Goal: Task Accomplishment & Management: Use online tool/utility

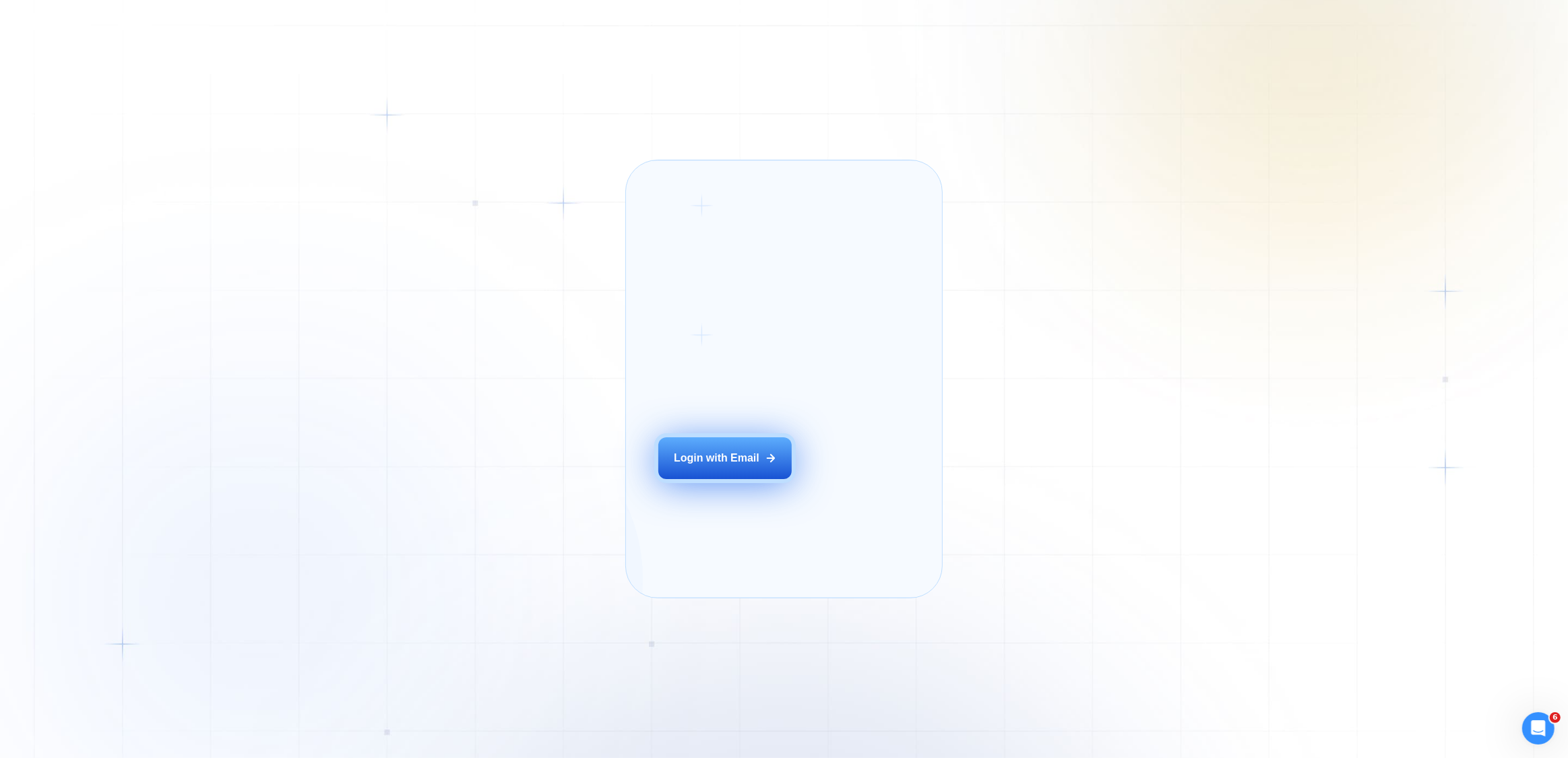
click at [714, 466] on div "Login with Email" at bounding box center [716, 459] width 86 height 15
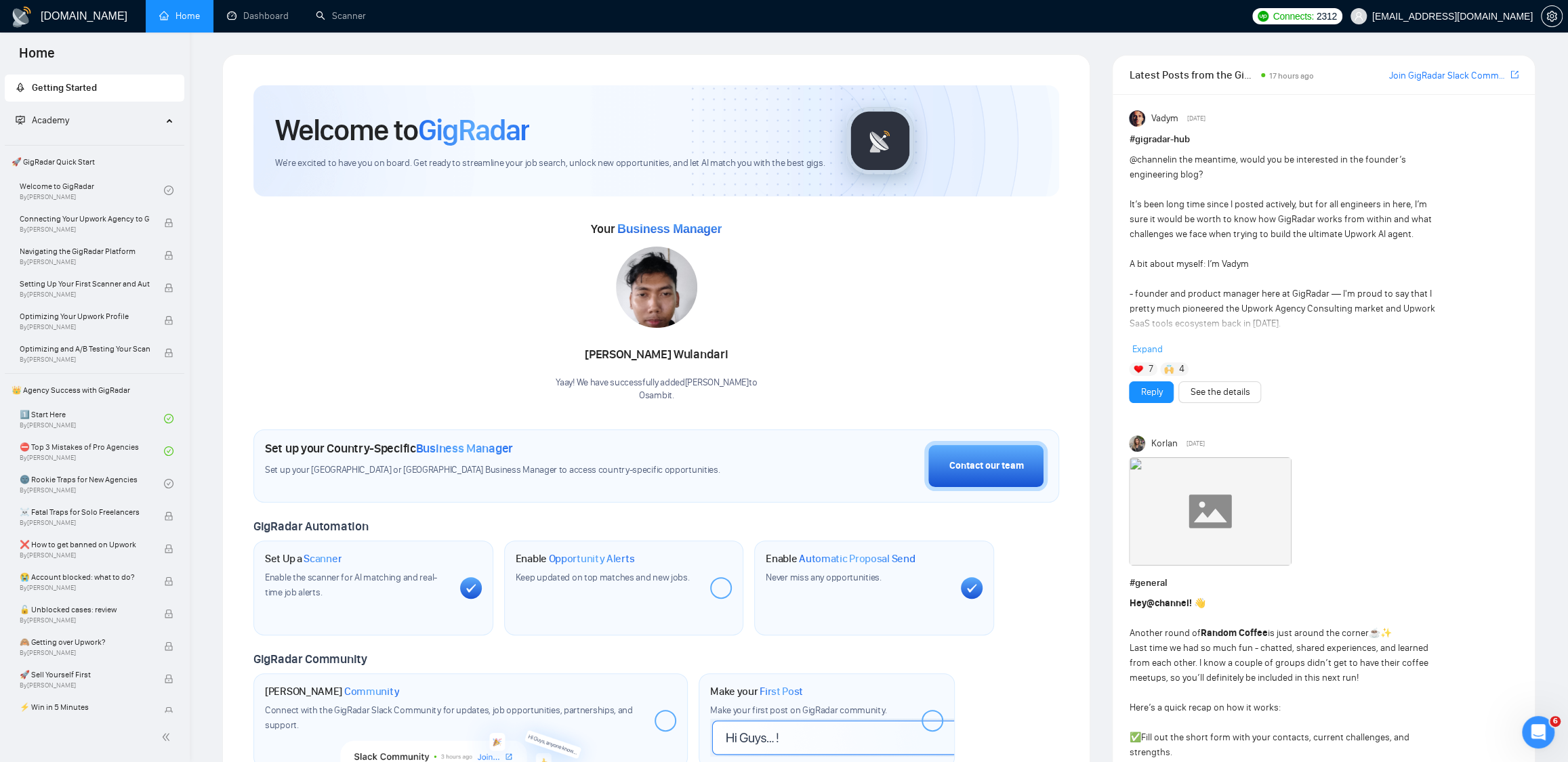
click at [897, 322] on div "Your Business Manager Verina Wulandari Yaay! We have successfully added Verina …" at bounding box center [656, 310] width 806 height 184
click at [351, 19] on link "Scanner" at bounding box center [341, 15] width 50 height 11
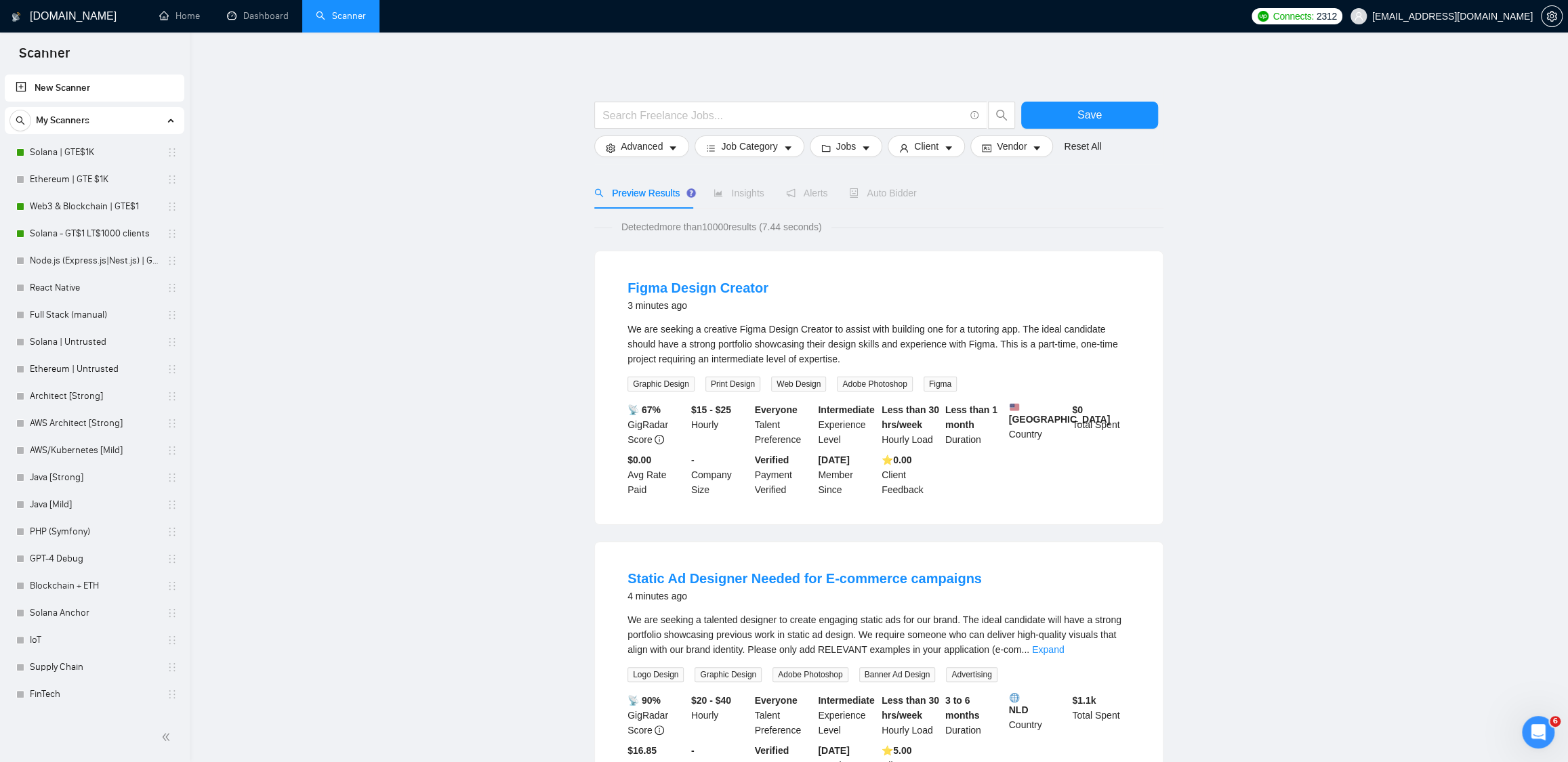
click at [257, 11] on link "Dashboard" at bounding box center [257, 15] width 62 height 11
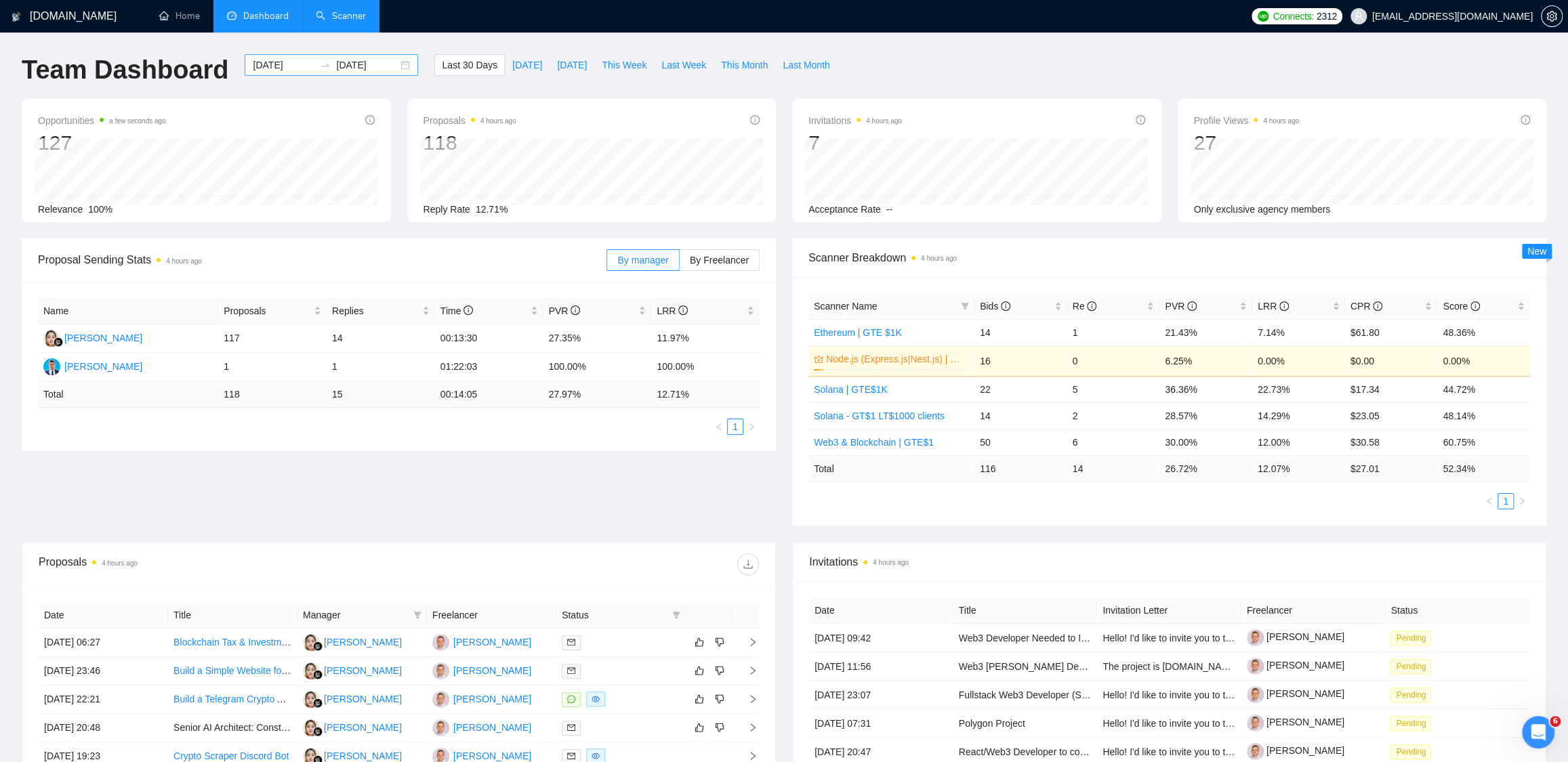
click at [396, 64] on div "[DATE] [DATE]" at bounding box center [331, 65] width 173 height 21
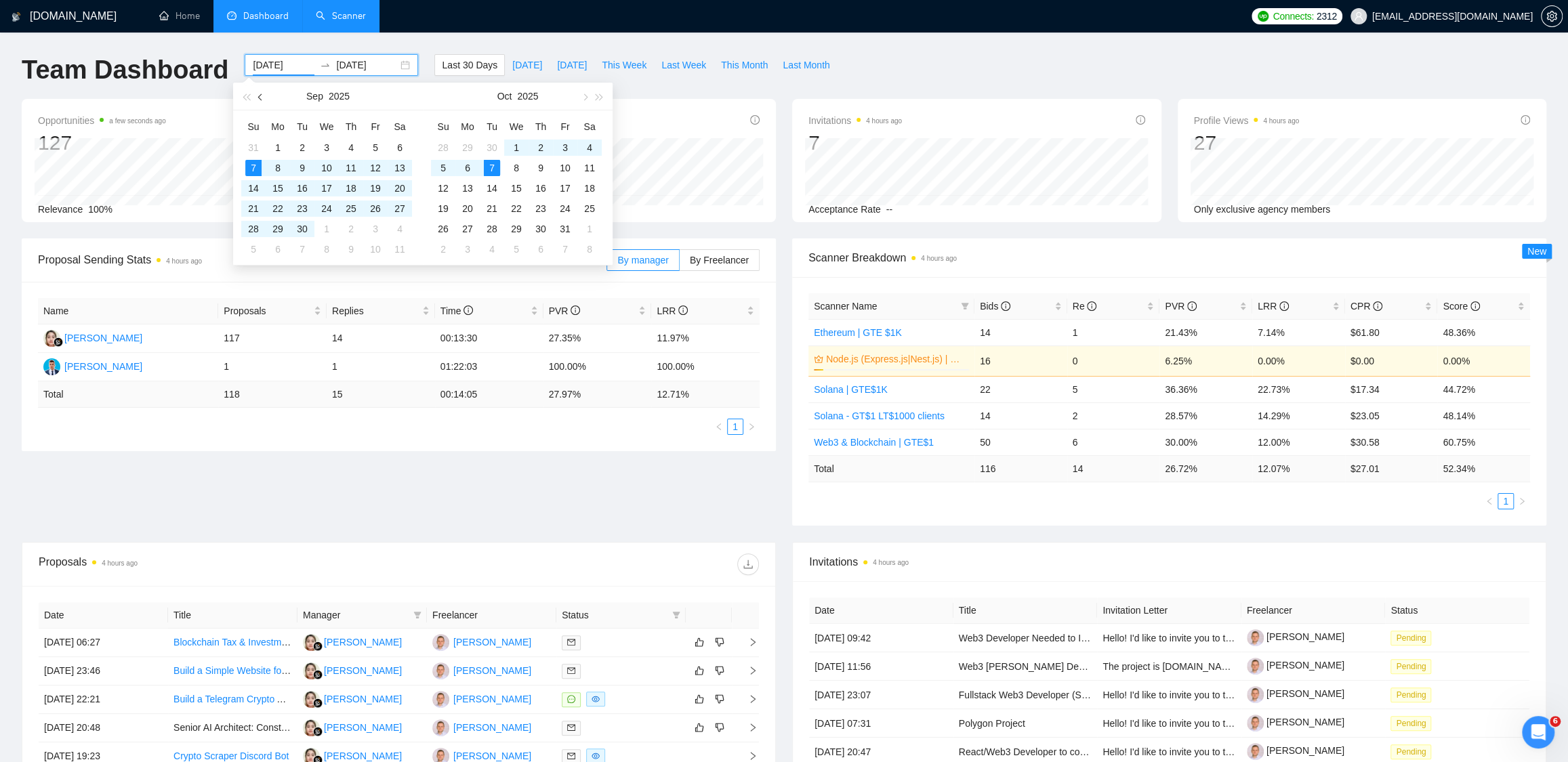
click at [260, 94] on span "button" at bounding box center [261, 96] width 7 height 7
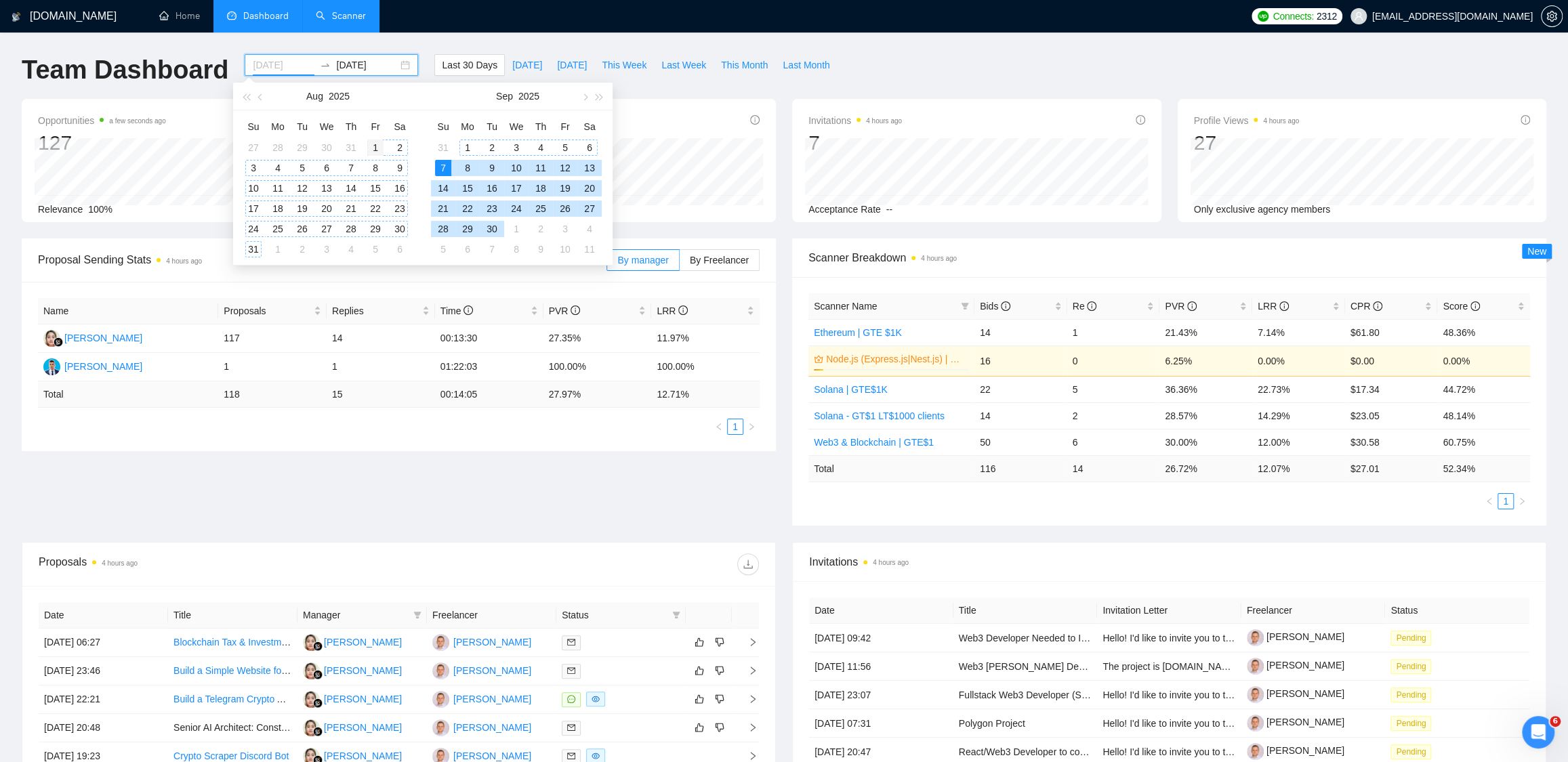
type input "2025-08-01"
click at [379, 143] on div "1" at bounding box center [375, 147] width 16 height 16
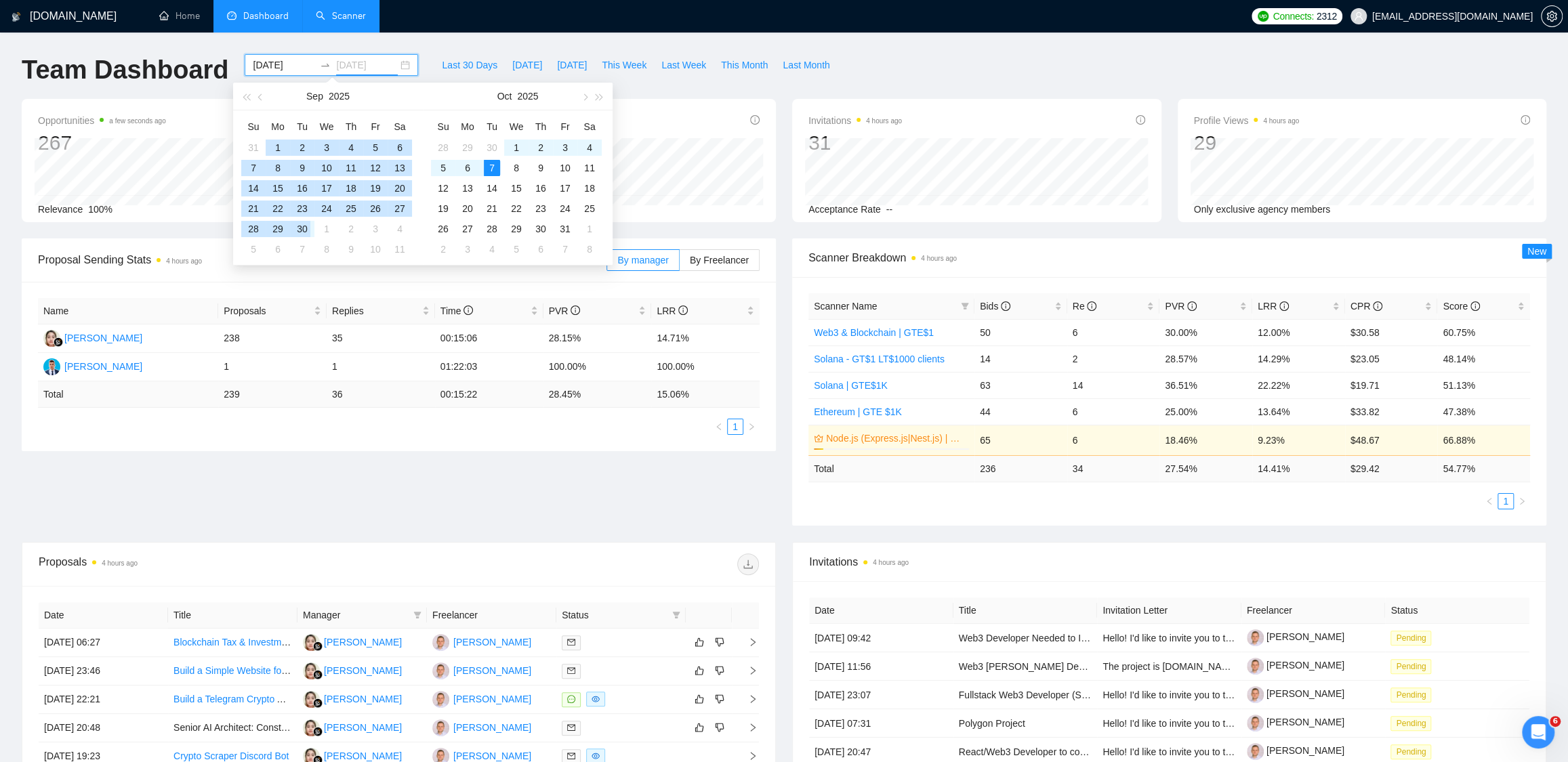
type input "[DATE]"
click at [496, 169] on div "7" at bounding box center [491, 167] width 16 height 16
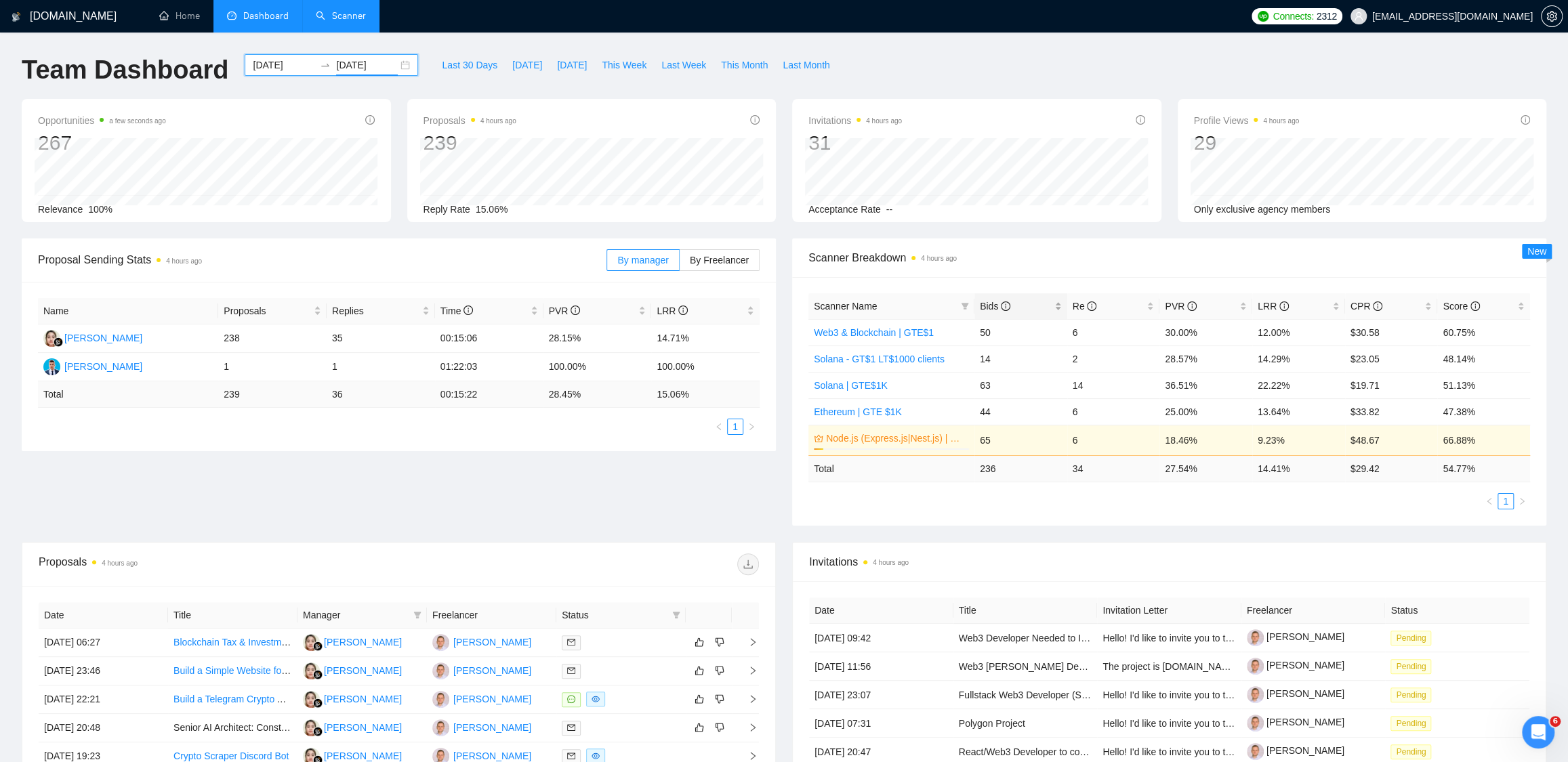
click at [997, 302] on span "Bids" at bounding box center [995, 306] width 31 height 11
click at [995, 302] on span "Bids" at bounding box center [995, 306] width 31 height 11
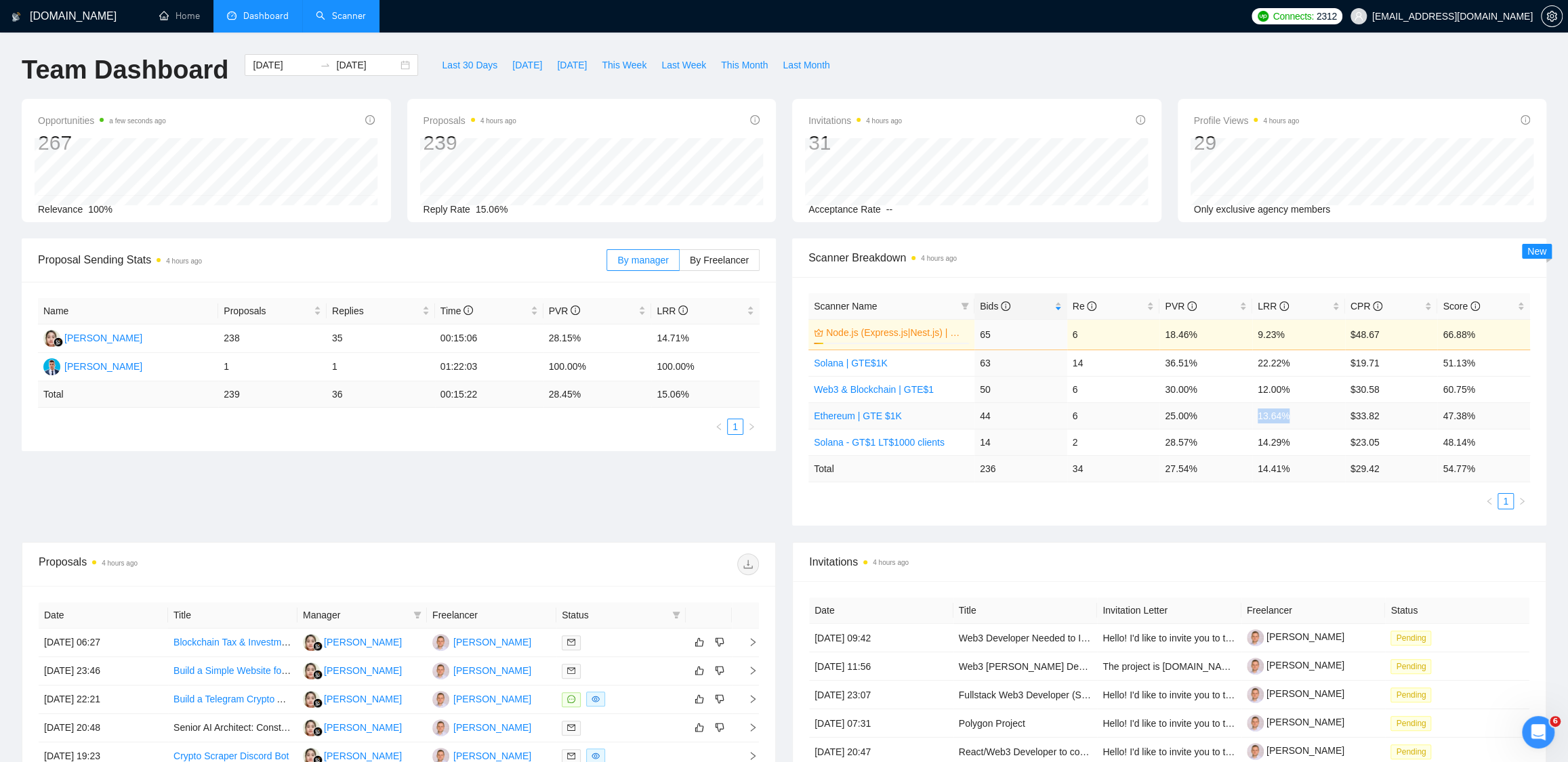
drag, startPoint x: 1258, startPoint y: 412, endPoint x: 1297, endPoint y: 410, distance: 39.1
click at [1297, 410] on td "13.64%" at bounding box center [1298, 415] width 93 height 27
click at [1295, 409] on td "13.64%" at bounding box center [1298, 415] width 93 height 27
drag, startPoint x: 1253, startPoint y: 336, endPoint x: 1543, endPoint y: 334, distance: 290.0
click at [1541, 333] on div "Scanner Name Bids Re PVR LRR CPR Score Node.js (Express.js|Nest.js) | GTE$1K 6%…" at bounding box center [1169, 402] width 754 height 249
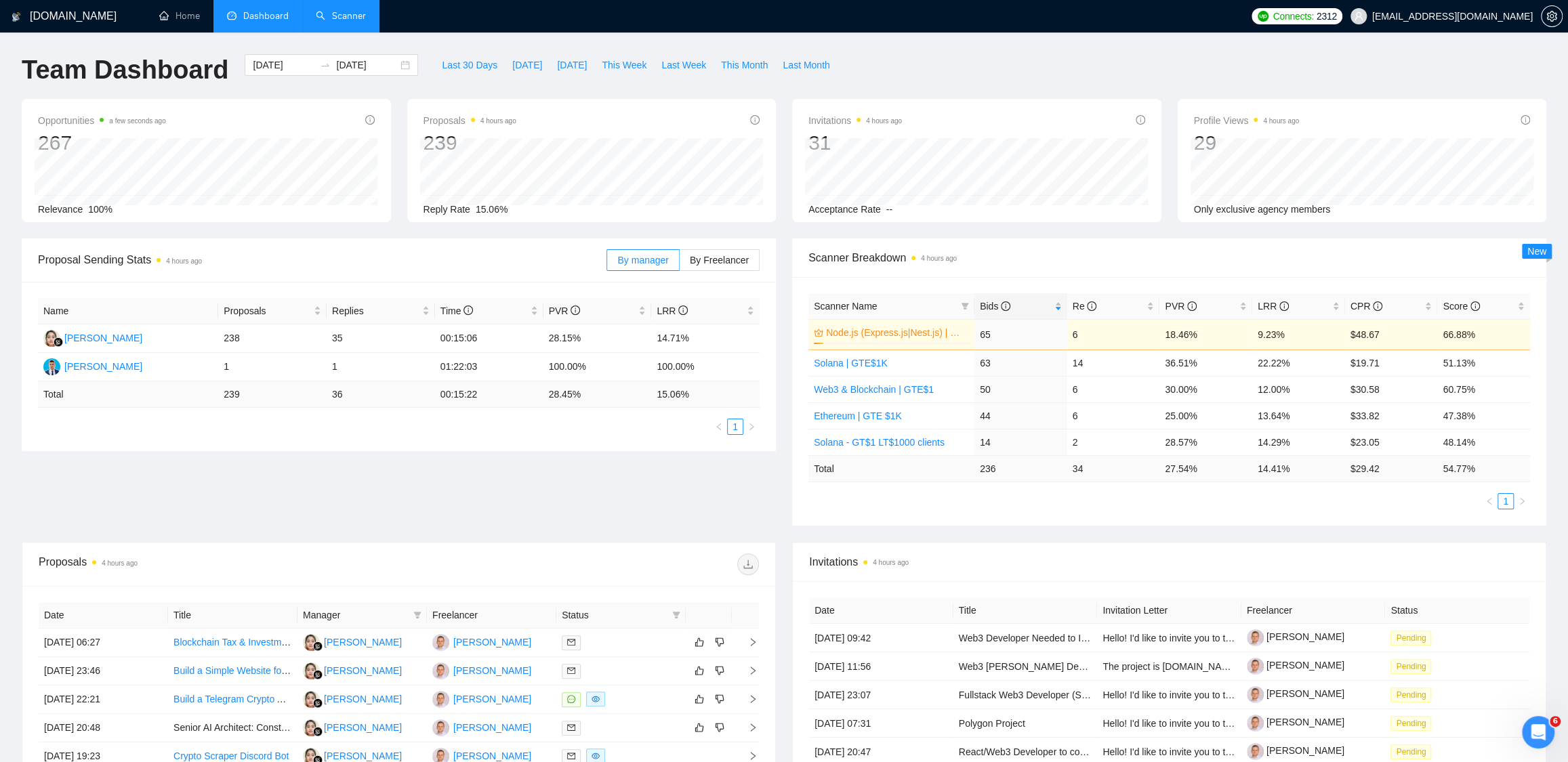
click at [1549, 342] on div "Scanner Breakdown 4 hours ago Scanner Name Bids Re PVR LRR CPR Score Node.js (E…" at bounding box center [1169, 382] width 771 height 287
drag, startPoint x: 1162, startPoint y: 363, endPoint x: 1300, endPoint y: 357, distance: 138.1
click at [1300, 357] on tr "Solana | GTE$1K 63 14 36.51% 22.22% $19.71 51.13%" at bounding box center [1169, 363] width 722 height 27
drag, startPoint x: 1165, startPoint y: 391, endPoint x: 1337, endPoint y: 388, distance: 172.0
click at [1337, 388] on tr "Web3 & Blockchain | GTE$1 50 6 30.00% 12.00% $30.58 60.75%" at bounding box center [1169, 389] width 722 height 27
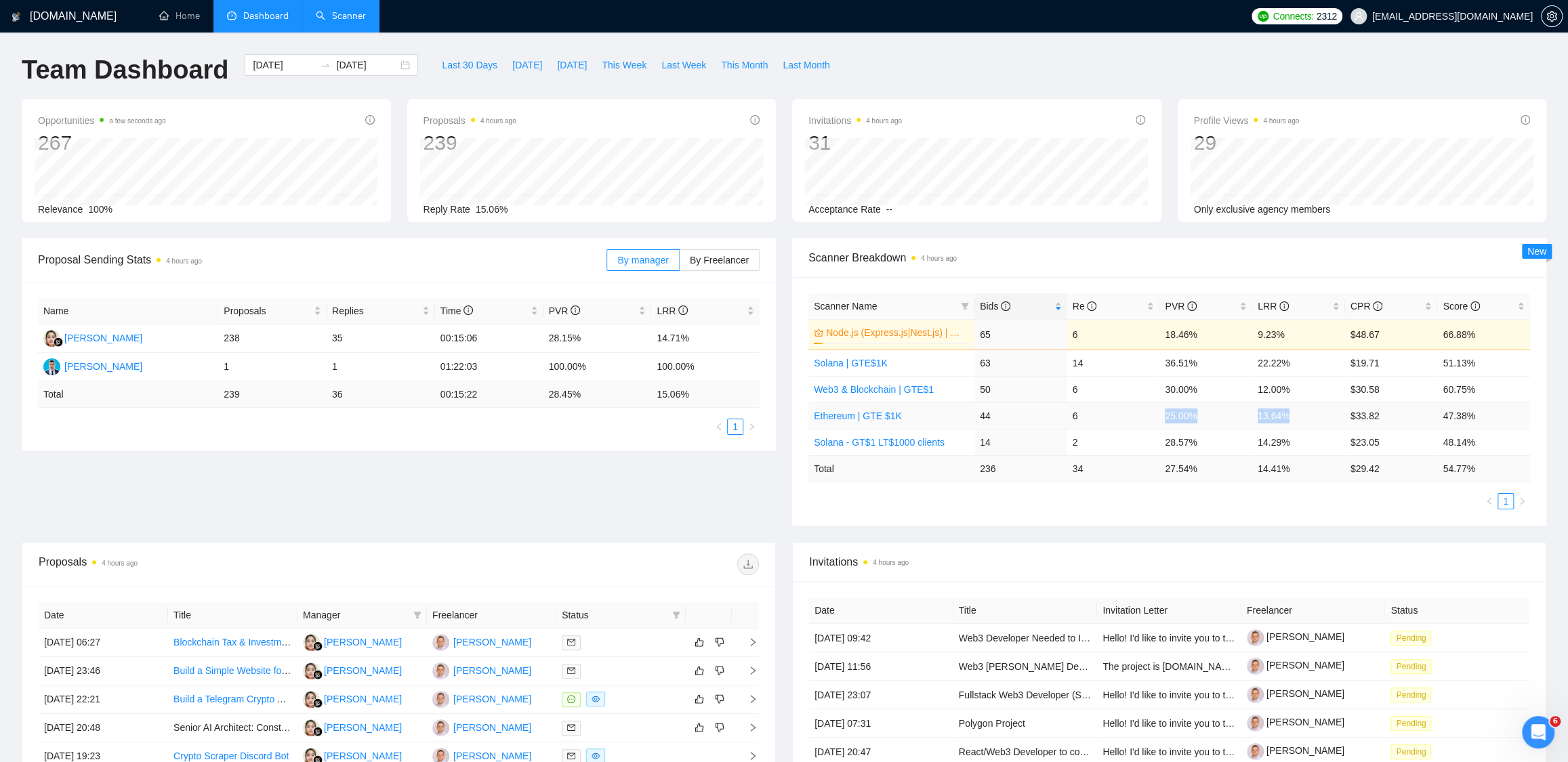
drag, startPoint x: 1162, startPoint y: 417, endPoint x: 1337, endPoint y: 415, distance: 175.0
click at [1337, 415] on tr "Ethereum | GTE $1K 44 6 25.00% 13.64% $33.82 47.38%" at bounding box center [1169, 415] width 722 height 27
click at [1314, 418] on td "13.64%" at bounding box center [1298, 415] width 93 height 27
click at [392, 63] on div "2025-08-01 2025-10-07" at bounding box center [331, 65] width 173 height 21
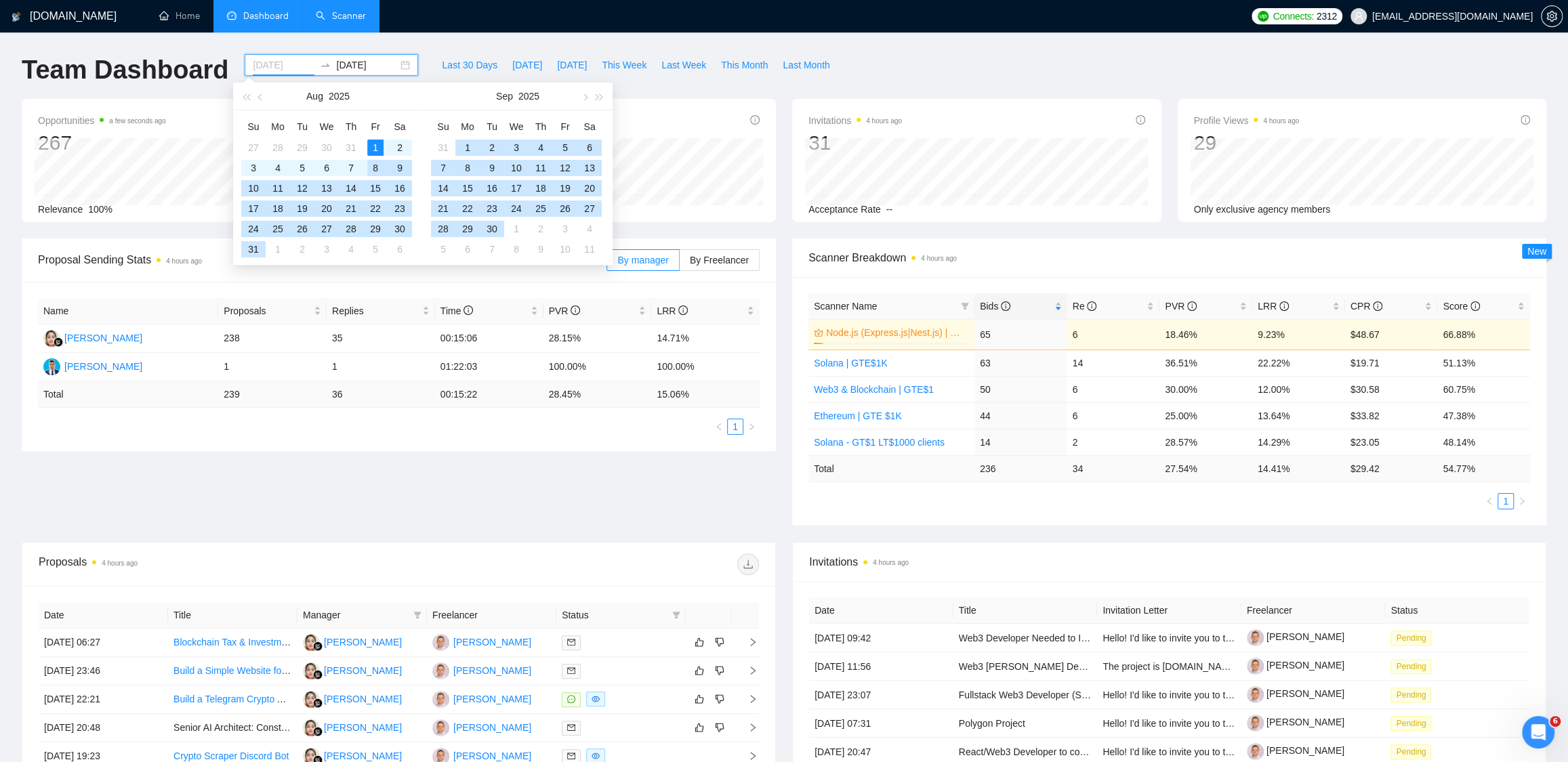
type input "2025-08-01"
click at [375, 147] on div "1" at bounding box center [375, 147] width 16 height 16
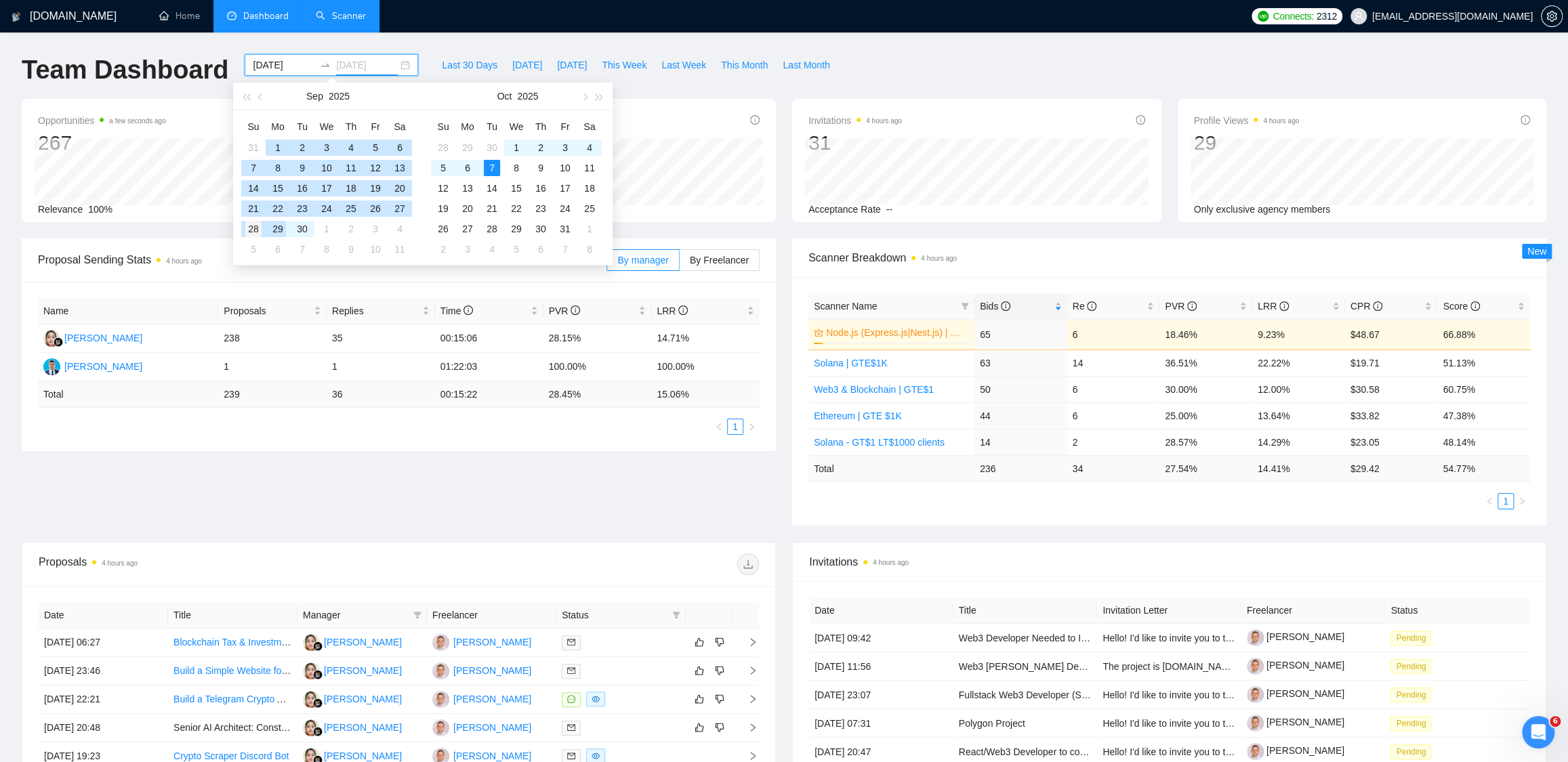
type input "2025-09-28"
click at [255, 230] on div "28" at bounding box center [253, 228] width 16 height 16
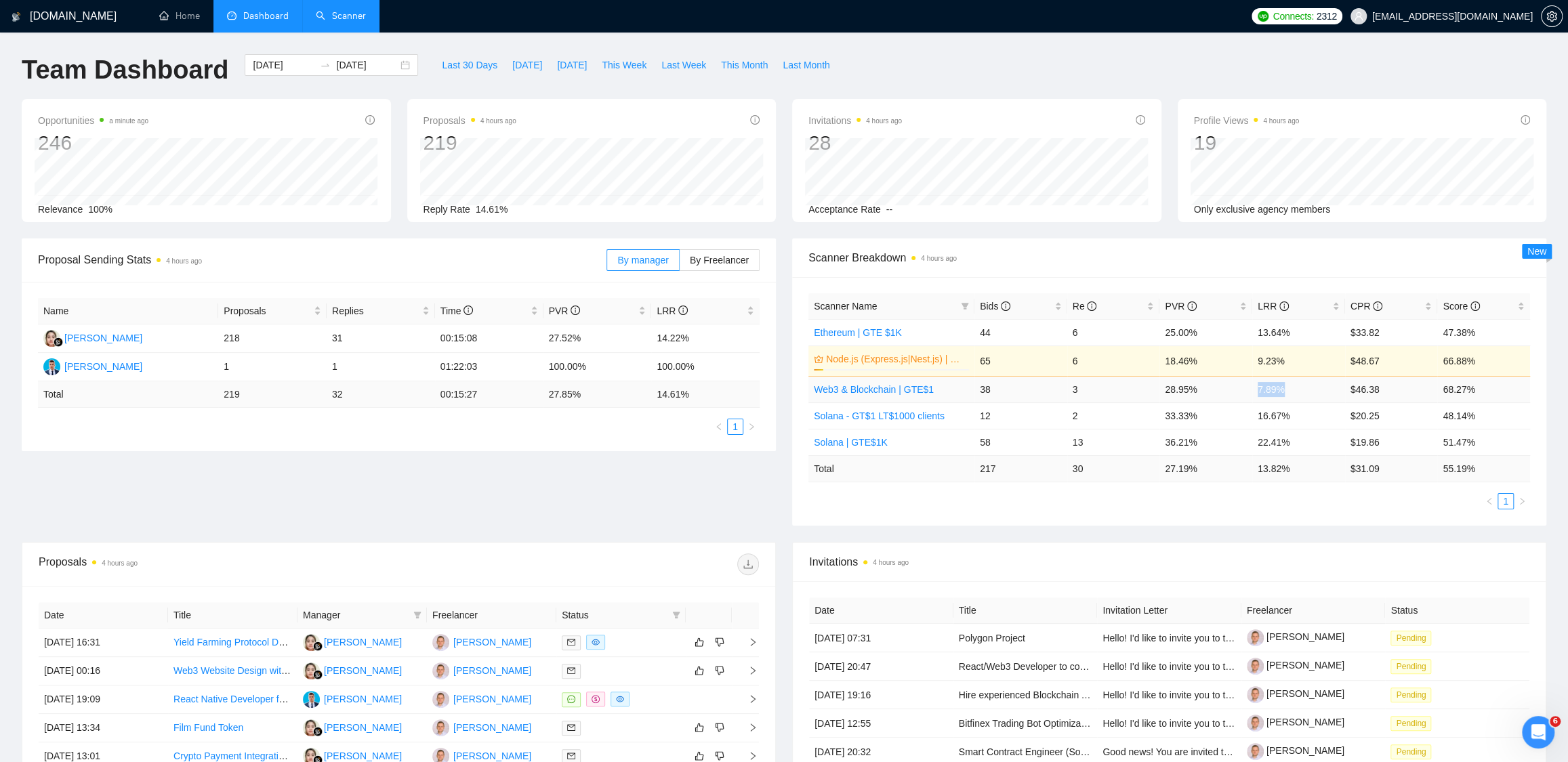
drag, startPoint x: 1256, startPoint y: 391, endPoint x: 1321, endPoint y: 389, distance: 65.0
click at [1321, 389] on td "7.89%" at bounding box center [1298, 389] width 93 height 27
click at [291, 66] on input "2025-08-01" at bounding box center [283, 65] width 62 height 15
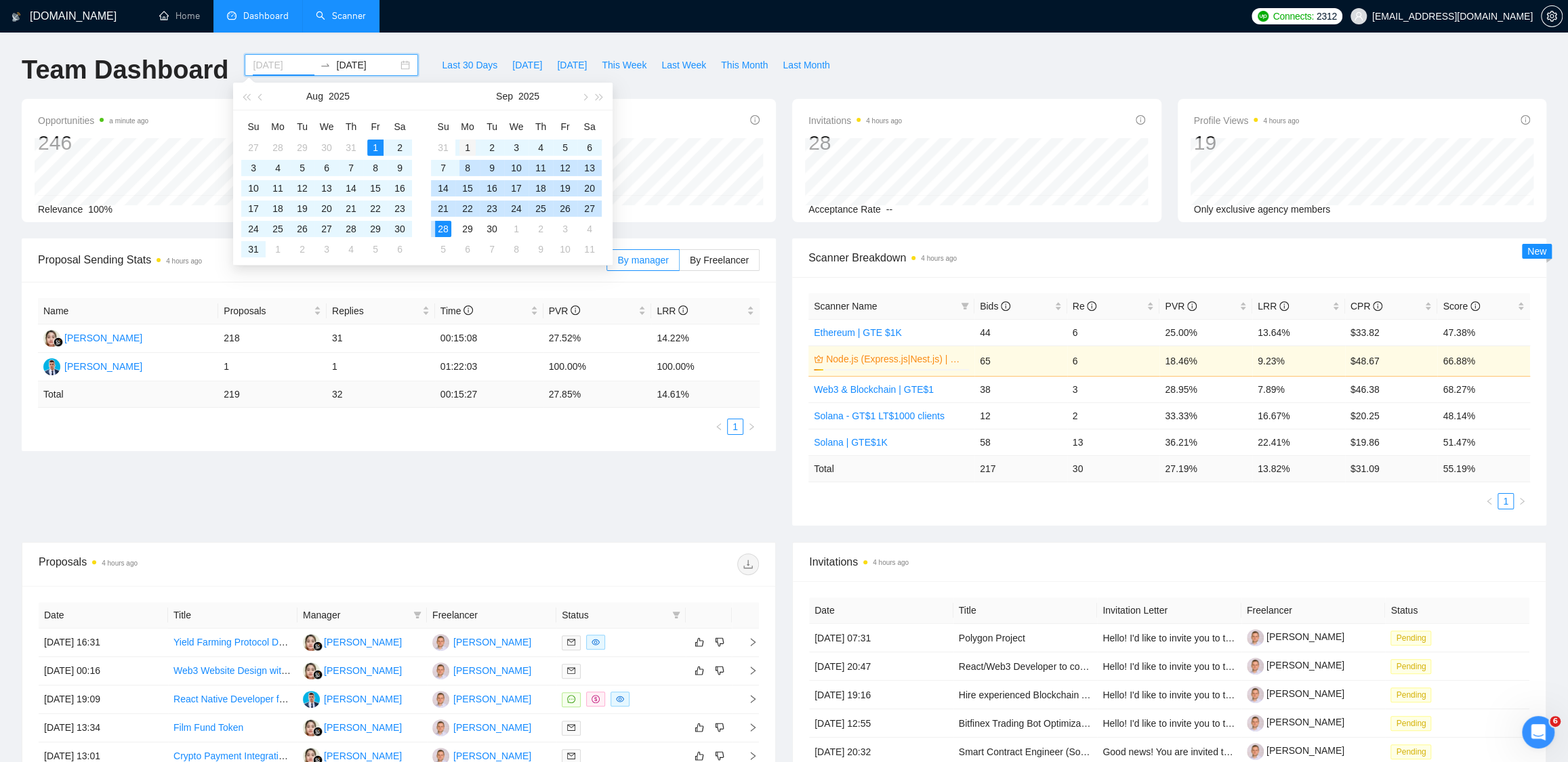
type input "[DATE]"
click at [467, 152] on div "1" at bounding box center [467, 147] width 16 height 16
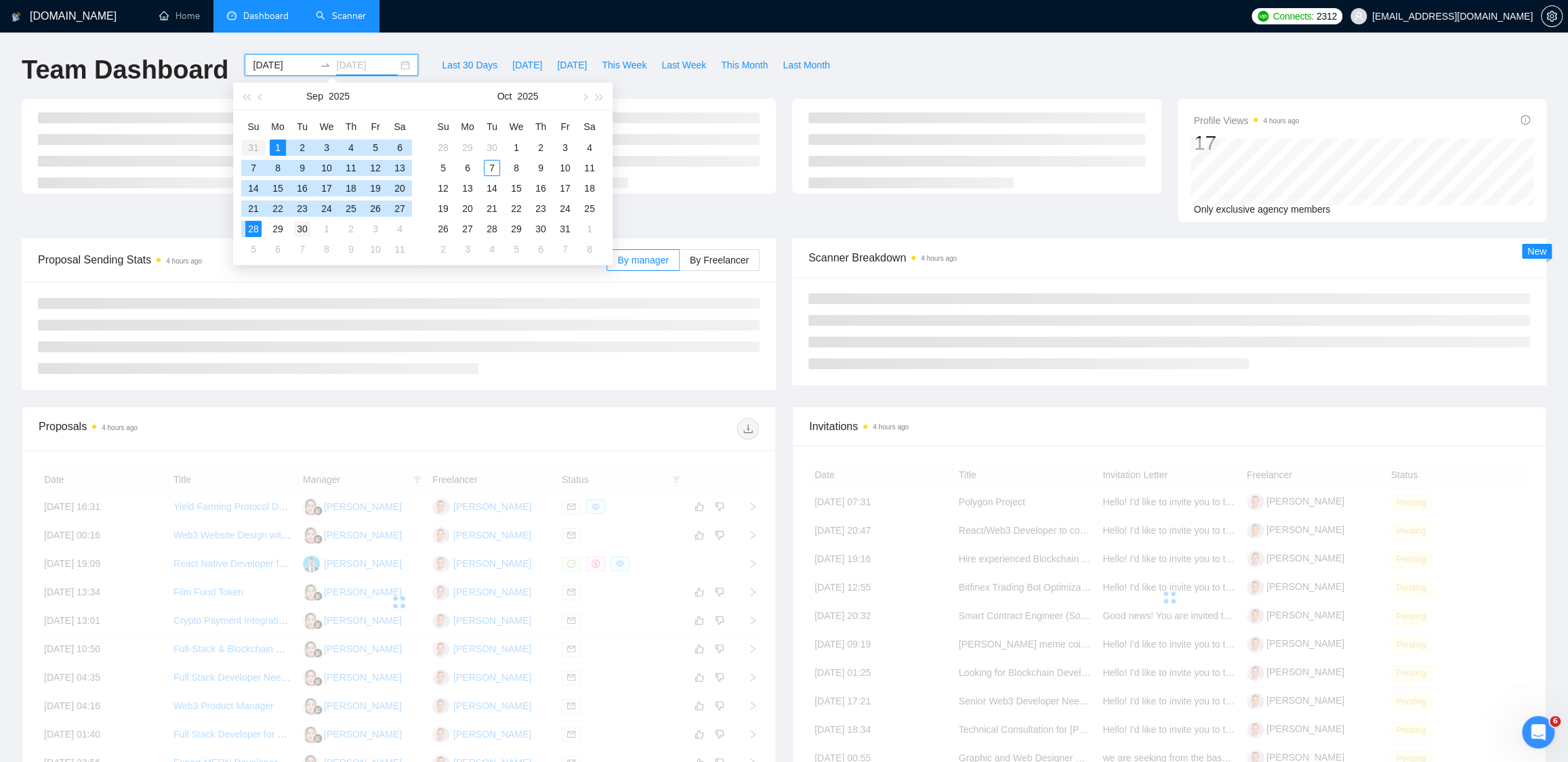
type input "[DATE]"
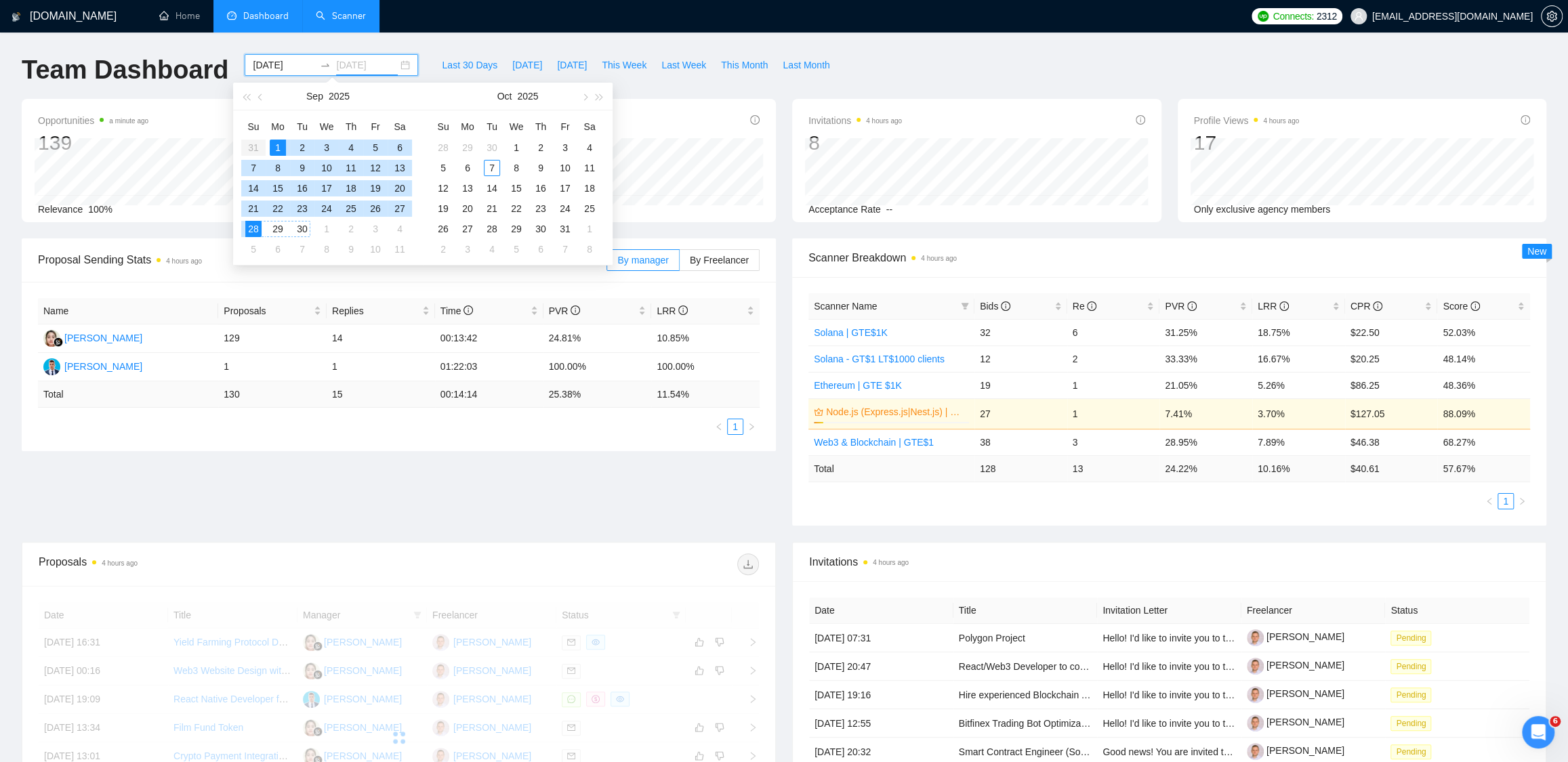
click at [299, 230] on div "30" at bounding box center [302, 228] width 16 height 16
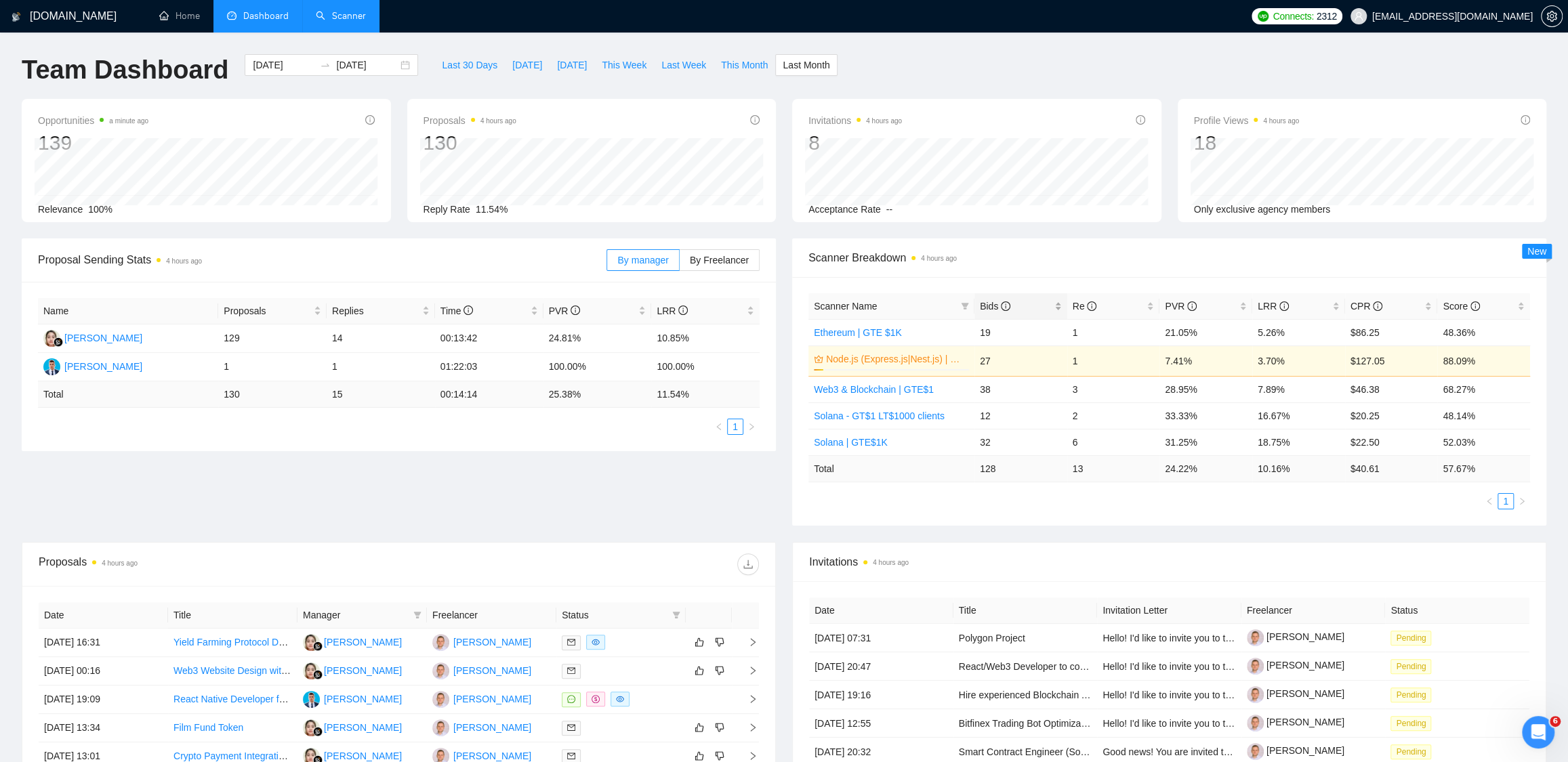
click at [988, 299] on div "Bids" at bounding box center [1020, 306] width 82 height 15
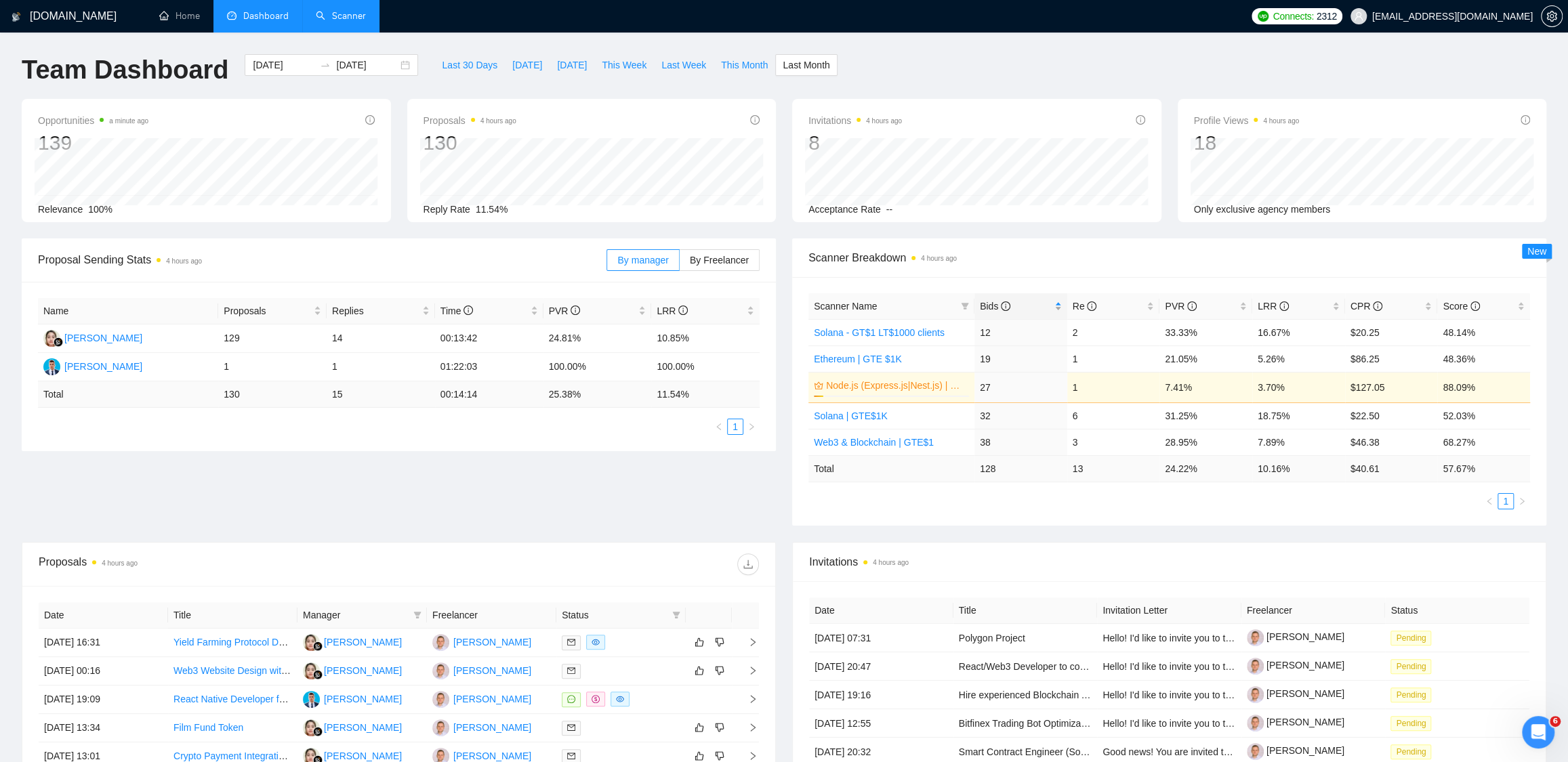
click at [994, 303] on span "Bids" at bounding box center [995, 306] width 31 height 11
drag, startPoint x: 1294, startPoint y: 363, endPoint x: 1305, endPoint y: 363, distance: 11.0
click at [1305, 363] on td "18.75%" at bounding box center [1298, 358] width 93 height 27
drag, startPoint x: 1253, startPoint y: 414, endPoint x: 1301, endPoint y: 416, distance: 48.0
click at [1301, 416] on td "5.26%" at bounding box center [1298, 415] width 93 height 27
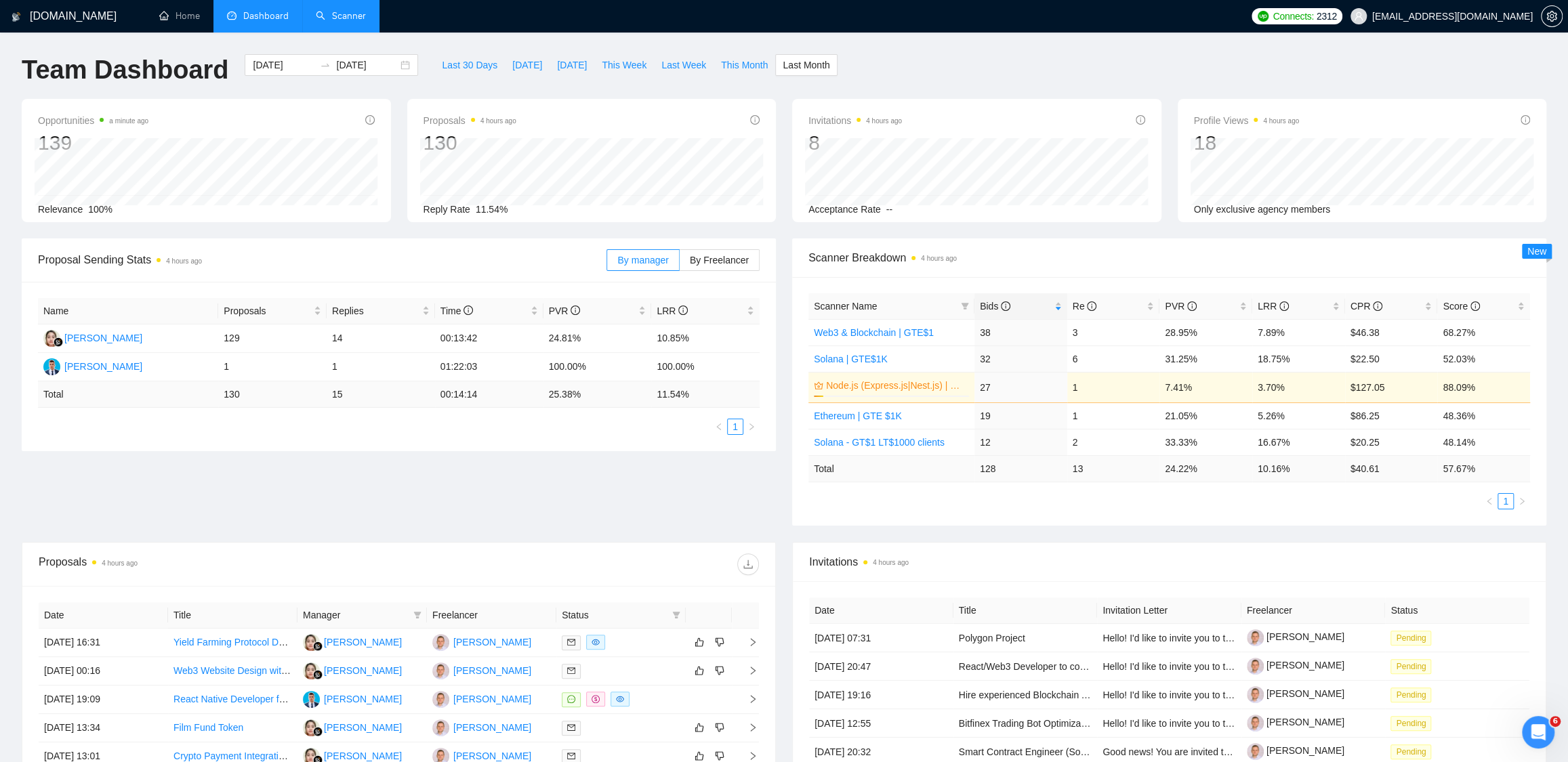
click at [884, 61] on div "Team Dashboard 2025-09-01 2025-09-30 Last 30 Days Today Yesterday This Week Las…" at bounding box center [784, 76] width 1541 height 45
drag, startPoint x: 1162, startPoint y: 414, endPoint x: 1232, endPoint y: 416, distance: 70.0
click at [1232, 416] on td "21.05%" at bounding box center [1206, 415] width 93 height 27
click at [1220, 415] on td "21.05%" at bounding box center [1206, 415] width 93 height 27
drag, startPoint x: 1256, startPoint y: 418, endPoint x: 1288, endPoint y: 415, distance: 32.1
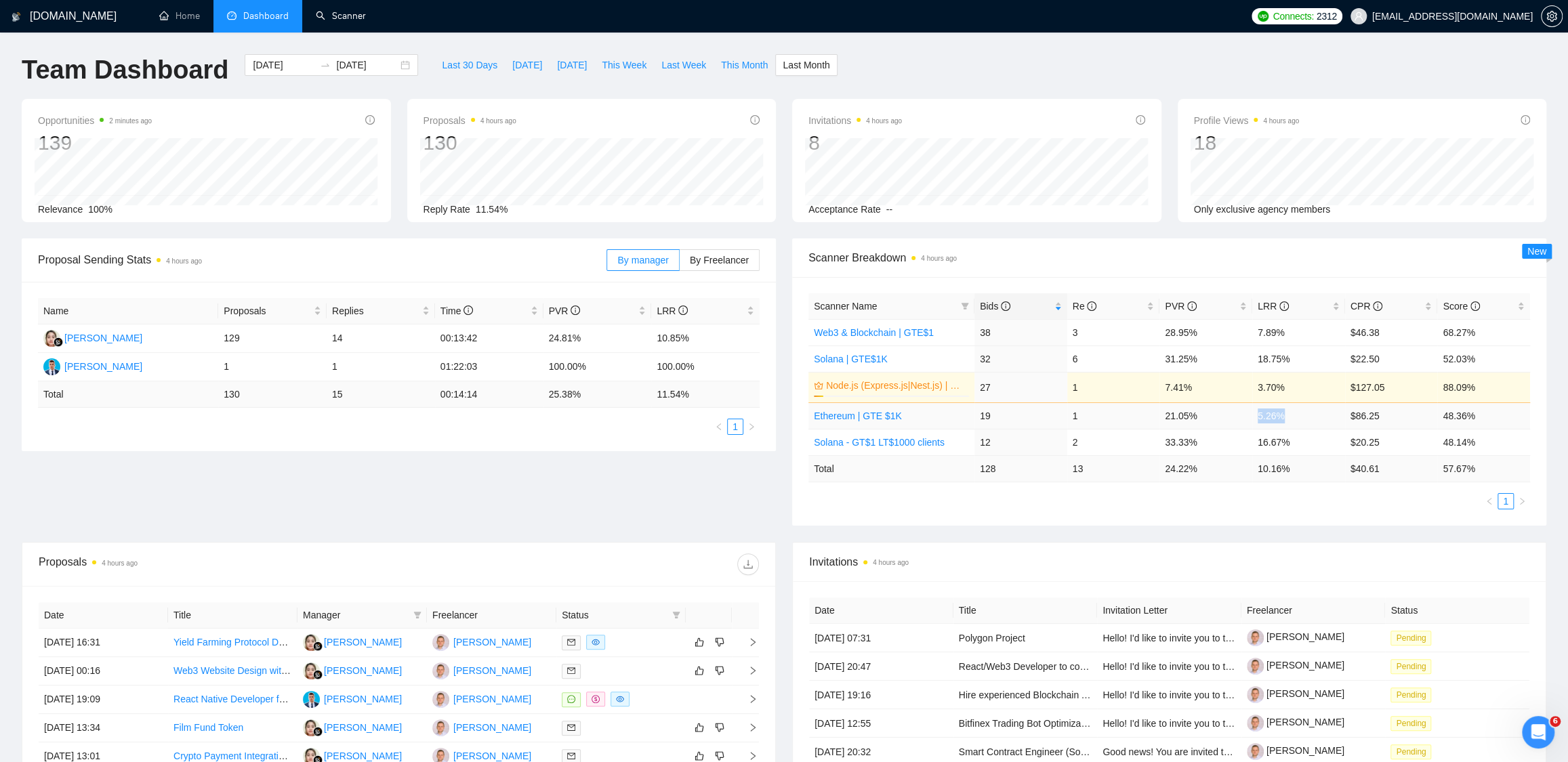
click at [1295, 415] on td "5.26%" at bounding box center [1298, 415] width 93 height 27
click at [1276, 418] on td "5.26%" at bounding box center [1298, 415] width 93 height 27
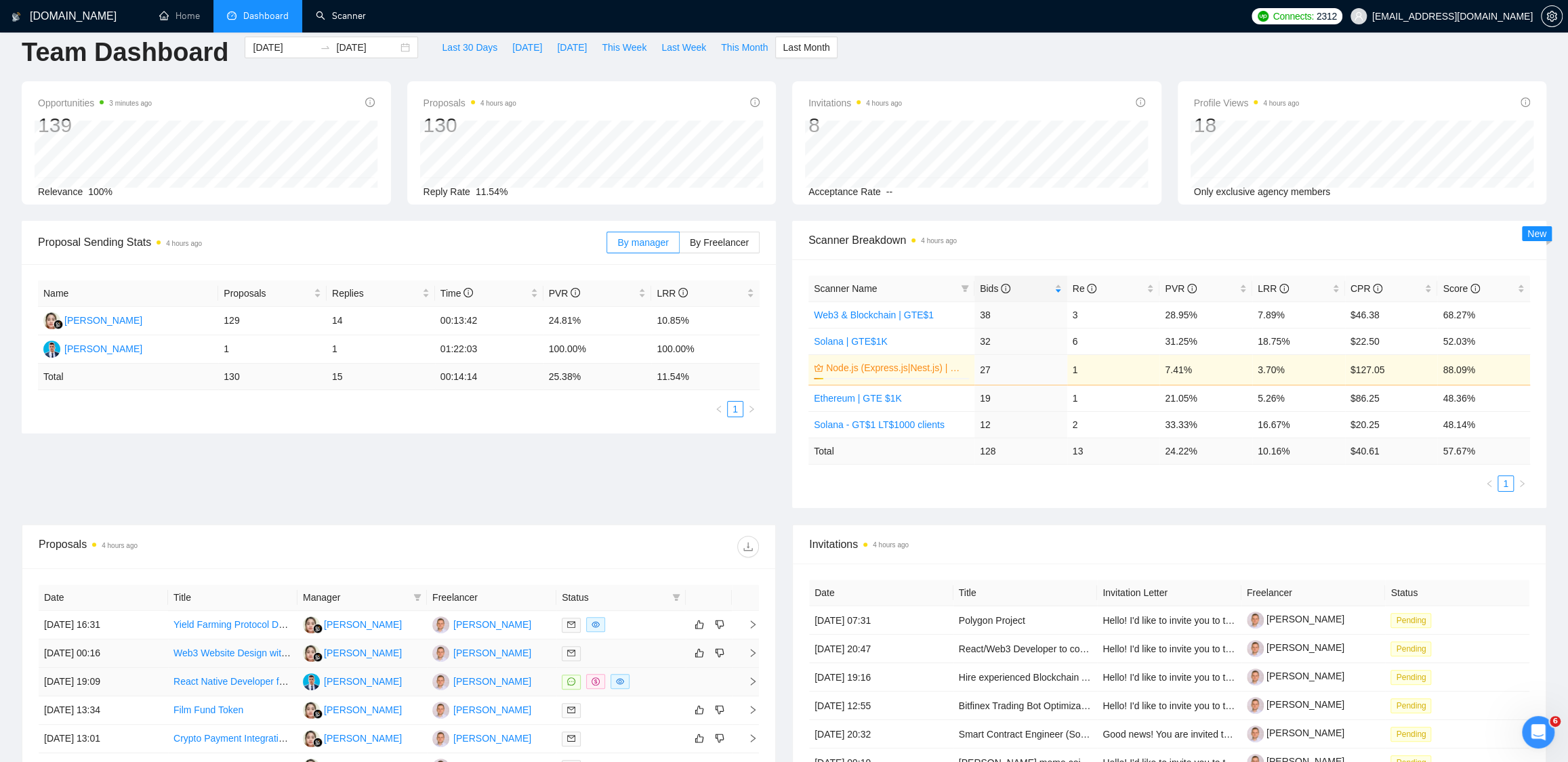
scroll to position [21, 0]
click at [231, 680] on link "React Native Developer for Personal Safety App MVP" at bounding box center [286, 679] width 225 height 11
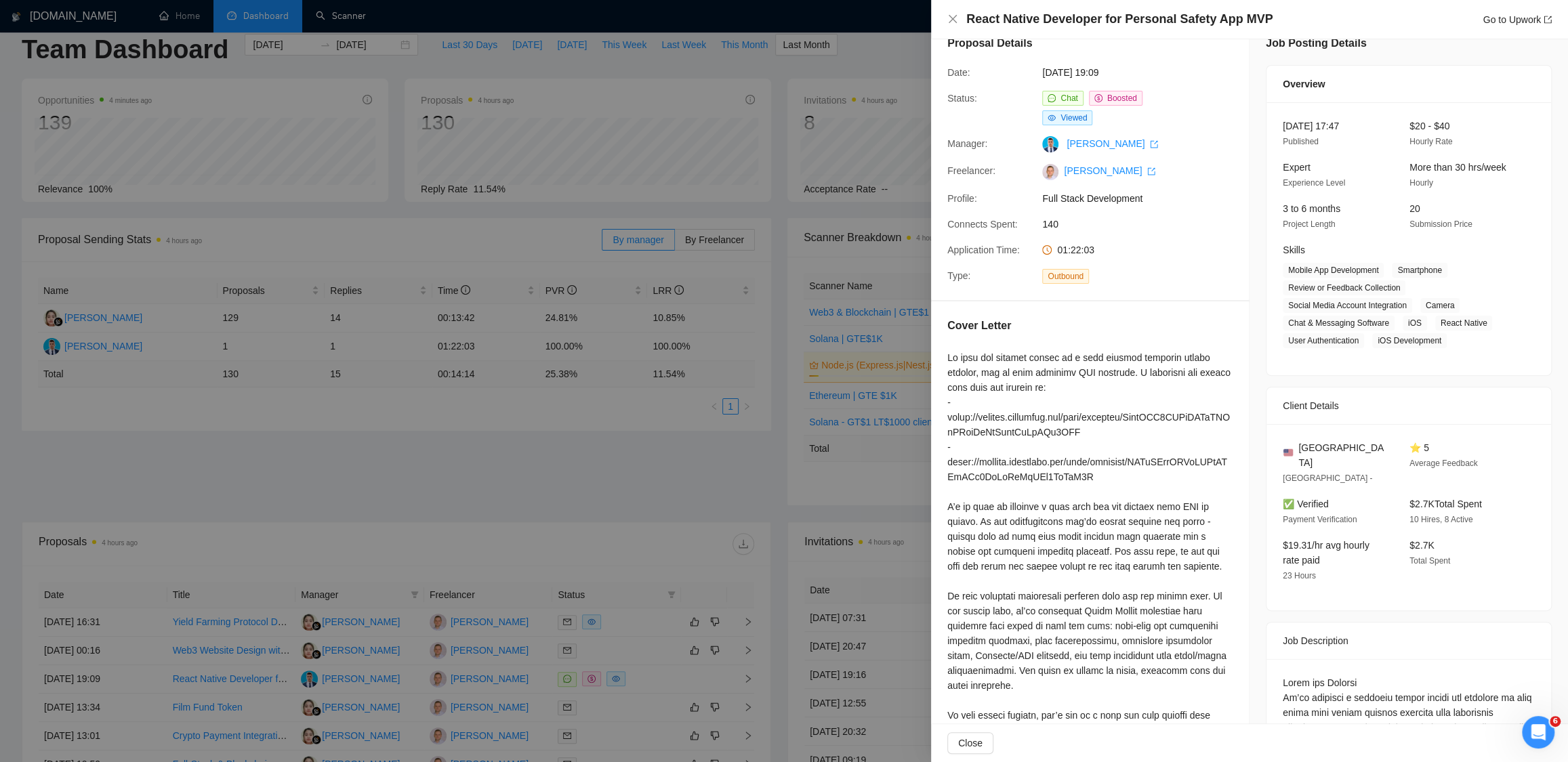
scroll to position [0, 0]
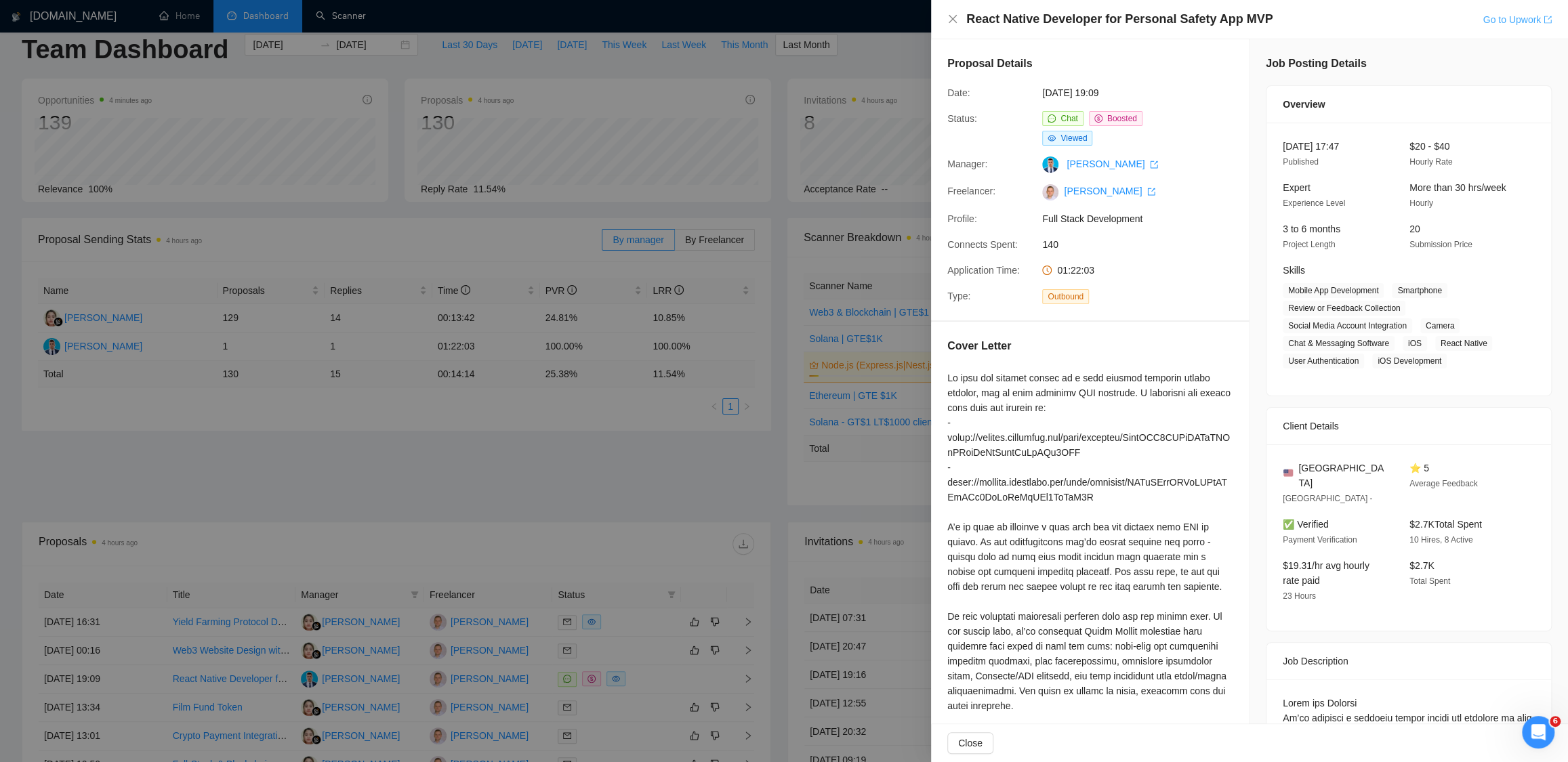
click at [1532, 17] on link "Go to Upwork" at bounding box center [1517, 20] width 69 height 11
click at [787, 74] on div at bounding box center [784, 381] width 1568 height 762
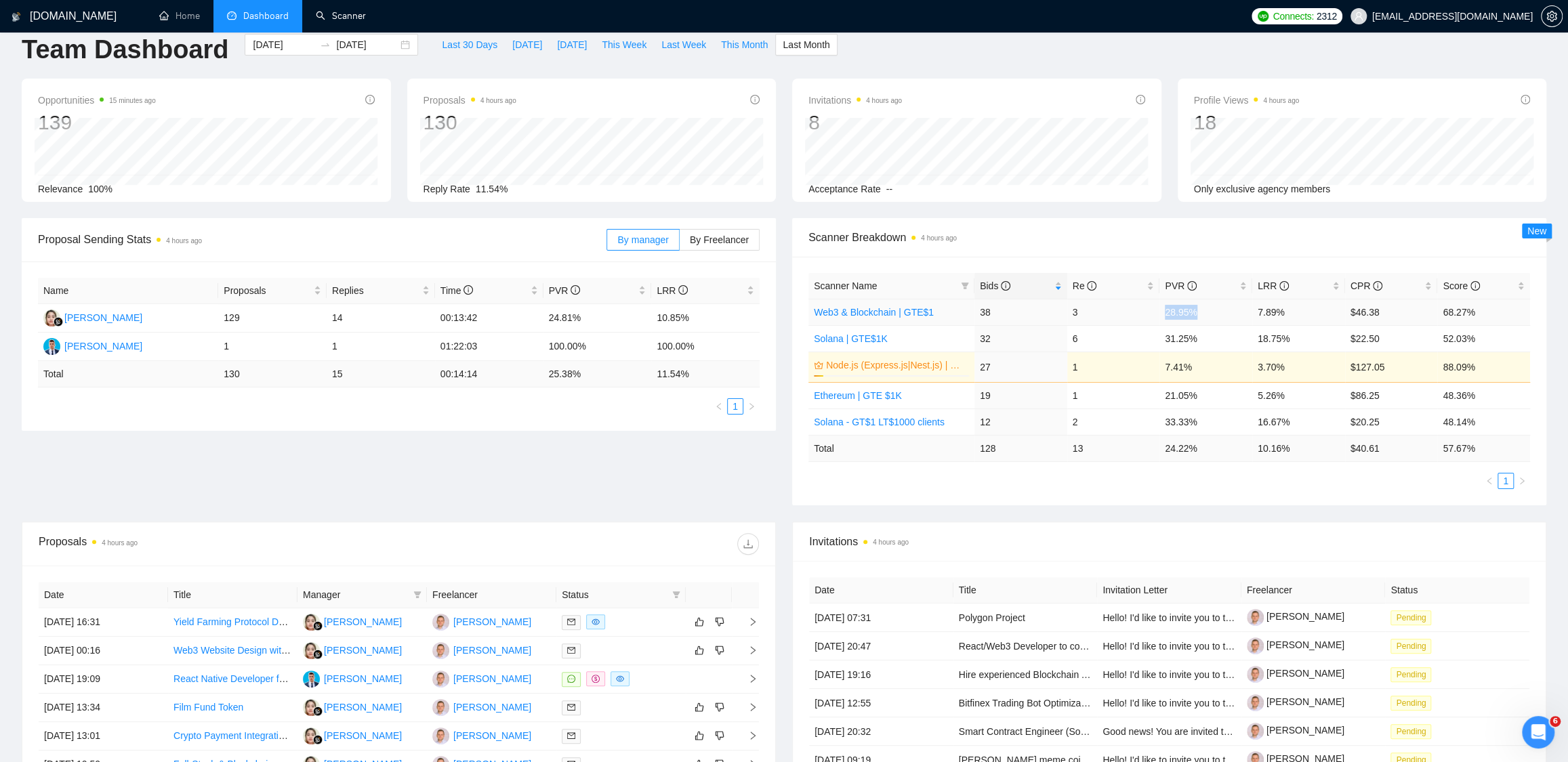
drag, startPoint x: 1164, startPoint y: 311, endPoint x: 1209, endPoint y: 312, distance: 45.0
click at [1209, 312] on td "28.95%" at bounding box center [1206, 312] width 93 height 27
drag, startPoint x: 1253, startPoint y: 309, endPoint x: 1291, endPoint y: 306, distance: 38.1
click at [1291, 306] on td "7.89%" at bounding box center [1298, 312] width 93 height 27
click at [1560, 256] on div "GigRadar.io Home Dashboard Scanner Connects: 2312 dmitry.lobachov@osambit.com T…" at bounding box center [784, 518] width 1568 height 1077
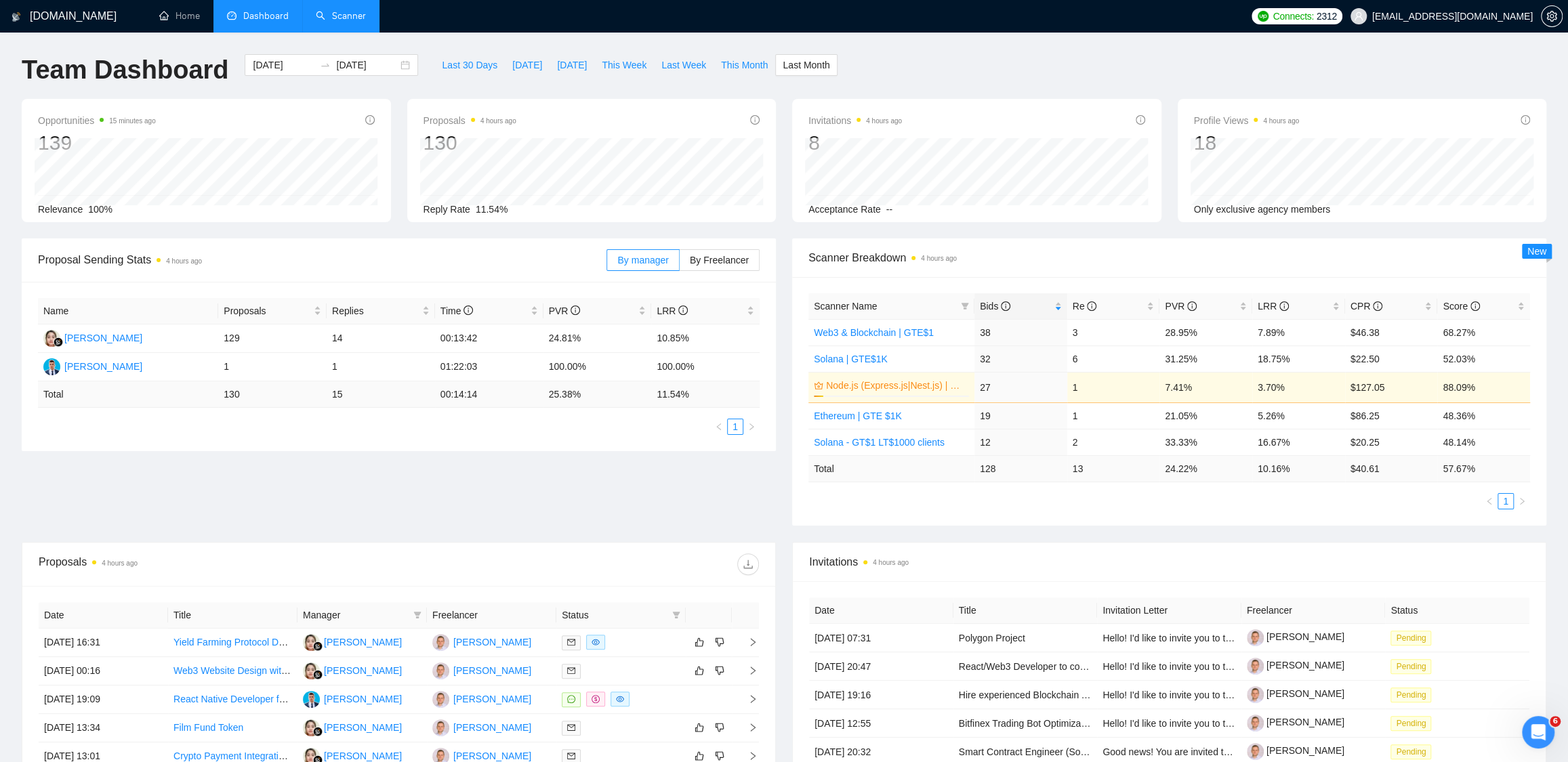
click at [338, 15] on link "Scanner" at bounding box center [341, 15] width 50 height 11
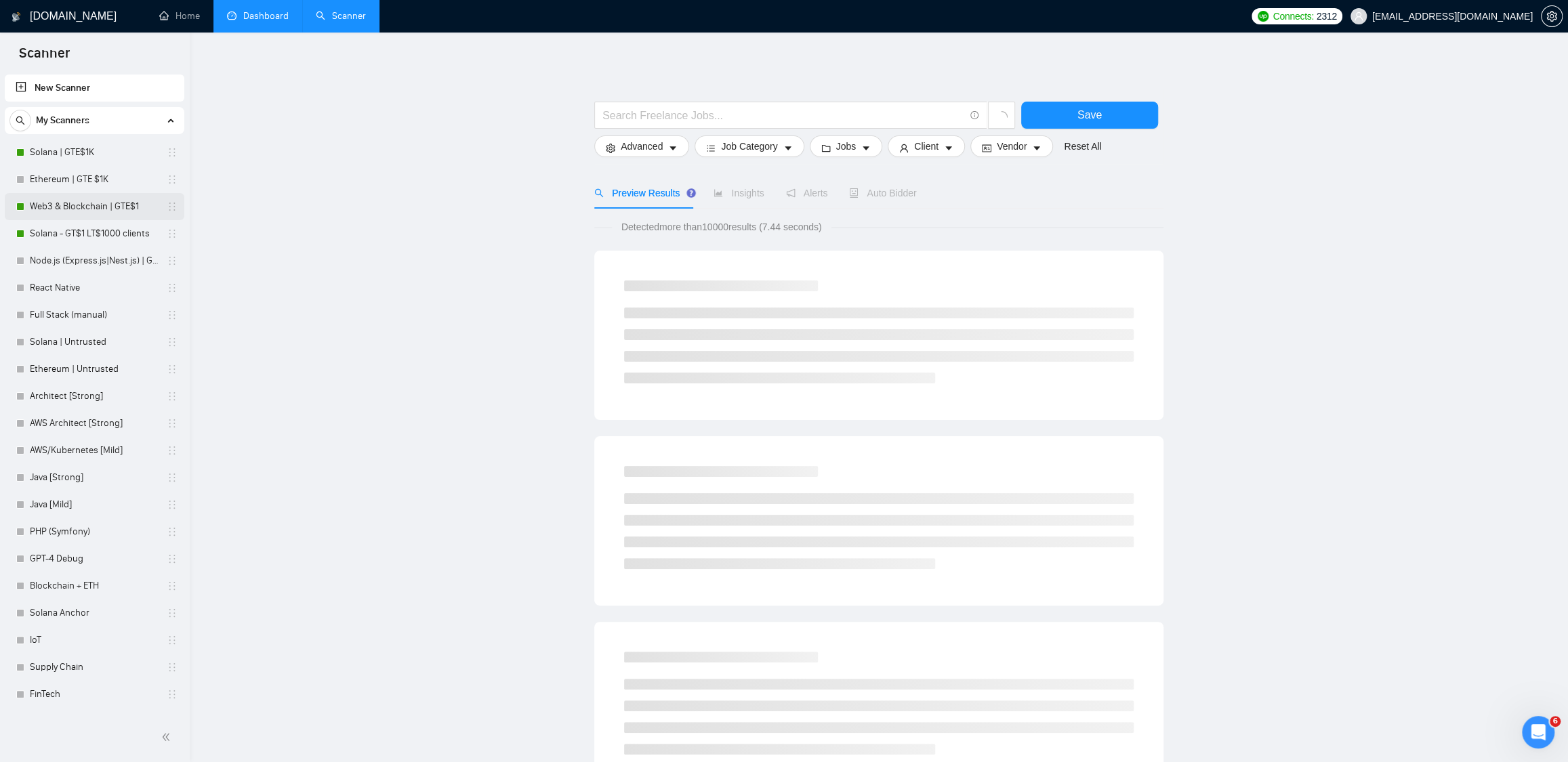
click at [74, 211] on link "Web3 & Blockchain | GTE$1" at bounding box center [94, 206] width 129 height 27
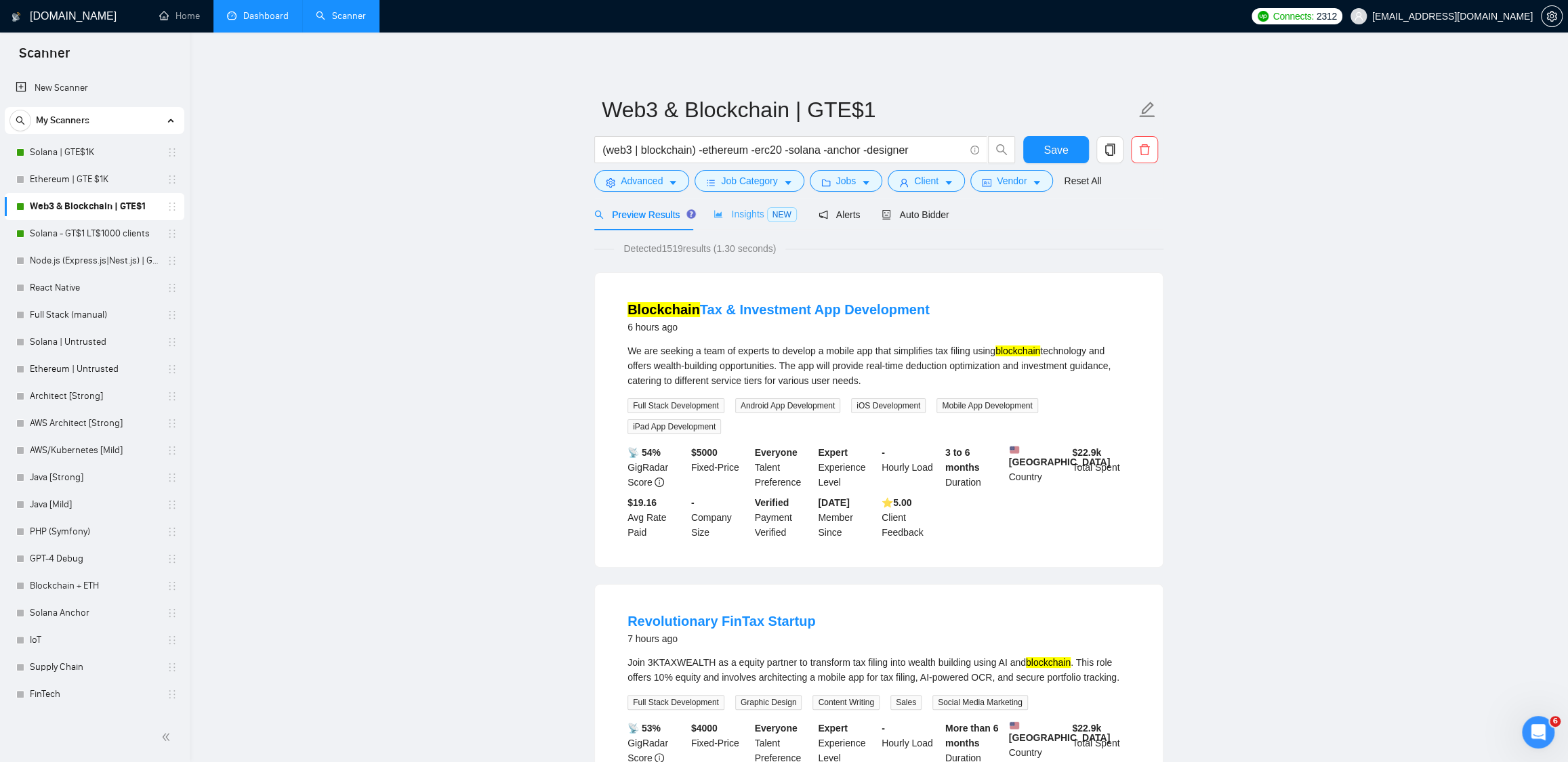
click at [751, 202] on div "Insights NEW" at bounding box center [755, 215] width 82 height 32
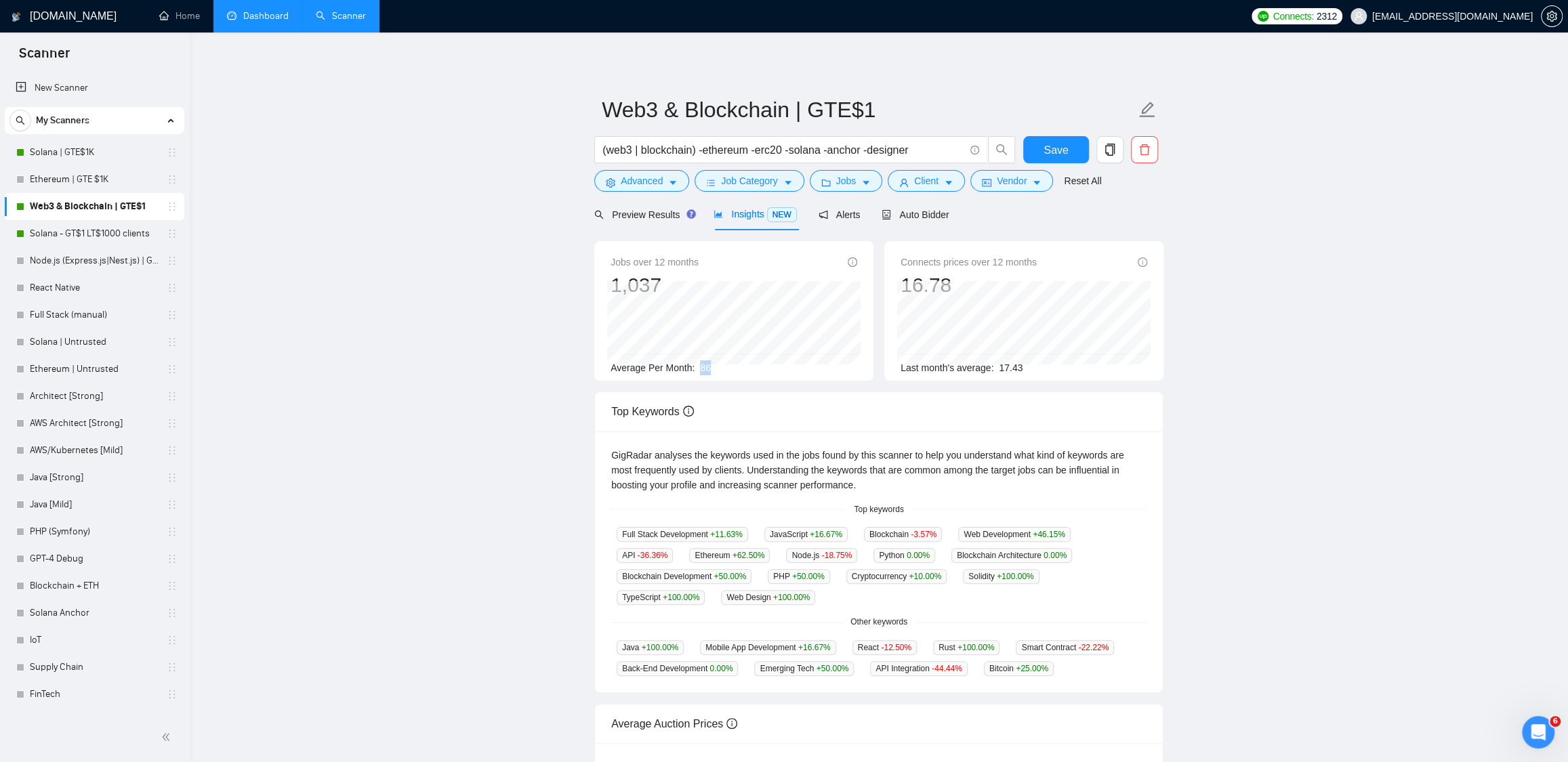
drag, startPoint x: 704, startPoint y: 369, endPoint x: 717, endPoint y: 370, distance: 13.0
click at [717, 370] on div "Average Per Month: 86" at bounding box center [733, 368] width 247 height 15
click at [719, 370] on div "Average Per Month: 86" at bounding box center [733, 368] width 247 height 15
click at [646, 221] on div "Preview Results" at bounding box center [643, 215] width 98 height 15
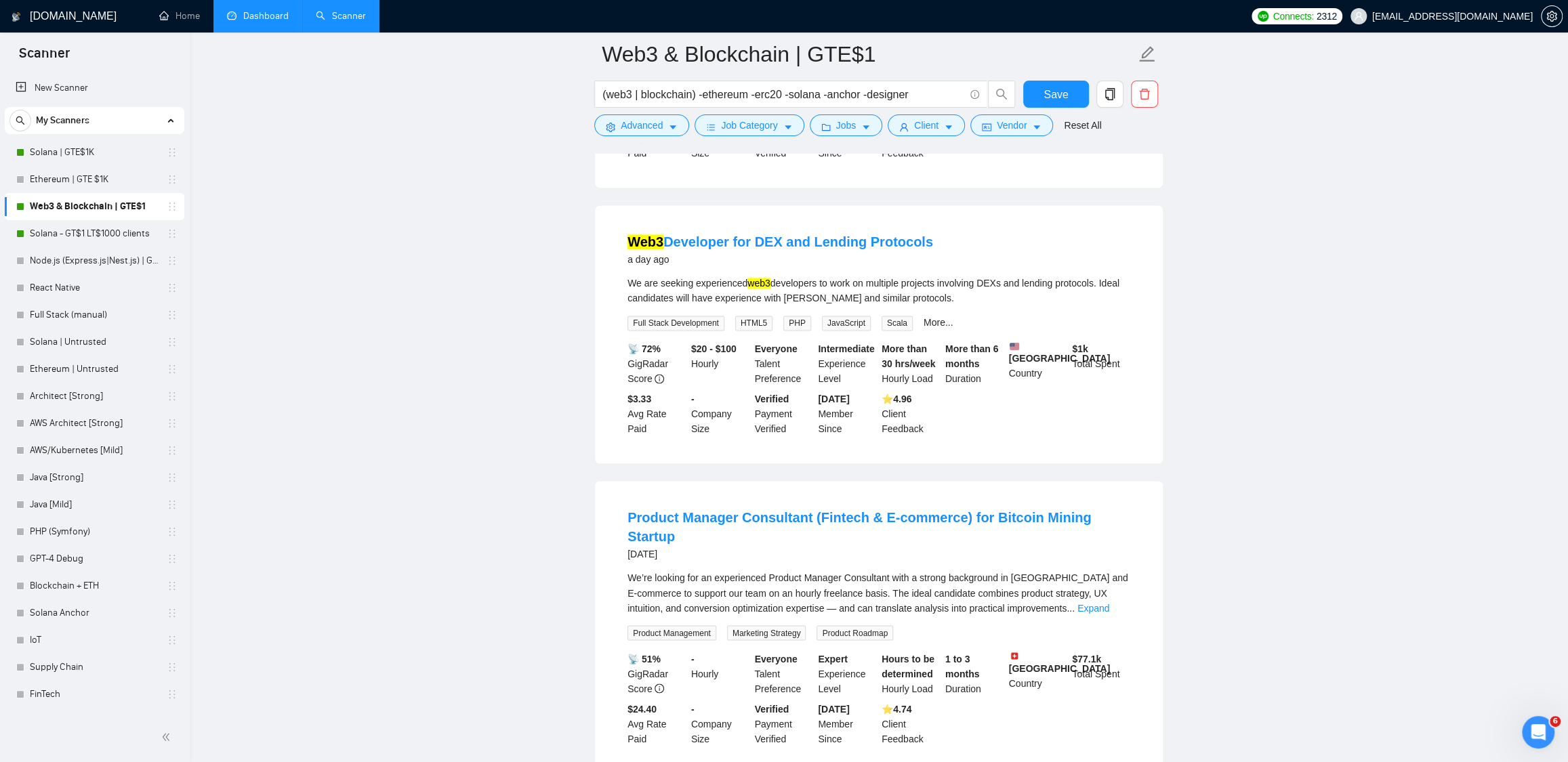
scroll to position [1571, 0]
click at [939, 328] on link "More..." at bounding box center [938, 322] width 30 height 11
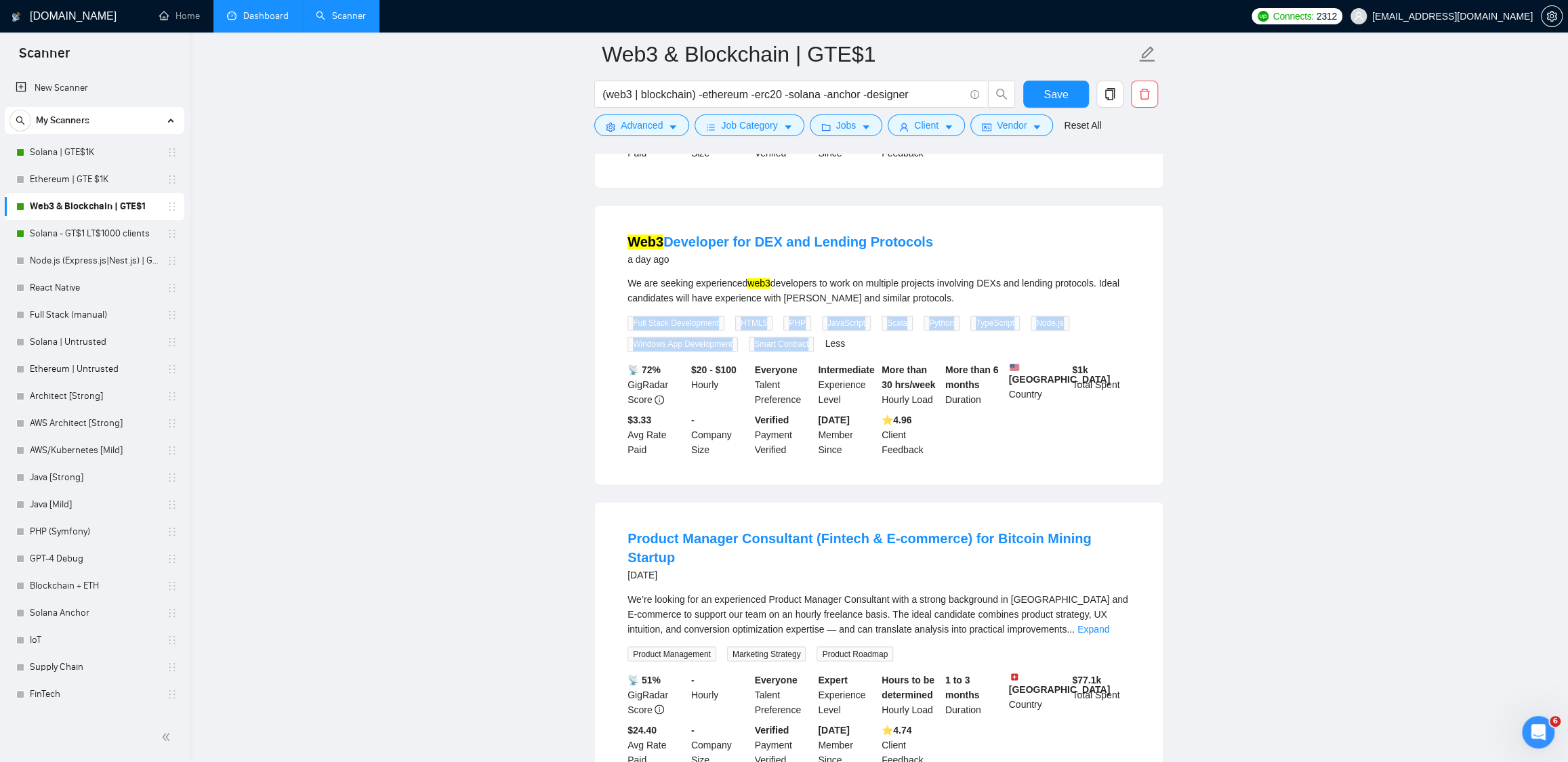
drag, startPoint x: 629, startPoint y: 339, endPoint x: 832, endPoint y: 362, distance: 204.3
click at [832, 351] on div "Full Stack Development HTML5 PHP JavaScript Scala Python TypeScript Node.js Win…" at bounding box center [878, 334] width 508 height 37
click at [891, 351] on div "Full Stack Development HTML5 PHP JavaScript Scala Python TypeScript Node.js Win…" at bounding box center [878, 334] width 508 height 37
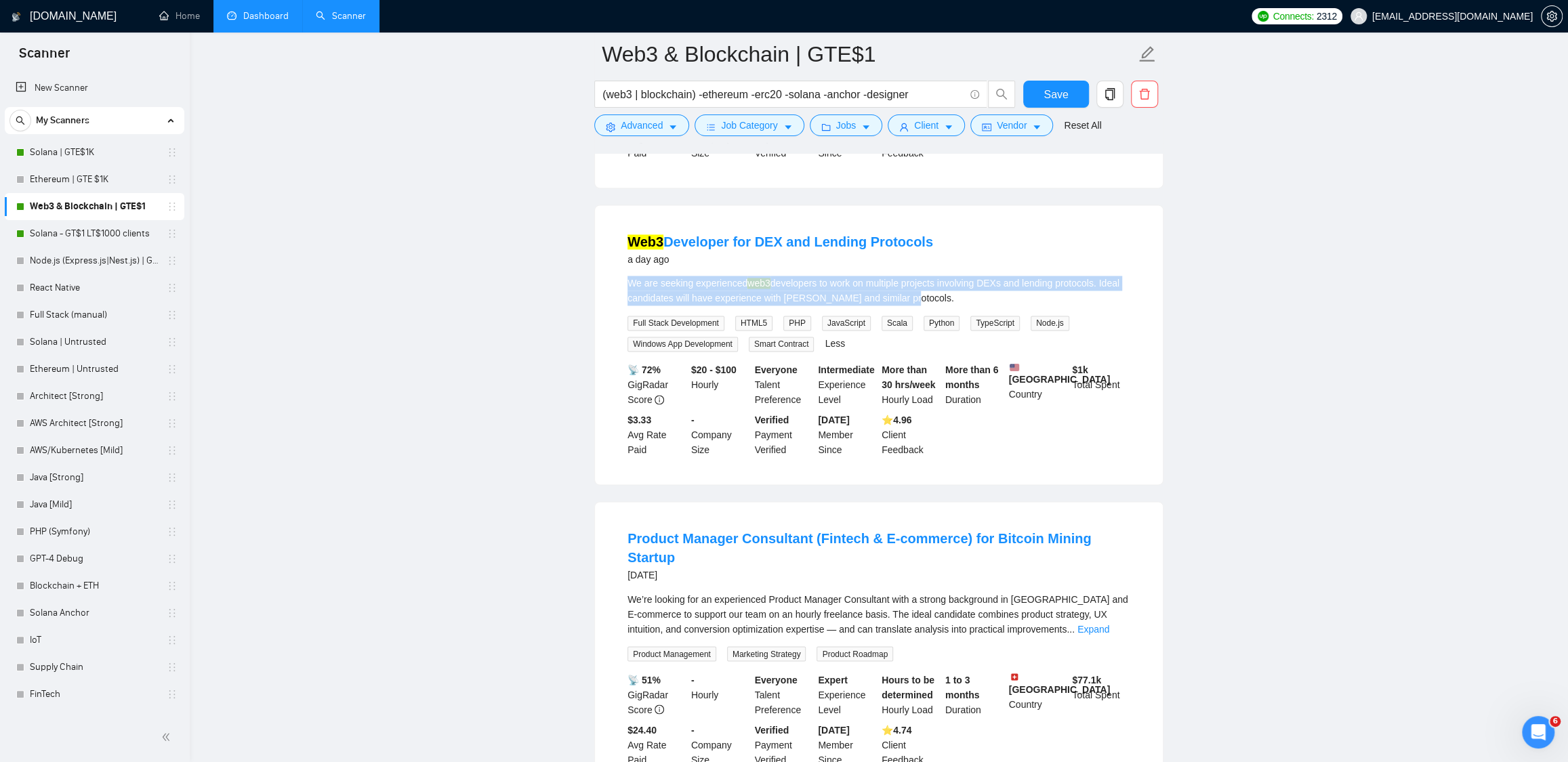
drag, startPoint x: 627, startPoint y: 298, endPoint x: 952, endPoint y: 318, distance: 325.6
click at [952, 318] on li "Web3 Developer for DEX and Lending Protocols a day ago We are seeking experienc…" at bounding box center [878, 344] width 535 height 247
click at [958, 305] on div "We are seeking experienced web3 developers to work on multiple projects involvi…" at bounding box center [879, 290] width 503 height 30
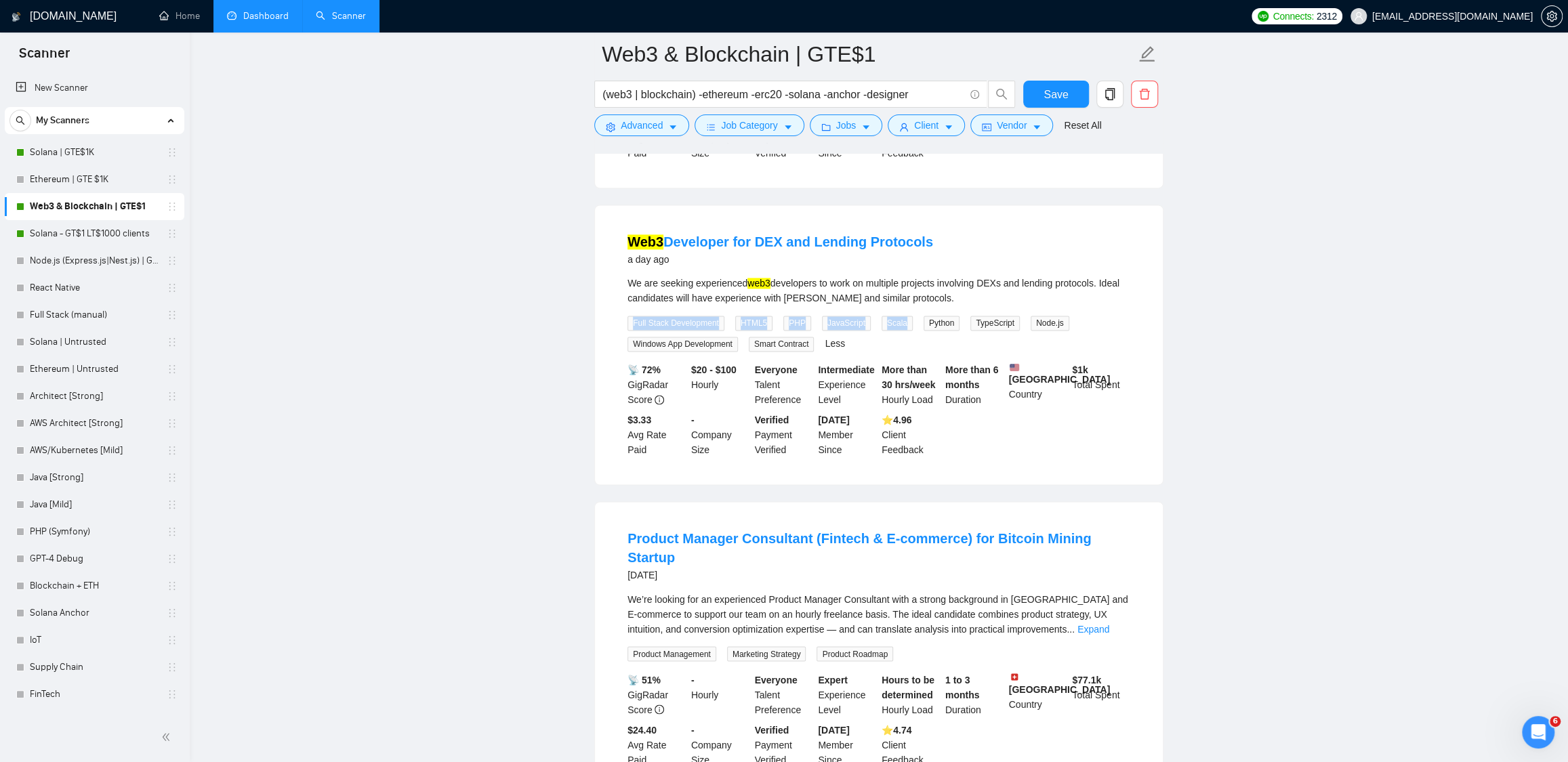
drag, startPoint x: 616, startPoint y: 344, endPoint x: 905, endPoint y: 357, distance: 289.3
click at [905, 357] on li "Web3 Developer for DEX and Lending Protocols a day ago We are seeking experienc…" at bounding box center [878, 344] width 535 height 247
drag, startPoint x: 677, startPoint y: 300, endPoint x: 1102, endPoint y: 303, distance: 425.0
click at [1104, 303] on div "We are seeking experienced web3 developers to work on multiple projects involvi…" at bounding box center [879, 290] width 503 height 30
click at [632, 305] on div "We are seeking experienced web3 developers to work on multiple projects involvi…" at bounding box center [879, 290] width 503 height 30
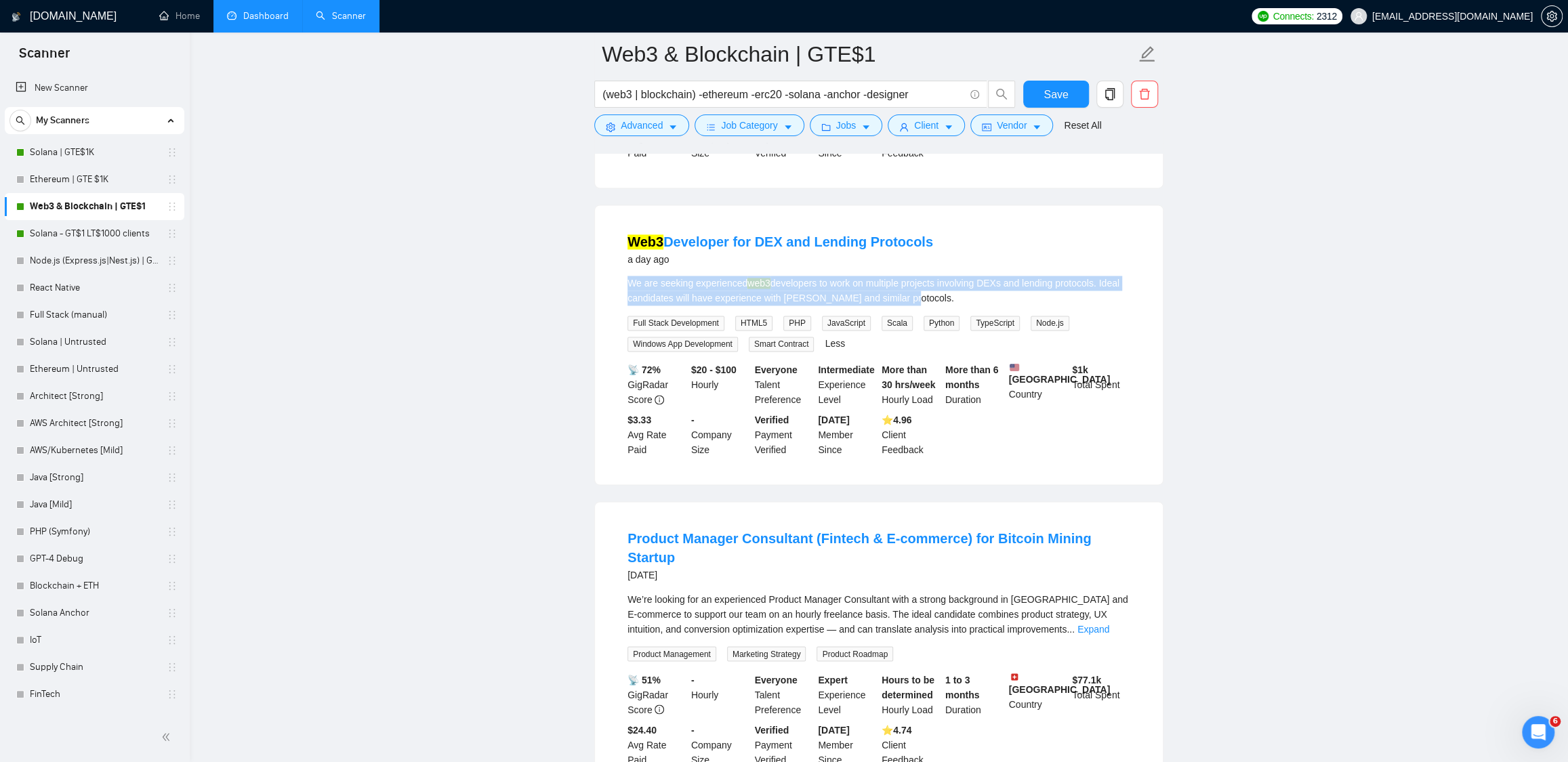
drag, startPoint x: 622, startPoint y: 300, endPoint x: 948, endPoint y: 312, distance: 326.2
click at [948, 312] on li "Web3 Developer for DEX and Lending Protocols a day ago We are seeking experienc…" at bounding box center [878, 344] width 535 height 247
click at [949, 305] on div "We are seeking experienced web3 developers to work on multiple projects involvi…" at bounding box center [879, 290] width 503 height 30
drag, startPoint x: 627, startPoint y: 295, endPoint x: 949, endPoint y: 310, distance: 322.3
click at [963, 305] on div "We are seeking experienced web3 developers to work on multiple projects involvi…" at bounding box center [879, 290] width 503 height 30
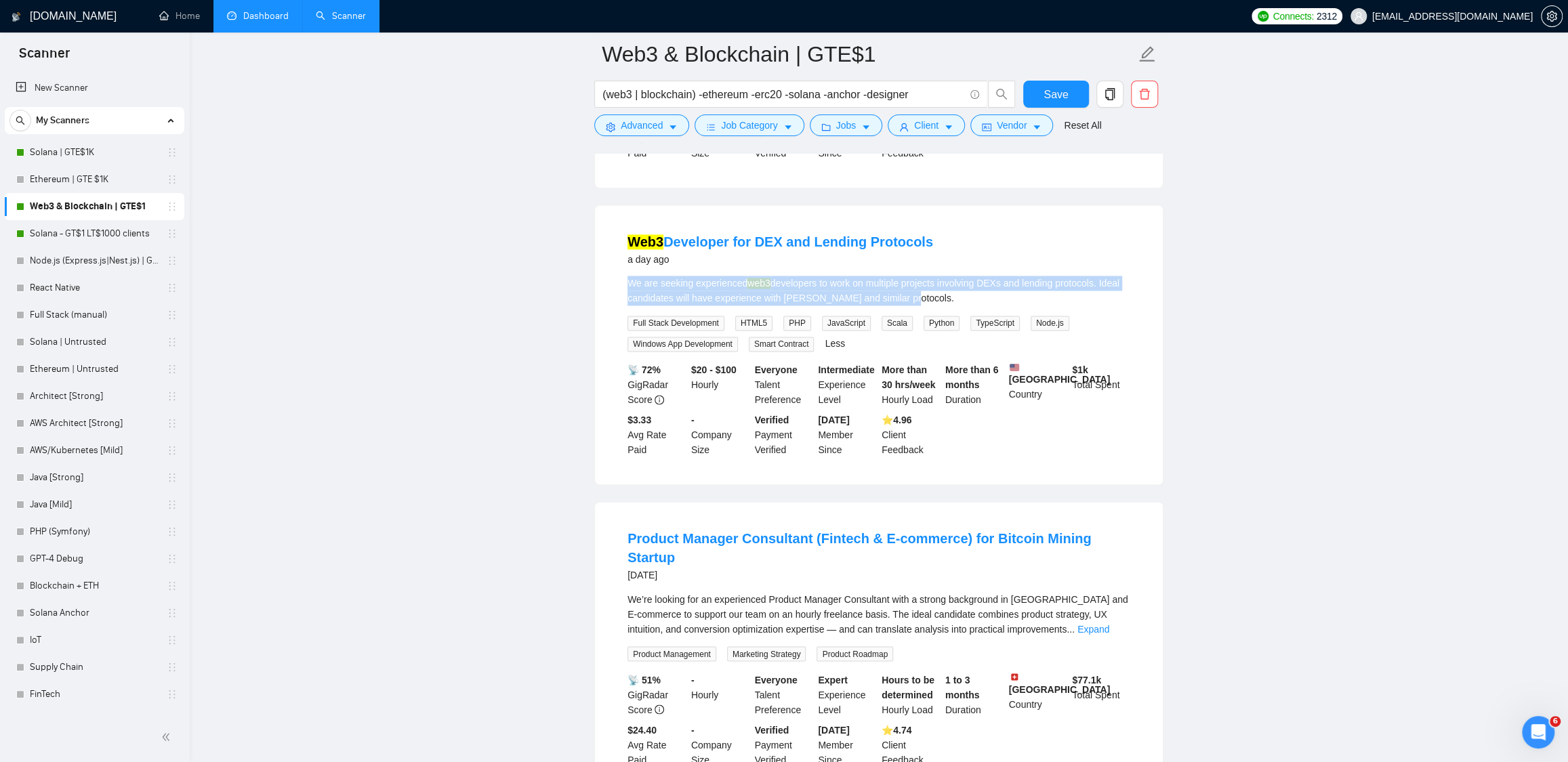
click at [934, 305] on div "We are seeking experienced web3 developers to work on multiple projects involvi…" at bounding box center [879, 290] width 503 height 30
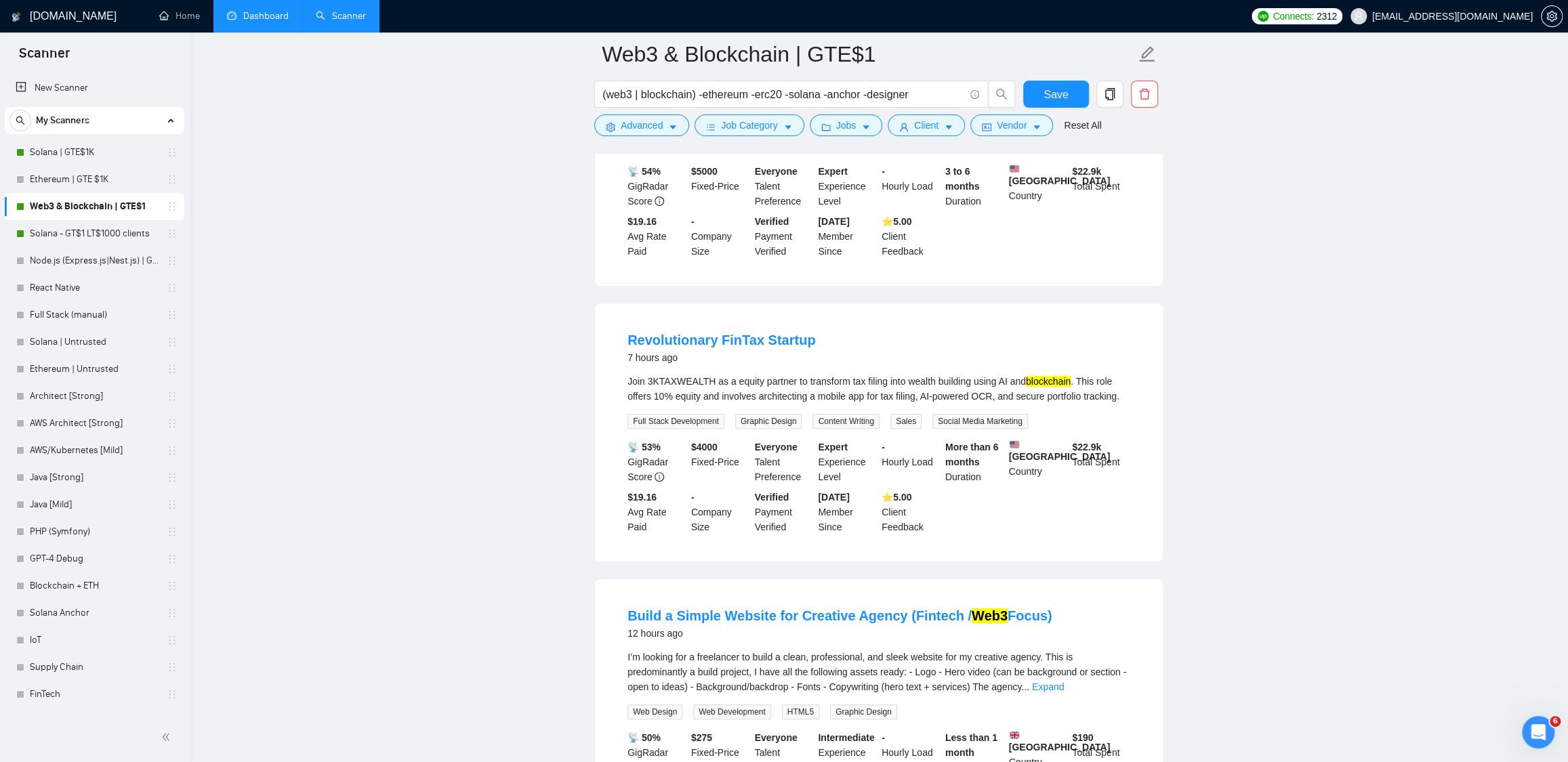
scroll to position [0, 0]
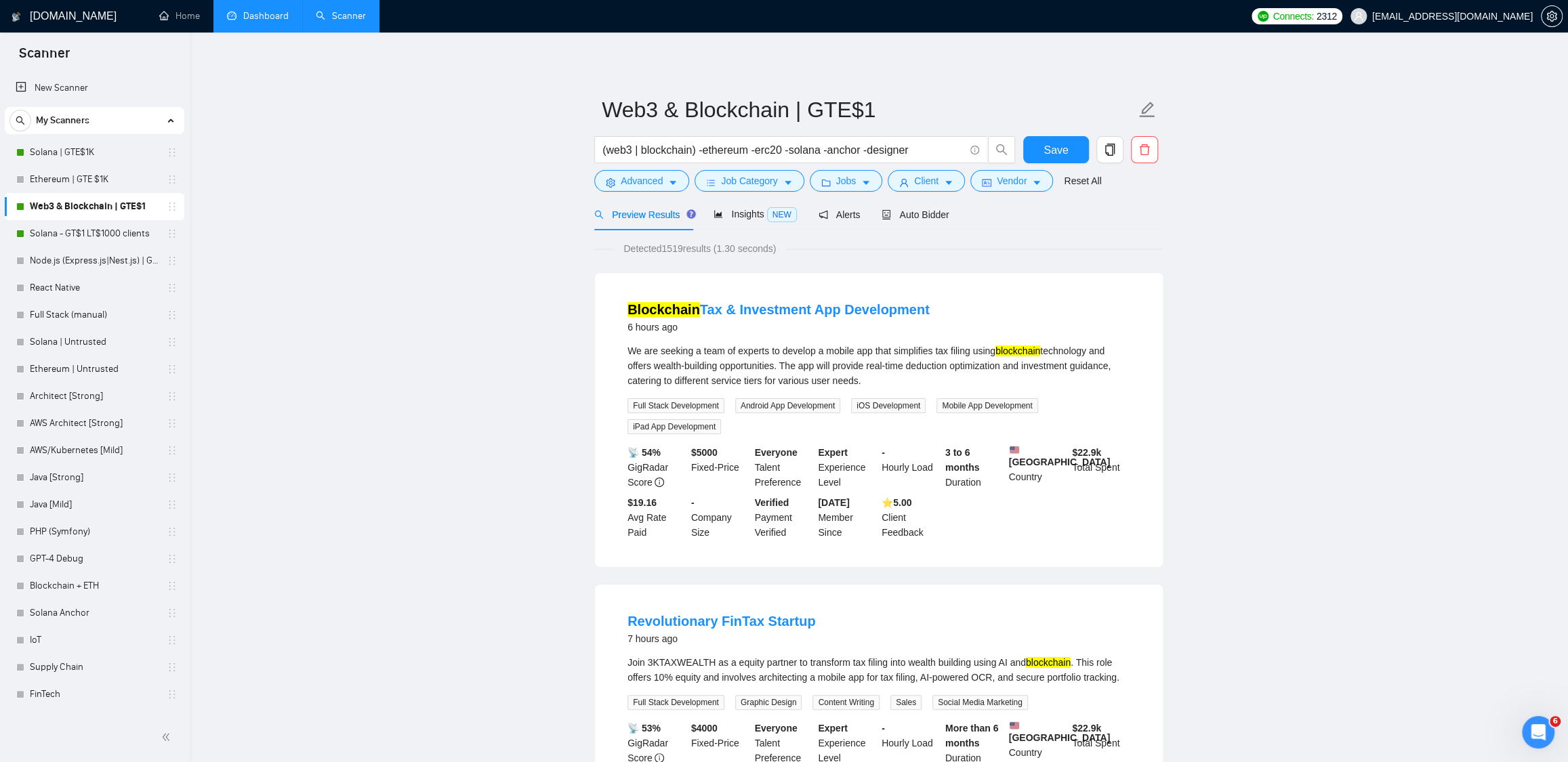
drag, startPoint x: 616, startPoint y: 350, endPoint x: 1096, endPoint y: 379, distance: 480.9
click at [1096, 379] on li "Blockchain Tax & Investment App Development 6 hours ago We are seeking a team o…" at bounding box center [878, 420] width 535 height 261
click at [1001, 396] on div "We are seeking a team of experts to develop a mobile app that simplifies tax fi…" at bounding box center [879, 389] width 503 height 91
click at [639, 310] on mark "Blockchain" at bounding box center [664, 310] width 73 height 15
click at [809, 314] on link "Blockchain Tax & Investment App Development" at bounding box center [779, 310] width 302 height 15
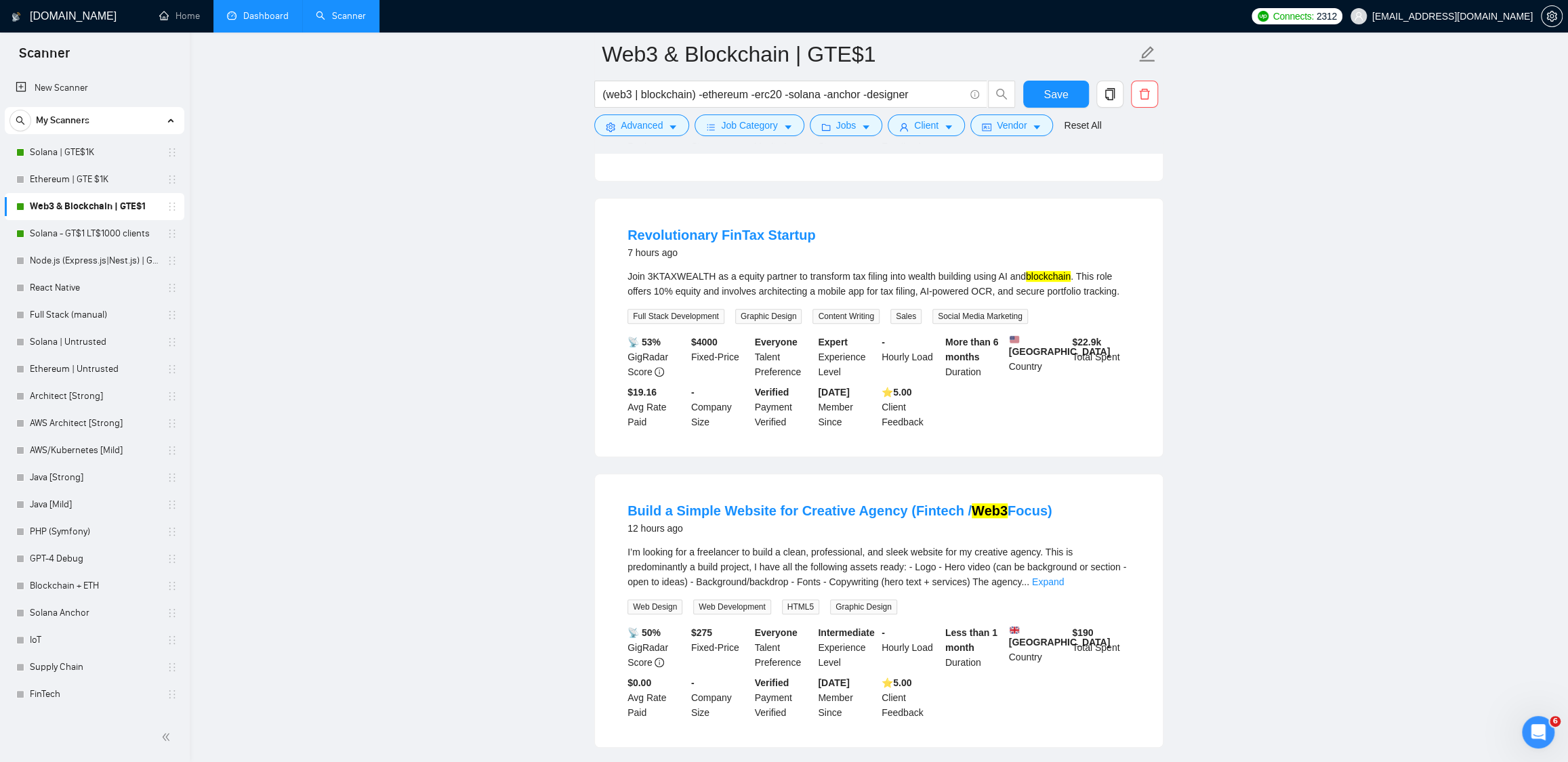
scroll to position [574, 0]
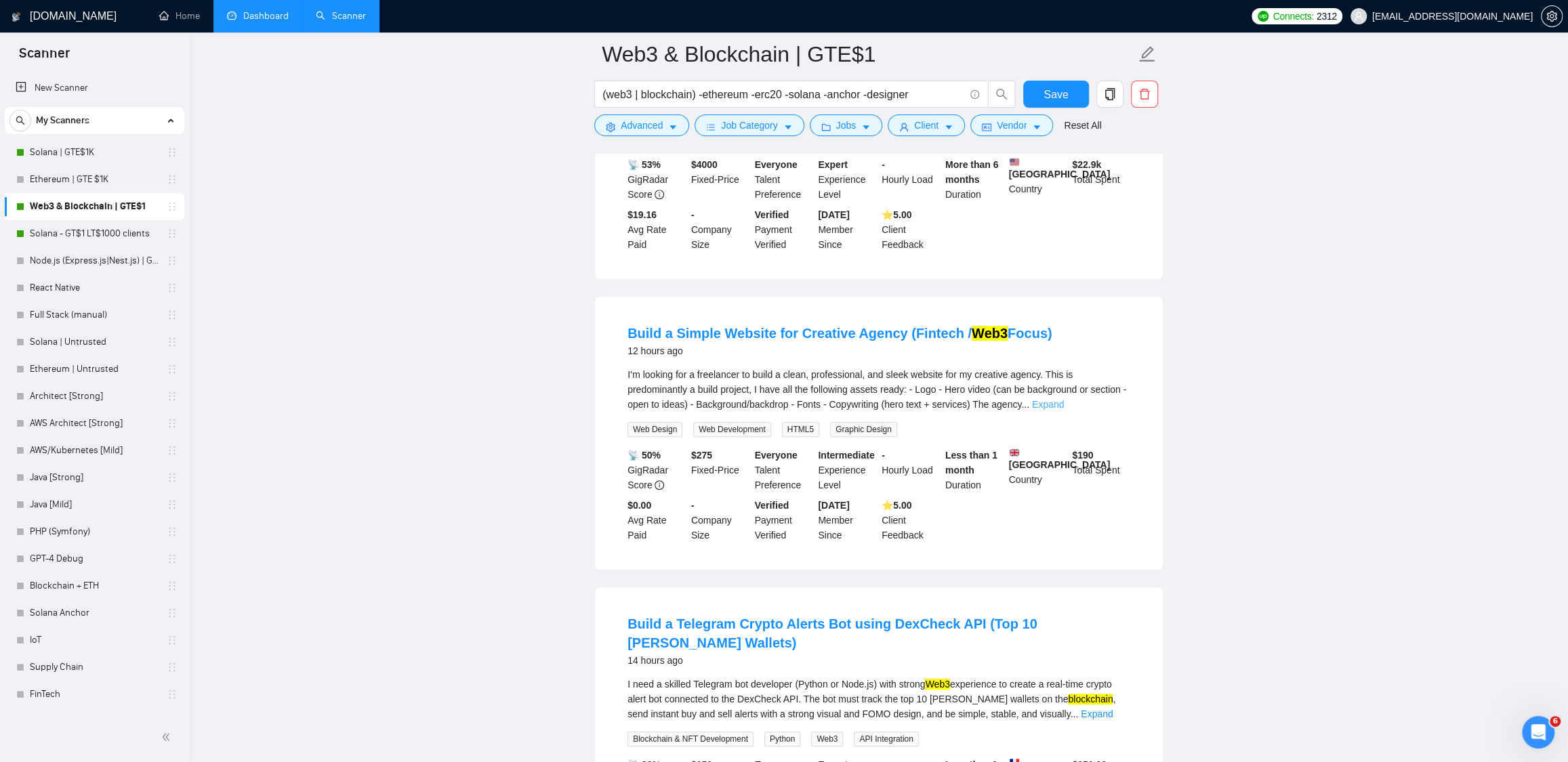
click at [1064, 410] on link "Expand" at bounding box center [1048, 405] width 32 height 11
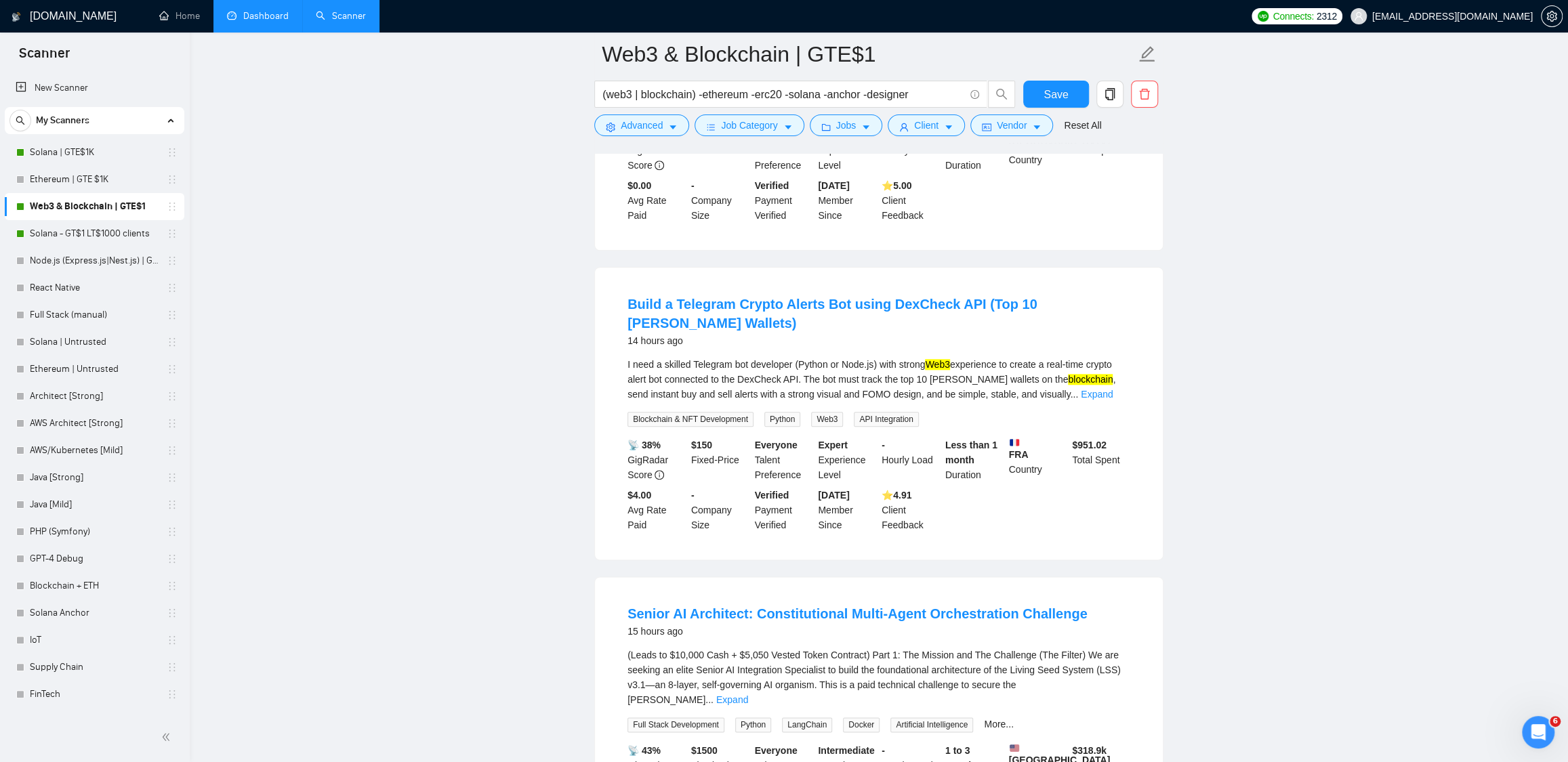
scroll to position [1077, 0]
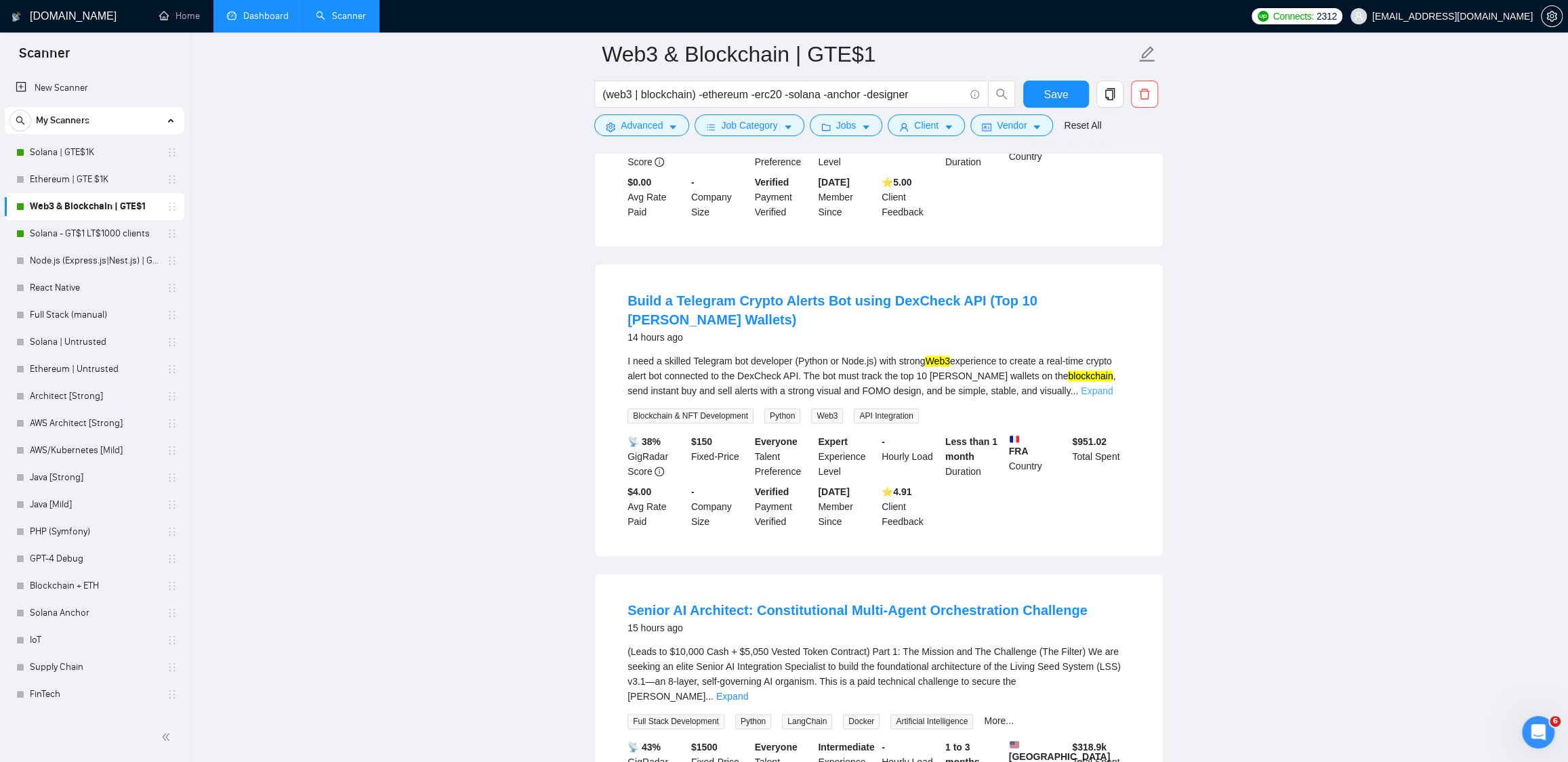
click at [1113, 396] on link "Expand" at bounding box center [1097, 391] width 32 height 11
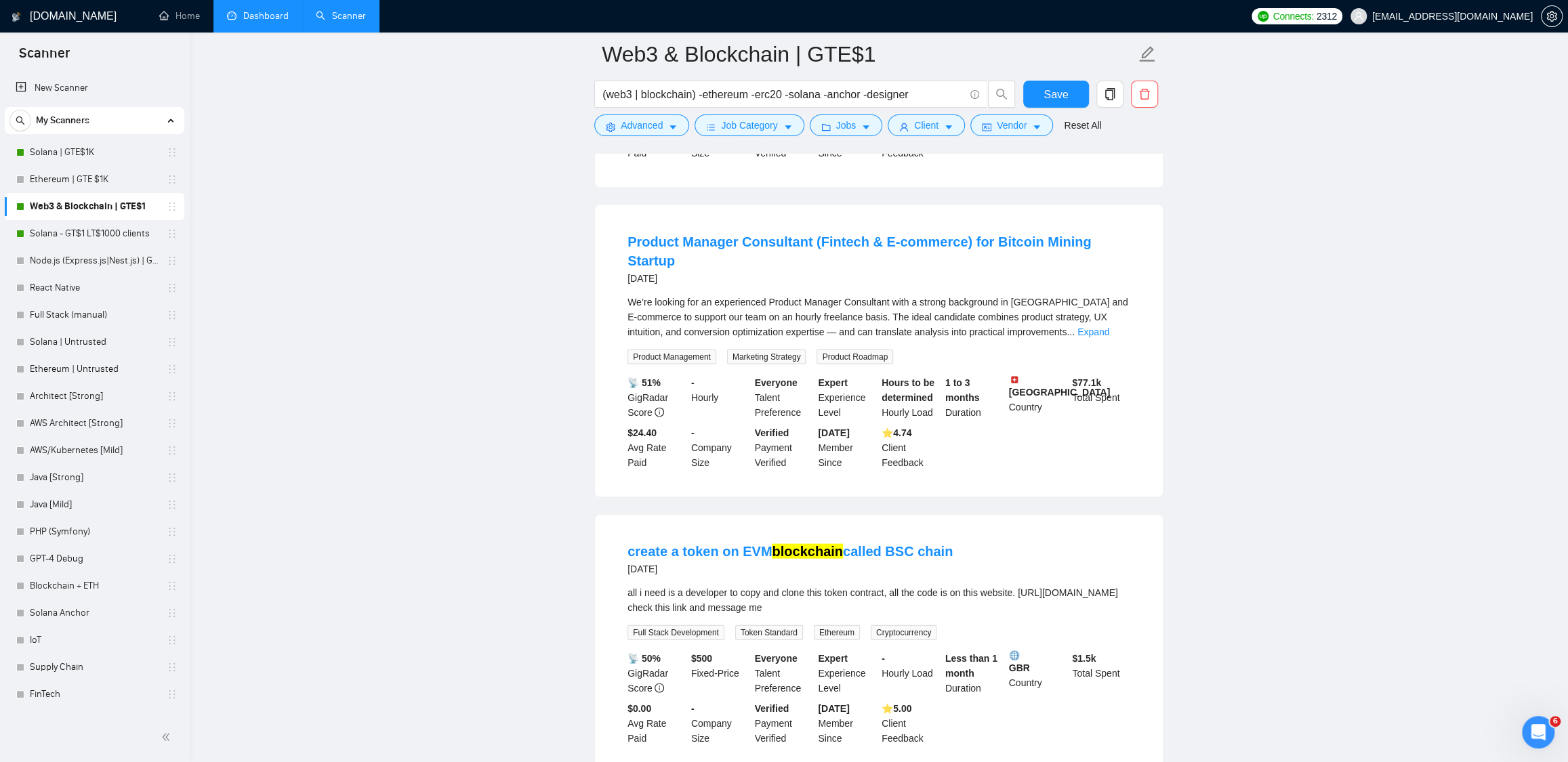
scroll to position [2210, 0]
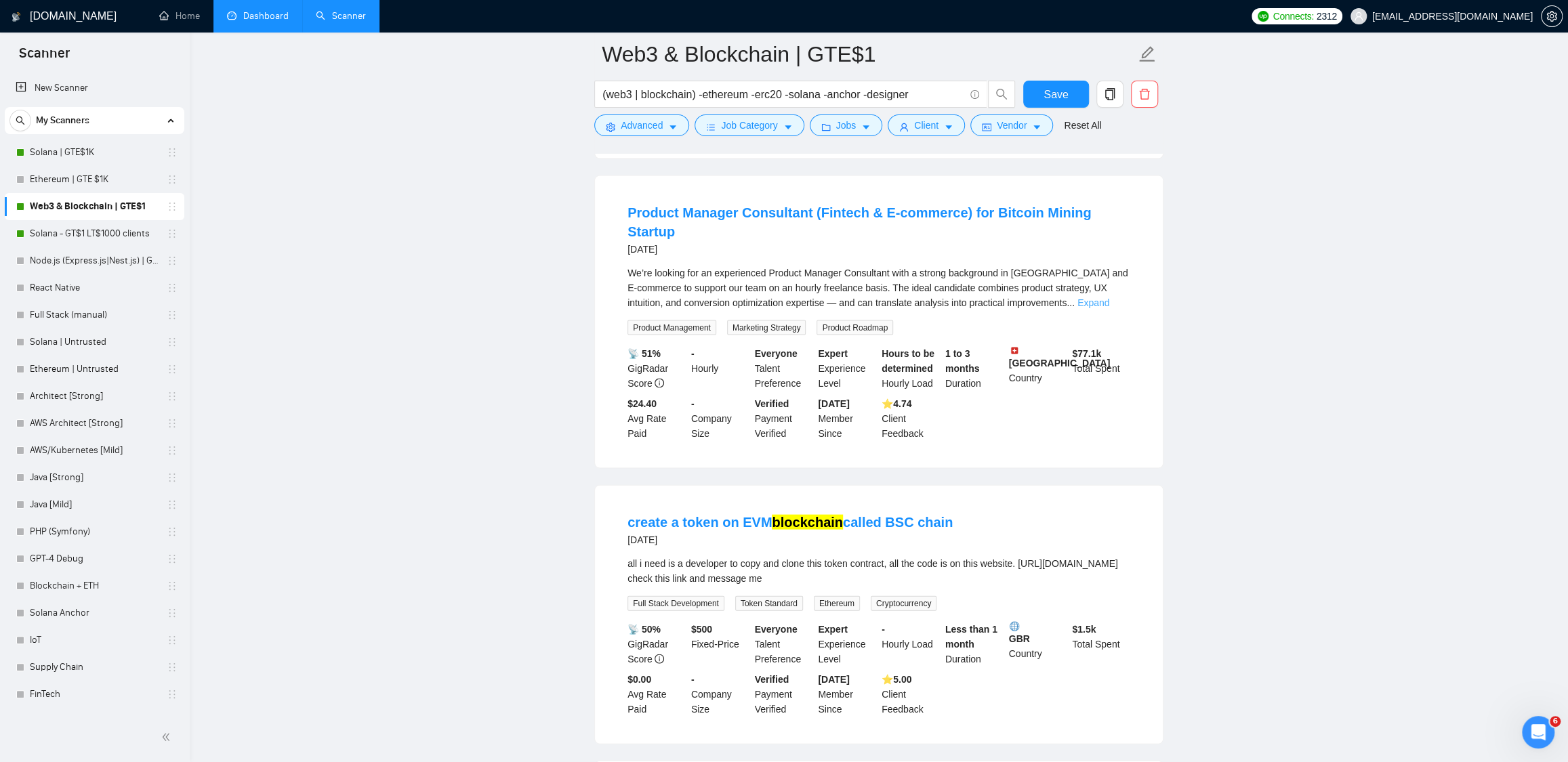
click at [1109, 308] on link "Expand" at bounding box center [1094, 302] width 32 height 11
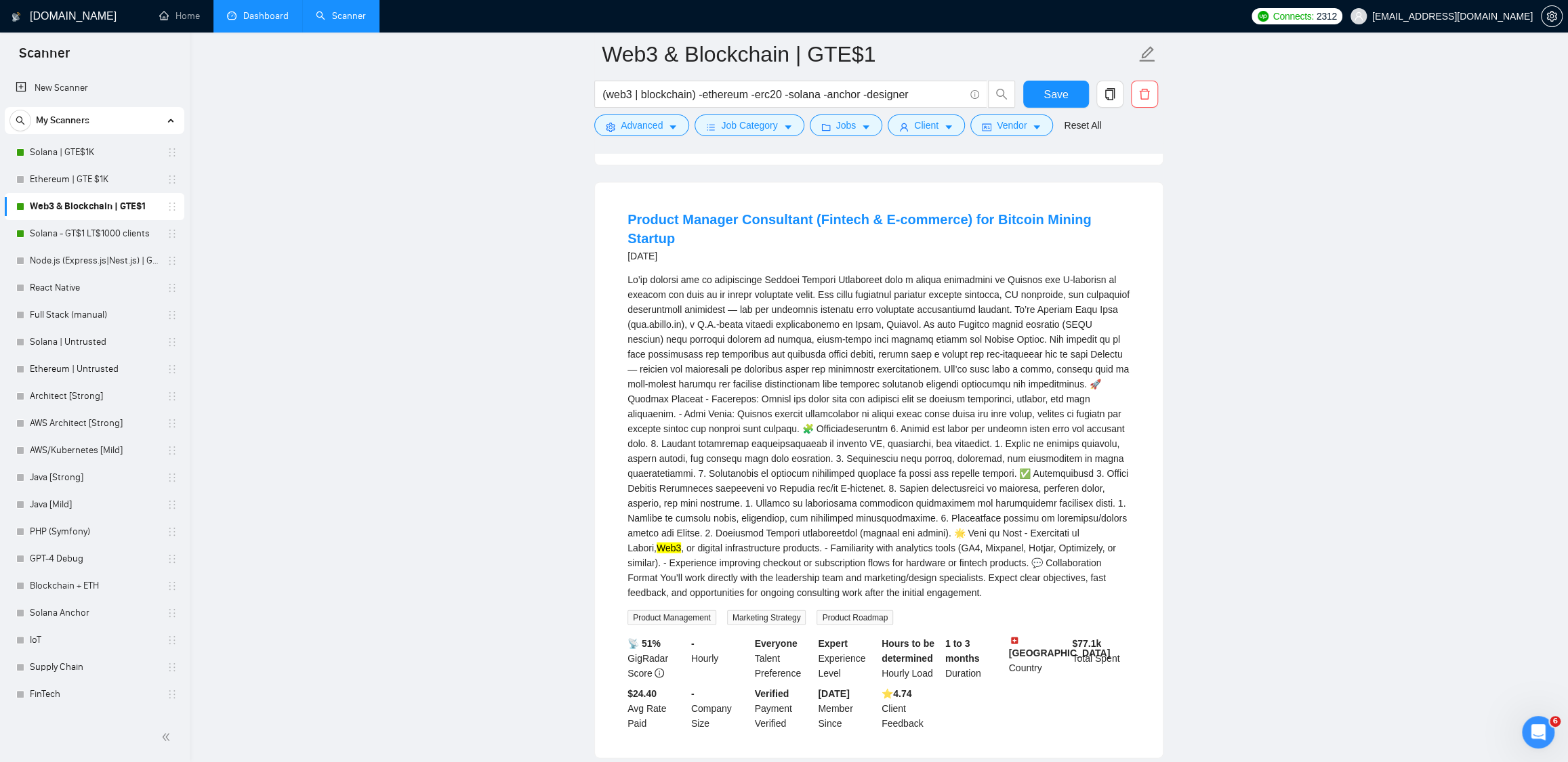
scroll to position [2194, 0]
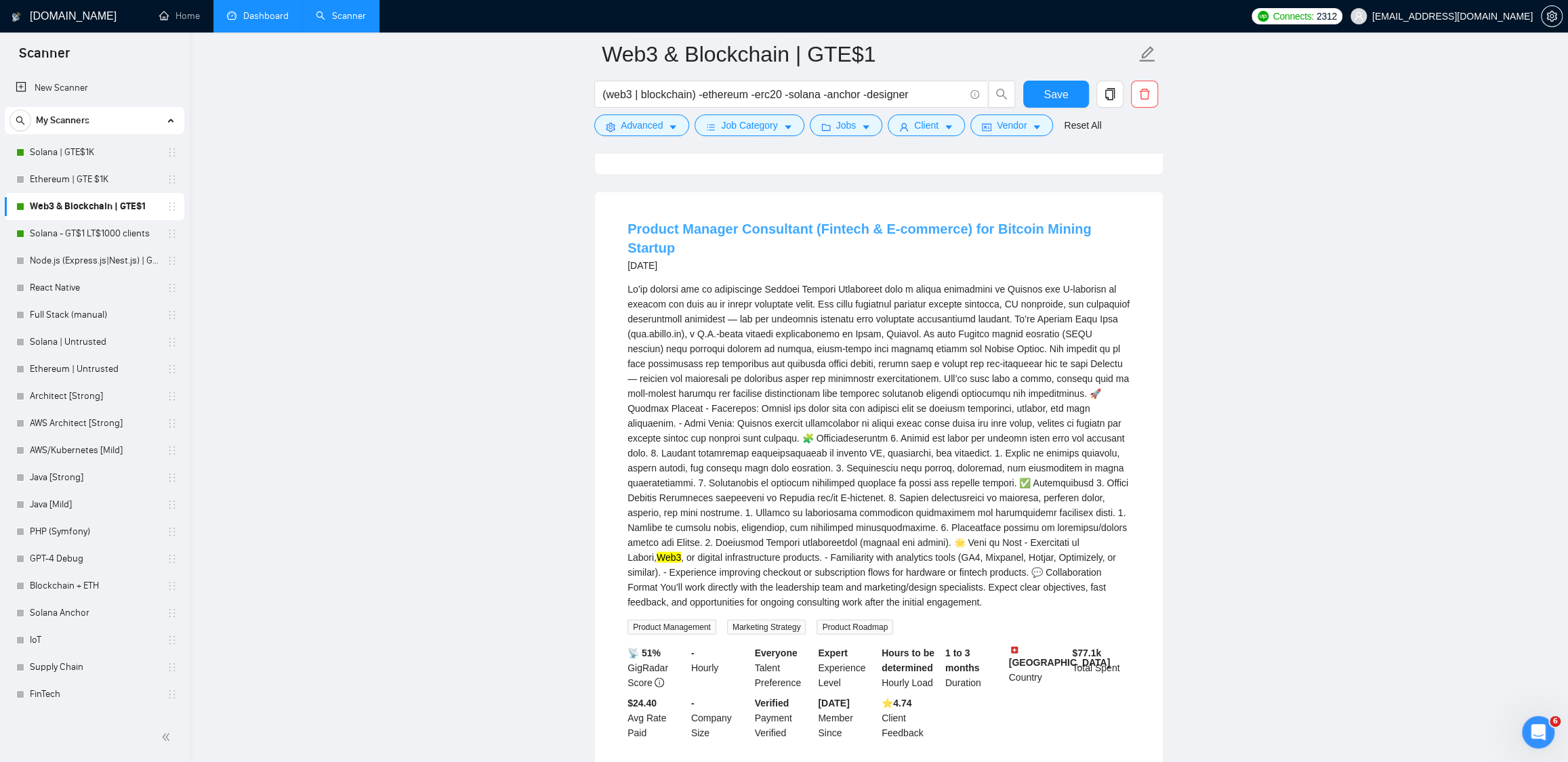
click at [791, 255] on link "Product Manager Consultant (Fintech & E-commerce) for Bitcoin Mining Startup" at bounding box center [859, 238] width 464 height 34
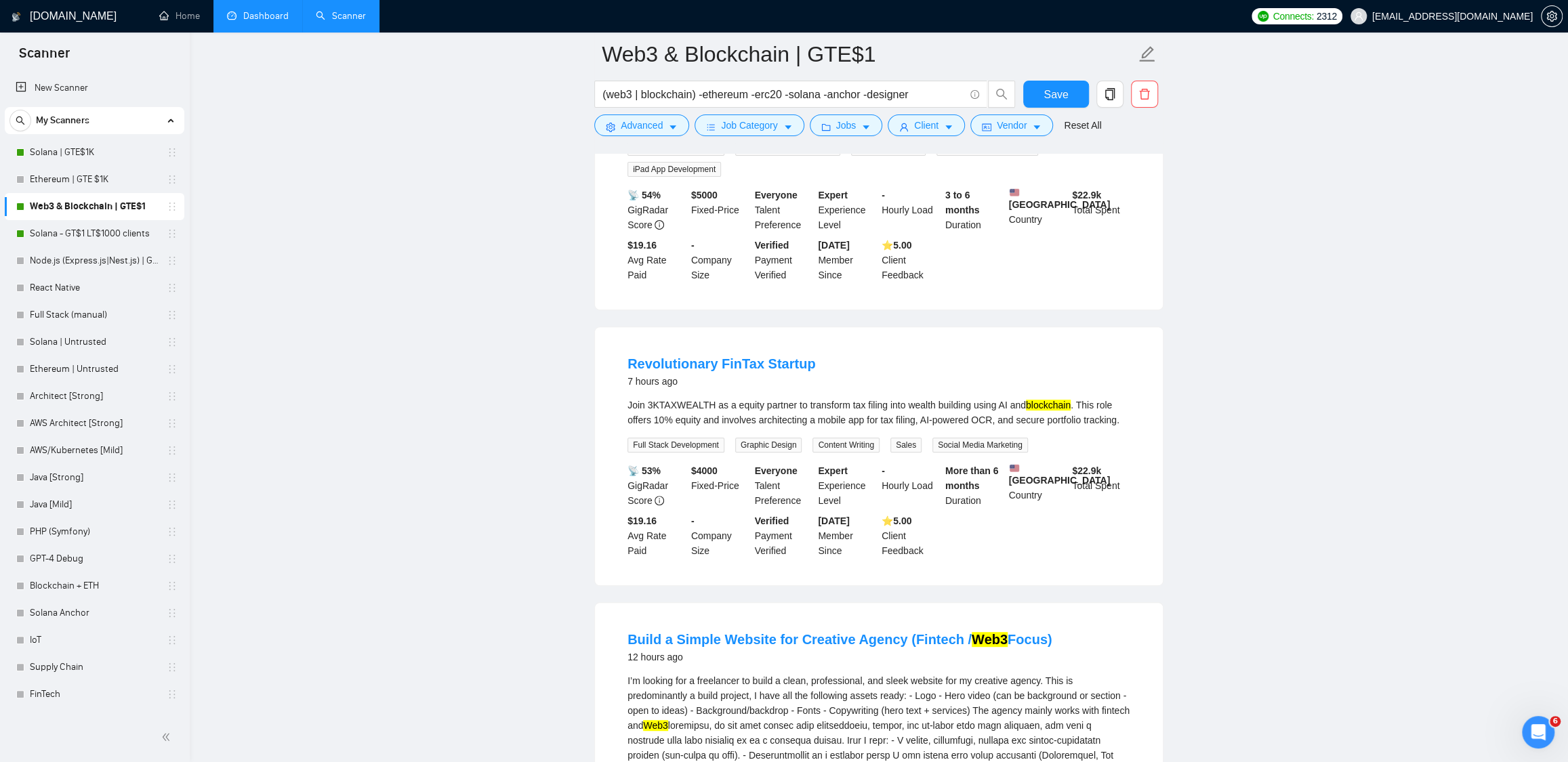
scroll to position [0, 0]
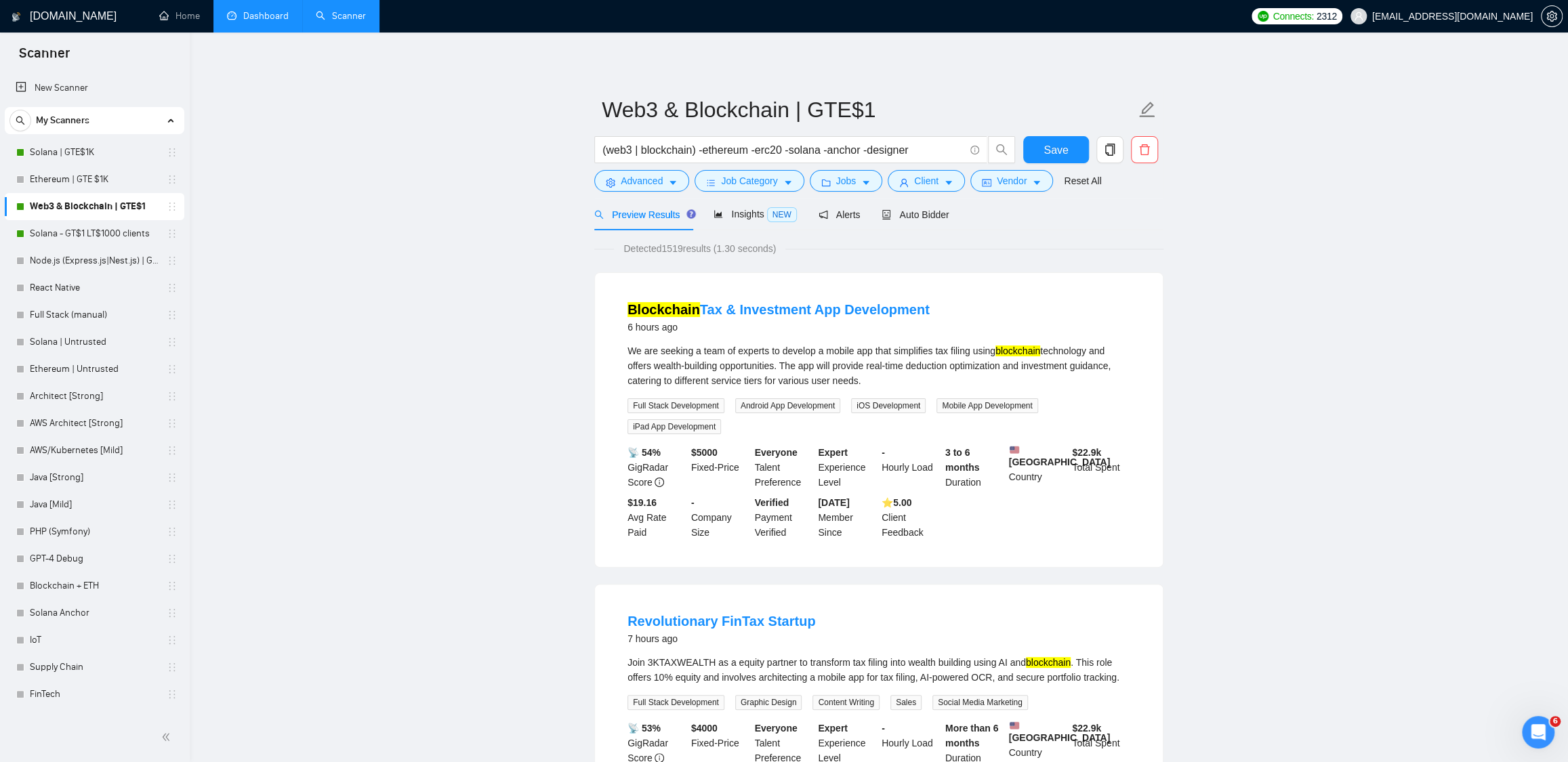
click at [272, 18] on link "Dashboard" at bounding box center [257, 15] width 62 height 11
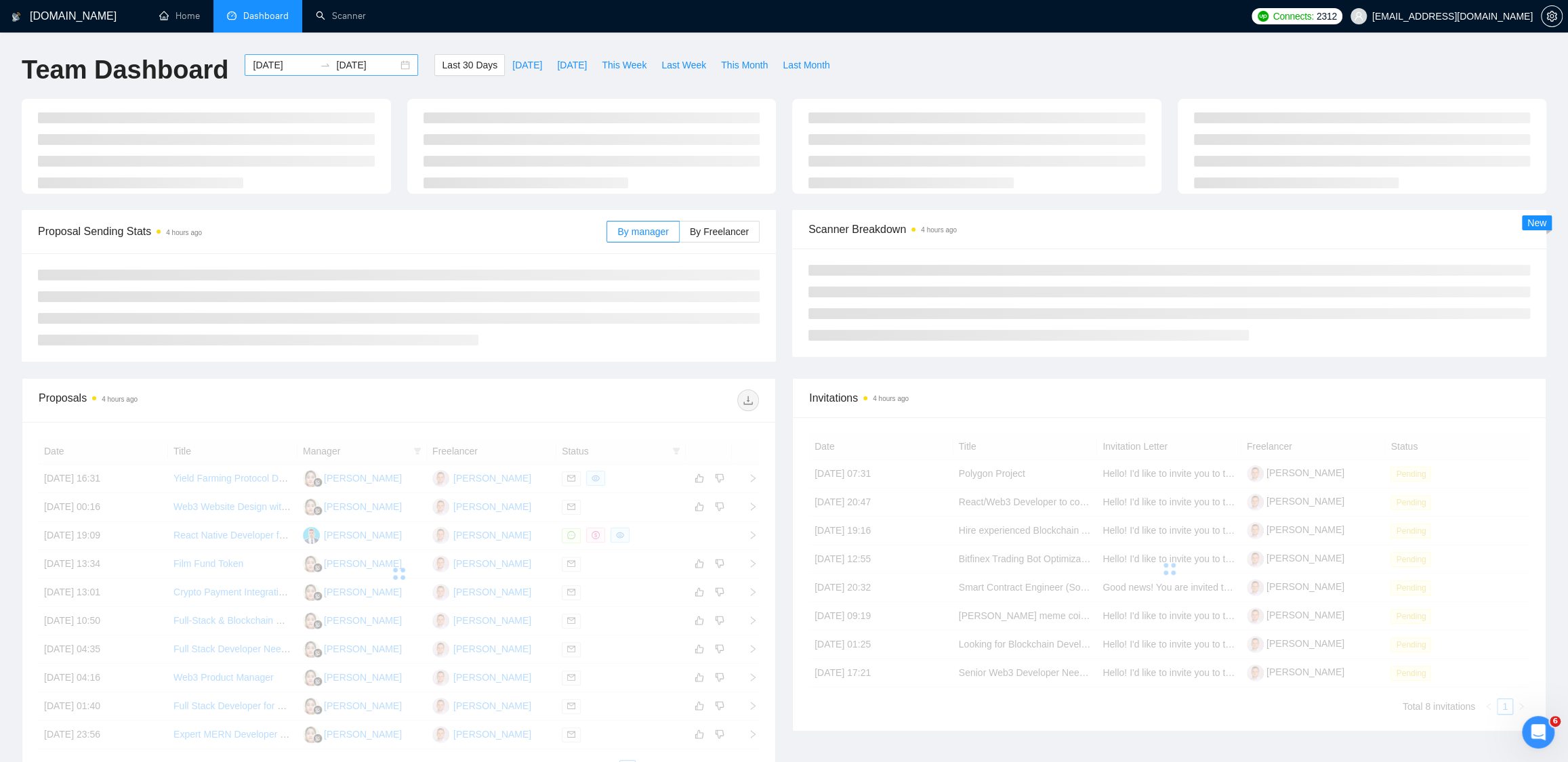
click at [397, 66] on div "[DATE] [DATE]" at bounding box center [331, 65] width 173 height 21
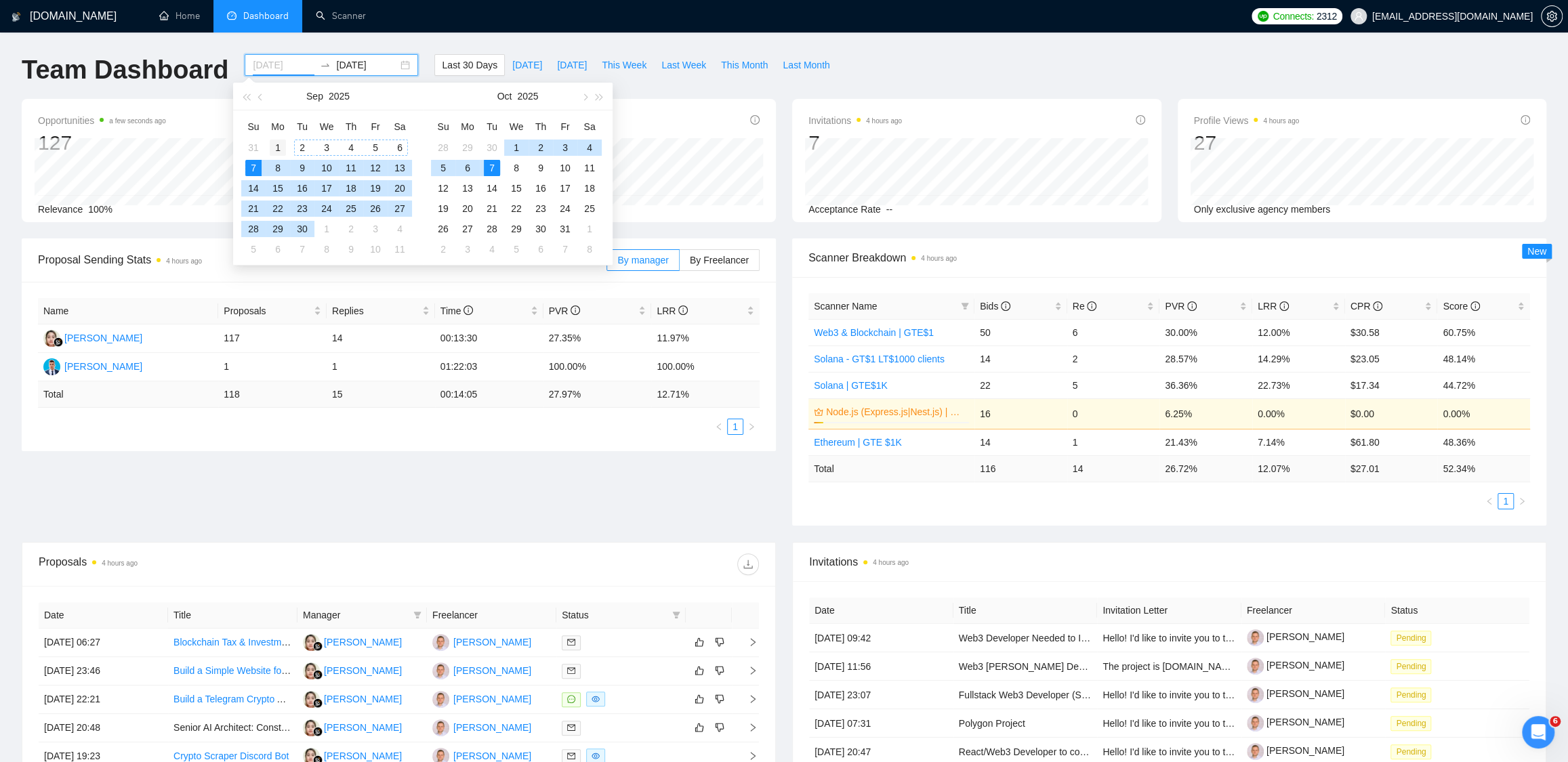
type input "[DATE]"
click at [276, 147] on div "1" at bounding box center [277, 147] width 16 height 16
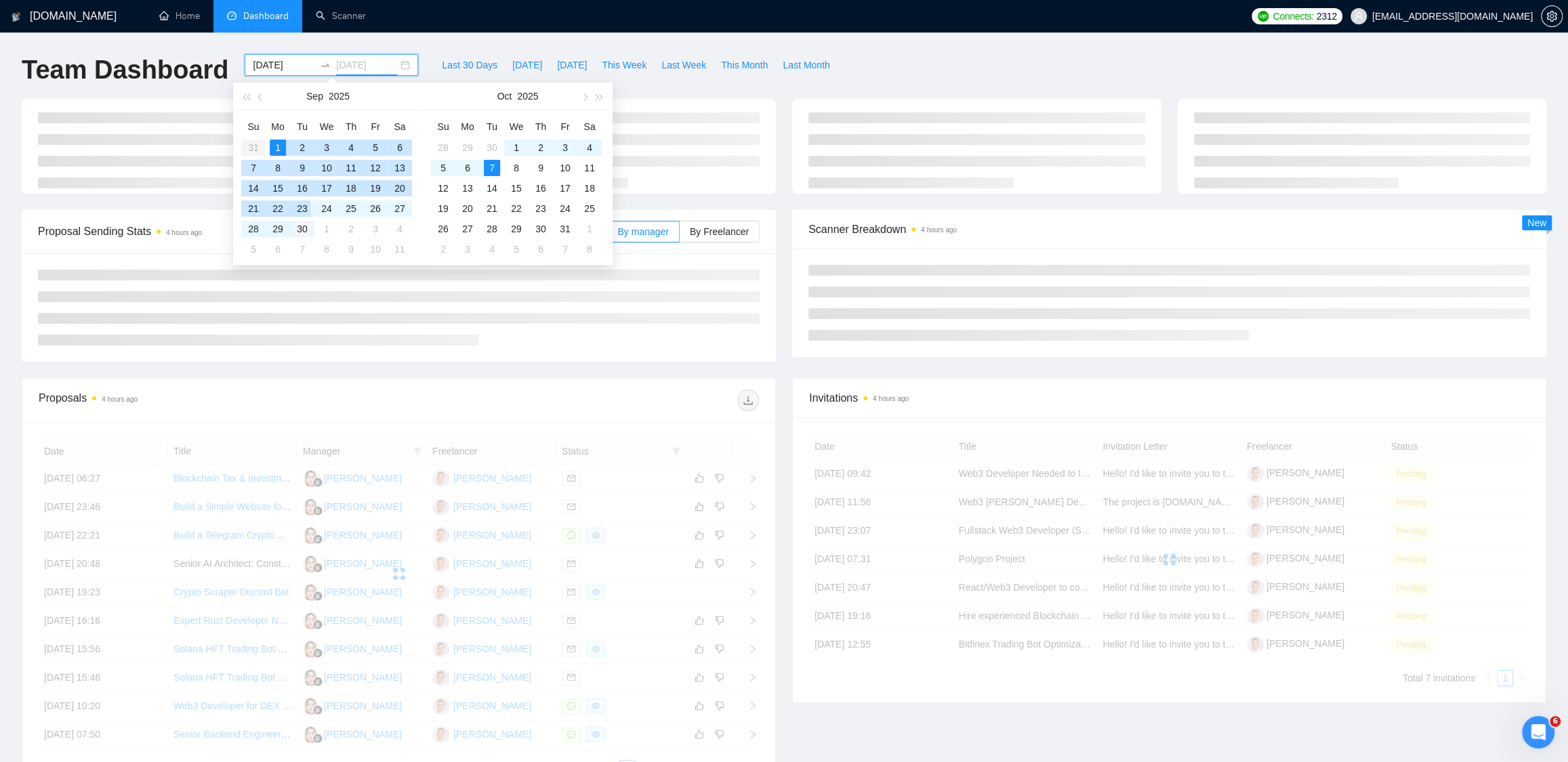
type input "[DATE]"
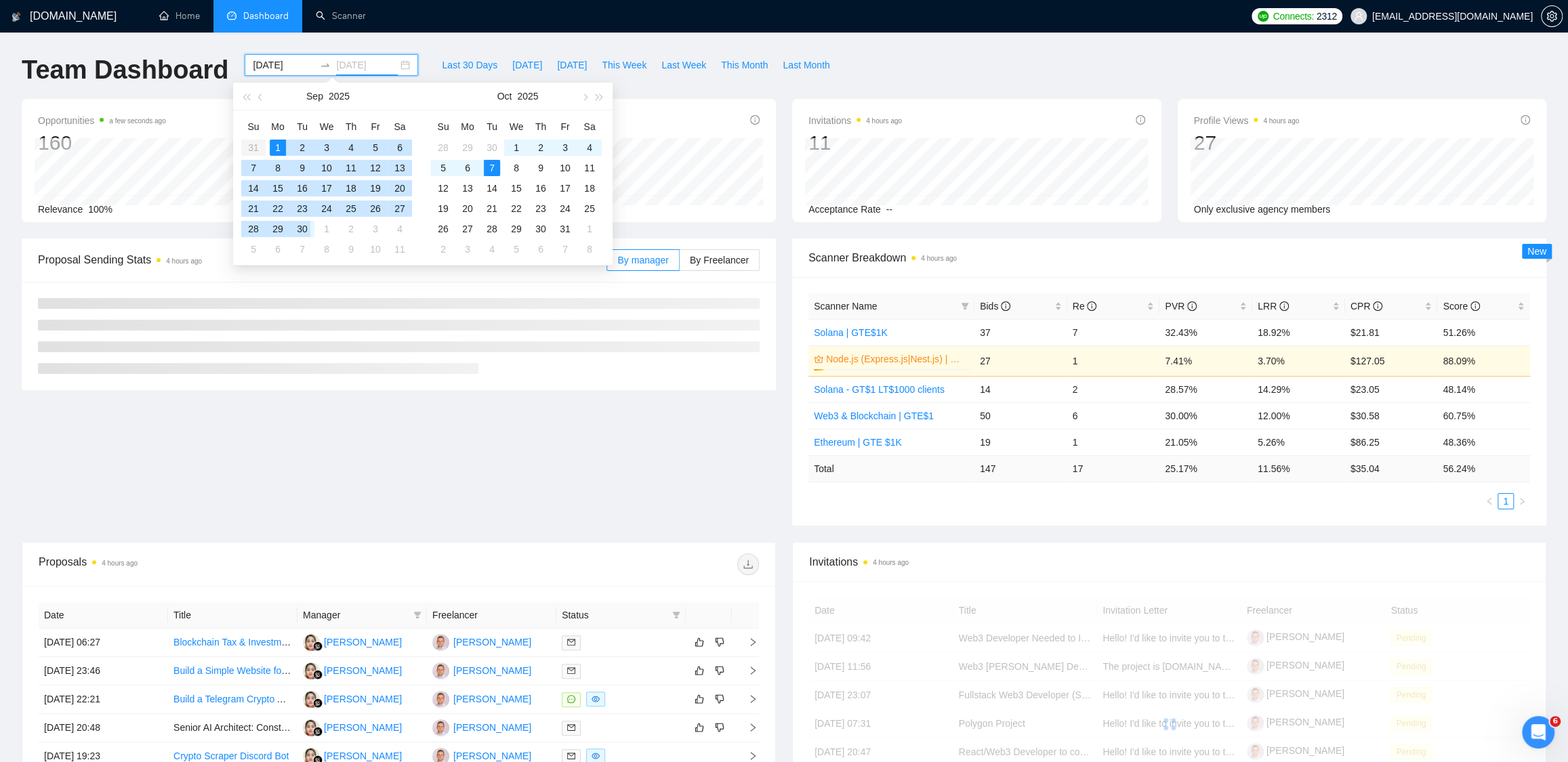
click at [302, 231] on div "30" at bounding box center [302, 228] width 16 height 16
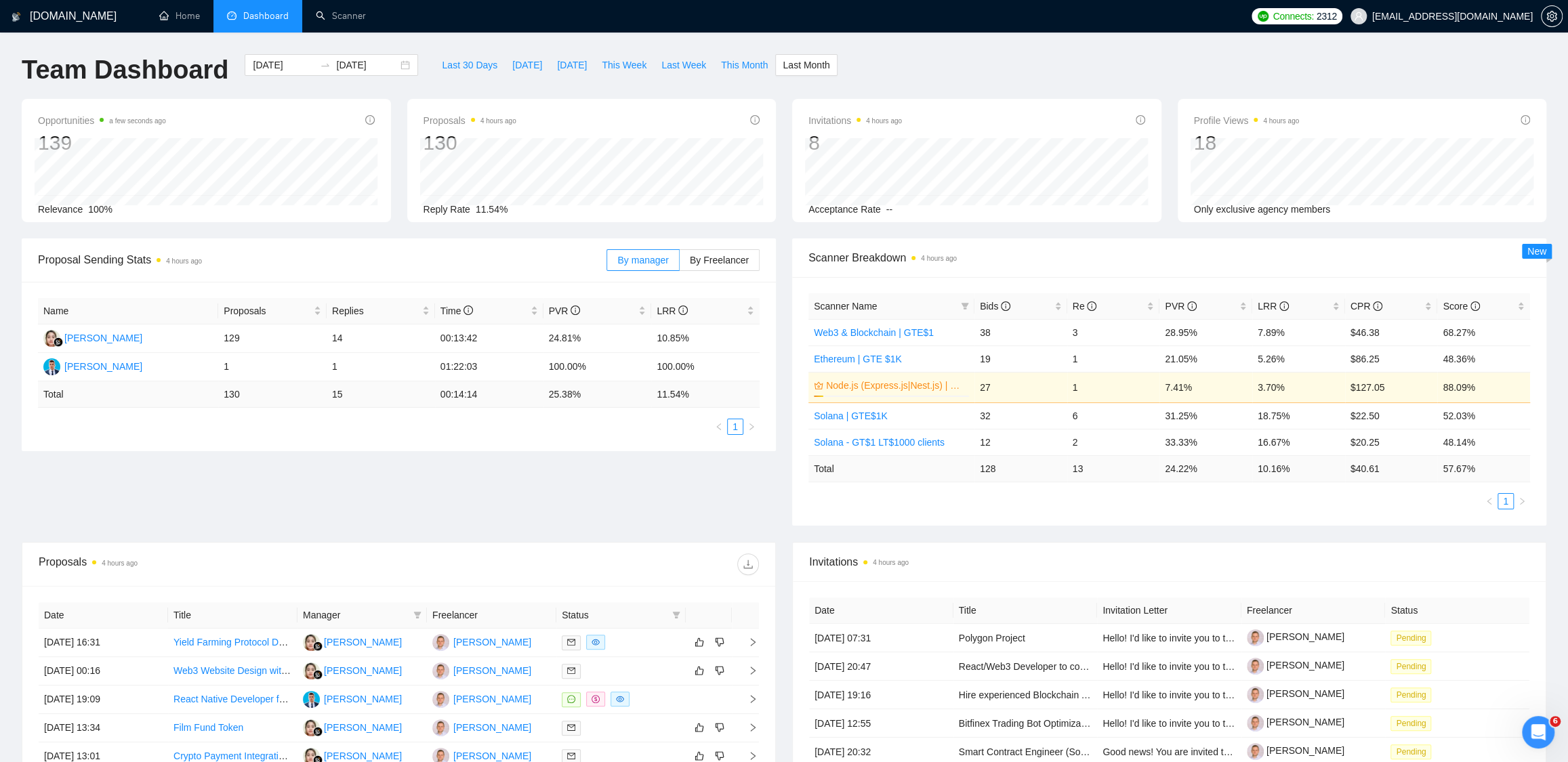
drag, startPoint x: 1159, startPoint y: 386, endPoint x: 1578, endPoint y: 391, distance: 419.0
click at [1568, 391] on html "GigRadar.io Home Dashboard Scanner Connects: 2312 dmitry.lobachov@osambit.com T…" at bounding box center [784, 381] width 1568 height 762
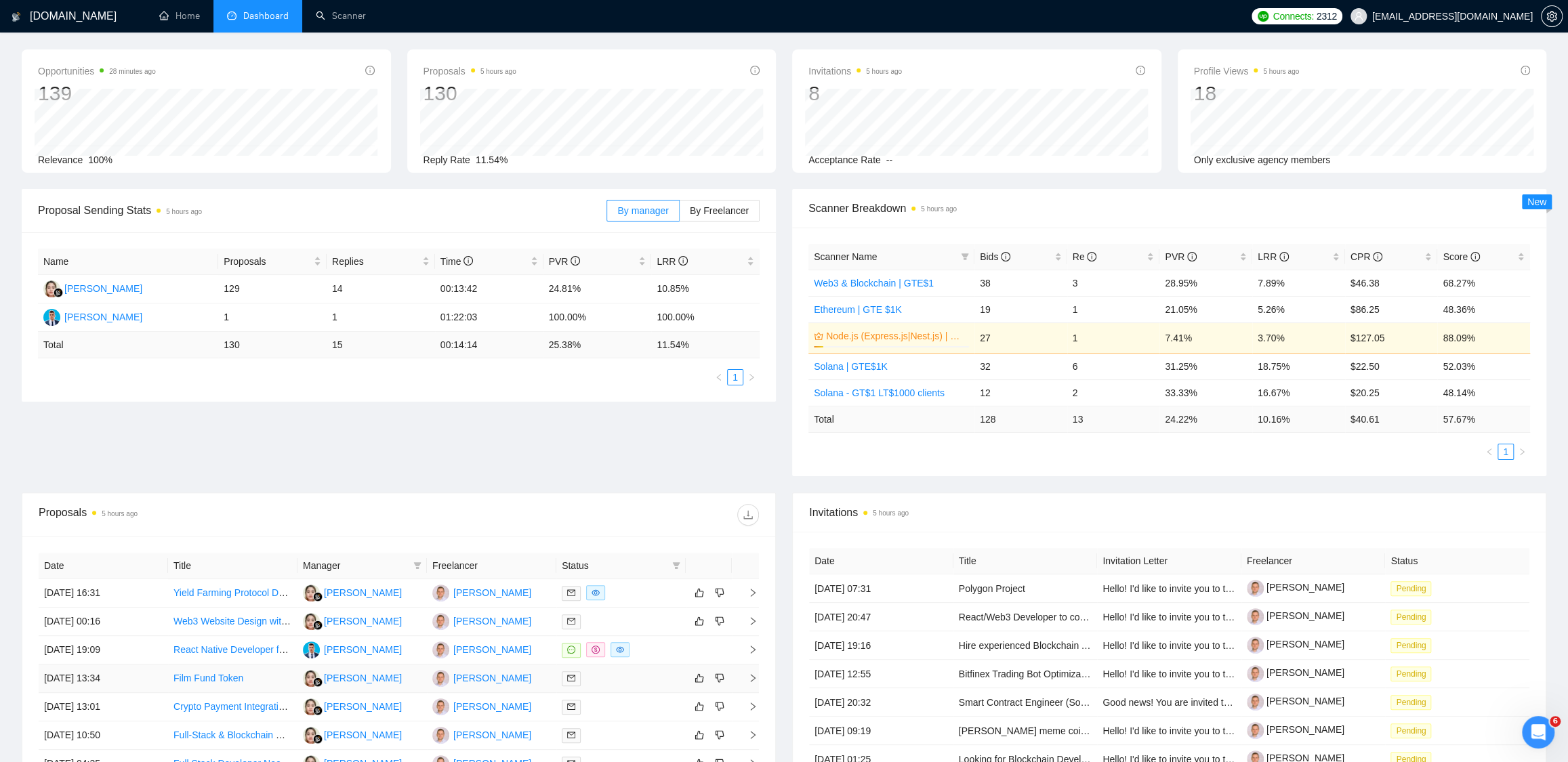
scroll to position [308, 0]
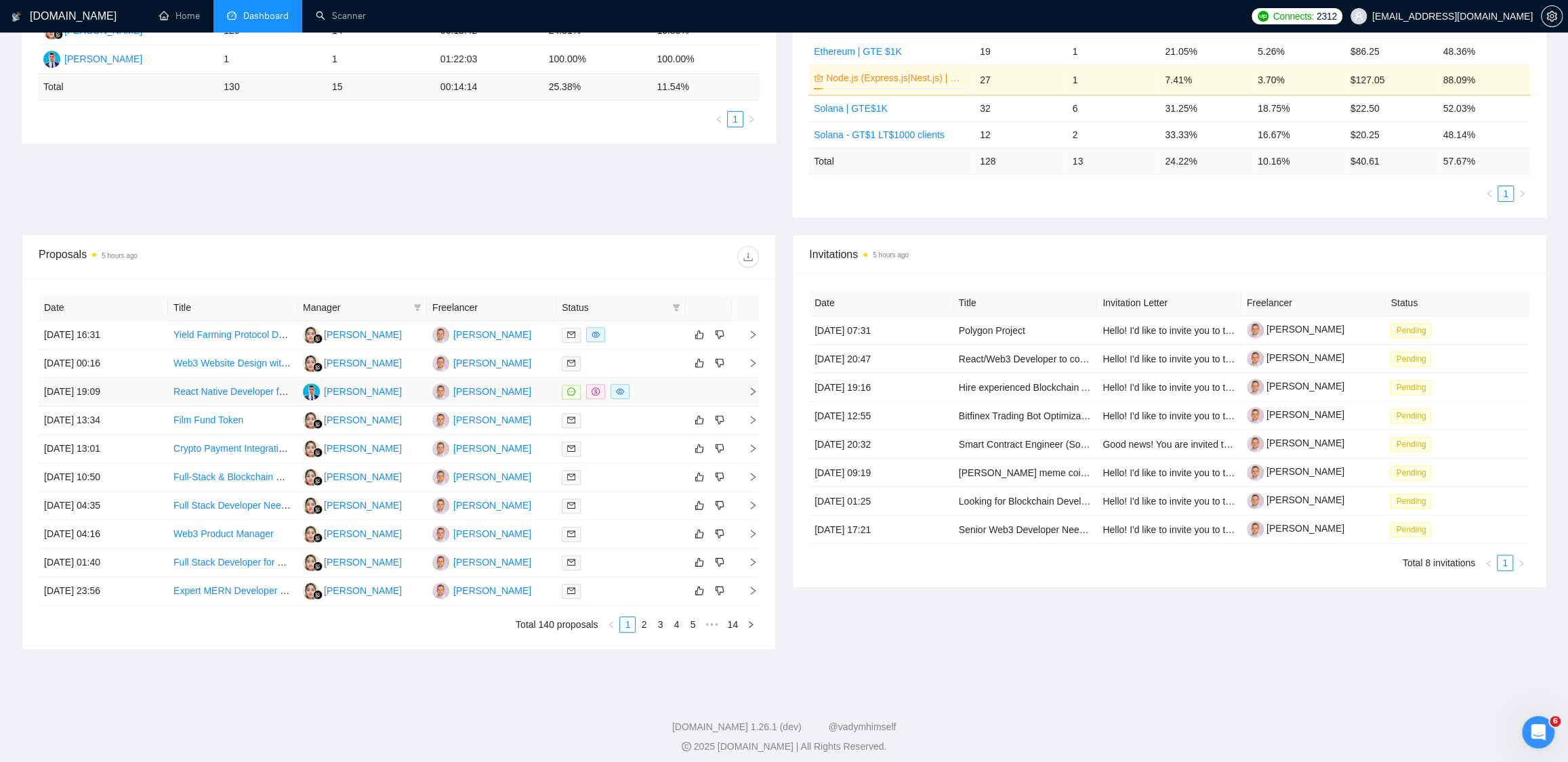
click at [197, 393] on link "React Native Developer for Personal Safety App MVP" at bounding box center [286, 392] width 225 height 11
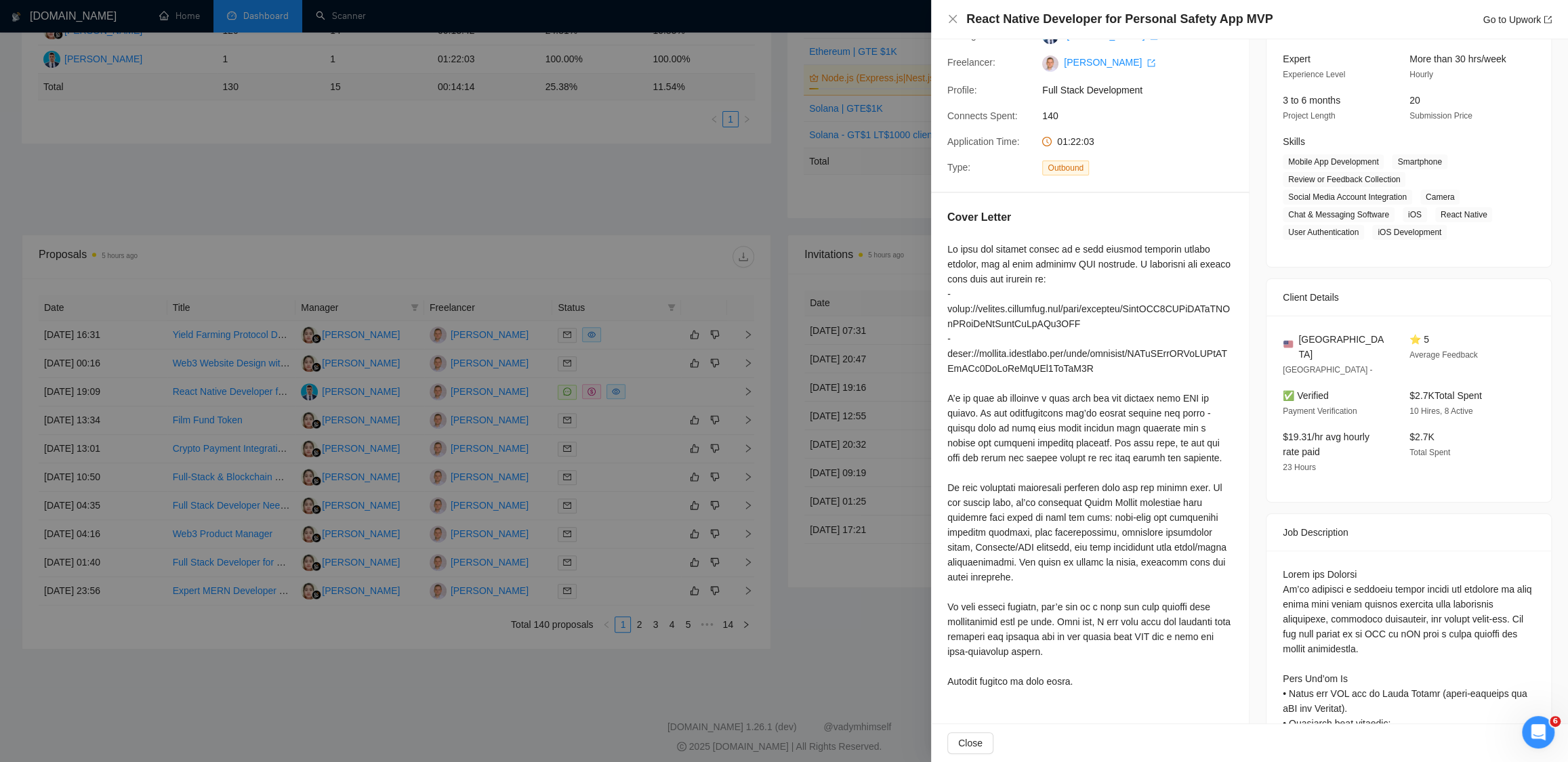
scroll to position [135, 0]
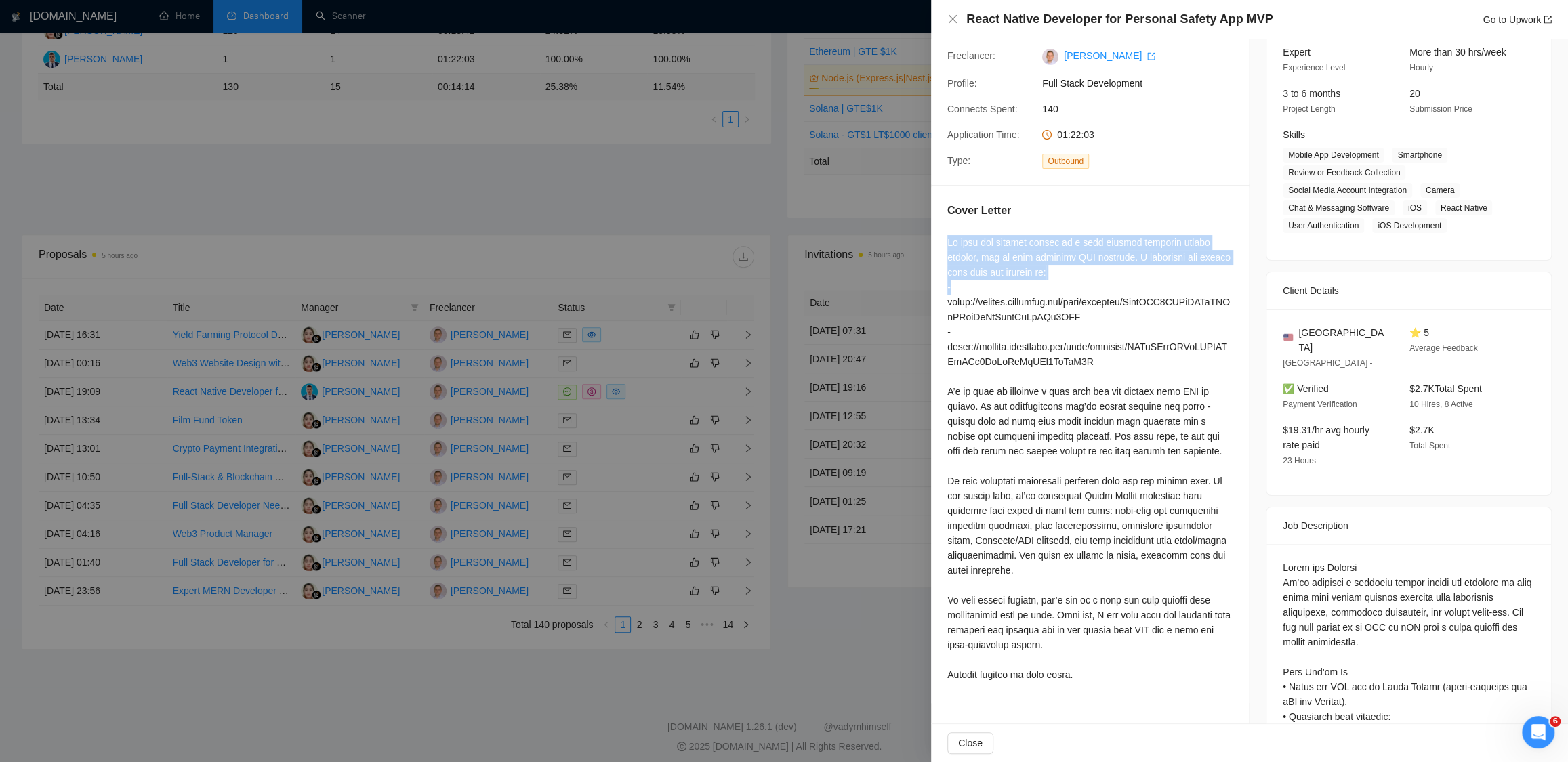
drag, startPoint x: 946, startPoint y: 243, endPoint x: 1192, endPoint y: 279, distance: 248.6
click at [1192, 279] on div "Cover Letter" at bounding box center [1090, 445] width 318 height 518
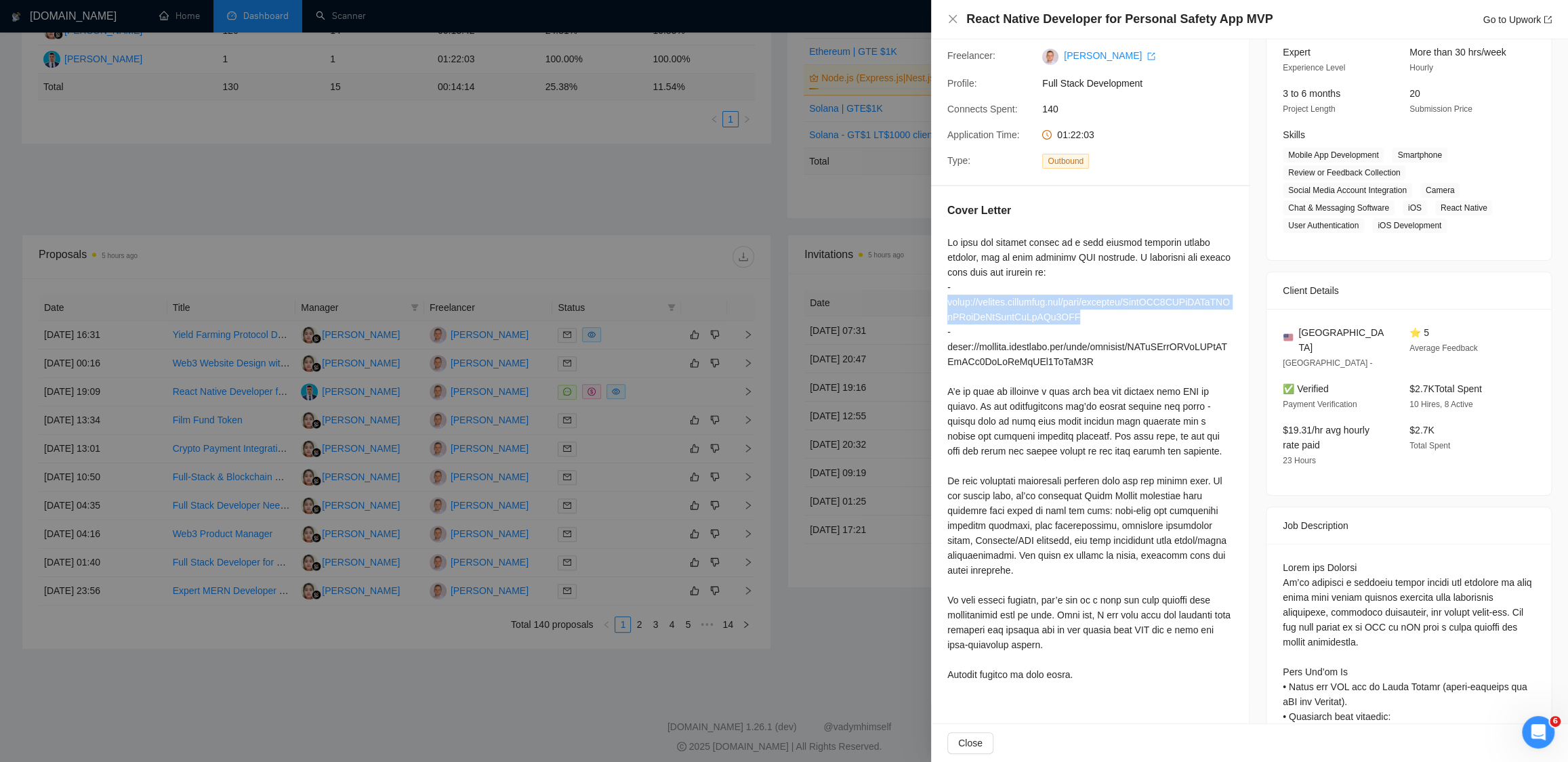
drag, startPoint x: 1122, startPoint y: 317, endPoint x: 944, endPoint y: 305, distance: 178.4
click at [944, 305] on div "Cover Letter" at bounding box center [1090, 445] width 318 height 518
copy div "https://osambit.atlassian.net/wiki/external/ZjhlNTM2OWNmOTEwNDNhOTlmYmRlNjdmMjR…"
click at [1153, 31] on div "React Native Developer for Personal Safety App MVP Go to Upwork" at bounding box center [1250, 19] width 637 height 39
click at [1158, 21] on h4 "React Native Developer for Personal Safety App MVP" at bounding box center [1119, 19] width 306 height 17
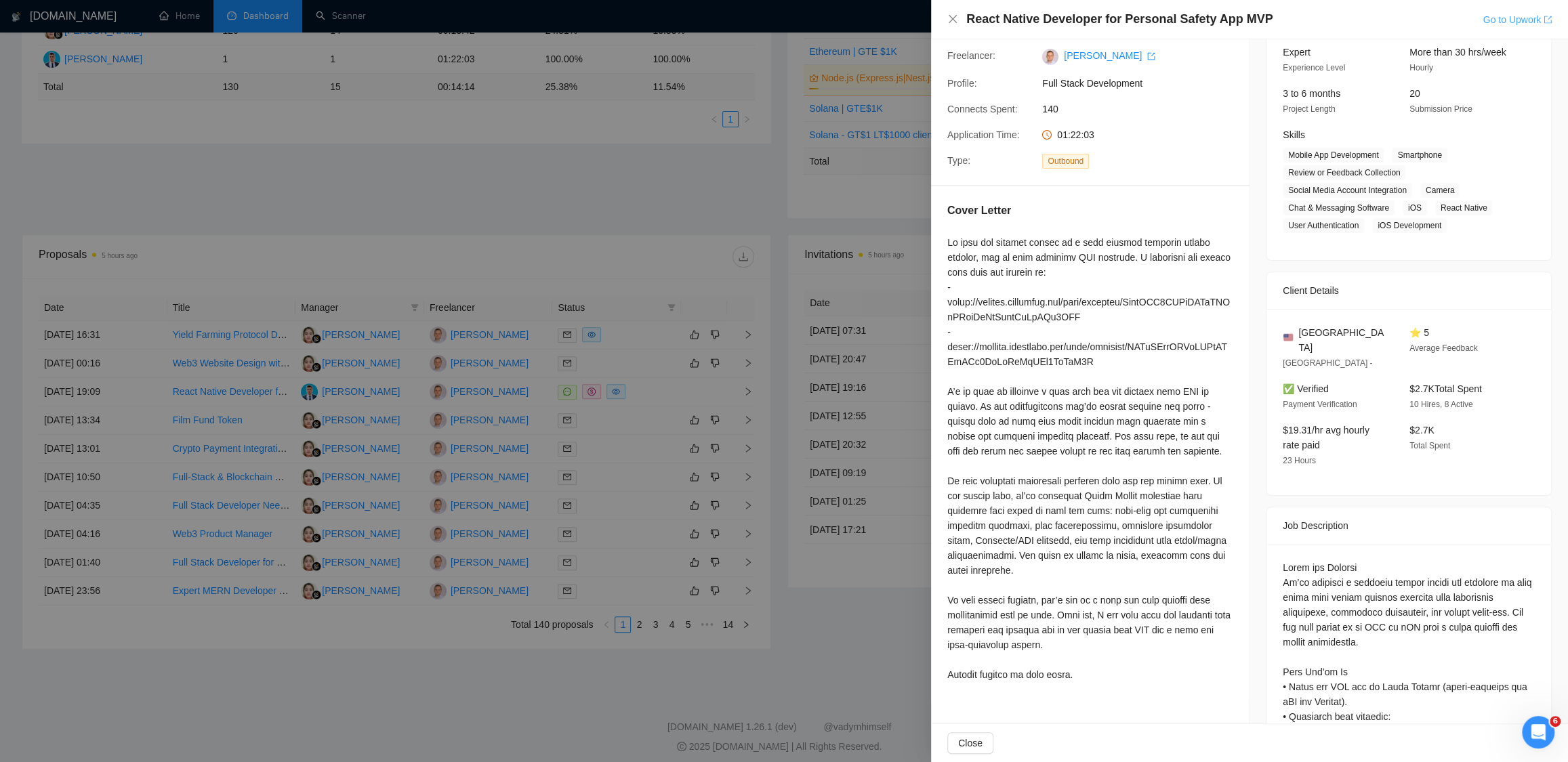
click at [1507, 21] on link "Go to Upwork" at bounding box center [1517, 20] width 69 height 11
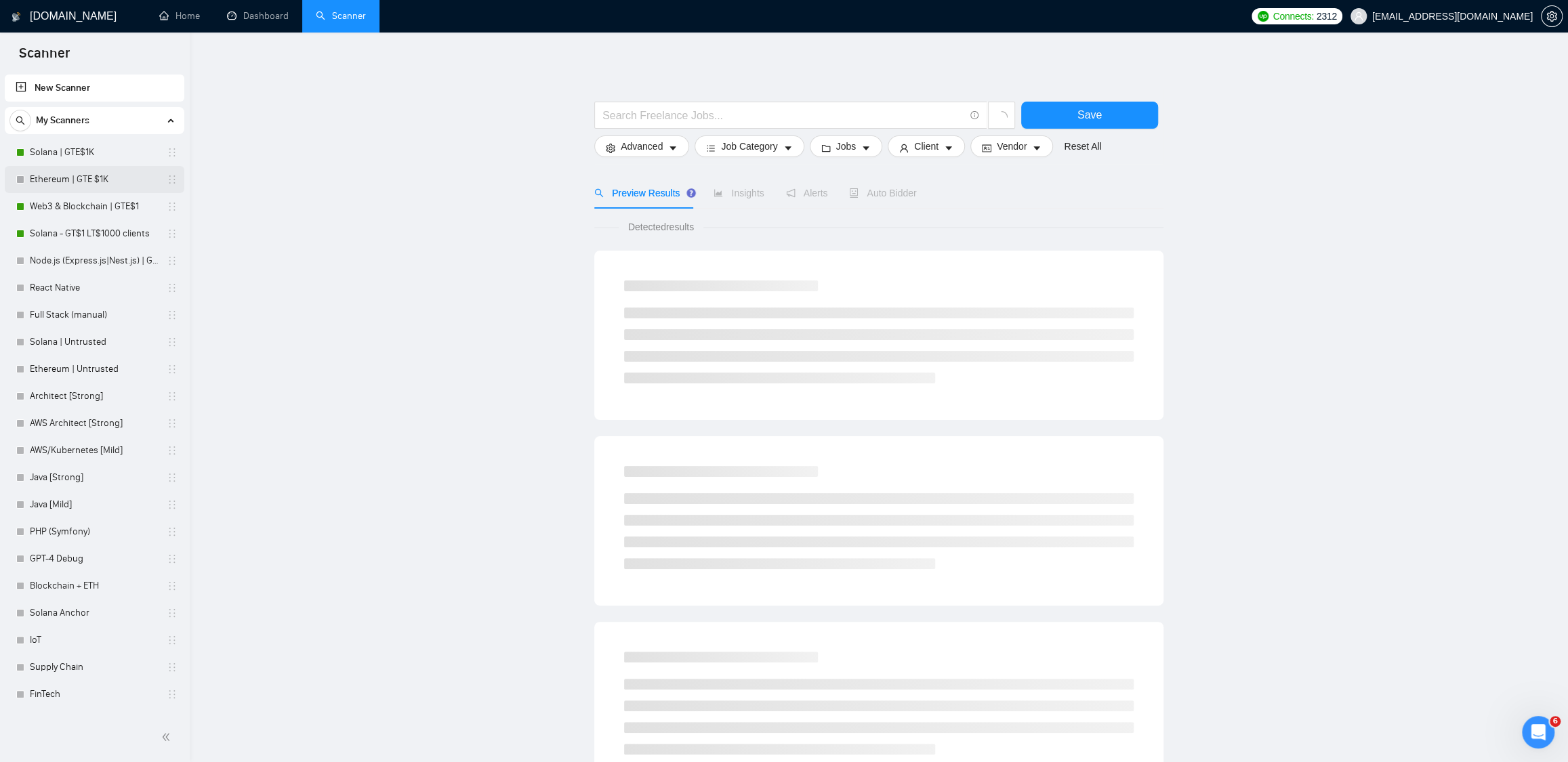
click at [57, 176] on link "Ethereum | GTE $1K" at bounding box center [94, 179] width 129 height 27
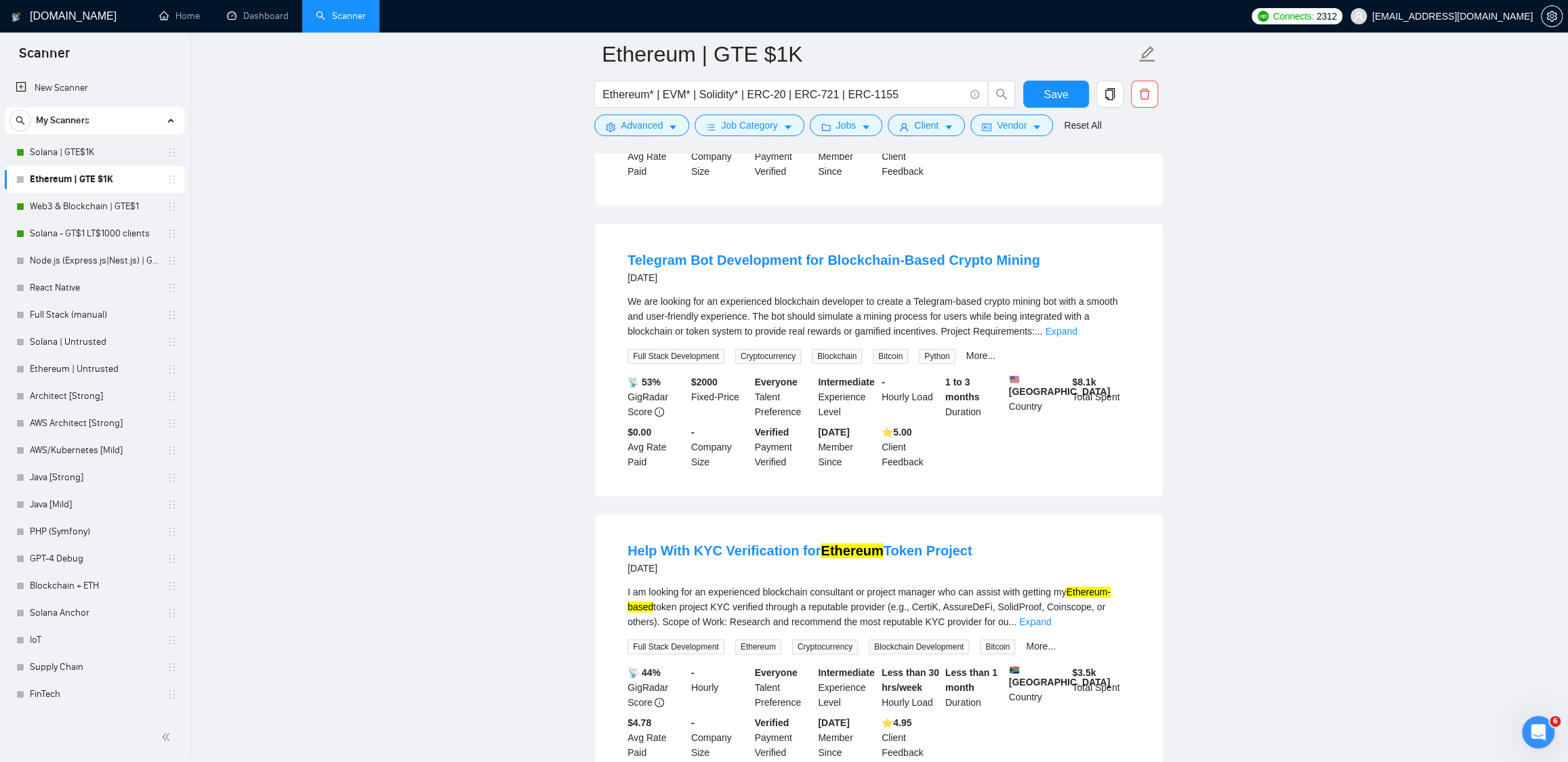
scroll to position [250, 0]
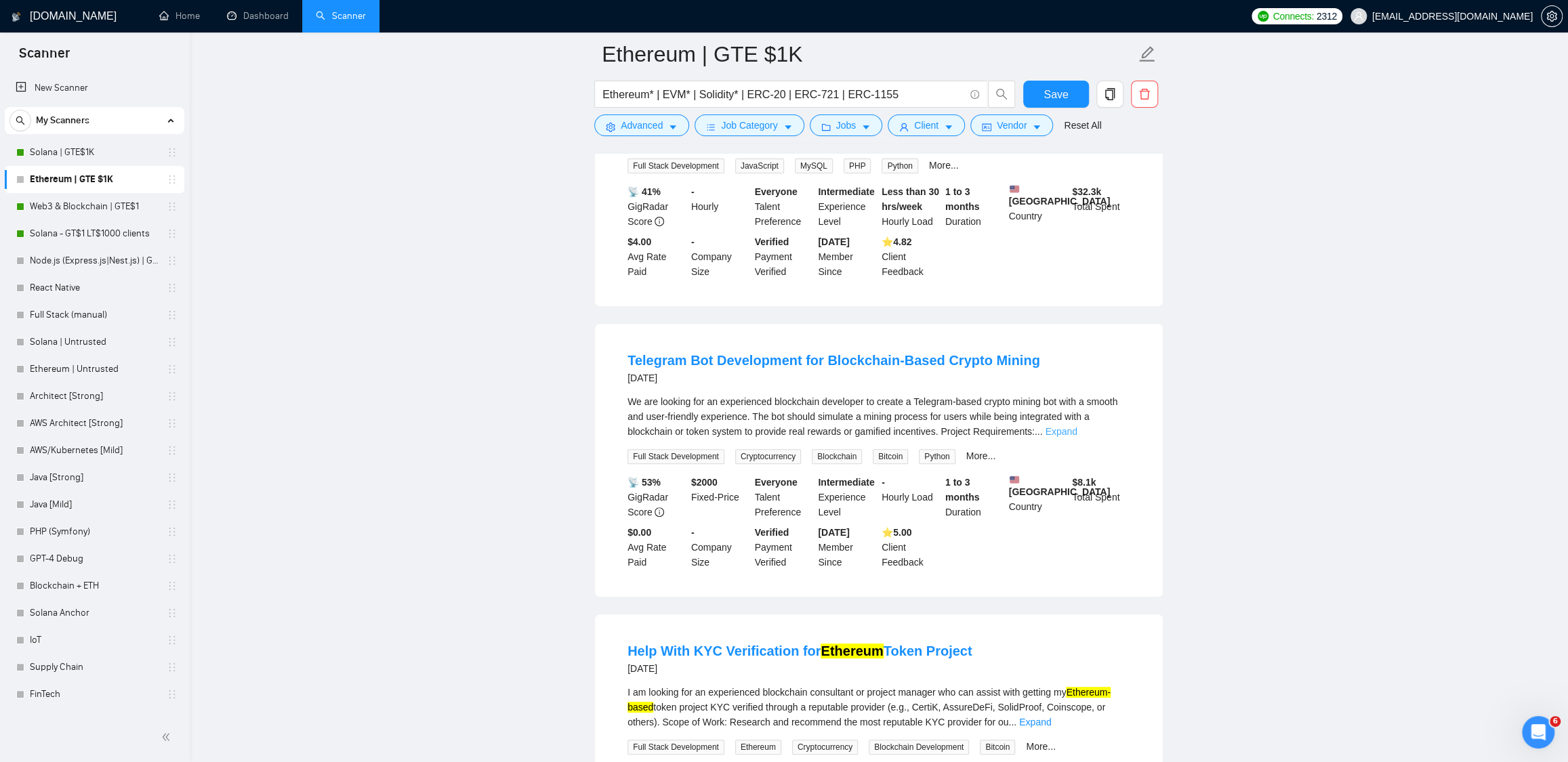
click at [1077, 437] on link "Expand" at bounding box center [1061, 431] width 32 height 11
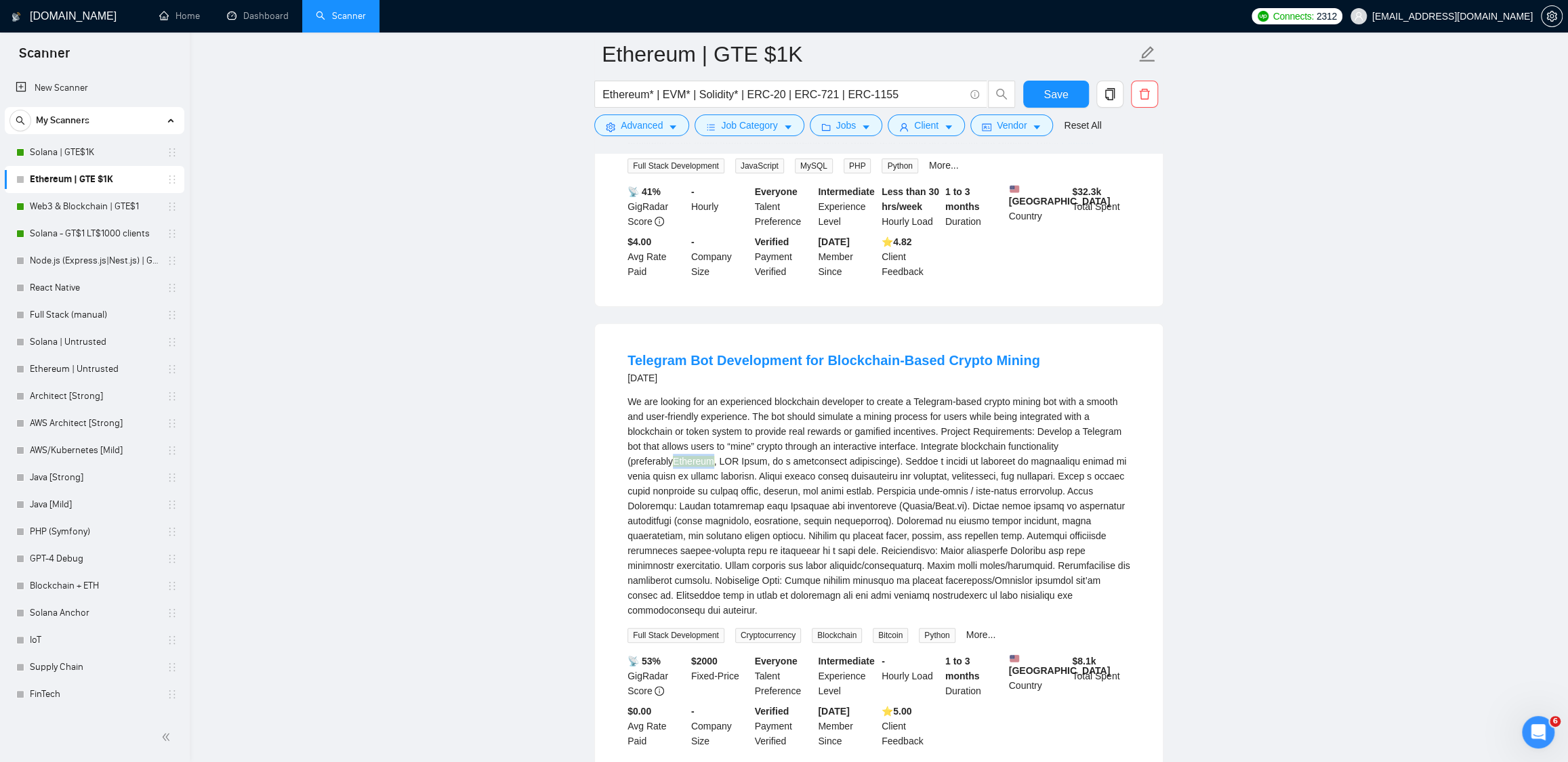
drag, startPoint x: 681, startPoint y: 472, endPoint x: 719, endPoint y: 472, distance: 38.0
click at [719, 472] on div "We are looking for an experienced blockchain developer to create a Telegram-bas…" at bounding box center [879, 505] width 503 height 224
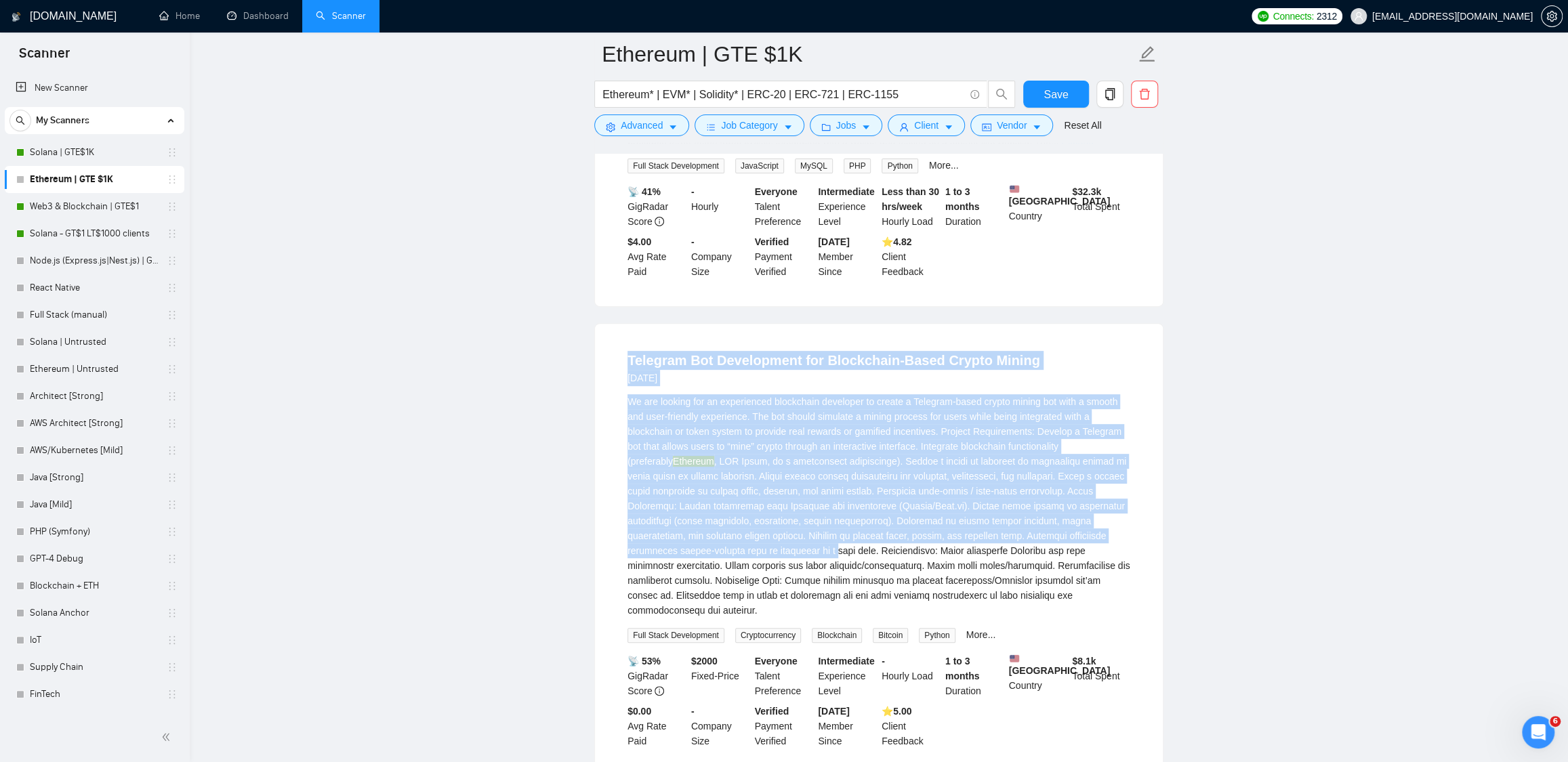
drag, startPoint x: 622, startPoint y: 373, endPoint x: 1075, endPoint y: 574, distance: 495.6
click at [931, 554] on li "Telegram Bot Development for Blockchain-Based Crypto Mining 4 days ago We are l…" at bounding box center [878, 549] width 535 height 419
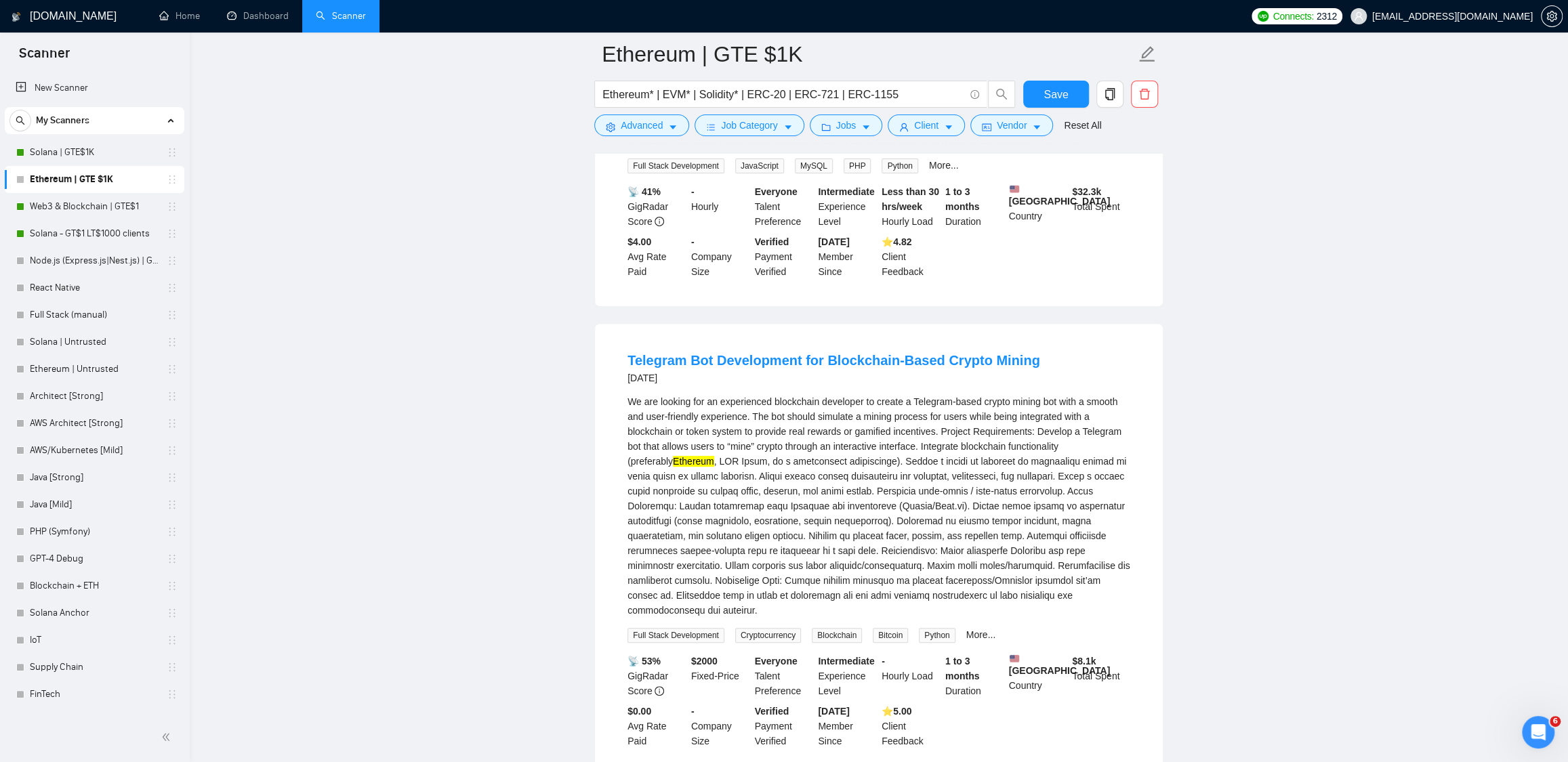
click at [1090, 574] on div "We are looking for an experienced blockchain developer to create a Telegram-bas…" at bounding box center [879, 505] width 503 height 224
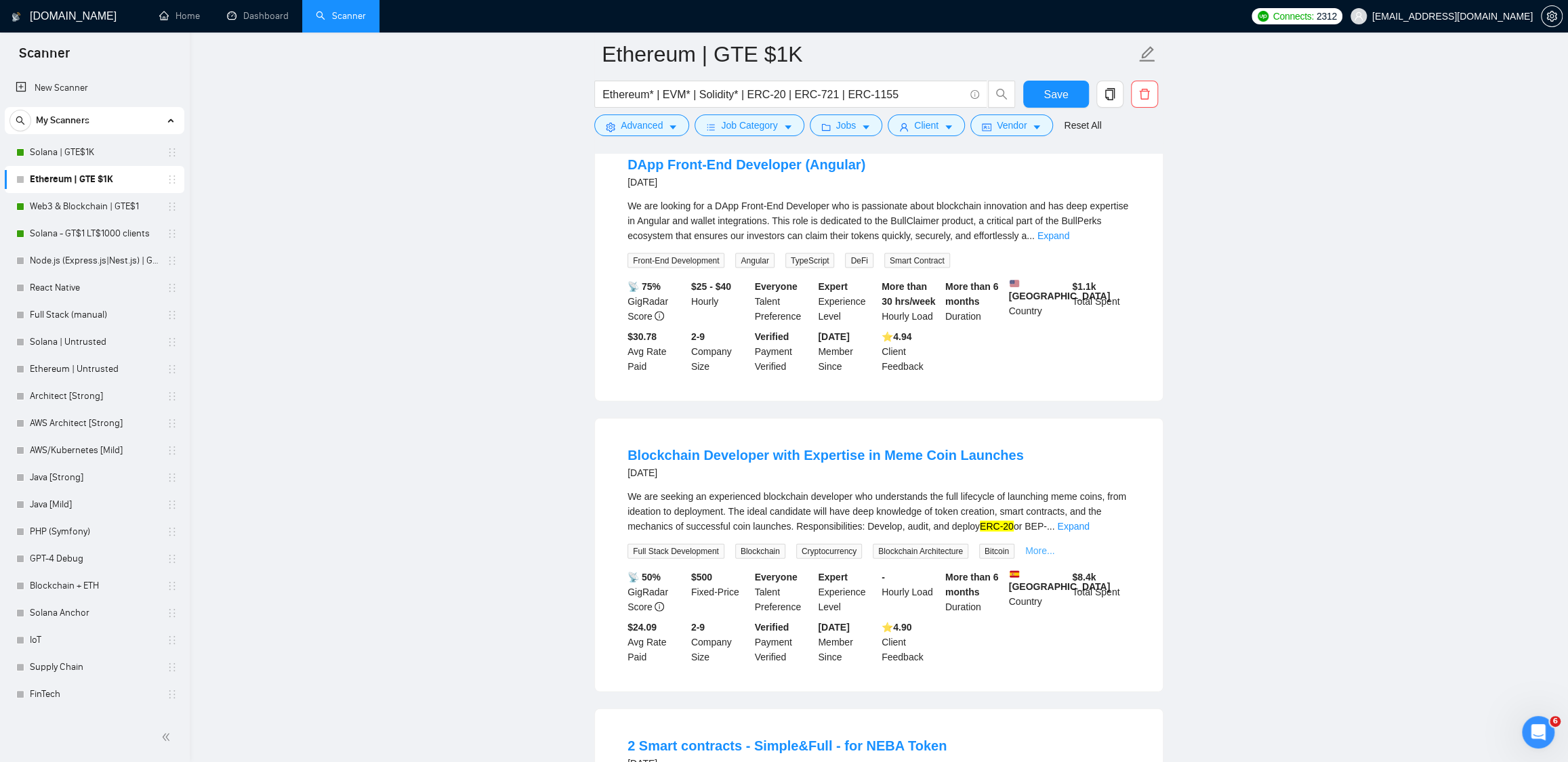
scroll to position [2393, 0]
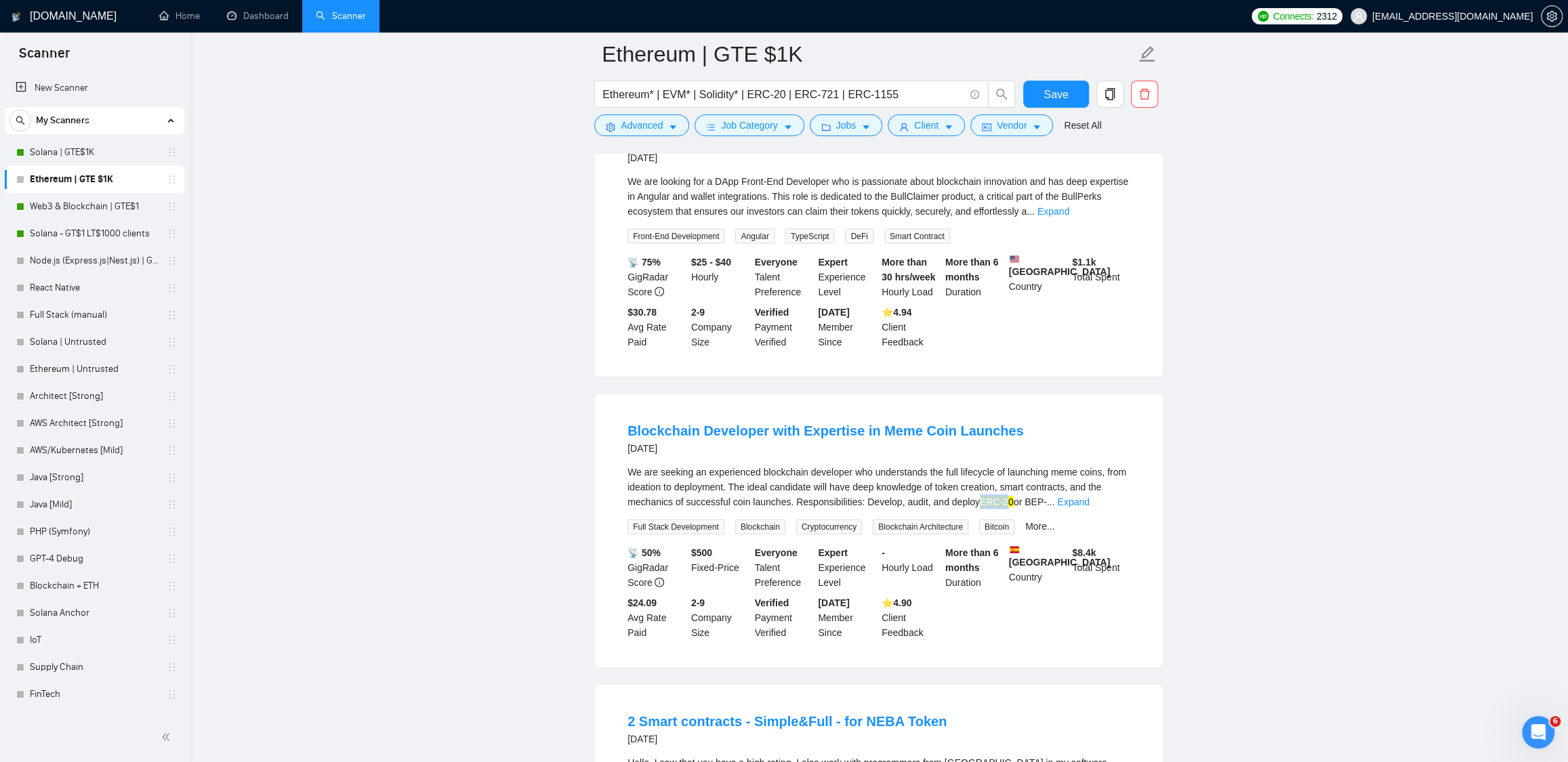
drag, startPoint x: 1012, startPoint y: 521, endPoint x: 1040, endPoint y: 522, distance: 28.0
click at [1014, 507] on mark "ERC-20" at bounding box center [997, 502] width 34 height 11
drag, startPoint x: 597, startPoint y: 166, endPoint x: 700, endPoint y: 228, distance: 120.2
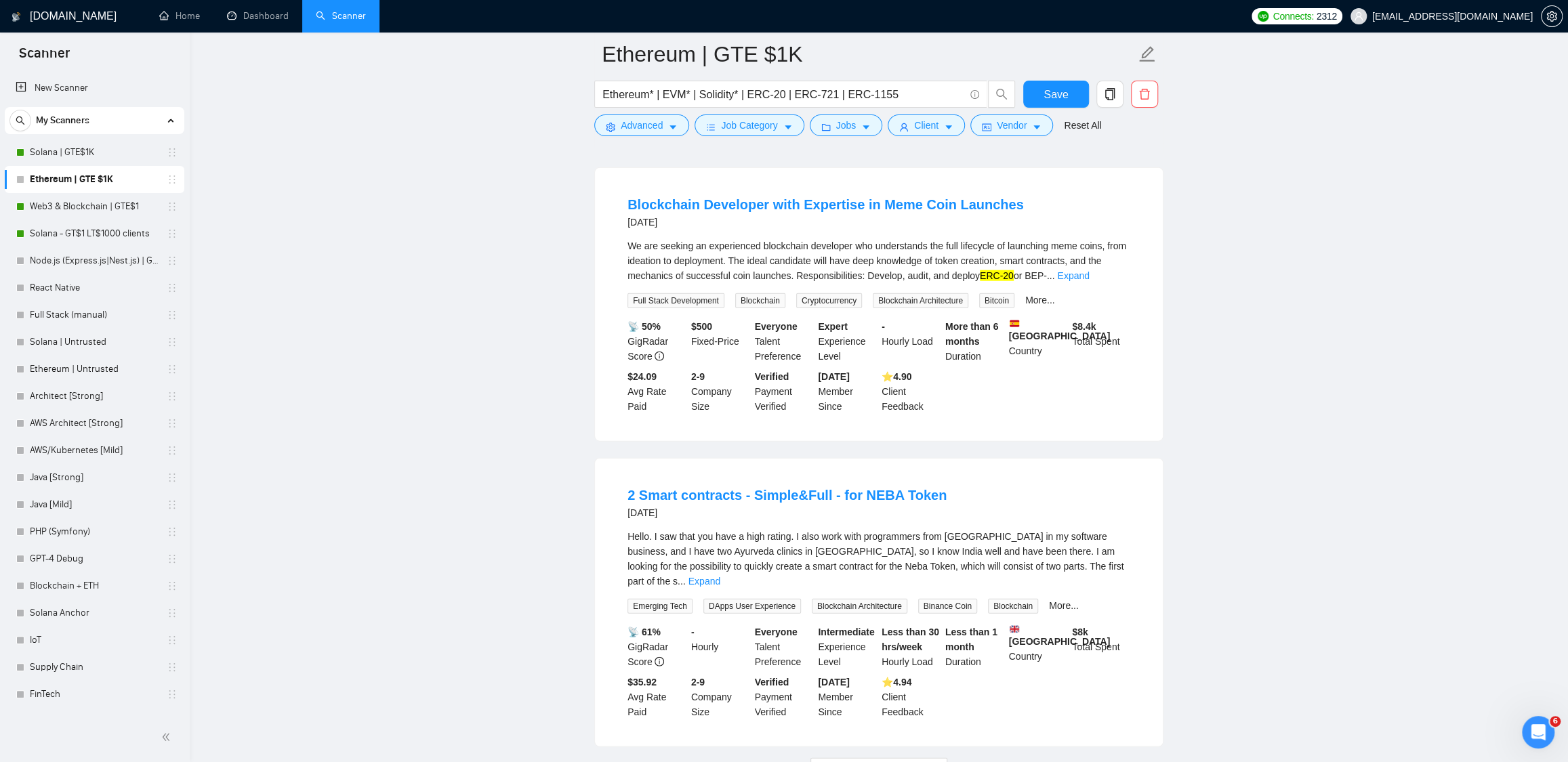
scroll to position [2761, 0]
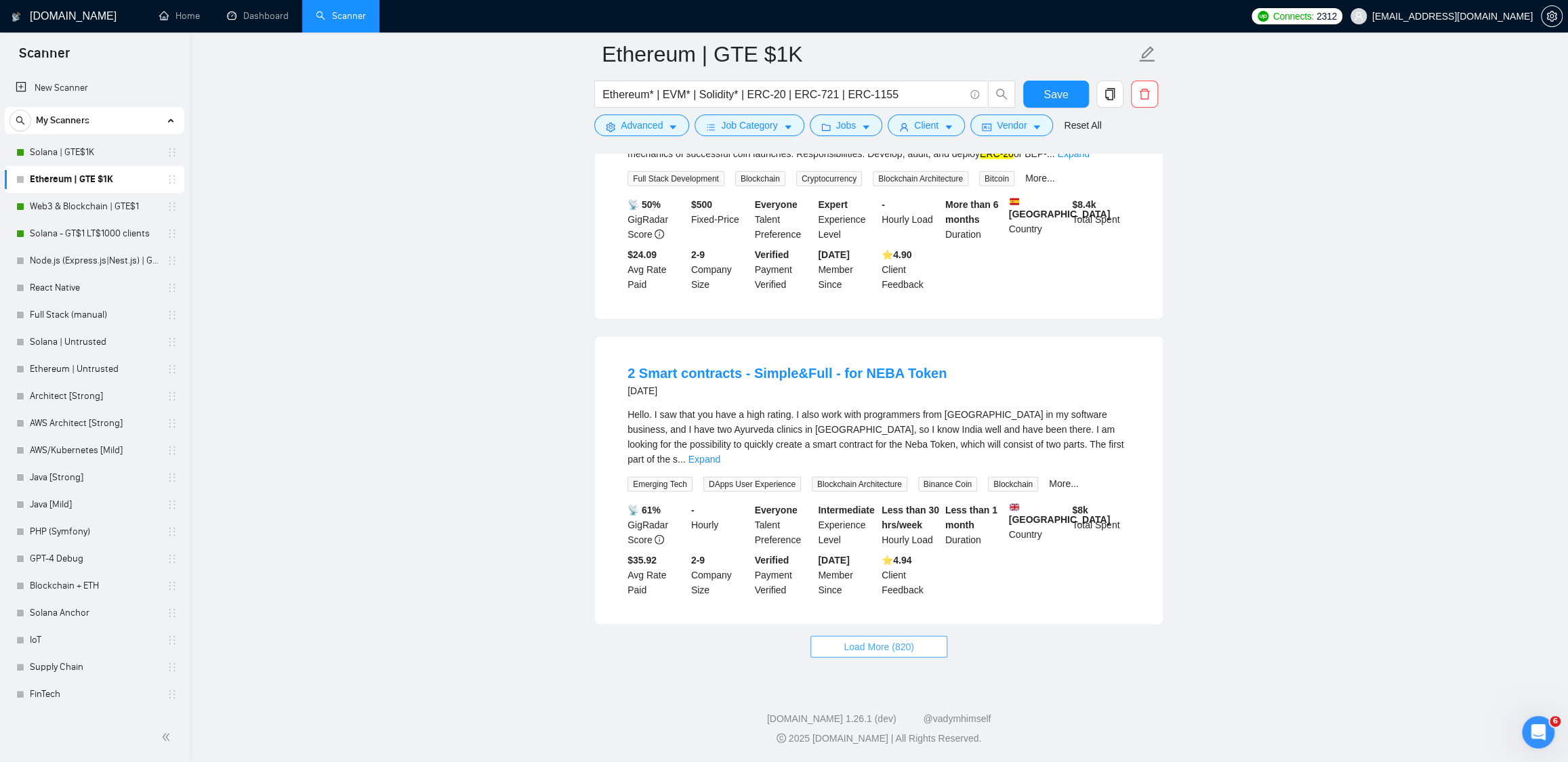
click at [920, 651] on button "Load More (820)" at bounding box center [878, 647] width 137 height 21
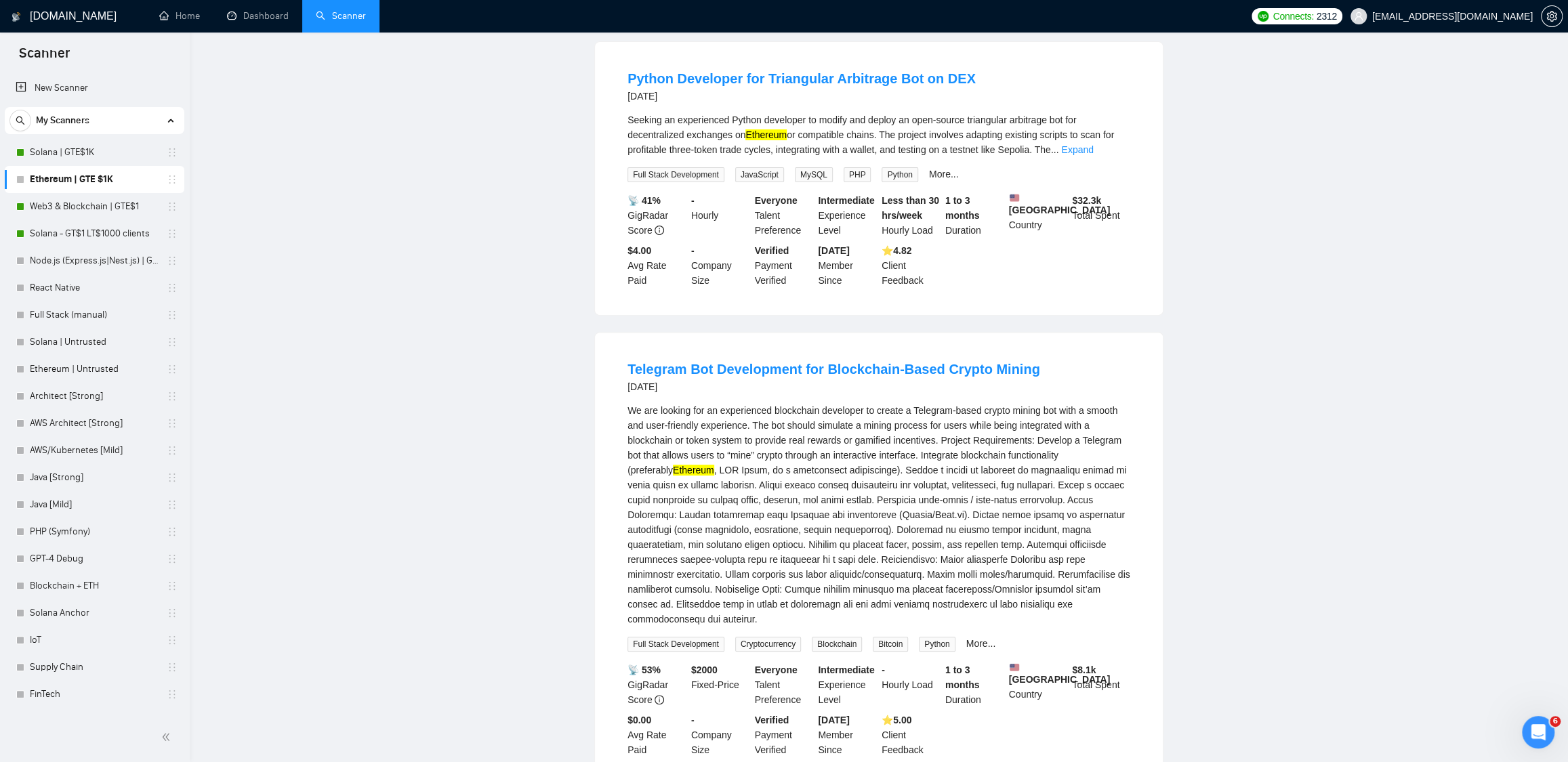
scroll to position [0, 0]
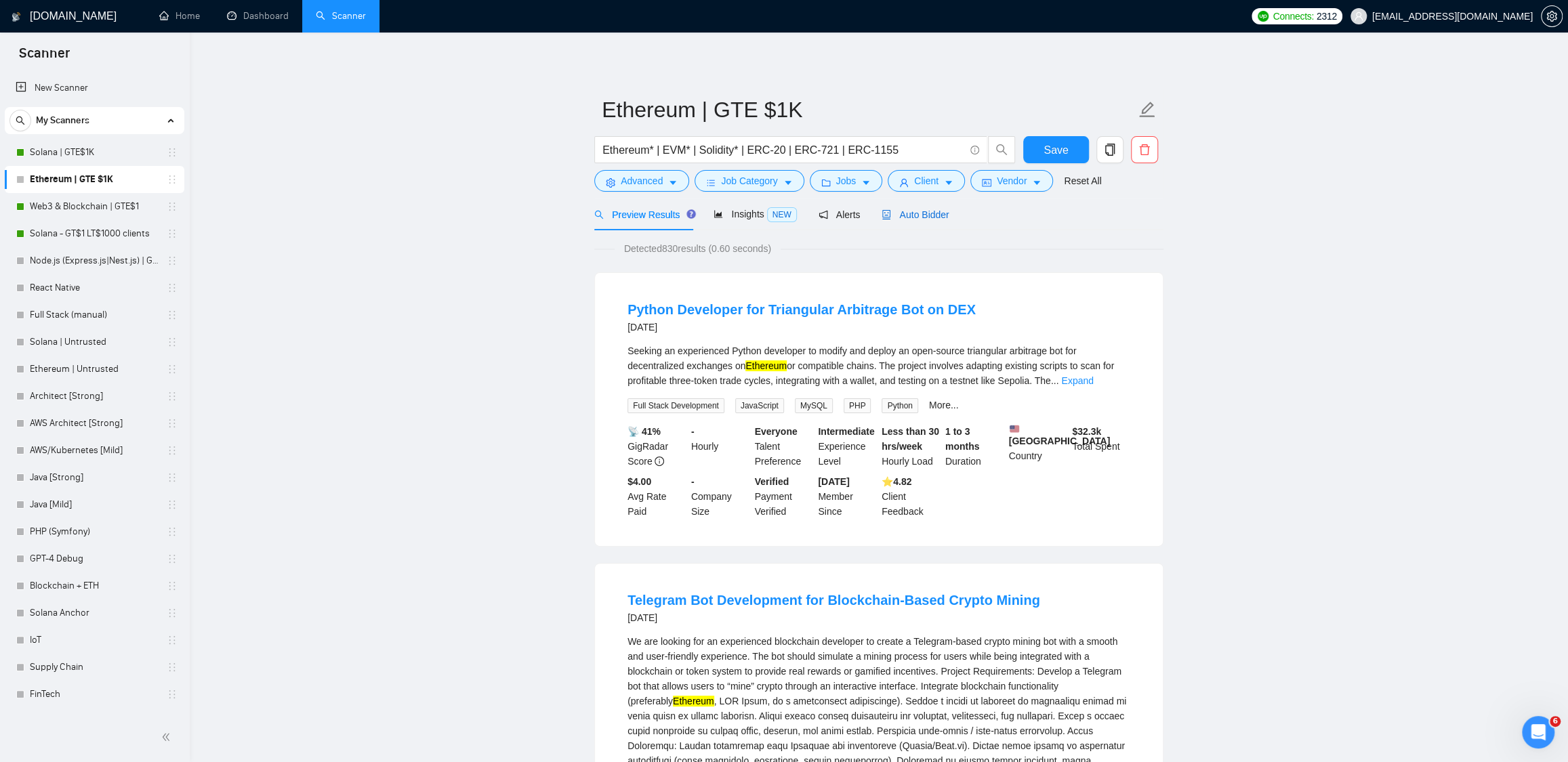
click at [929, 209] on span "Auto Bidder" at bounding box center [915, 215] width 67 height 11
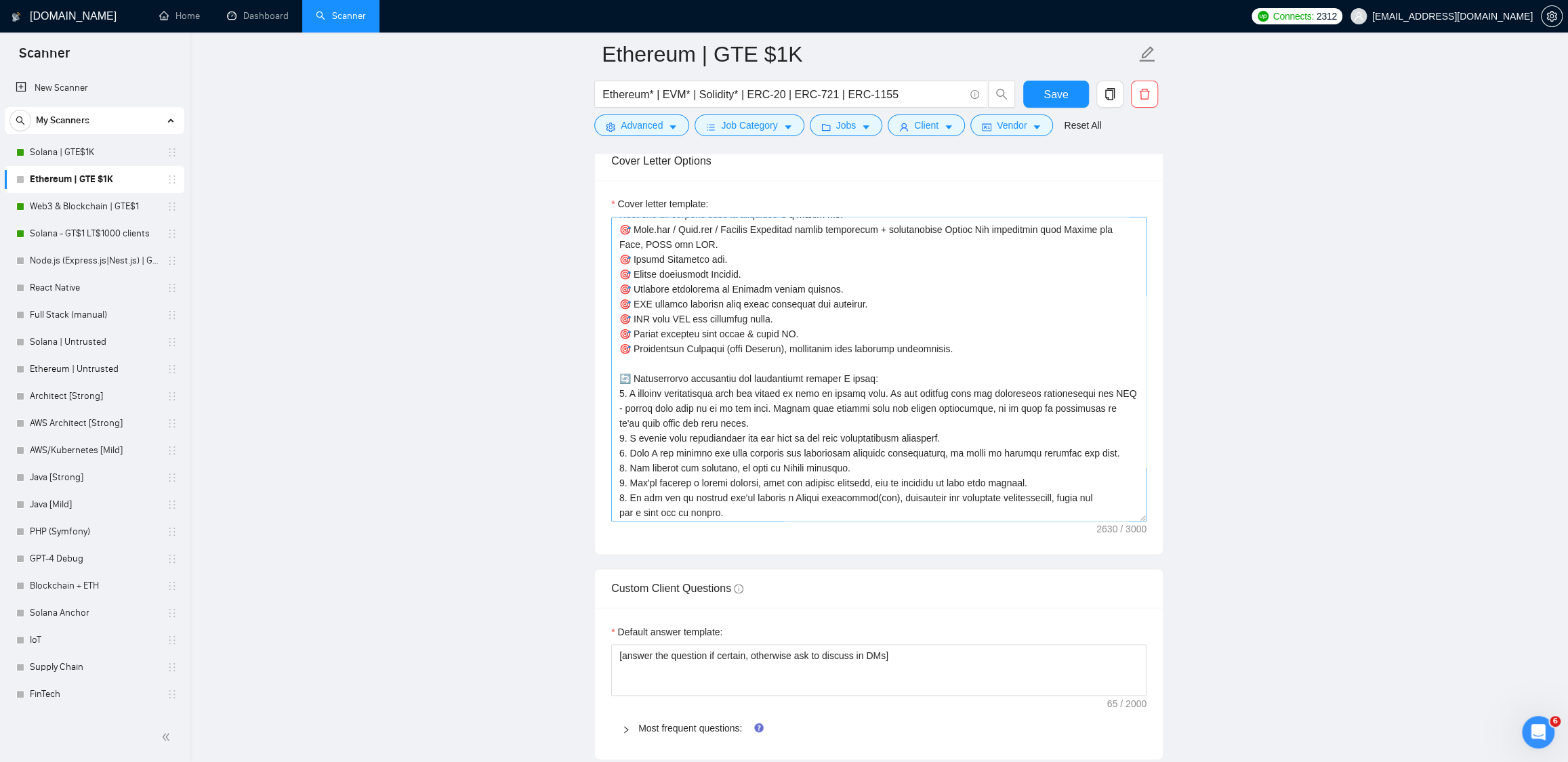
scroll to position [270, 0]
click at [60, 217] on link "Web3 & Blockchain | GTE$1" at bounding box center [94, 206] width 129 height 27
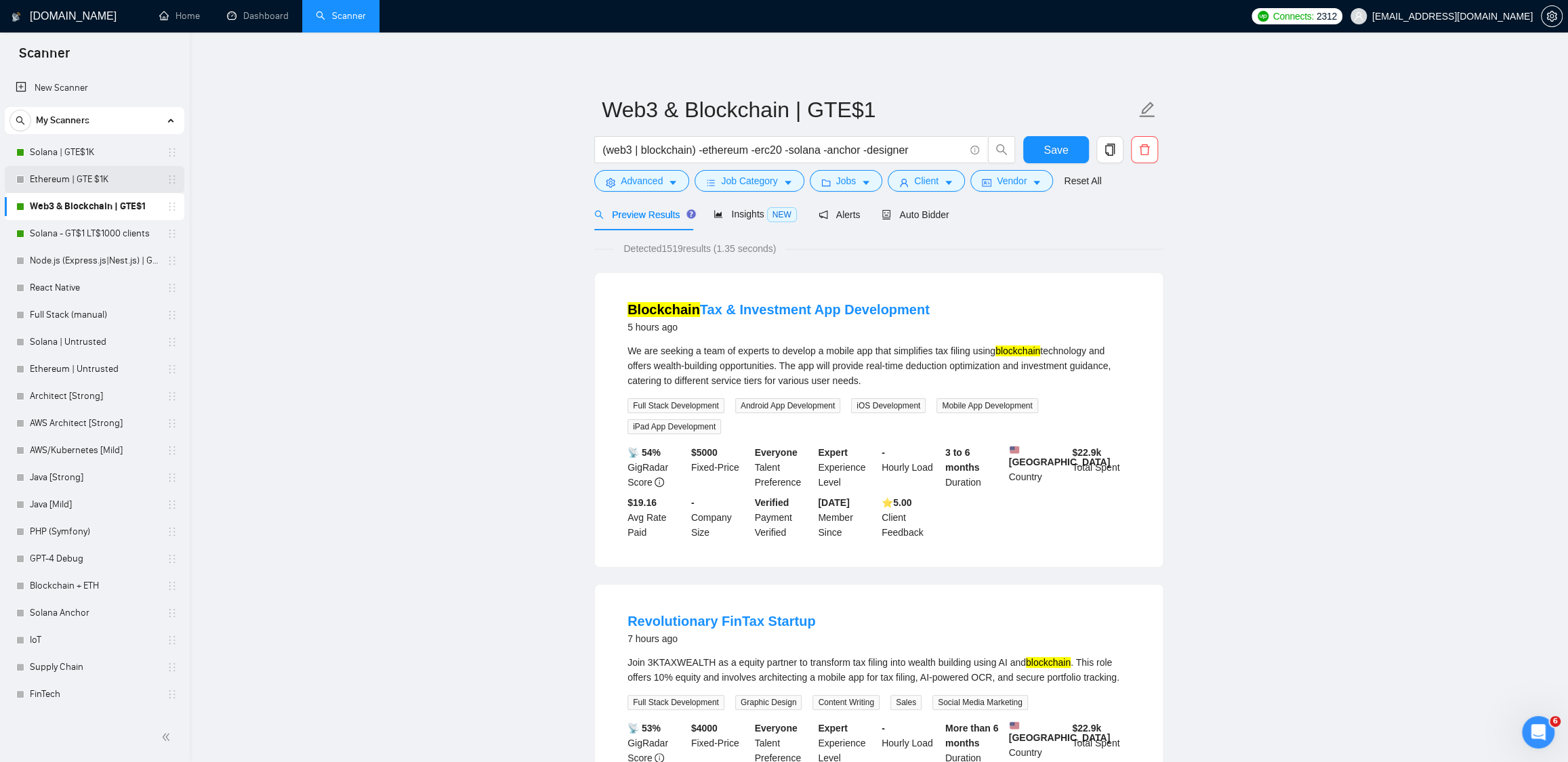
click at [84, 180] on link "Ethereum | GTE $1K" at bounding box center [94, 179] width 129 height 27
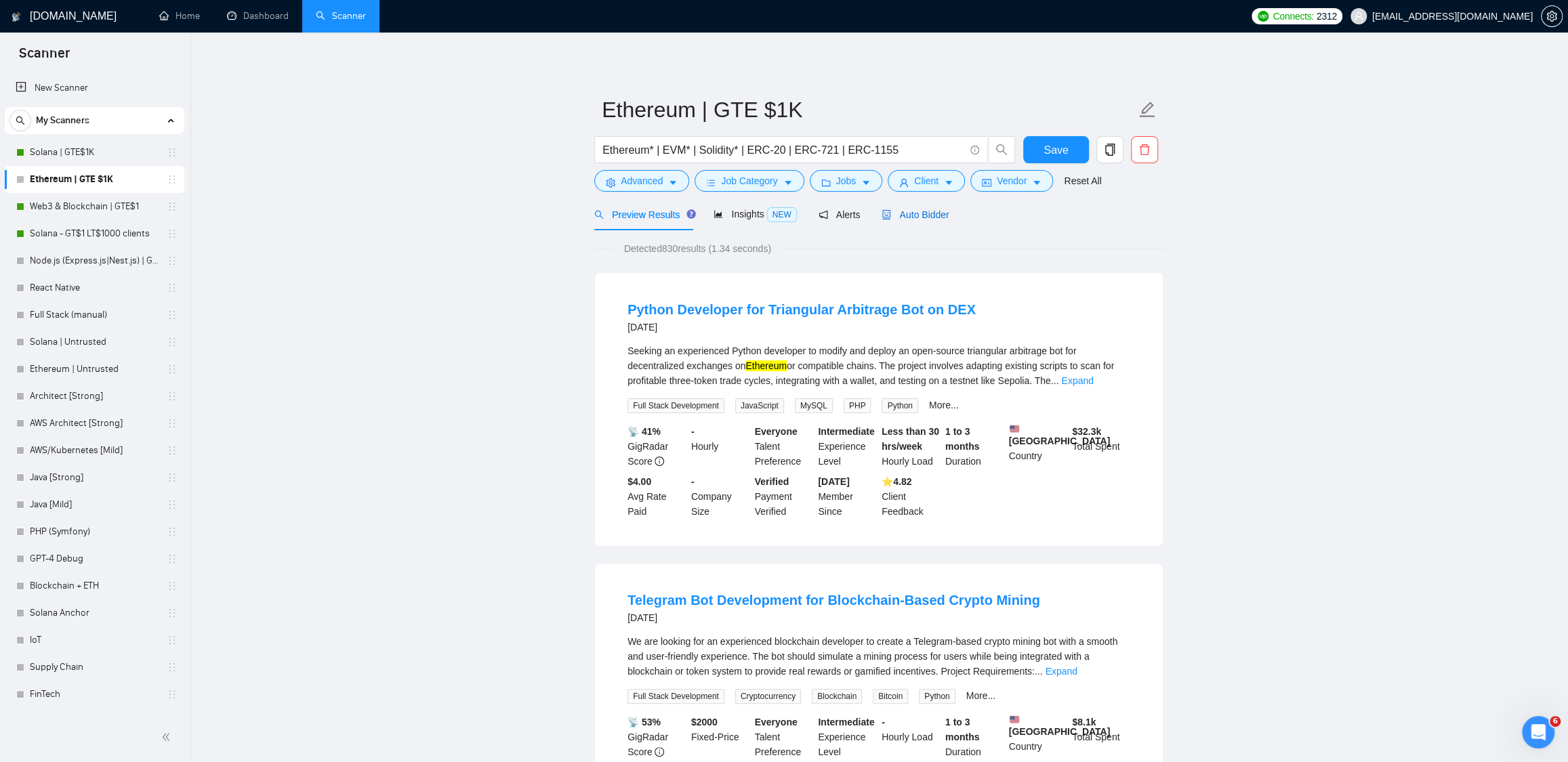
click at [927, 221] on div "Auto Bidder" at bounding box center [915, 215] width 67 height 15
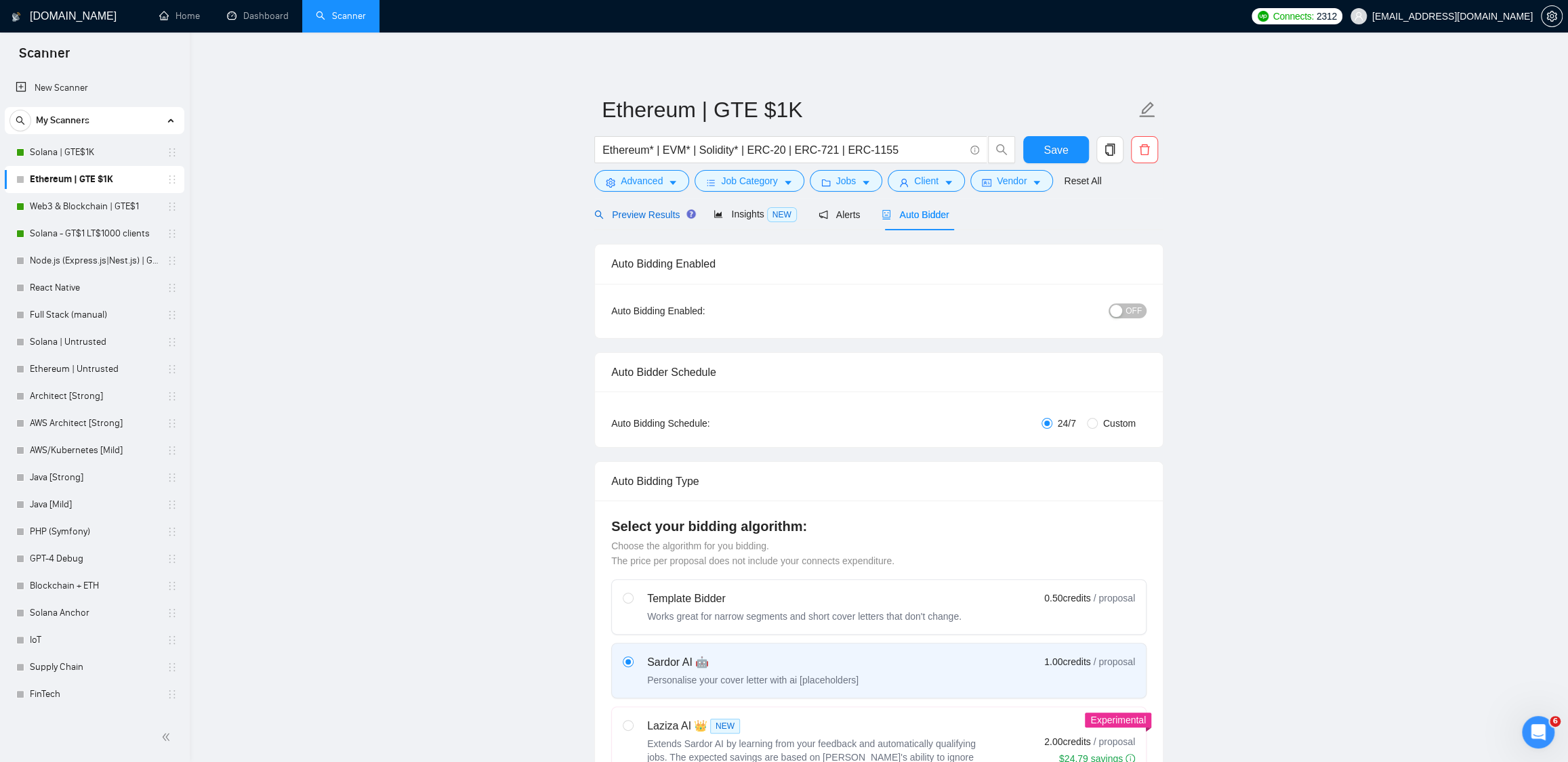
click at [642, 218] on span "Preview Results" at bounding box center [643, 215] width 98 height 11
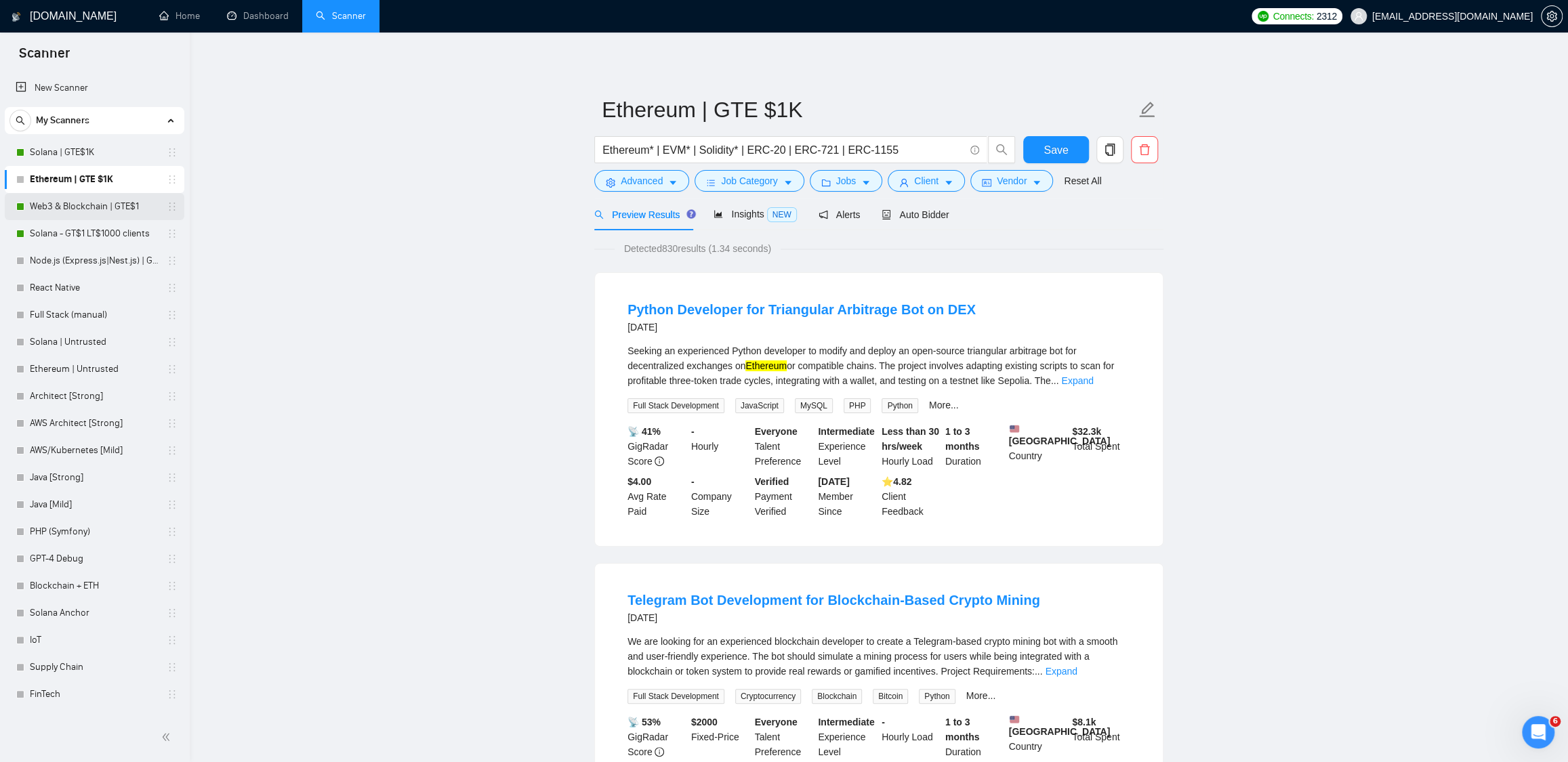
click at [72, 203] on link "Web3 & Blockchain | GTE$1" at bounding box center [94, 206] width 129 height 27
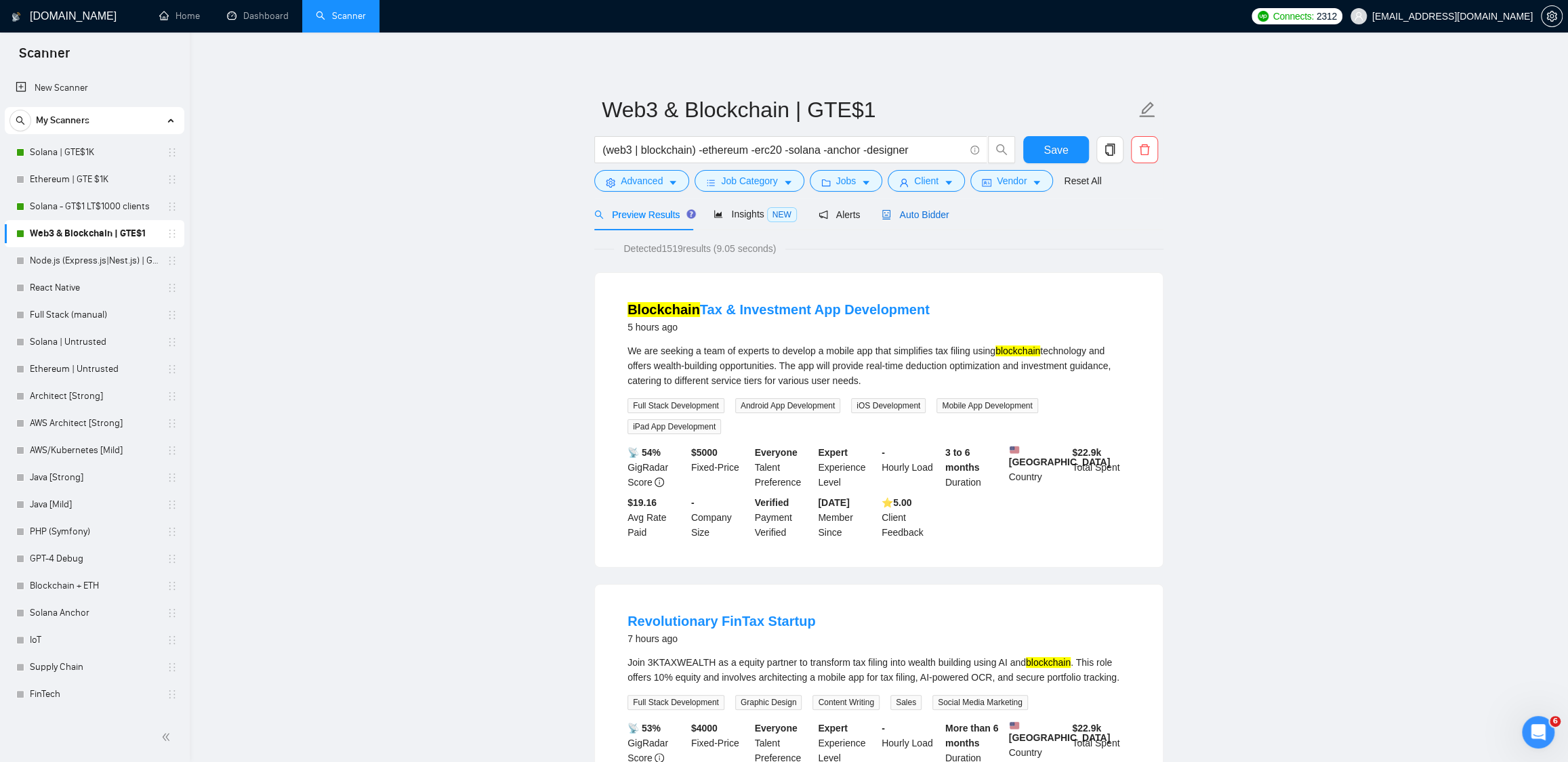
click at [936, 221] on div "Auto Bidder" at bounding box center [915, 215] width 67 height 15
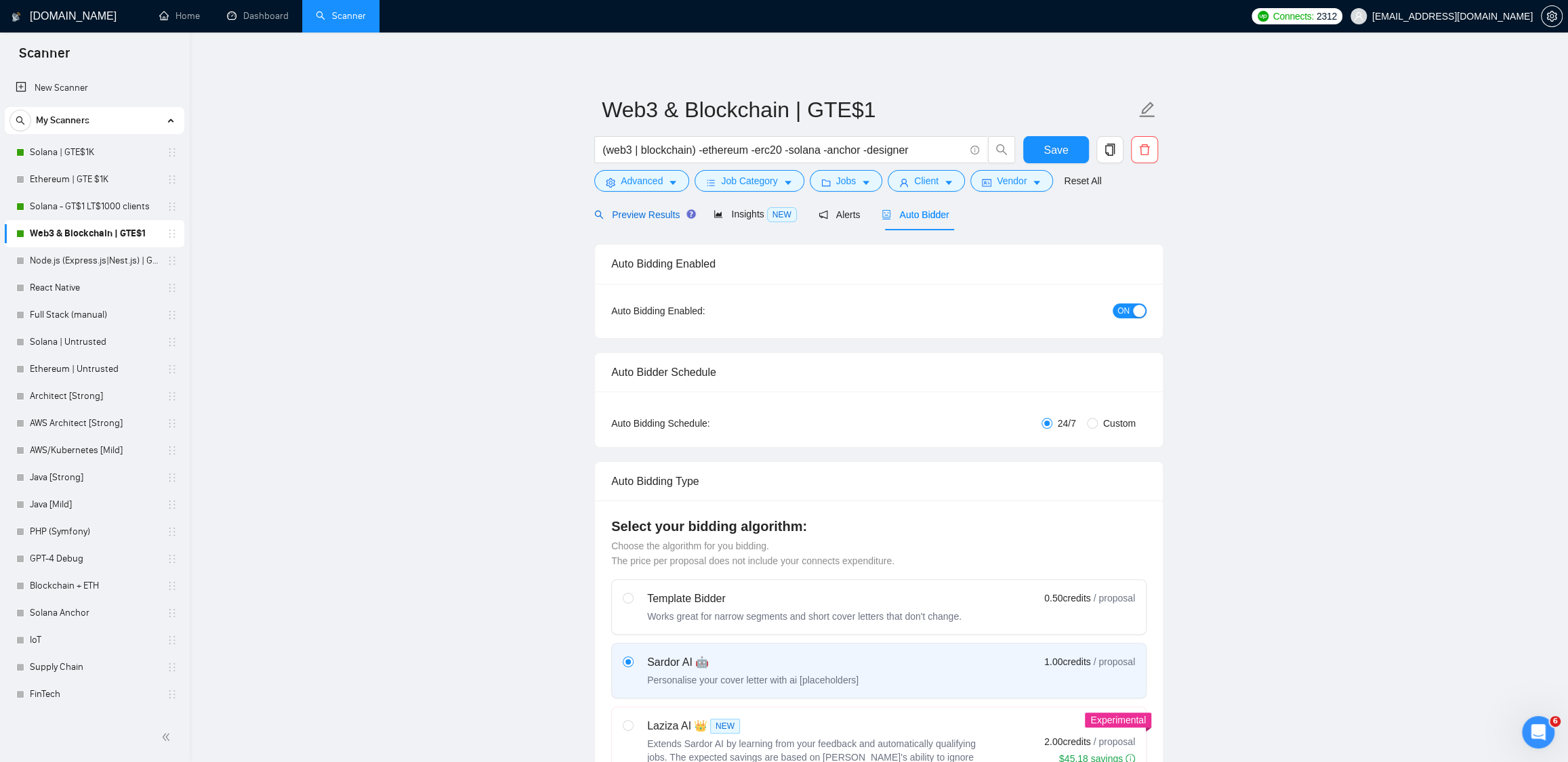
click at [652, 218] on span "Preview Results" at bounding box center [643, 215] width 98 height 11
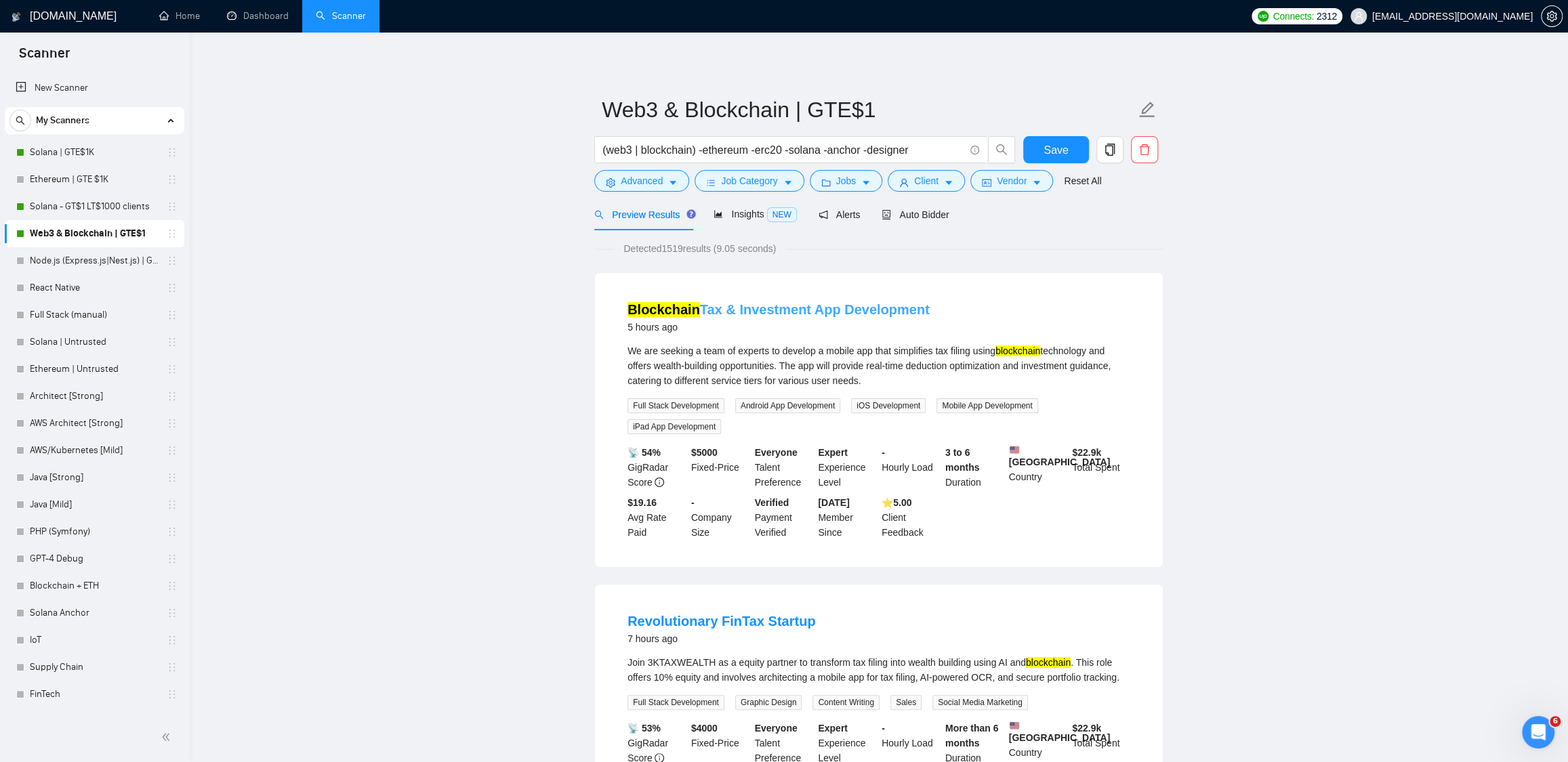
click at [765, 311] on link "Blockchain Tax & Investment App Development" at bounding box center [779, 310] width 302 height 15
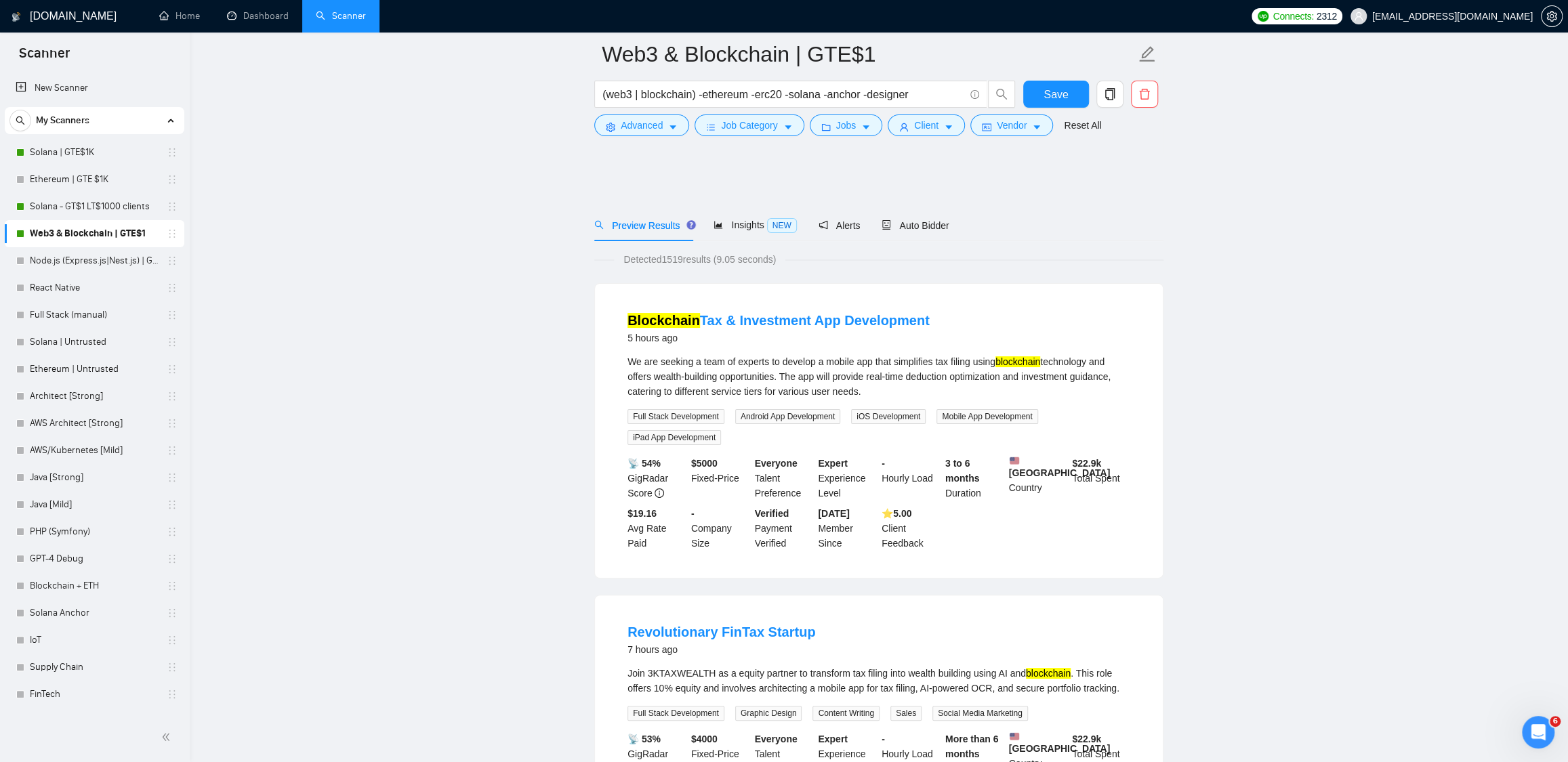
scroll to position [326, 0]
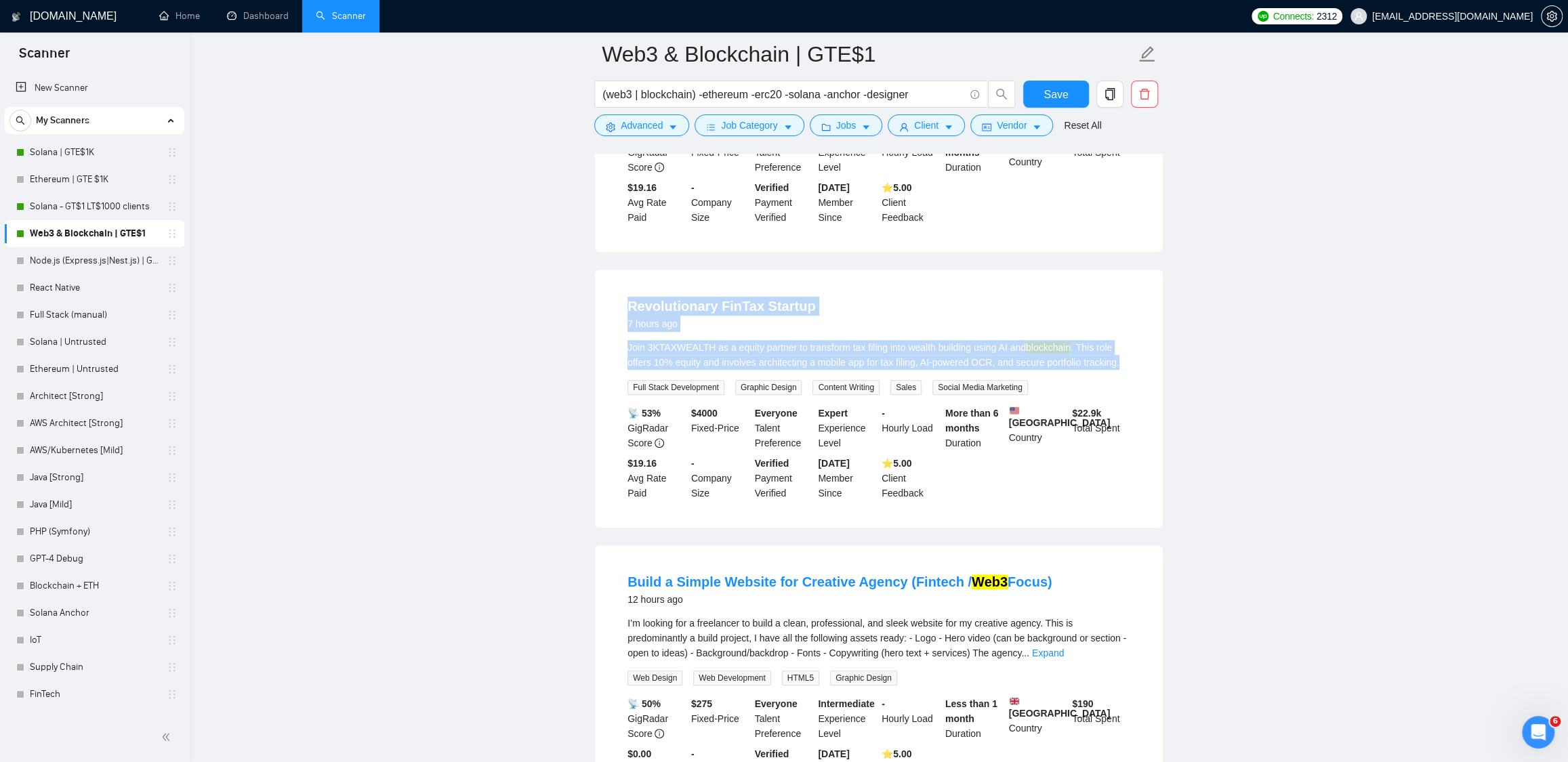
drag, startPoint x: 609, startPoint y: 314, endPoint x: 765, endPoint y: 381, distance: 169.8
click at [765, 381] on div "Revolutionary FinTax Startup 7 hours ago Join 3KTAXWEALTH as a equity partner t…" at bounding box center [878, 399] width 567 height 258
click at [824, 370] on div "Join 3KTAXWEALTH as a equity partner to transform tax filing into wealth buildi…" at bounding box center [879, 354] width 503 height 30
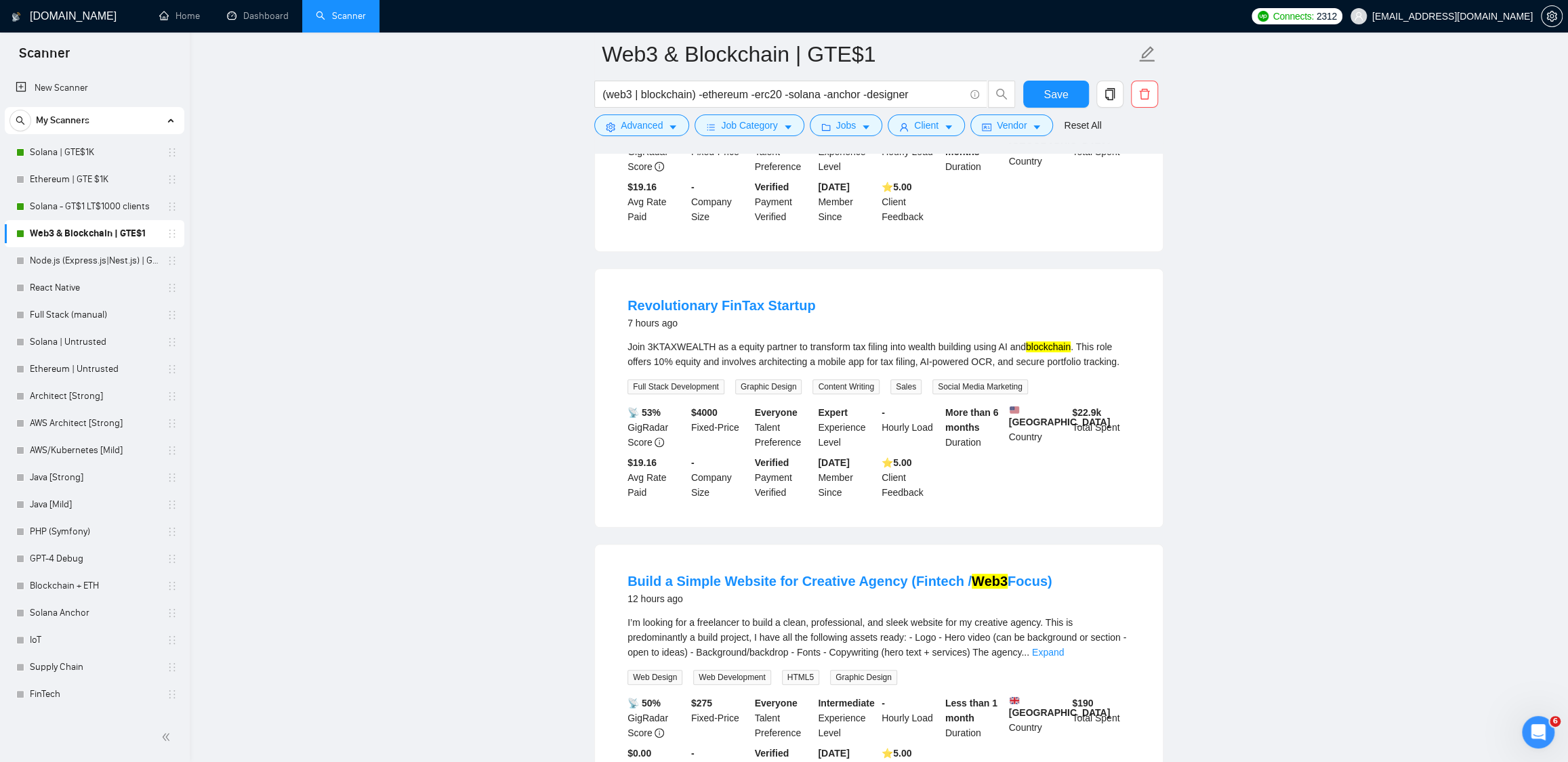
scroll to position [633, 0]
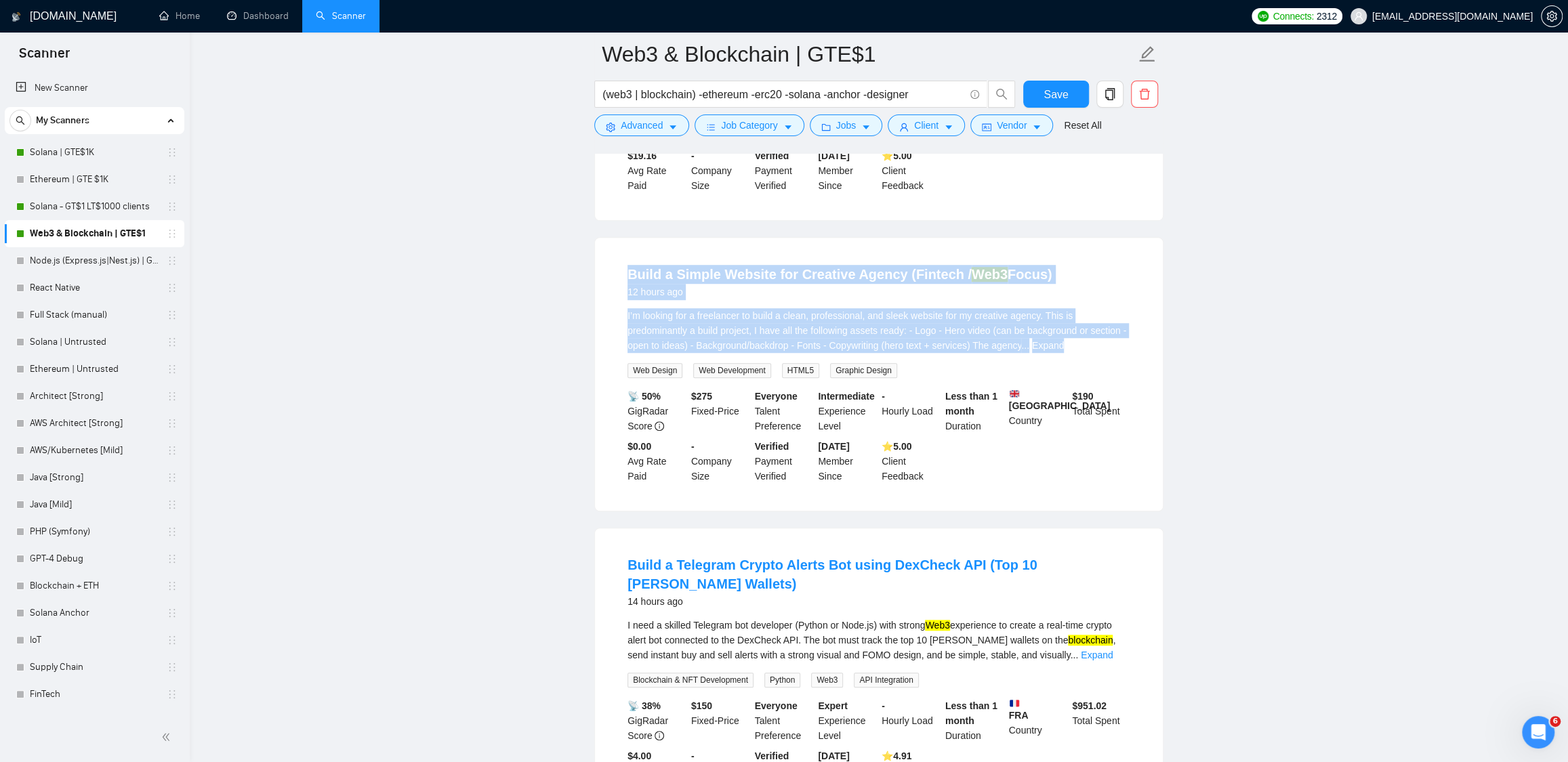
drag, startPoint x: 609, startPoint y: 308, endPoint x: 1103, endPoint y: 373, distance: 498.3
click at [1141, 376] on div "Build a Simple Website for Creative Agency (Fintech / Web3 Focus) 12 hours ago …" at bounding box center [878, 374] width 567 height 273
click at [1090, 353] on div "I’m looking for a freelancer to build a clean, professional, and sleek website …" at bounding box center [879, 331] width 503 height 45
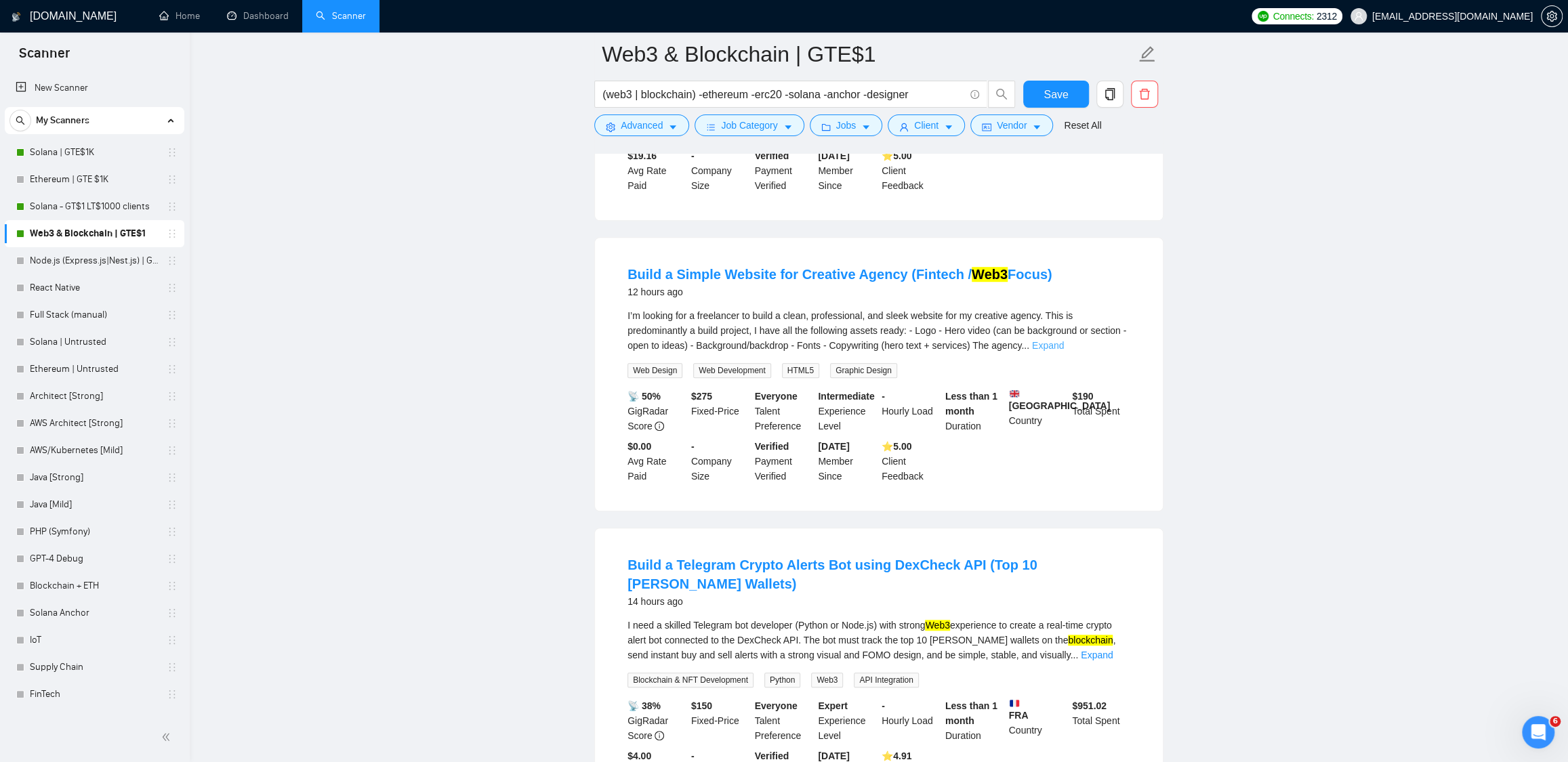
click at [1064, 351] on link "Expand" at bounding box center [1048, 345] width 32 height 11
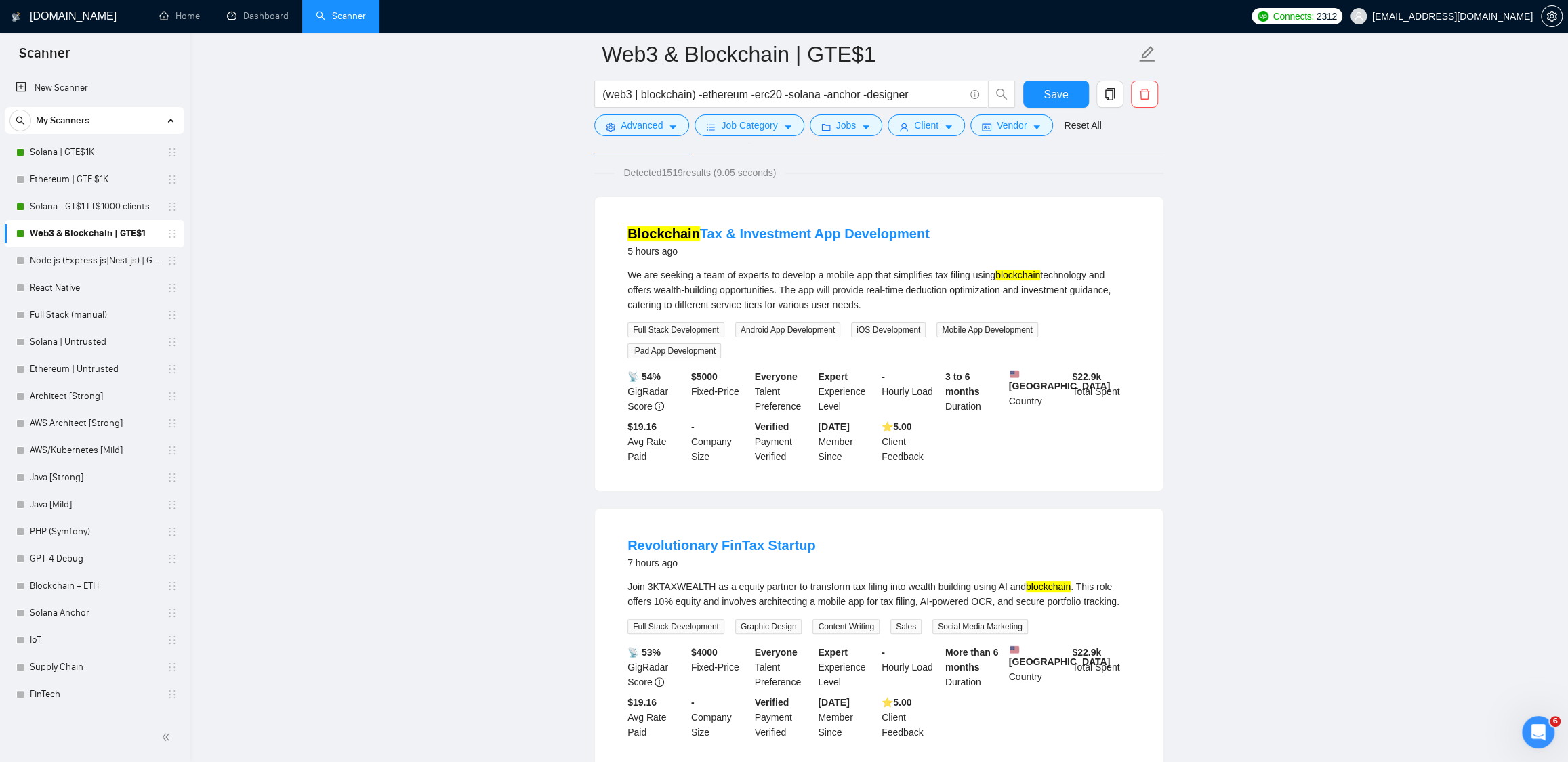
scroll to position [0, 0]
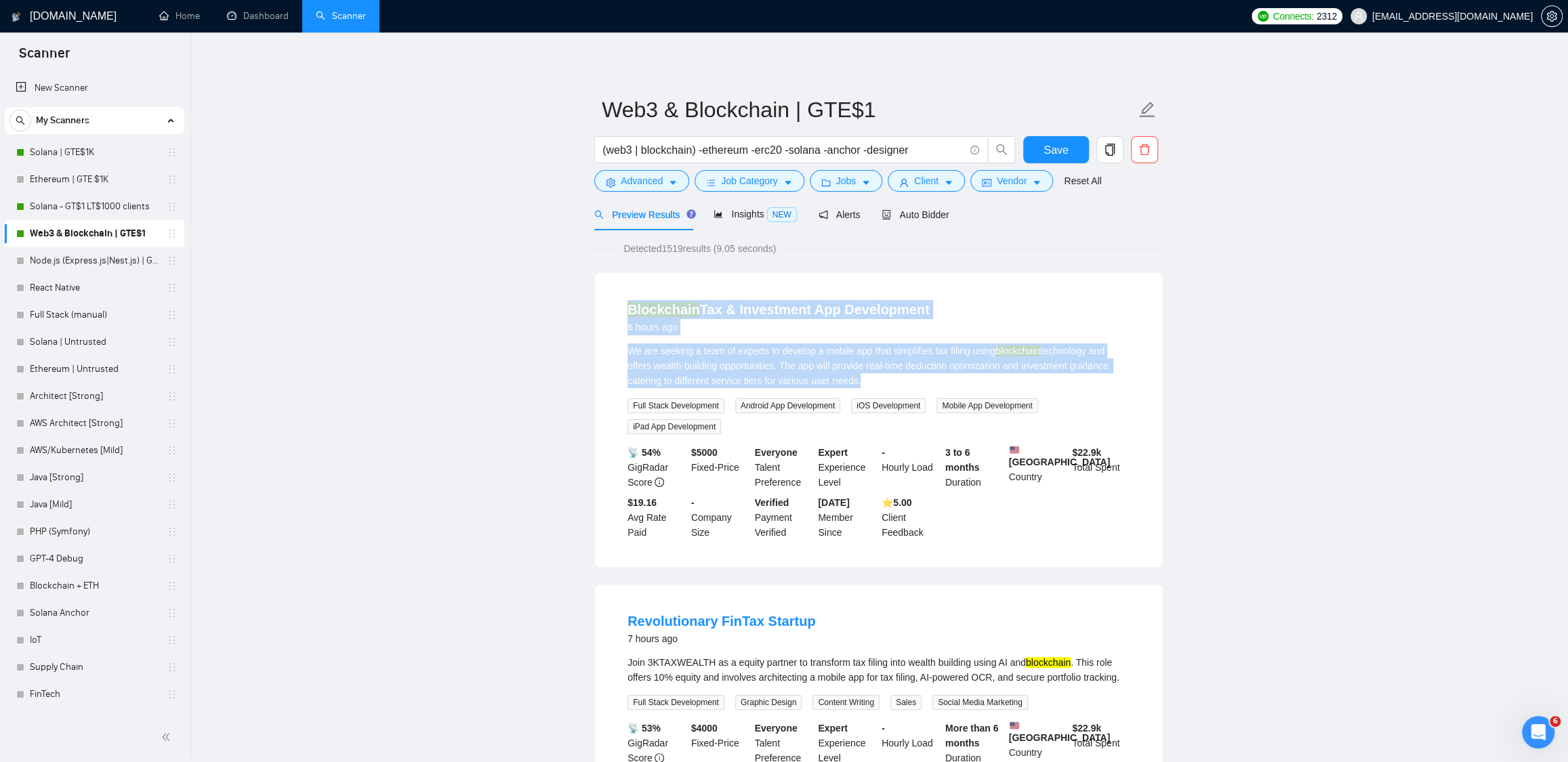
drag, startPoint x: 600, startPoint y: 307, endPoint x: 1172, endPoint y: 391, distance: 578.1
click at [907, 363] on div "We are seeking a team of experts to develop a mobile app that simplifies tax fi…" at bounding box center [879, 366] width 503 height 45
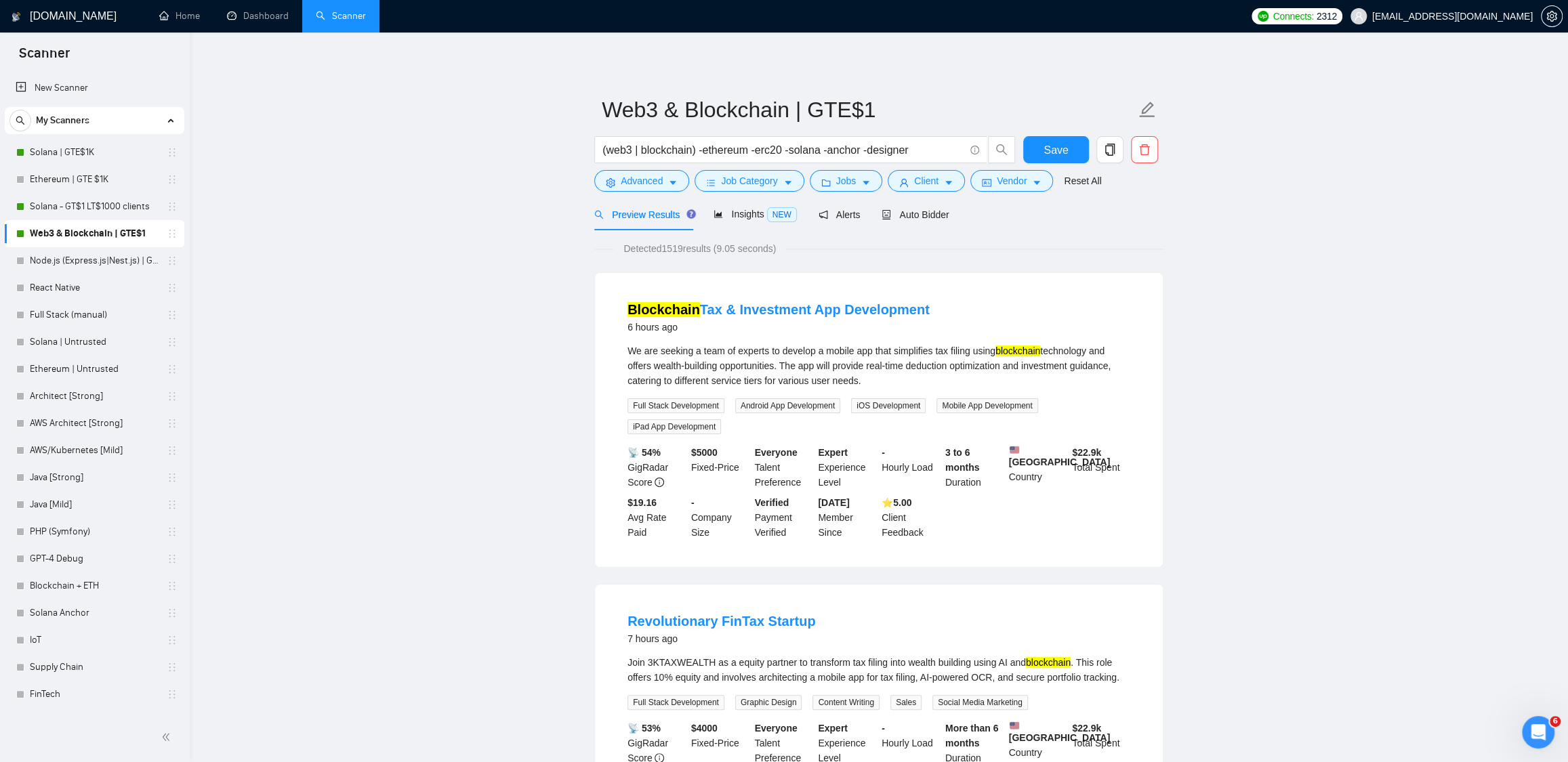
drag, startPoint x: 884, startPoint y: 379, endPoint x: 622, endPoint y: 311, distance: 270.7
click at [622, 311] on li "Blockchain Tax & Investment App Development 6 hours ago We are seeking a team o…" at bounding box center [878, 420] width 535 height 261
click at [793, 356] on div "We are seeking a team of experts to develop a mobile app that simplifies tax fi…" at bounding box center [879, 366] width 503 height 45
drag, startPoint x: 926, startPoint y: 375, endPoint x: 613, endPoint y: 308, distance: 320.1
click at [613, 308] on li "Blockchain Tax & Investment App Development 6 hours ago We are seeking a team o…" at bounding box center [878, 420] width 535 height 261
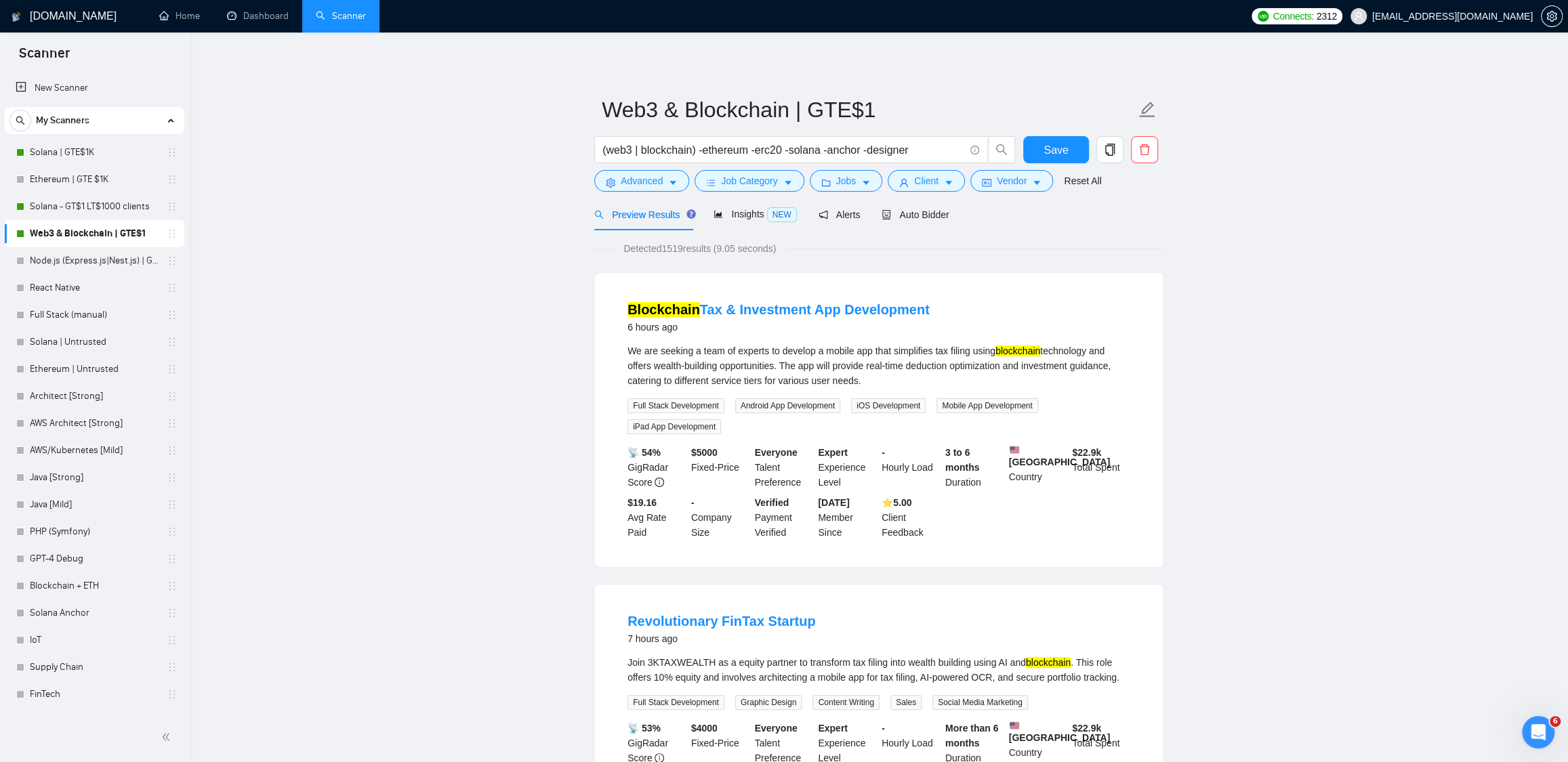
click at [958, 361] on div "We are seeking a team of experts to develop a mobile app that simplifies tax fi…" at bounding box center [879, 366] width 503 height 45
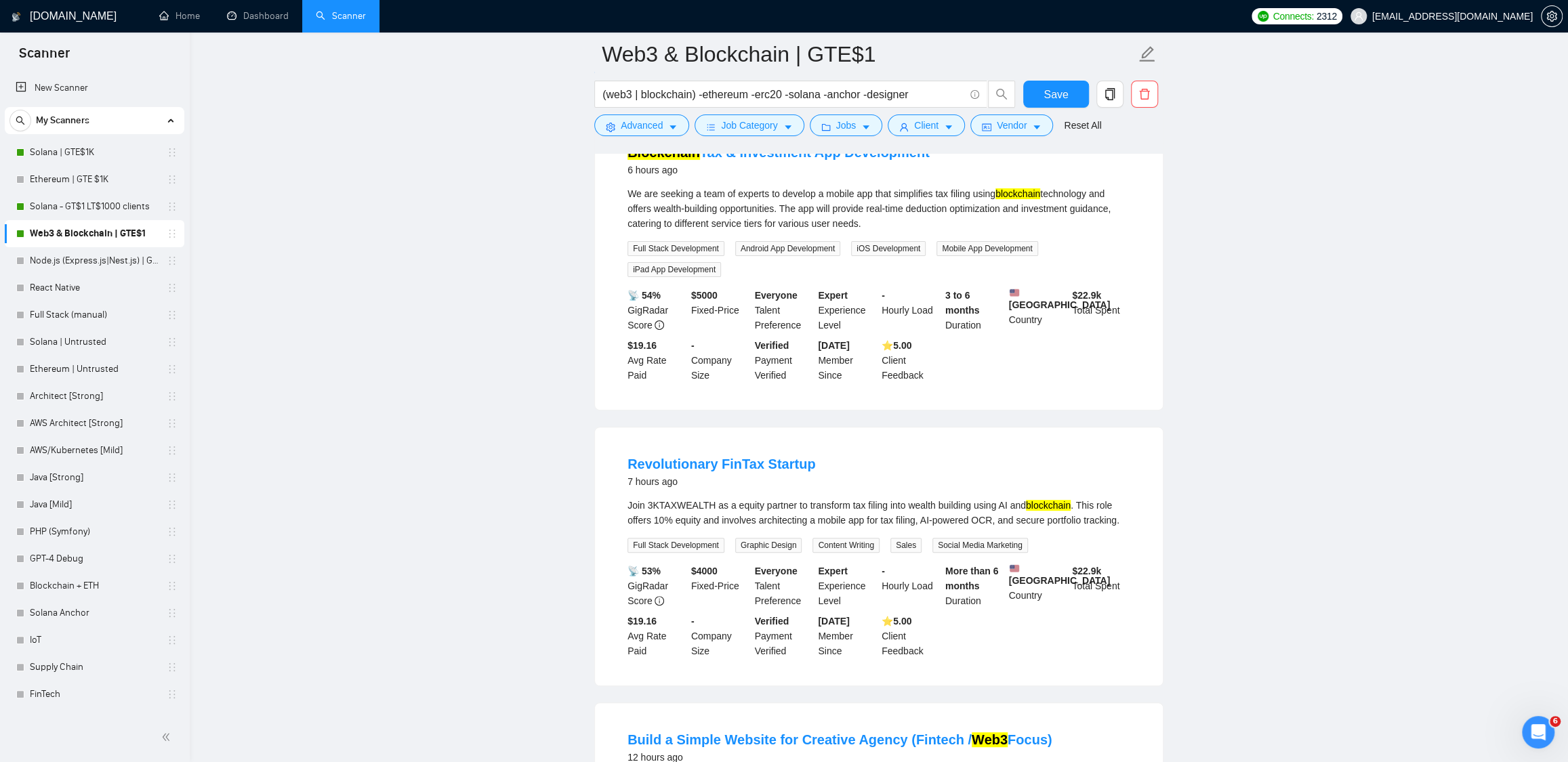
scroll to position [174, 0]
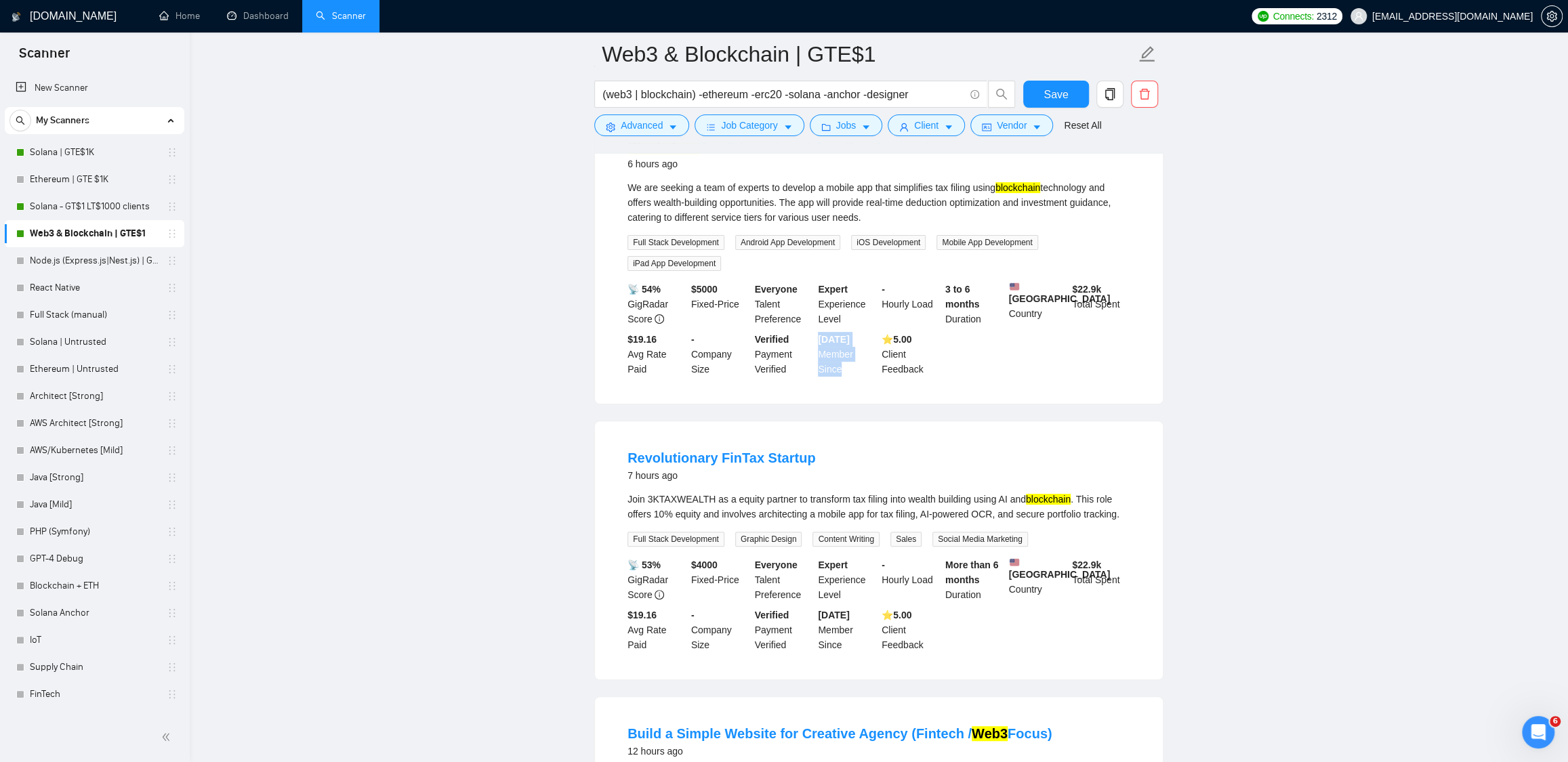
drag, startPoint x: 833, startPoint y: 361, endPoint x: 843, endPoint y: 379, distance: 20.6
click at [843, 376] on div "Jun, 2017 Member Since" at bounding box center [846, 354] width 63 height 45
click at [850, 387] on li "Blockchain Tax & Investment App Development 6 hours ago We are seeking a team o…" at bounding box center [878, 257] width 535 height 261
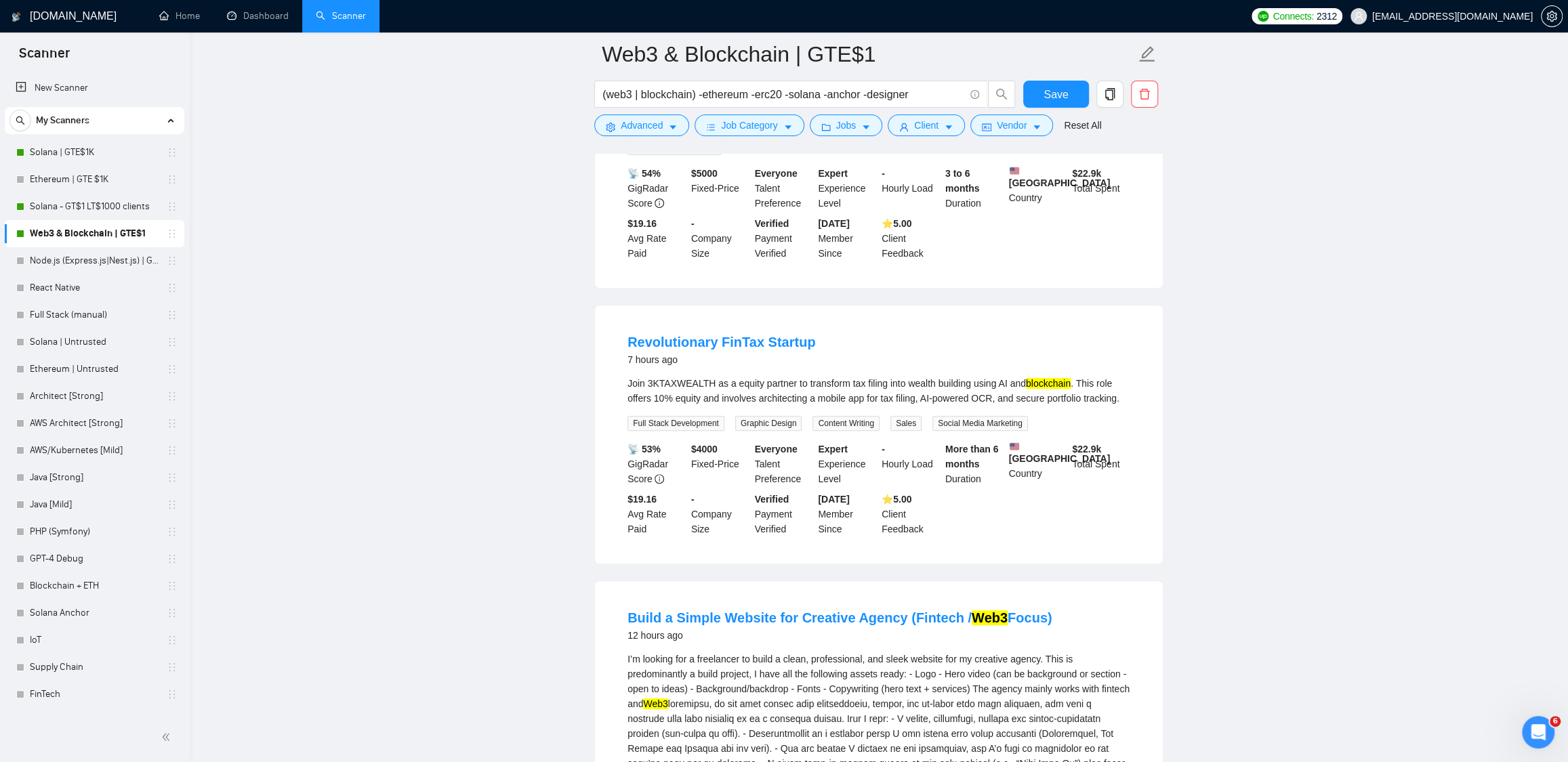
scroll to position [299, 0]
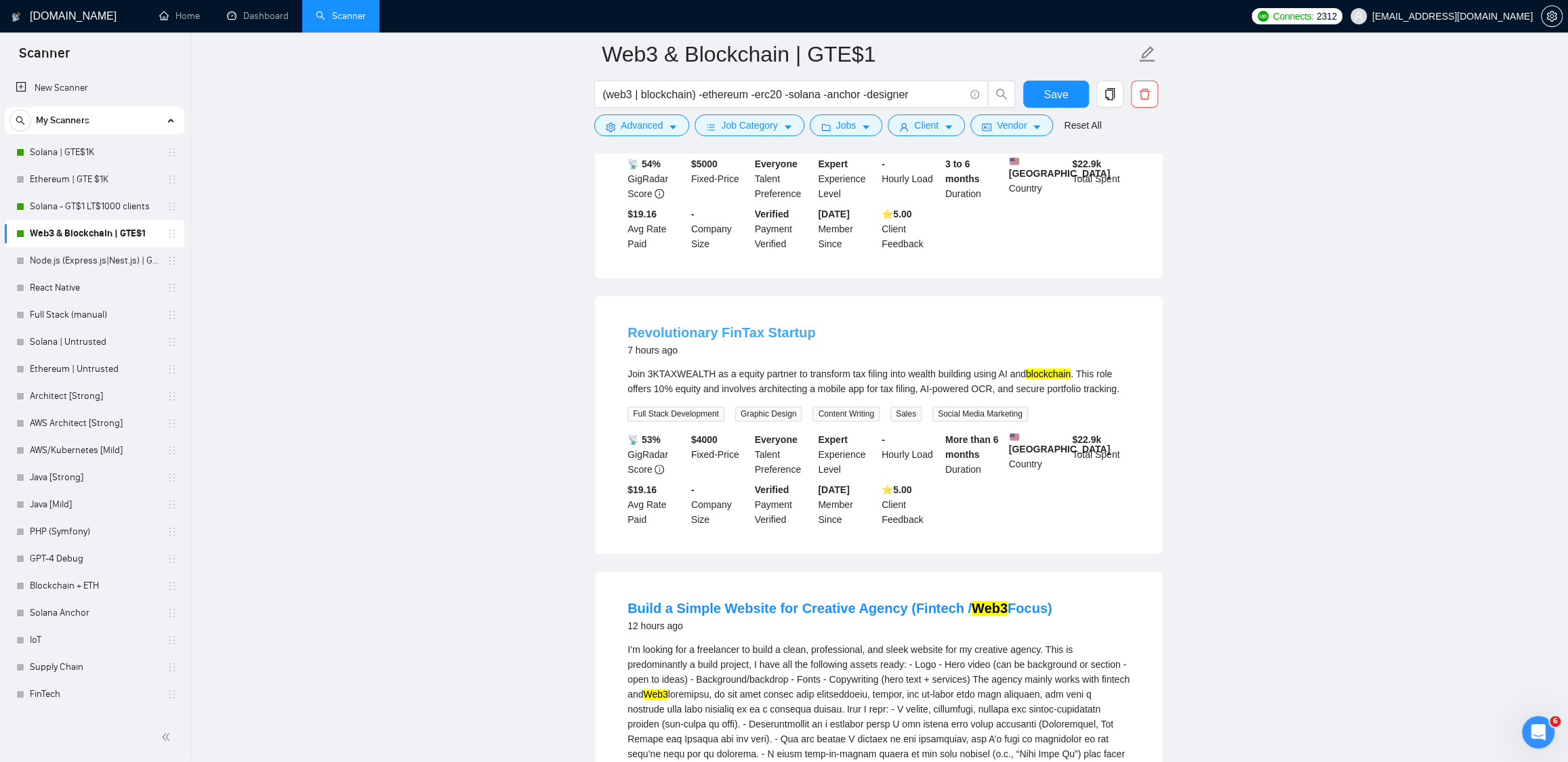
click at [684, 340] on link "Revolutionary FinTax Startup" at bounding box center [722, 333] width 188 height 15
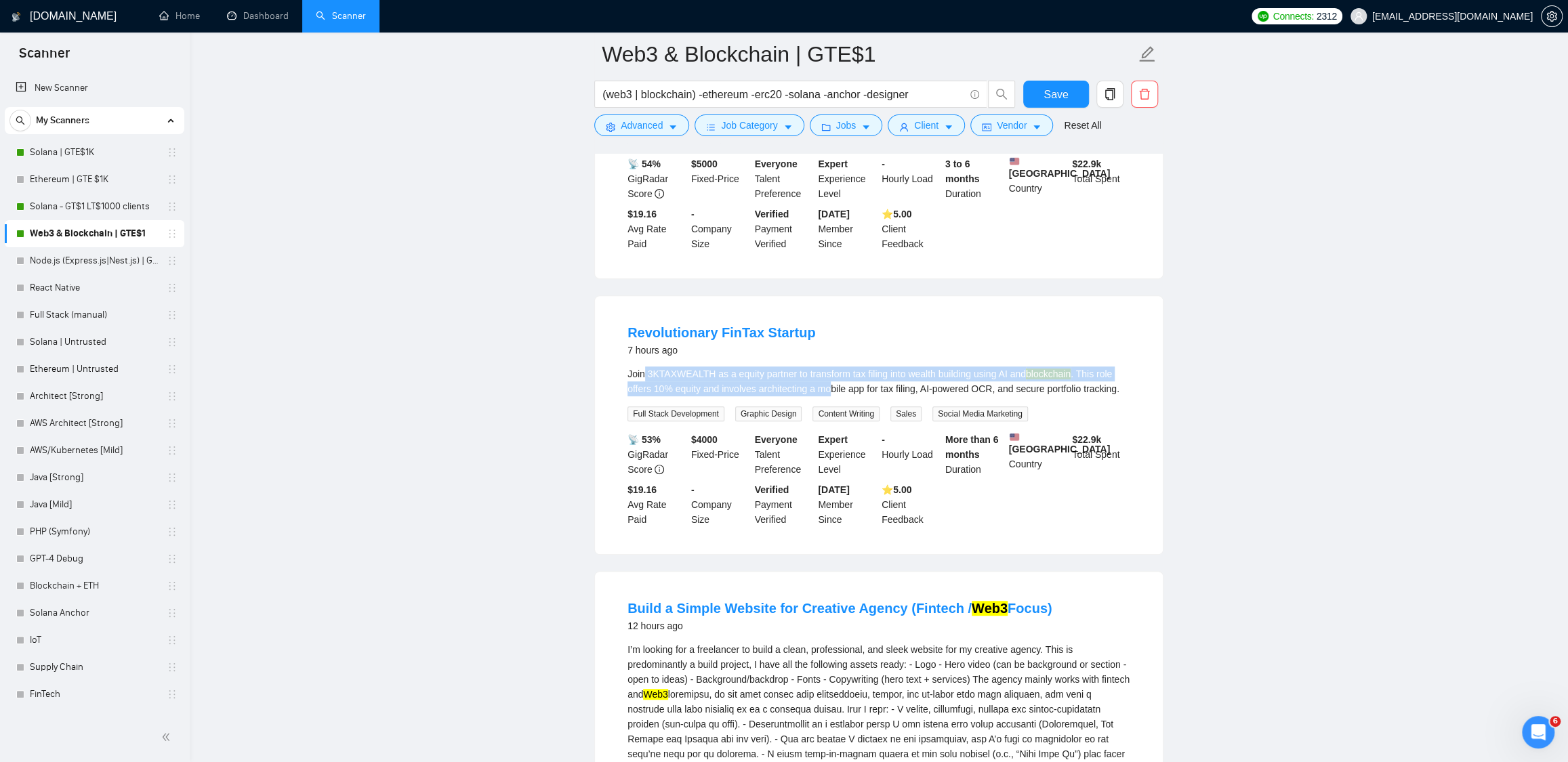
drag, startPoint x: 748, startPoint y: 393, endPoint x: 862, endPoint y: 399, distance: 114.2
click at [862, 396] on div "Join 3KTAXWEALTH as a equity partner to transform tax filing into wealth buildi…" at bounding box center [879, 381] width 503 height 30
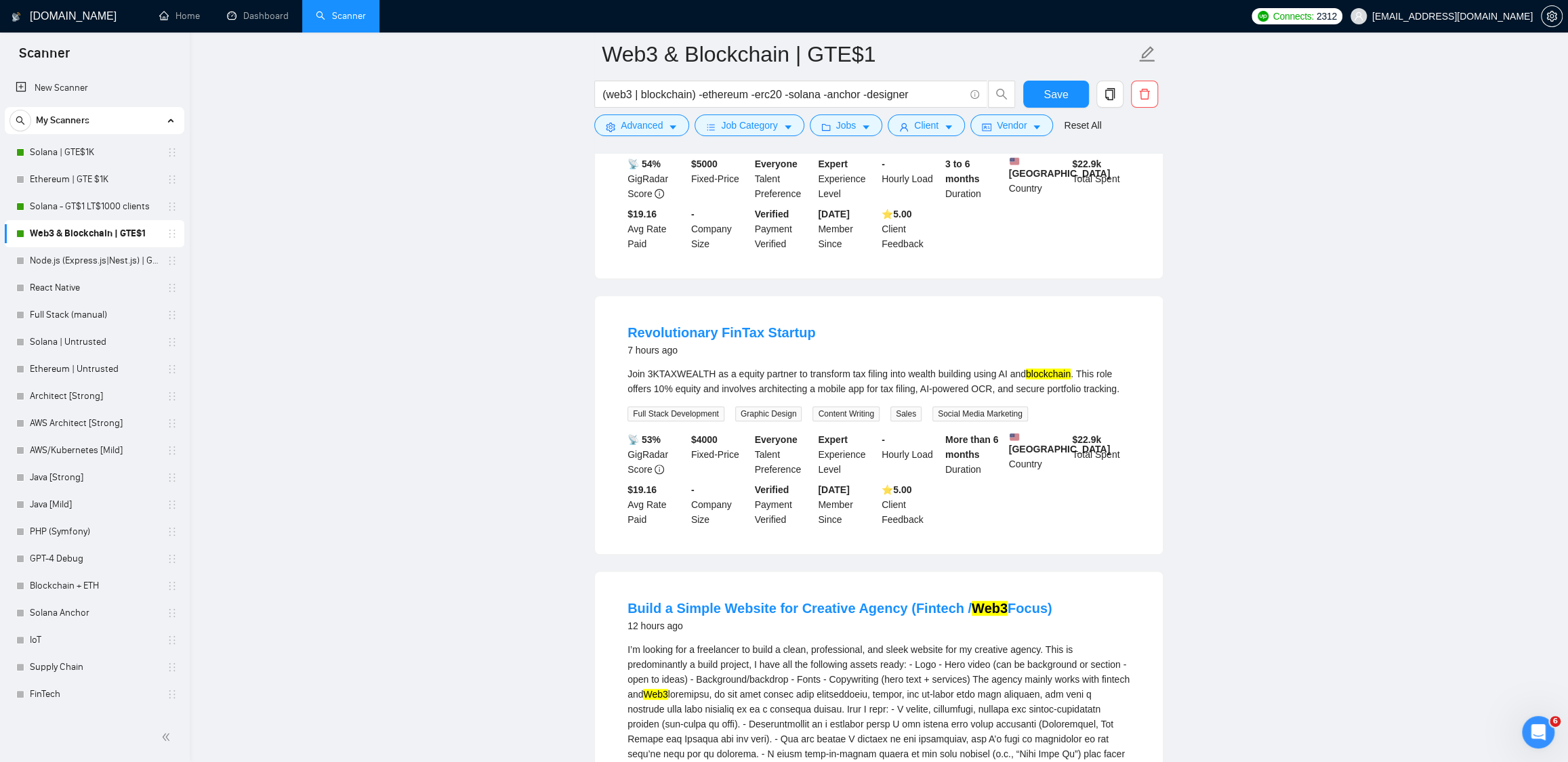
click at [860, 396] on div "Join 3KTAXWEALTH as a equity partner to transform tax filing into wealth buildi…" at bounding box center [879, 381] width 503 height 30
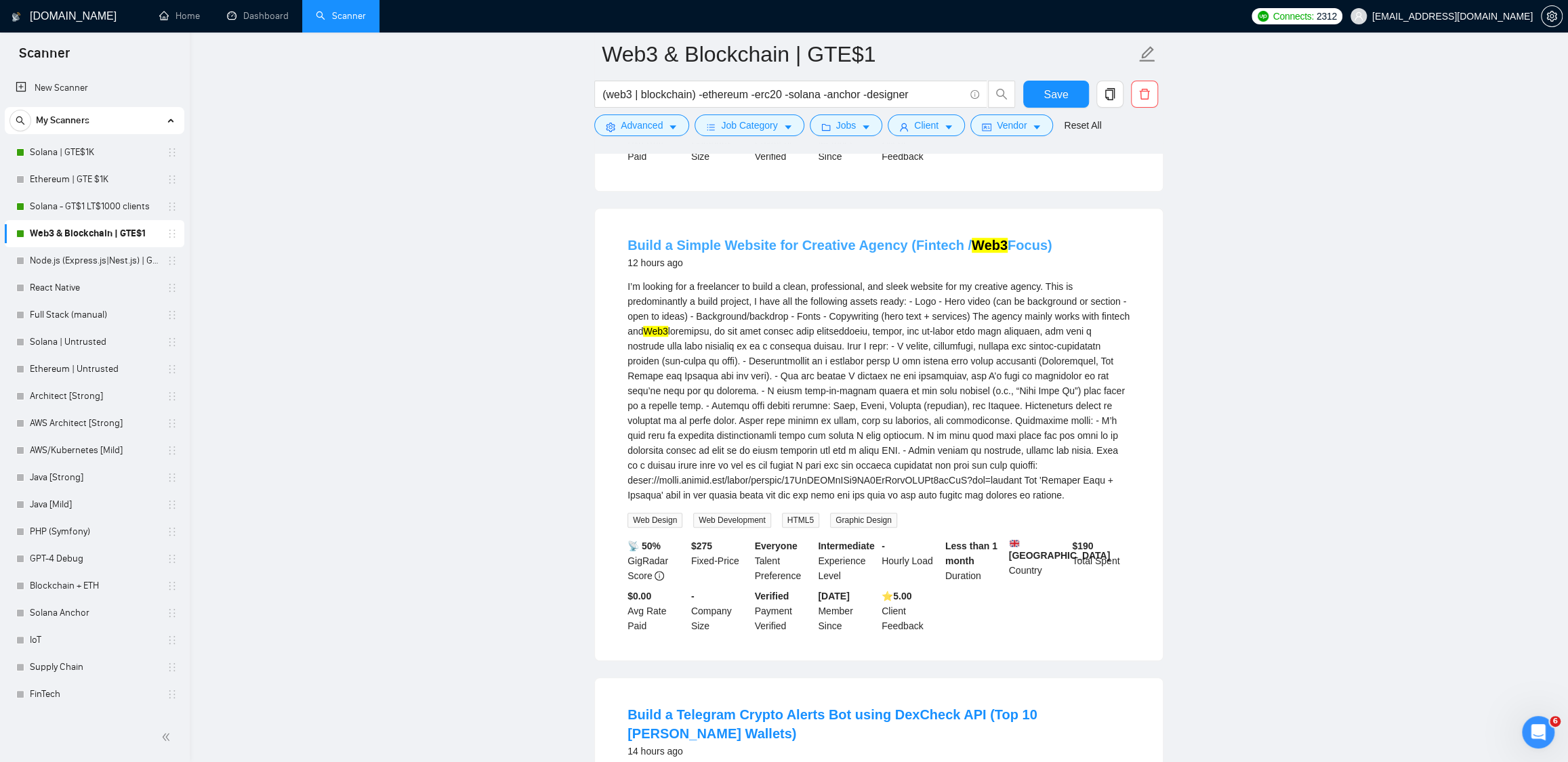
scroll to position [705, 0]
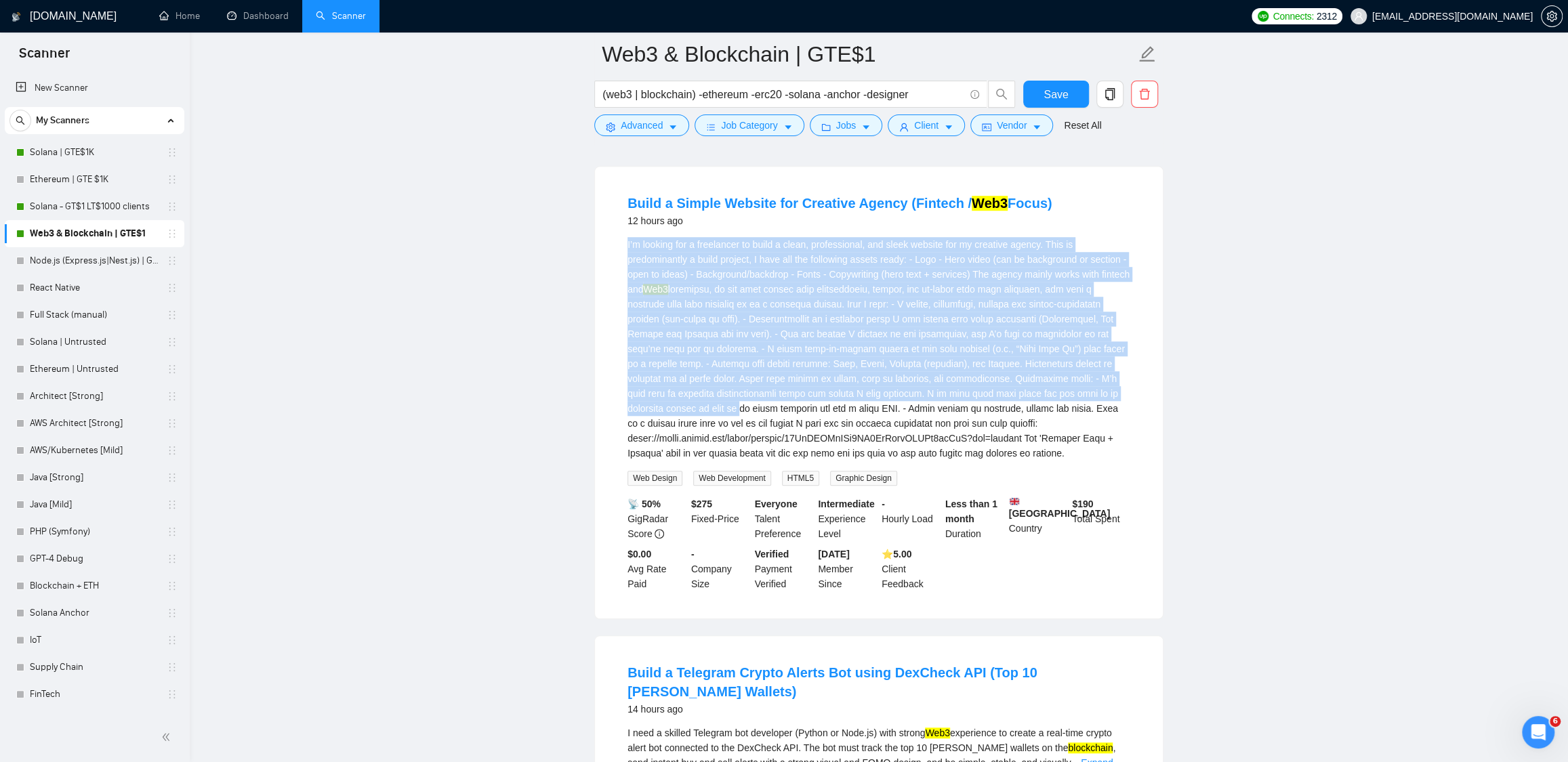
drag, startPoint x: 614, startPoint y: 281, endPoint x: 904, endPoint y: 434, distance: 327.9
click at [904, 434] on li "Build a Simple Website for Creative Agency (Fintech / Web3 Focus) 12 hours ago …" at bounding box center [878, 392] width 535 height 419
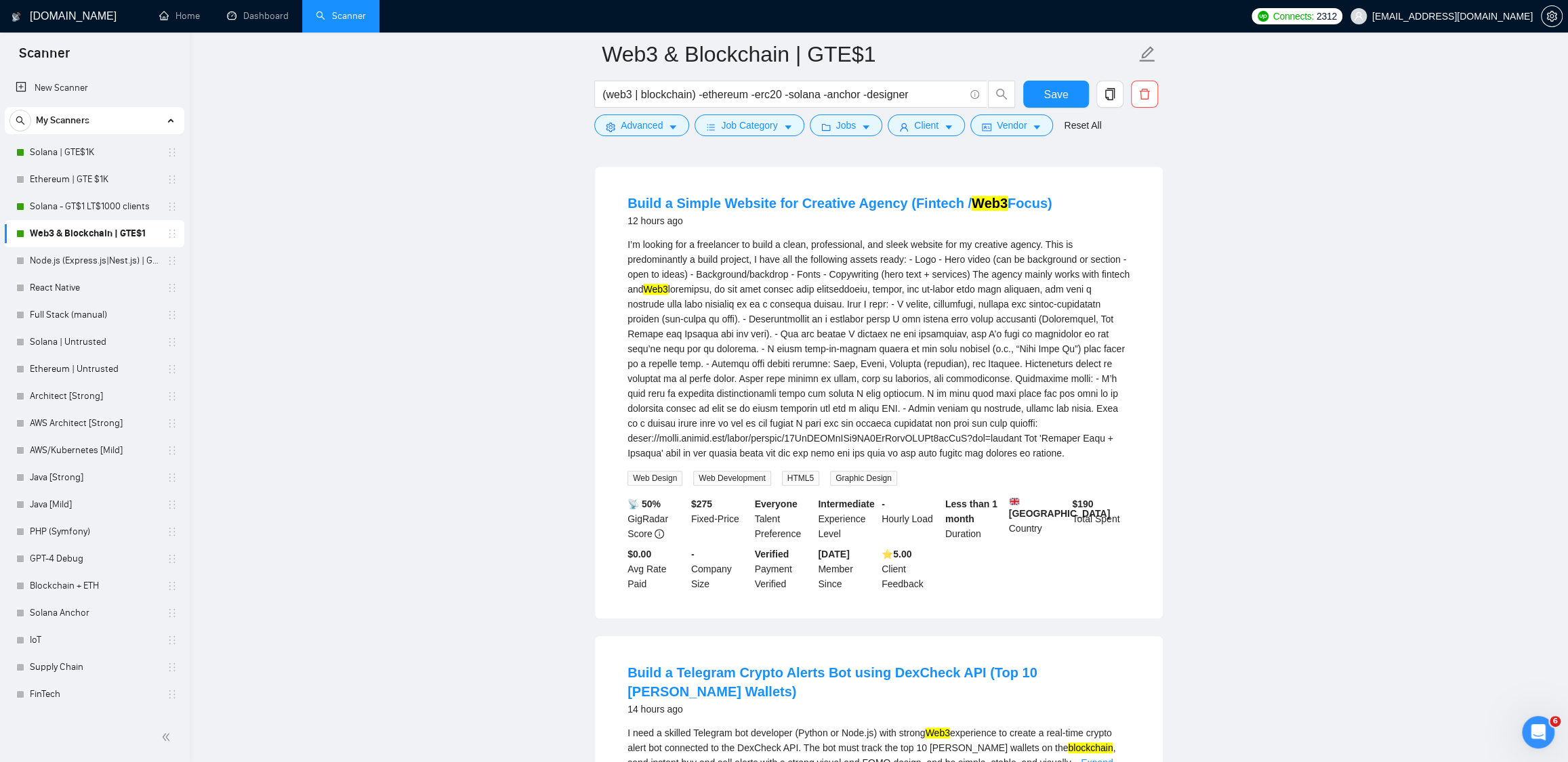
click at [988, 460] on div "I’m looking for a freelancer to build a clean, professional, and sleek website …" at bounding box center [879, 349] width 503 height 224
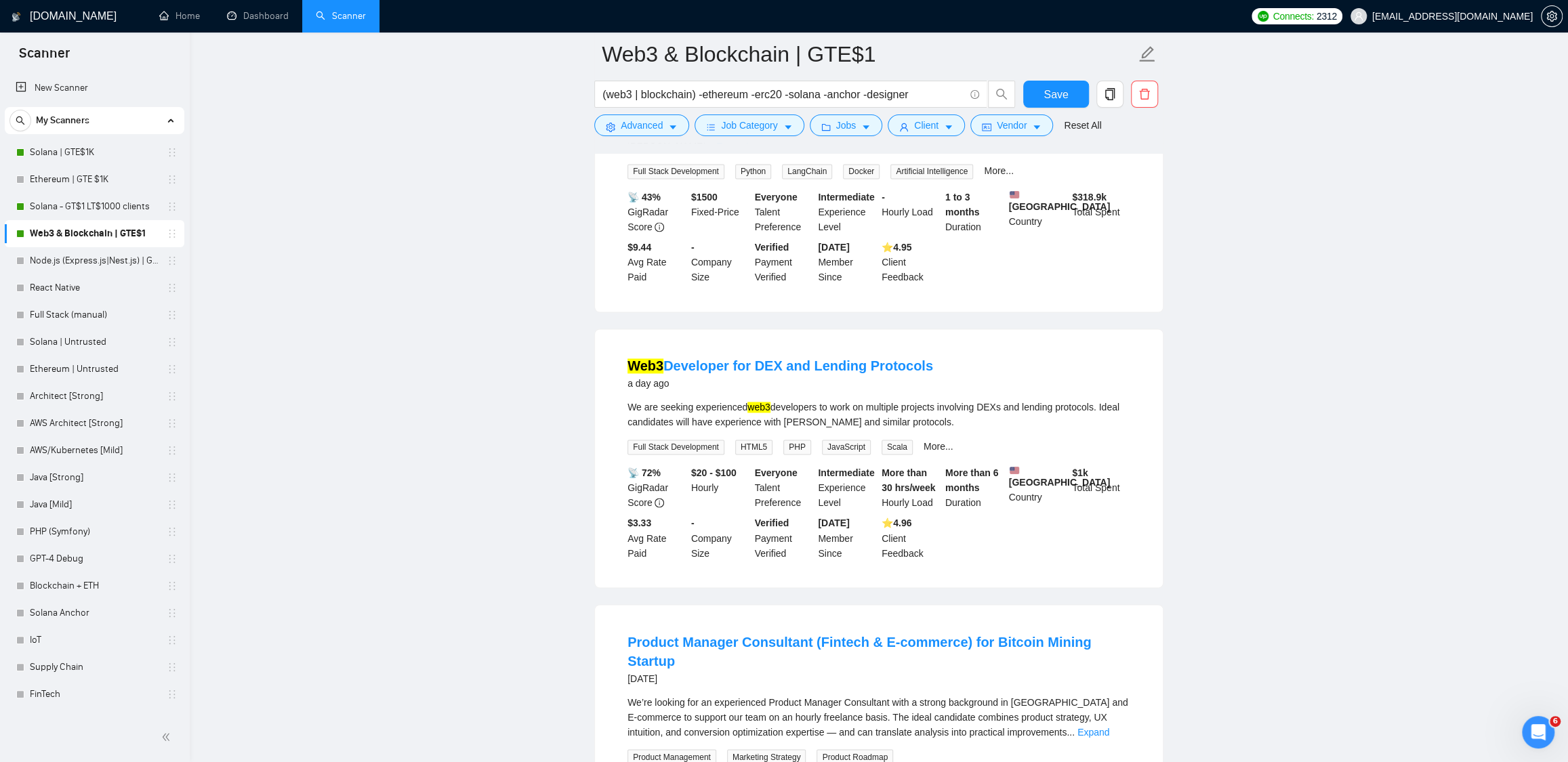
scroll to position [1758, 0]
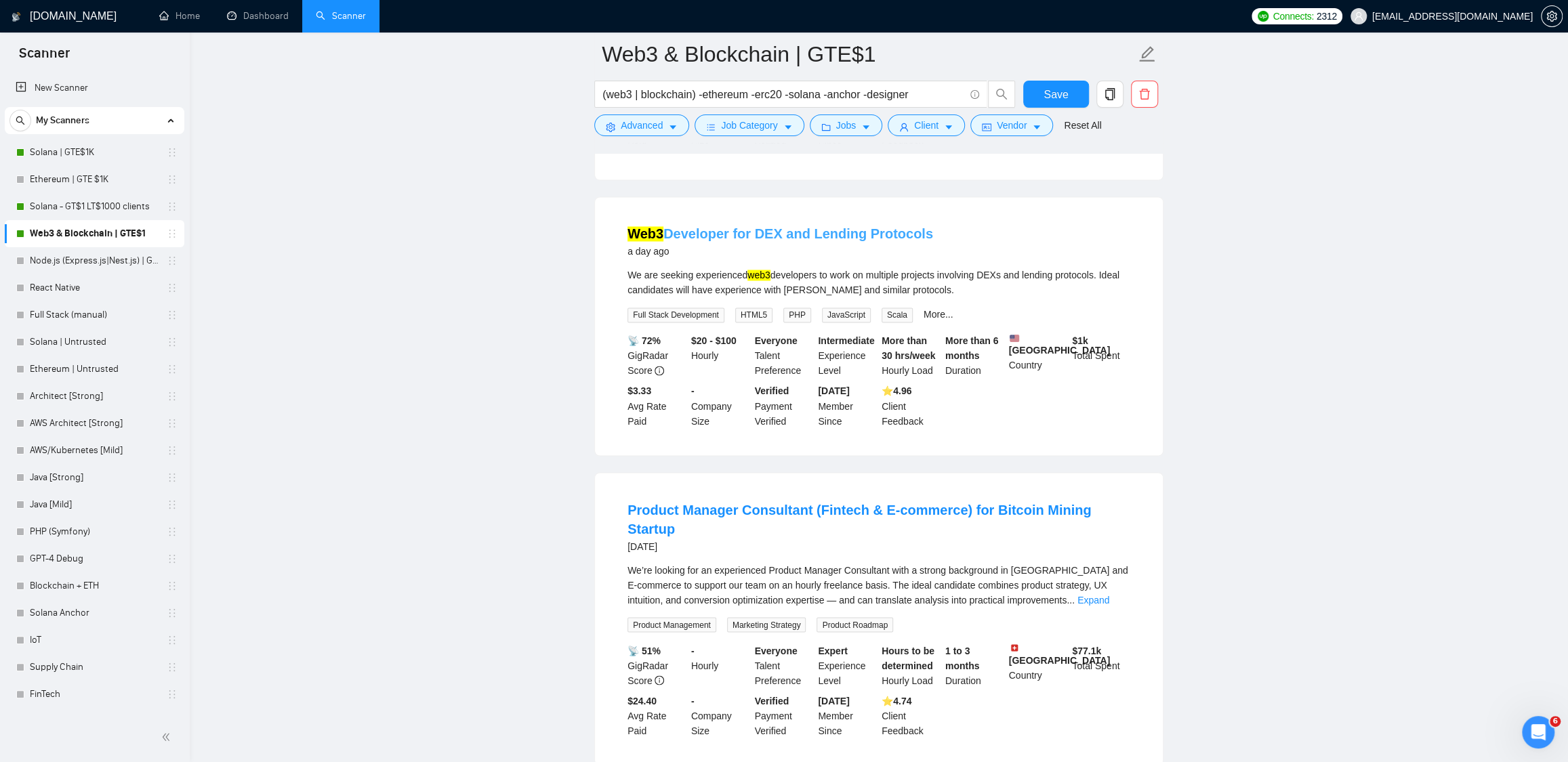
click at [734, 241] on link "Web3 Developer for DEX and Lending Protocols" at bounding box center [781, 234] width 306 height 15
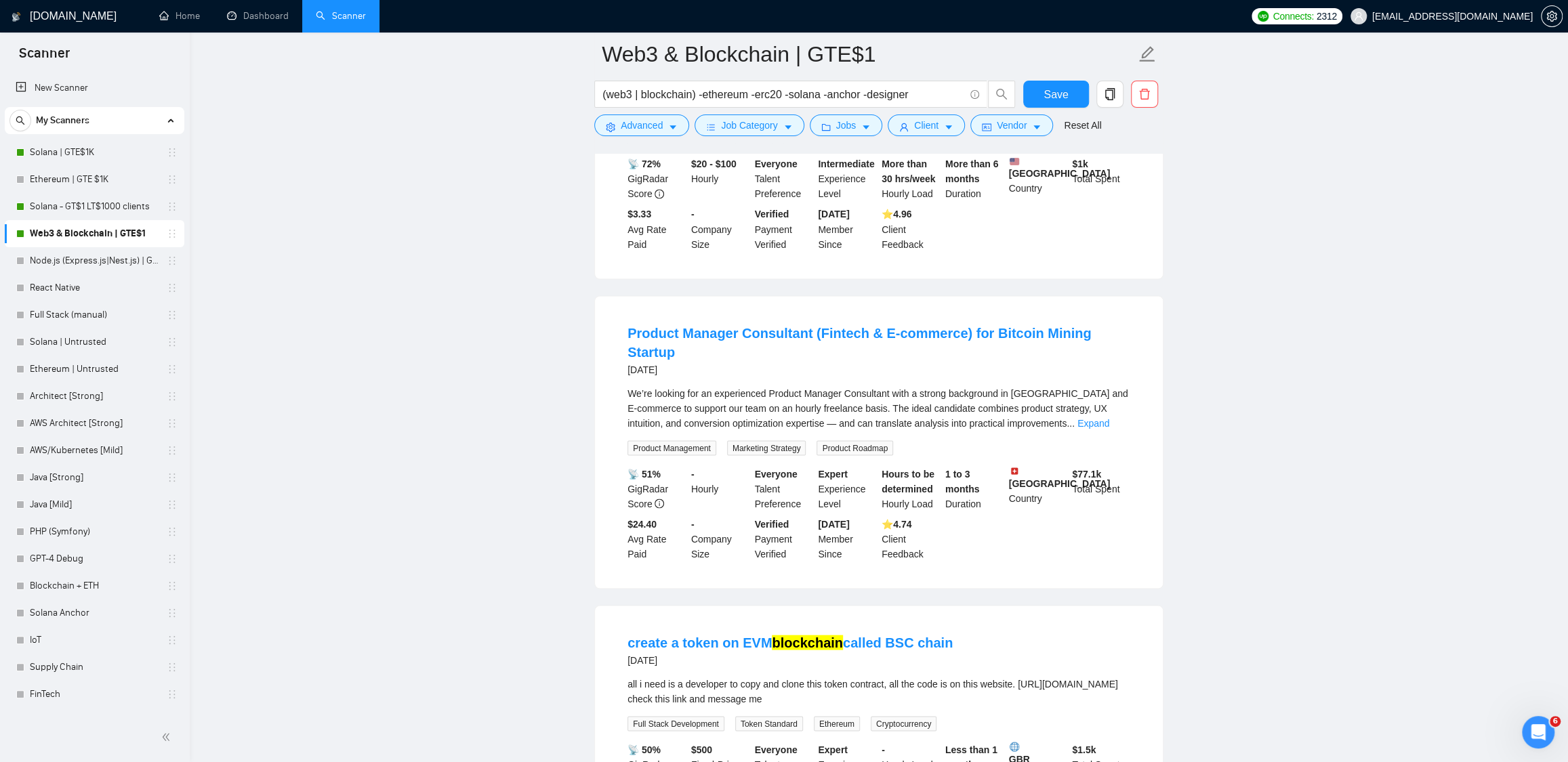
scroll to position [1958, 0]
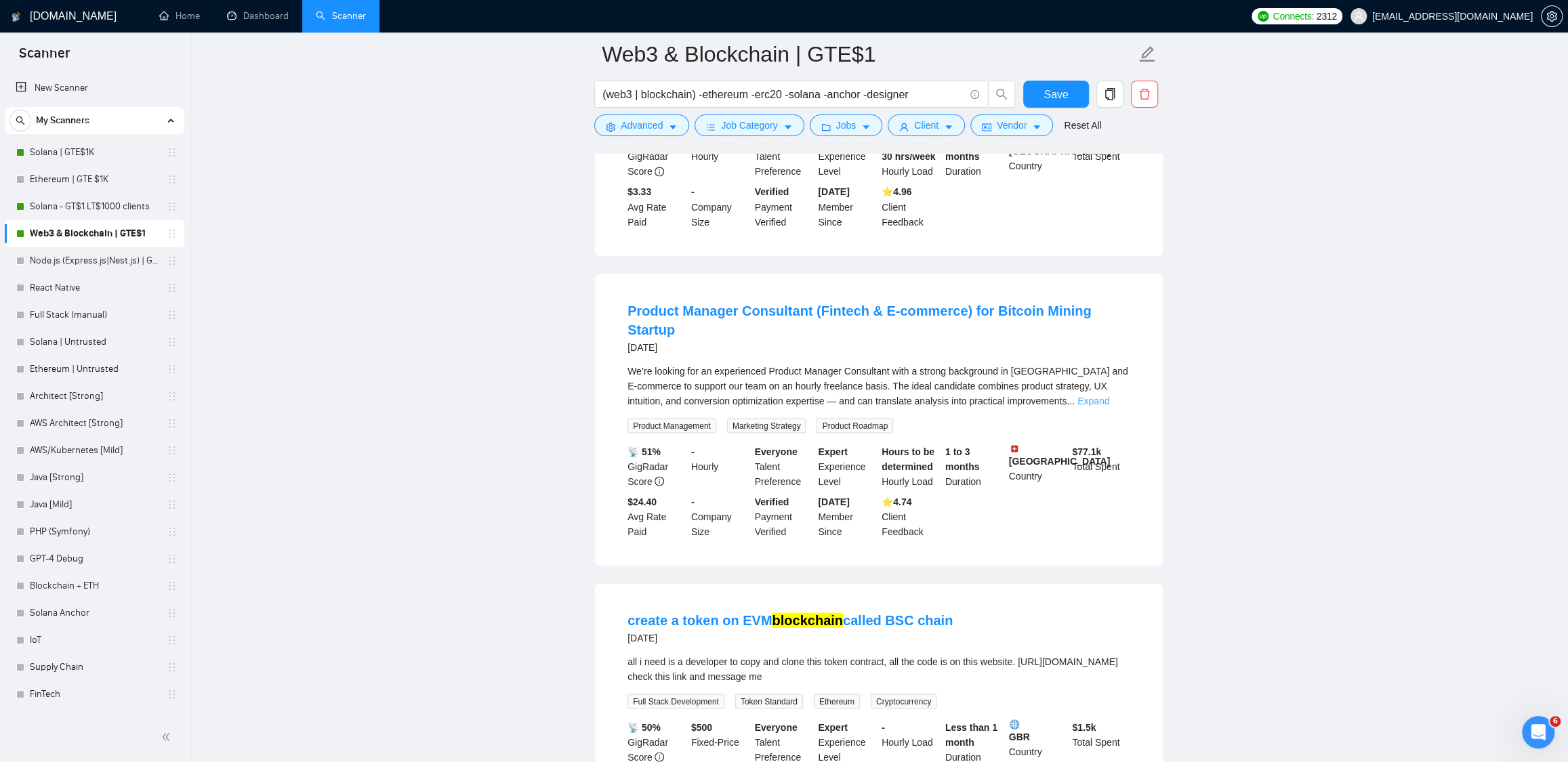
click at [1109, 405] on link "Expand" at bounding box center [1094, 400] width 32 height 11
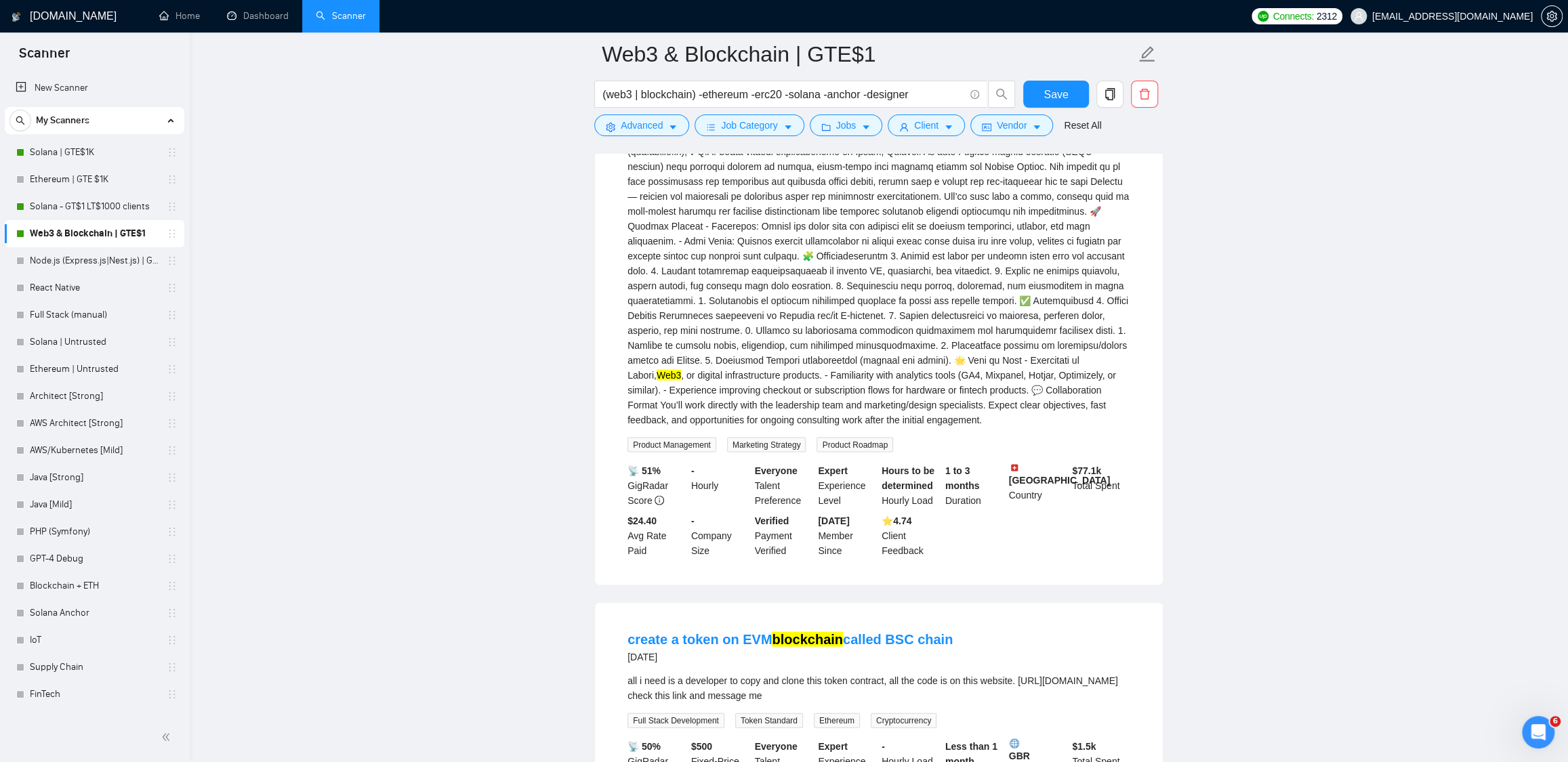
scroll to position [2834, 0]
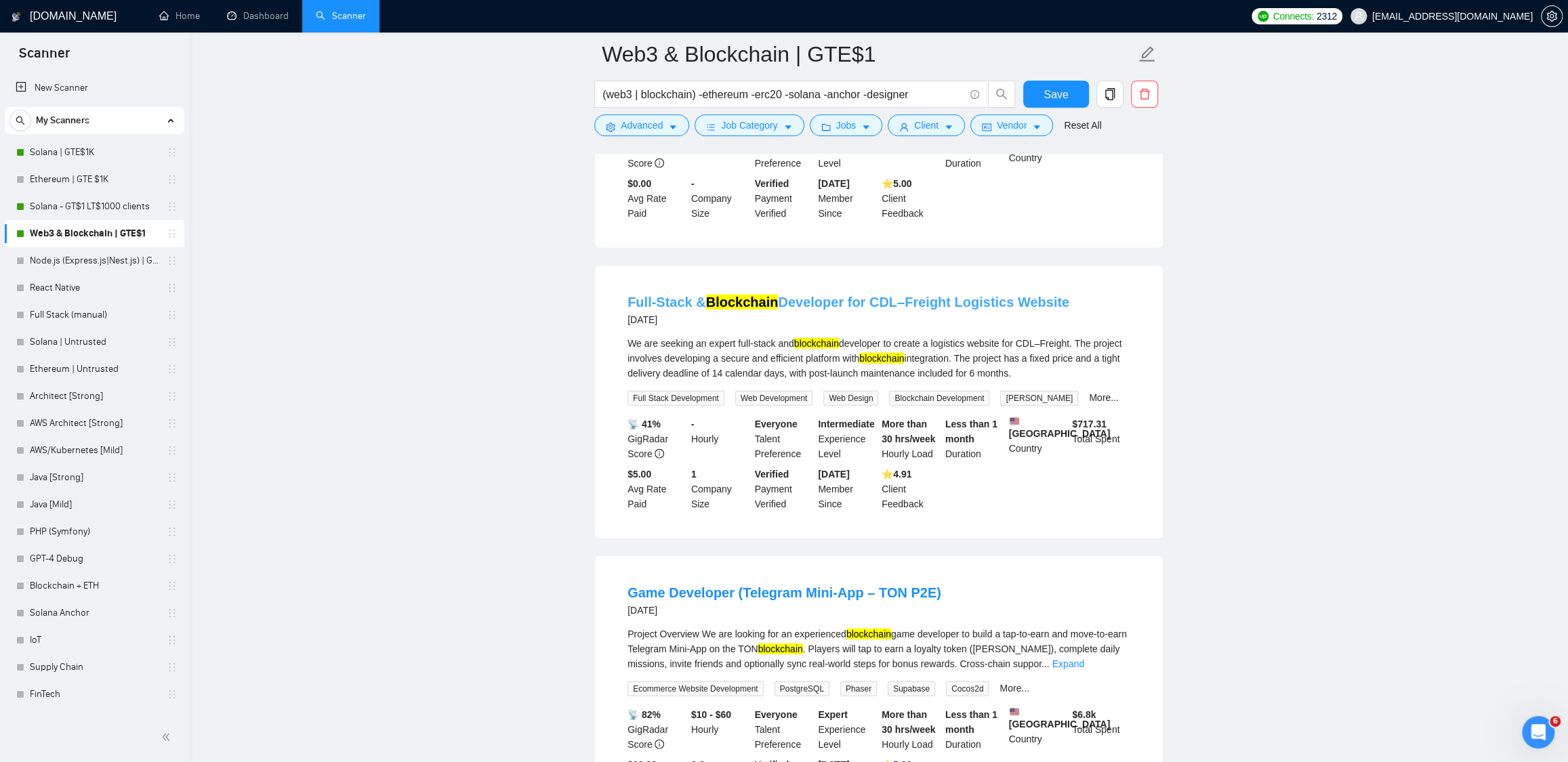
click at [864, 309] on link "Full-Stack & Blockchain Developer for CDL–Freight Logistics Website" at bounding box center [849, 302] width 441 height 15
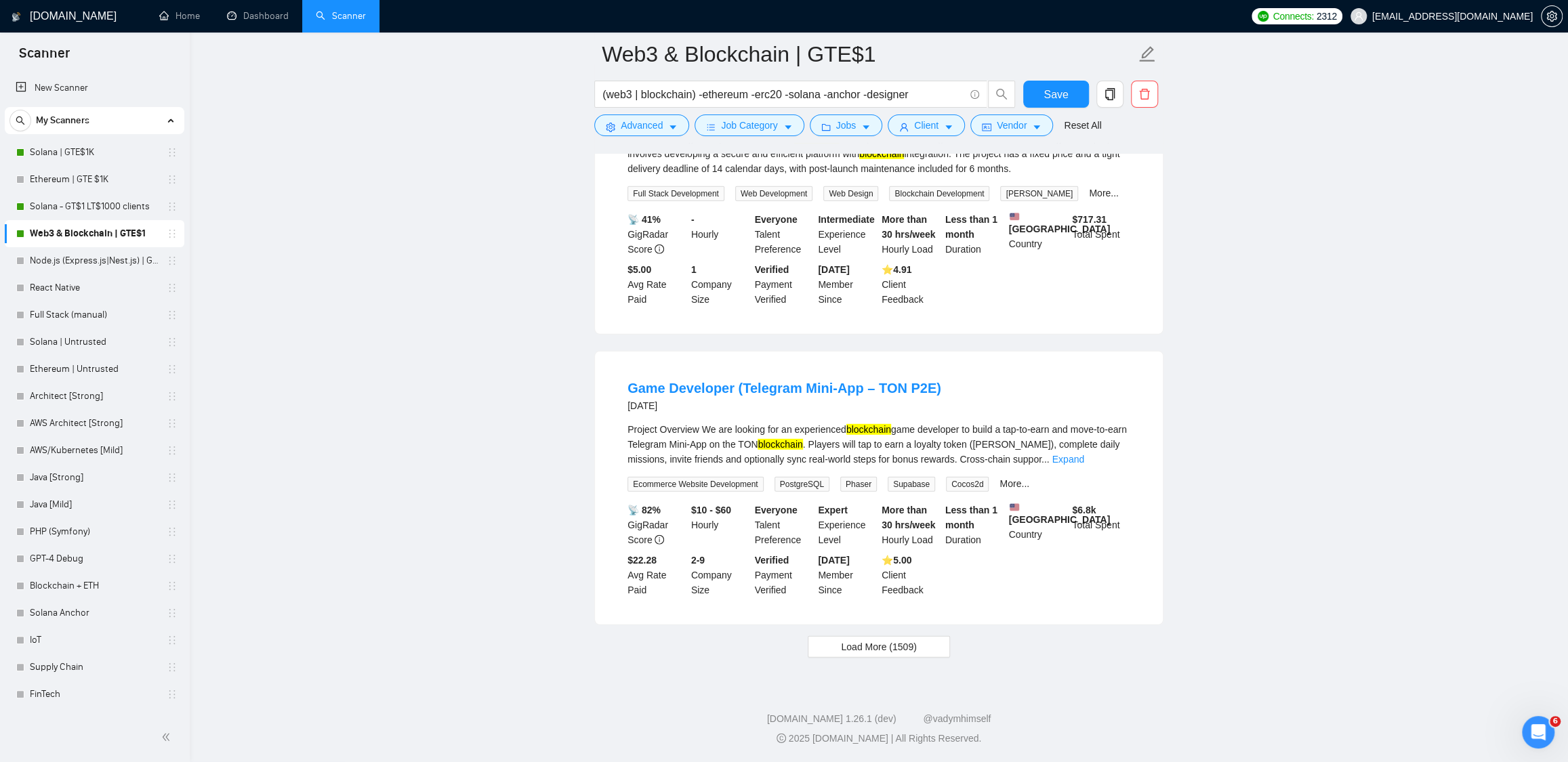
scroll to position [3099, 0]
click at [904, 647] on span "Load More (1509)" at bounding box center [878, 647] width 75 height 15
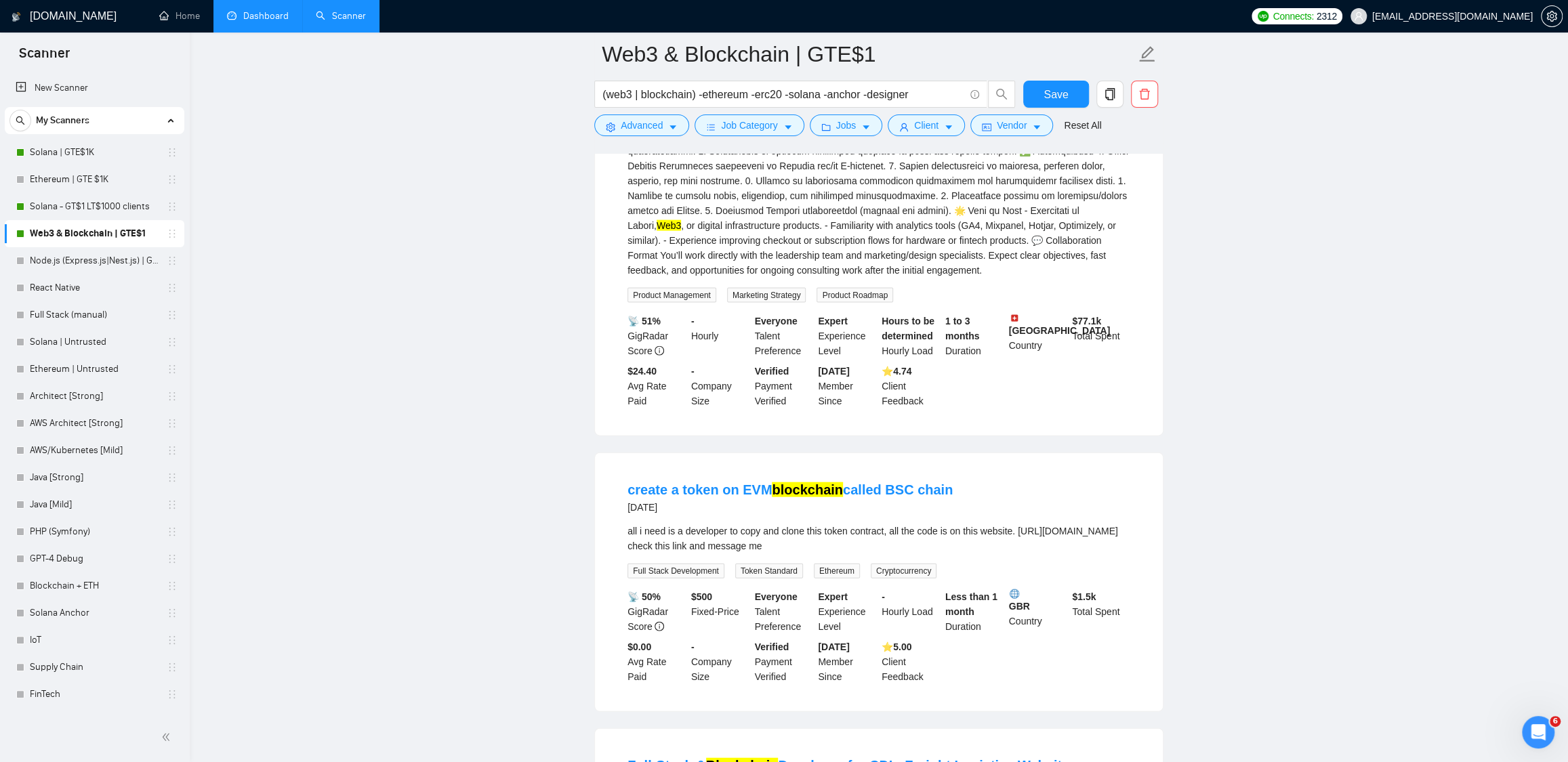
scroll to position [1485, 0]
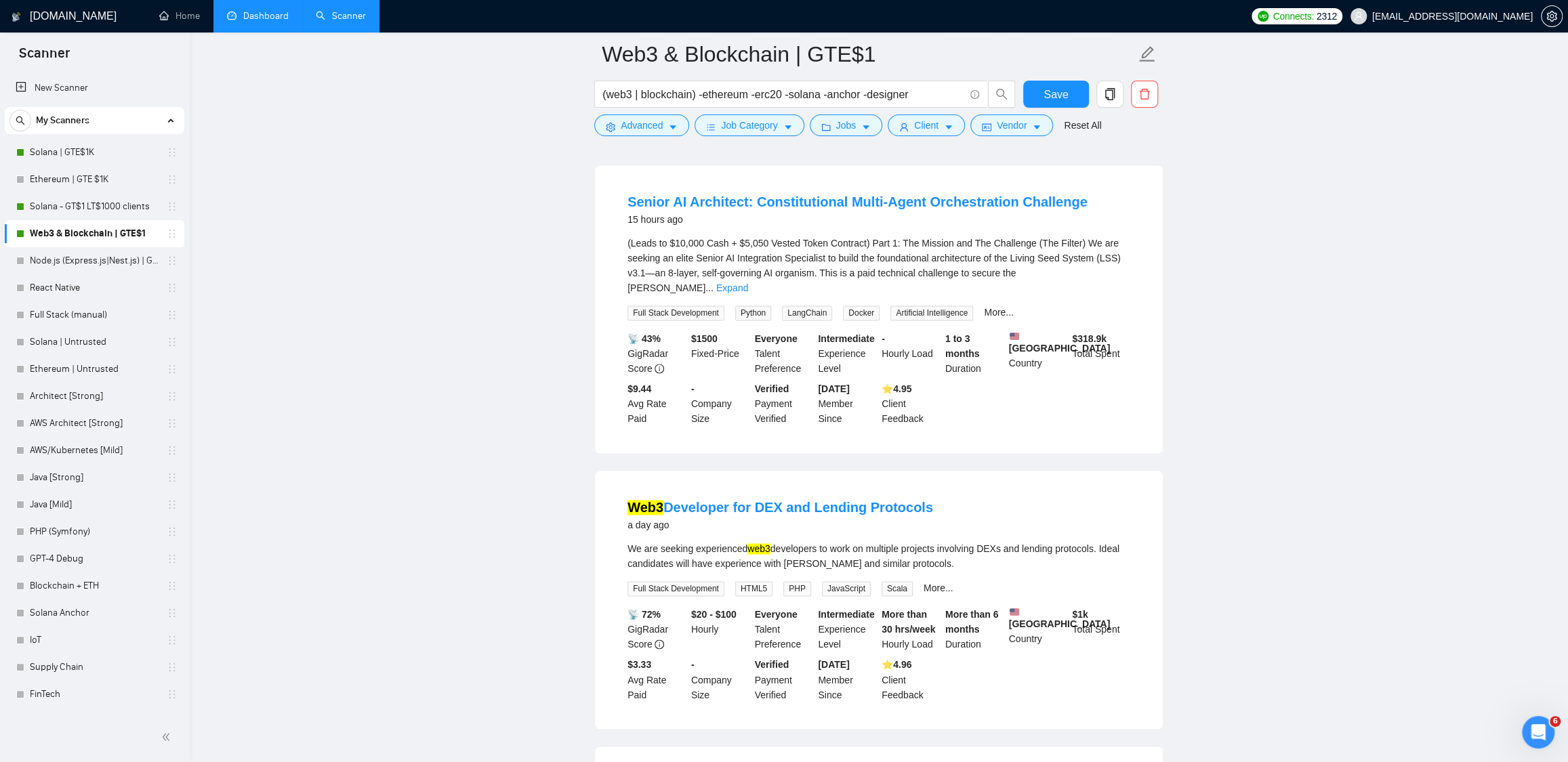
click at [276, 15] on link "Dashboard" at bounding box center [257, 15] width 62 height 11
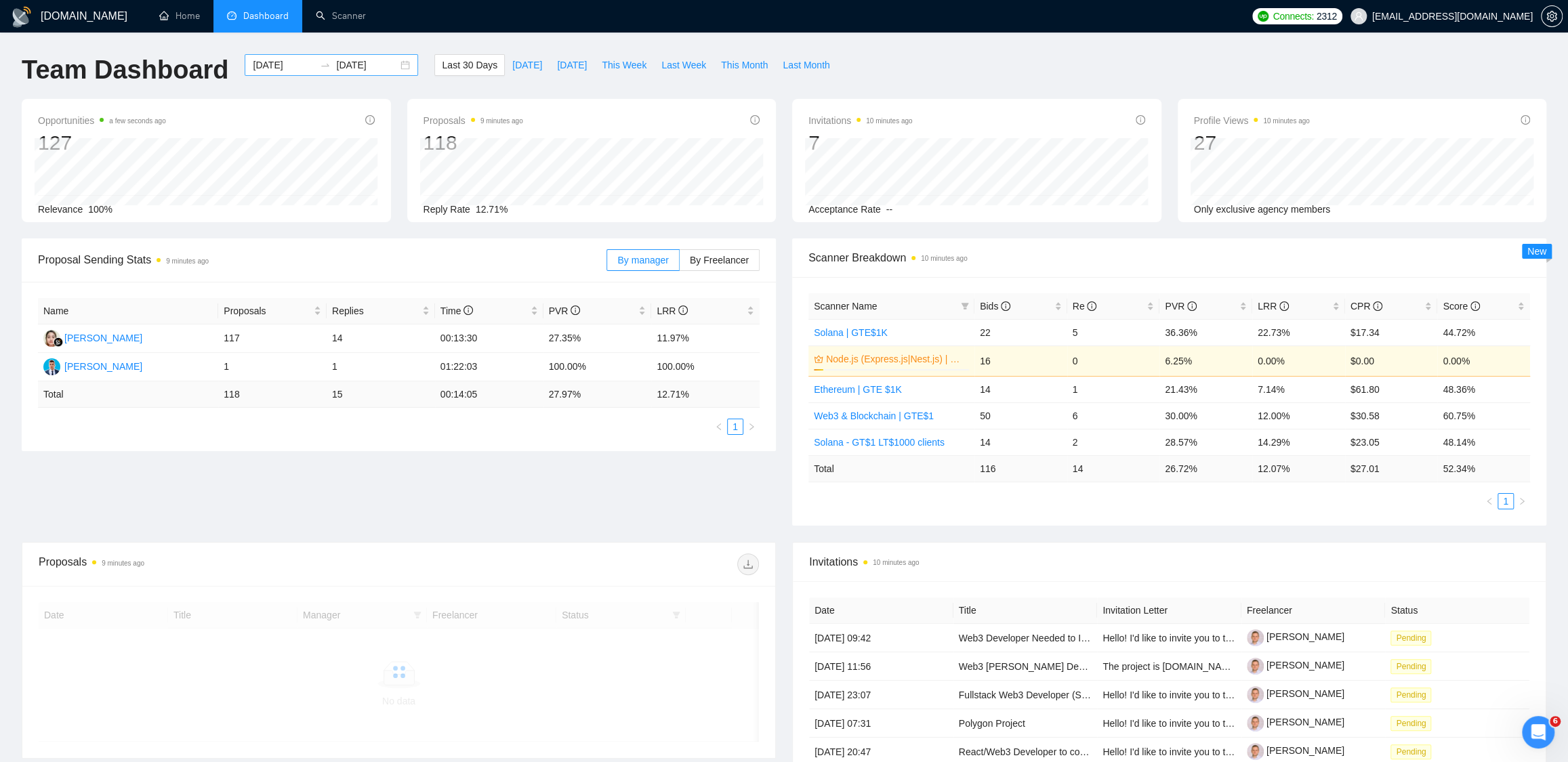
click at [393, 63] on div "[DATE] [DATE]" at bounding box center [331, 65] width 173 height 21
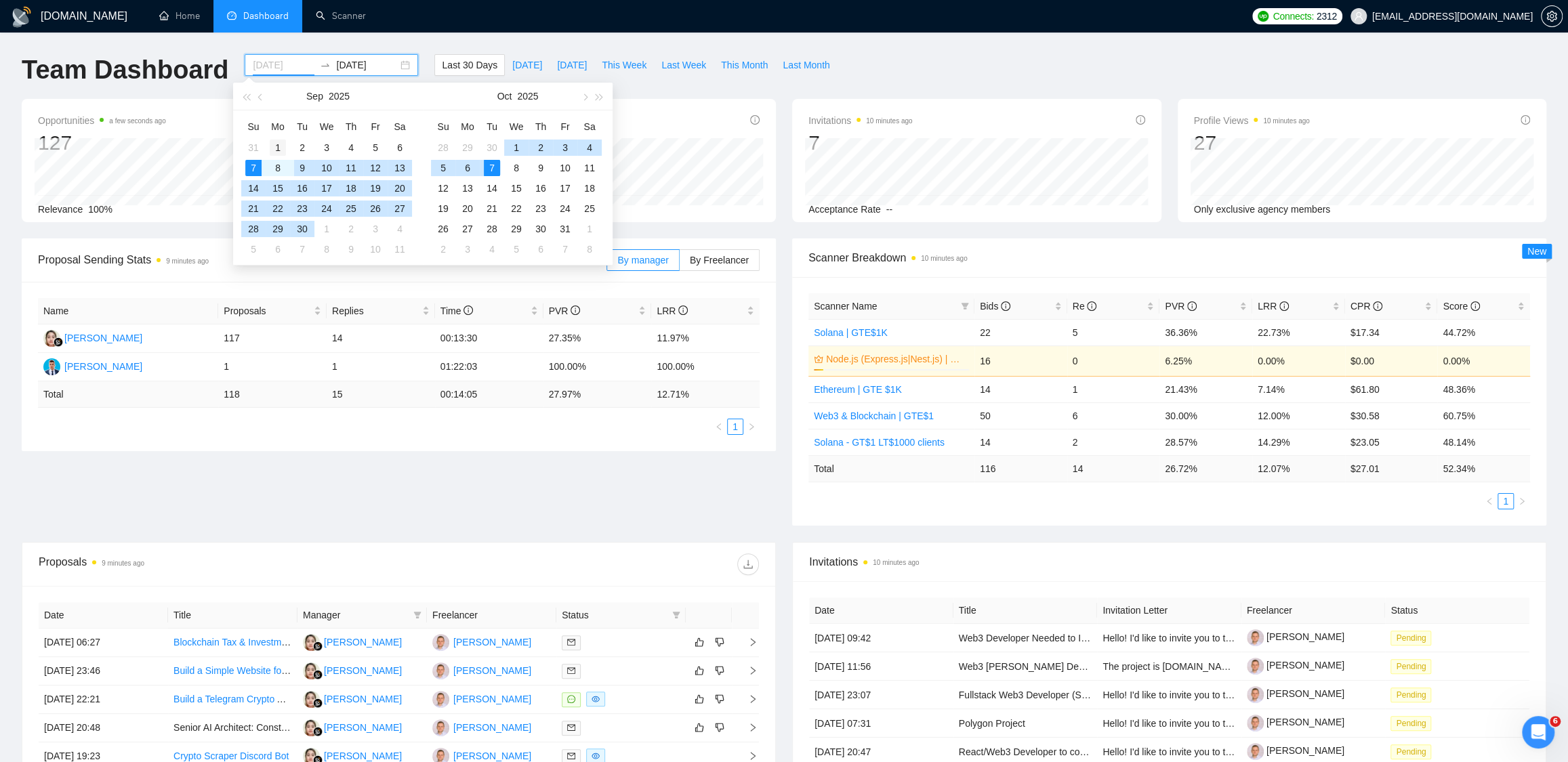
type input "[DATE]"
click at [280, 150] on div "1" at bounding box center [277, 147] width 16 height 16
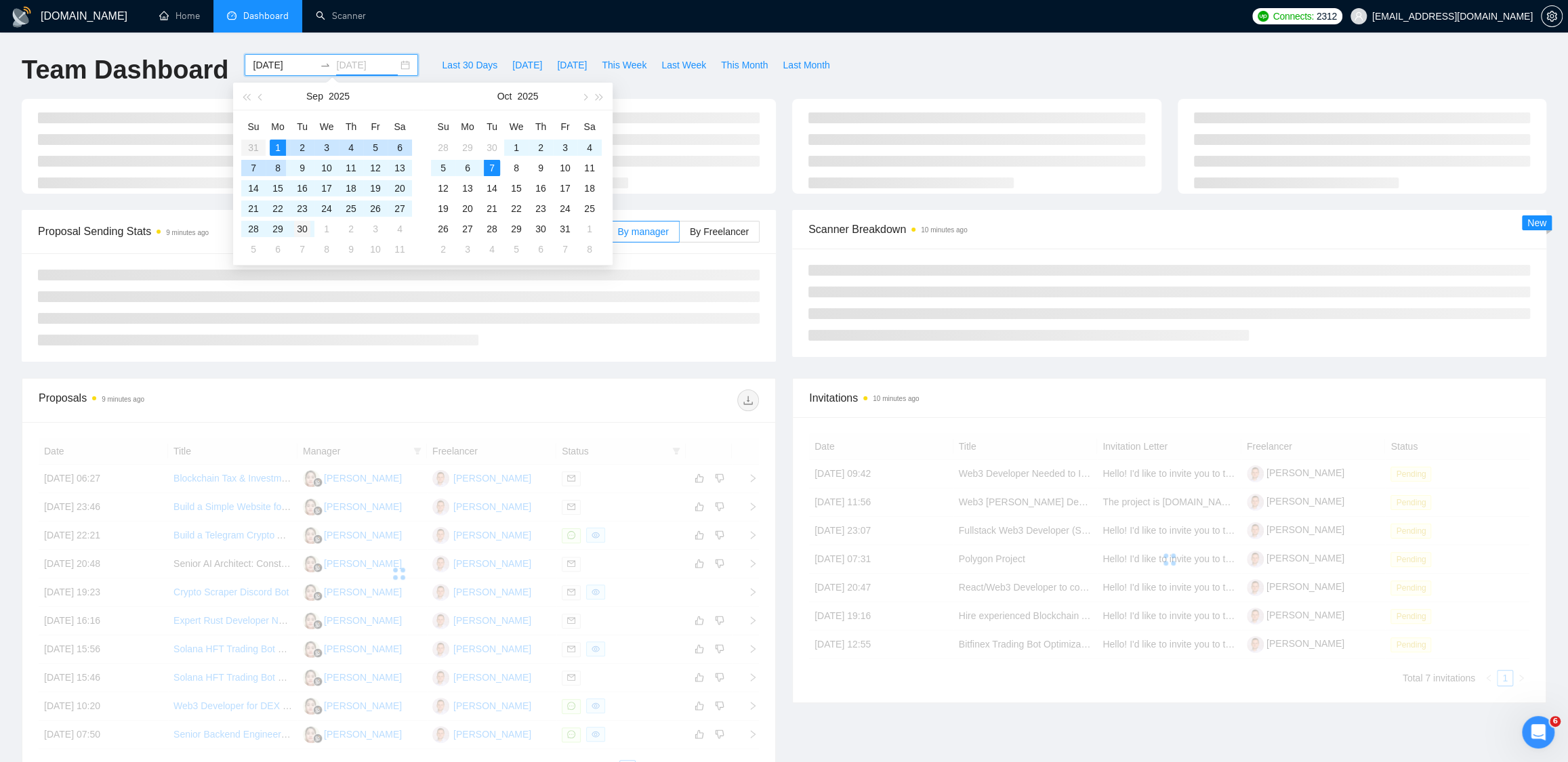
type input "[DATE]"
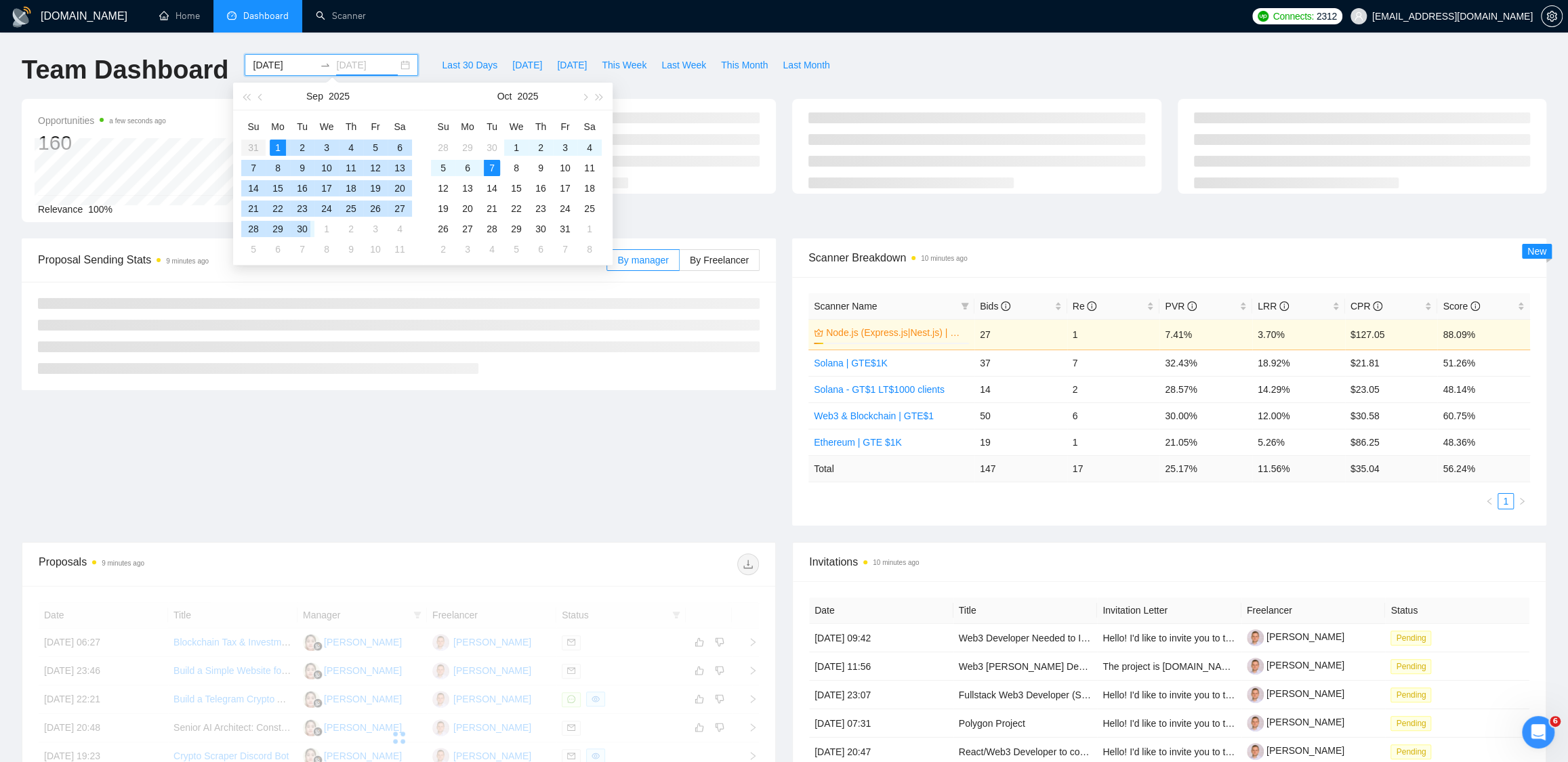
click at [308, 228] on div "30" at bounding box center [302, 228] width 16 height 16
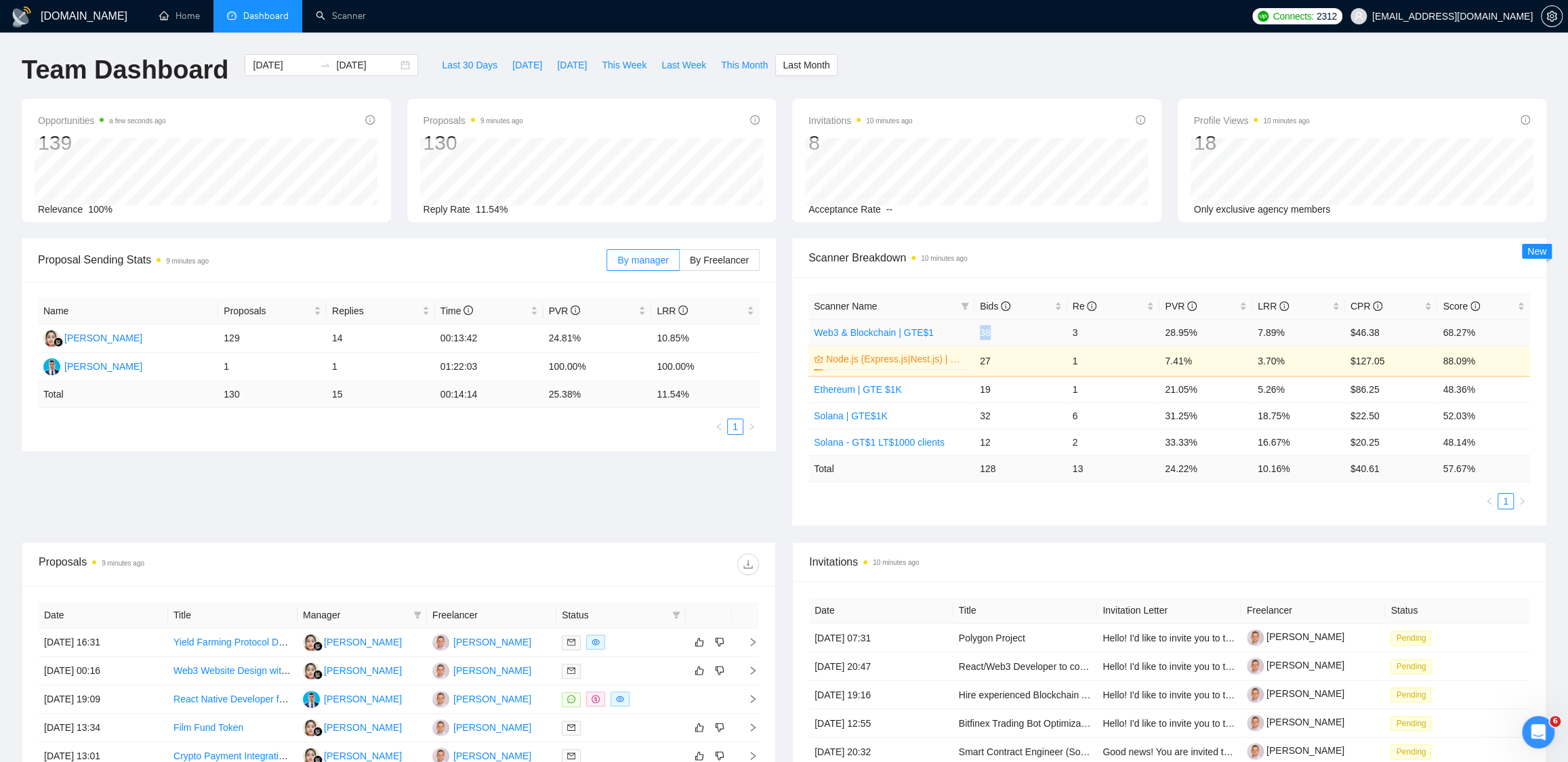
drag, startPoint x: 1000, startPoint y: 328, endPoint x: 973, endPoint y: 328, distance: 27.0
click at [975, 328] on td "38" at bounding box center [1021, 332] width 93 height 27
click at [1175, 222] on div "Opportunities a few seconds ago 139 Relevance 100% Proposals 9 minutes ago 130 …" at bounding box center [784, 169] width 1541 height 140
click at [990, 308] on span "Bids" at bounding box center [995, 306] width 31 height 11
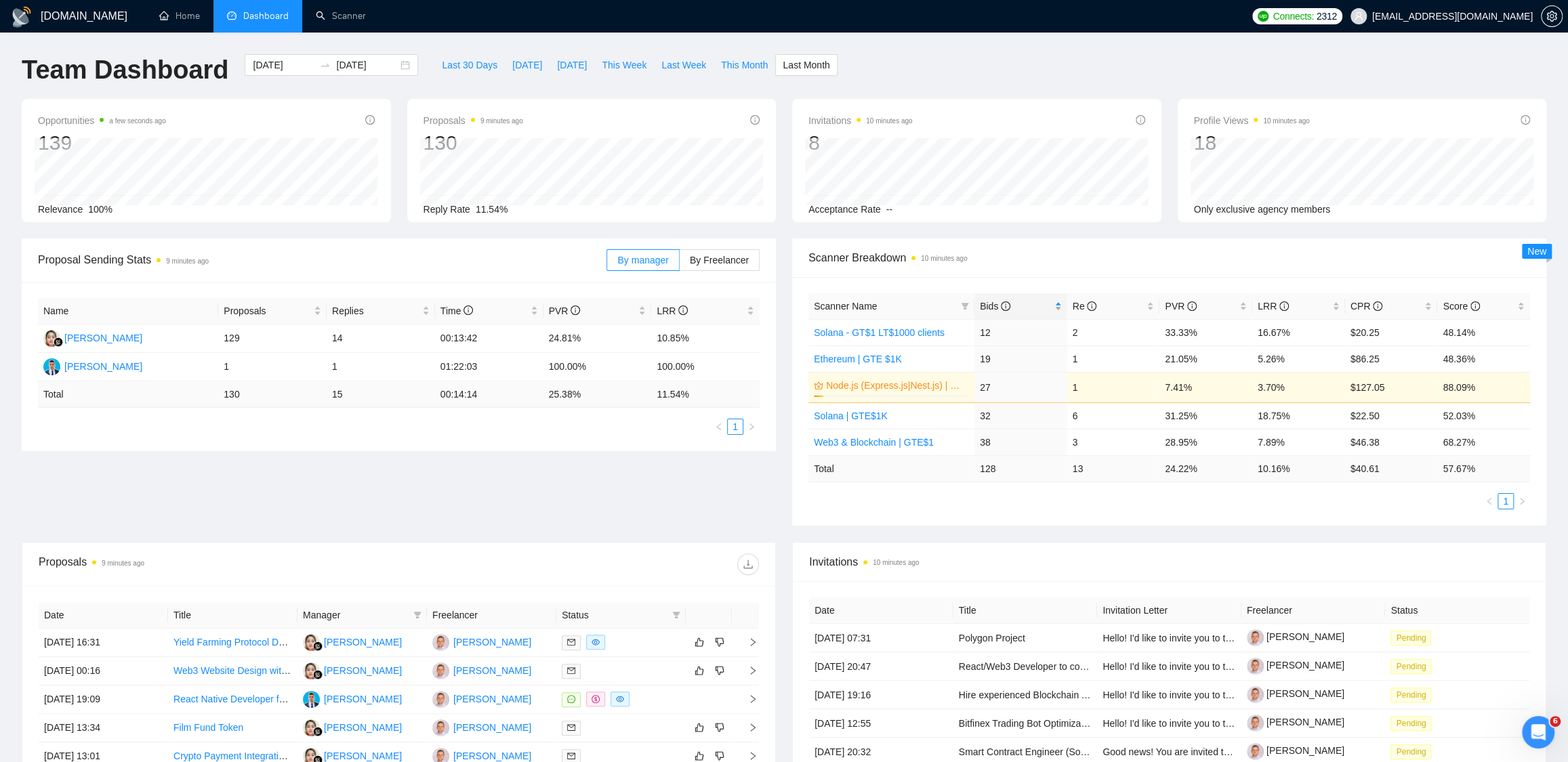
click at [989, 303] on span "Bids" at bounding box center [995, 306] width 31 height 11
drag, startPoint x: 1261, startPoint y: 333, endPoint x: 1312, endPoint y: 333, distance: 51.0
click at [1312, 333] on td "7.89%" at bounding box center [1298, 332] width 93 height 27
click at [1558, 299] on div "[DOMAIN_NAME] Home Dashboard Scanner Connects: 2312 [EMAIL_ADDRESS][DOMAIN_NAME…" at bounding box center [784, 538] width 1568 height 1077
drag, startPoint x: 1257, startPoint y: 335, endPoint x: 1295, endPoint y: 339, distance: 38.2
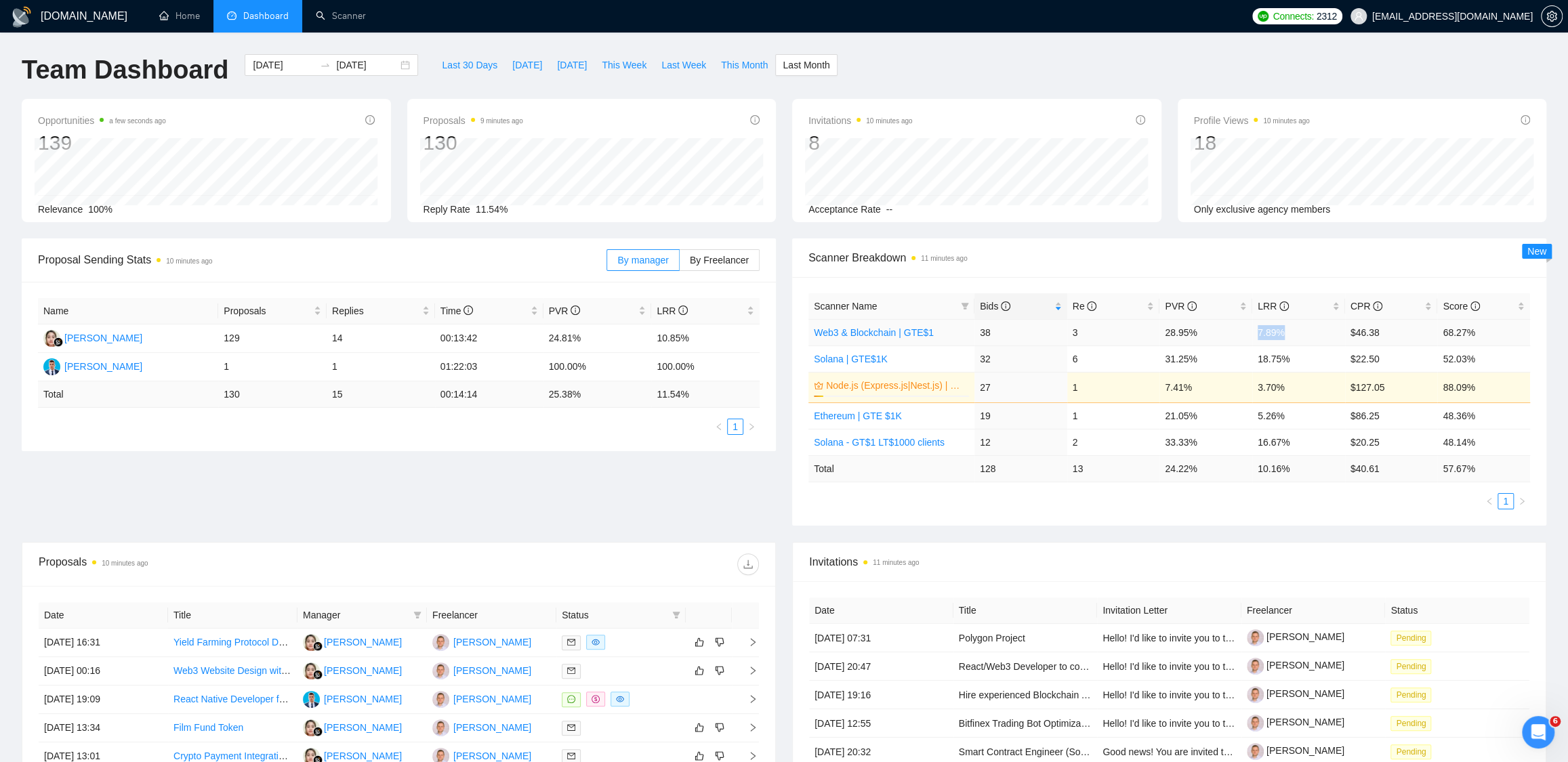
click at [1296, 338] on td "7.89%" at bounding box center [1298, 332] width 93 height 27
click at [1557, 321] on div "[DOMAIN_NAME] Home Dashboard Scanner Connects: 2312 [EMAIL_ADDRESS][DOMAIN_NAME…" at bounding box center [784, 538] width 1568 height 1077
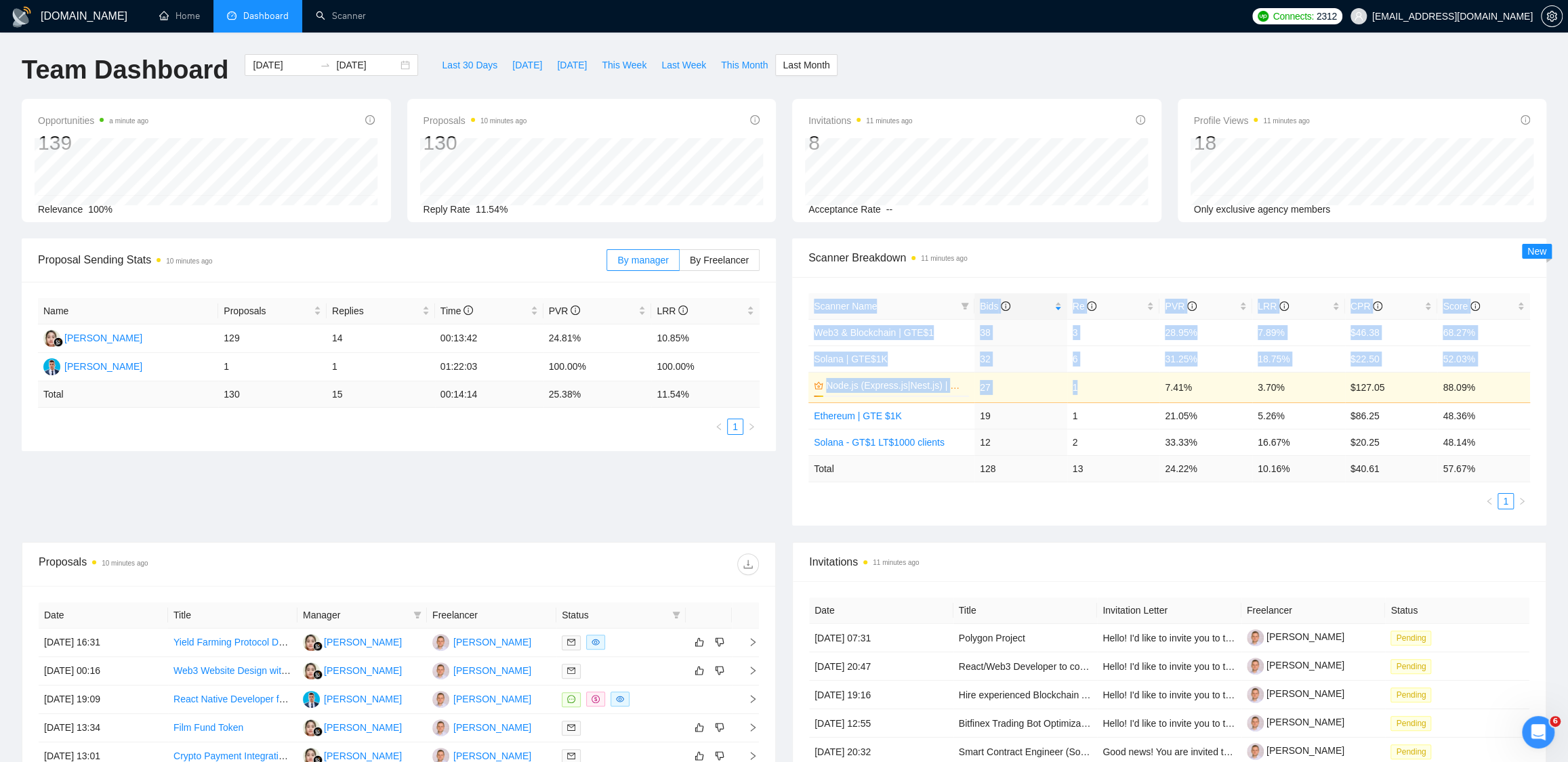
drag, startPoint x: 797, startPoint y: 385, endPoint x: 1149, endPoint y: 396, distance: 352.2
click at [1149, 396] on div "Scanner Name Bids Re PVR LRR CPR Score Web3 & Blockchain | GTE$1 38 3 28.95% 7.…" at bounding box center [1169, 402] width 754 height 249
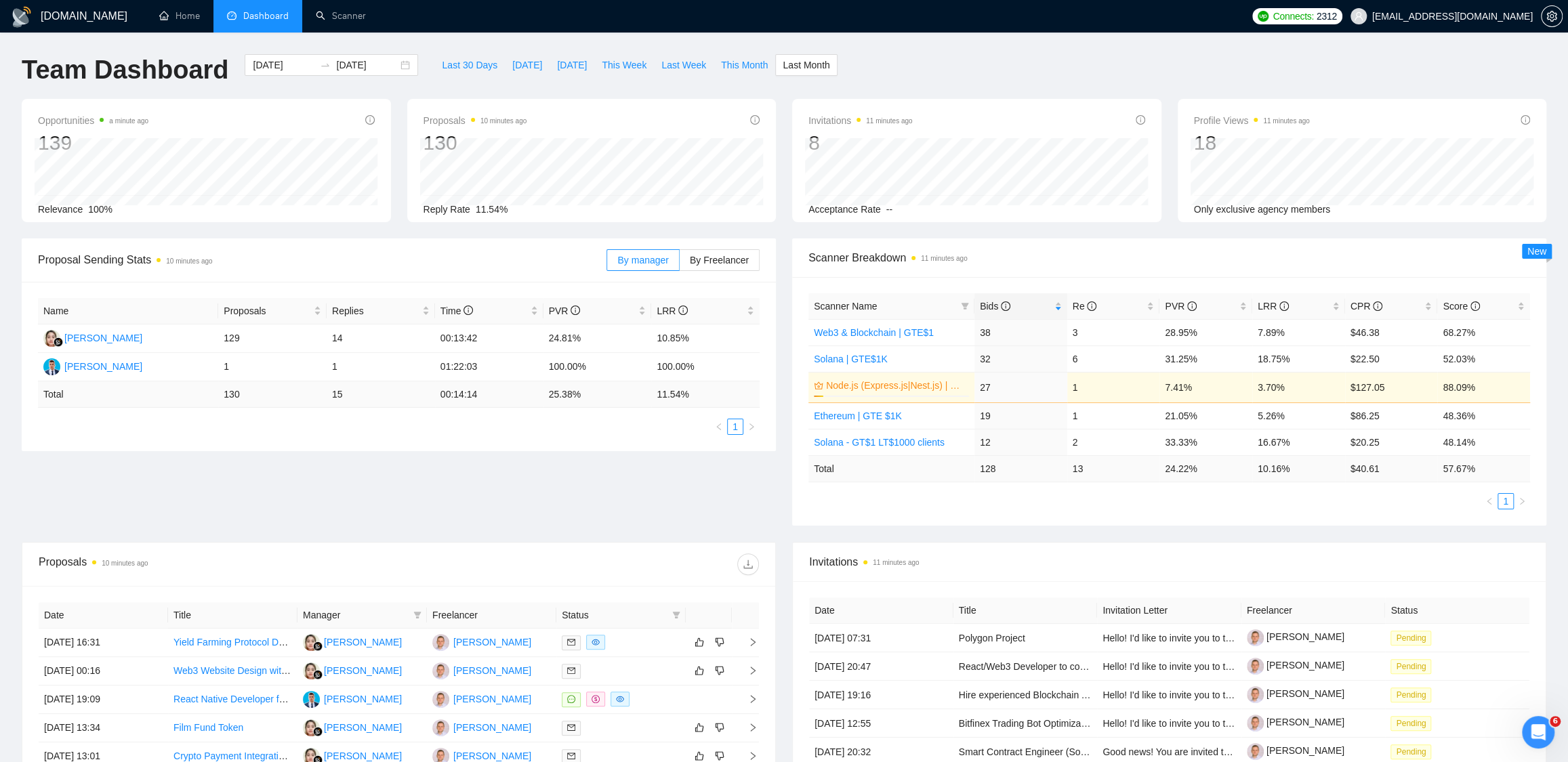
click at [1556, 383] on div "[DOMAIN_NAME] Home Dashboard Scanner Connects: 2312 [EMAIL_ADDRESS][DOMAIN_NAME…" at bounding box center [784, 538] width 1568 height 1077
click at [345, 15] on link "Scanner" at bounding box center [341, 15] width 50 height 11
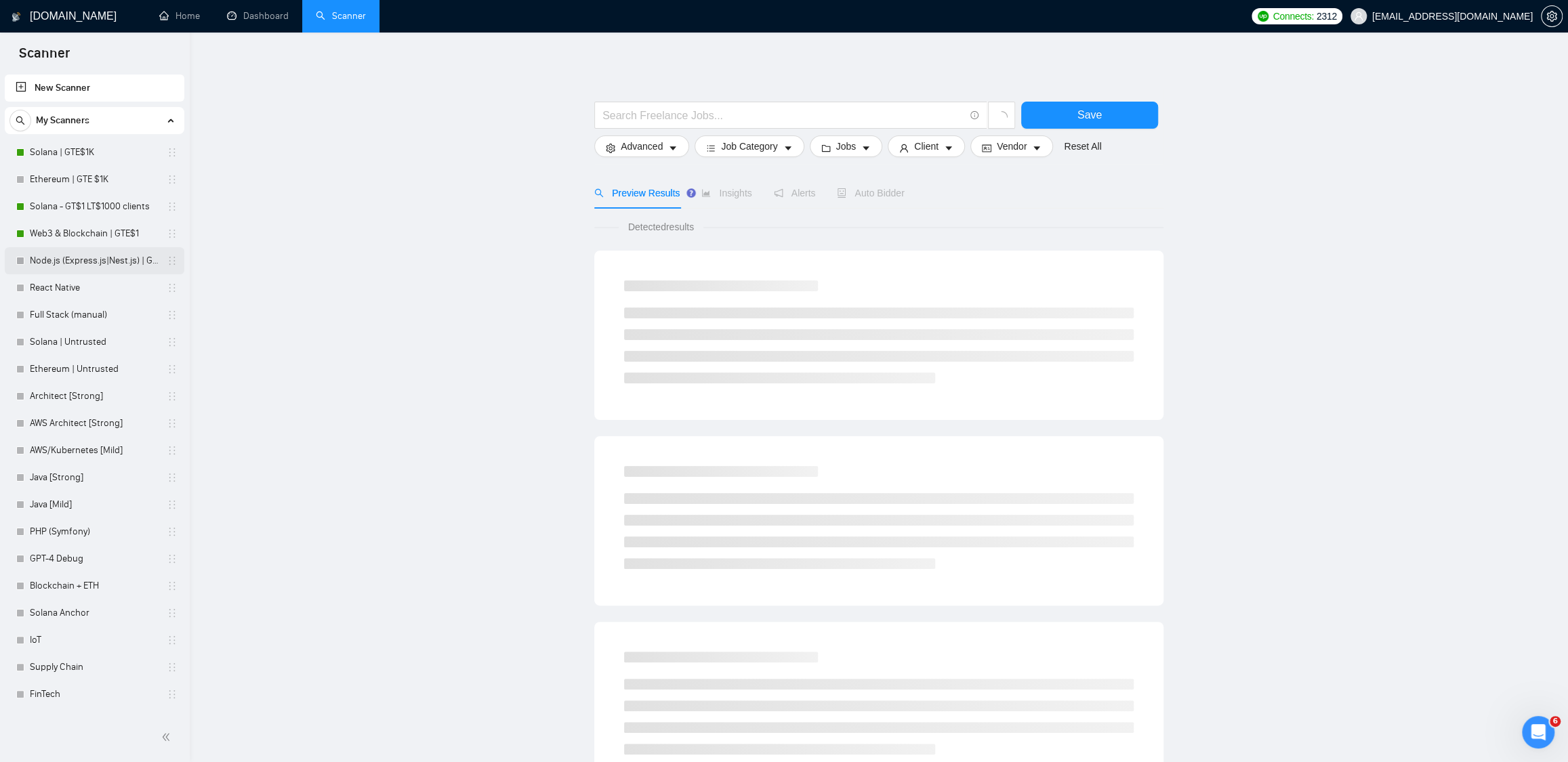
click at [93, 266] on link "Node.js (Express.js|Nest.js) | GTE$1K" at bounding box center [94, 260] width 129 height 27
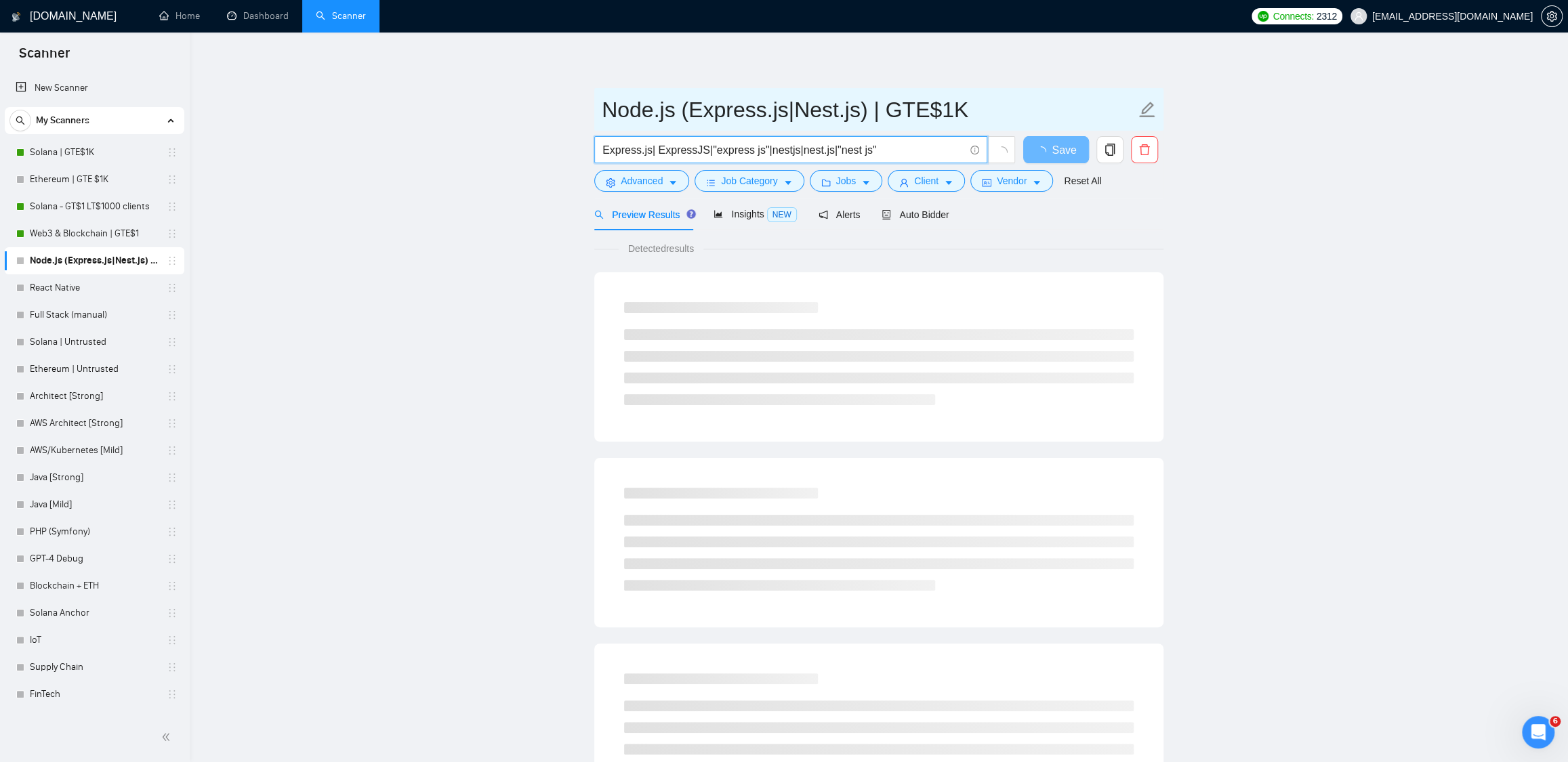
drag, startPoint x: 892, startPoint y: 147, endPoint x: 608, endPoint y: 126, distance: 284.8
click at [608, 126] on form "Node.js (Express.js|Nest.js) | GTE$1K Express.js| ExpressJS|"express js"|nestjs…" at bounding box center [878, 143] width 569 height 111
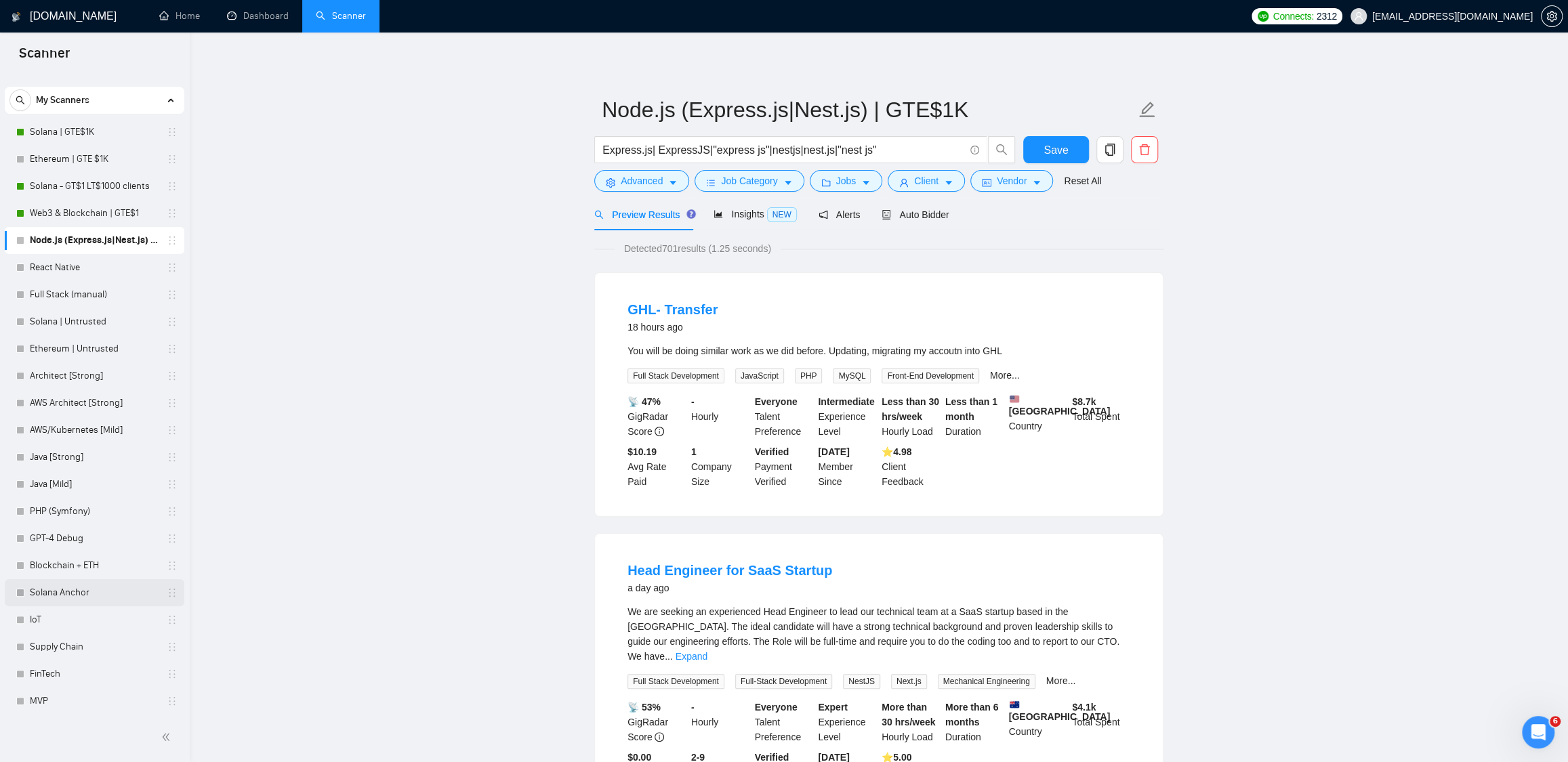
scroll to position [21, 0]
click at [66, 626] on link "IoT" at bounding box center [94, 618] width 129 height 27
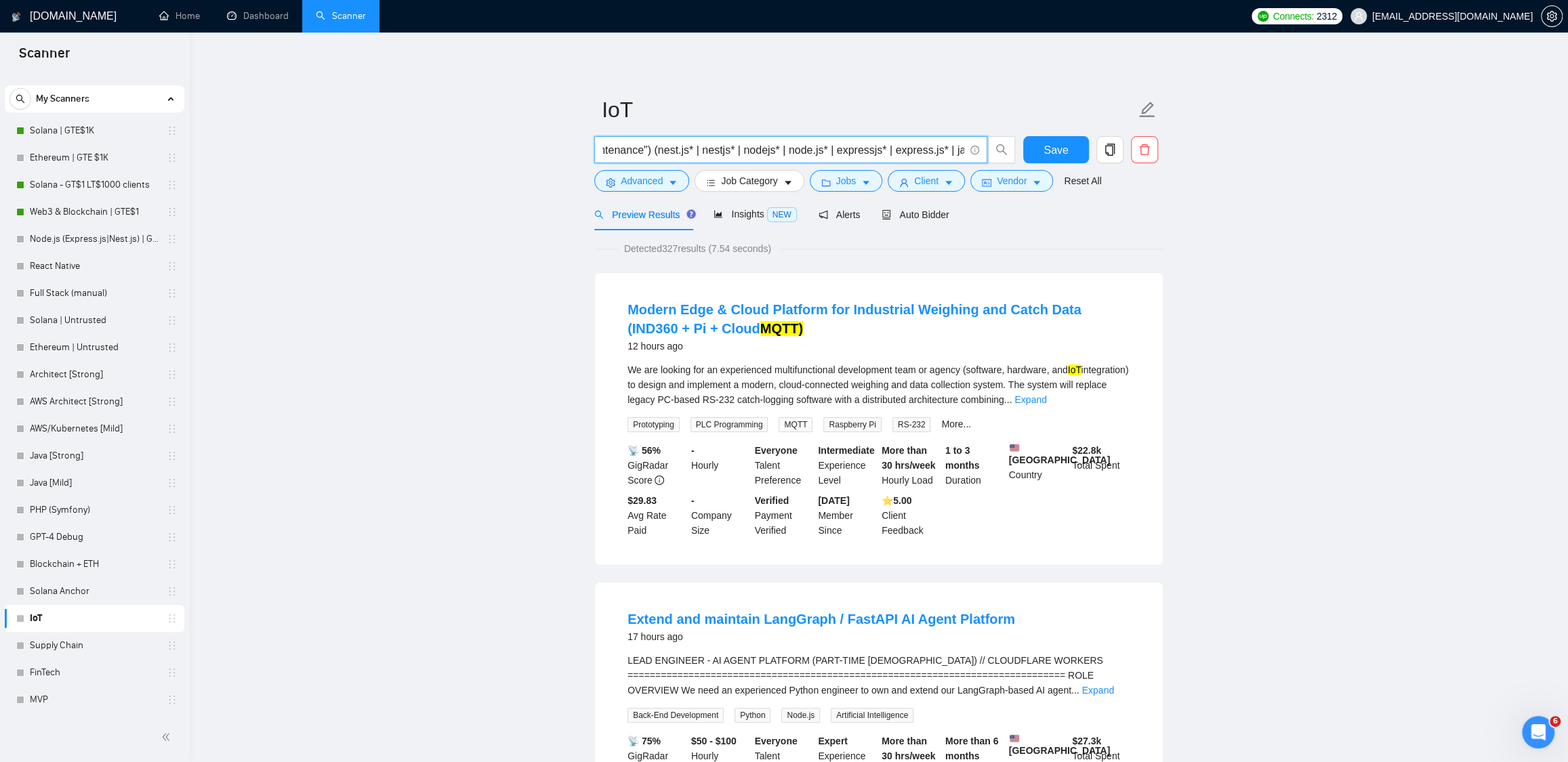
scroll to position [0, 1476]
drag, startPoint x: 604, startPoint y: 150, endPoint x: 744, endPoint y: 147, distance: 140.0
click at [744, 147] on input "(IoT* | "Internet of Things" | "smart devices" | "connected devices" | M2M* | "…" at bounding box center [784, 150] width 362 height 17
click at [742, 151] on input "(IoT* | "Internet of Things" | "smart devices" | "connected devices" | M2M* | "…" at bounding box center [784, 150] width 362 height 17
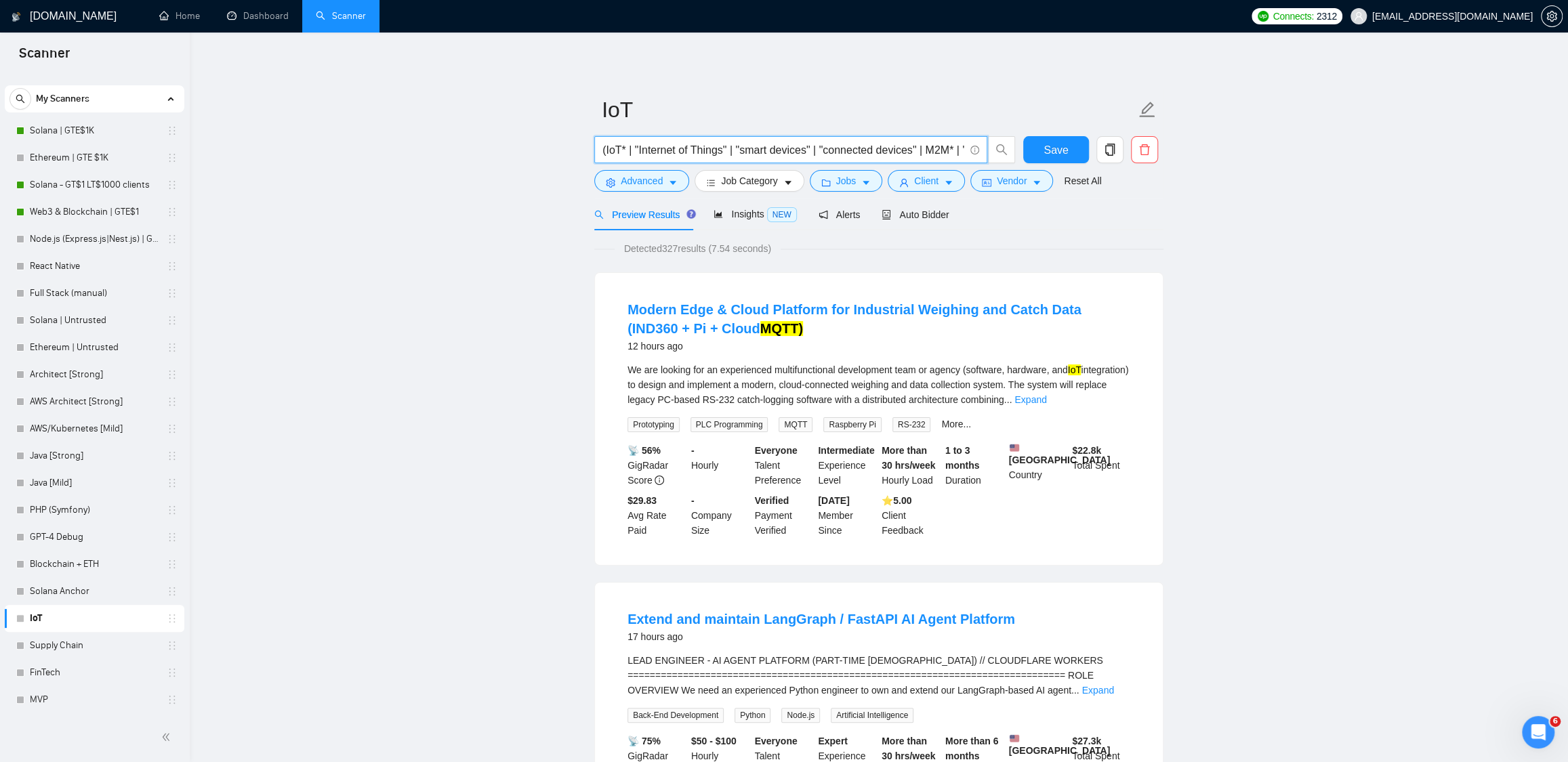
drag, startPoint x: 748, startPoint y: 147, endPoint x: 574, endPoint y: 153, distance: 174.1
click at [639, 146] on input "(IoT* | "Internet of Things" | "smart devices" | "connected devices" | M2M* | "…" at bounding box center [784, 150] width 362 height 17
drag, startPoint x: 686, startPoint y: 151, endPoint x: 815, endPoint y: 141, distance: 129.4
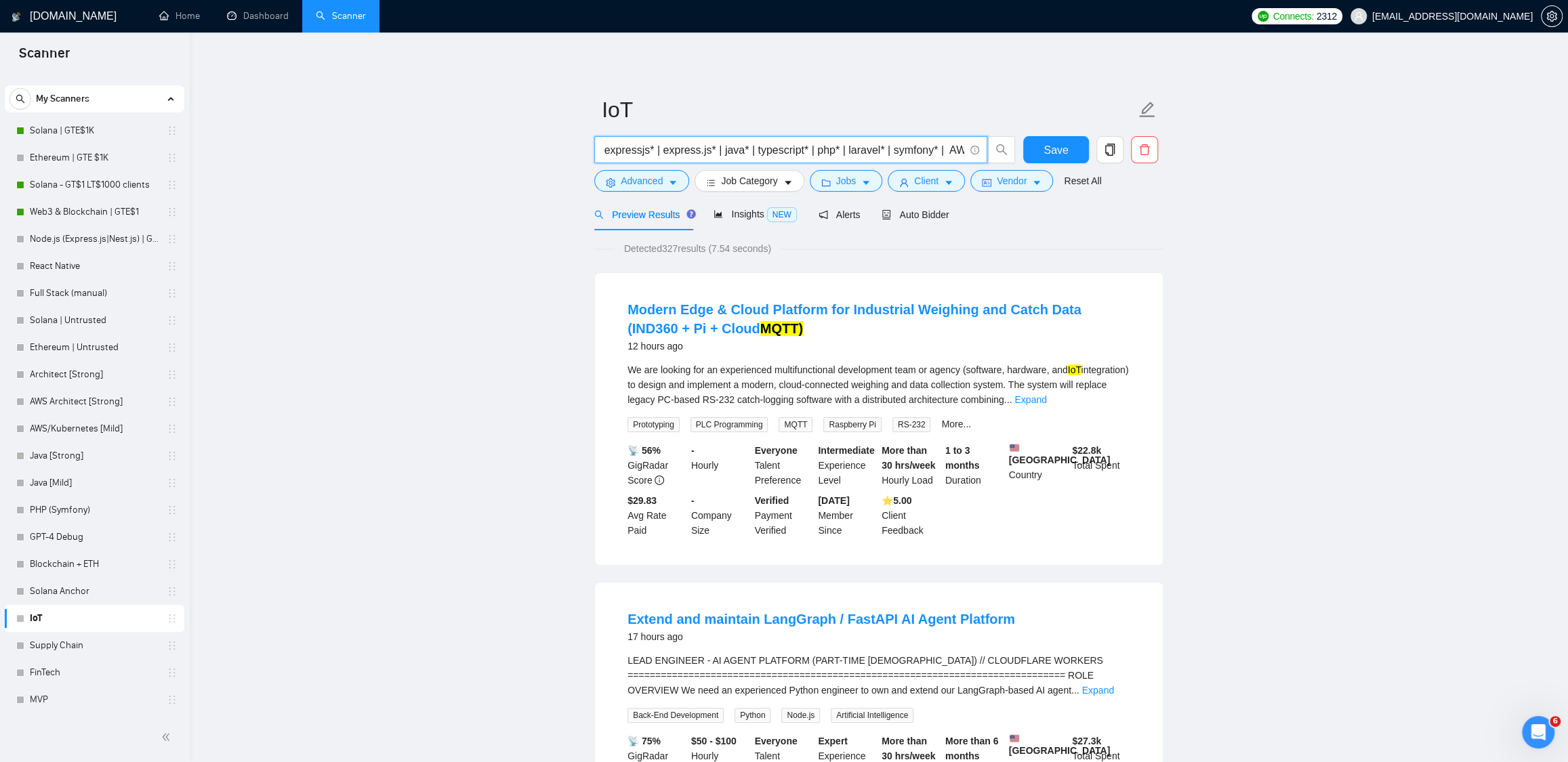
click at [815, 141] on input "(IoT* | "Internet of Things" | "smart devices" | "connected devices" | M2M* | "…" at bounding box center [784, 150] width 362 height 17
drag, startPoint x: 616, startPoint y: 152, endPoint x: 754, endPoint y: 154, distance: 138.0
click at [754, 154] on input "(IoT* | "Internet of Things" | "smart devices" | "connected devices" | M2M* | "…" at bounding box center [784, 150] width 362 height 17
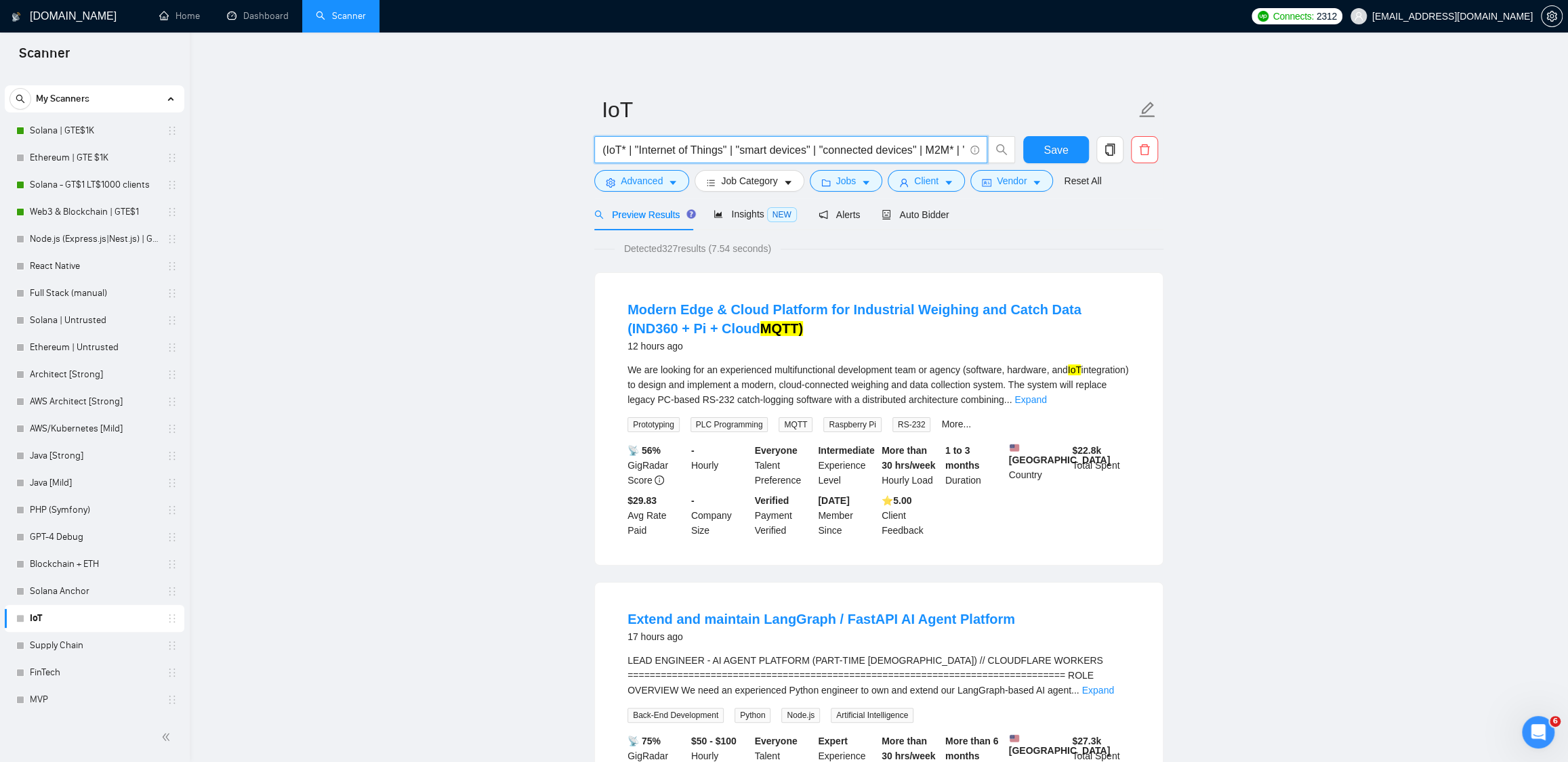
click at [742, 159] on span "(IoT* | "Internet of Things" | "smart devices" | "connected devices" | M2M* | "…" at bounding box center [790, 149] width 393 height 27
drag, startPoint x: 871, startPoint y: 153, endPoint x: 856, endPoint y: 152, distance: 15.0
click at [862, 151] on input "(IoT* | "Internet of Things" | "smart devices" | "connected devices" | M2M* | "…" at bounding box center [784, 150] width 362 height 17
click at [820, 157] on input "(IoT* | "Internet of Things" | "smart devices" | "connected devices" | M2M* | "…" at bounding box center [784, 150] width 362 height 17
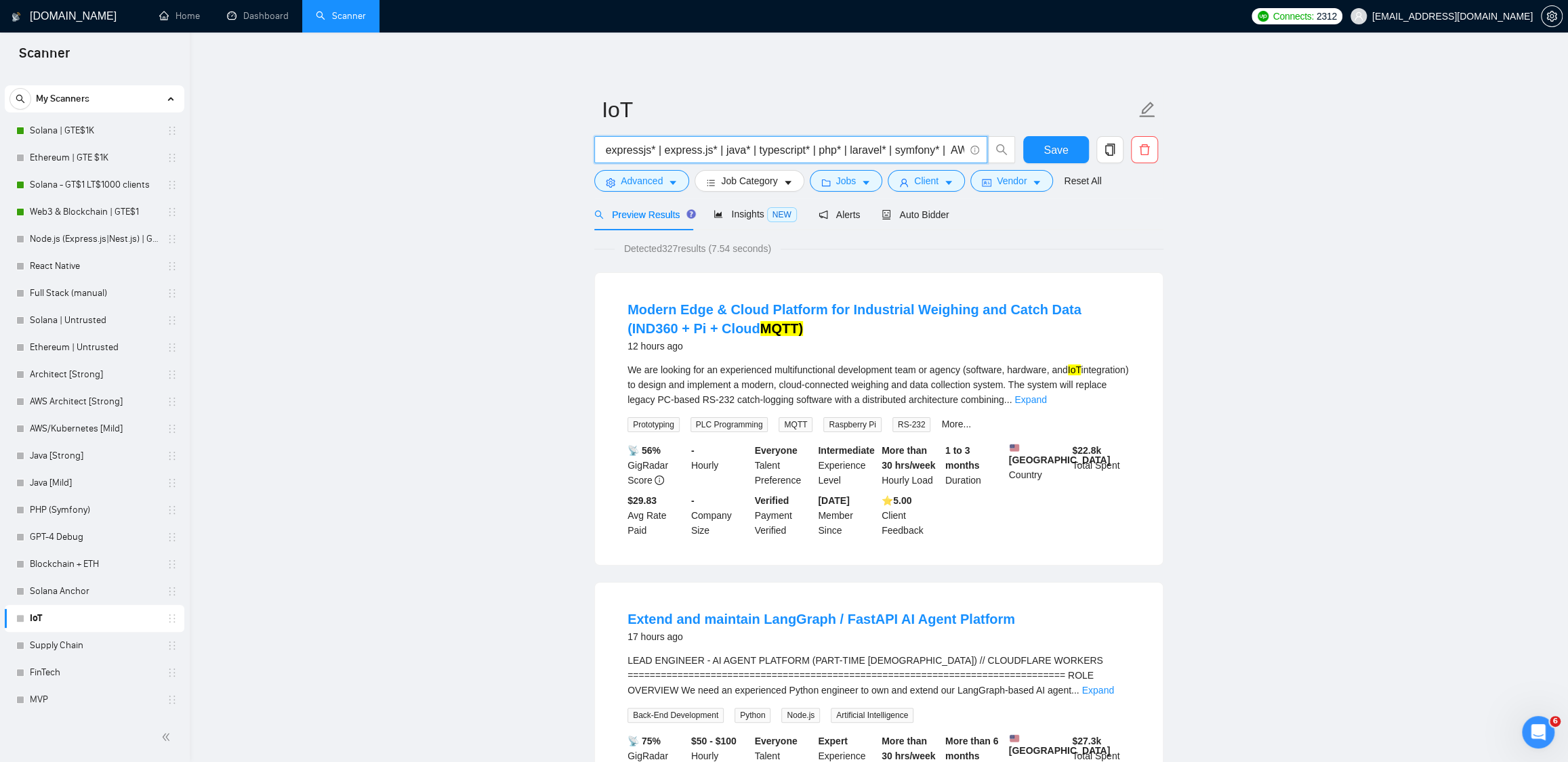
scroll to position [0, 1828]
drag, startPoint x: 819, startPoint y: 147, endPoint x: 968, endPoint y: 153, distance: 149.1
click at [970, 151] on span "(IoT* | "Internet of Things" | "smart devices" | "connected devices" | M2M* | "…" at bounding box center [790, 149] width 393 height 27
click at [884, 153] on input "(IoT* | "Internet of Things" | "smart devices" | "connected devices" | M2M* | "…" at bounding box center [784, 150] width 362 height 17
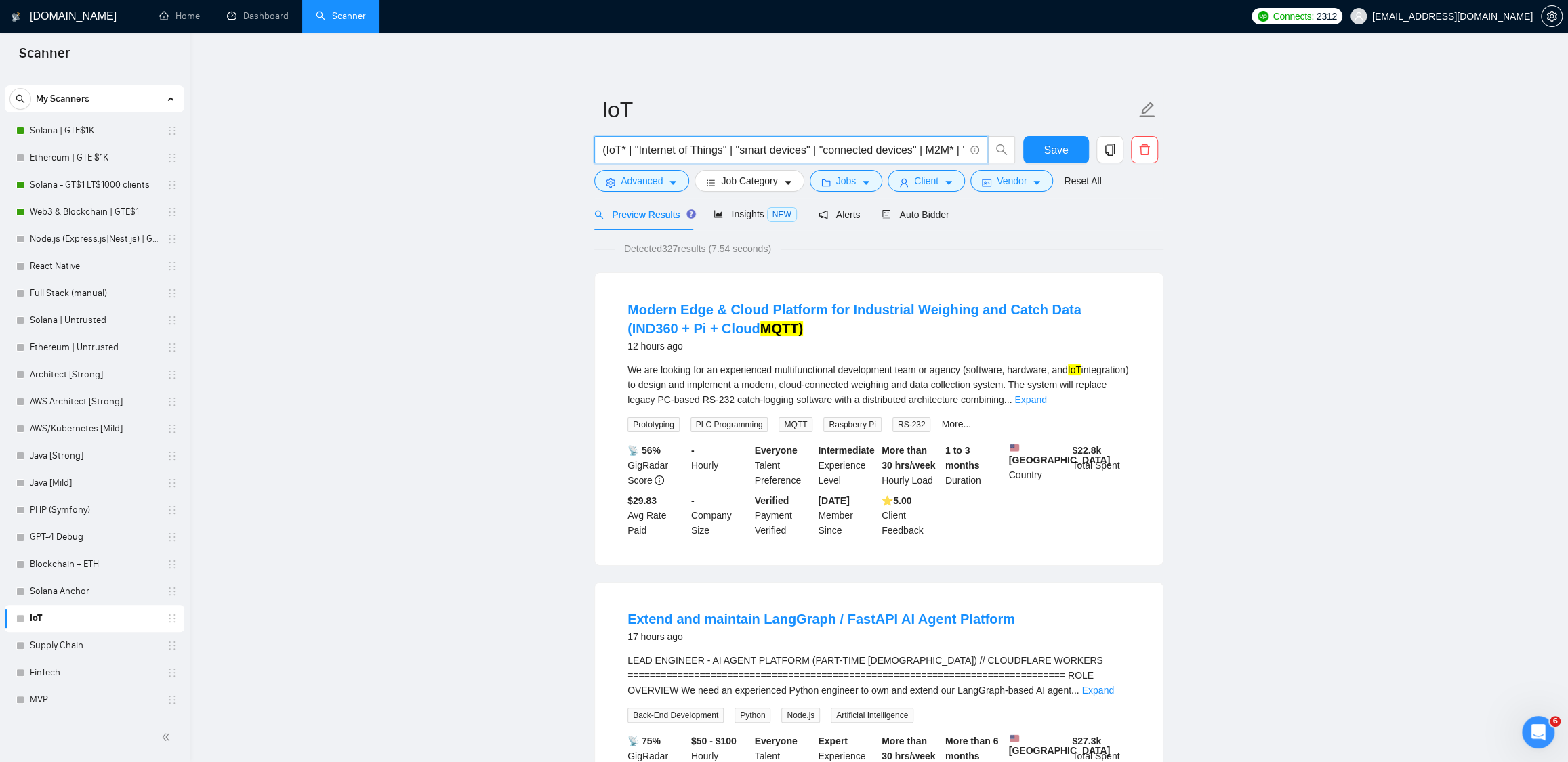
click at [723, 220] on div "Insights NEW" at bounding box center [755, 215] width 82 height 15
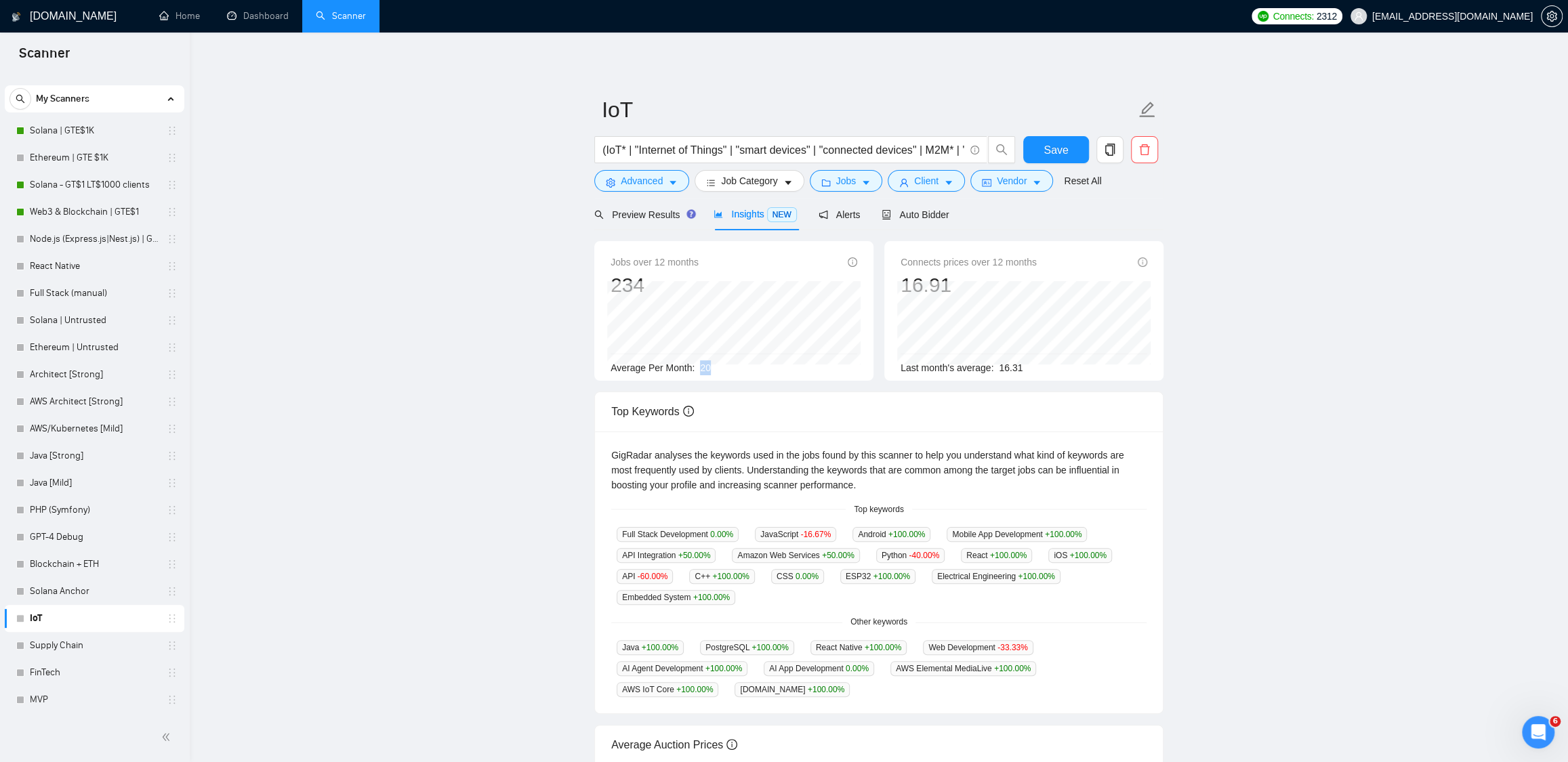
drag, startPoint x: 702, startPoint y: 367, endPoint x: 742, endPoint y: 366, distance: 40.0
click at [742, 366] on div "Average Per Month: 20" at bounding box center [733, 368] width 247 height 15
click at [645, 213] on span "Preview Results" at bounding box center [643, 215] width 98 height 11
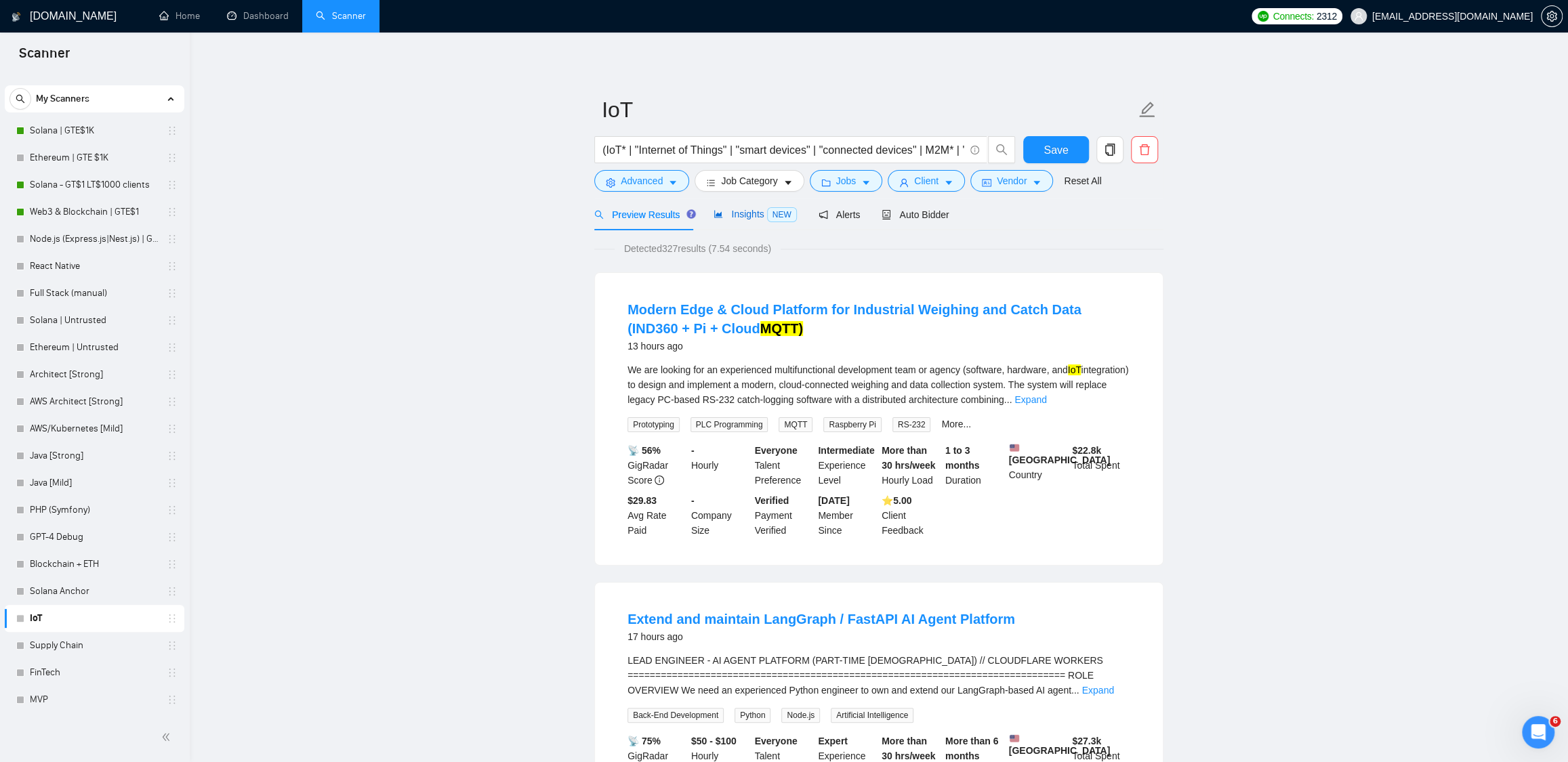
click at [778, 215] on span "NEW" at bounding box center [781, 215] width 30 height 15
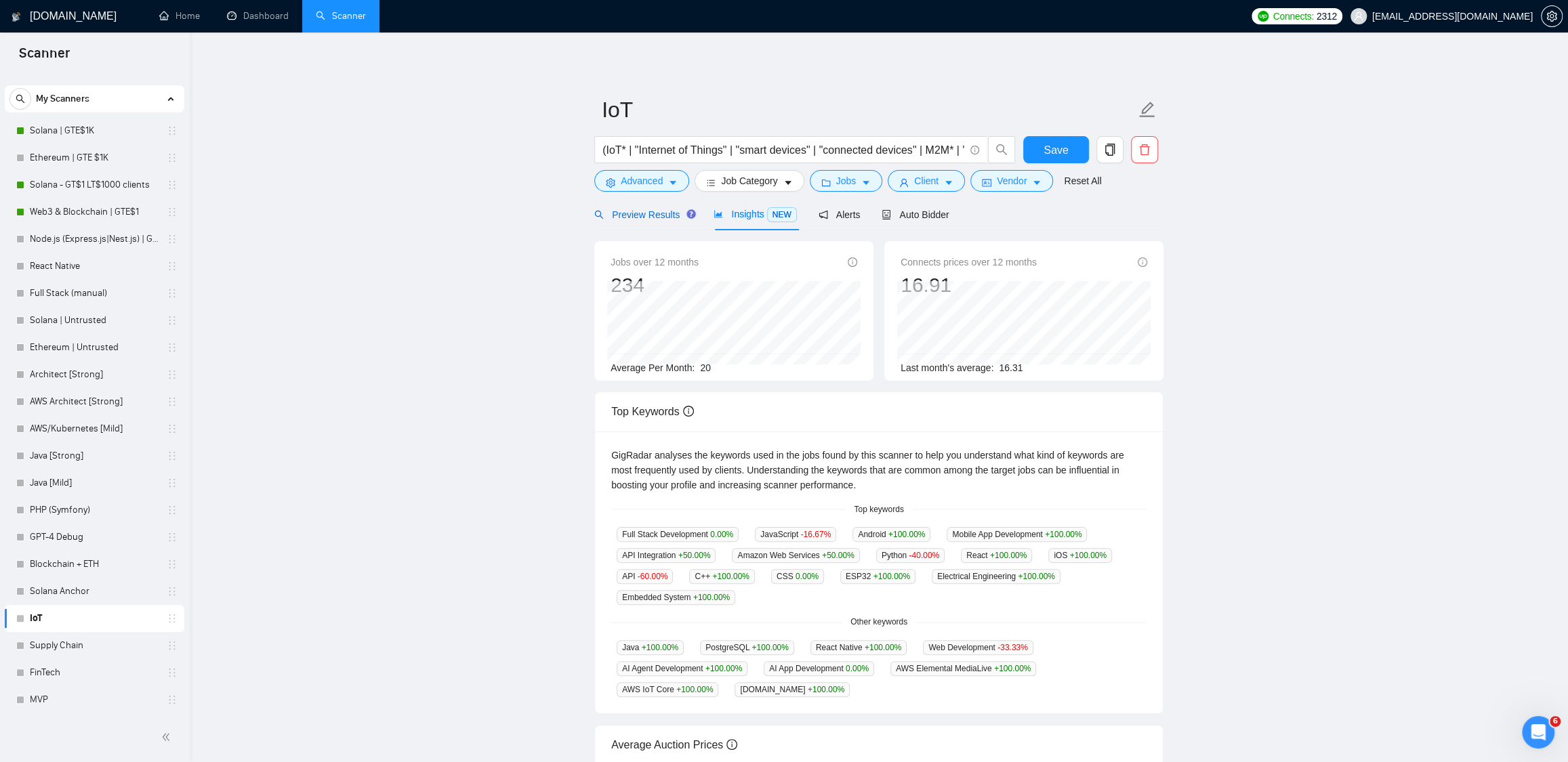
click at [643, 212] on span "Preview Results" at bounding box center [643, 215] width 98 height 11
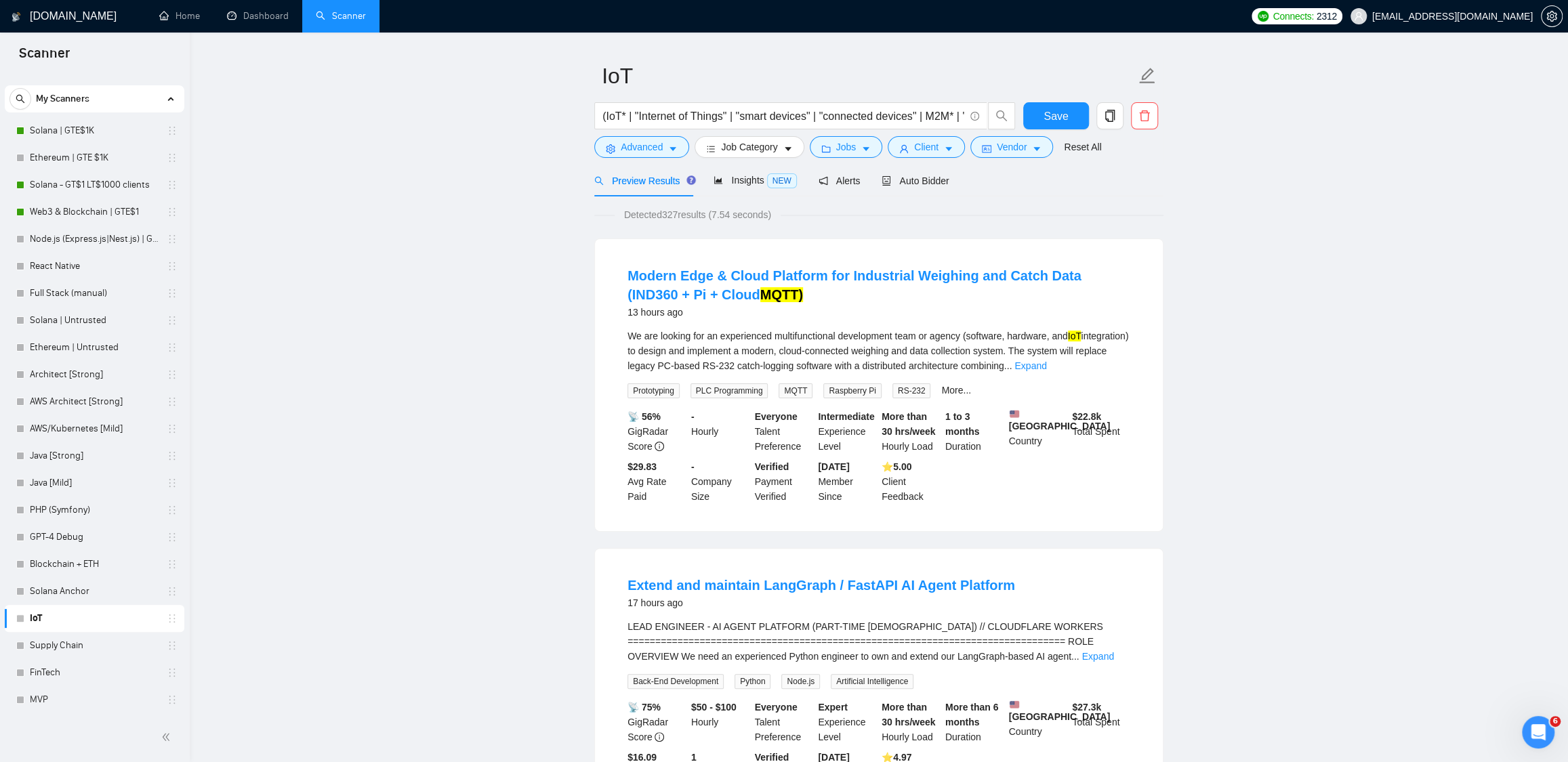
scroll to position [86, 0]
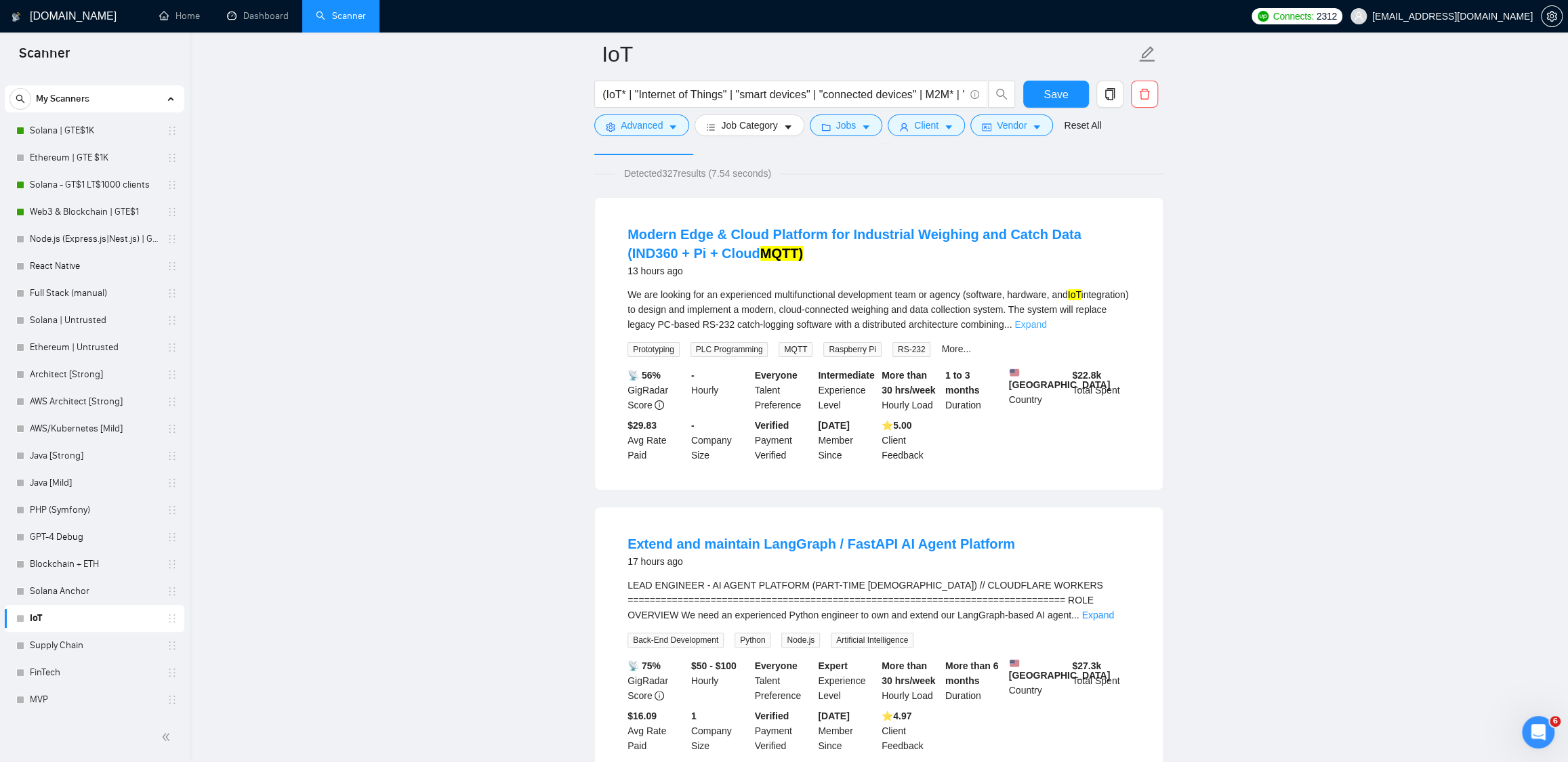
click at [1046, 324] on link "Expand" at bounding box center [1030, 324] width 32 height 11
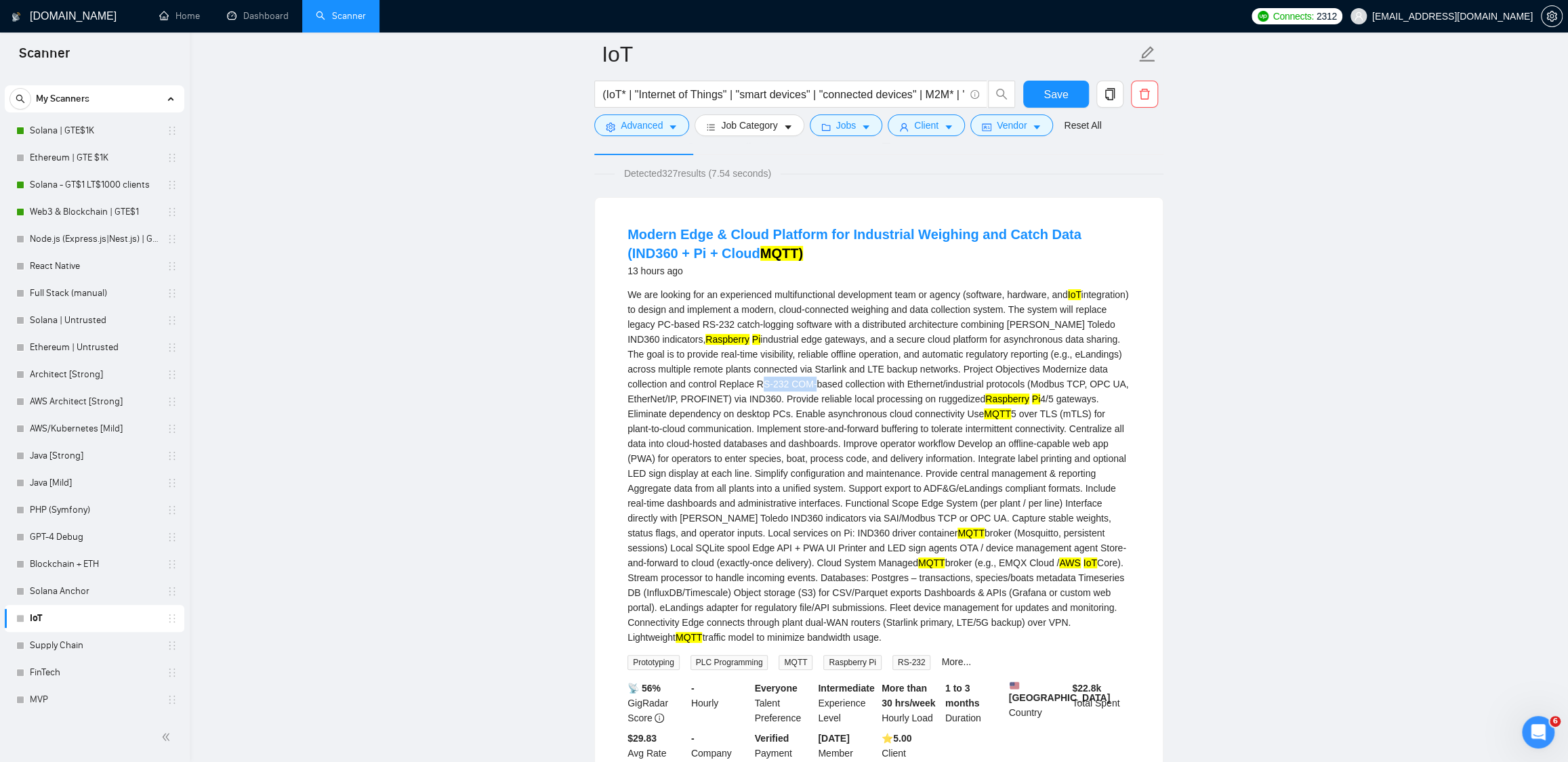
drag, startPoint x: 884, startPoint y: 379, endPoint x: 939, endPoint y: 382, distance: 55.1
click at [939, 382] on div "We are looking for an experienced multifunctional development team or agency (s…" at bounding box center [879, 466] width 503 height 357
click at [965, 403] on div "We are looking for an experienced multifunctional development team or agency (s…" at bounding box center [879, 466] width 503 height 357
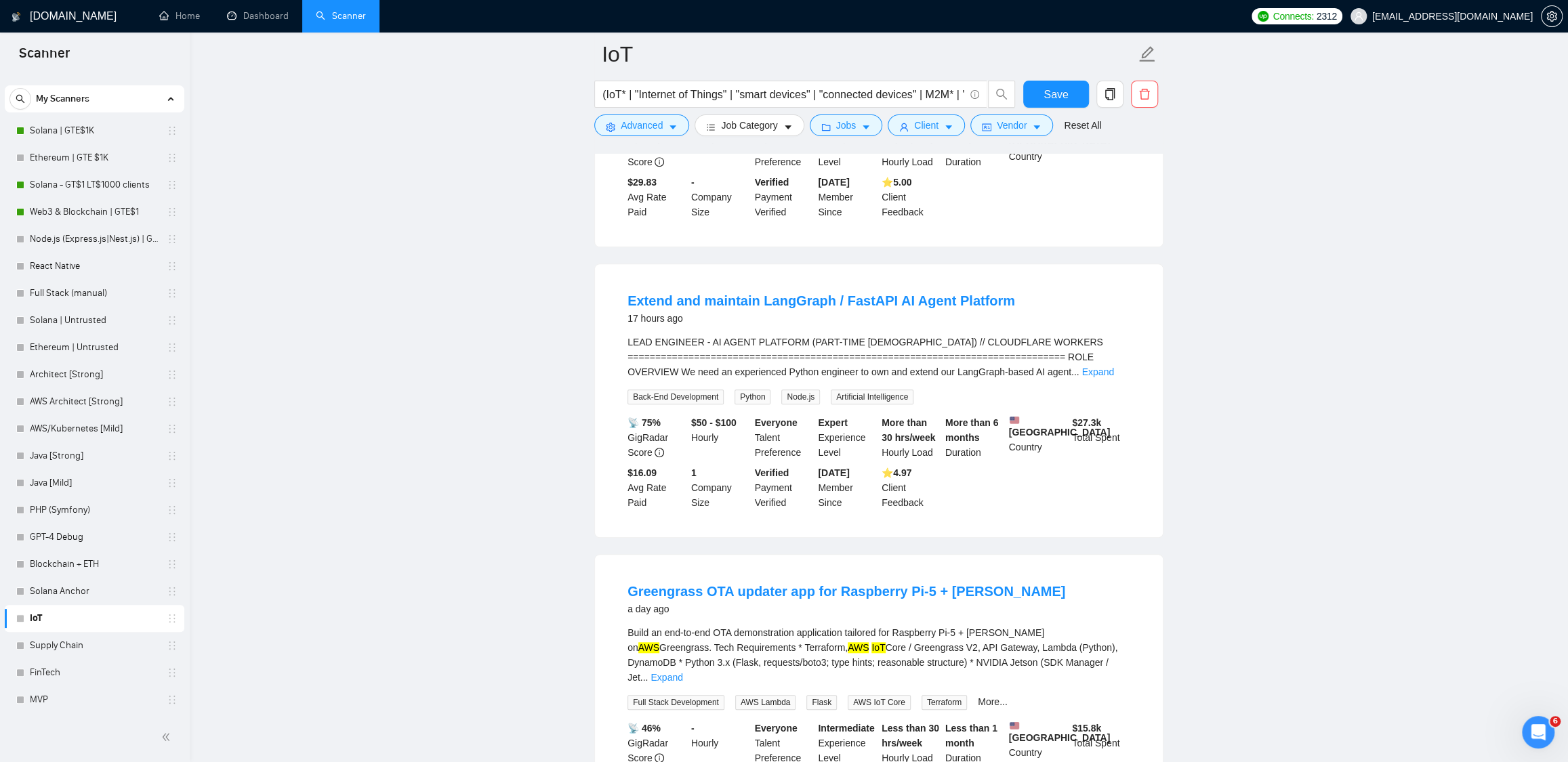
scroll to position [647, 0]
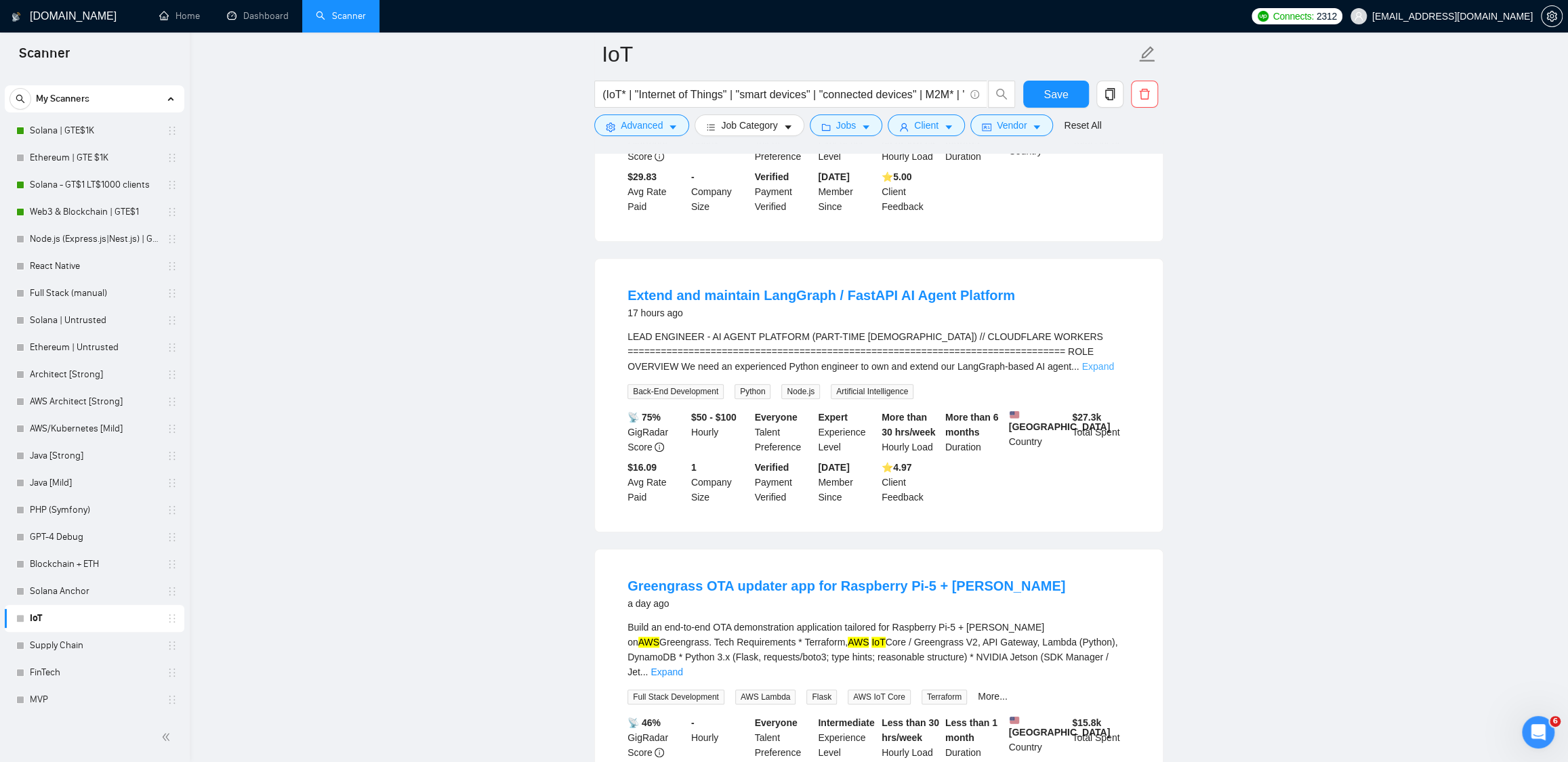
click at [1114, 372] on link "Expand" at bounding box center [1098, 366] width 32 height 11
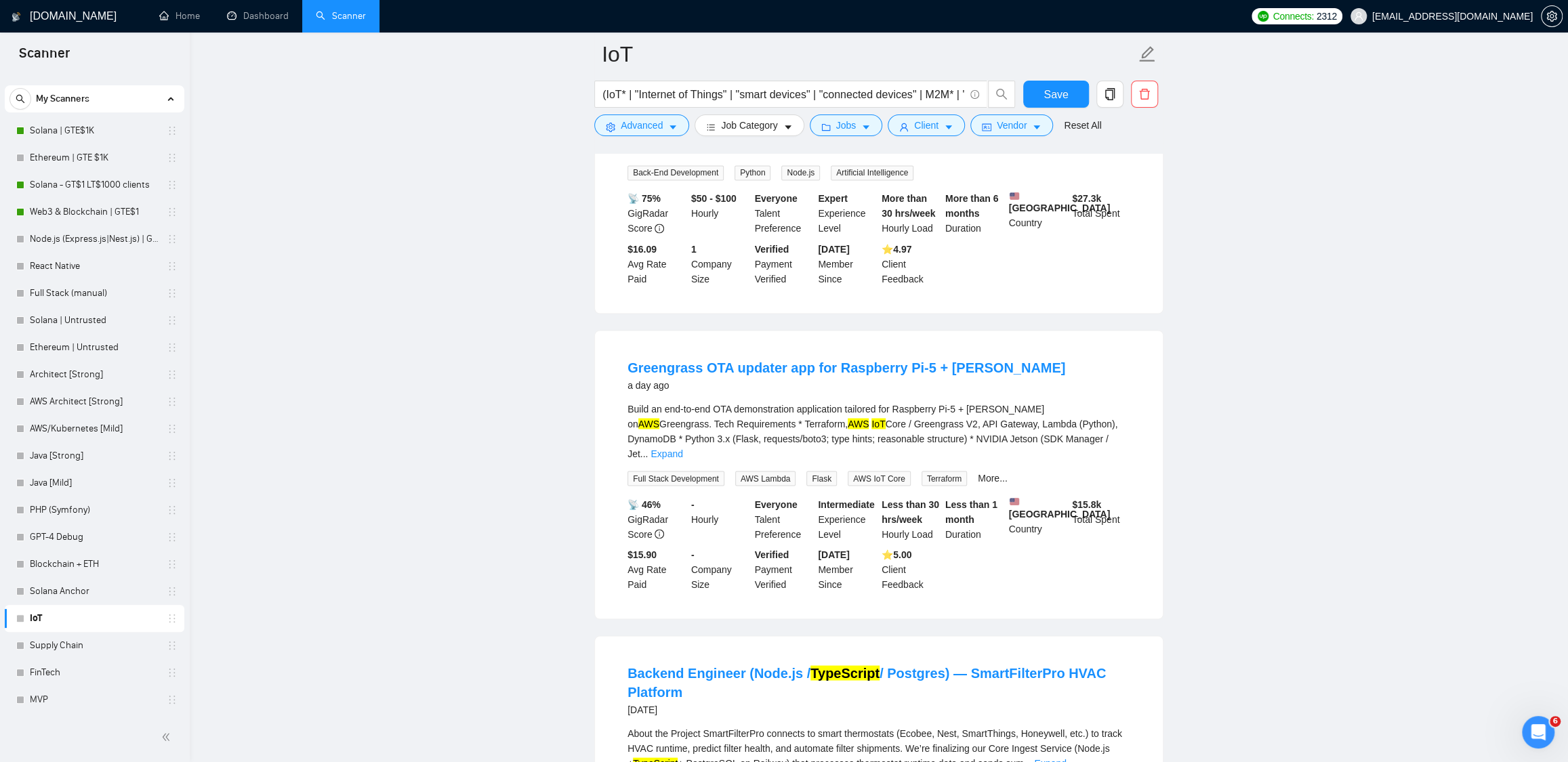
scroll to position [1942, 0]
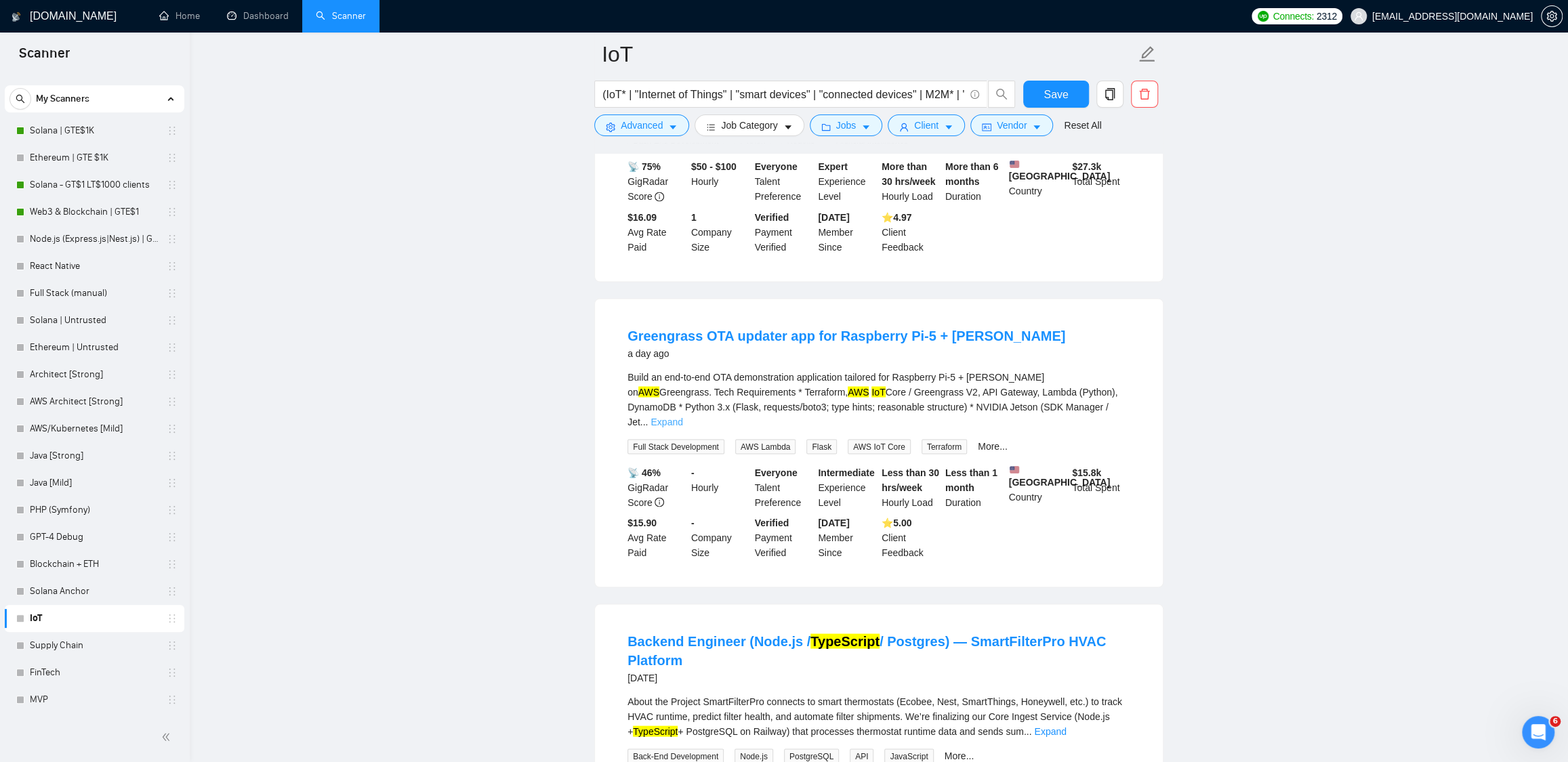
click at [682, 427] on link "Expand" at bounding box center [667, 421] width 32 height 11
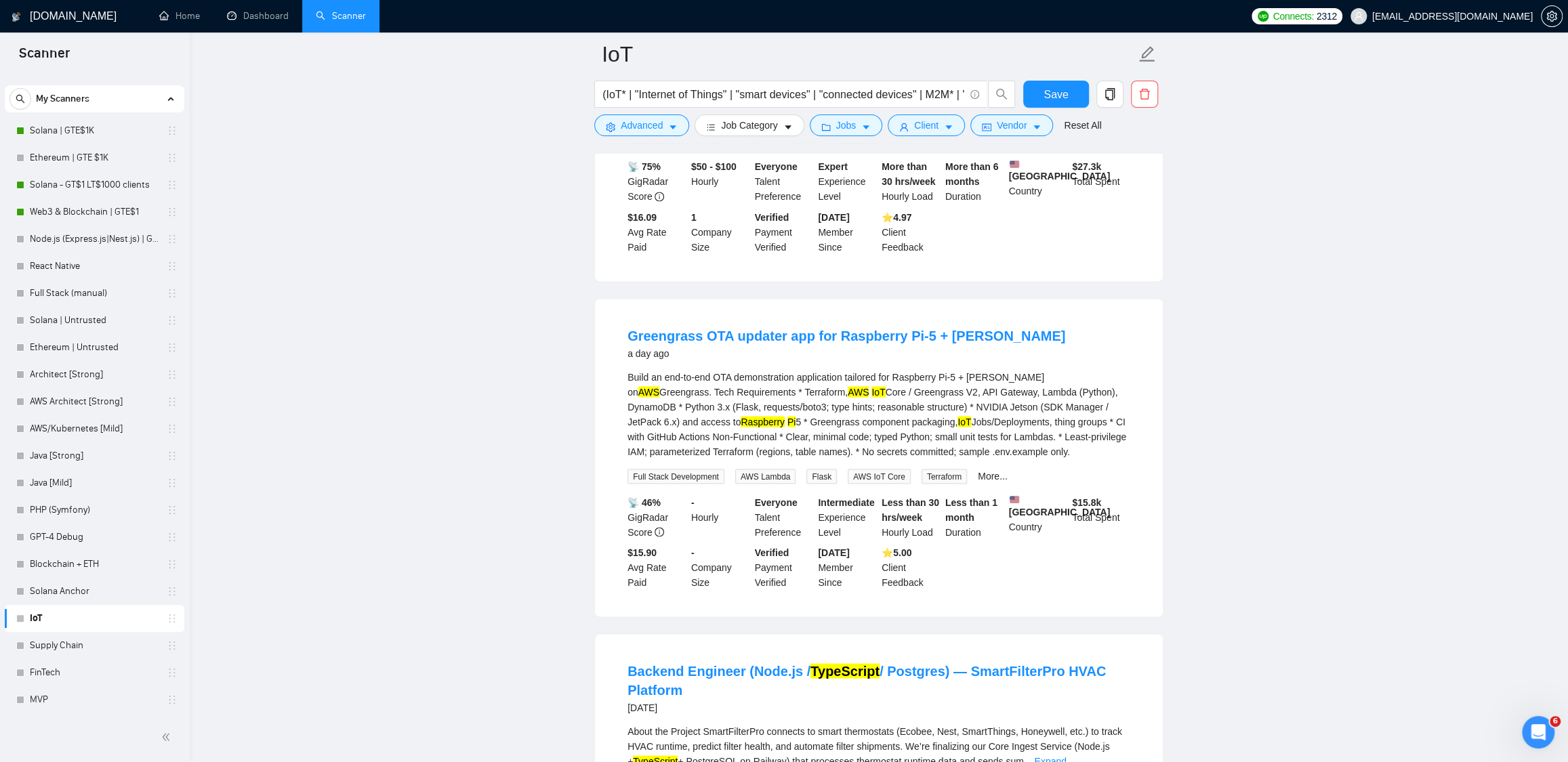
click at [1177, 428] on main "IoT (IoT* | "Internet of Things" | "smart devices" | "connected devices" | M2M*…" at bounding box center [879, 419] width 1335 height 4613
drag, startPoint x: 770, startPoint y: 438, endPoint x: 829, endPoint y: 434, distance: 59.1
click at [828, 434] on div "Build an end-to-end OTA demonstration application tailored for Raspberry Pi-5 +…" at bounding box center [879, 411] width 503 height 89
click at [829, 456] on div "Build an end-to-end OTA demonstration application tailored for Raspberry Pi-5 +…" at bounding box center [879, 411] width 503 height 89
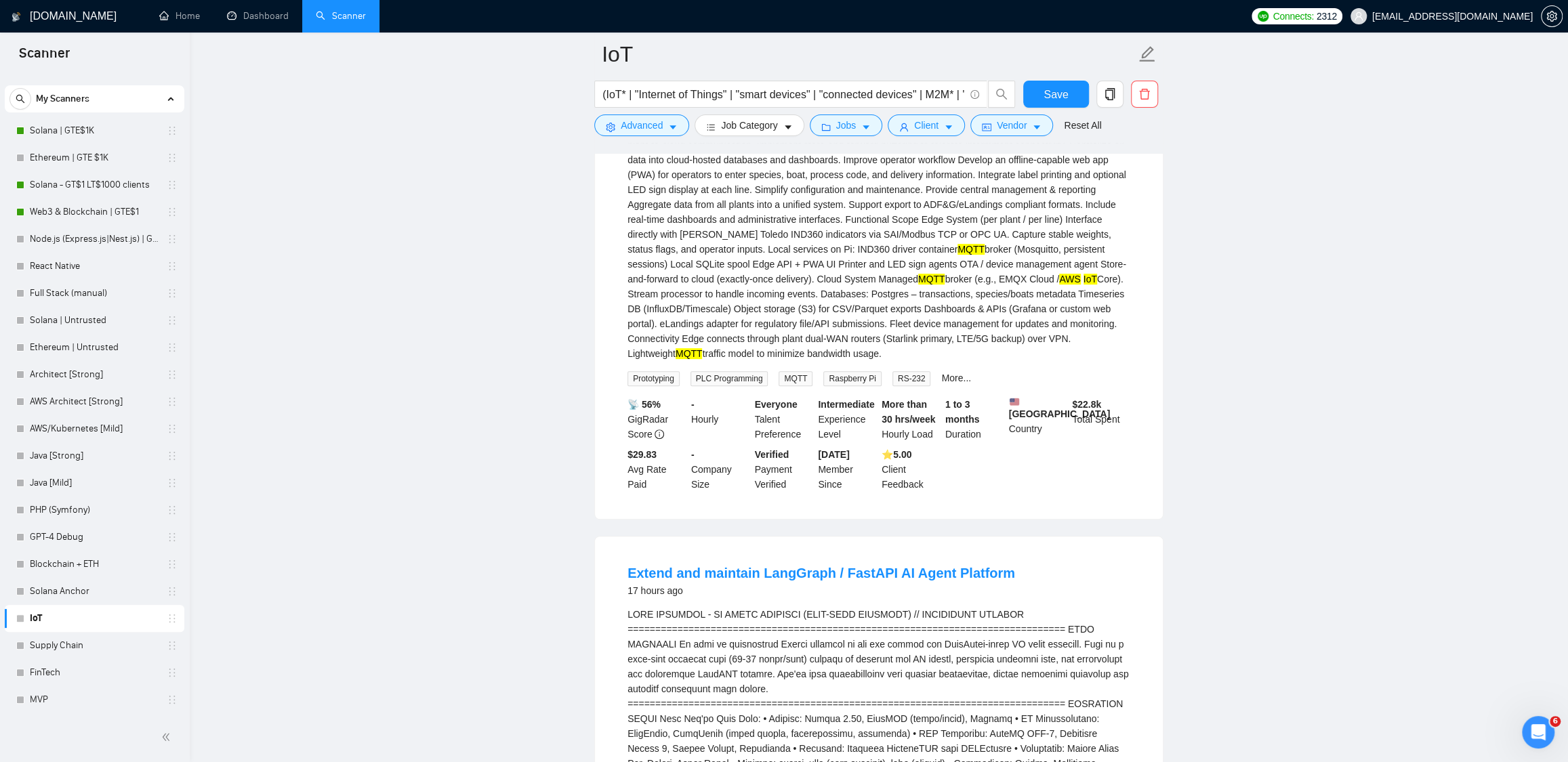
scroll to position [418, 0]
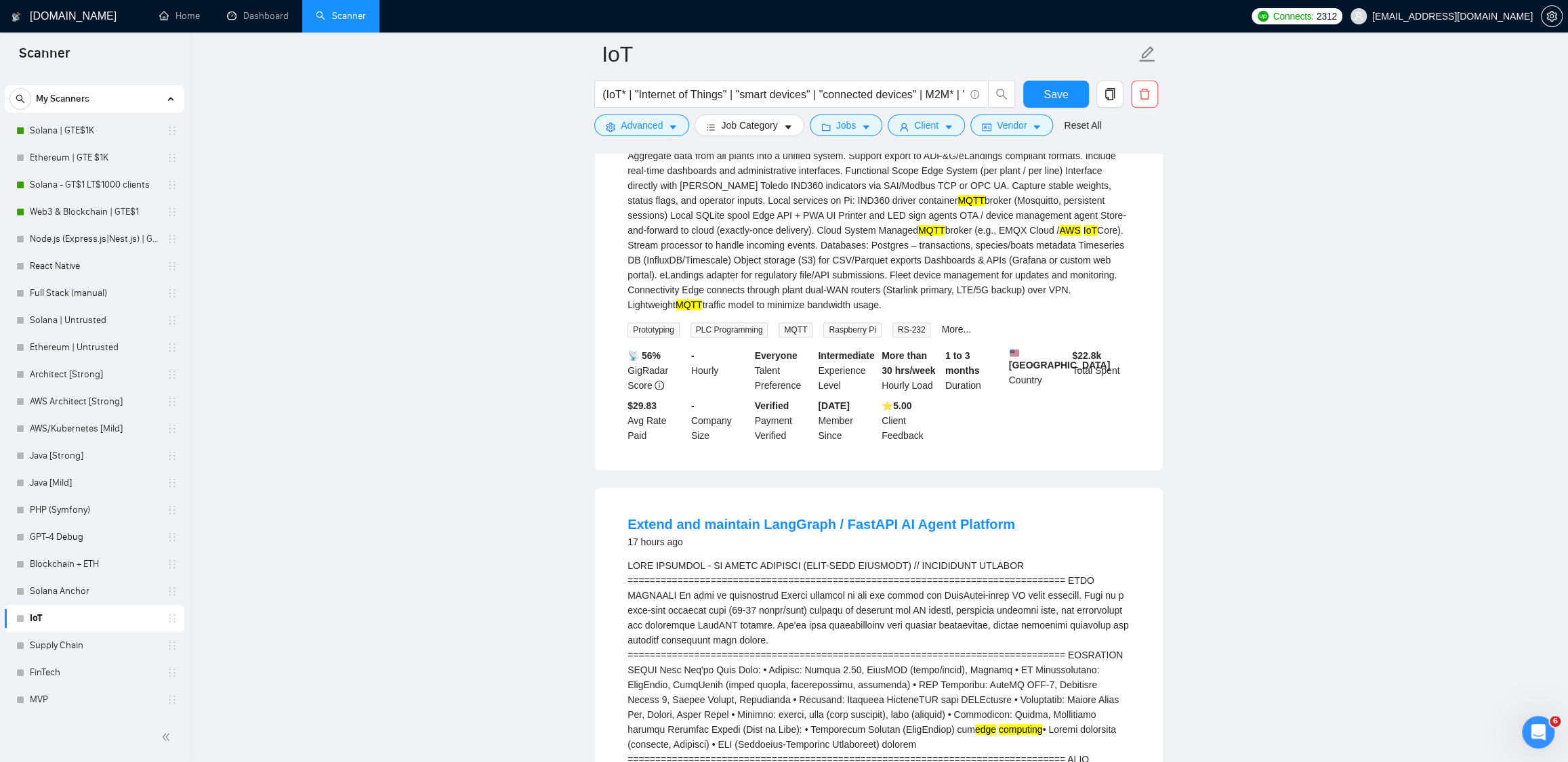
click at [918, 236] on mark "MQTT" at bounding box center [931, 231] width 27 height 11
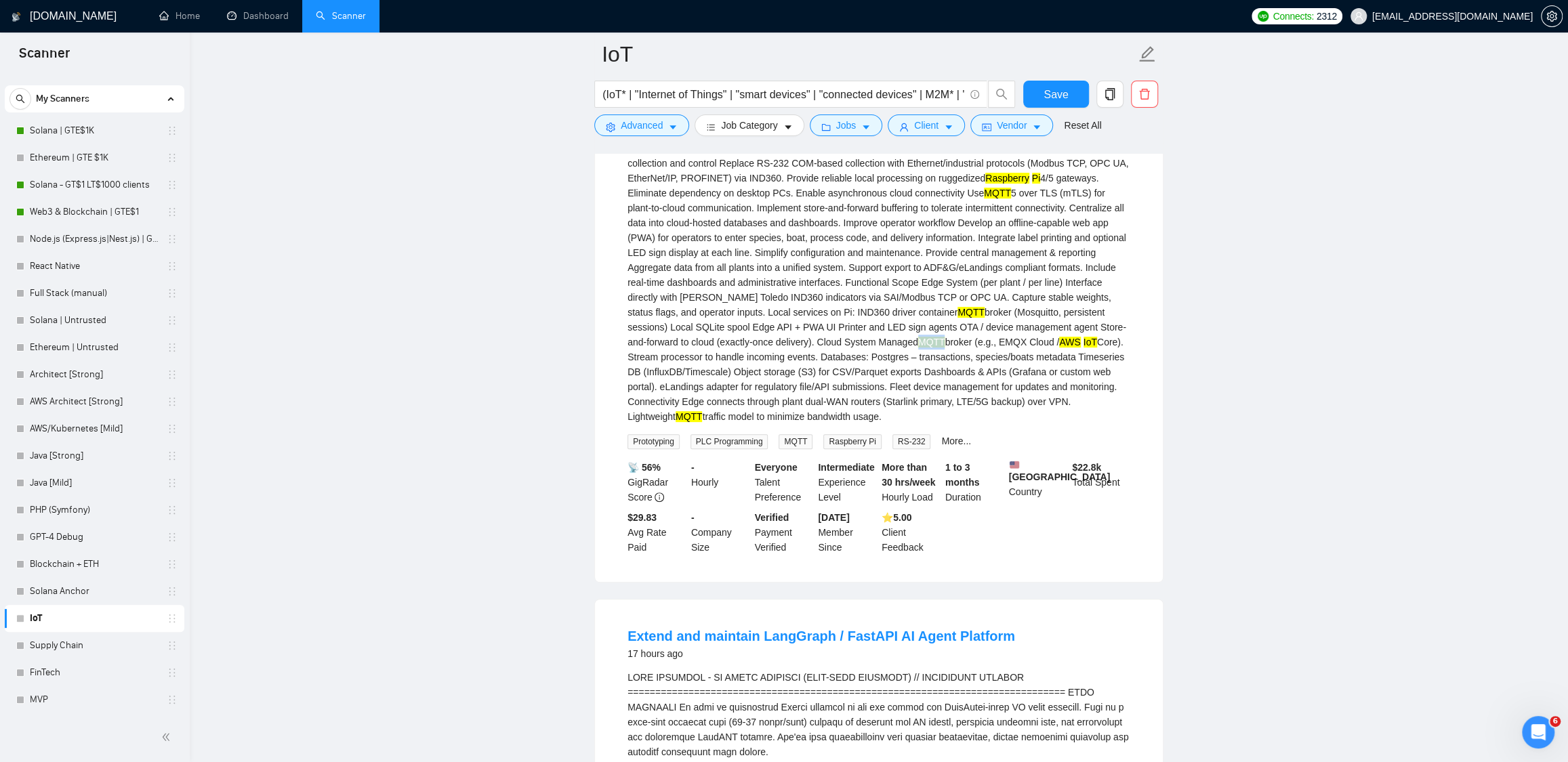
scroll to position [292, 0]
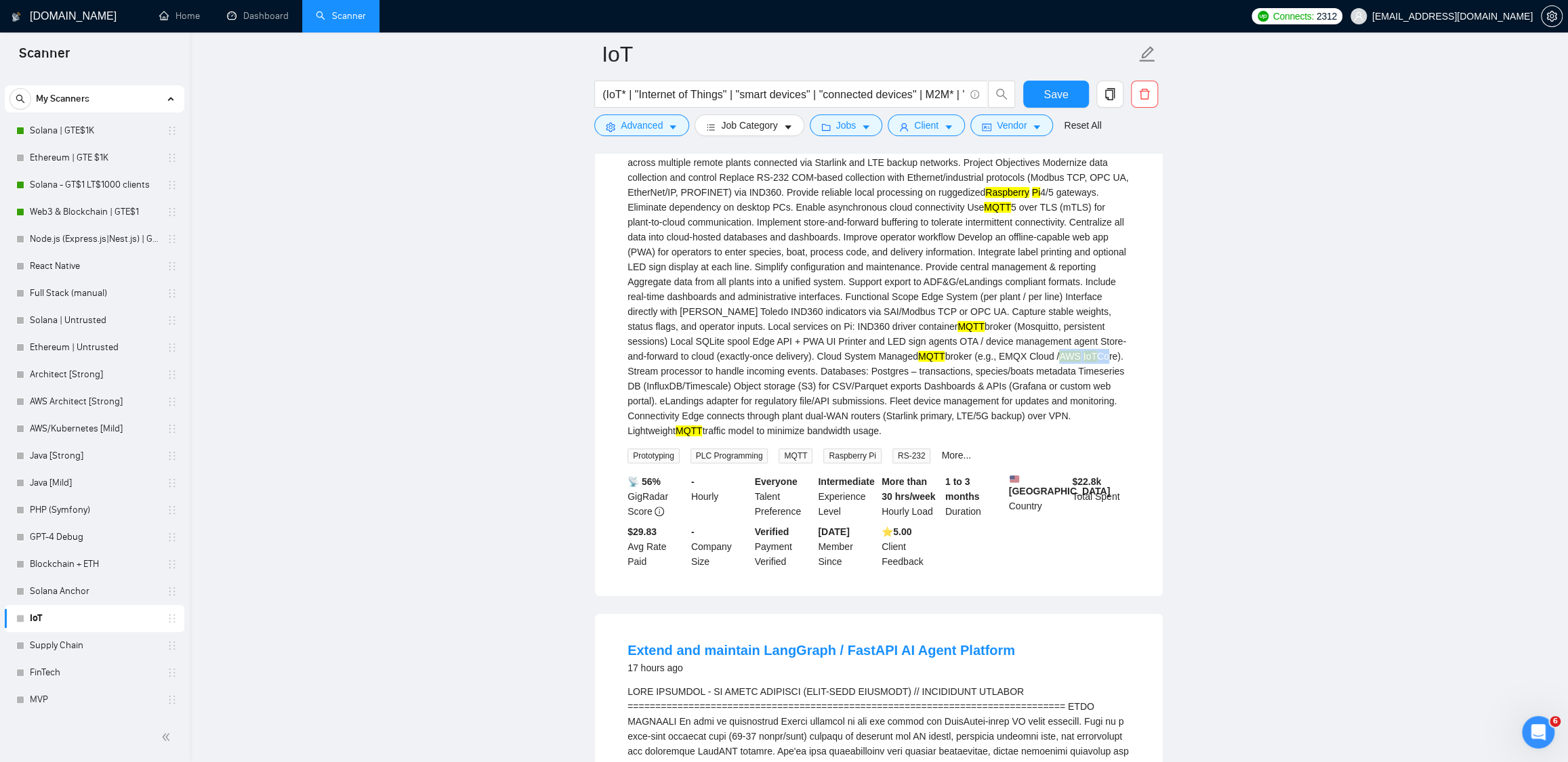
drag, startPoint x: 927, startPoint y: 370, endPoint x: 968, endPoint y: 370, distance: 41.0
click at [968, 370] on div "We are looking for an experienced multifunctional development team or agency (s…" at bounding box center [879, 260] width 503 height 357
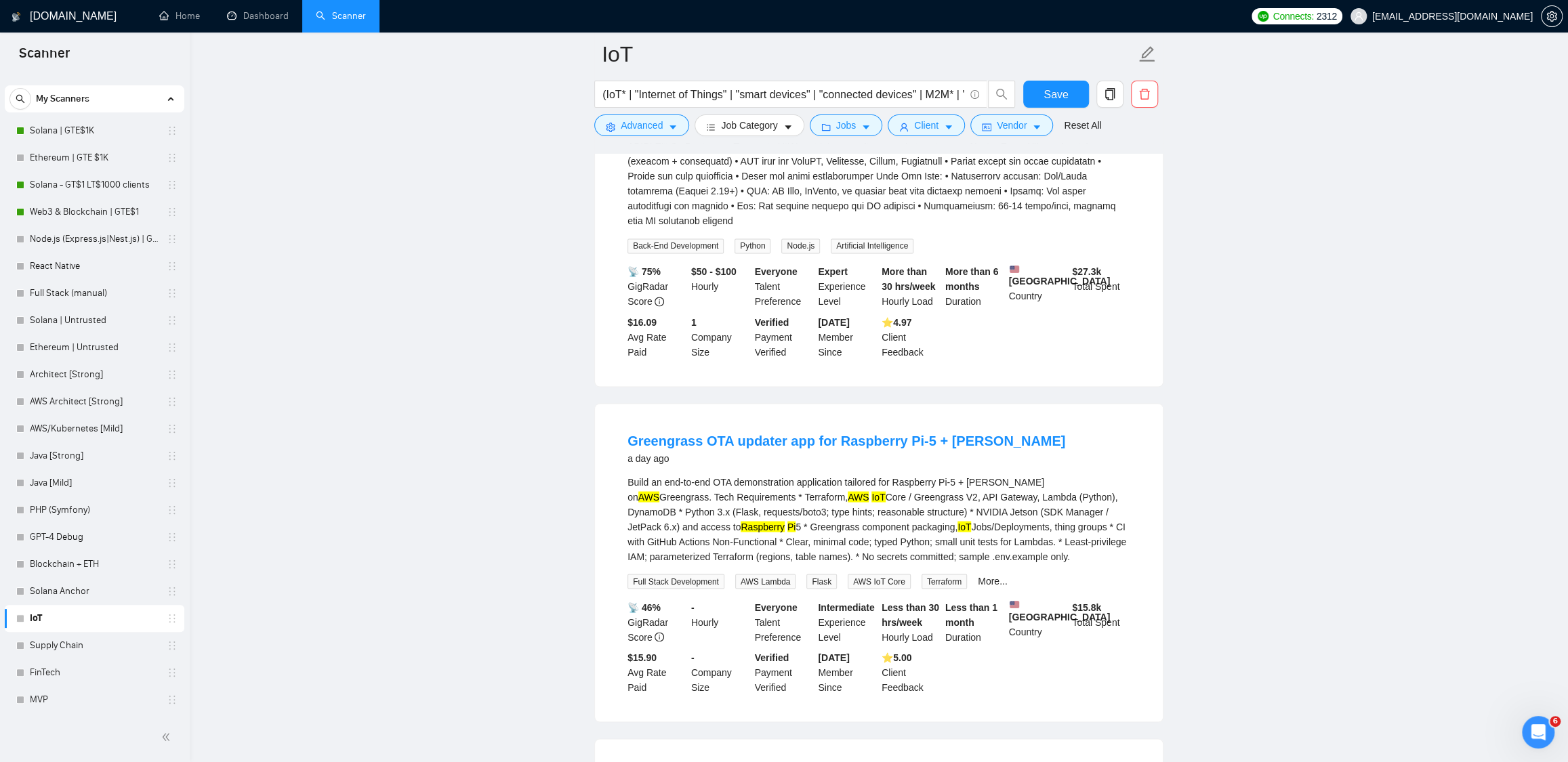
scroll to position [2116, 0]
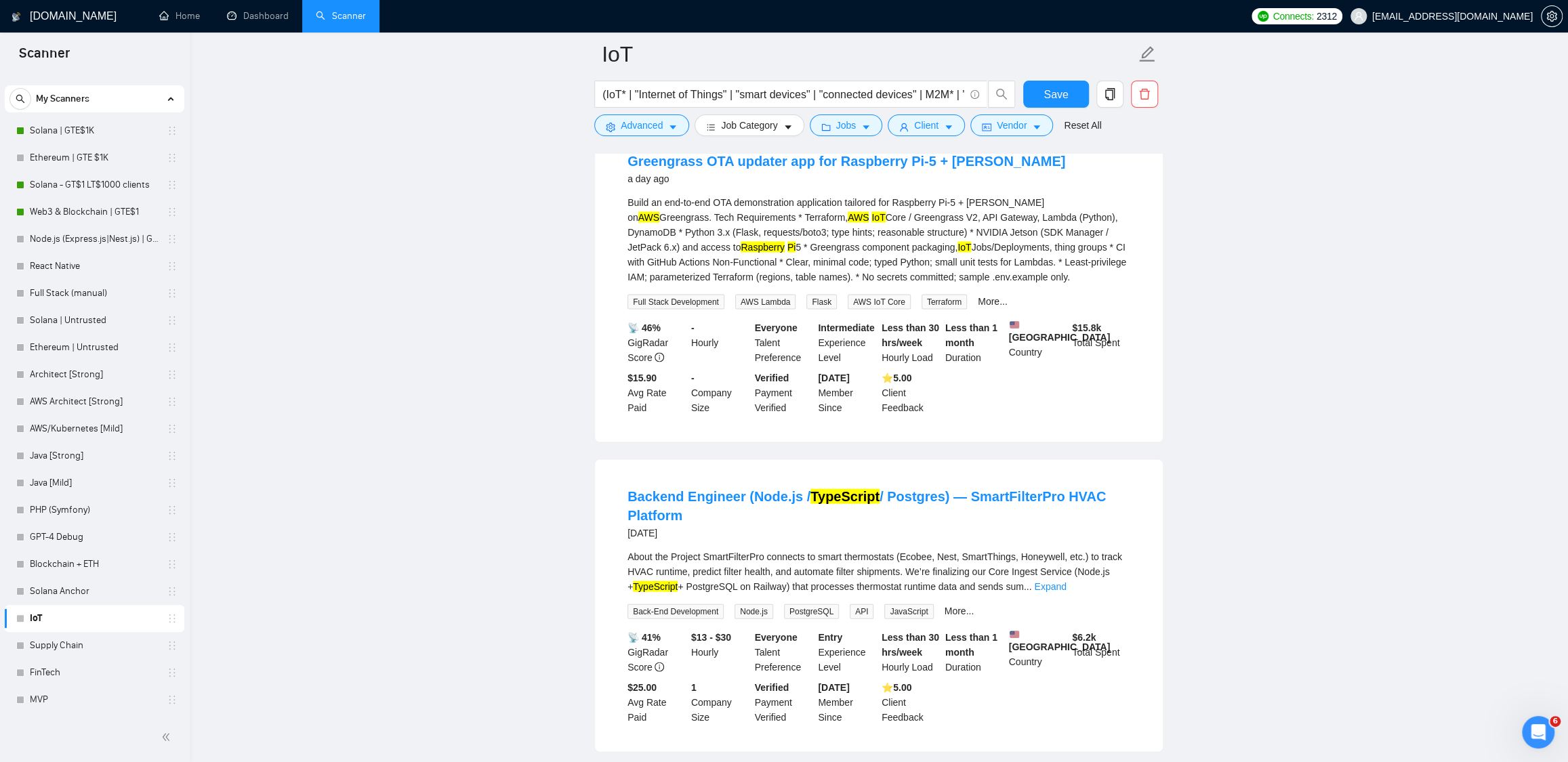
click at [1158, 315] on div "Greengrass OTA updater app for Raspberry Pi-5 + [PERSON_NAME] a day ago Build a…" at bounding box center [878, 283] width 567 height 318
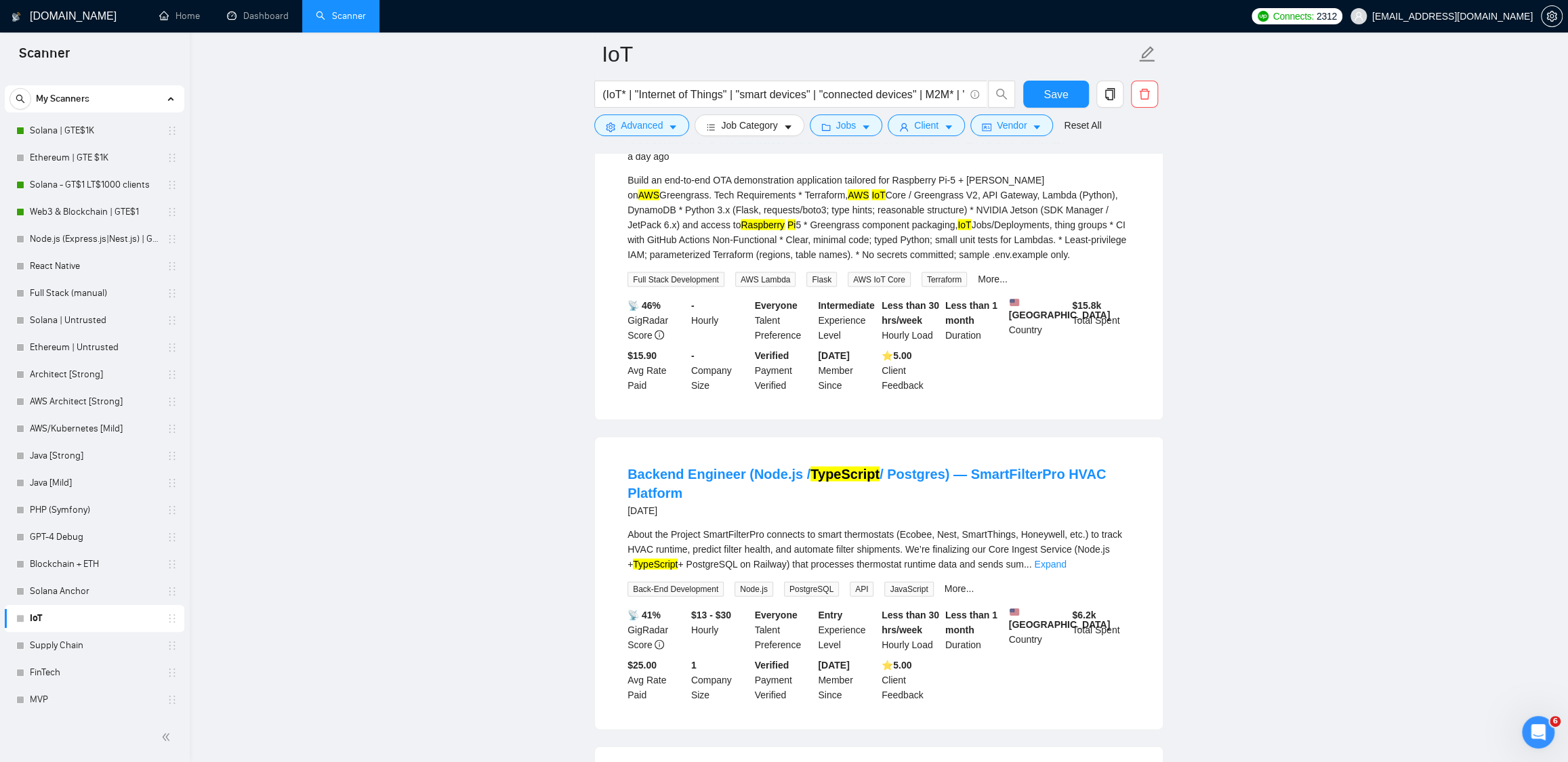
scroll to position [2182, 0]
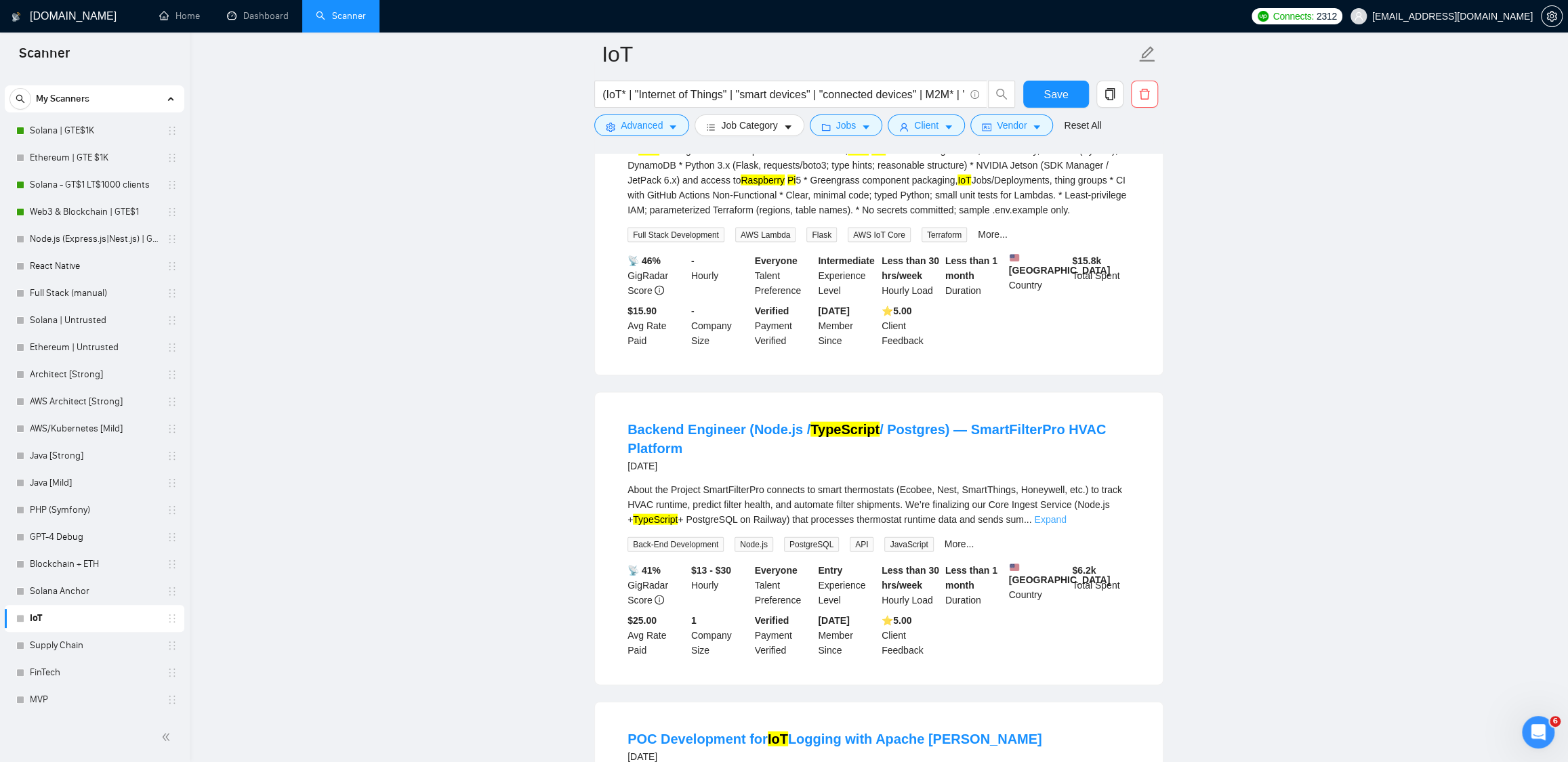
click at [1066, 525] on link "Expand" at bounding box center [1050, 519] width 32 height 11
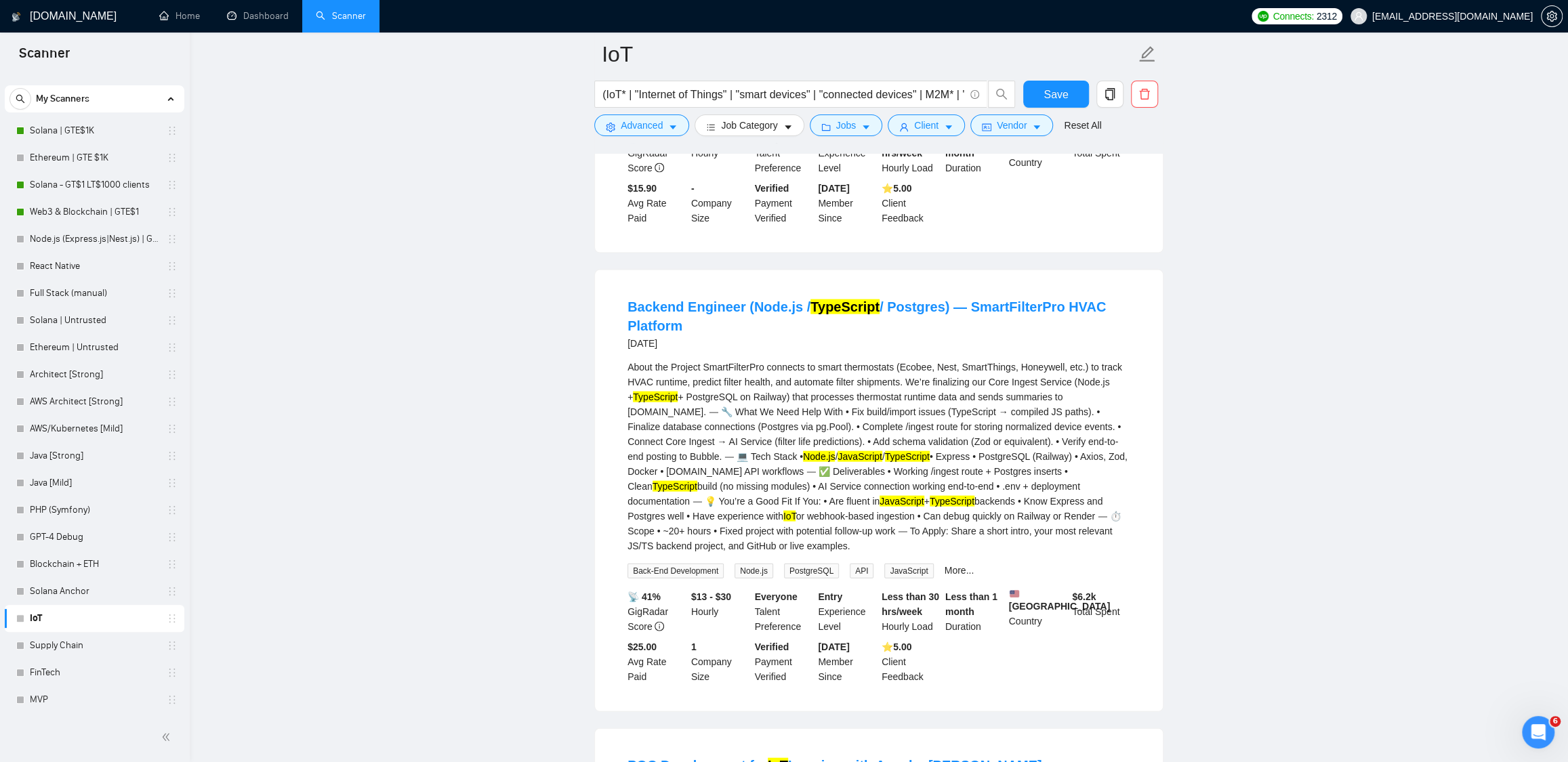
scroll to position [2440, 0]
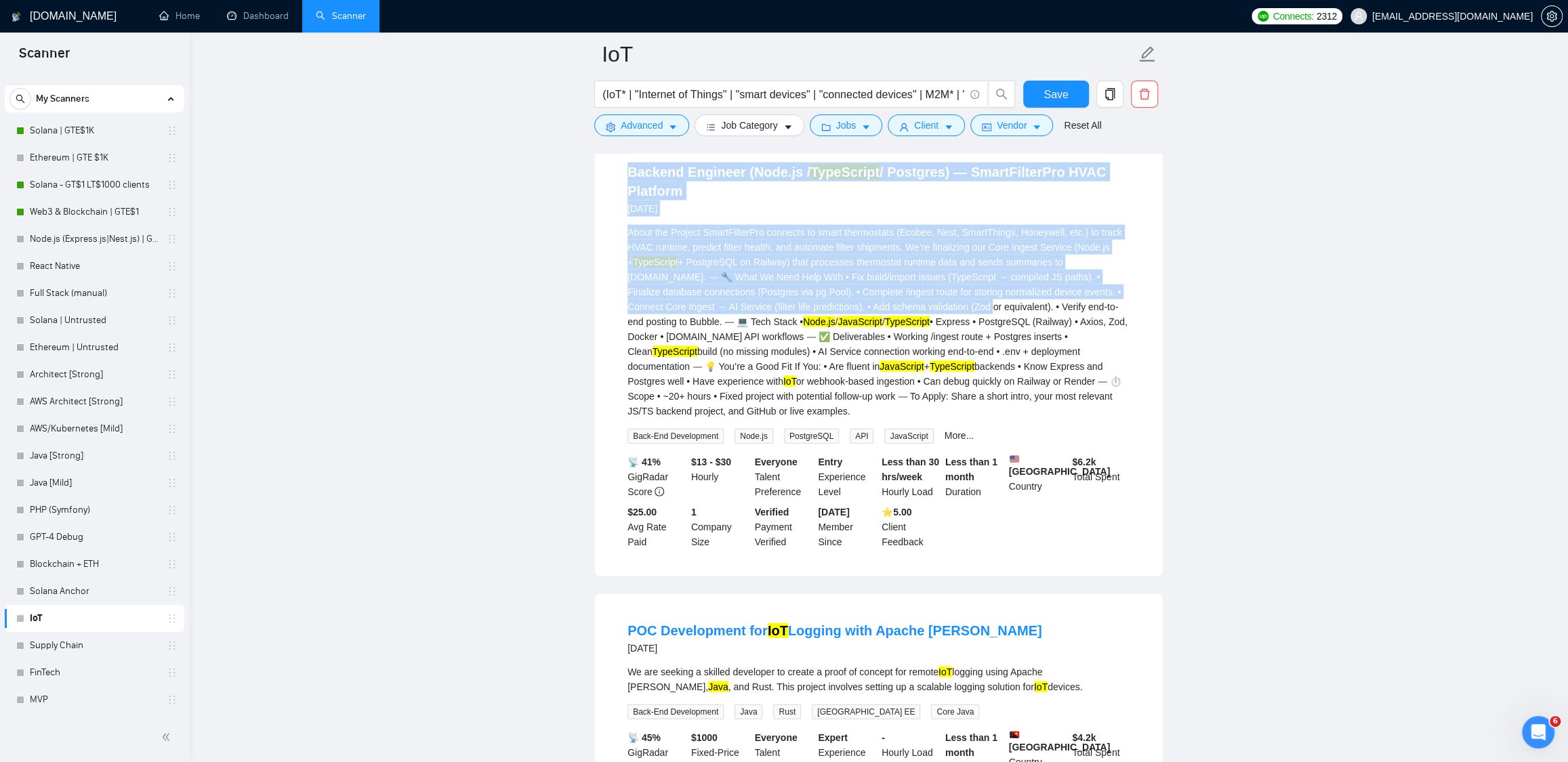
drag, startPoint x: 614, startPoint y: 225, endPoint x: 1020, endPoint y: 362, distance: 428.5
click at [1020, 362] on li "Backend Engineer (Node.js / TypeScript / Postgres) — SmartFilterPro HVAC Platfo…" at bounding box center [878, 356] width 535 height 408
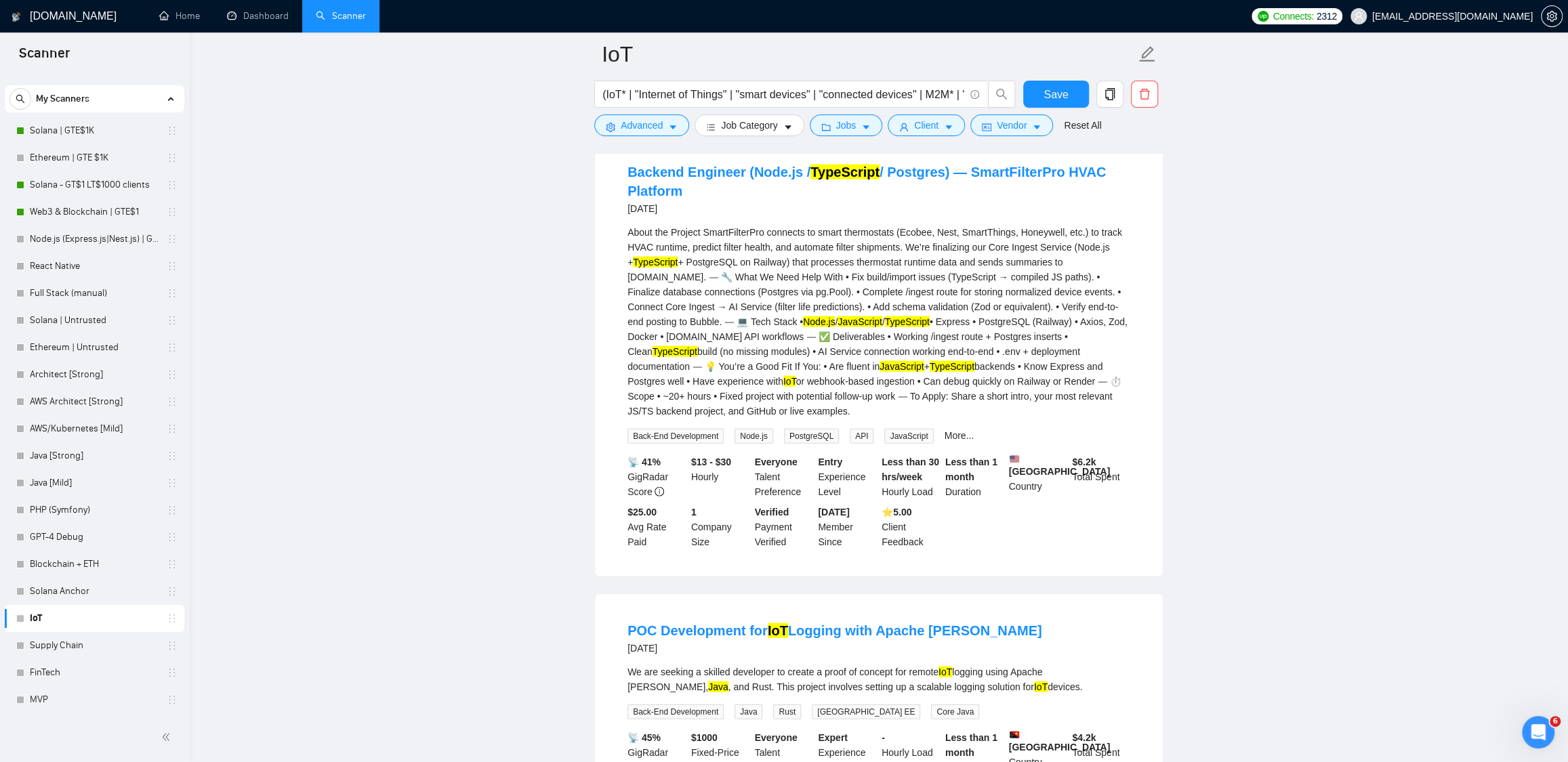
click at [855, 418] on div "About the Project SmartFilterPro connects to smart thermostats (Ecobee, Nest, S…" at bounding box center [879, 322] width 503 height 194
drag, startPoint x: 874, startPoint y: 435, endPoint x: 1017, endPoint y: 438, distance: 143.0
click at [1017, 418] on div "About the Project SmartFilterPro connects to smart thermostats (Ecobee, Nest, S…" at bounding box center [879, 322] width 503 height 194
click at [837, 179] on mark "TypeScript" at bounding box center [845, 173] width 69 height 15
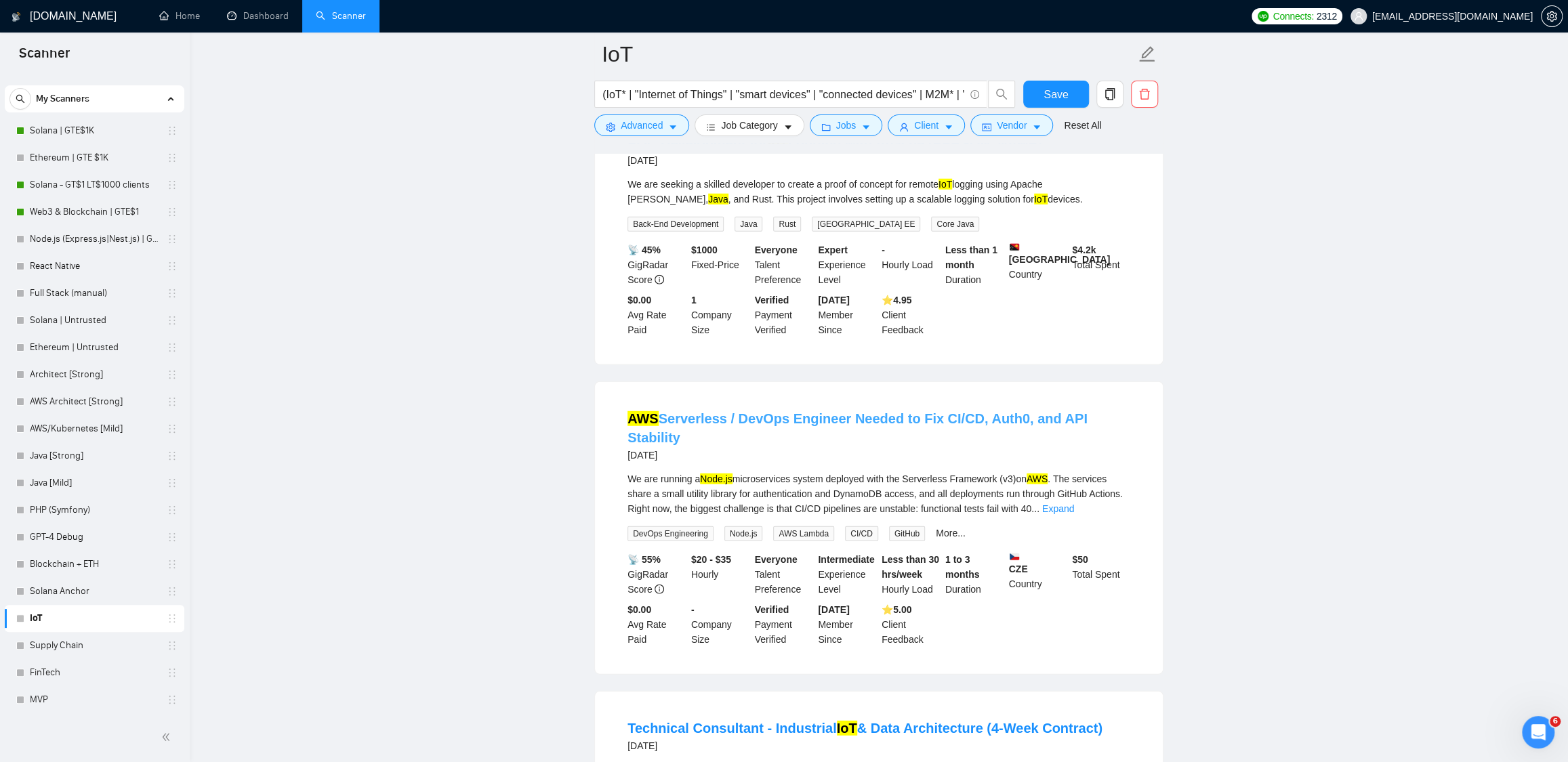
scroll to position [2956, 0]
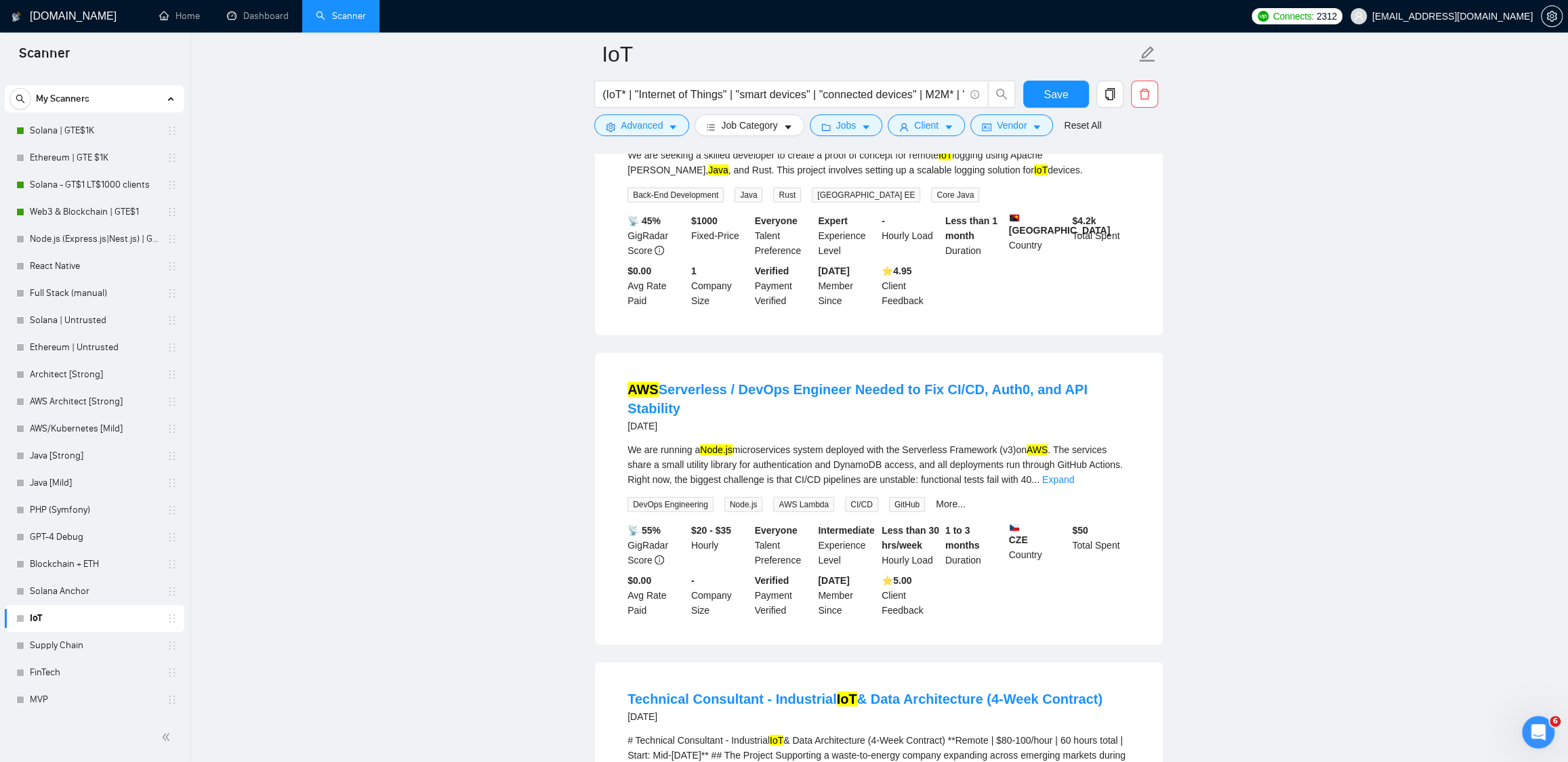
click at [808, 121] on link "POC Development for IoT Logging with Apache [PERSON_NAME]" at bounding box center [835, 114] width 415 height 15
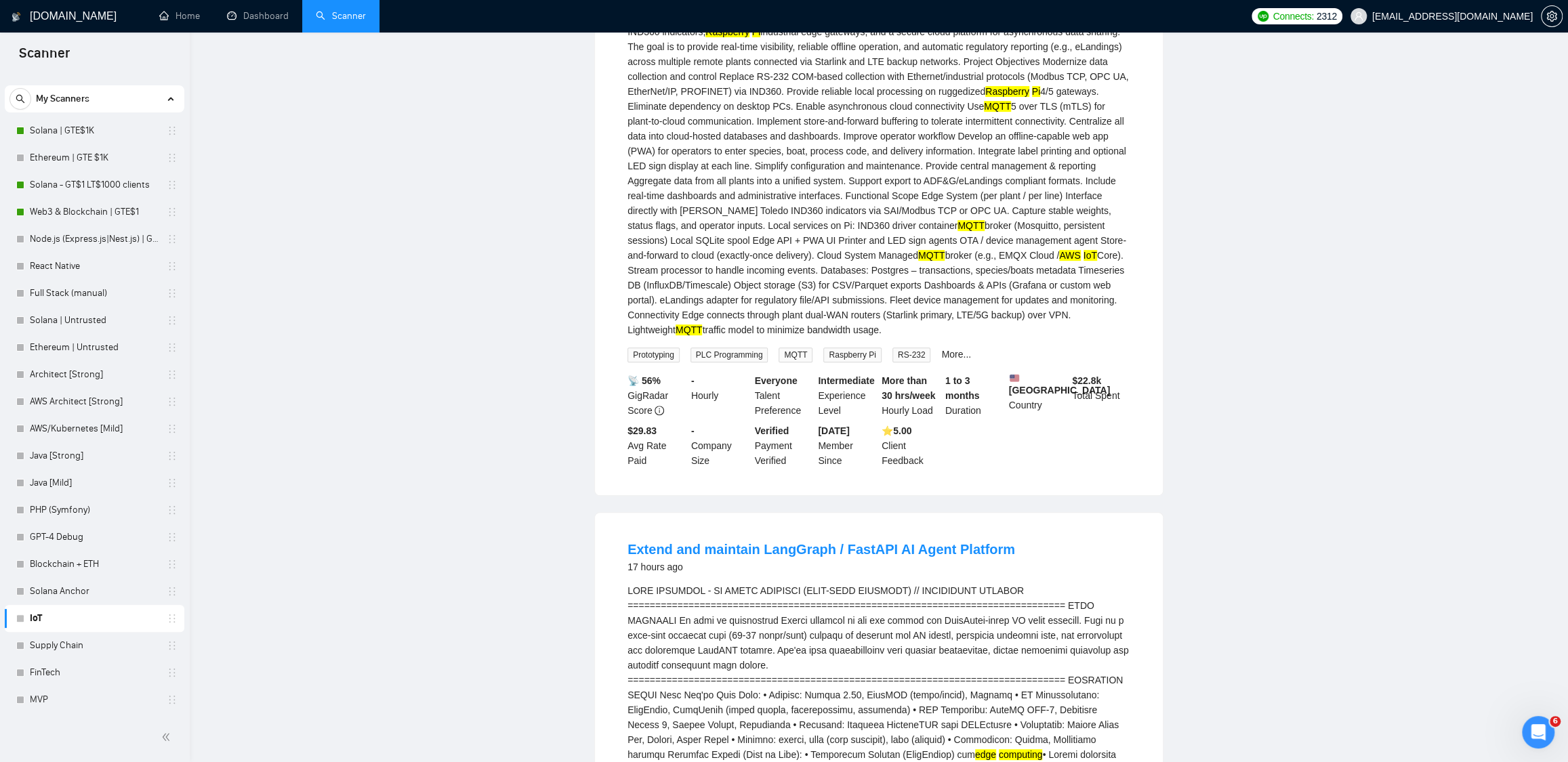
scroll to position [0, 0]
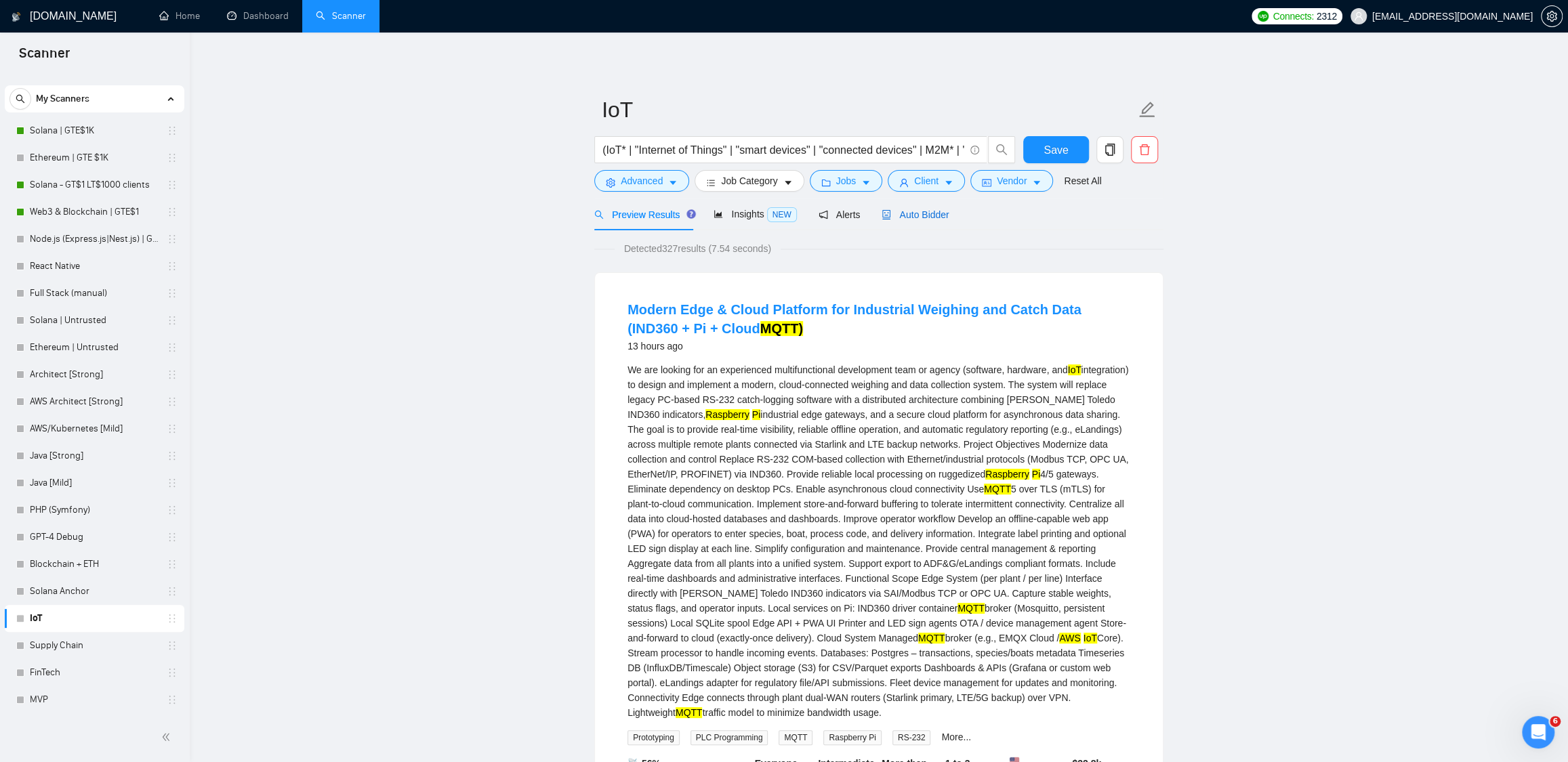
click at [900, 210] on span "Auto Bidder" at bounding box center [915, 215] width 67 height 11
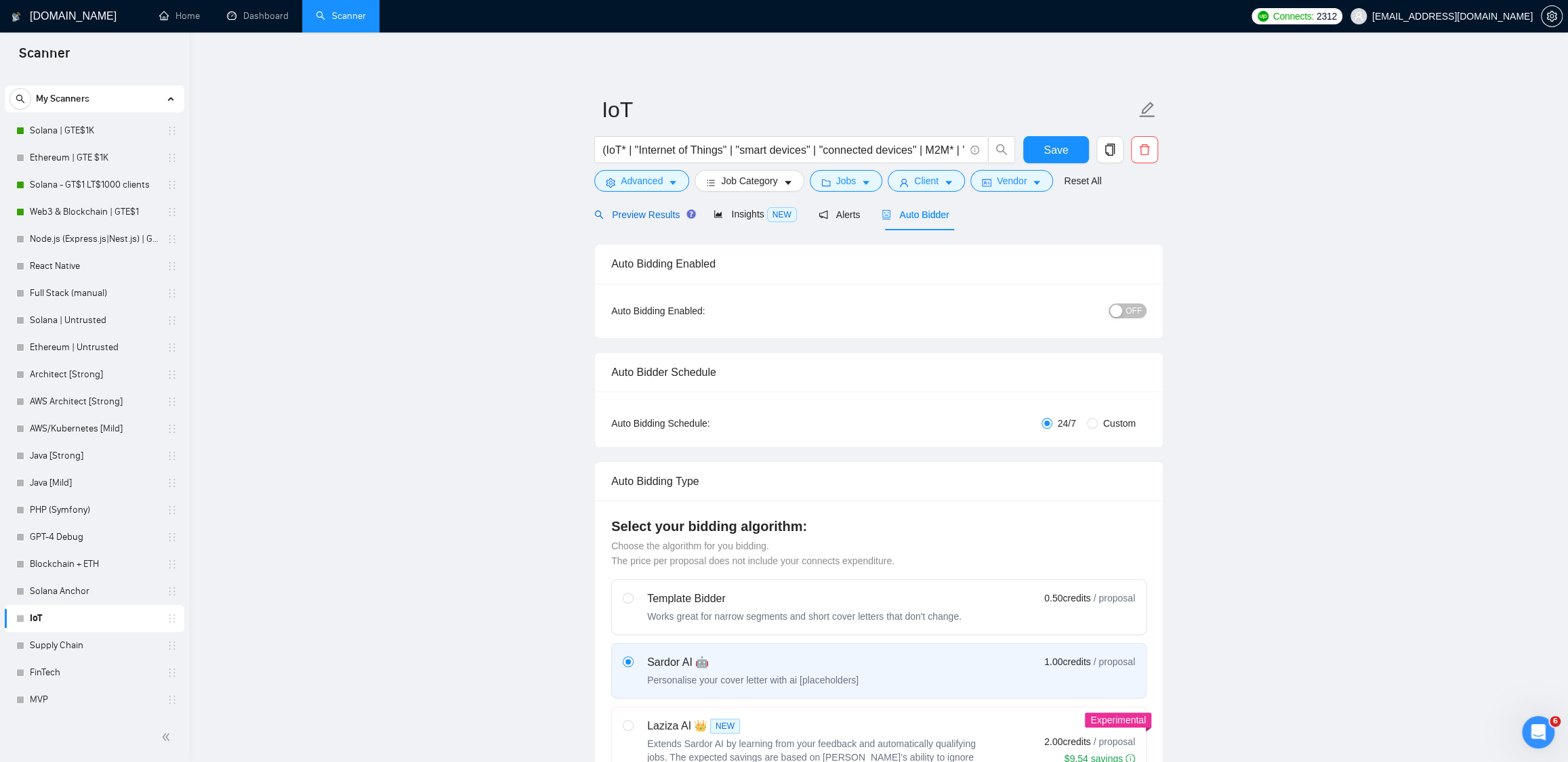
click at [626, 209] on span "Preview Results" at bounding box center [643, 215] width 98 height 11
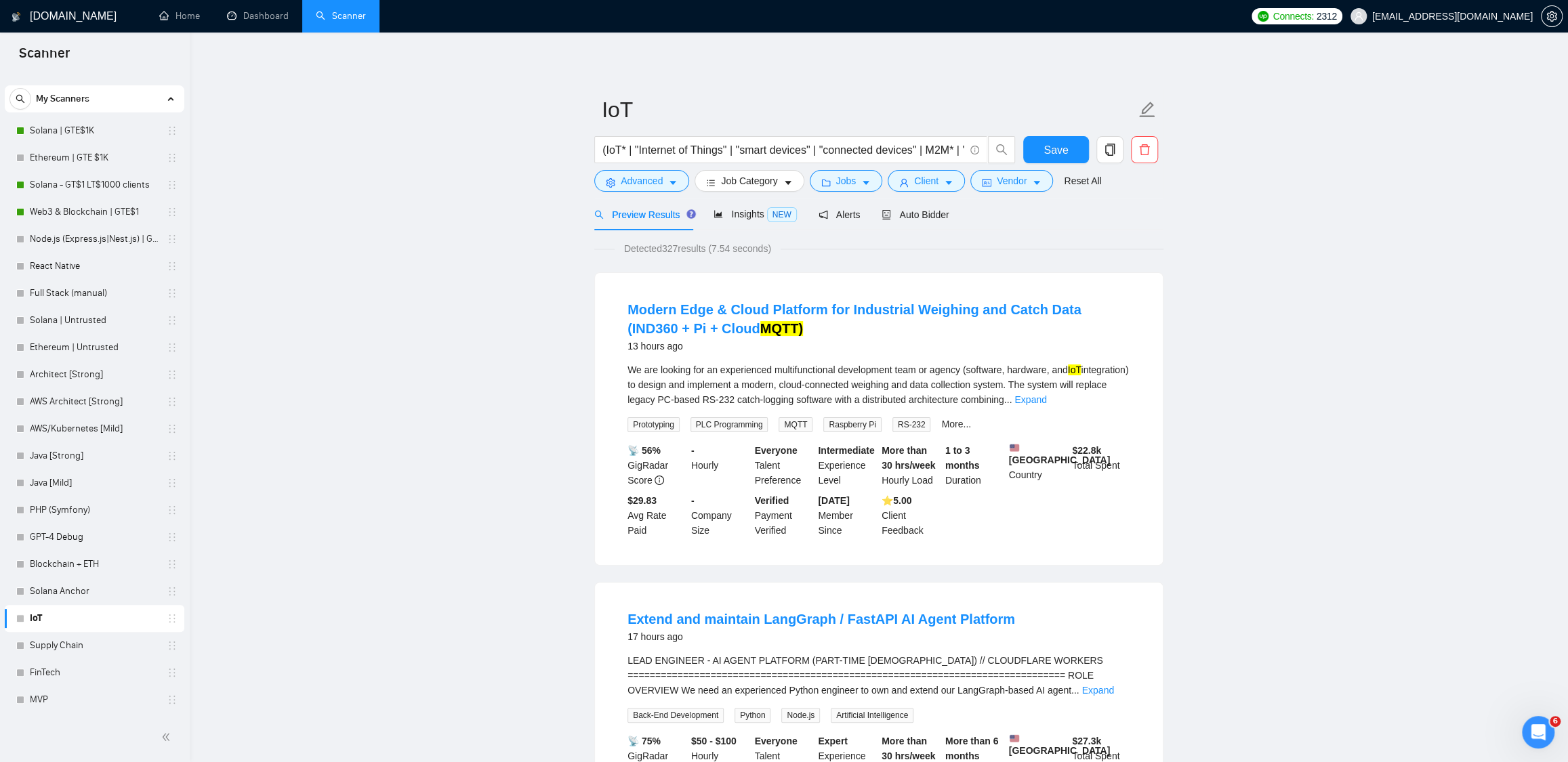
click at [1046, 397] on link "Expand" at bounding box center [1030, 399] width 32 height 11
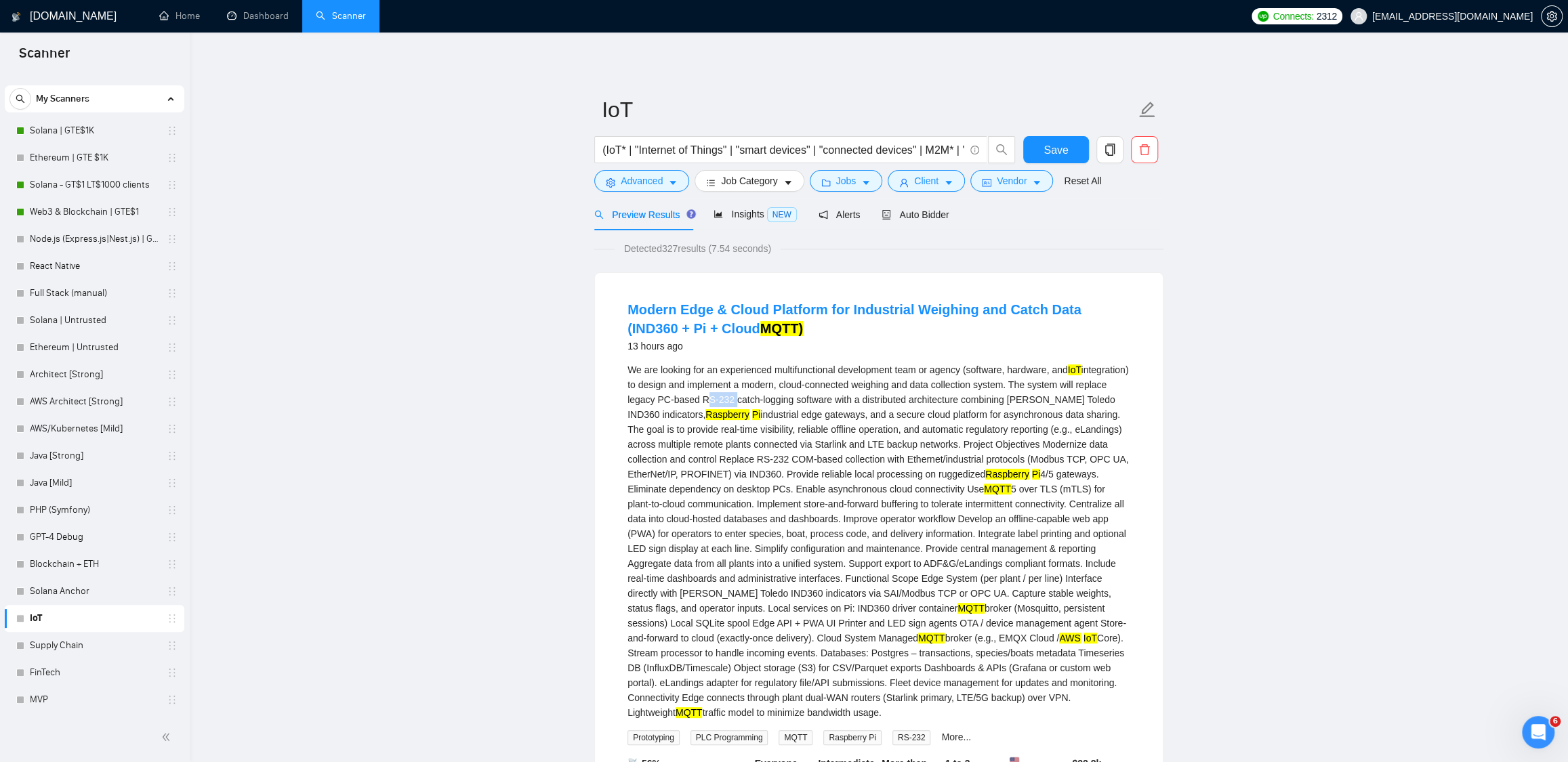
drag, startPoint x: 756, startPoint y: 399, endPoint x: 790, endPoint y: 393, distance: 34.5
click at [790, 393] on div "We are looking for an experienced multifunctional development team or agency (s…" at bounding box center [879, 541] width 503 height 357
drag, startPoint x: 622, startPoint y: 713, endPoint x: 1033, endPoint y: 712, distance: 411.0
click at [1033, 712] on li "Modern Edge & Cloud Platform for Industrial Weighing and Catch Data (IND360 + P…" at bounding box center [878, 576] width 535 height 573
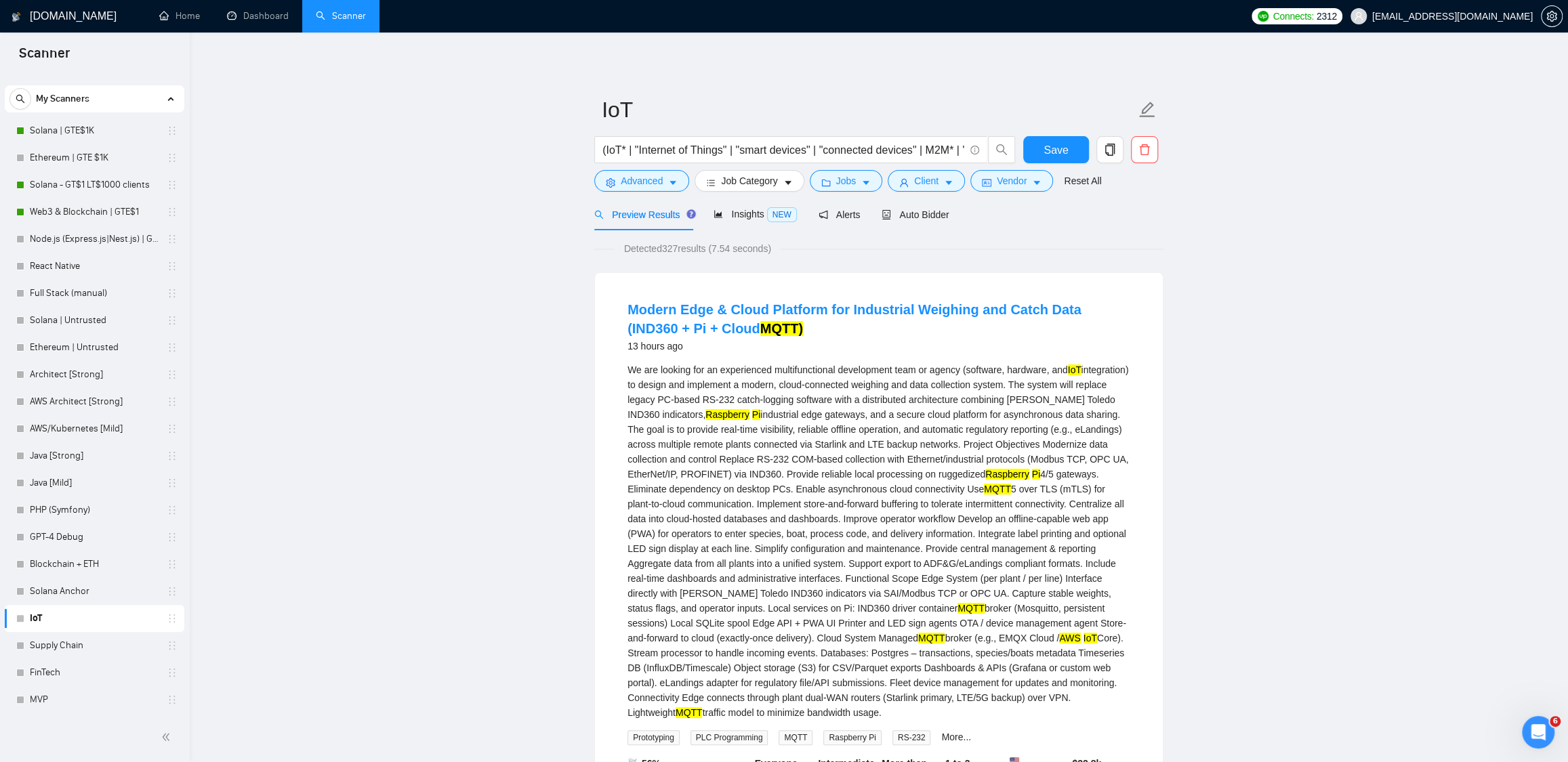
click at [917, 213] on span "Auto Bidder" at bounding box center [915, 215] width 67 height 11
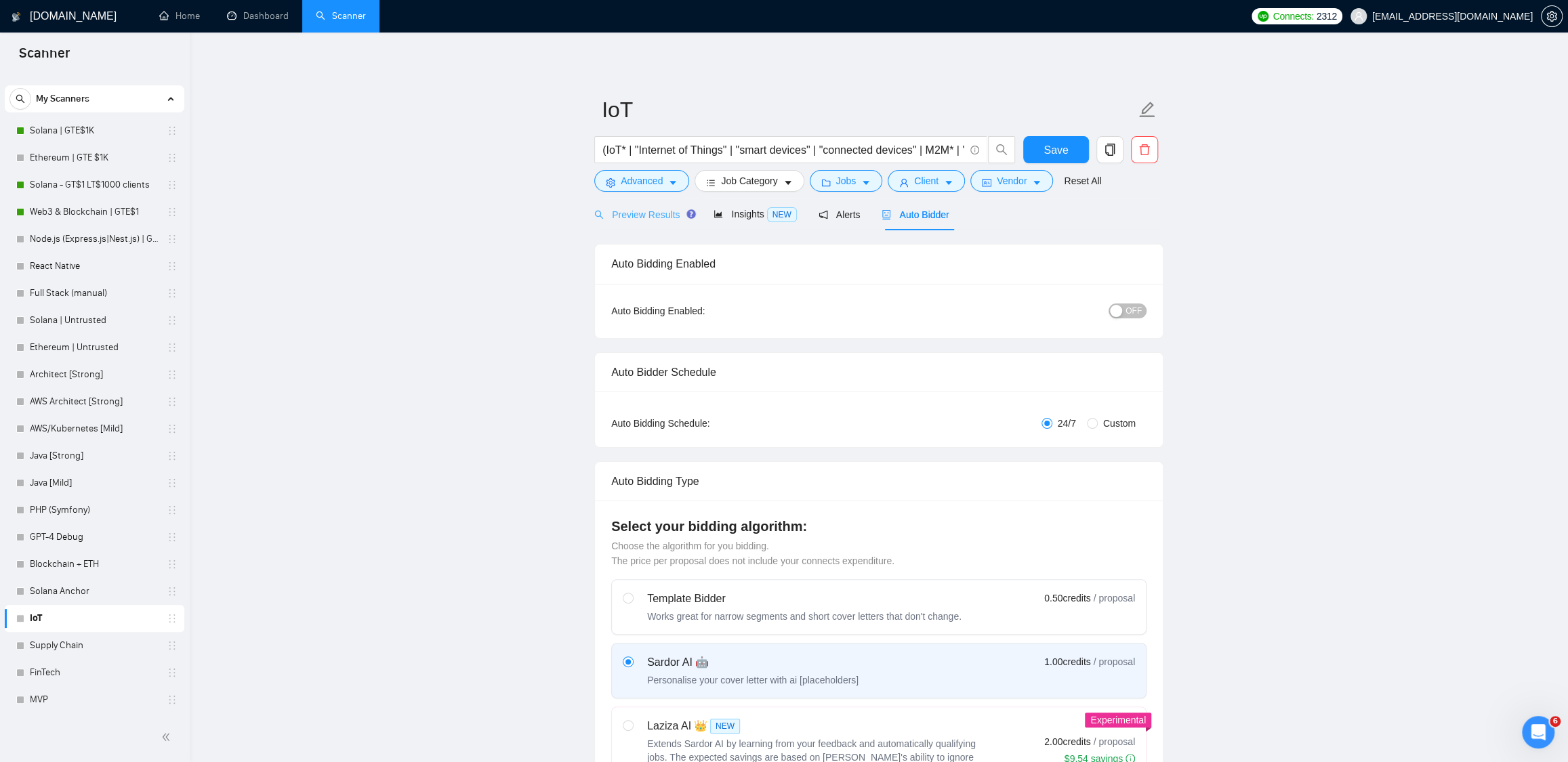
click at [671, 226] on div "Preview Results" at bounding box center [643, 215] width 98 height 32
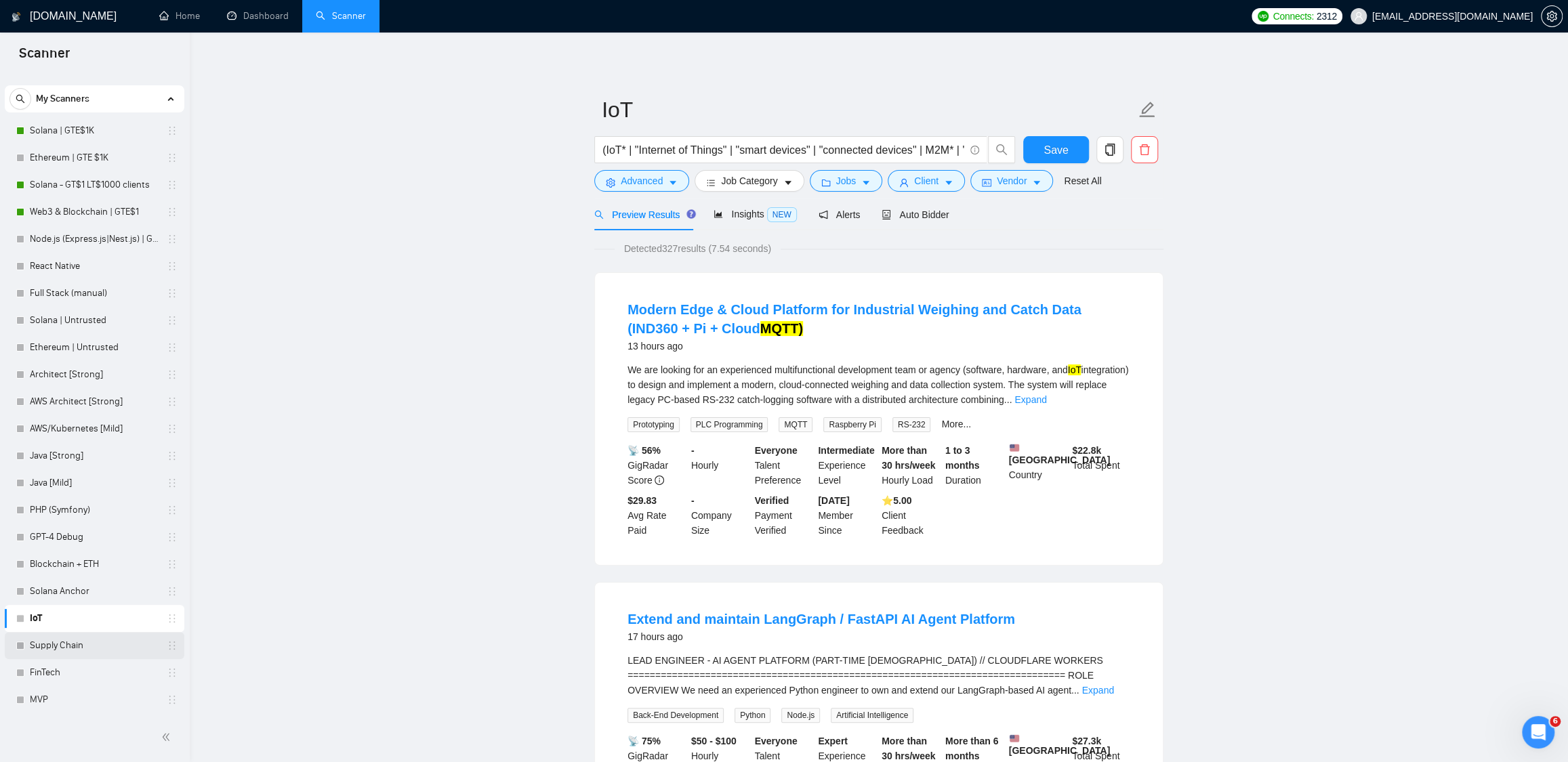
click at [105, 639] on link "Supply Chain" at bounding box center [94, 645] width 129 height 27
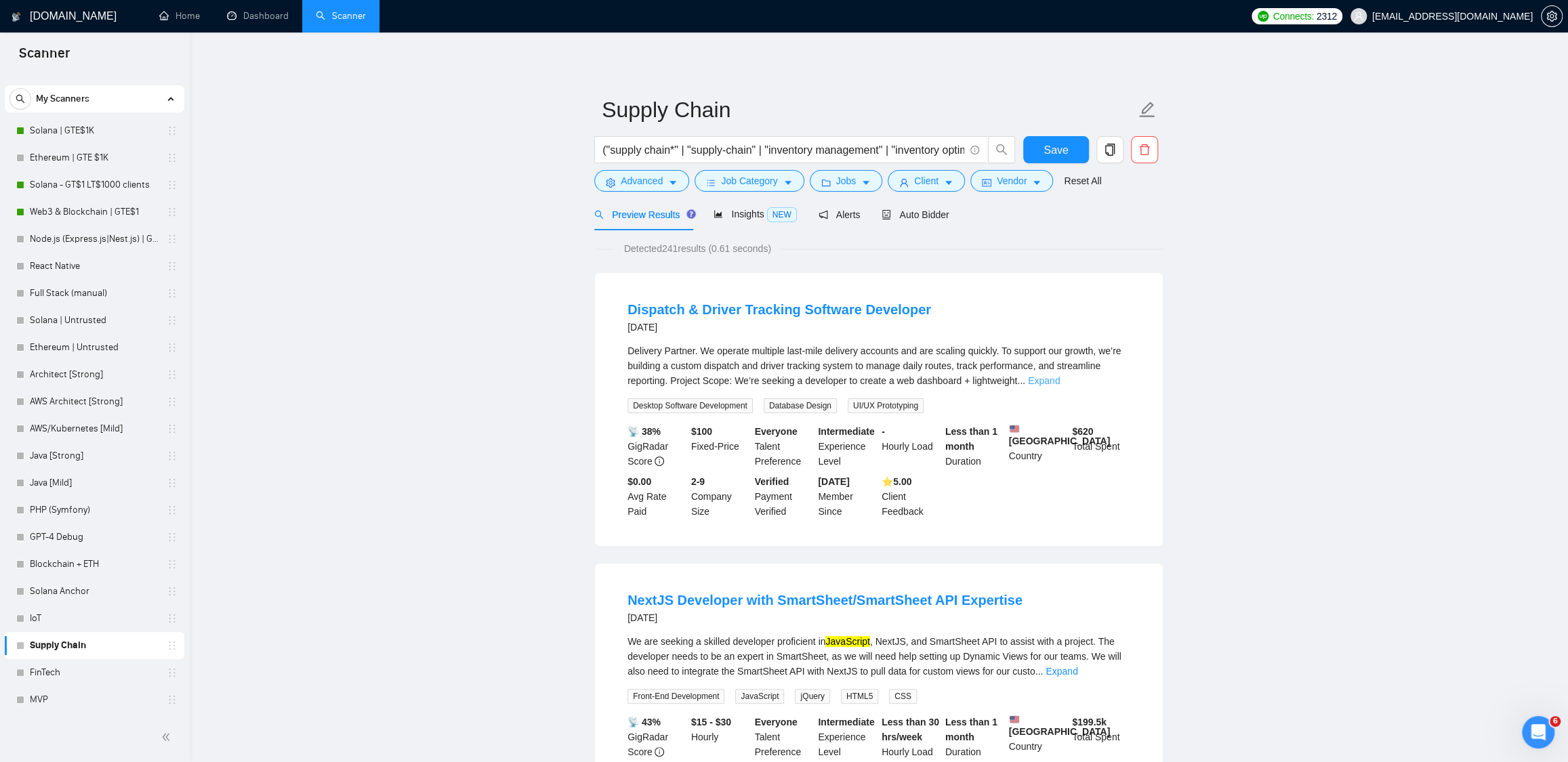
click at [1060, 381] on link "Expand" at bounding box center [1044, 380] width 32 height 11
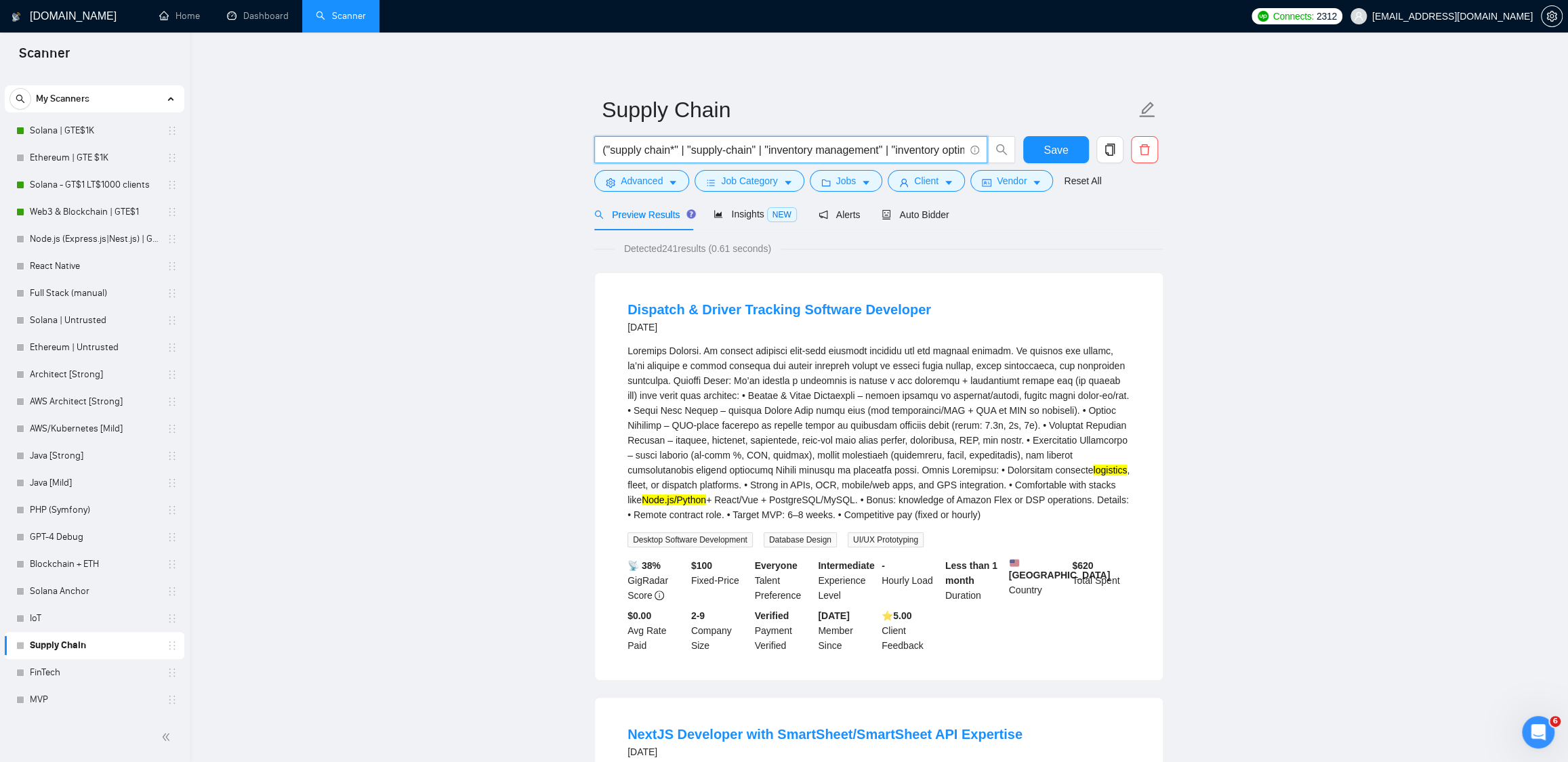
click at [713, 157] on input "("supply chain*" | "supply-chain" | "inventory management" | "inventory optimiz…" at bounding box center [784, 150] width 362 height 17
click at [742, 224] on div "Insights NEW" at bounding box center [755, 215] width 82 height 32
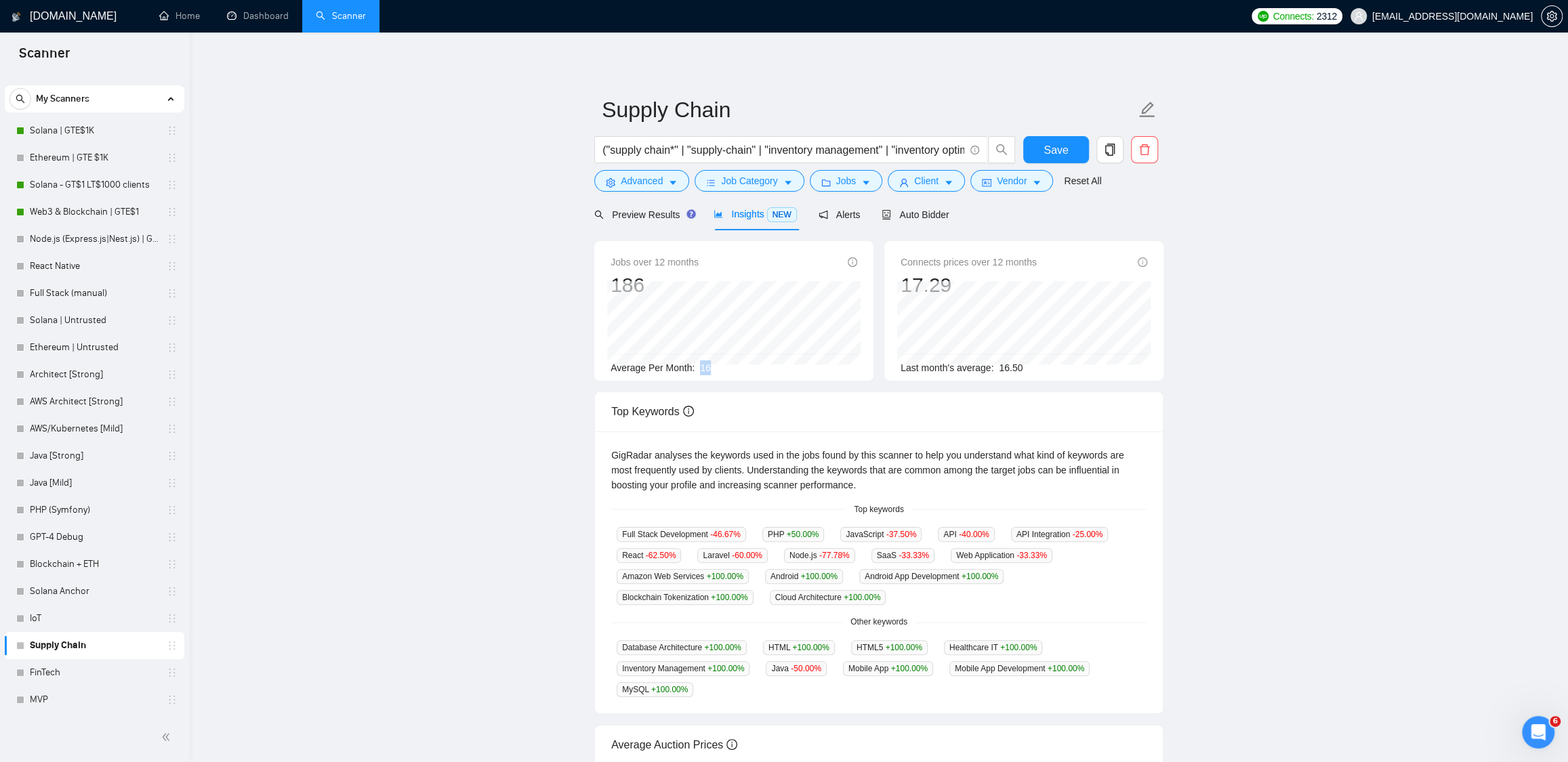
drag, startPoint x: 703, startPoint y: 364, endPoint x: 726, endPoint y: 368, distance: 23.3
click at [726, 368] on div "Average Per Month: 16" at bounding box center [733, 368] width 247 height 15
click at [732, 372] on div "Average Per Month: 16" at bounding box center [733, 368] width 247 height 15
click at [654, 223] on div "Preview Results" at bounding box center [643, 215] width 98 height 32
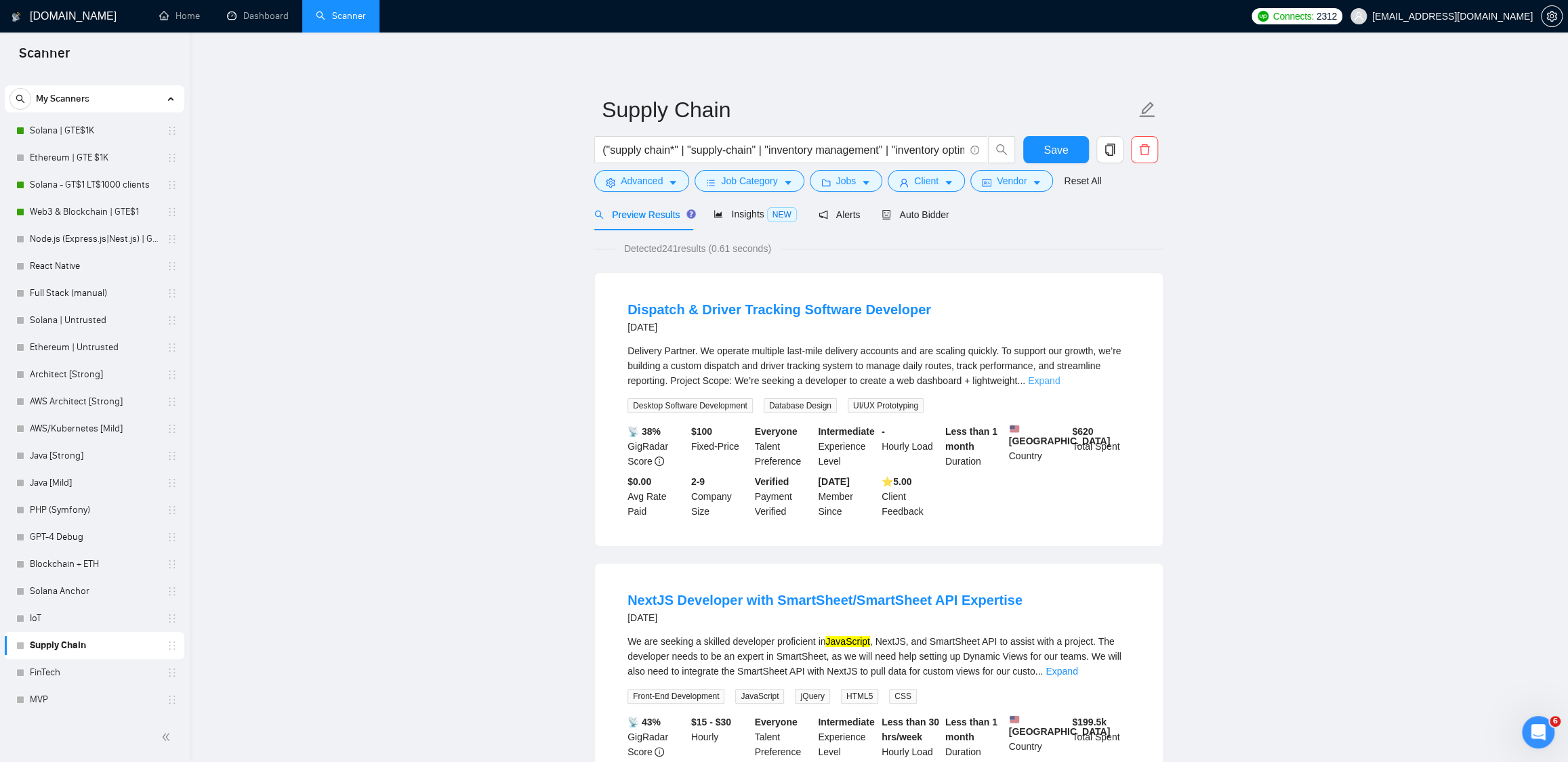
click at [1060, 380] on link "Expand" at bounding box center [1044, 380] width 32 height 11
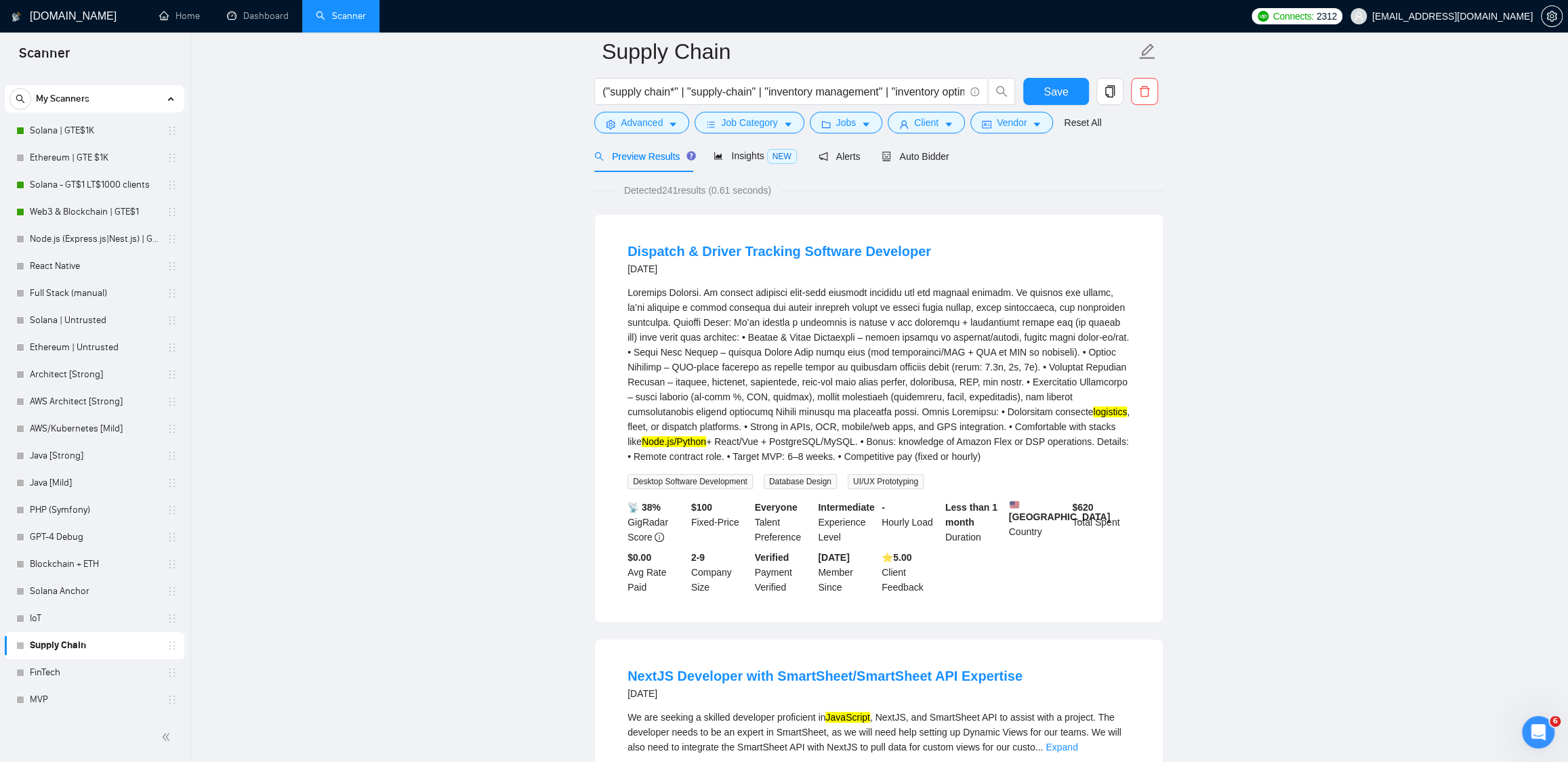
scroll to position [312, 0]
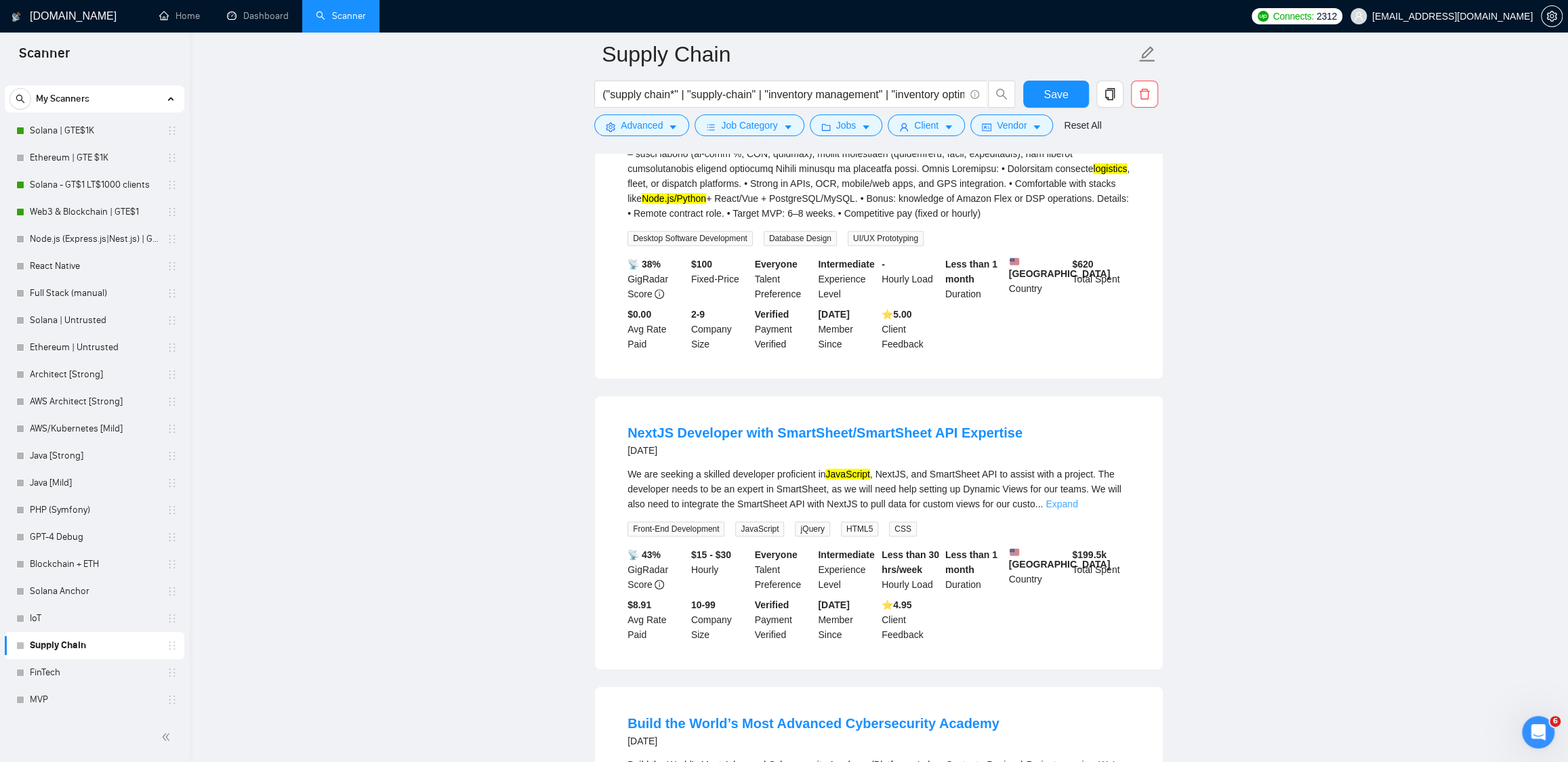
click at [1078, 509] on link "Expand" at bounding box center [1062, 504] width 32 height 11
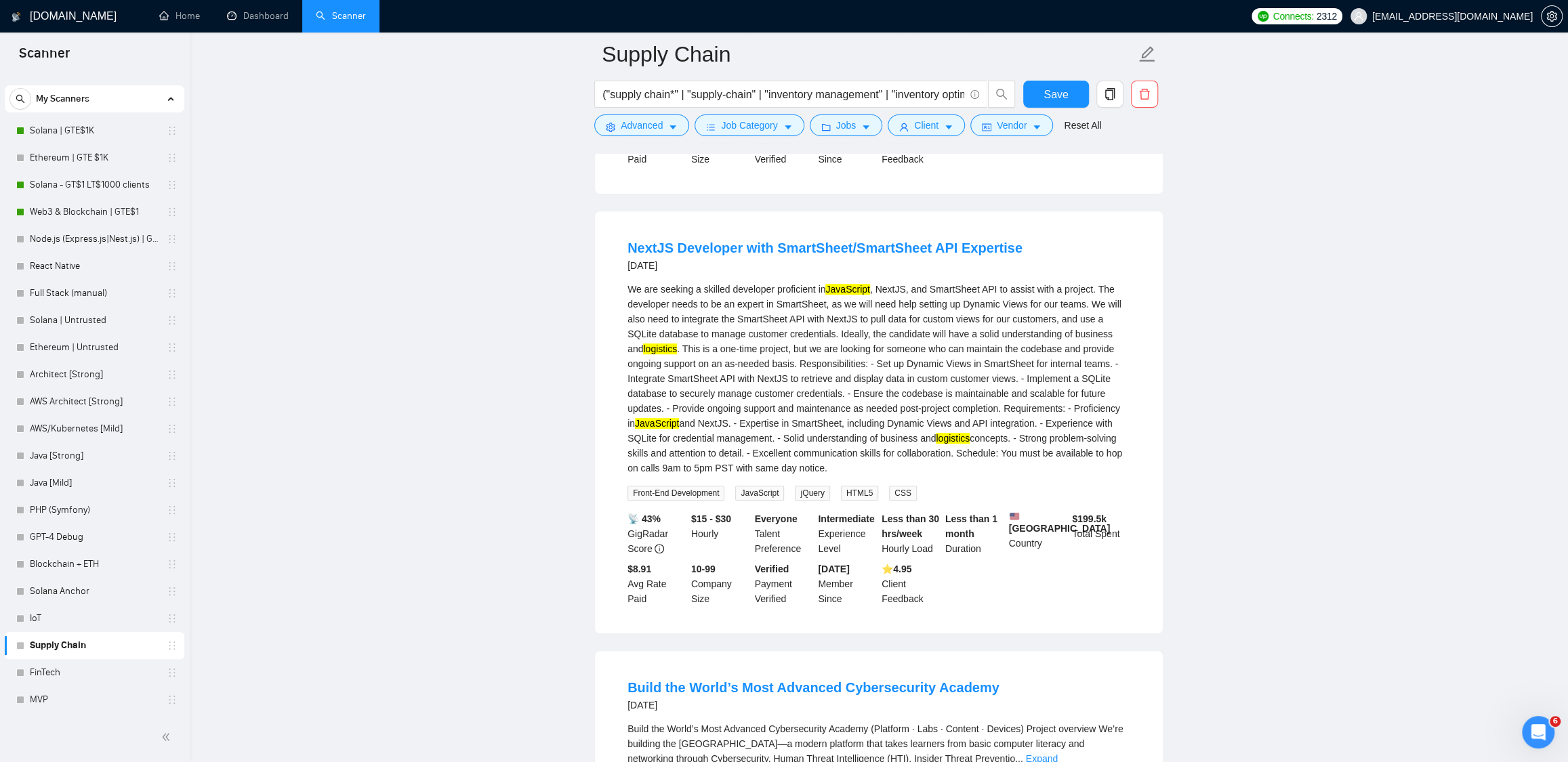
scroll to position [770, 0]
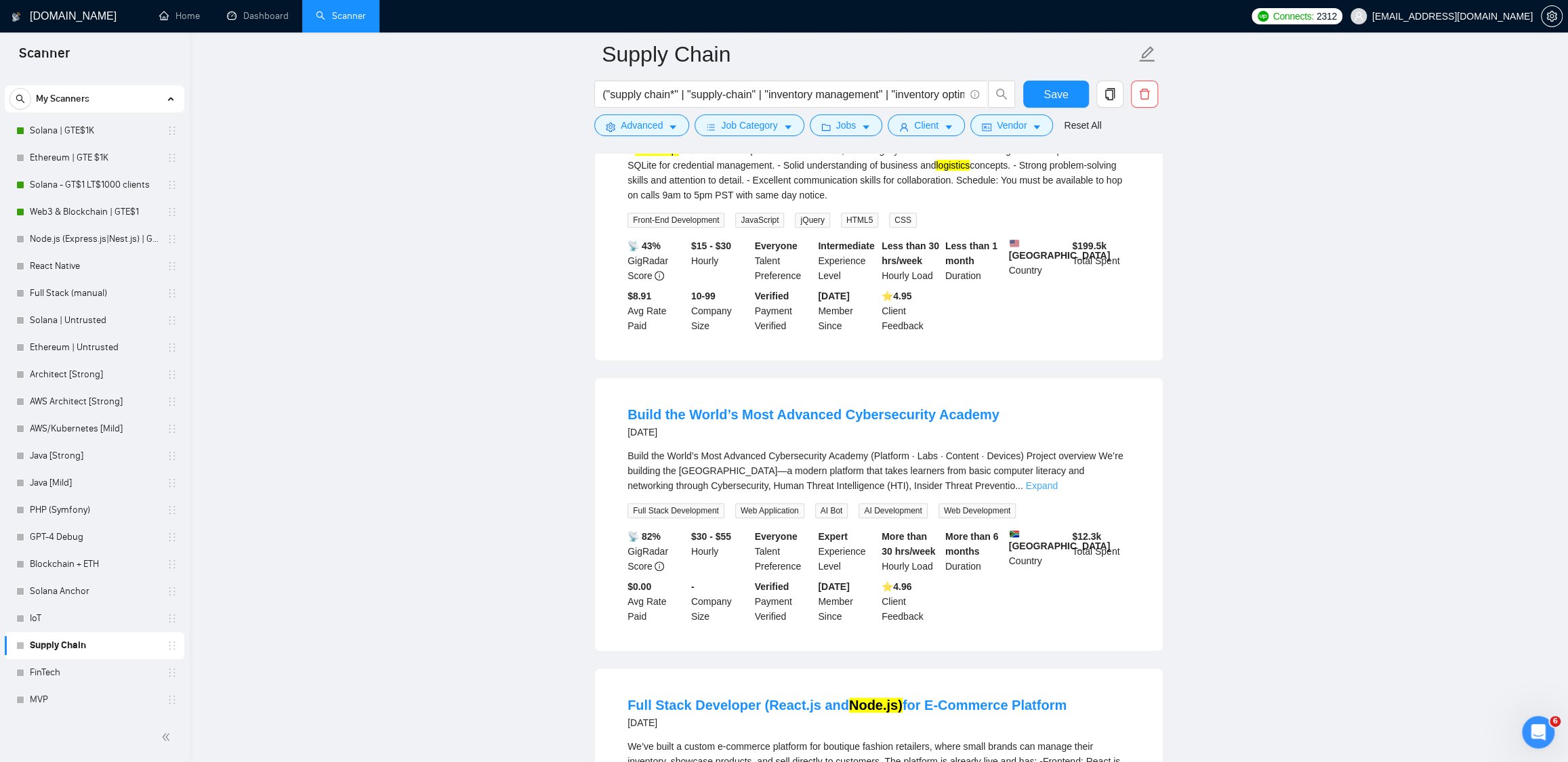
click at [1058, 491] on link "Expand" at bounding box center [1042, 486] width 32 height 11
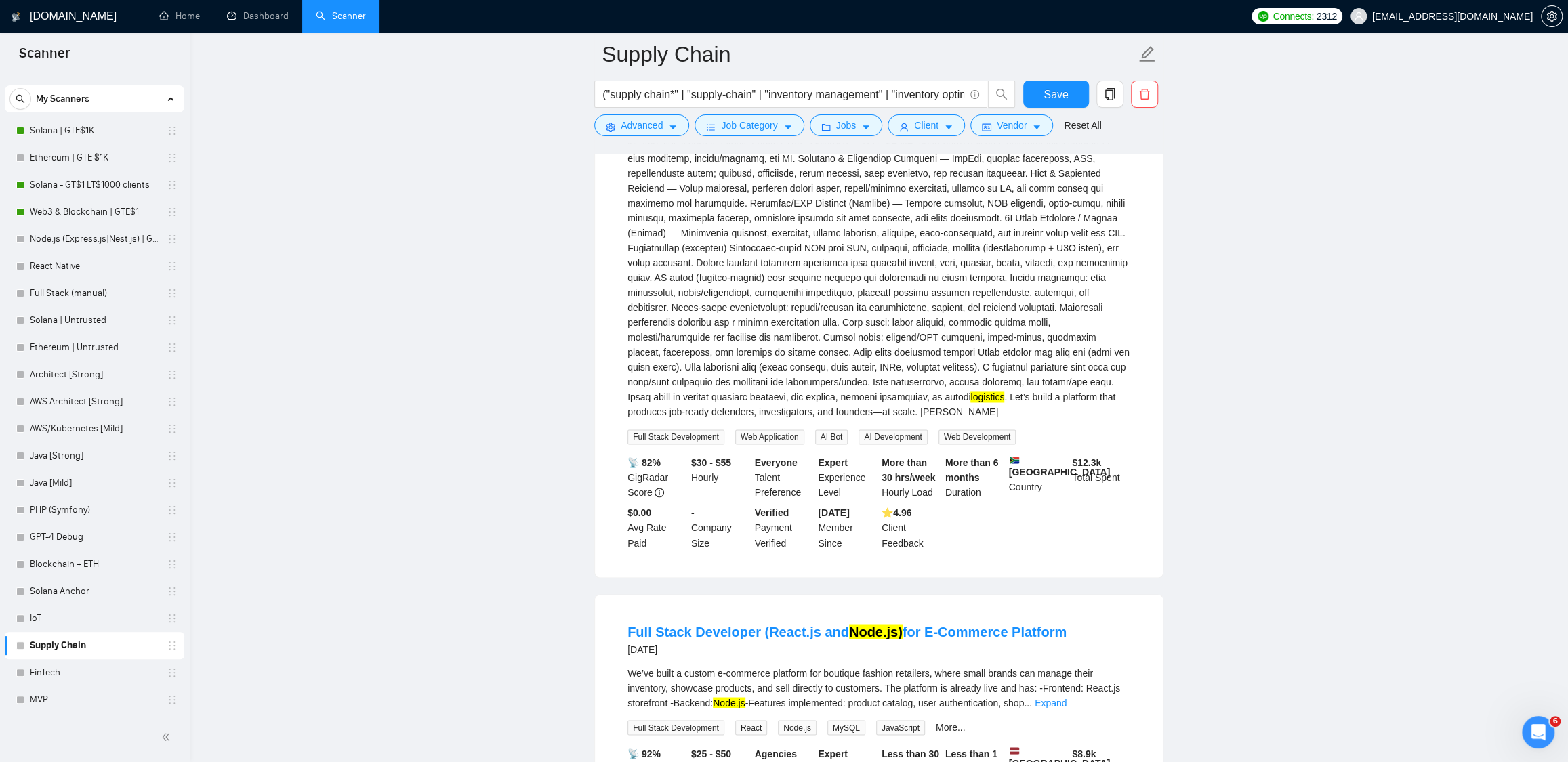
scroll to position [1942, 0]
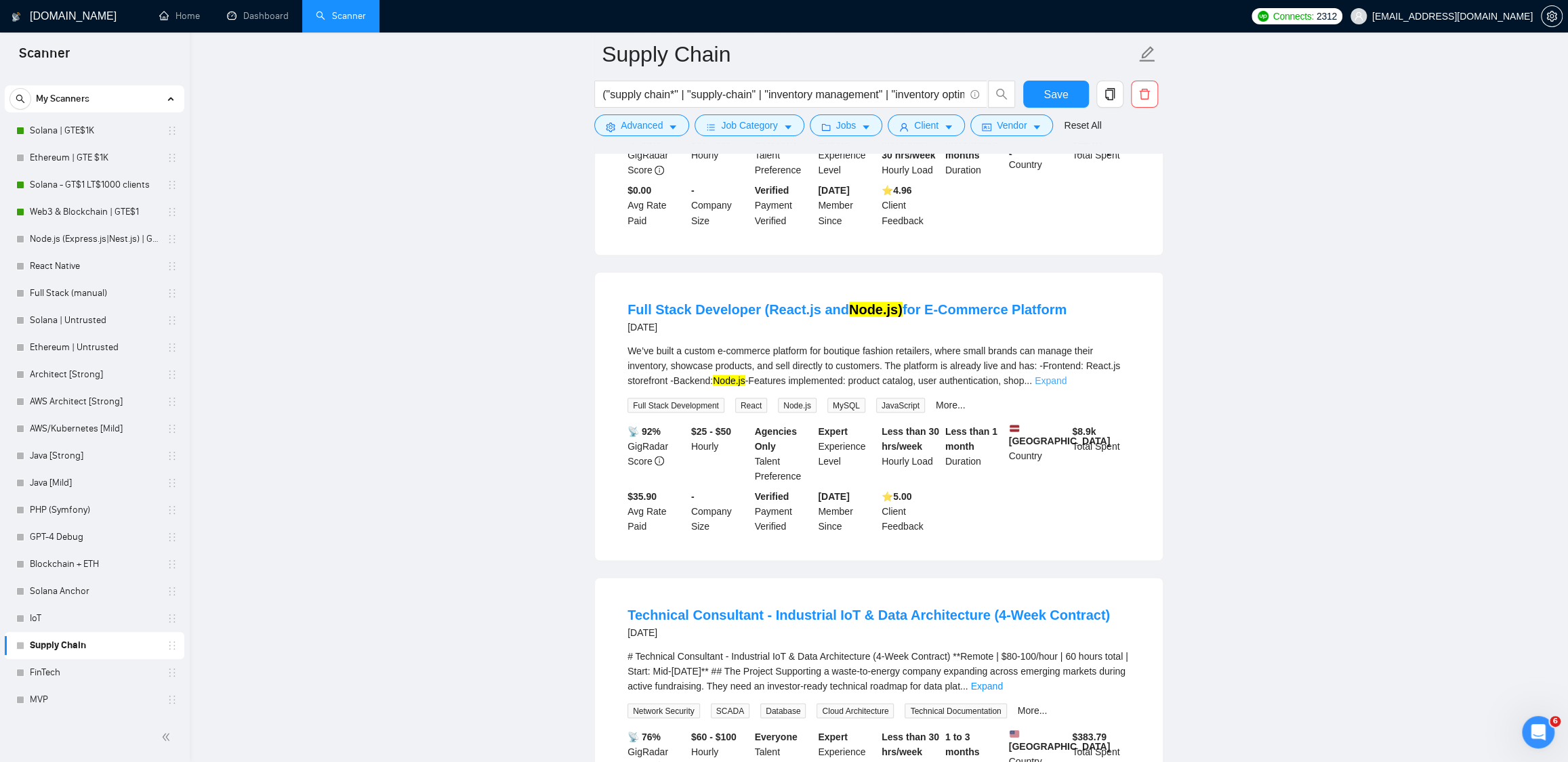
click at [1066, 386] on link "Expand" at bounding box center [1051, 380] width 32 height 11
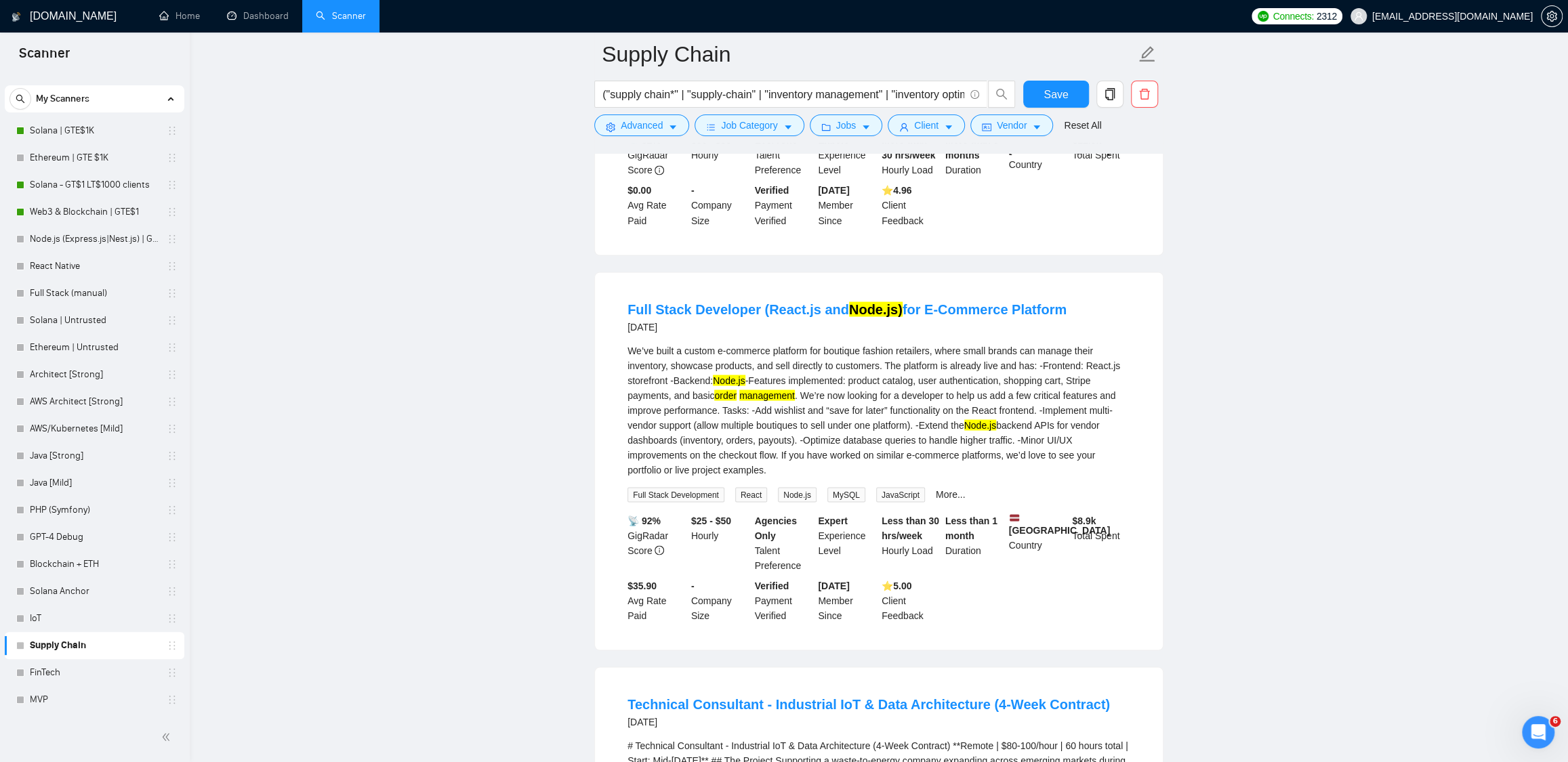
scroll to position [2296, 0]
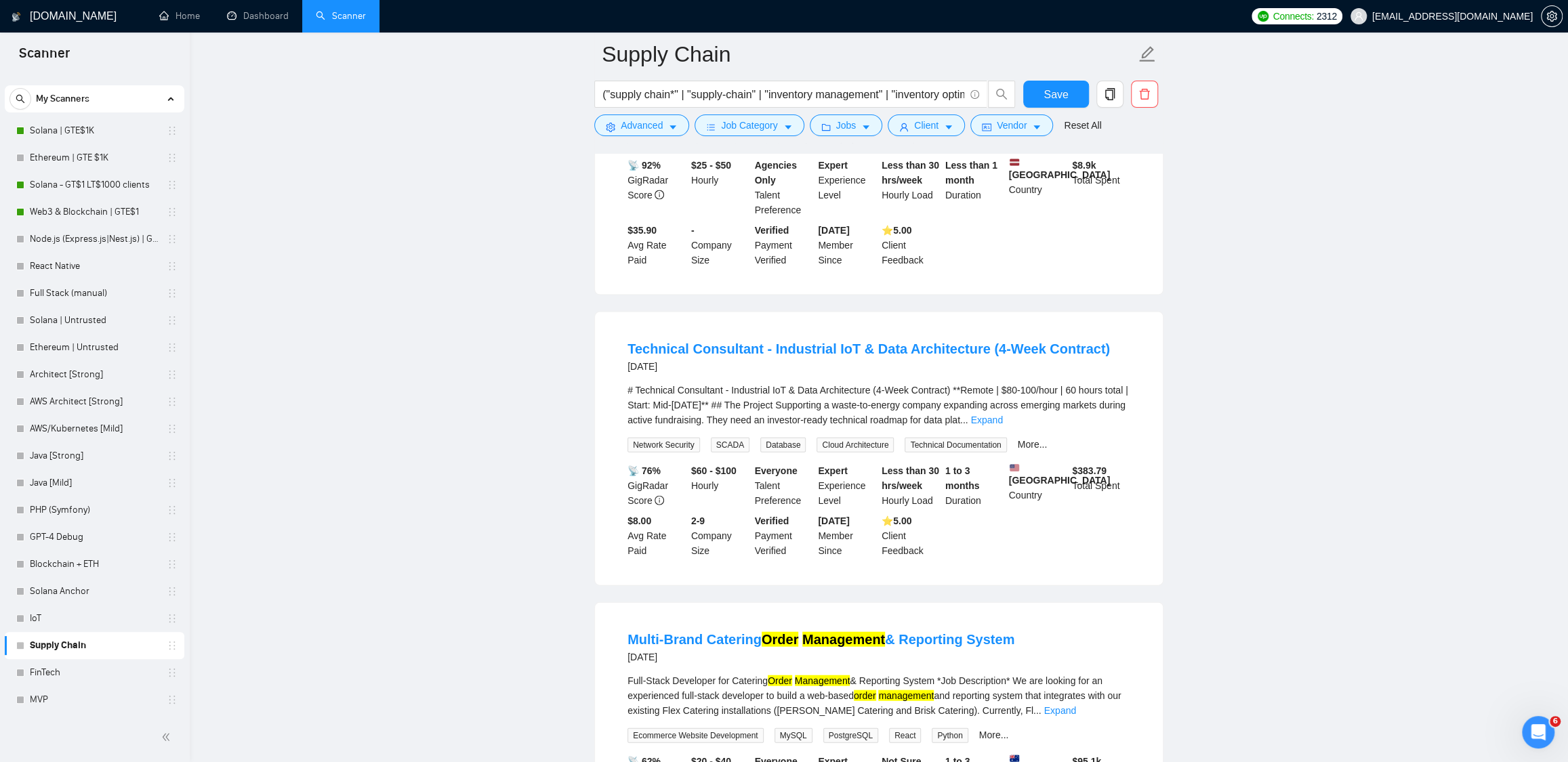
click at [1002, 425] on link "Expand" at bounding box center [986, 420] width 32 height 11
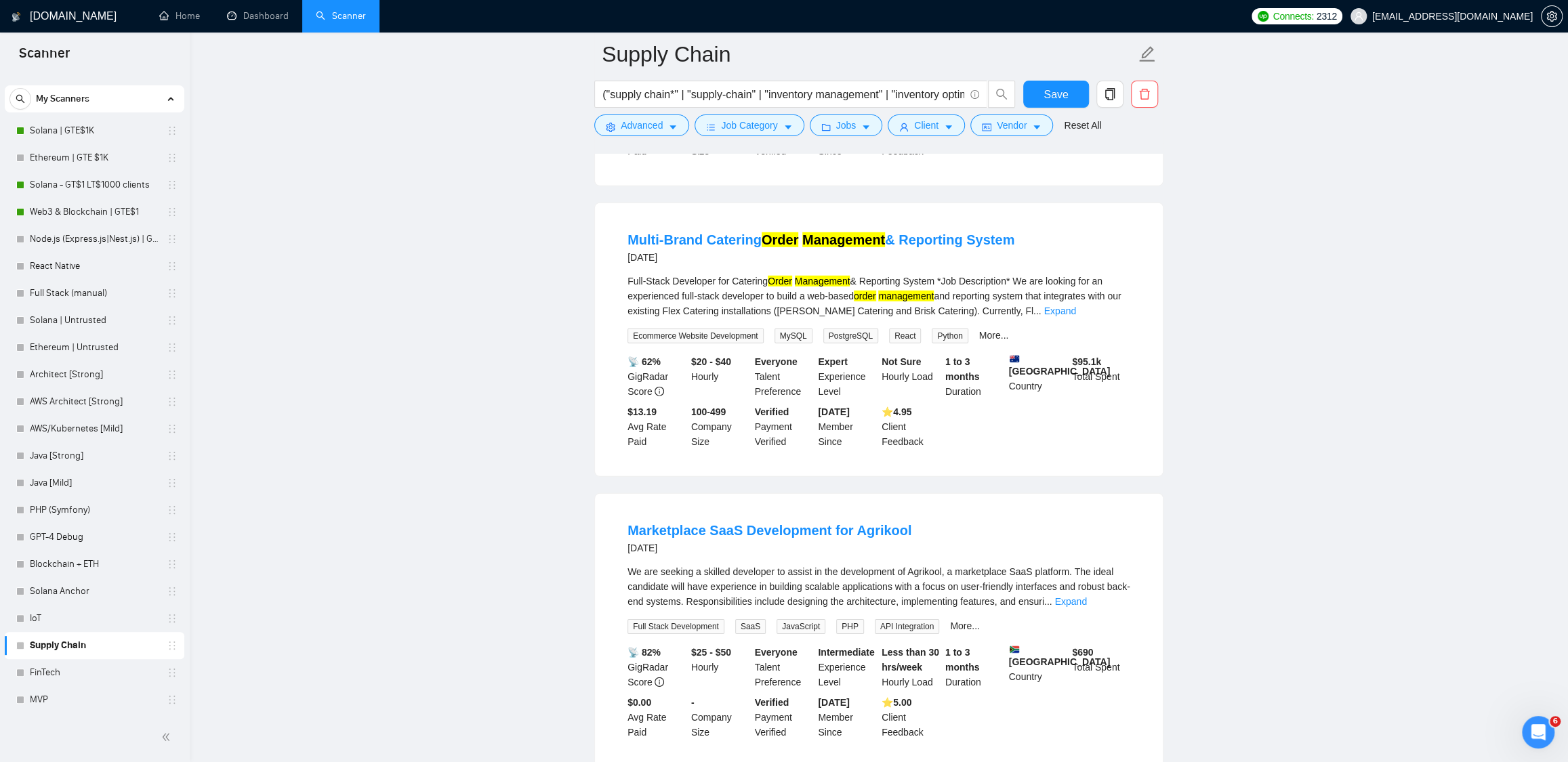
scroll to position [3193, 0]
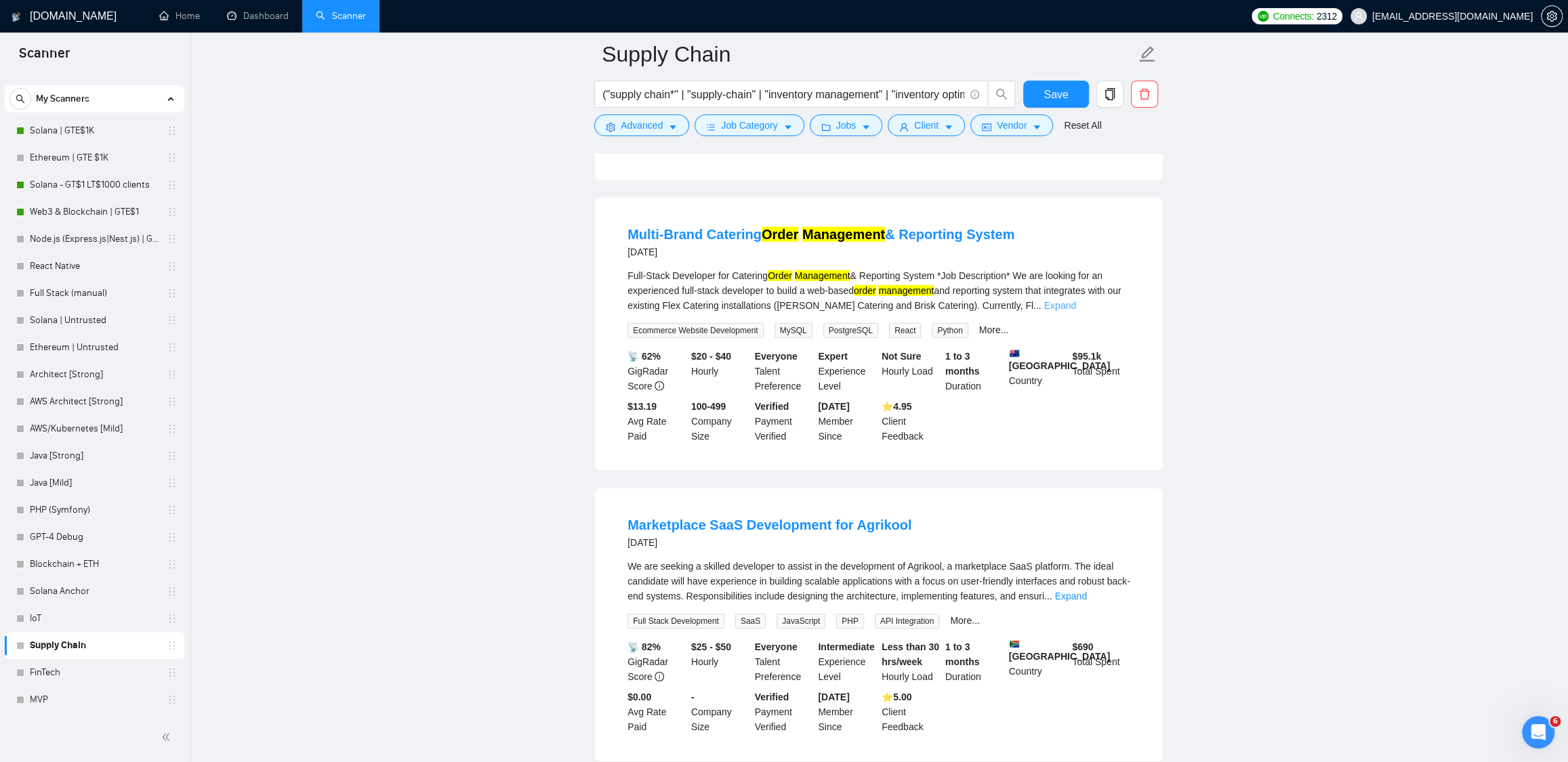
click at [1076, 311] on link "Expand" at bounding box center [1060, 305] width 32 height 11
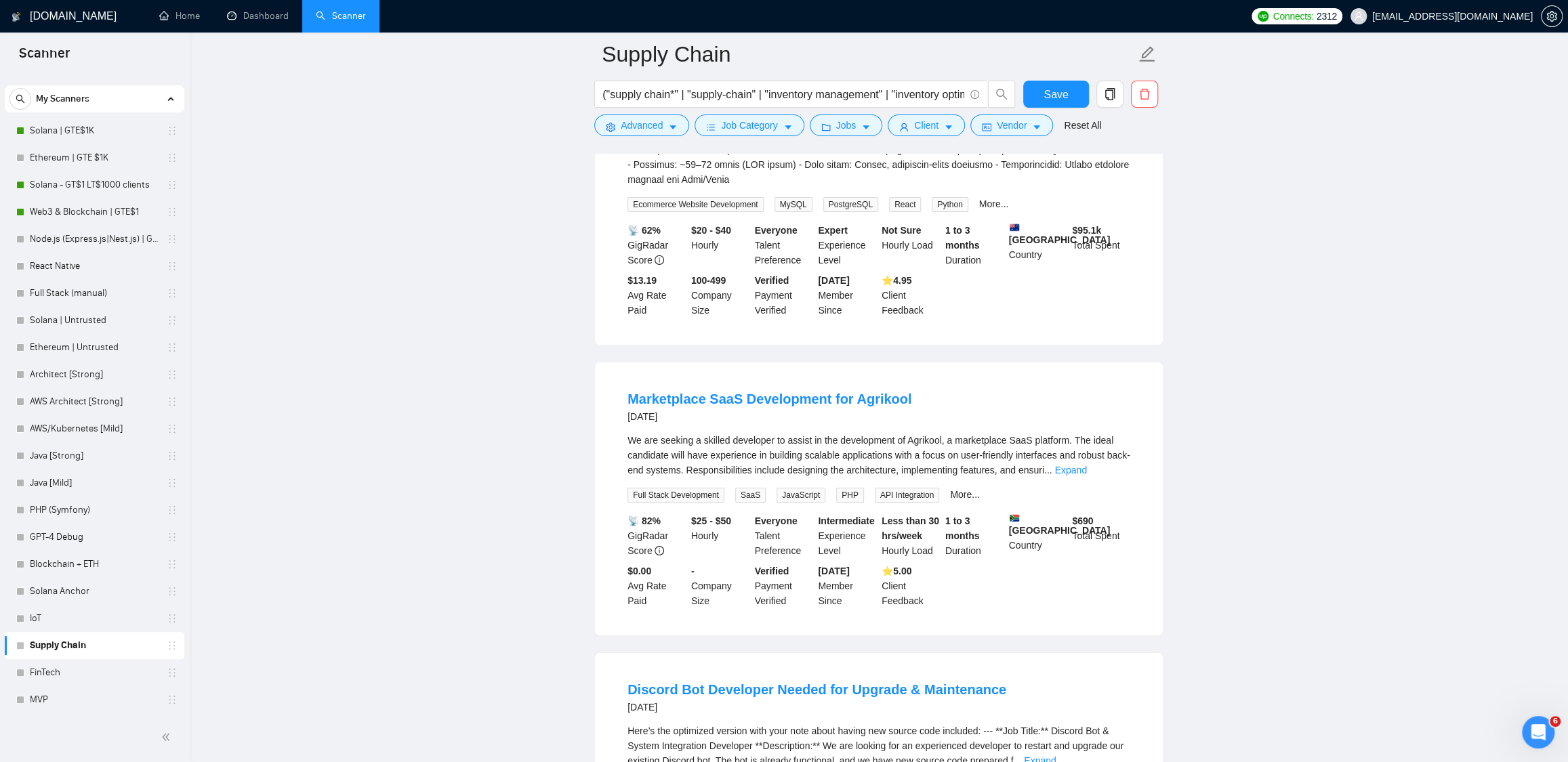
scroll to position [3653, 0]
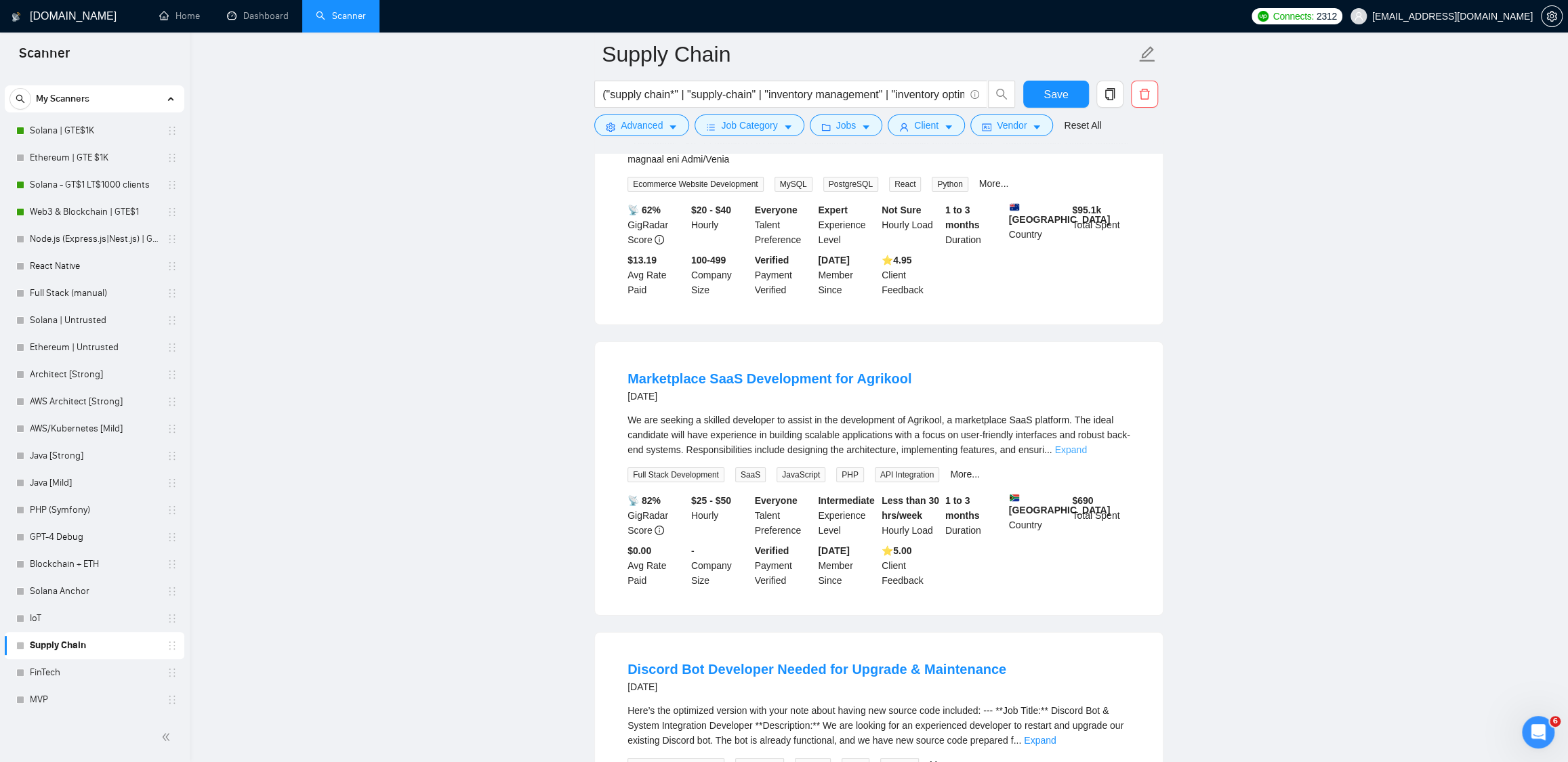
click at [1086, 455] on link "Expand" at bounding box center [1070, 450] width 32 height 11
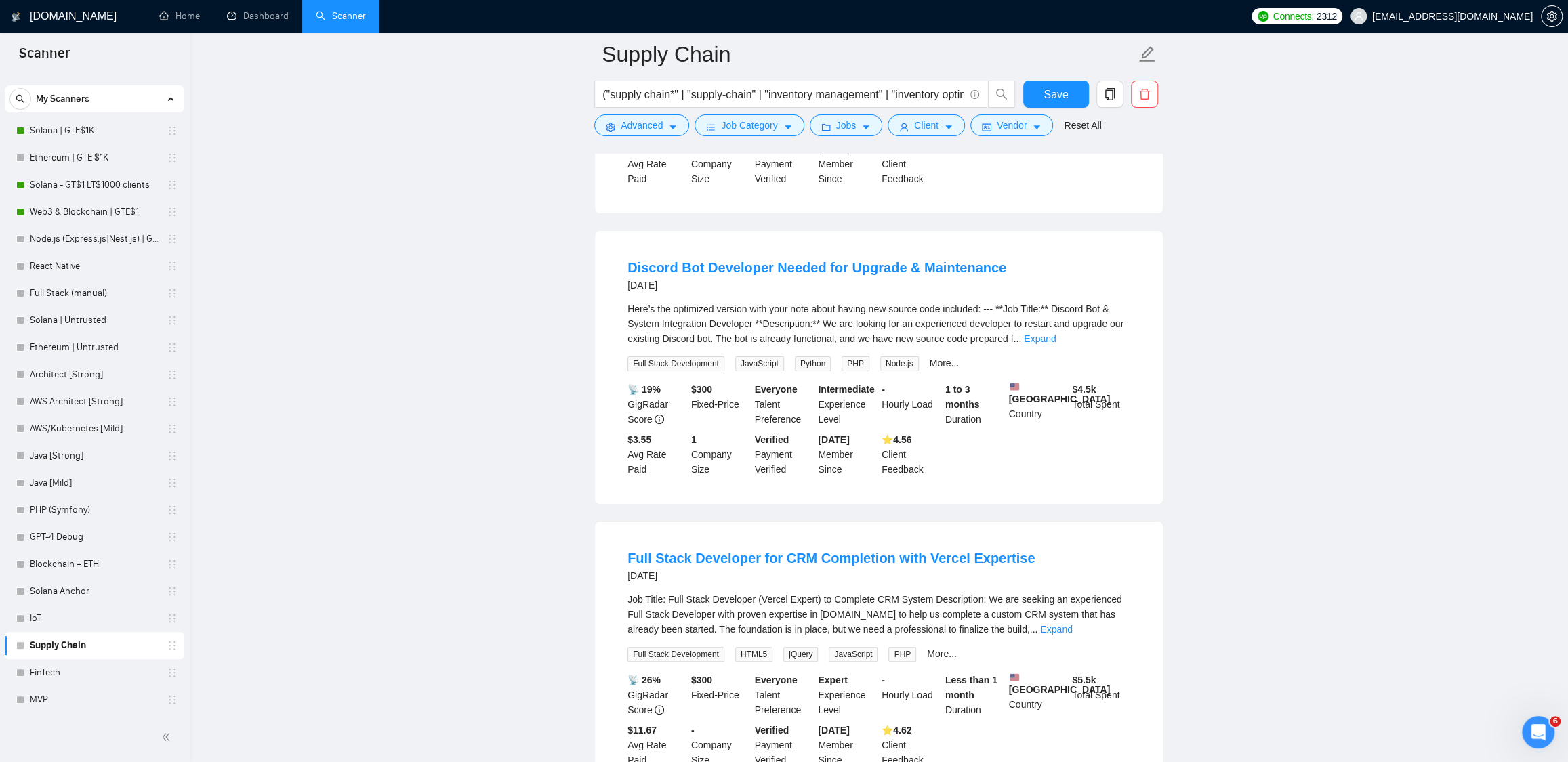
scroll to position [4273, 0]
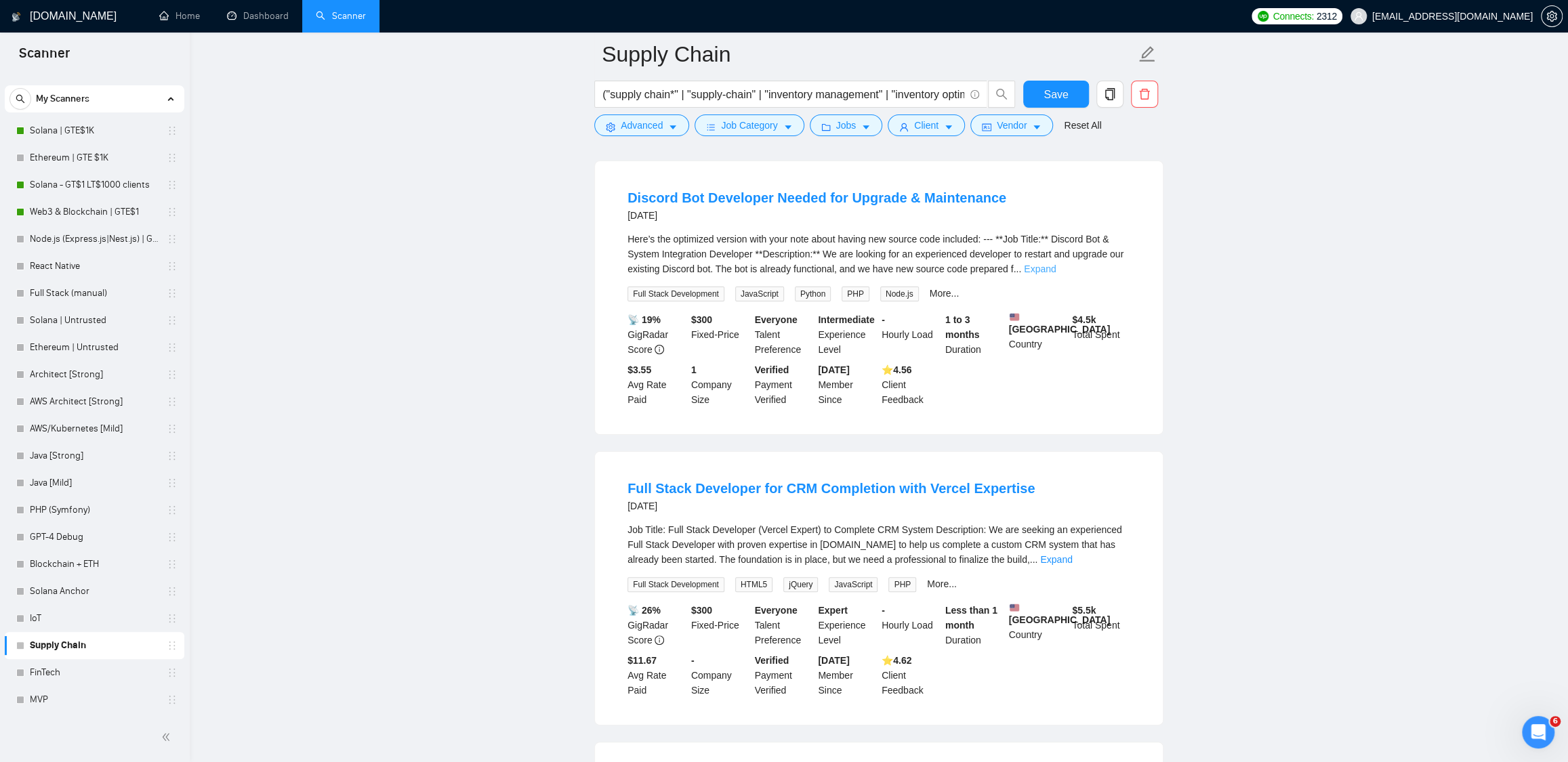
click at [1056, 274] on link "Expand" at bounding box center [1040, 269] width 32 height 11
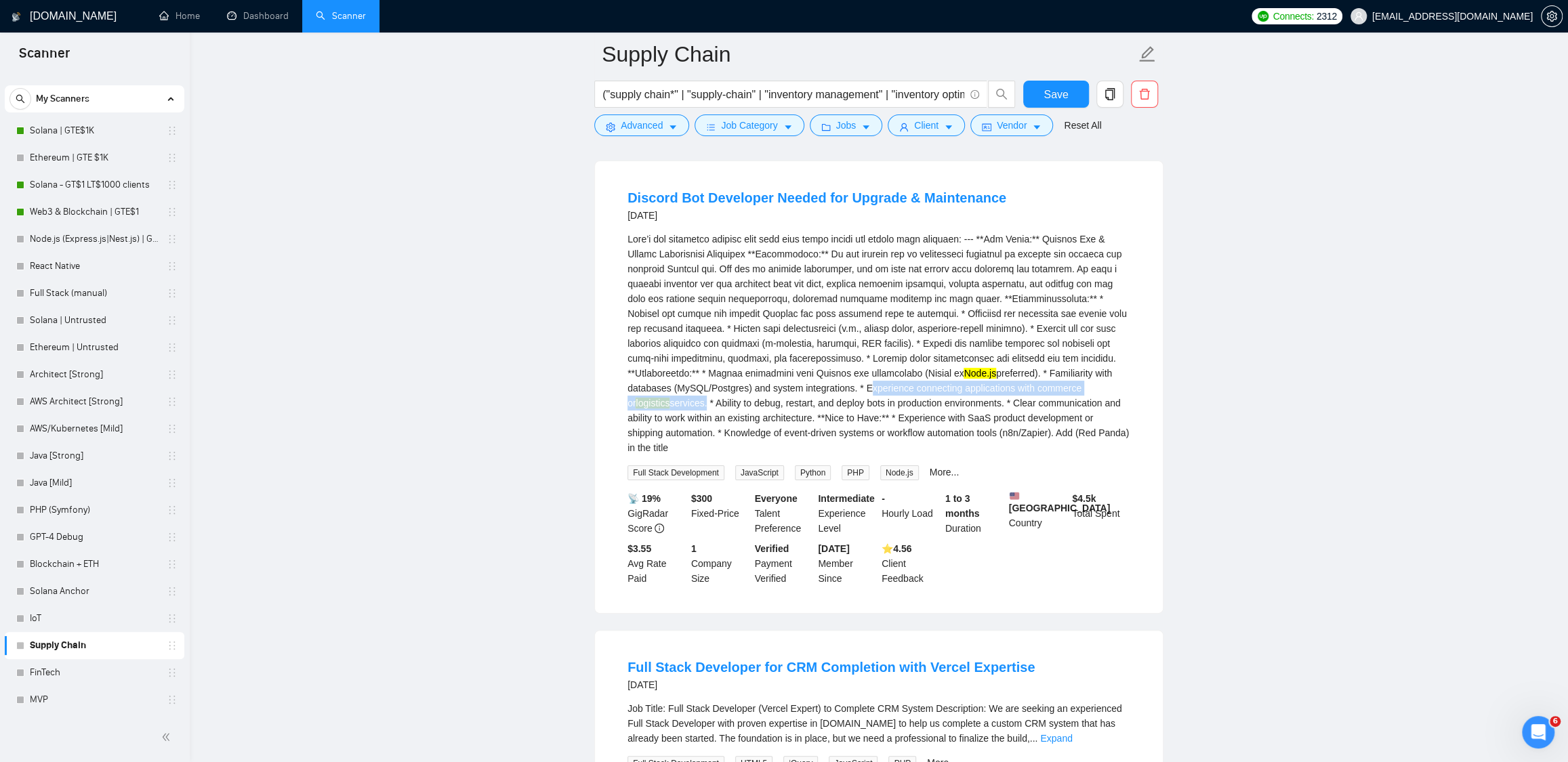
drag, startPoint x: 1006, startPoint y: 485, endPoint x: 693, endPoint y: 489, distance: 313.0
click at [693, 455] on div "Node.js preferred). * Familiarity with databases (MySQL/Postgres) and system in…" at bounding box center [879, 343] width 503 height 224
click at [952, 455] on div "Node.js preferred). * Familiarity with databases (MySQL/Postgres) and system in…" at bounding box center [879, 343] width 503 height 224
click at [670, 408] on mark "logistics" at bounding box center [652, 403] width 34 height 11
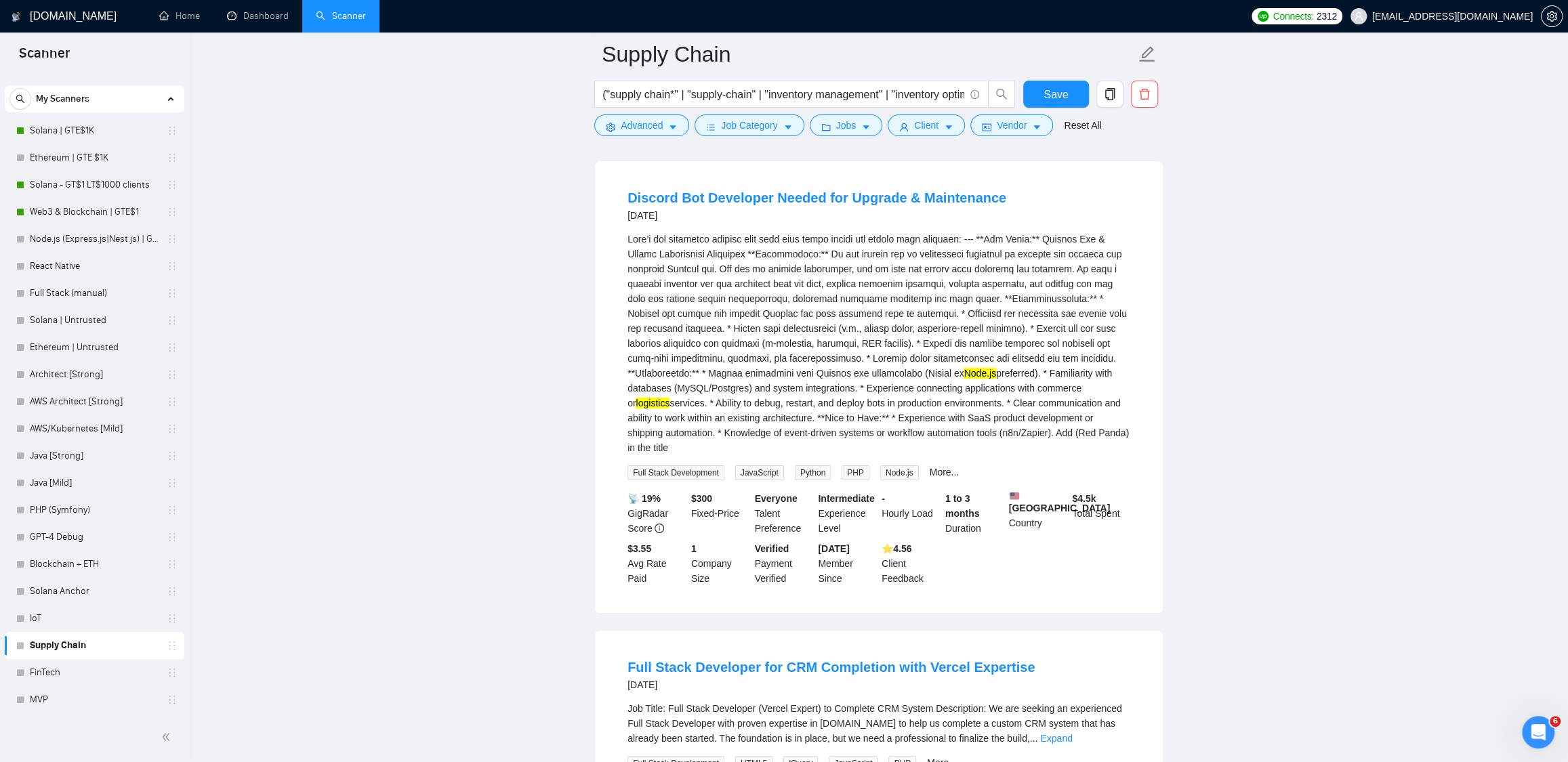
click at [920, 455] on div "Node.js preferred). * Familiarity with databases (MySQL/Postgres) and system in…" at bounding box center [879, 343] width 503 height 224
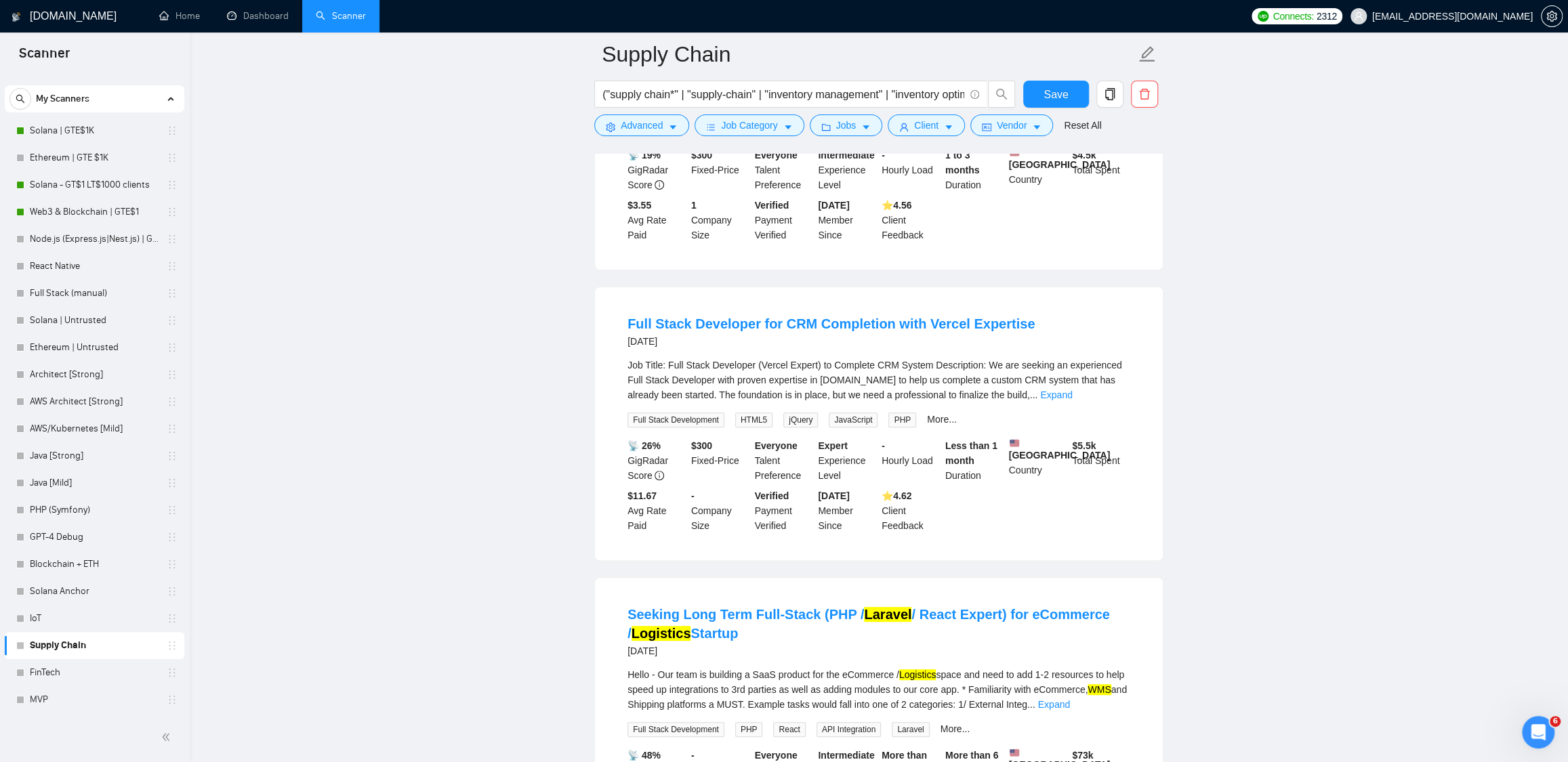
scroll to position [4655, 0]
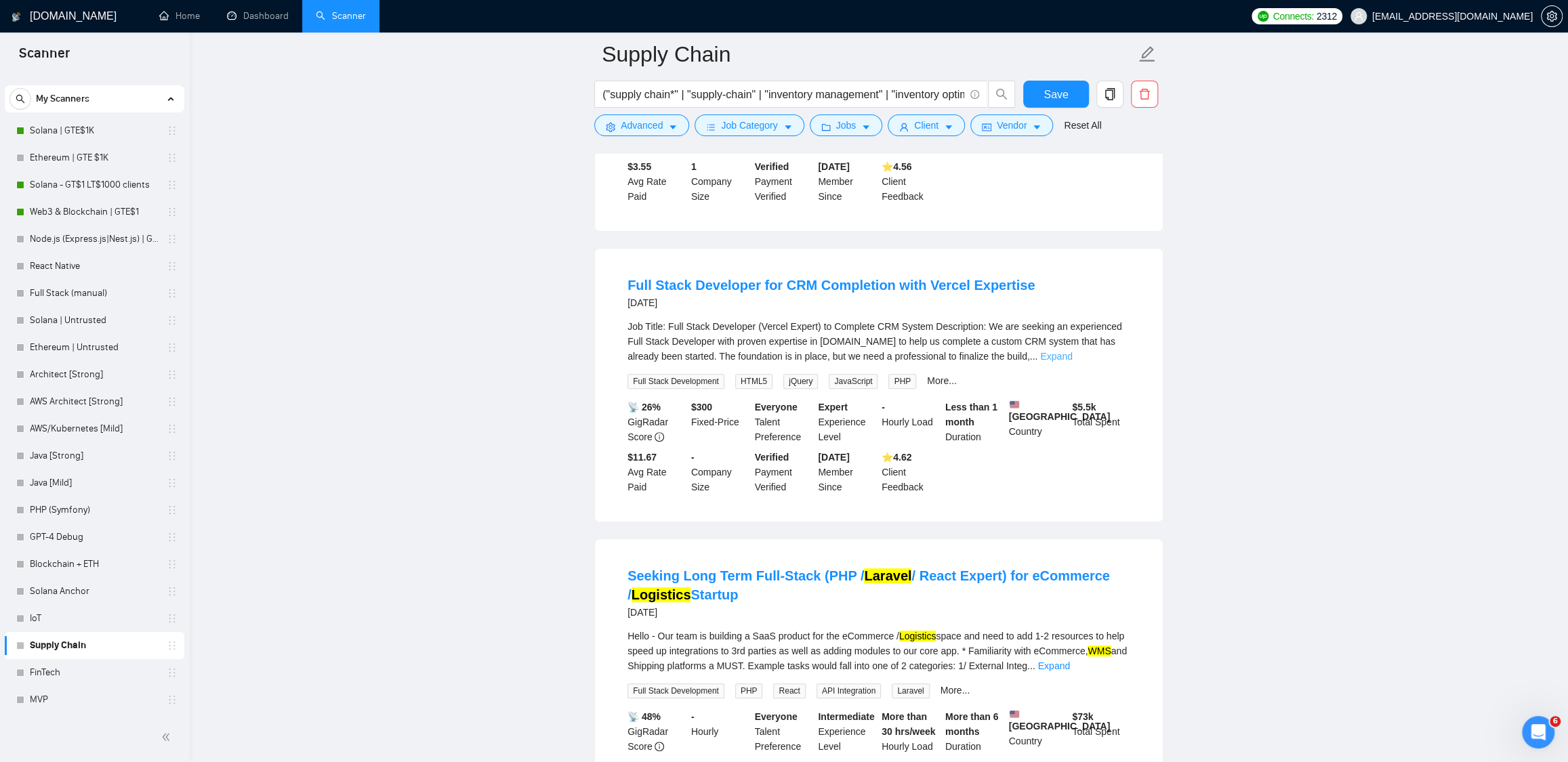
click at [1072, 362] on link "Expand" at bounding box center [1056, 357] width 32 height 11
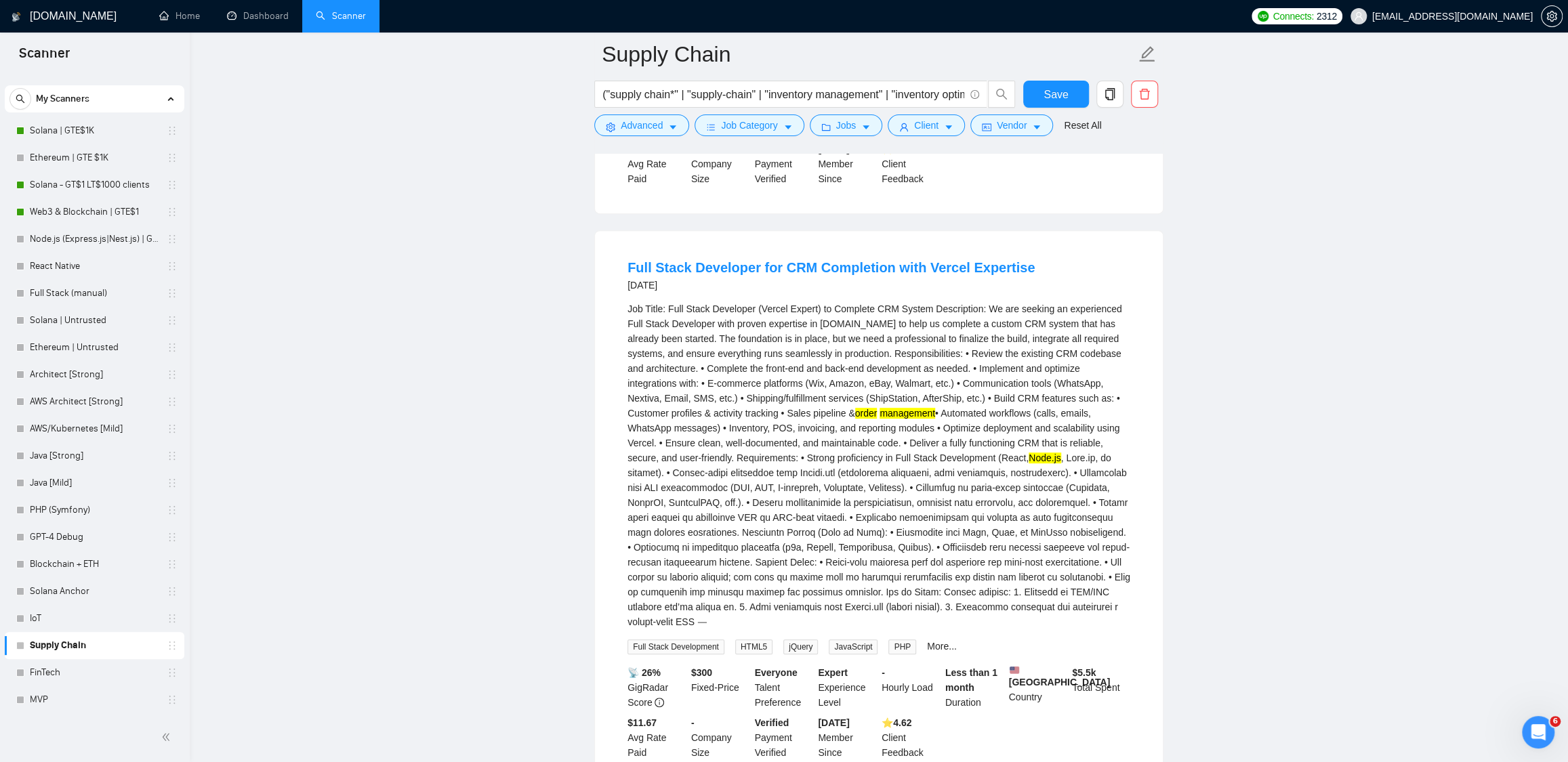
scroll to position [4772, 0]
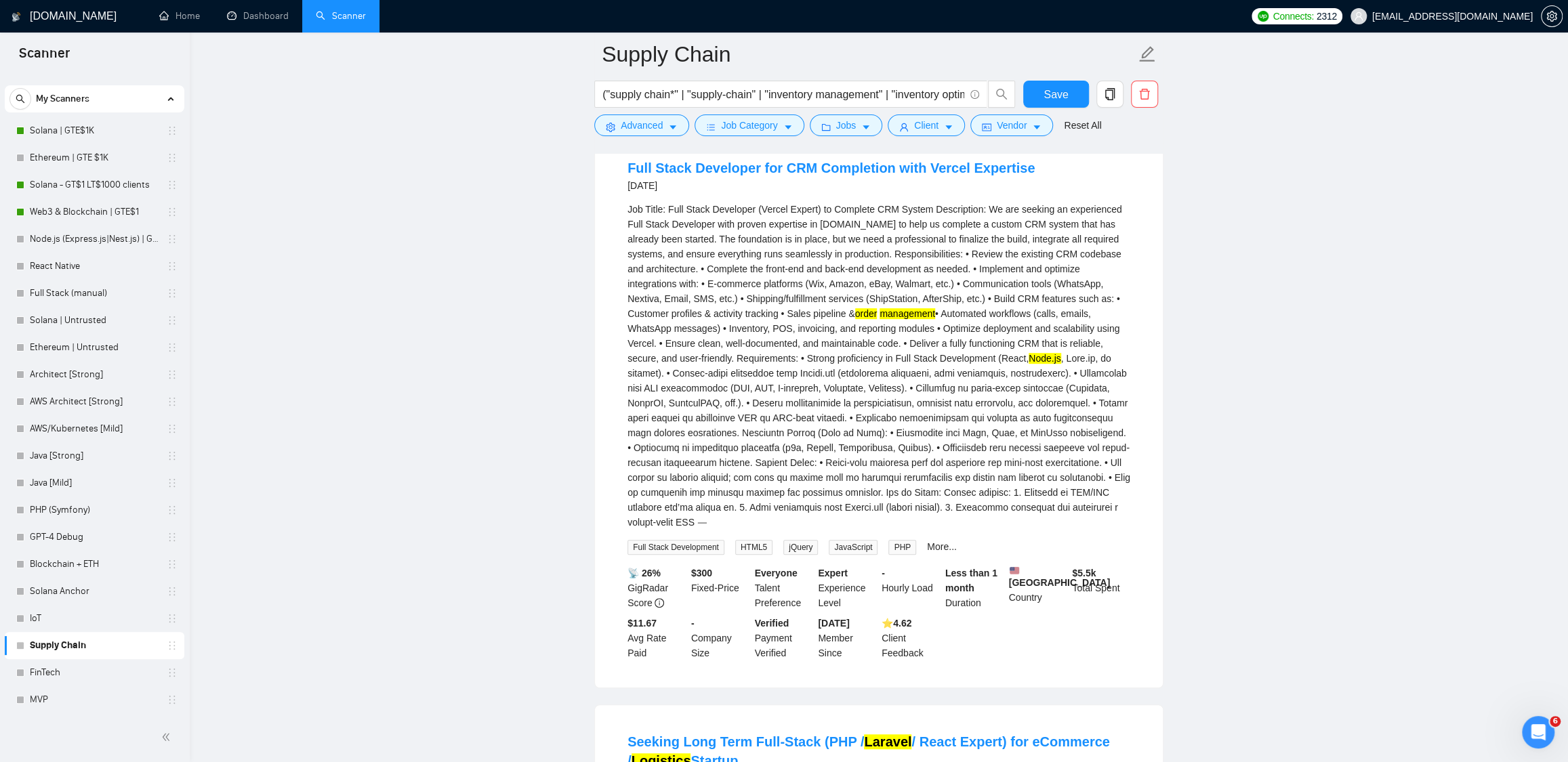
drag, startPoint x: 879, startPoint y: 405, endPoint x: 1000, endPoint y: 405, distance: 121.0
click at [1000, 405] on div "Job Title: Full Stack Developer (Vercel Expert) to Complete CRM System Descript…" at bounding box center [879, 365] width 503 height 328
drag, startPoint x: 1039, startPoint y: 407, endPoint x: 883, endPoint y: 402, distance: 156.1
click at [883, 402] on div "Job Title: Full Stack Developer (Vercel Expert) to Complete CRM System Descript…" at bounding box center [879, 365] width 503 height 328
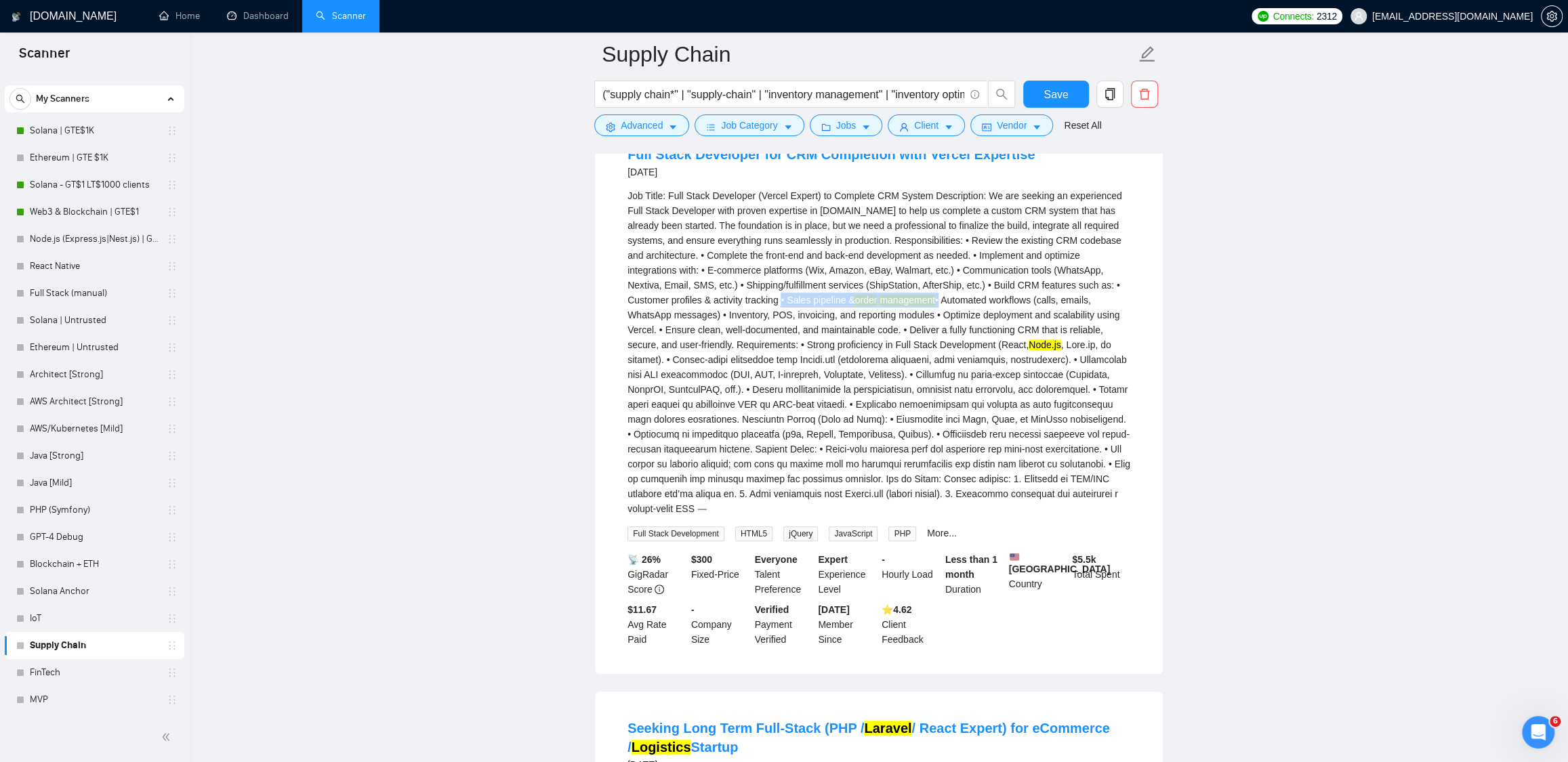
scroll to position [4890, 0]
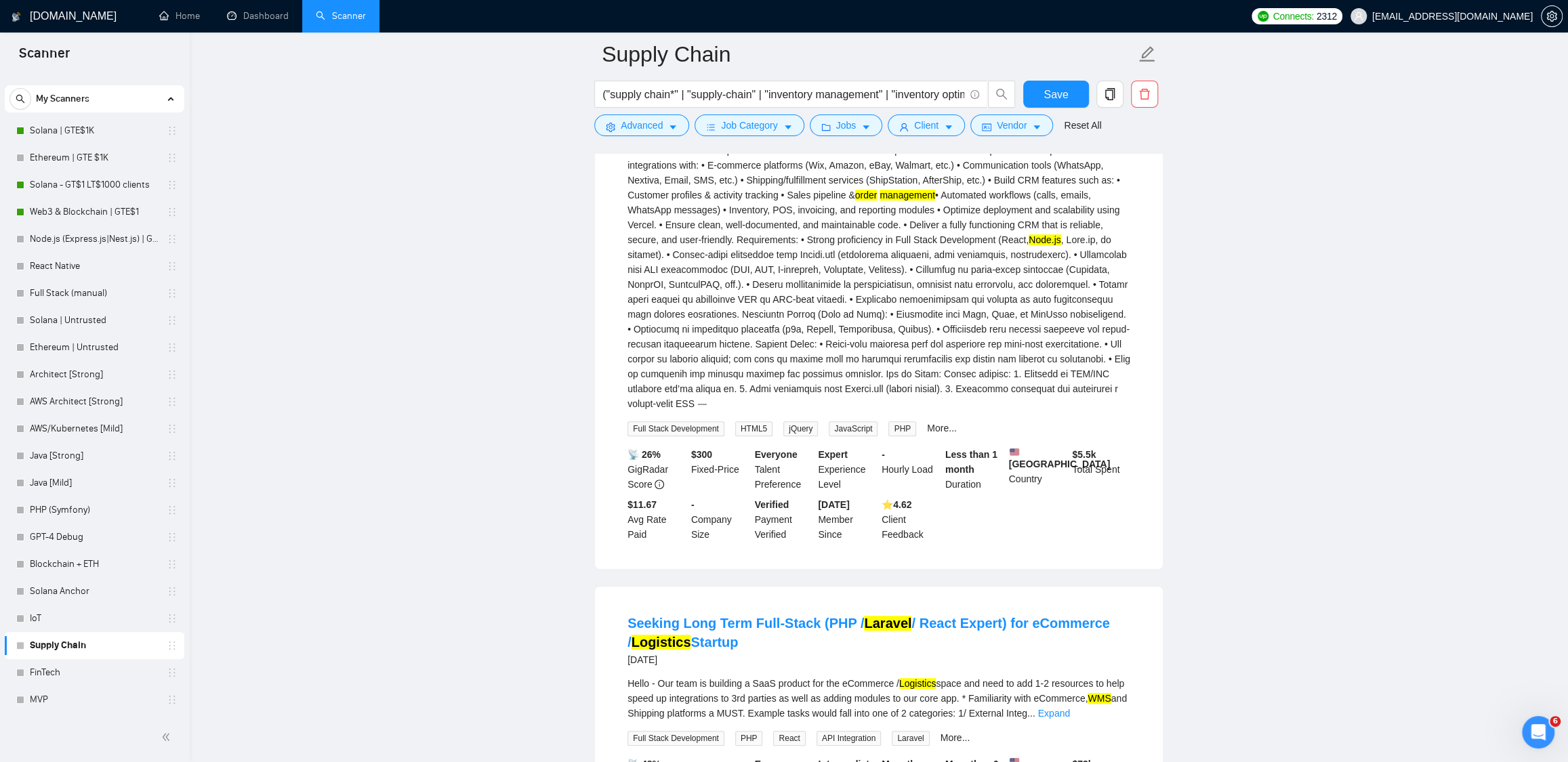
click at [1067, 412] on div "Job Title: Full Stack Developer (Vercel Expert) to Complete CRM System Descript…" at bounding box center [879, 247] width 503 height 328
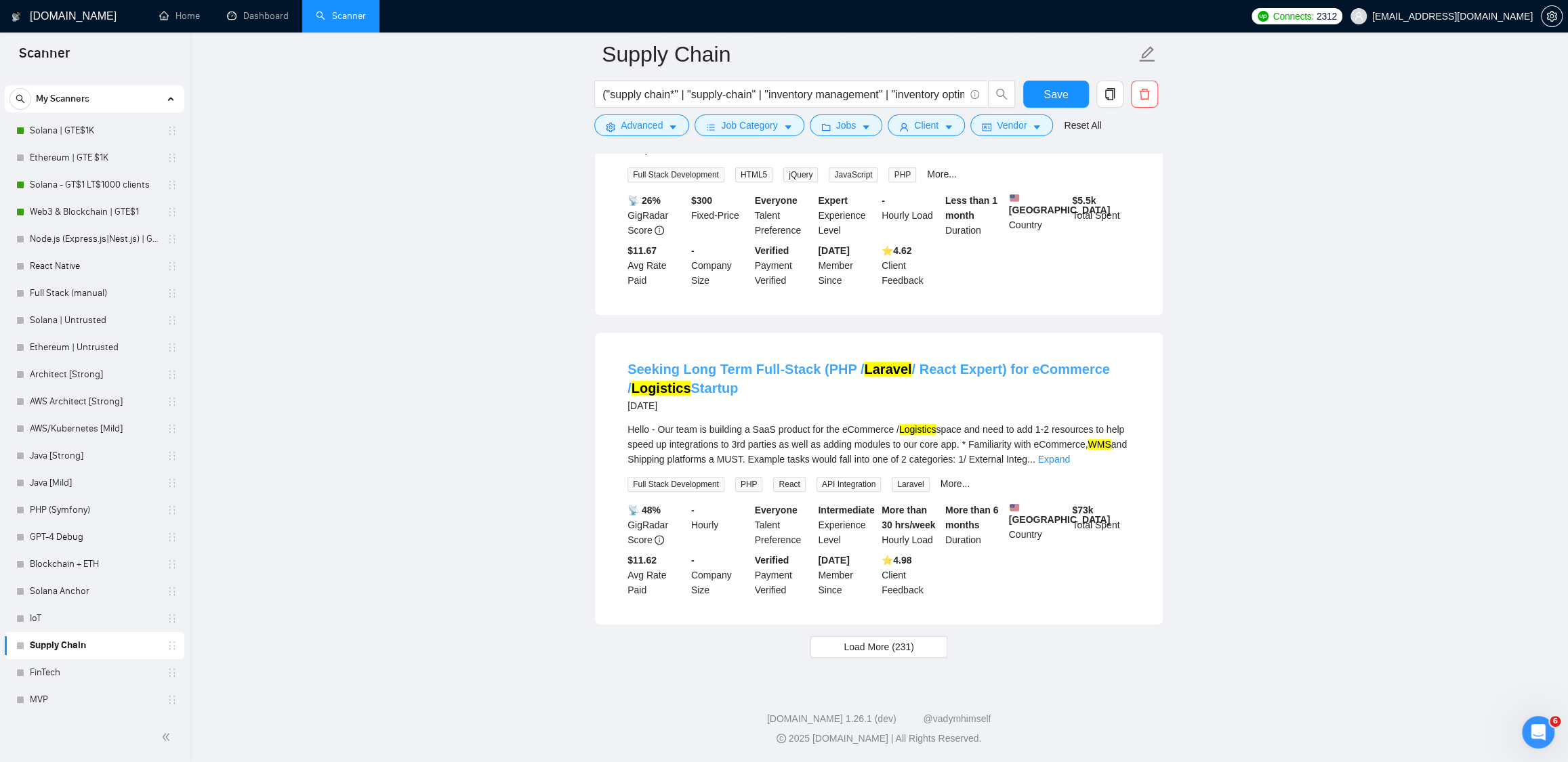
scroll to position [5183, 0]
drag, startPoint x: 641, startPoint y: 451, endPoint x: 800, endPoint y: 470, distance: 160.1
click at [800, 470] on div "Seeking Long Term Full-Stack (PHP / Laravel / React Expert) for eCommerce / Log…" at bounding box center [878, 479] width 567 height 292
click at [1070, 465] on link "Expand" at bounding box center [1054, 459] width 32 height 11
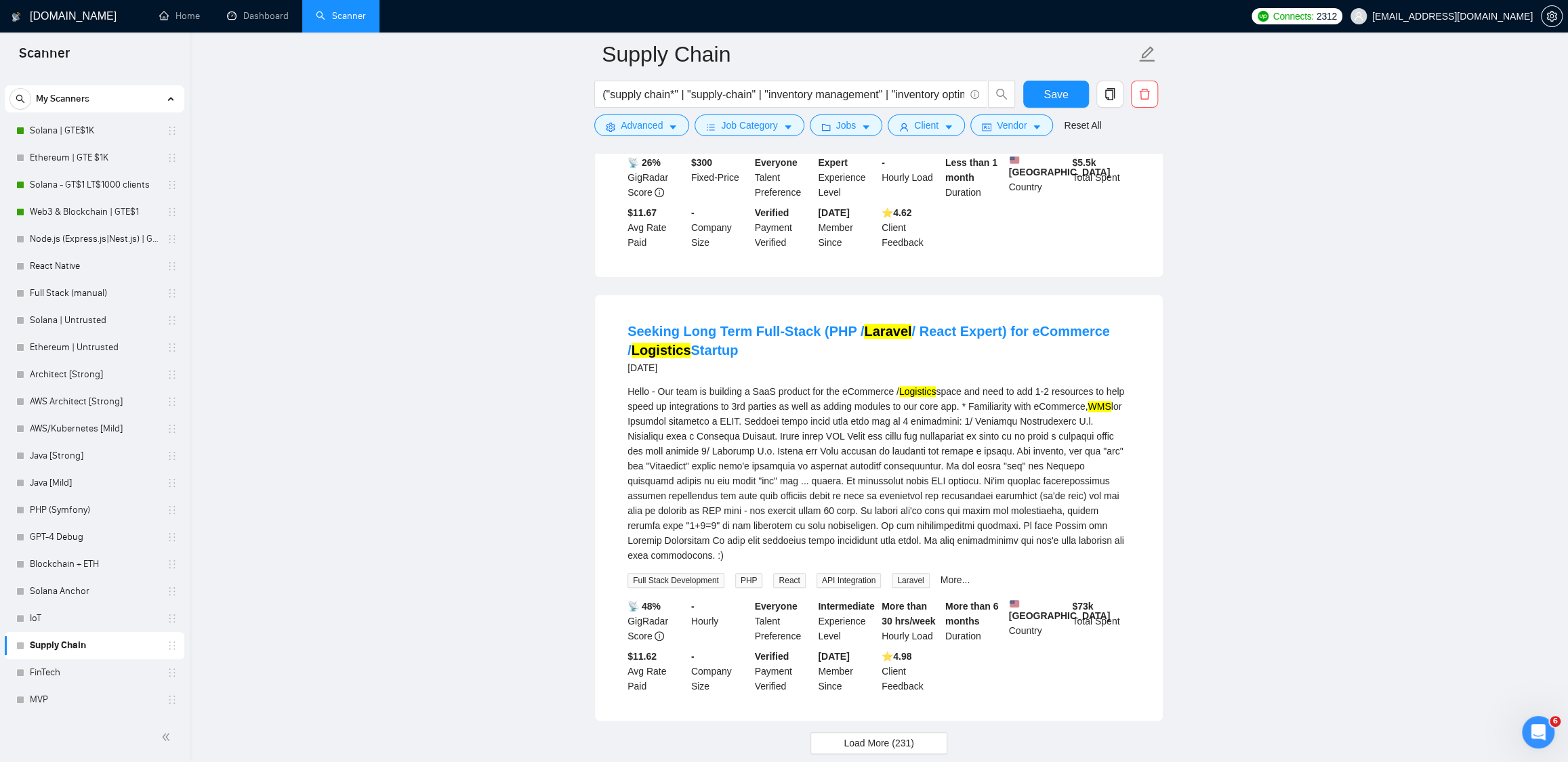
click at [849, 563] on div "Hello - Our team is building a SaaS product for the eCommerce / Logistics space…" at bounding box center [879, 473] width 503 height 179
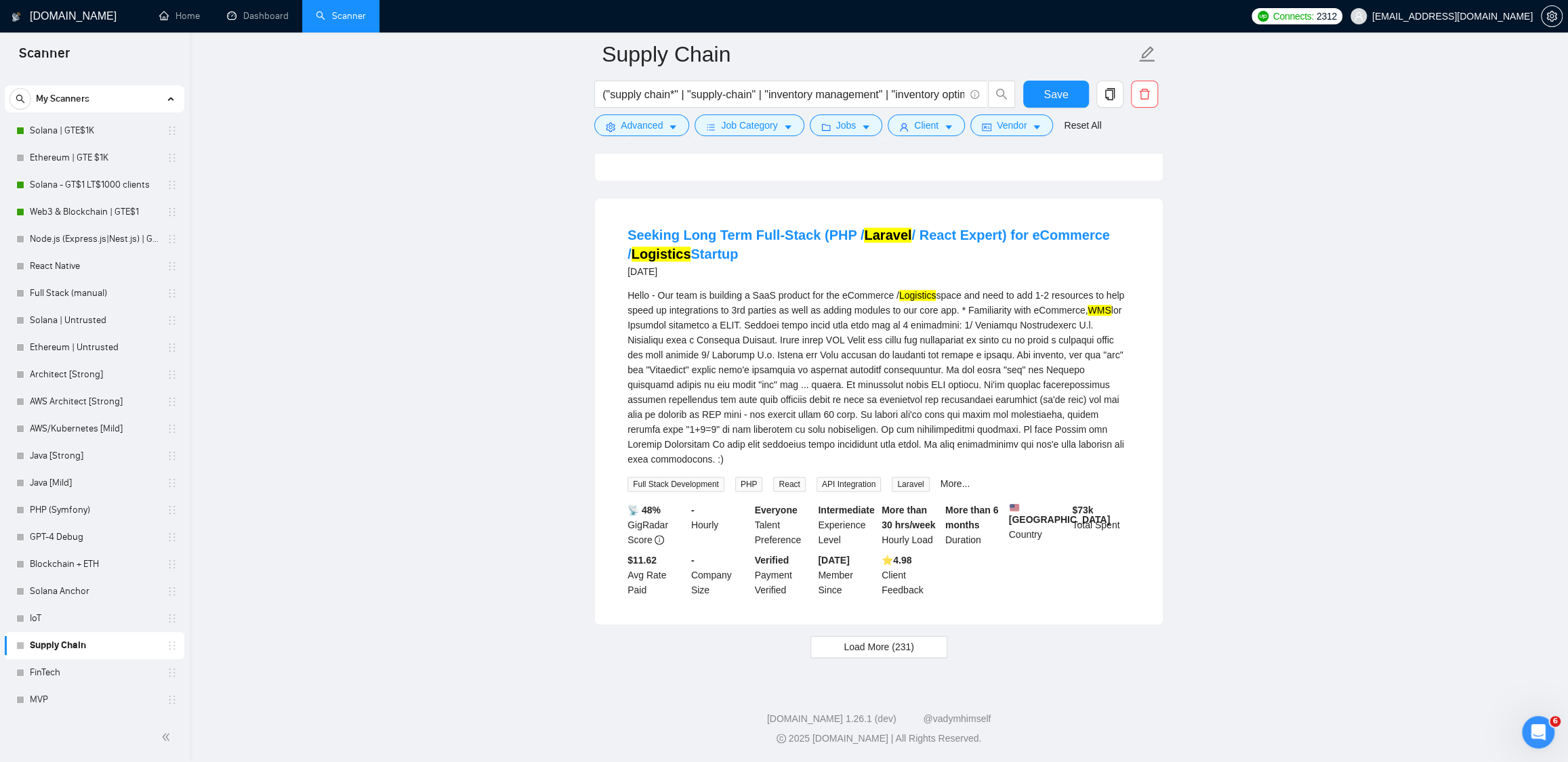
scroll to position [5403, 0]
drag, startPoint x: 627, startPoint y: 313, endPoint x: 812, endPoint y: 324, distance: 185.3
click at [776, 315] on div "Hello - Our team is building a SaaS product for the eCommerce / Logistics space…" at bounding box center [879, 377] width 503 height 179
drag, startPoint x: 1096, startPoint y: 338, endPoint x: 1106, endPoint y: 341, distance: 10.4
click at [1096, 338] on div "Hello - Our team is building a SaaS product for the eCommerce / Logistics space…" at bounding box center [879, 377] width 503 height 179
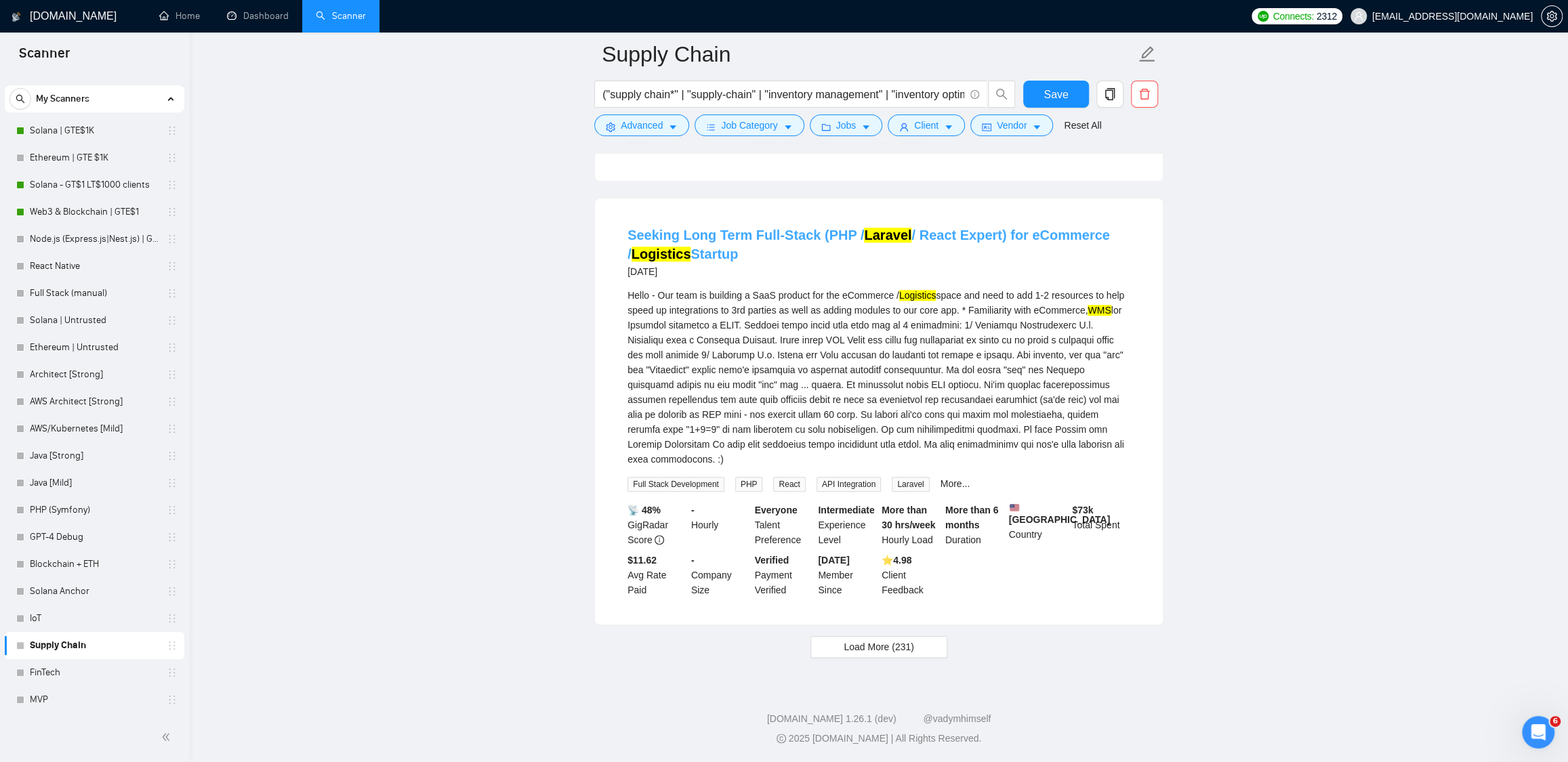
click at [810, 228] on link "Seeking Long Term Full-Stack (PHP / Laravel / React Expert) for eCommerce / Log…" at bounding box center [869, 244] width 483 height 34
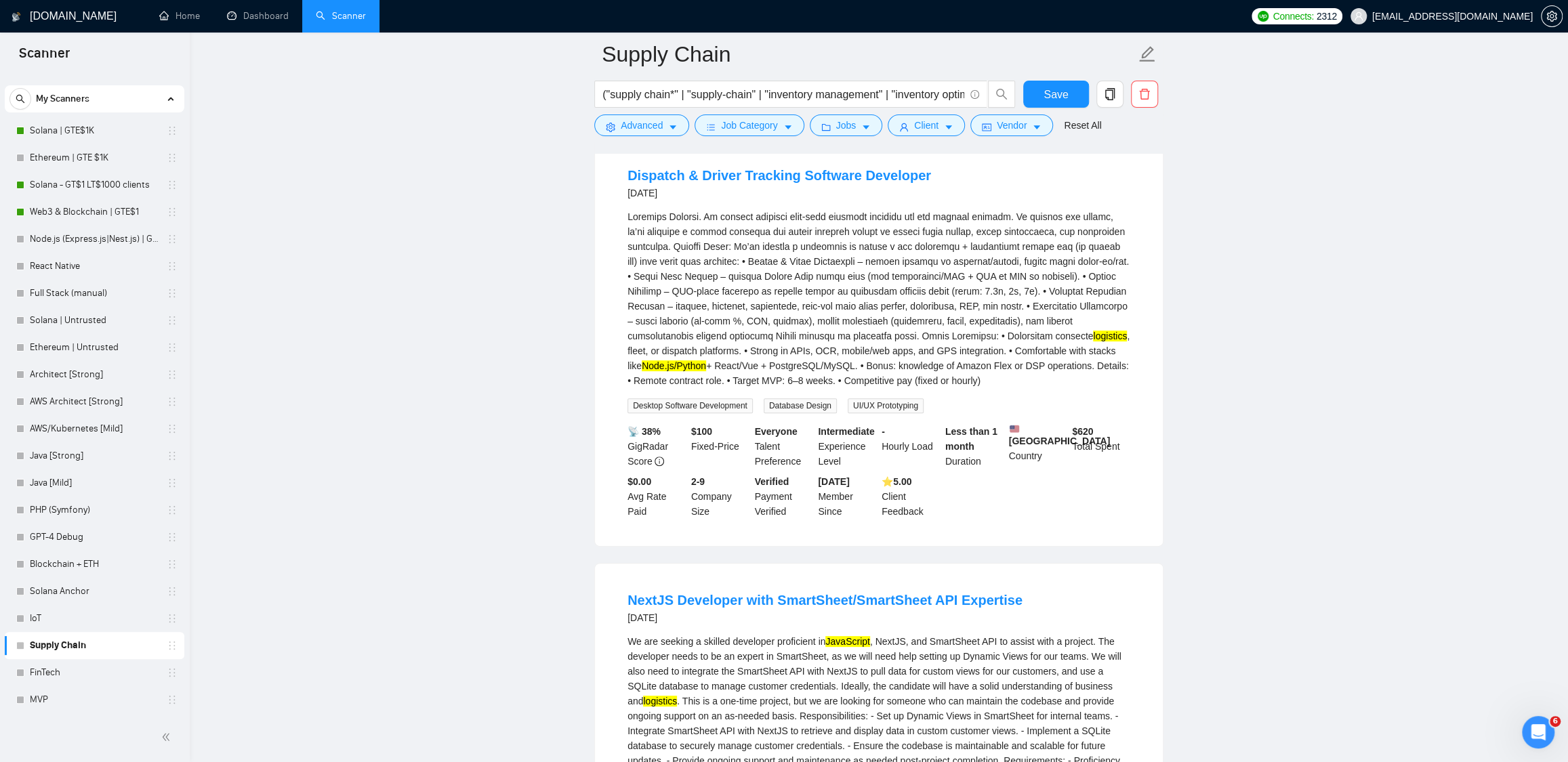
scroll to position [0, 0]
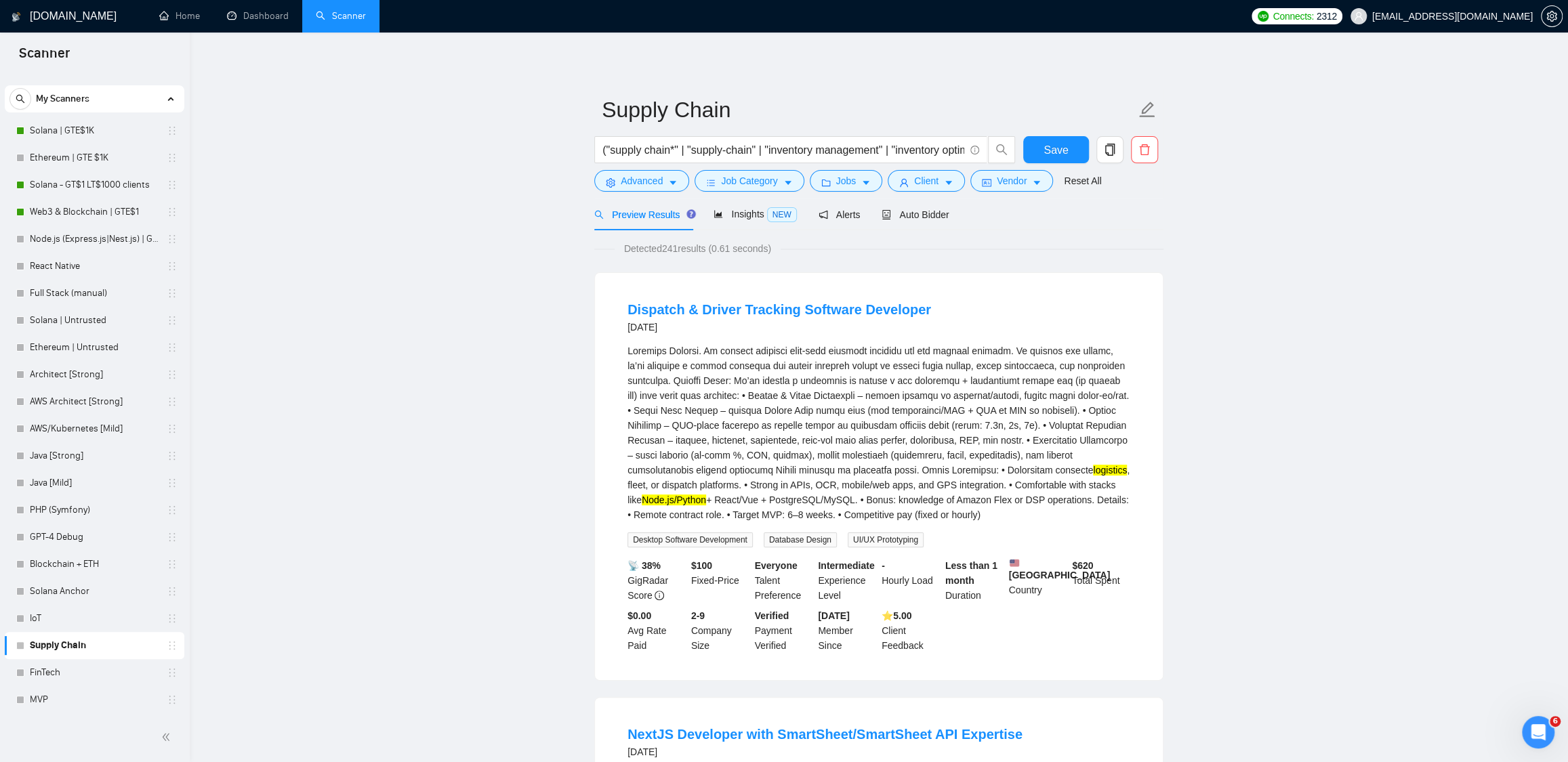
click at [767, 176] on span "Job Category" at bounding box center [749, 181] width 57 height 15
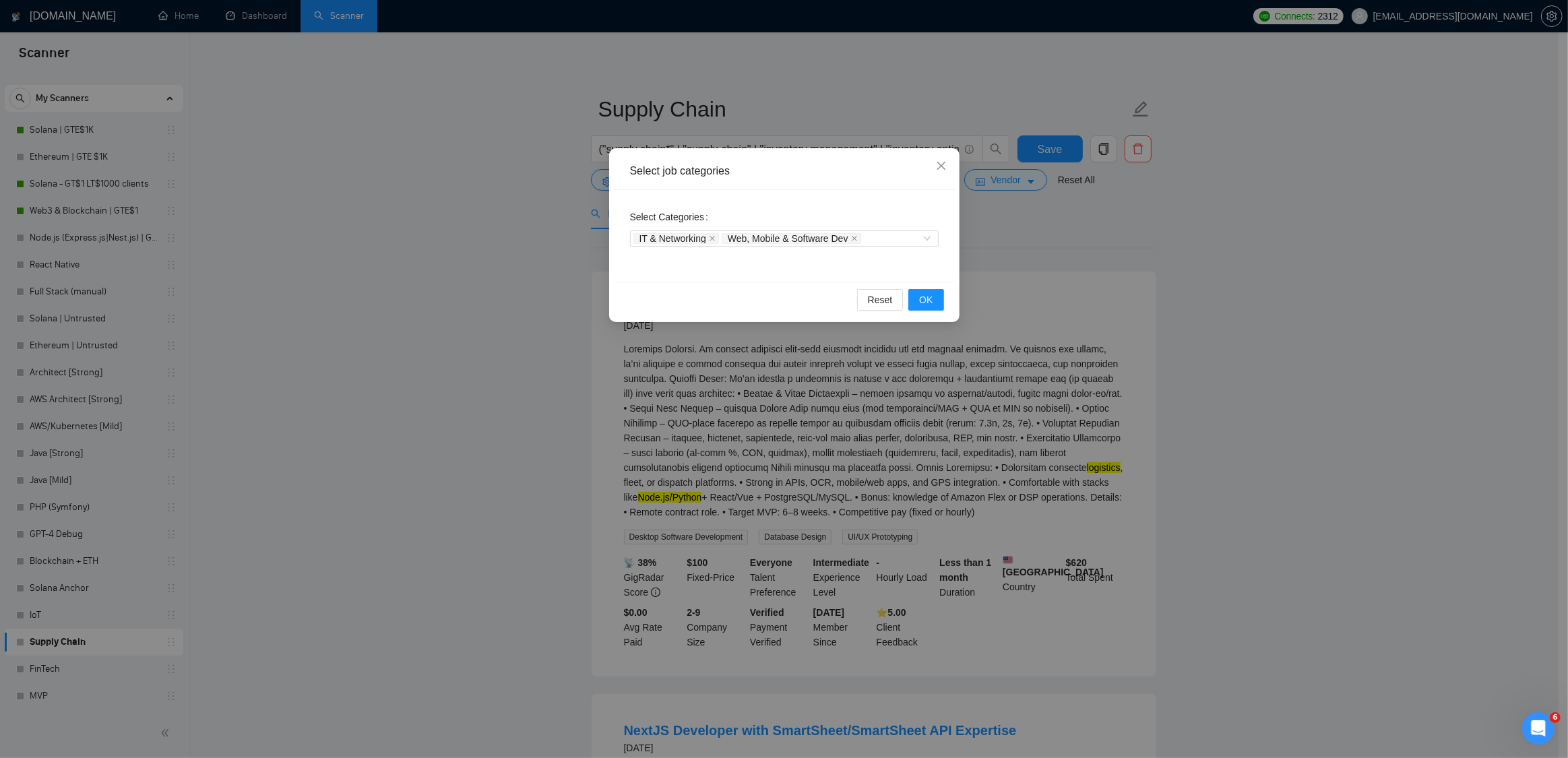
click at [1200, 236] on div "Select job categories Select Categories IT & Networking Web, Mobile & Software …" at bounding box center [784, 379] width 1568 height 758
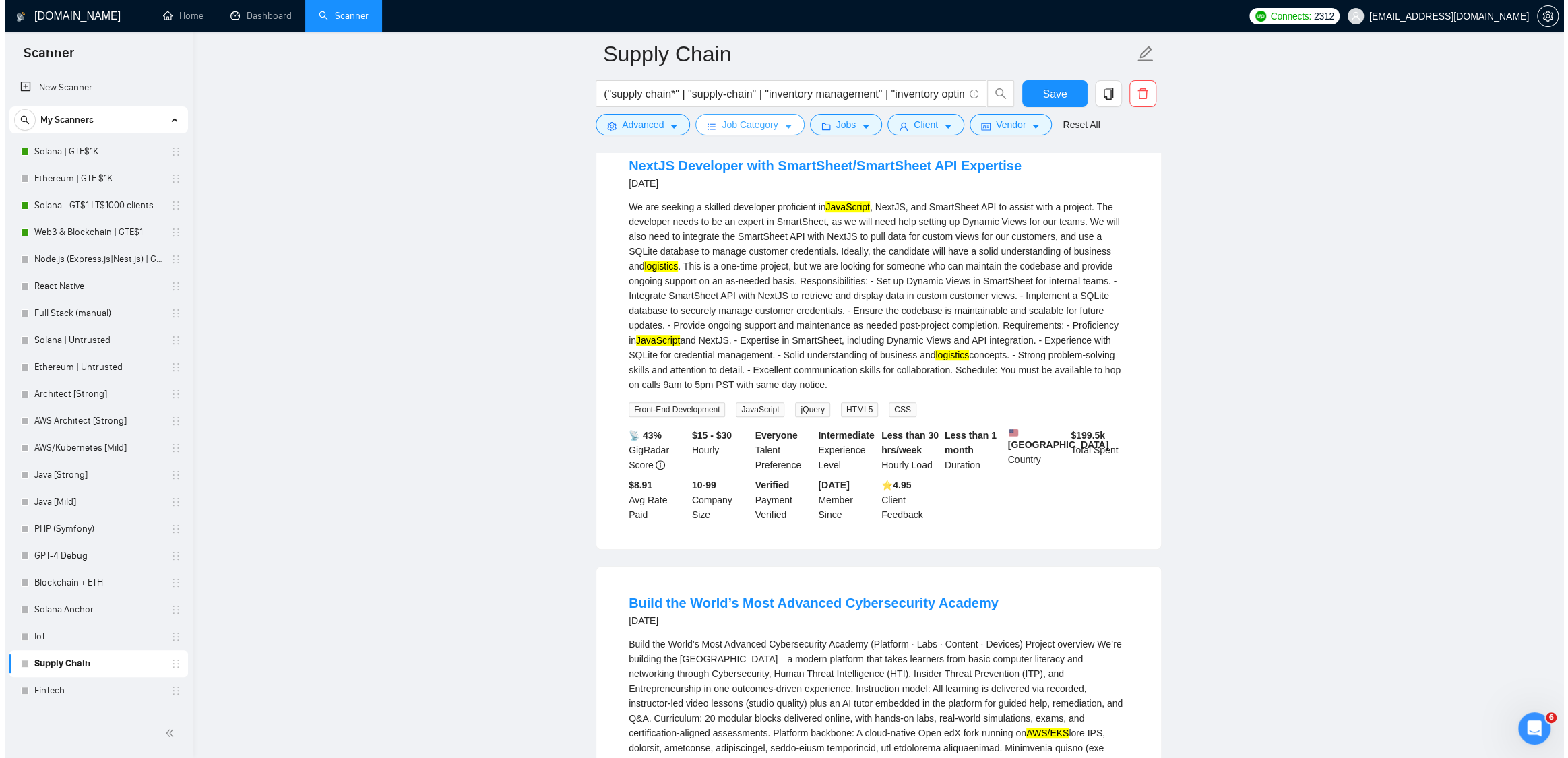
scroll to position [3, 0]
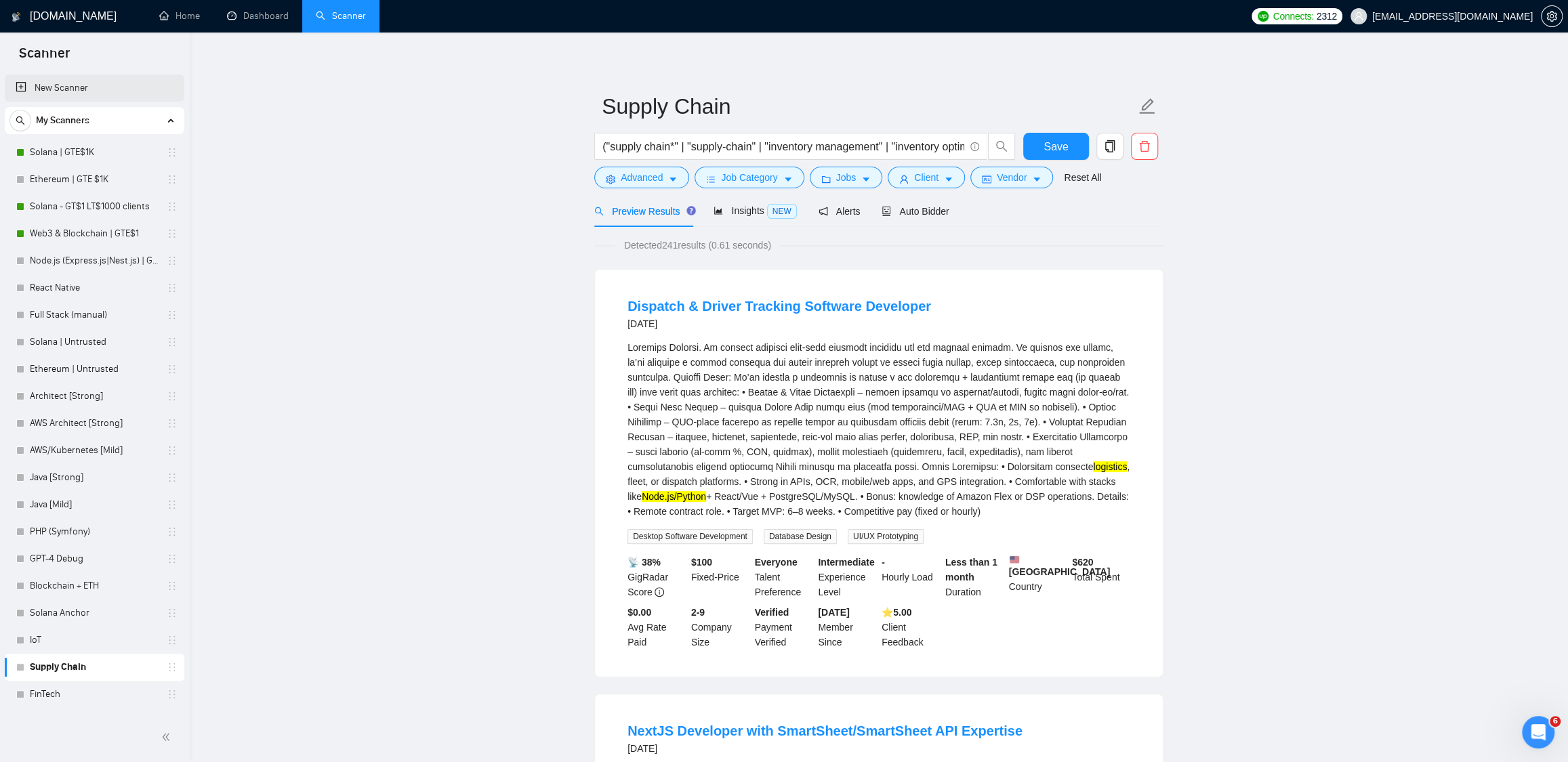
click at [81, 92] on link "New Scanner" at bounding box center [94, 88] width 158 height 27
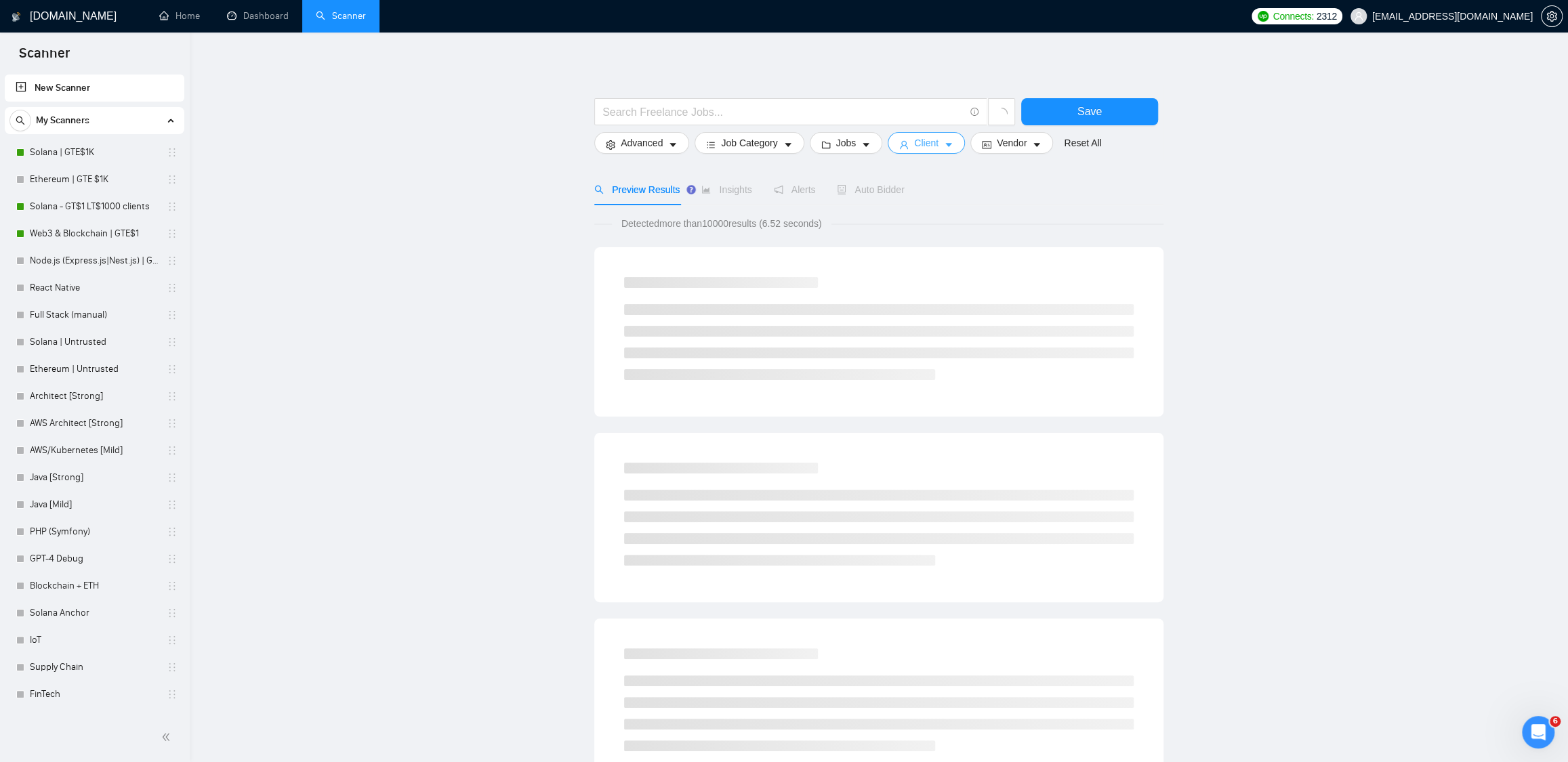
click at [917, 144] on span "Client" at bounding box center [926, 143] width 24 height 15
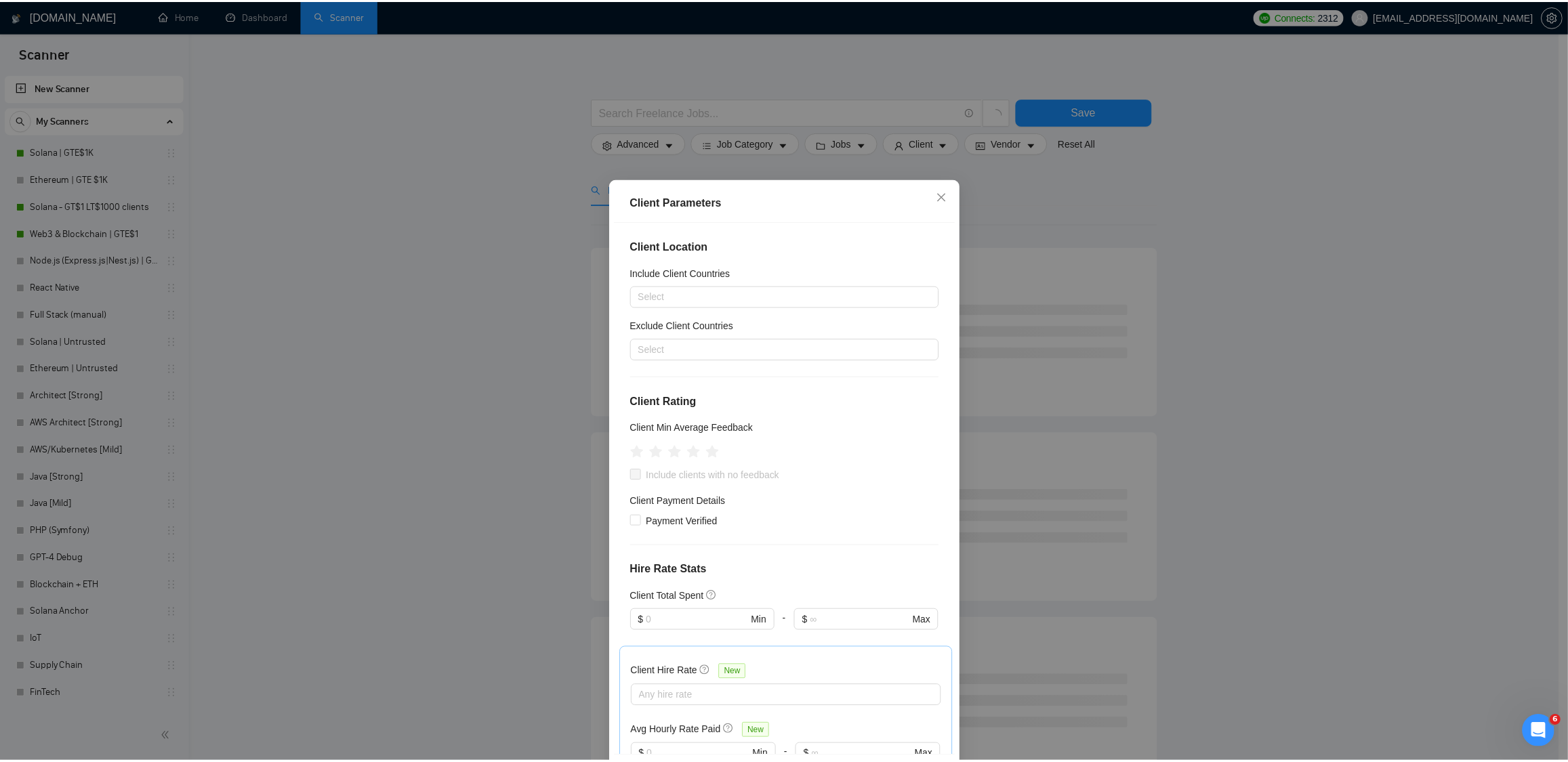
scroll to position [311, 0]
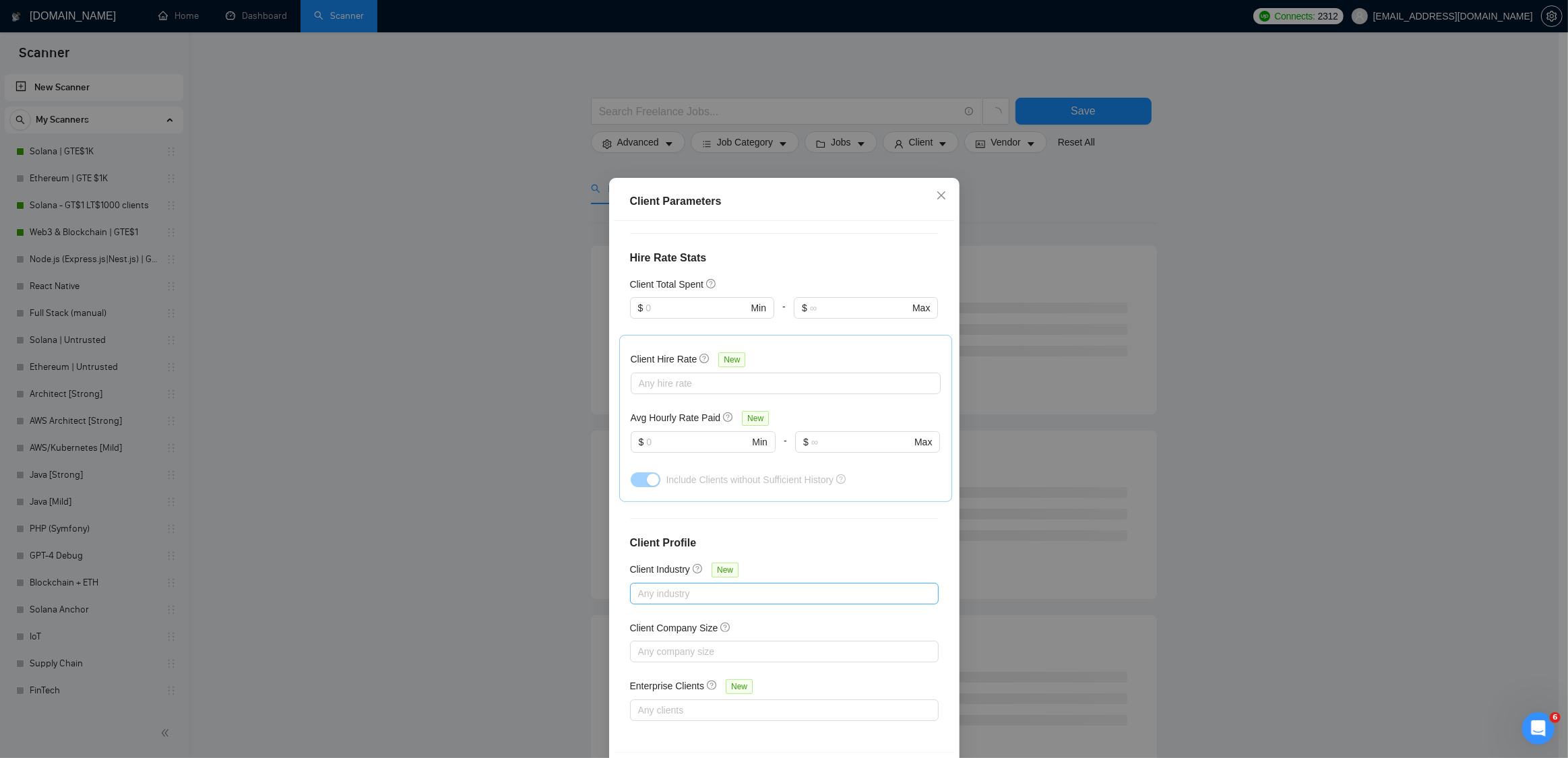
click at [675, 594] on div at bounding box center [778, 593] width 289 height 16
click at [865, 643] on span "Include" at bounding box center [859, 640] width 41 height 11
click at [756, 590] on input "sup" at bounding box center [758, 593] width 18 height 16
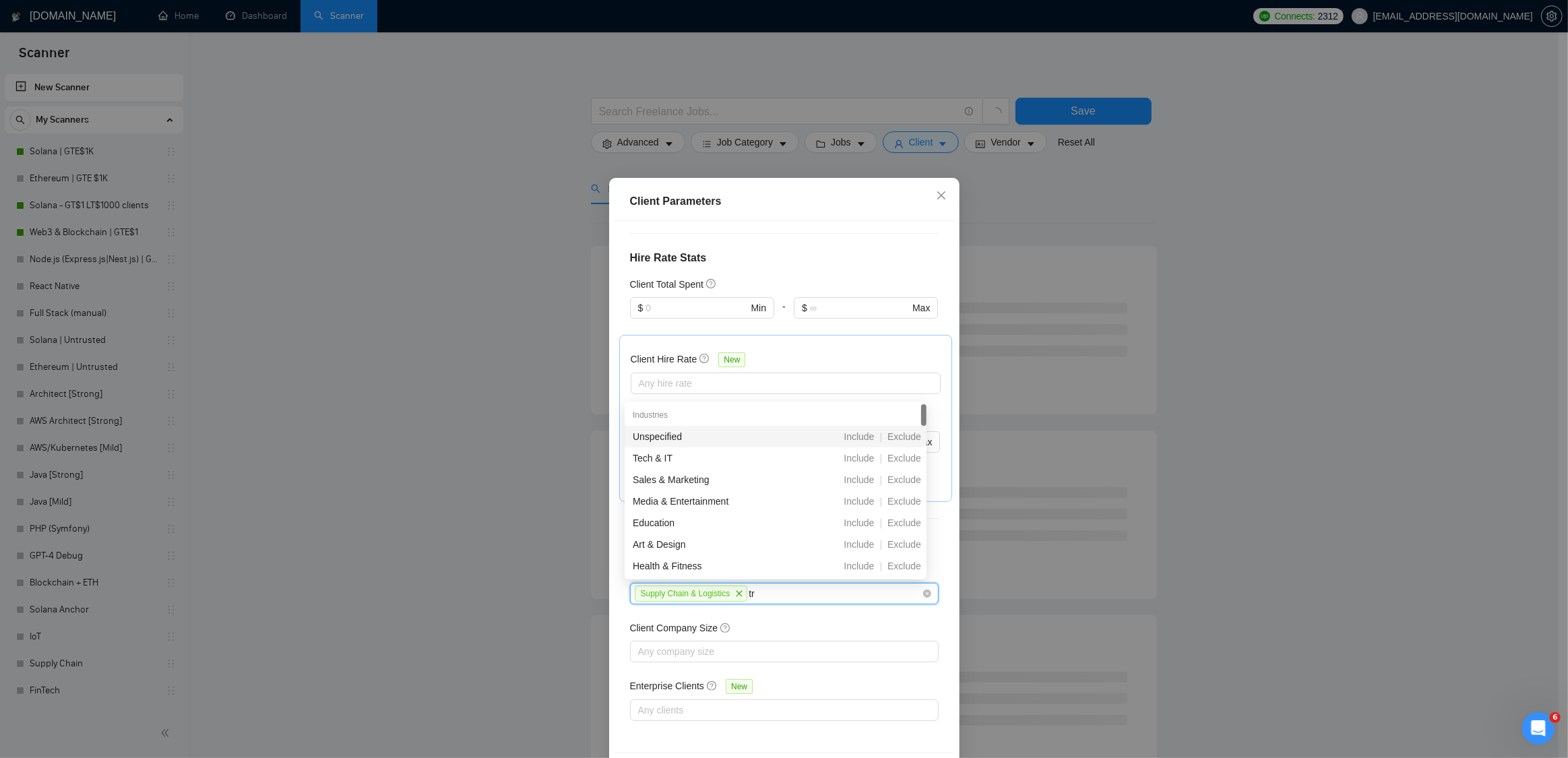
type input "tra"
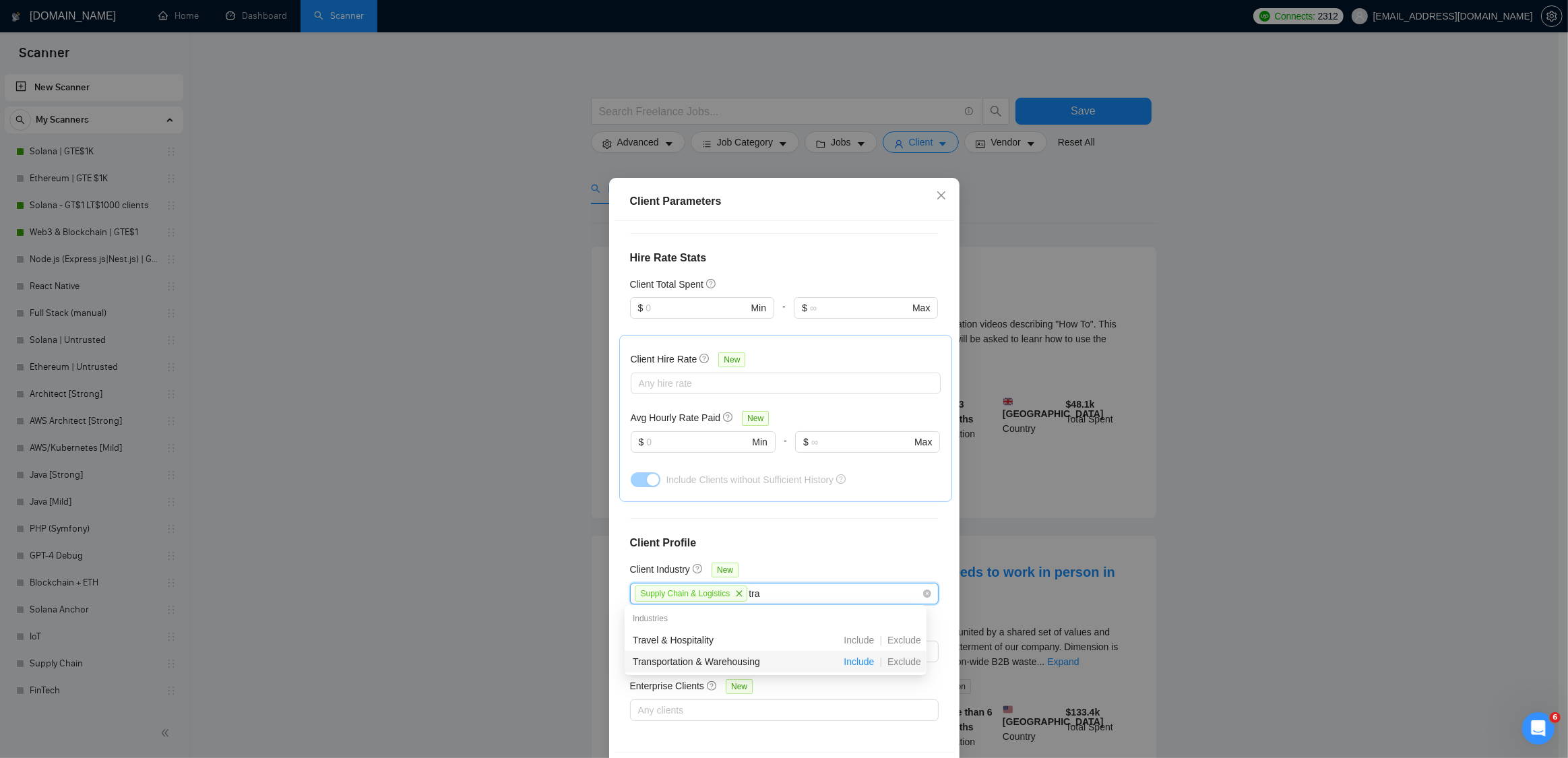
click at [852, 665] on span "Include" at bounding box center [859, 662] width 41 height 11
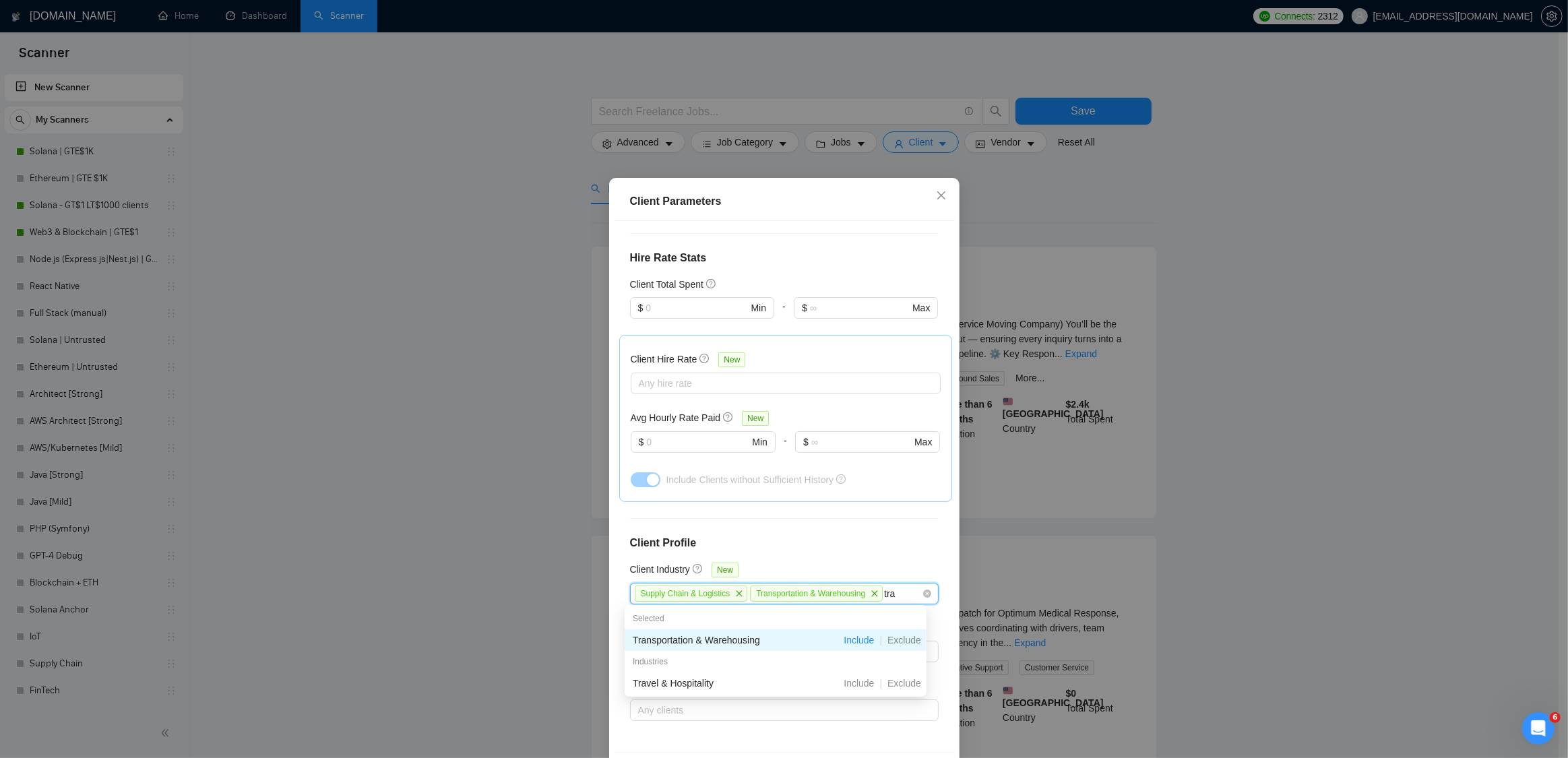
drag, startPoint x: 900, startPoint y: 590, endPoint x: 891, endPoint y: 590, distance: 9.0
click at [891, 590] on input "tra" at bounding box center [891, 593] width 14 height 16
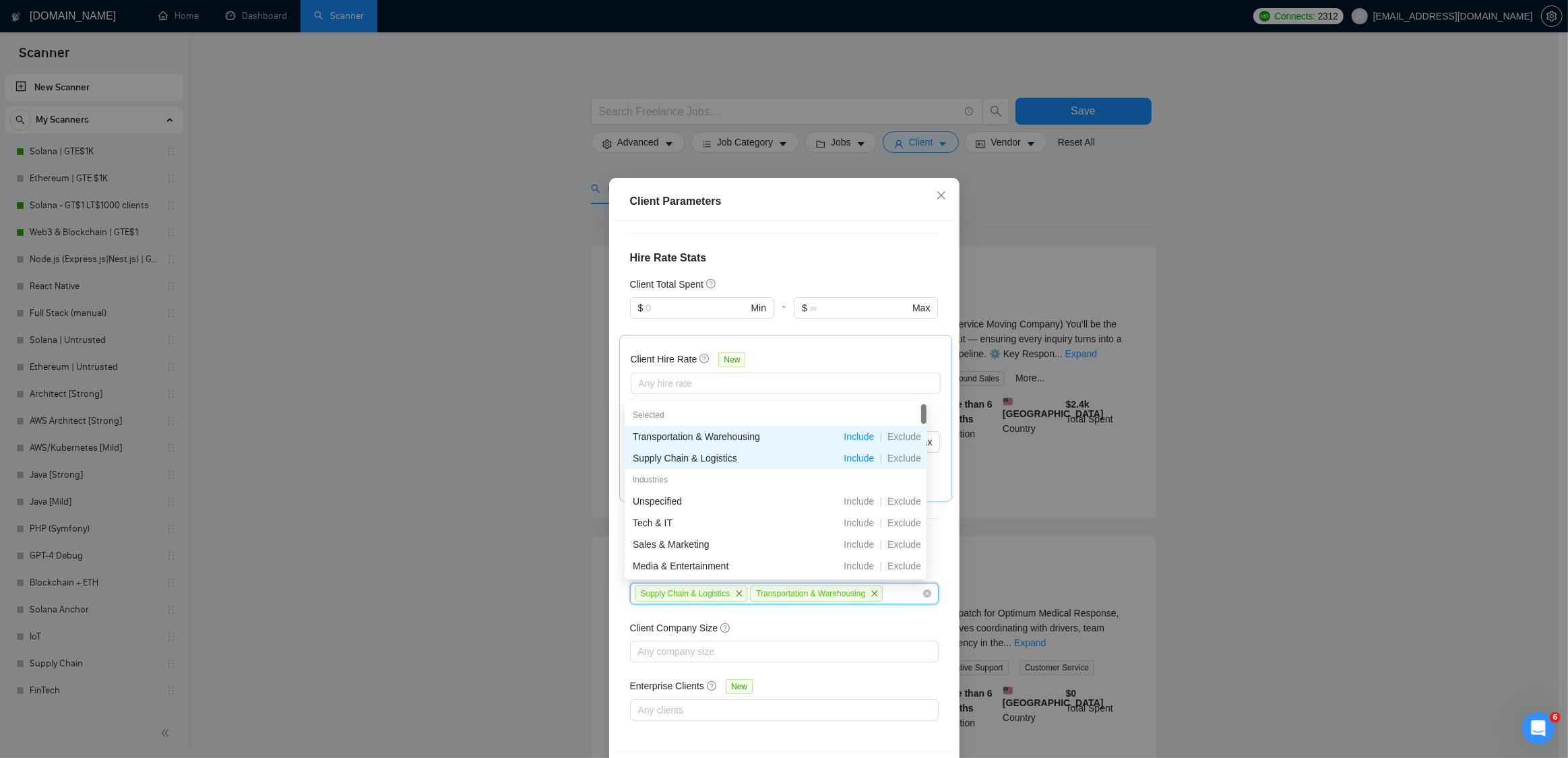
click at [1310, 447] on div "Client Parameters Client Location Include Client Countries Select Exclude Clien…" at bounding box center [784, 379] width 1568 height 758
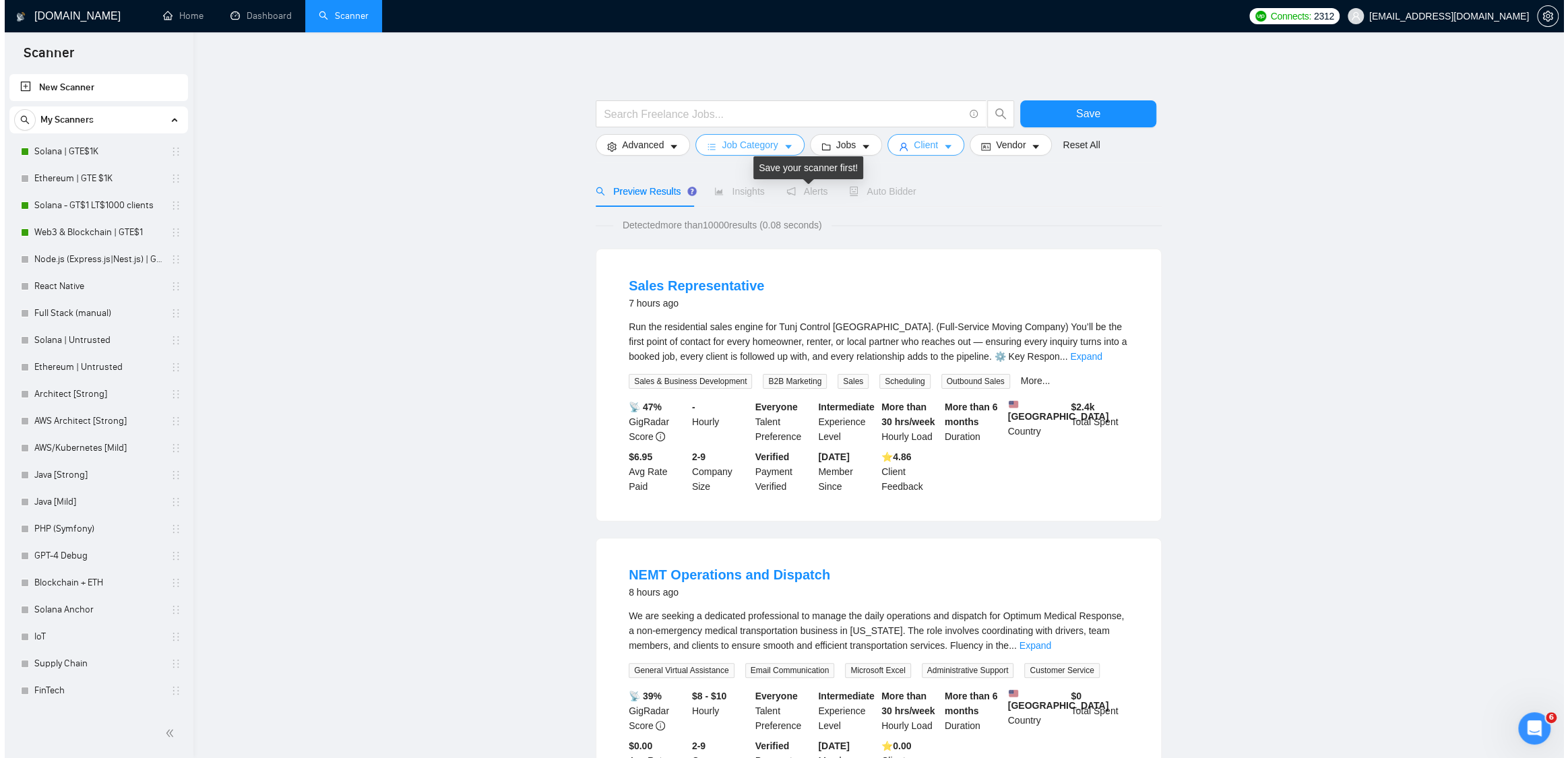
scroll to position [0, 0]
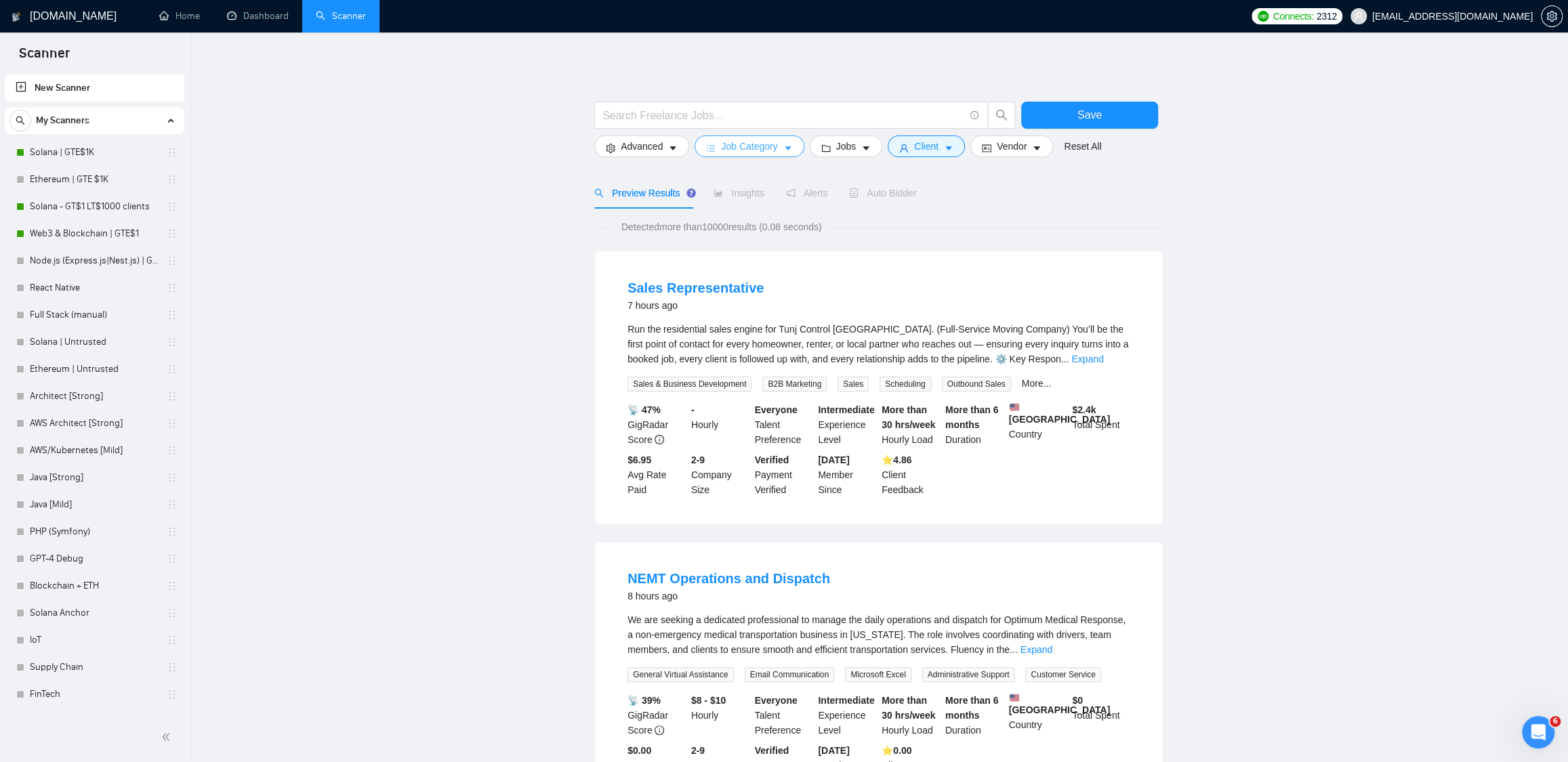
click at [778, 152] on span "Job Category" at bounding box center [749, 147] width 57 height 15
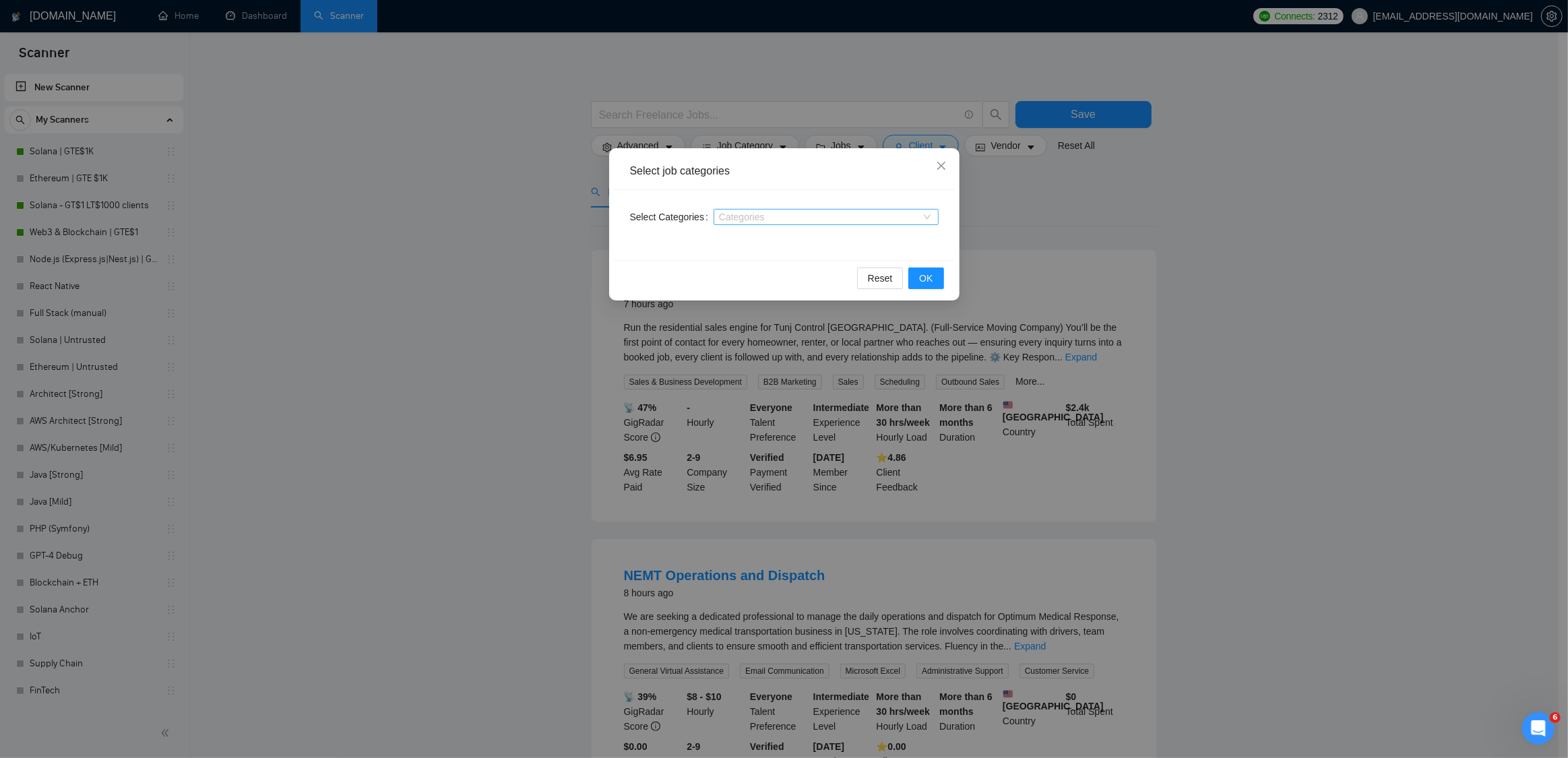
click at [757, 215] on div at bounding box center [820, 217] width 205 height 11
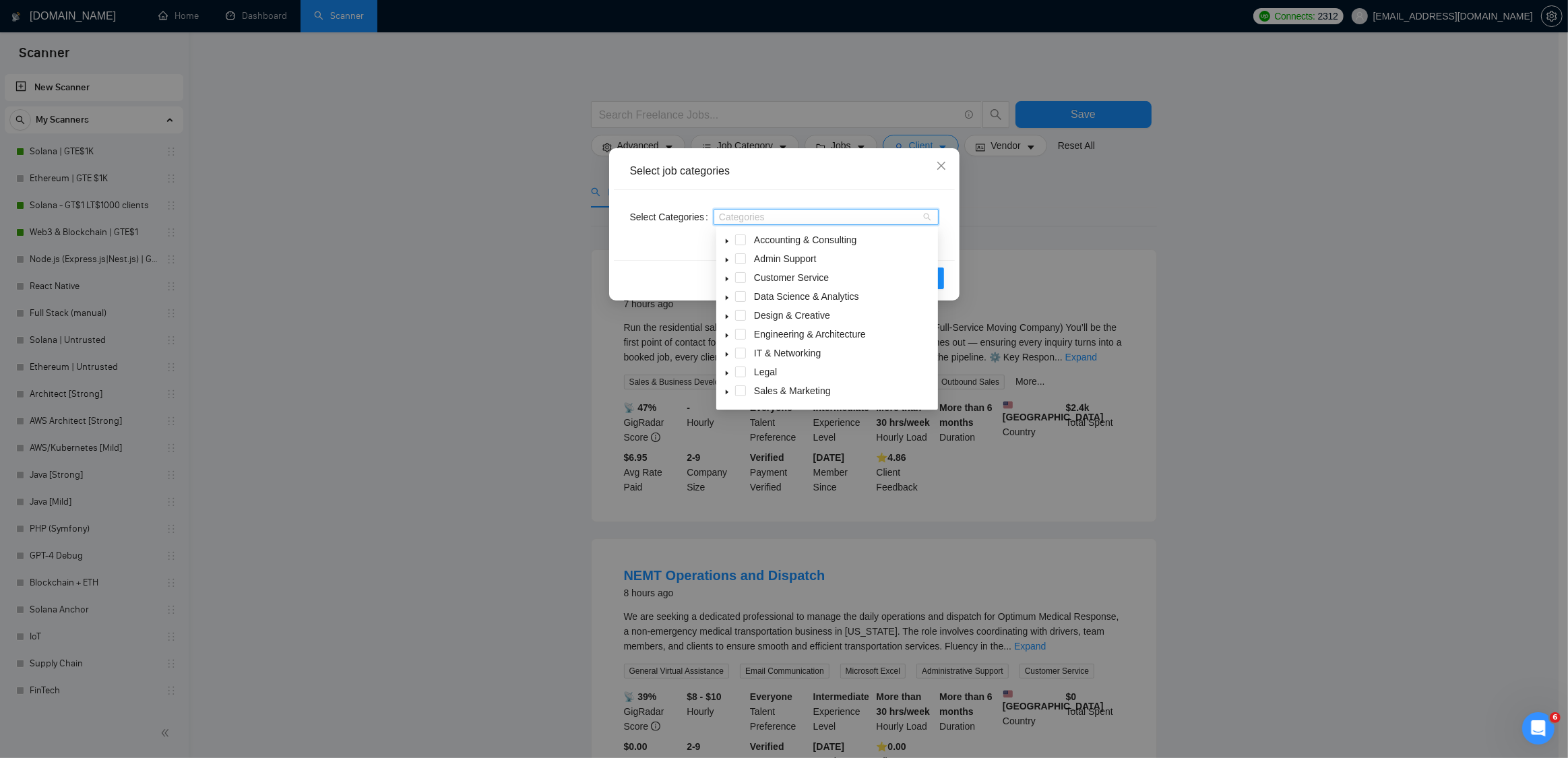
click at [729, 355] on icon "caret-down" at bounding box center [727, 354] width 7 height 7
click at [742, 377] on span at bounding box center [741, 375] width 11 height 11
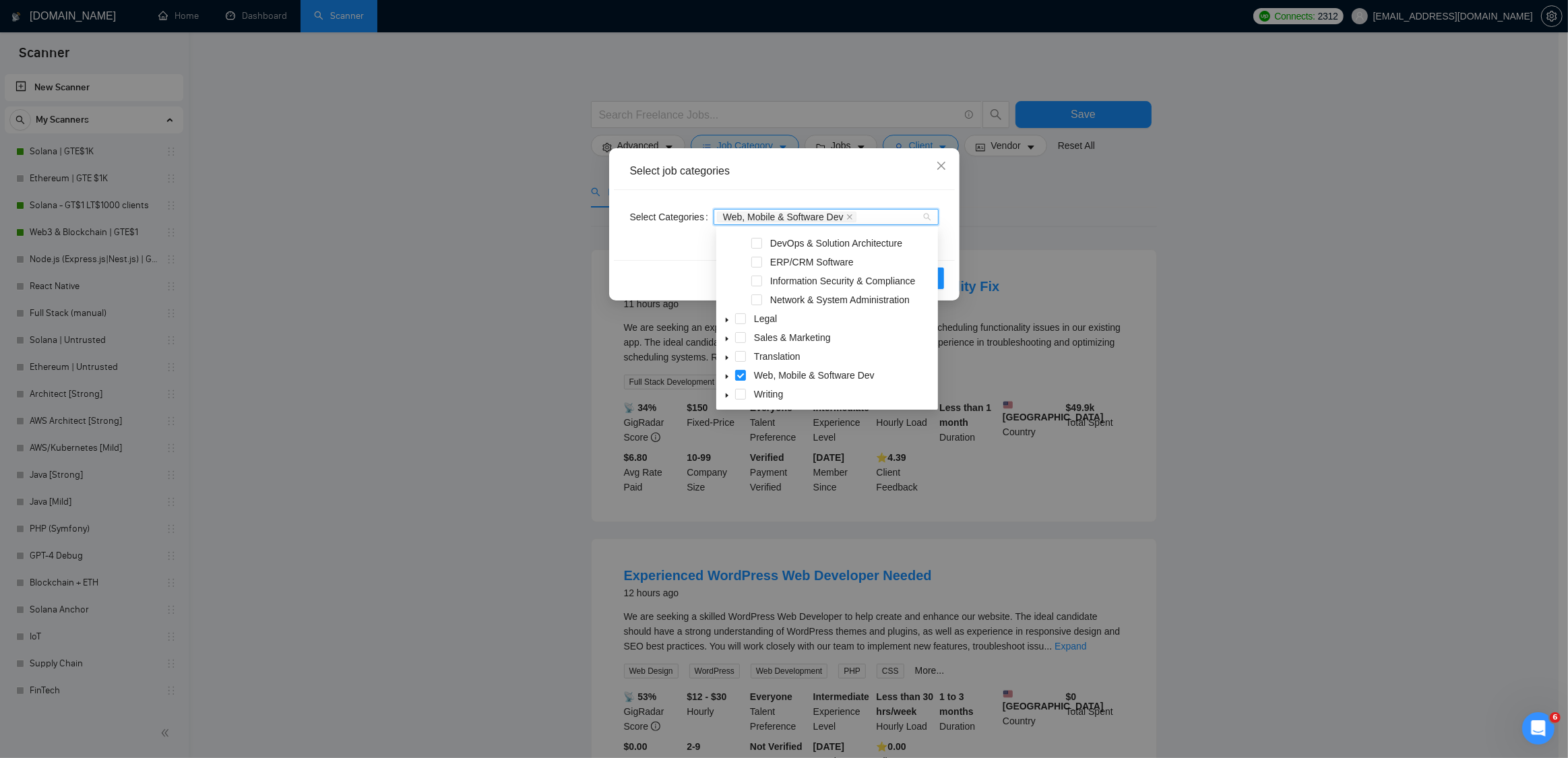
click at [953, 185] on div "Select job categories" at bounding box center [784, 171] width 341 height 37
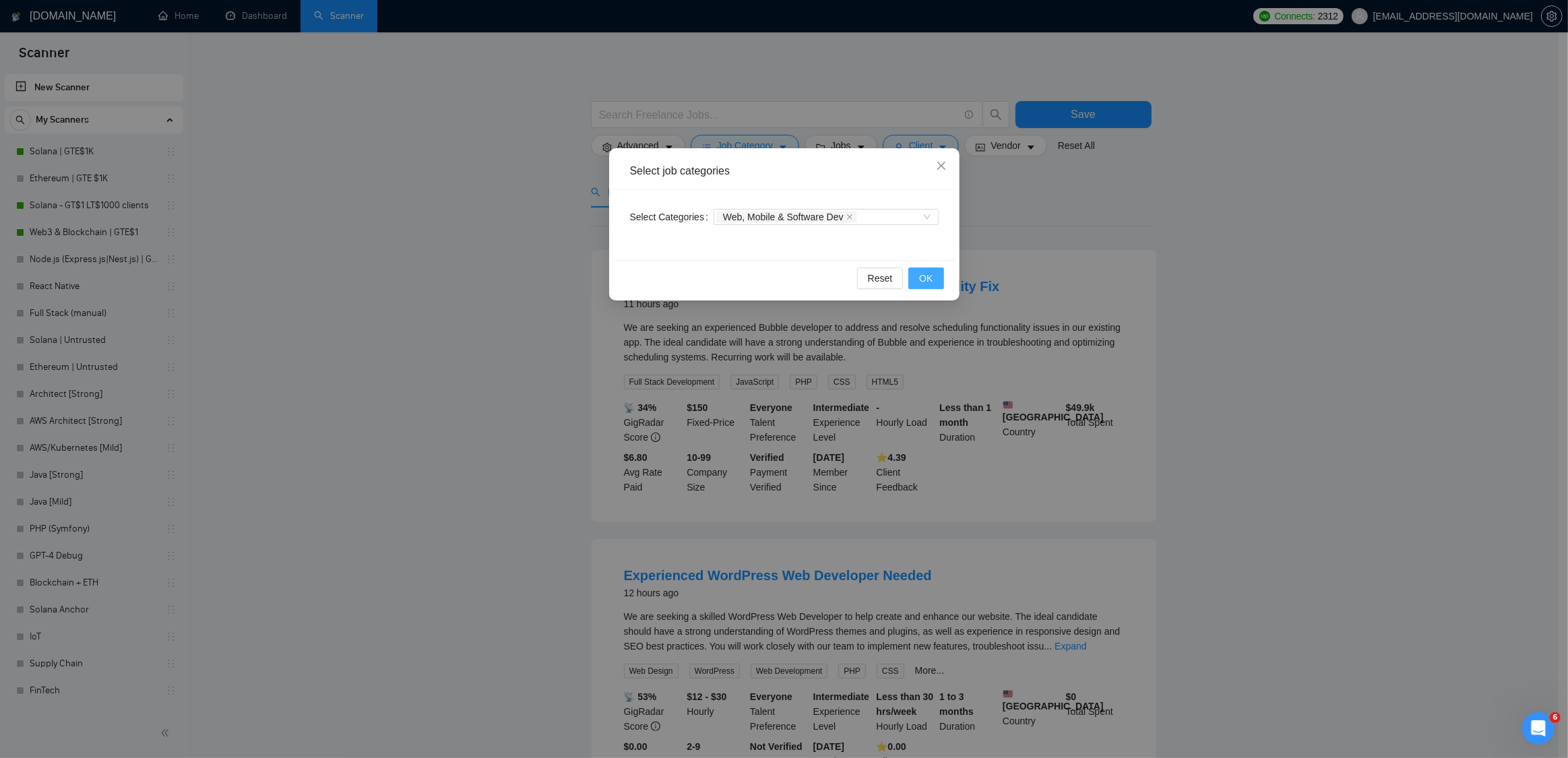
click at [933, 274] on span "OK" at bounding box center [926, 279] width 14 height 15
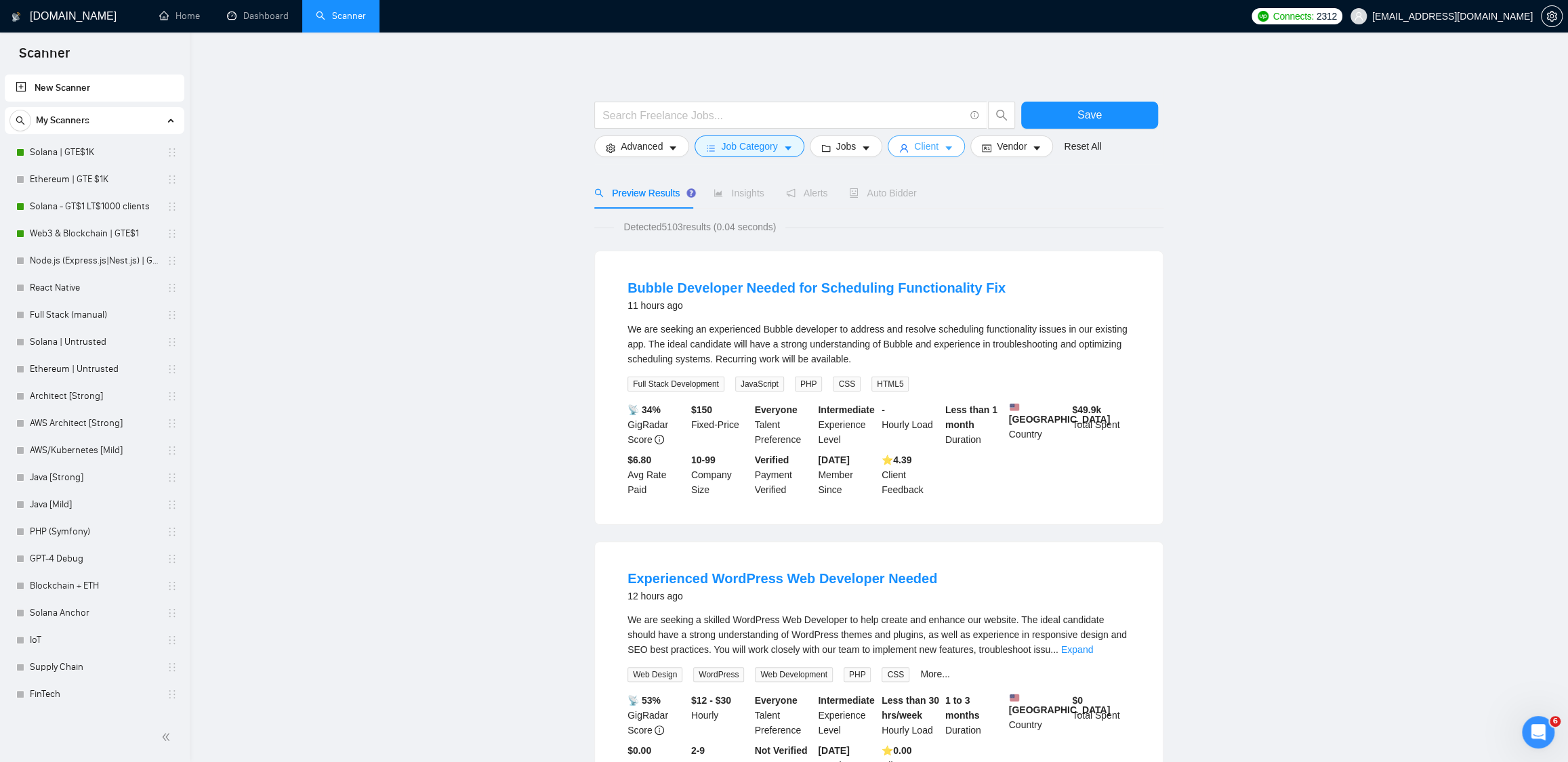
click at [963, 148] on button "Client" at bounding box center [926, 146] width 77 height 21
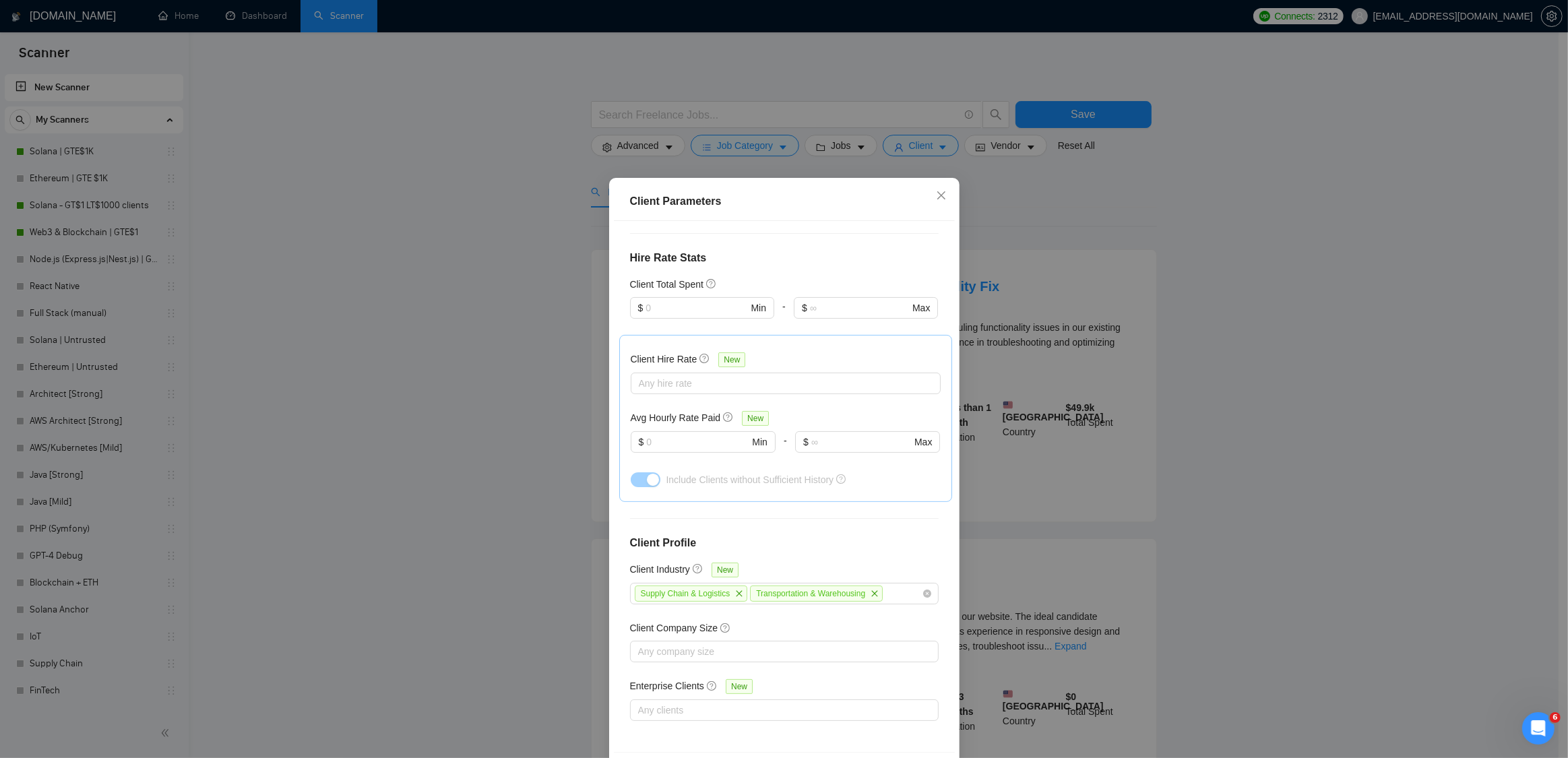
drag, startPoint x: 1180, startPoint y: 201, endPoint x: 1033, endPoint y: 178, distance: 148.8
click at [1180, 201] on div "Client Parameters Client Location Include Client Countries Select Exclude Clien…" at bounding box center [784, 379] width 1568 height 758
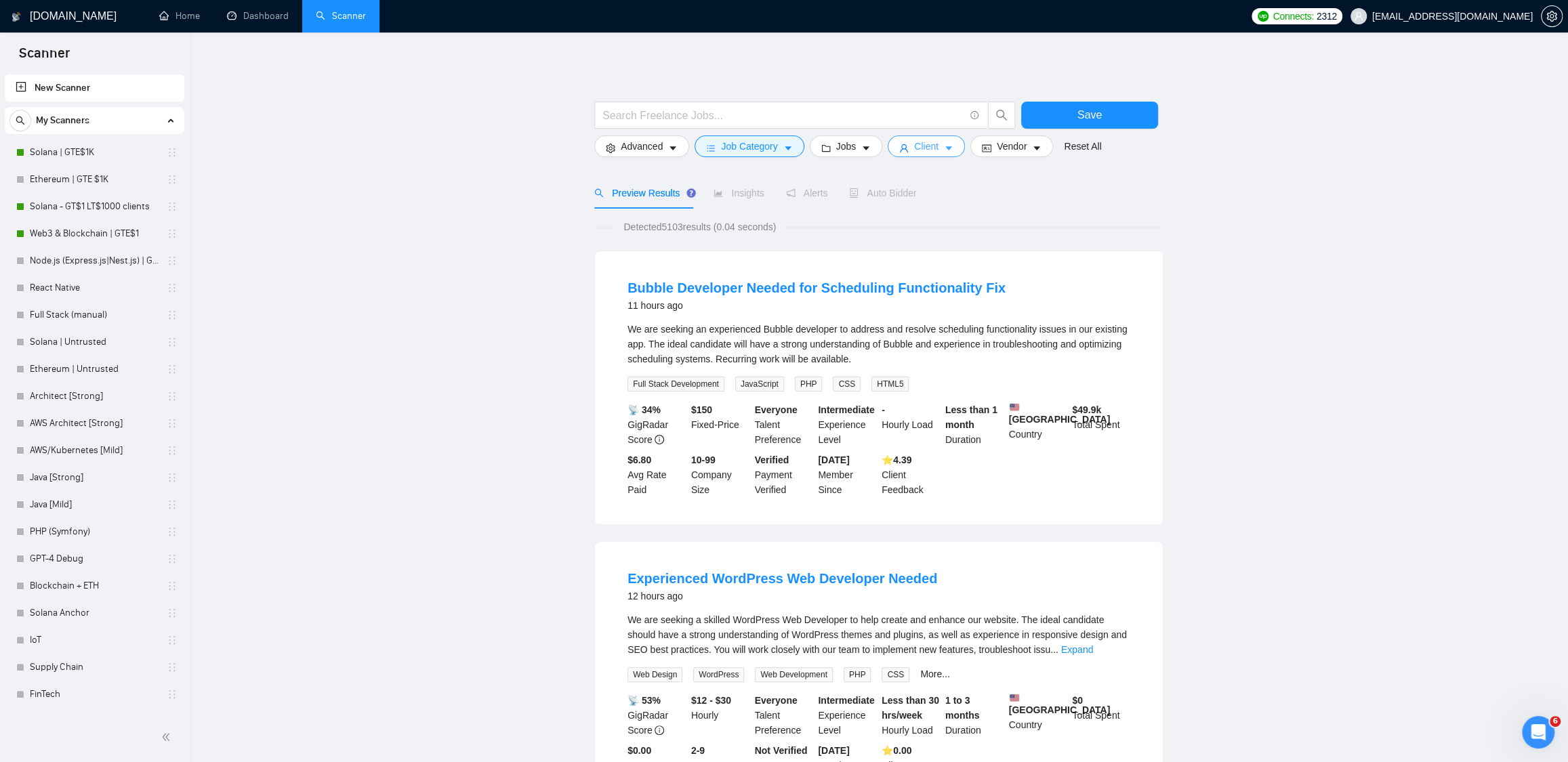
click at [946, 151] on button "Client" at bounding box center [926, 146] width 77 height 21
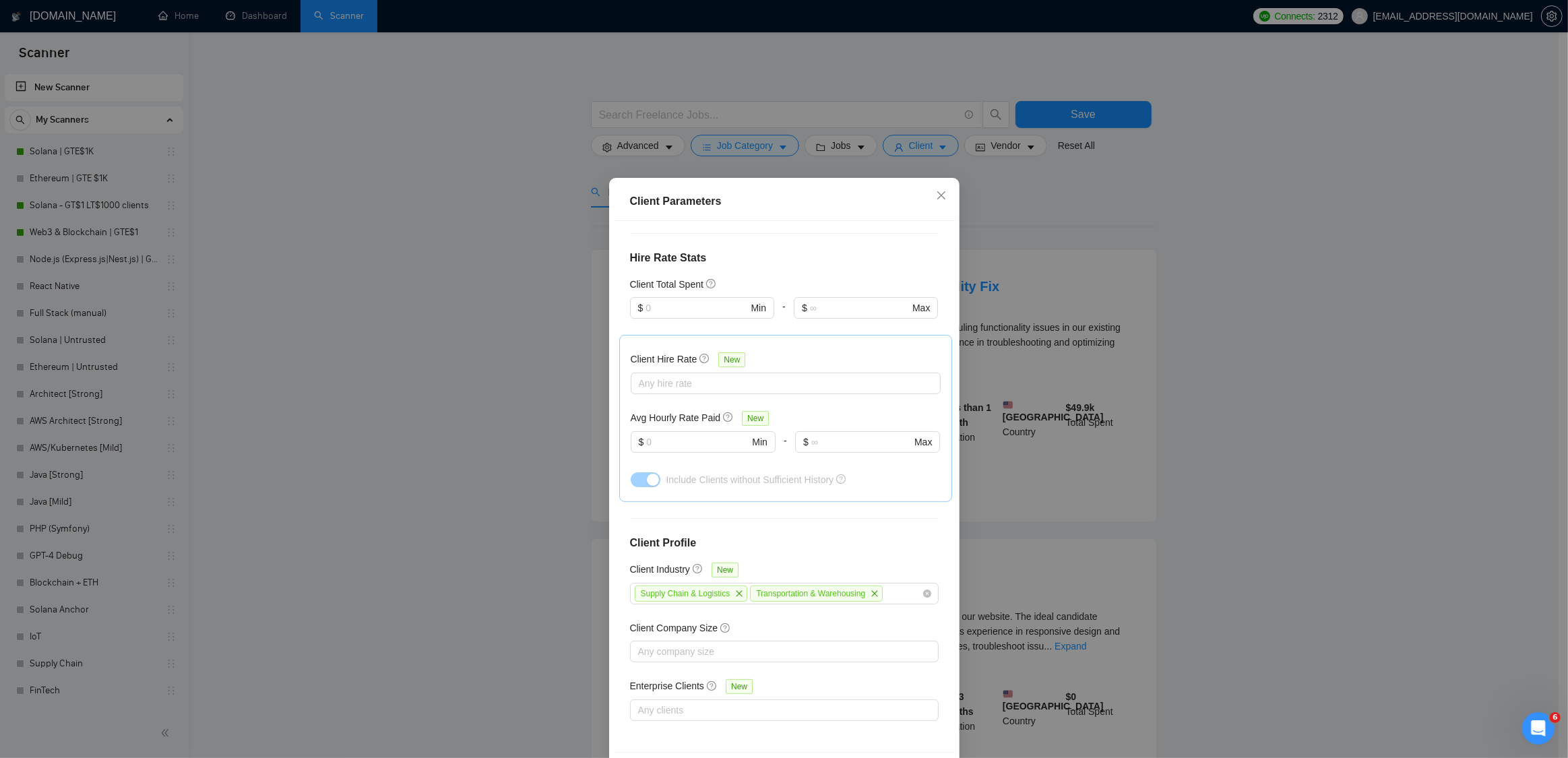
scroll to position [0, 0]
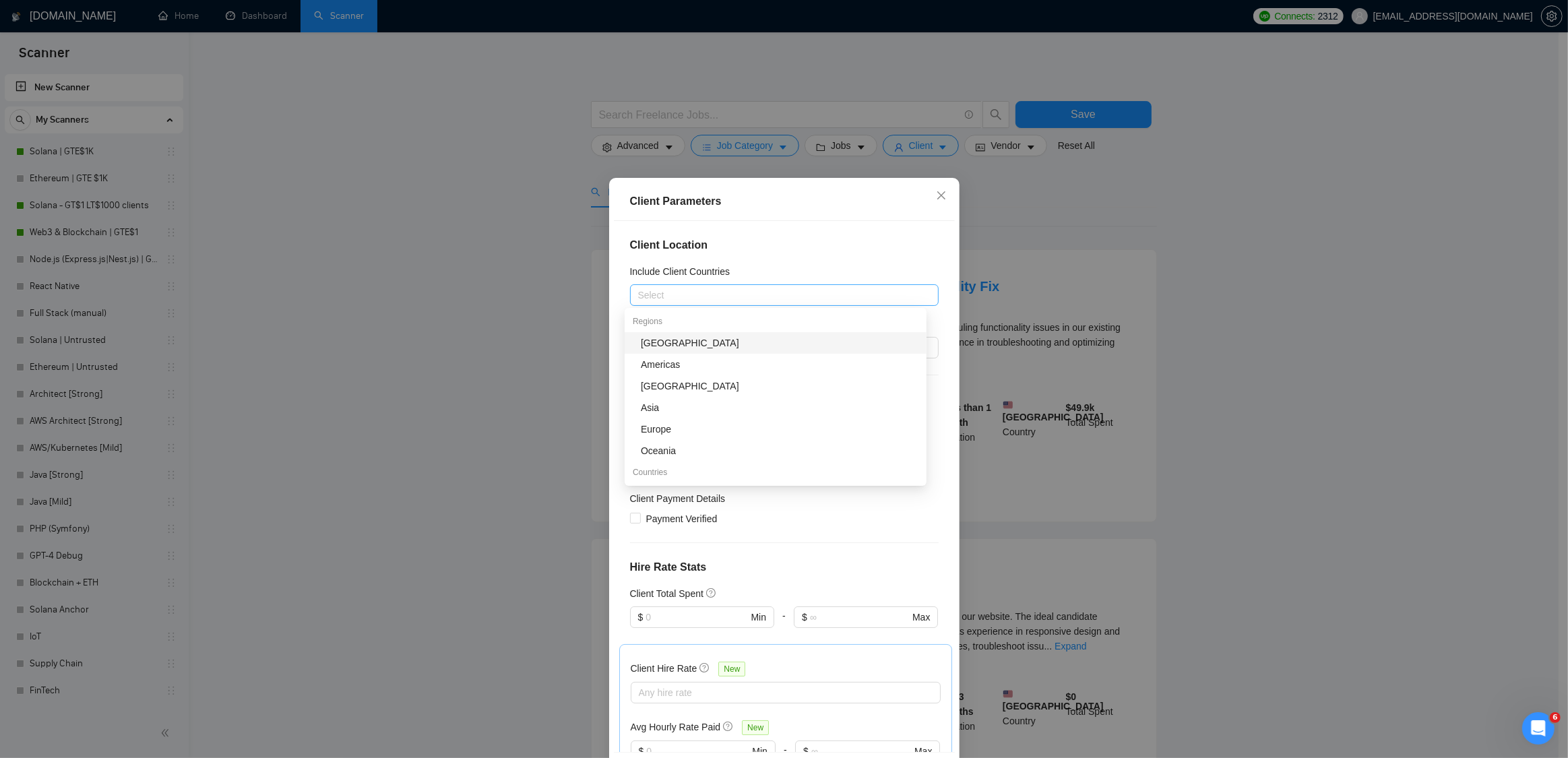
click at [690, 295] on div at bounding box center [778, 295] width 289 height 16
click at [703, 433] on div "Europe" at bounding box center [780, 429] width 278 height 15
click at [702, 294] on div "Europe" at bounding box center [778, 295] width 289 height 19
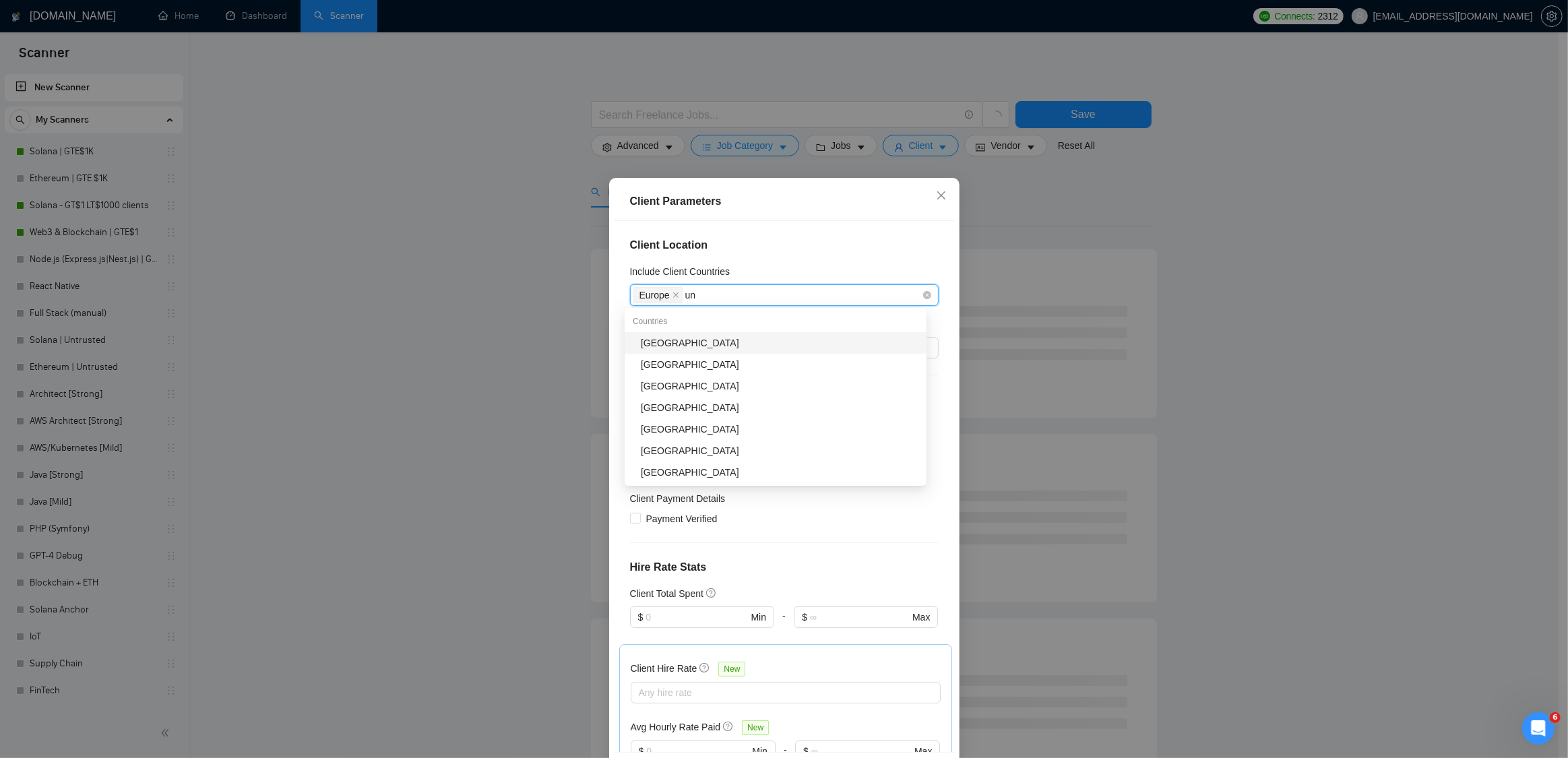
type input "uni"
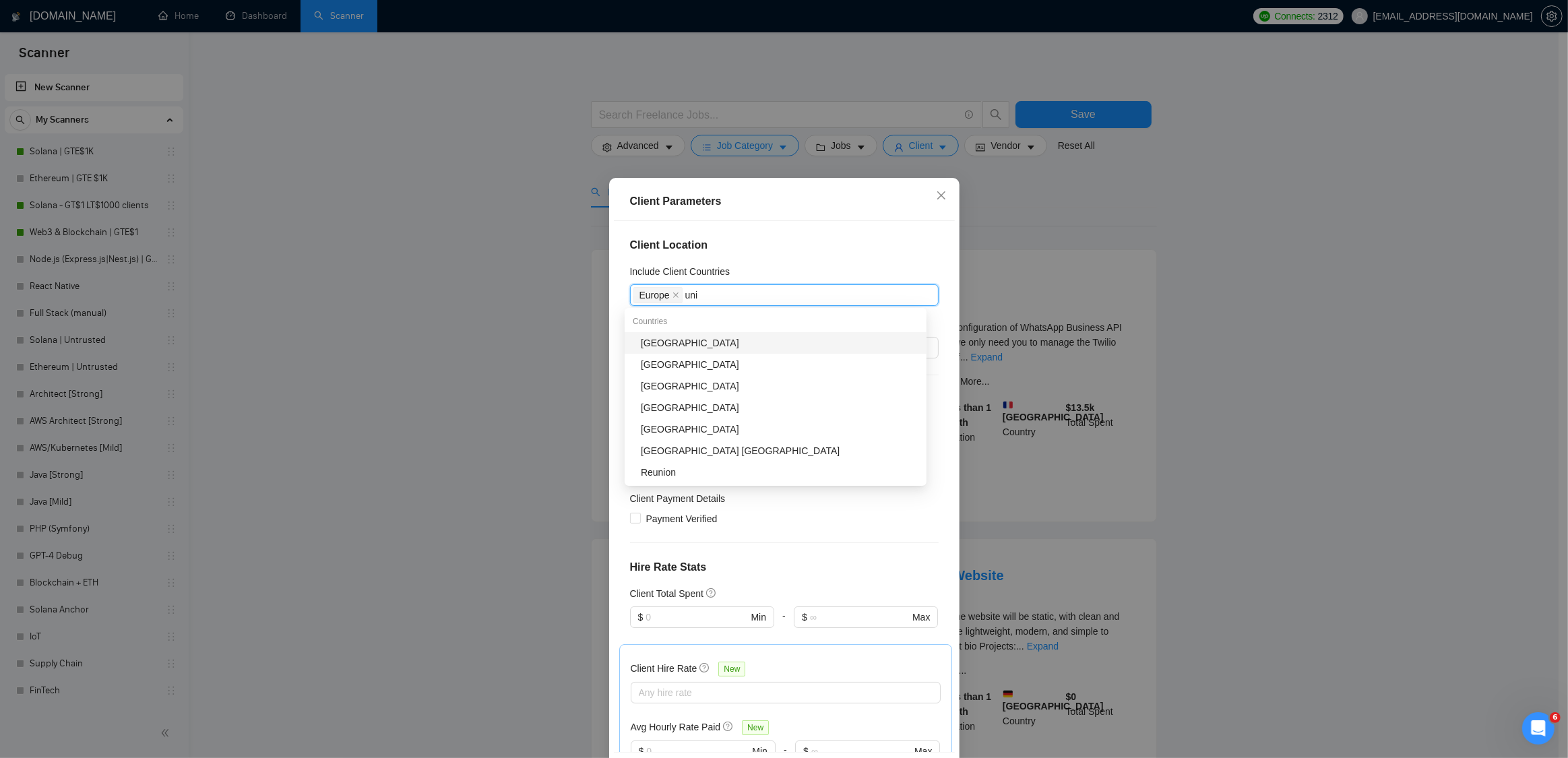
click at [725, 338] on div "[GEOGRAPHIC_DATA]" at bounding box center [780, 343] width 278 height 15
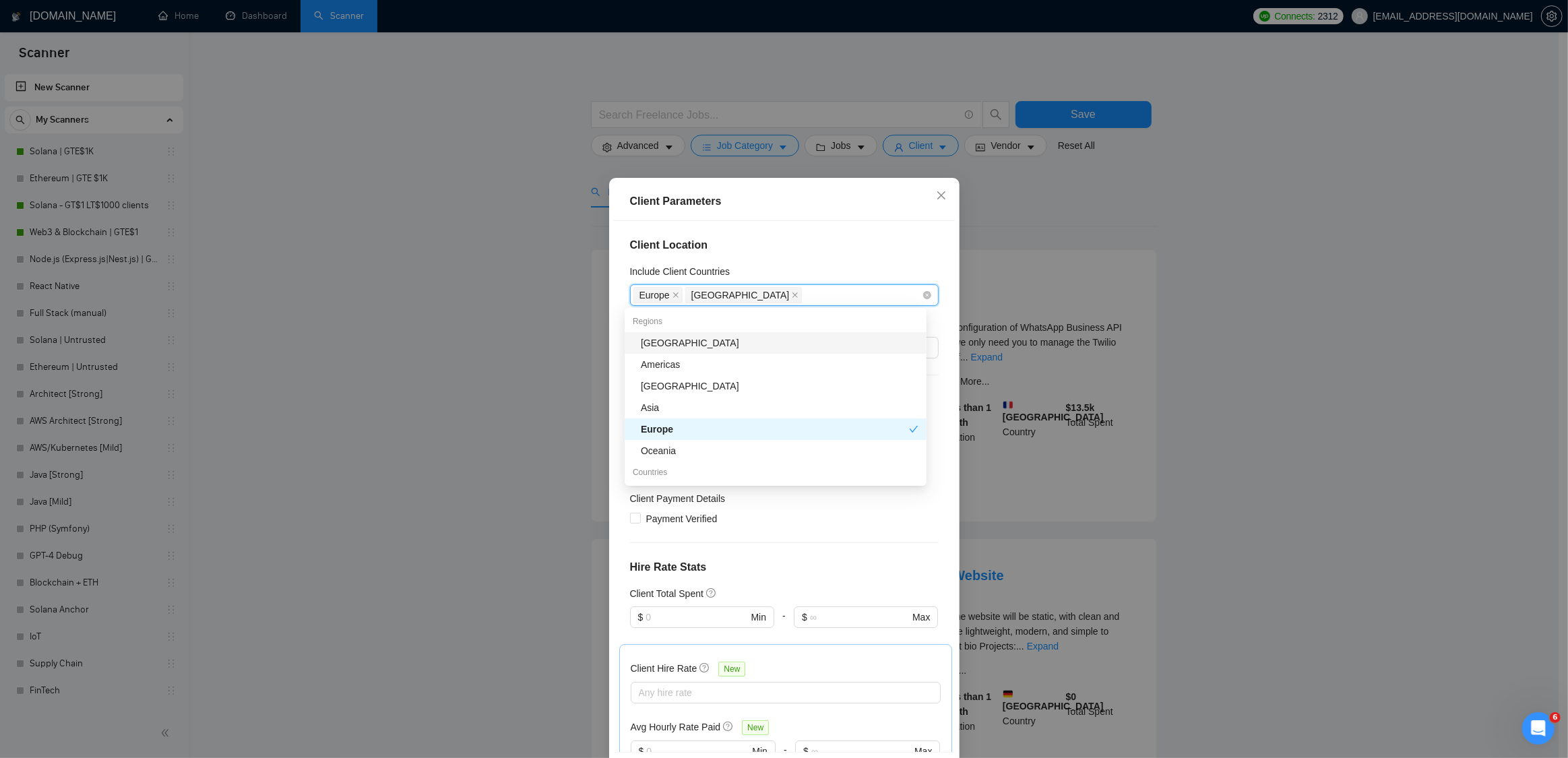
click at [830, 297] on div "[GEOGRAPHIC_DATA] [GEOGRAPHIC_DATA]" at bounding box center [778, 295] width 289 height 19
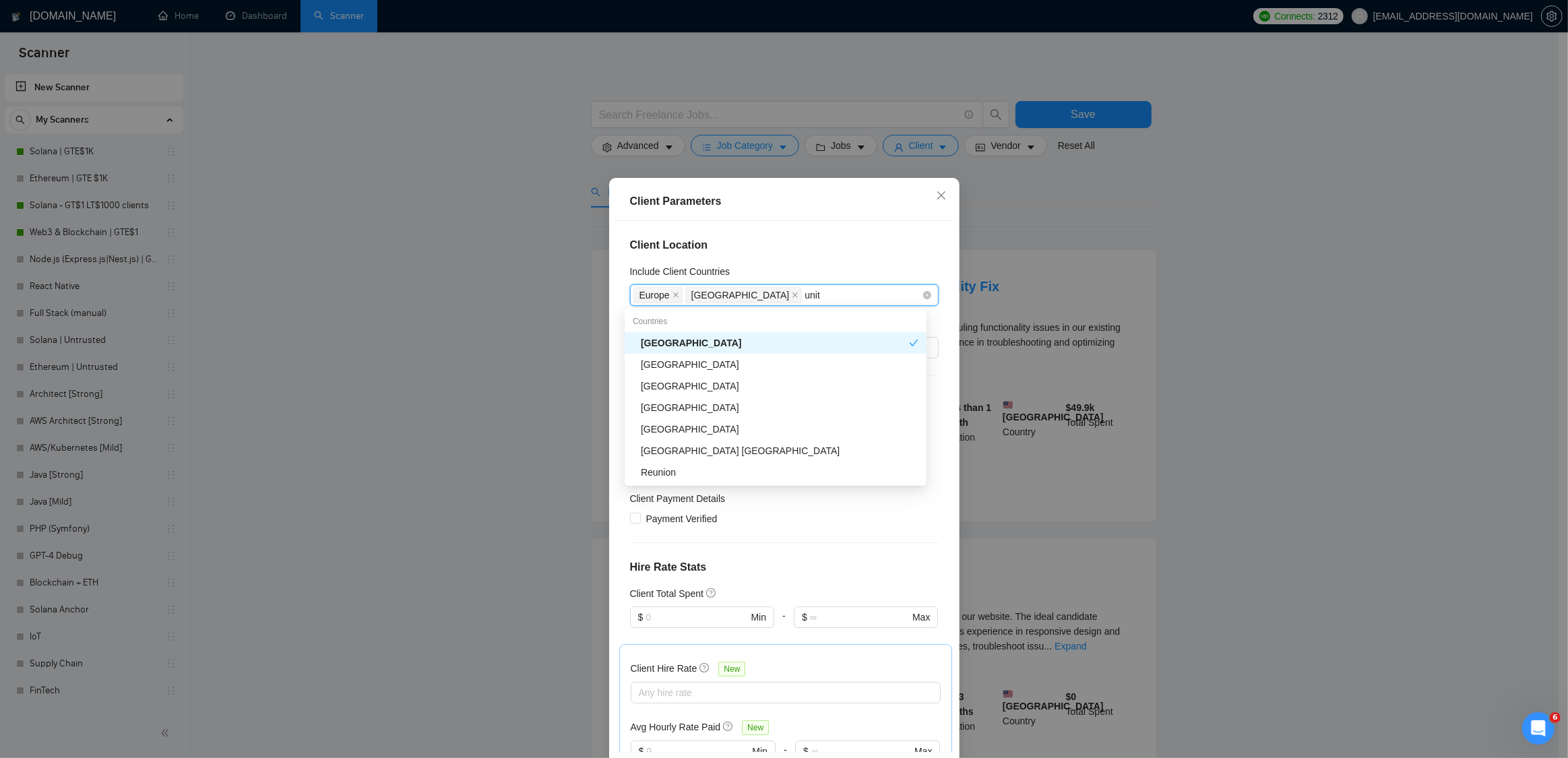
type input "unite"
click at [763, 360] on div "[GEOGRAPHIC_DATA]" at bounding box center [780, 365] width 278 height 15
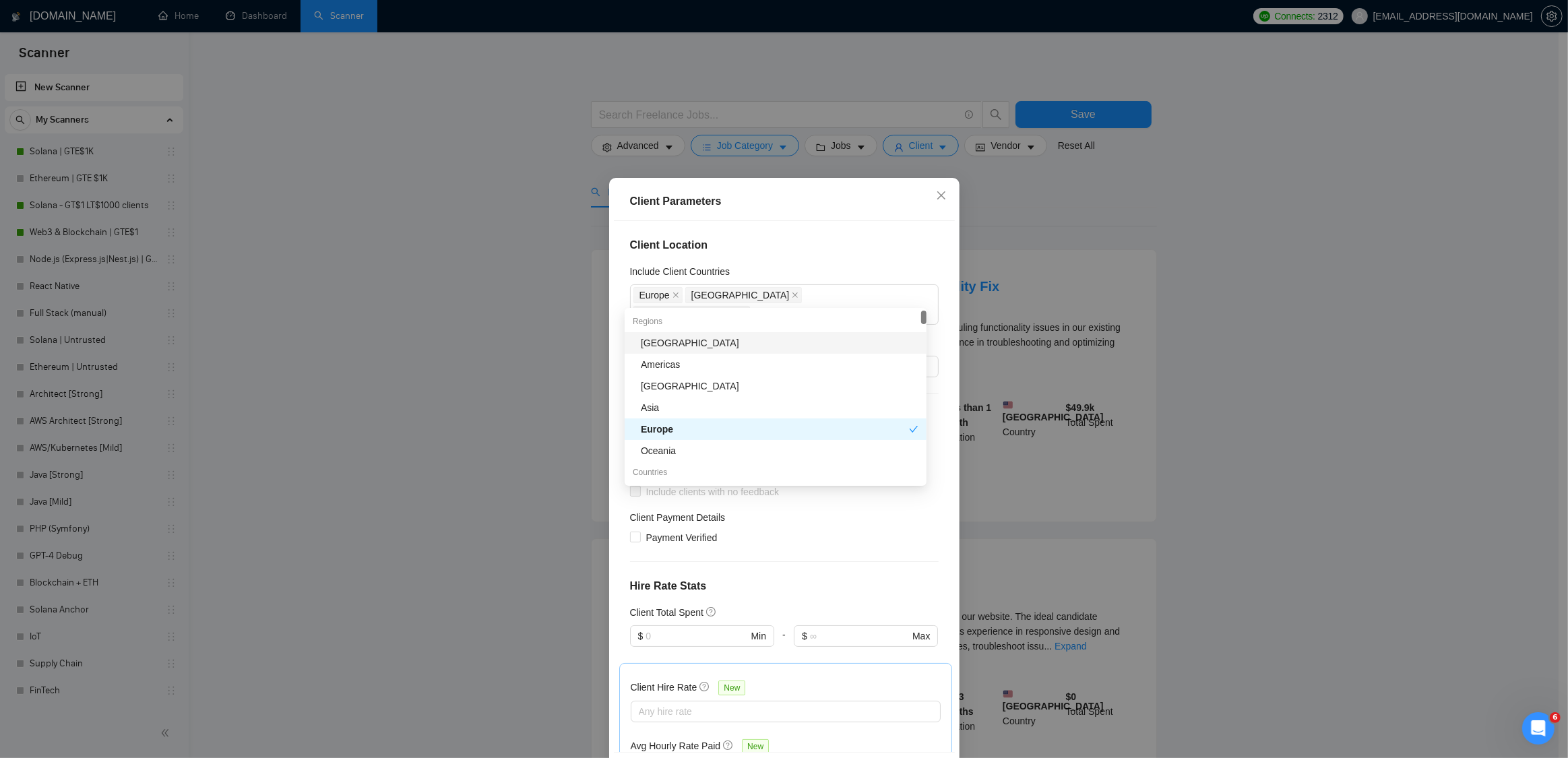
click at [933, 252] on div "Client Location Include Client Countries [GEOGRAPHIC_DATA] [GEOGRAPHIC_DATA] [G…" at bounding box center [784, 486] width 341 height 531
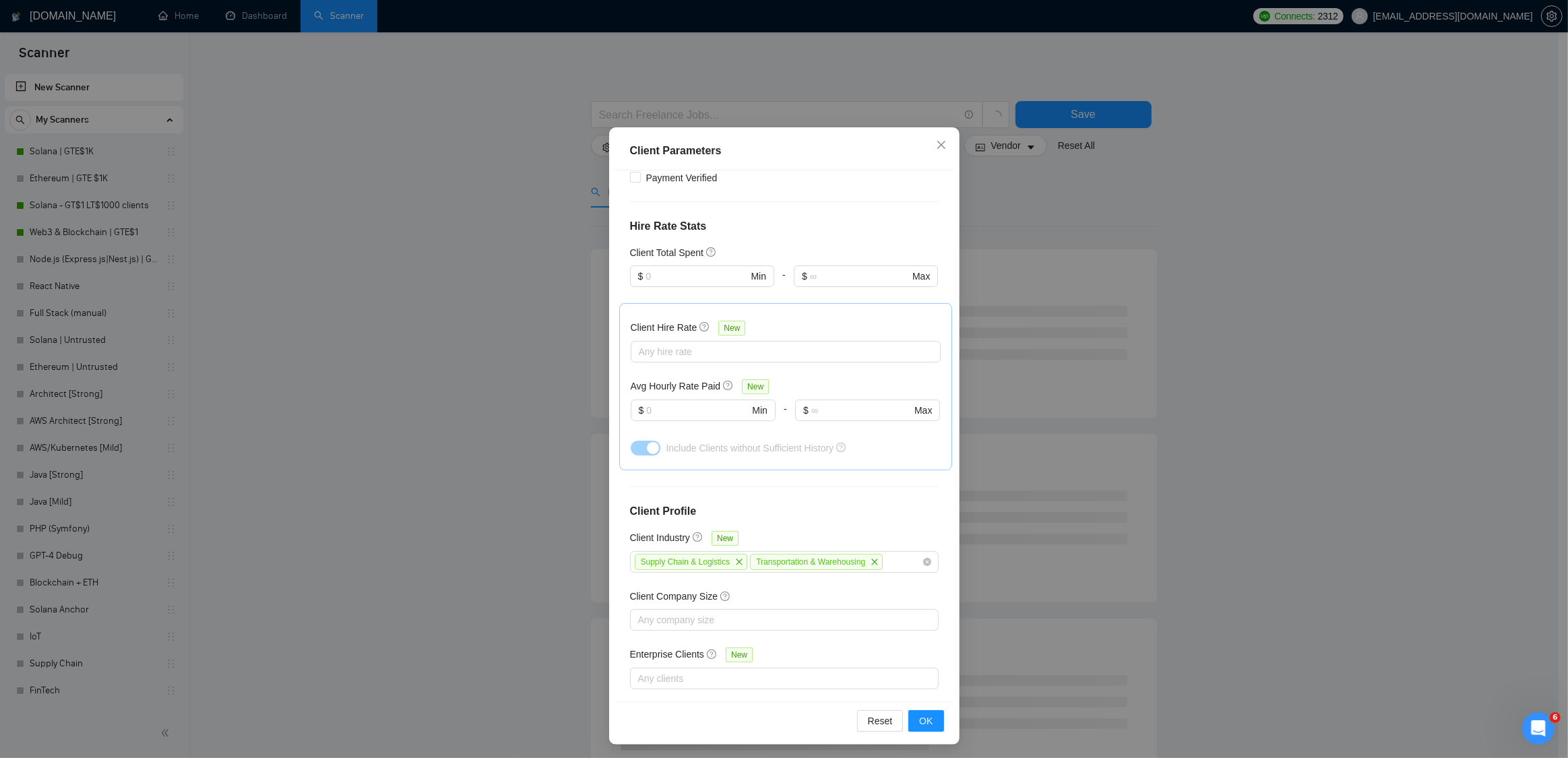
scroll to position [52, 0]
click at [922, 719] on span "OK" at bounding box center [926, 719] width 14 height 15
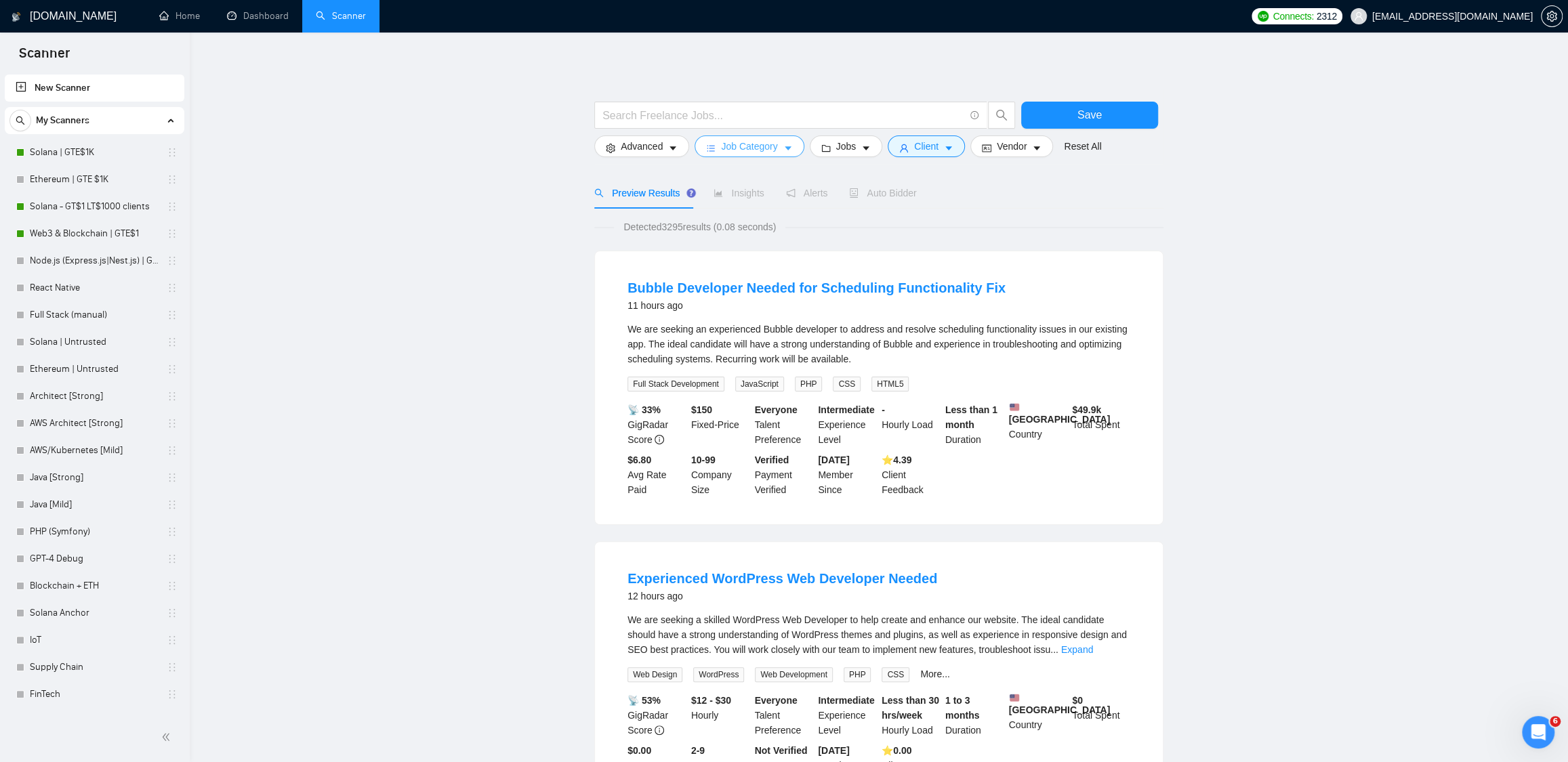
click at [756, 146] on span "Job Category" at bounding box center [749, 147] width 57 height 15
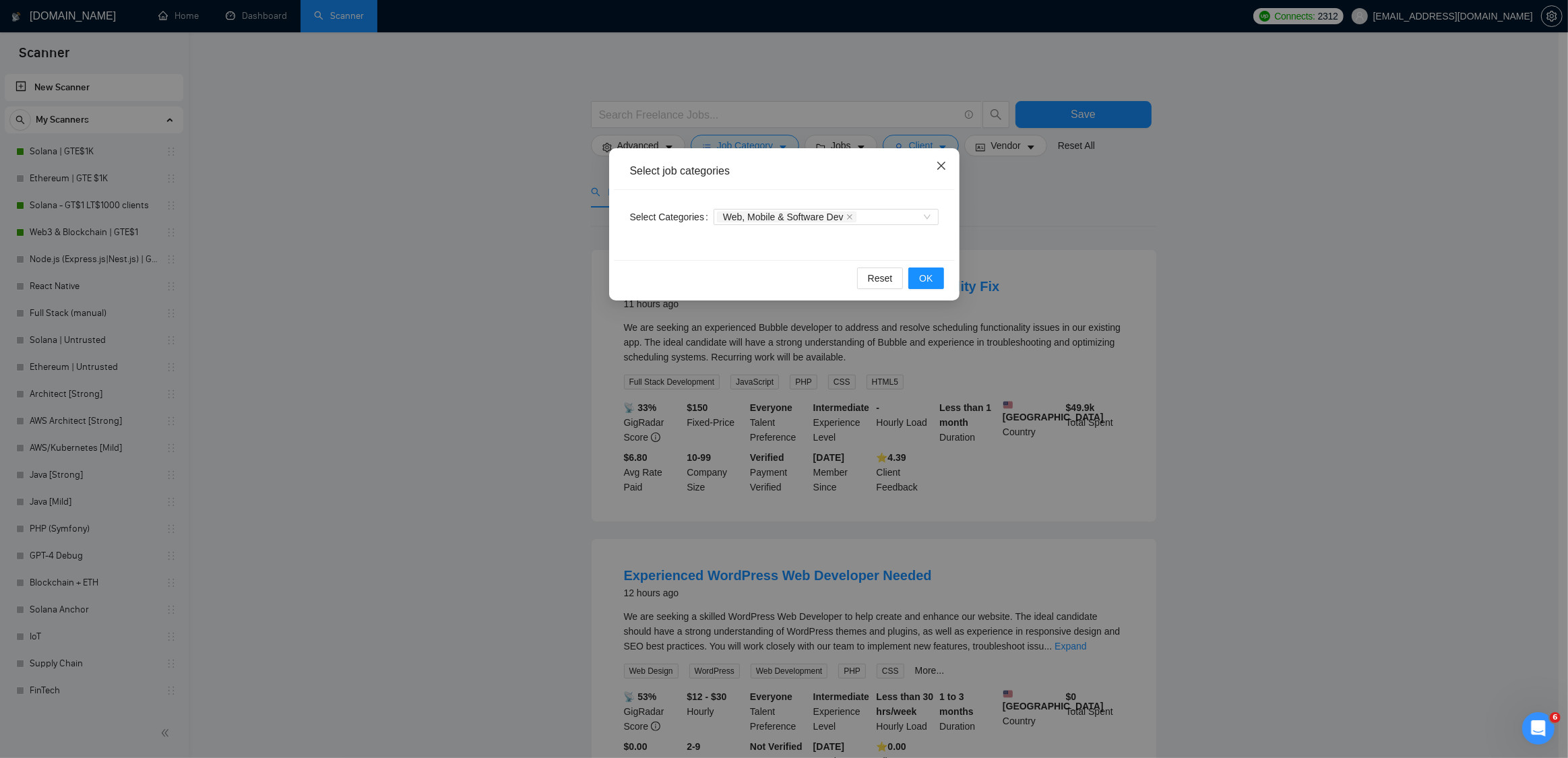
click at [940, 163] on icon "close" at bounding box center [941, 166] width 11 height 11
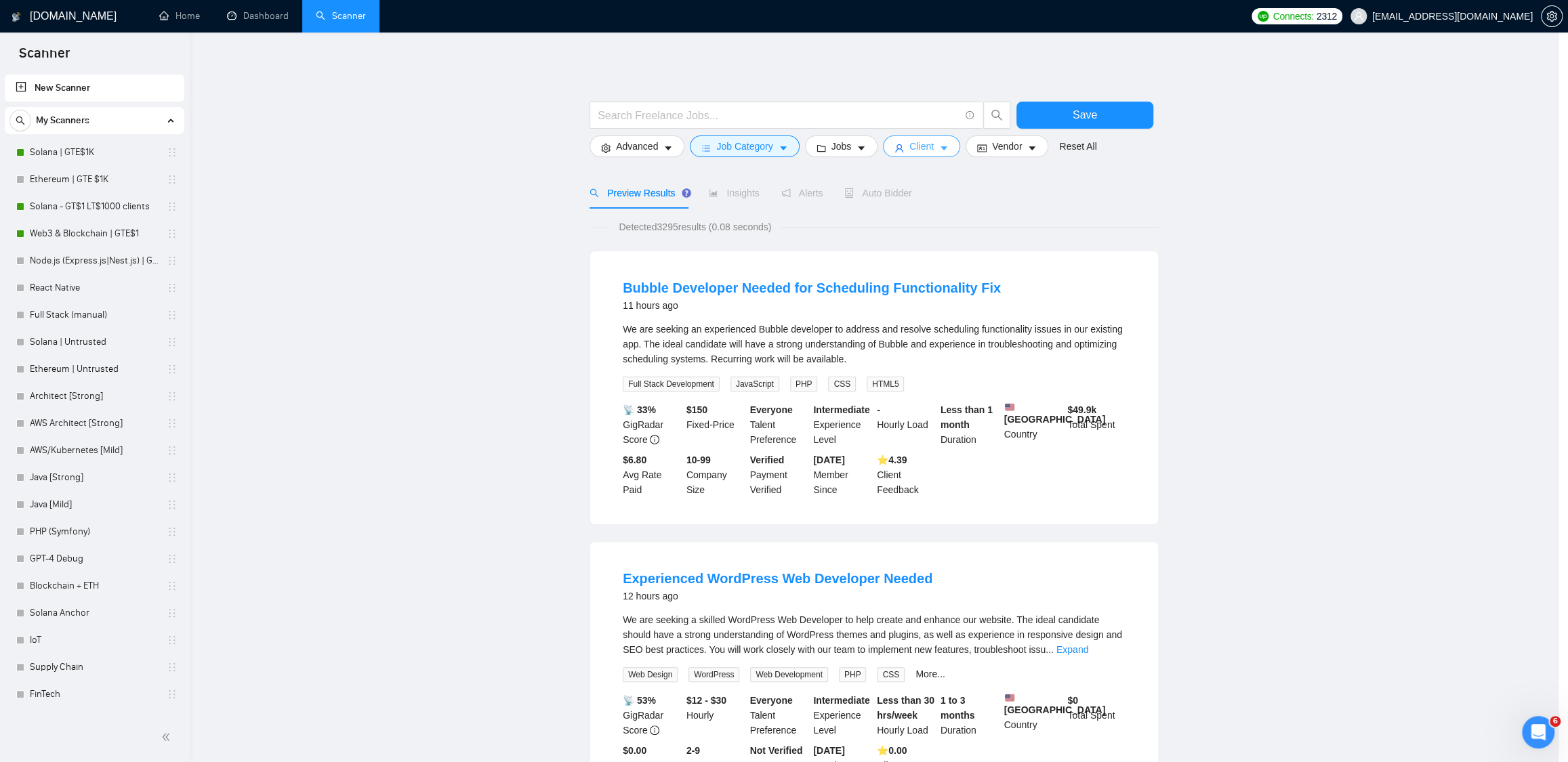
click at [934, 144] on span "Client" at bounding box center [922, 147] width 24 height 15
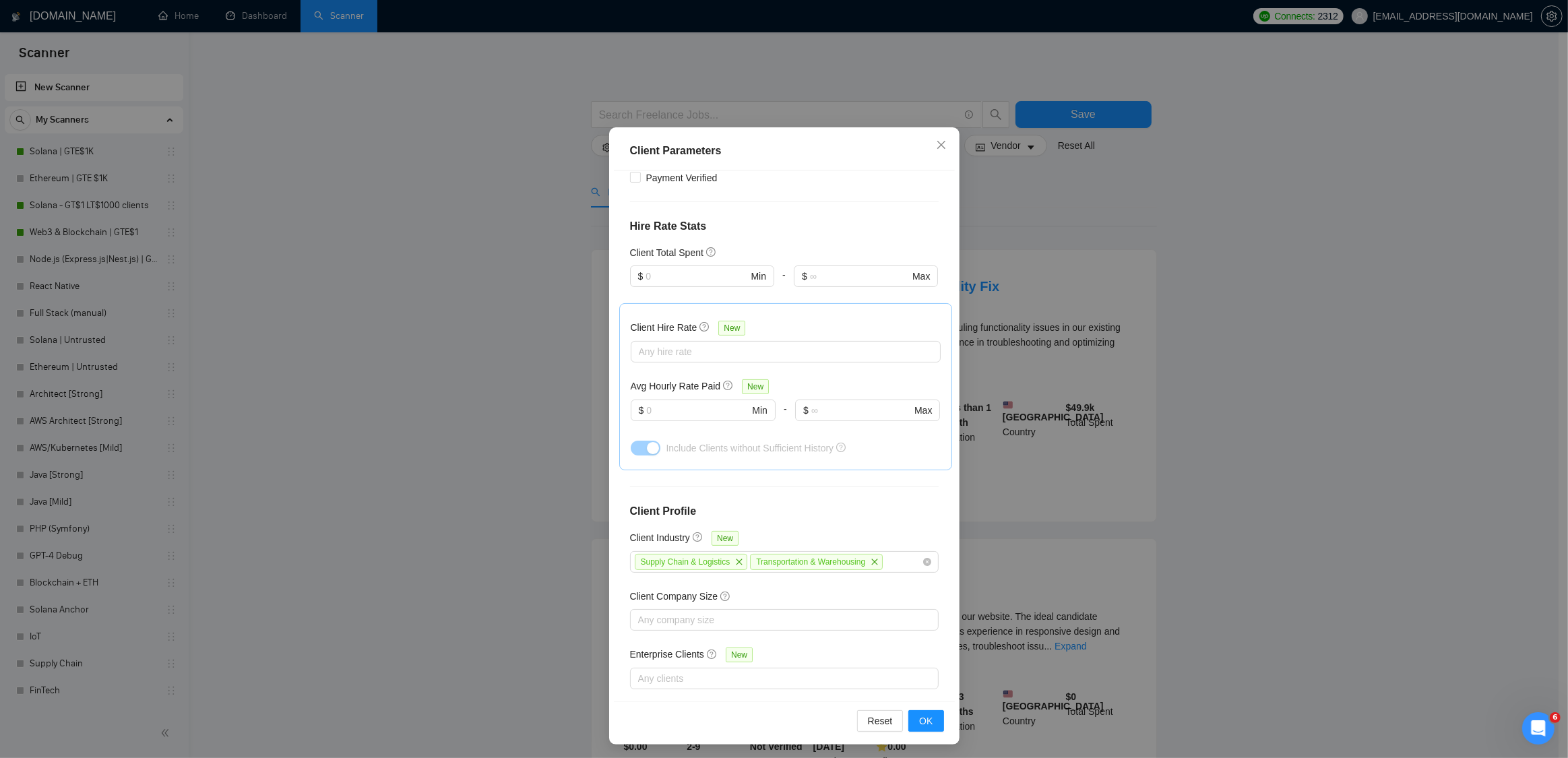
scroll to position [52, 0]
drag, startPoint x: 616, startPoint y: 514, endPoint x: 716, endPoint y: 516, distance: 100.0
click at [713, 516] on div "Client Location Include Client Countries [GEOGRAPHIC_DATA] [GEOGRAPHIC_DATA] [G…" at bounding box center [784, 434] width 341 height 531
click at [936, 144] on icon "close" at bounding box center [941, 143] width 11 height 11
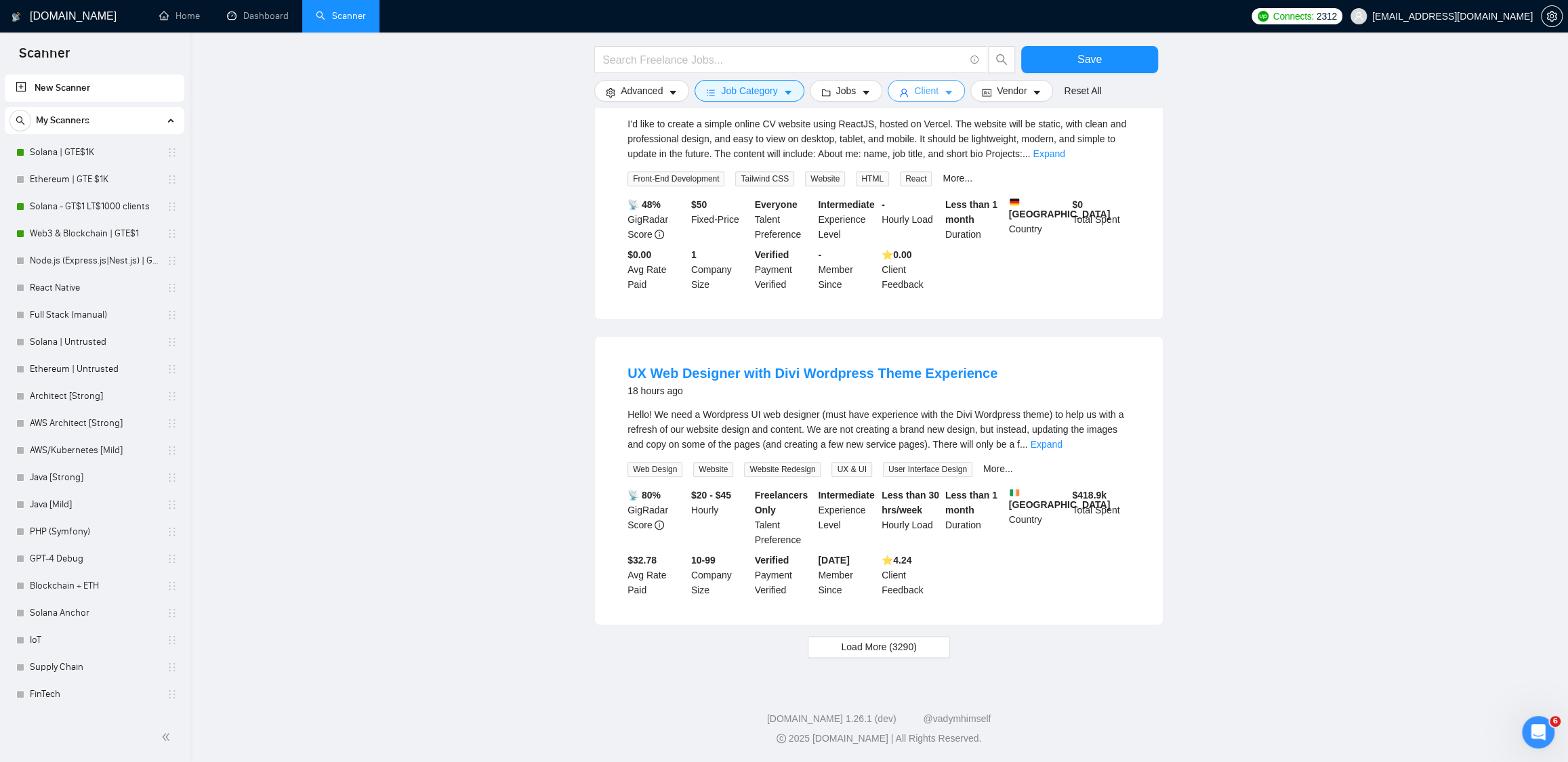
scroll to position [1095, 0]
click at [870, 652] on span "Load More (3290)" at bounding box center [878, 647] width 75 height 15
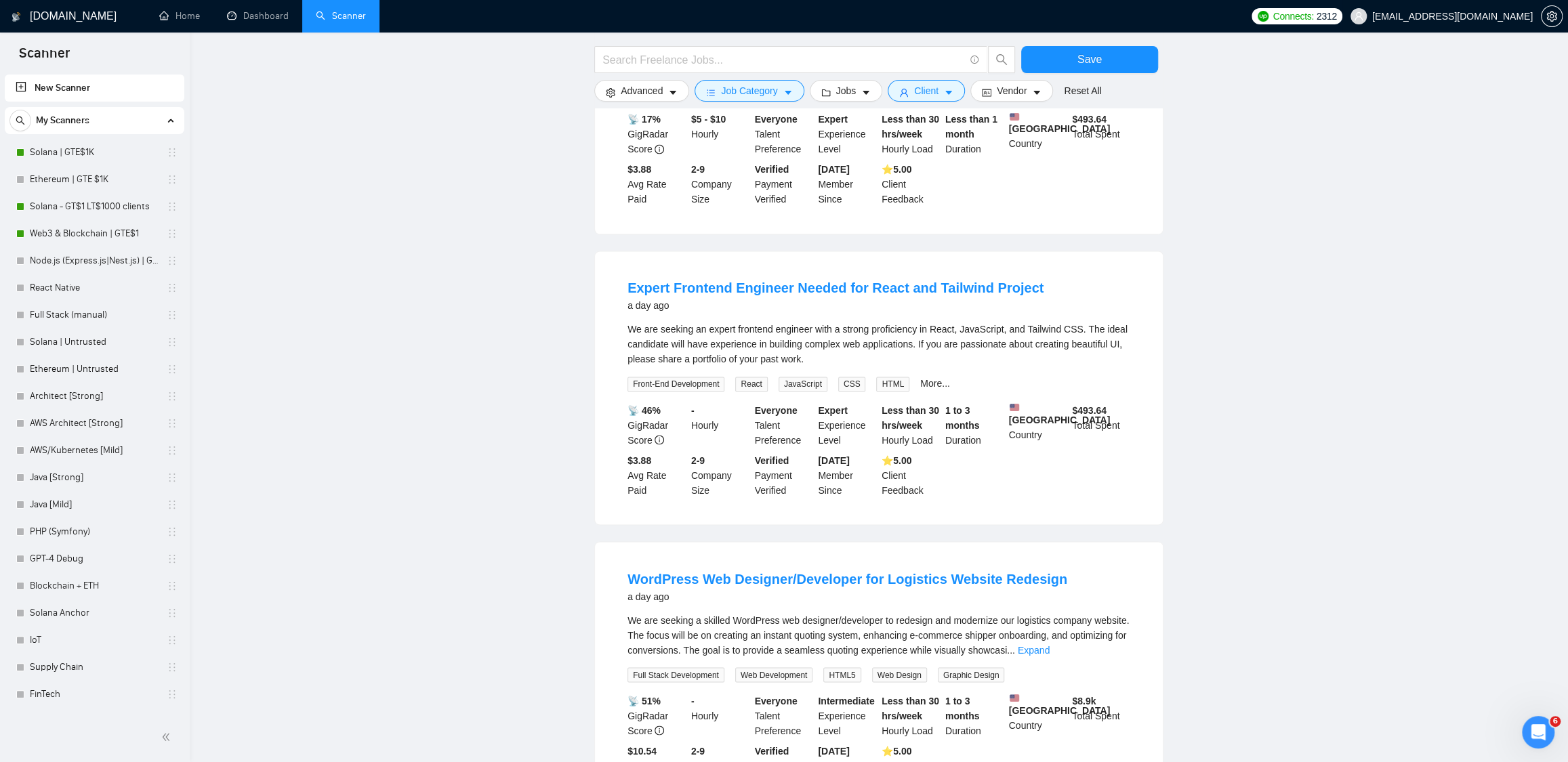
scroll to position [1753, 0]
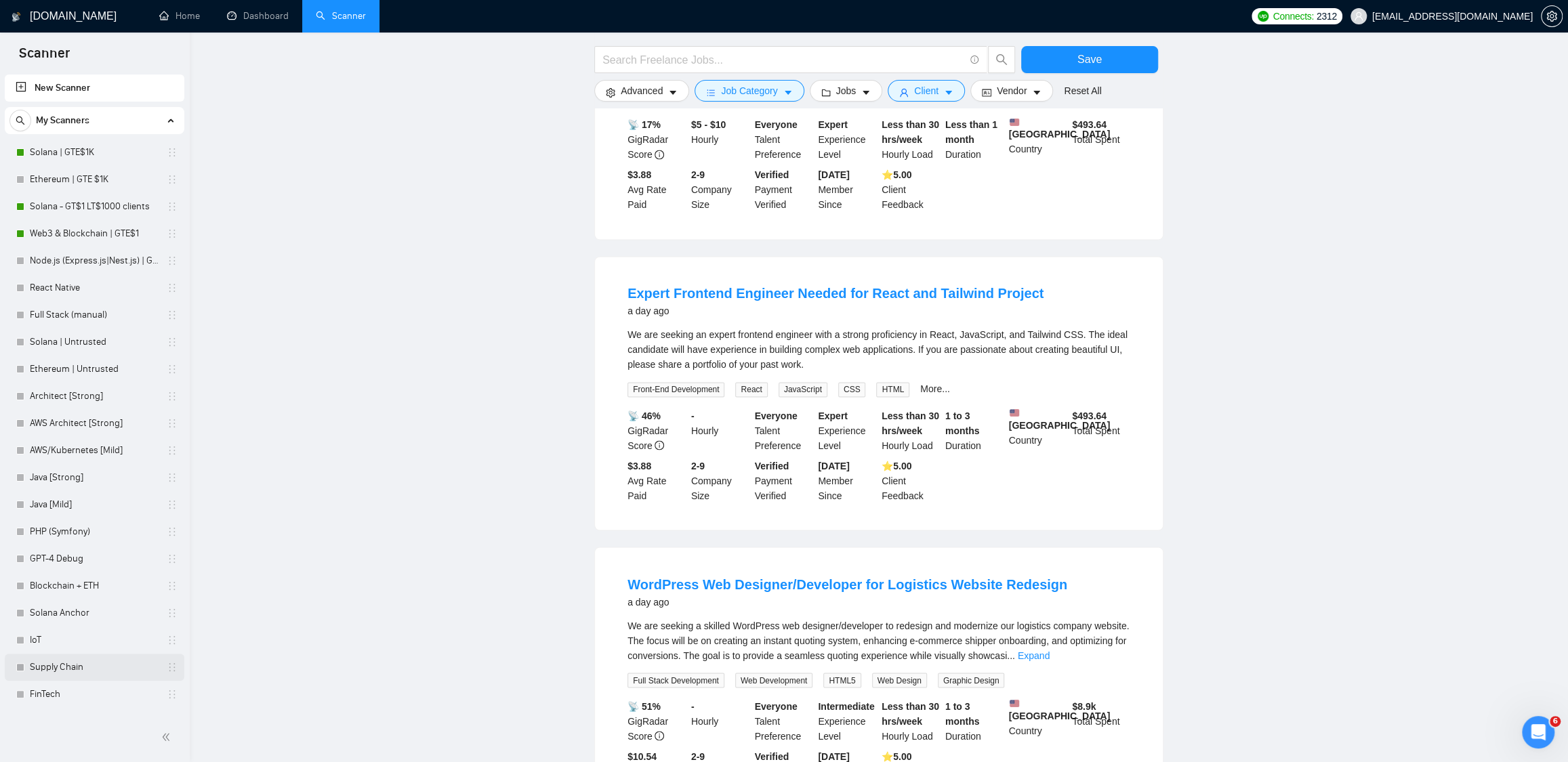
click at [63, 673] on link "Supply Chain" at bounding box center [94, 667] width 129 height 27
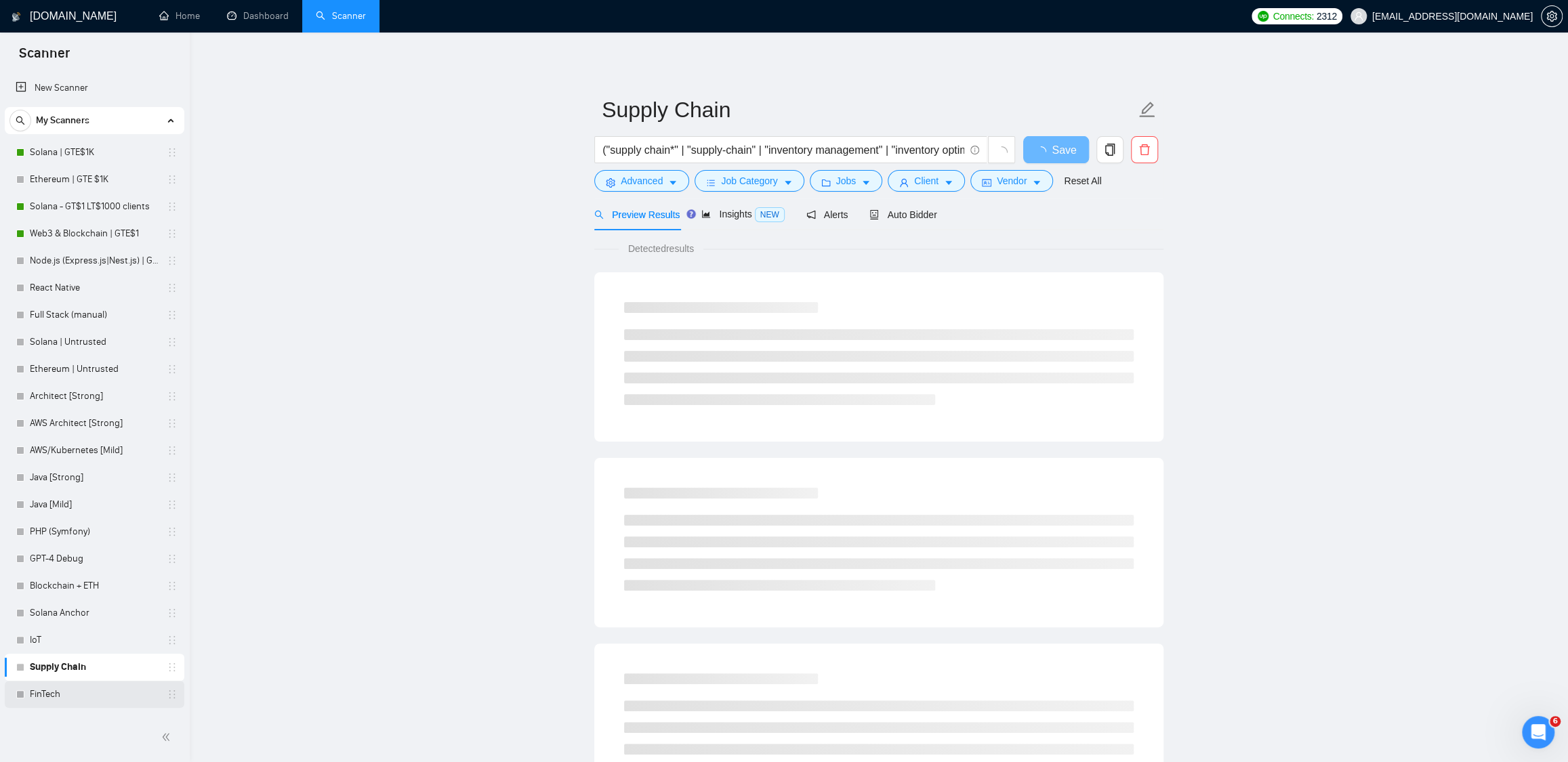
click at [50, 695] on link "FinTech" at bounding box center [94, 694] width 129 height 27
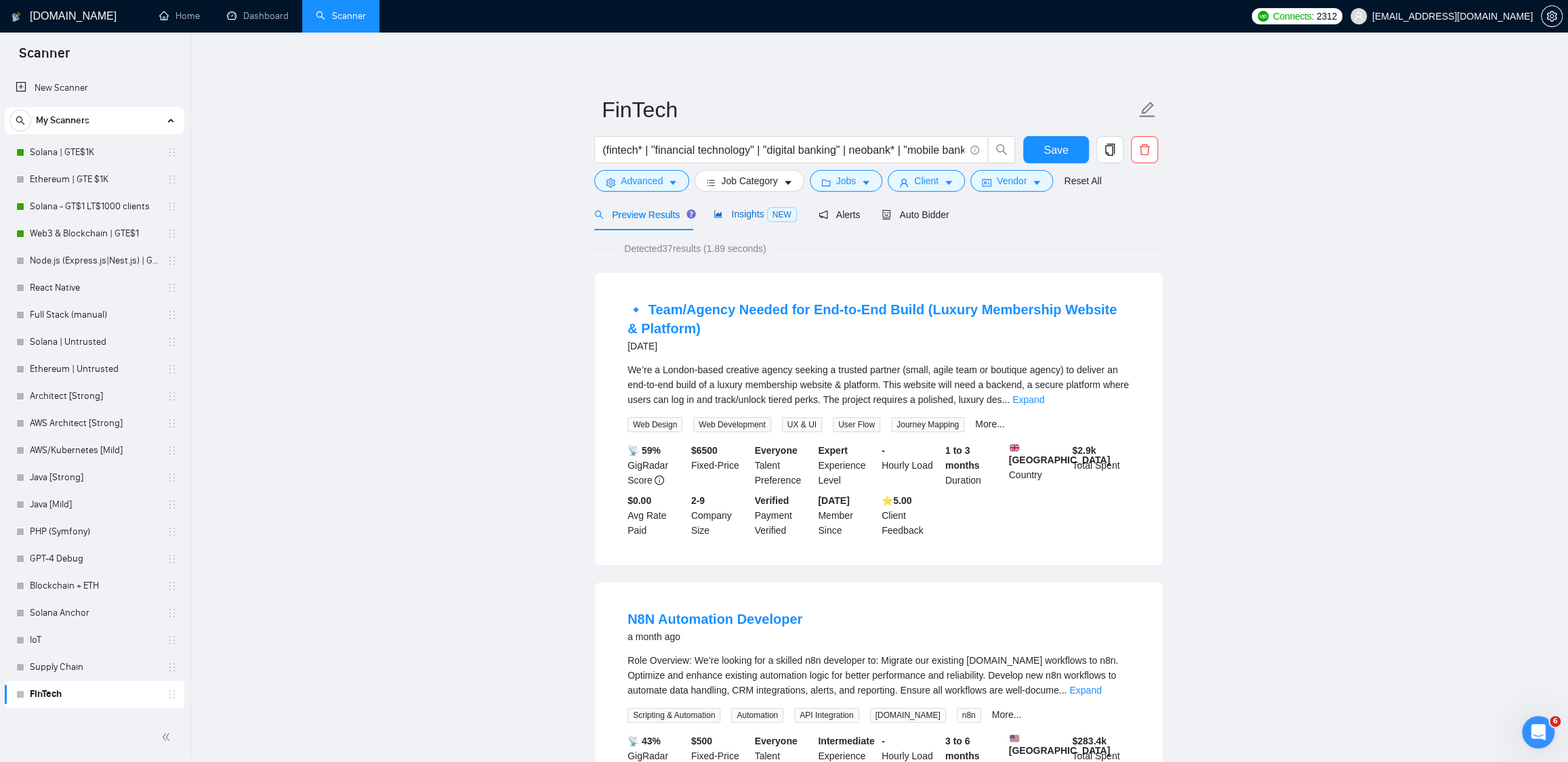
click at [744, 221] on div "Insights NEW" at bounding box center [755, 215] width 82 height 15
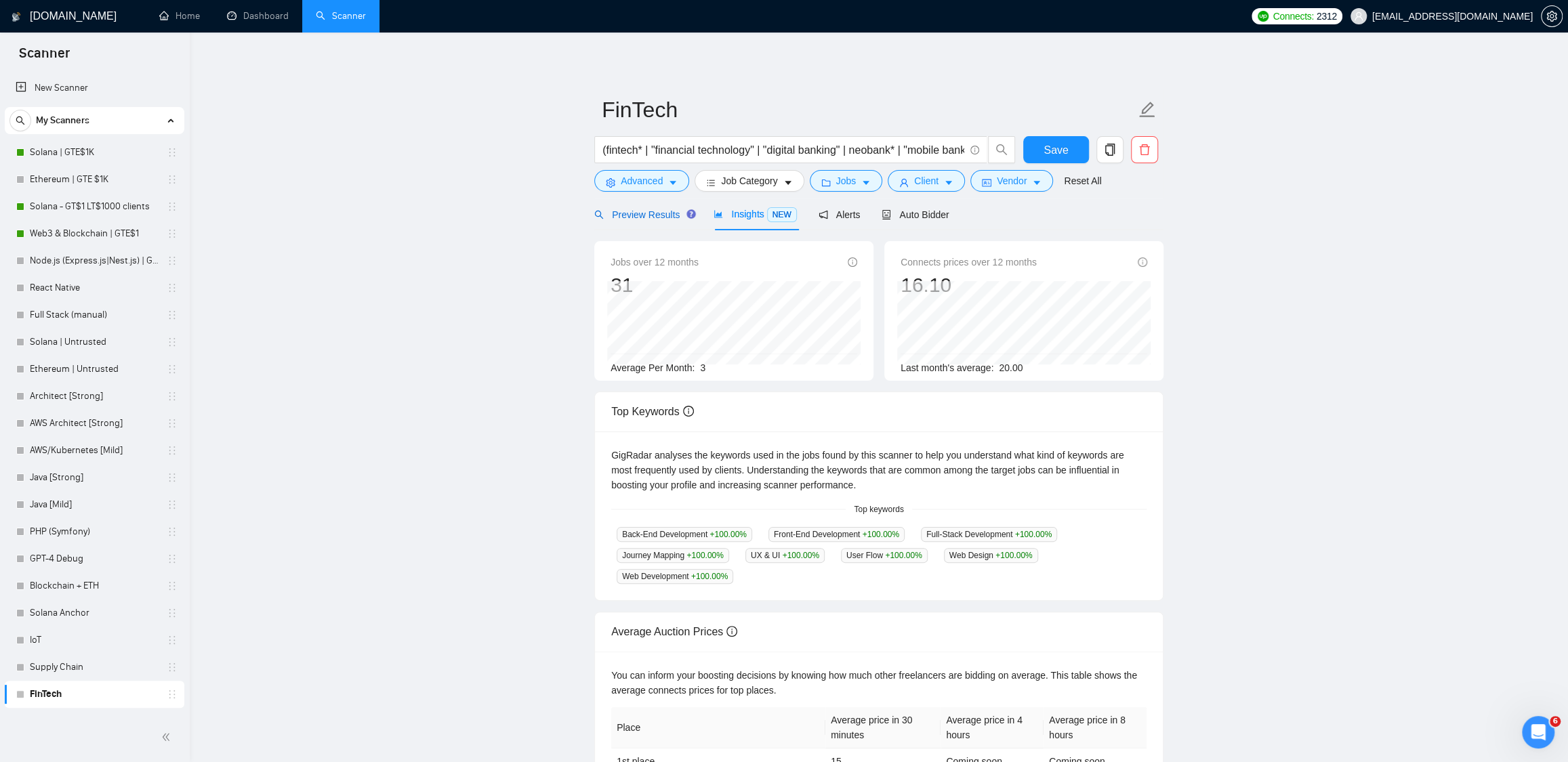
click at [651, 220] on div "Preview Results" at bounding box center [643, 215] width 98 height 15
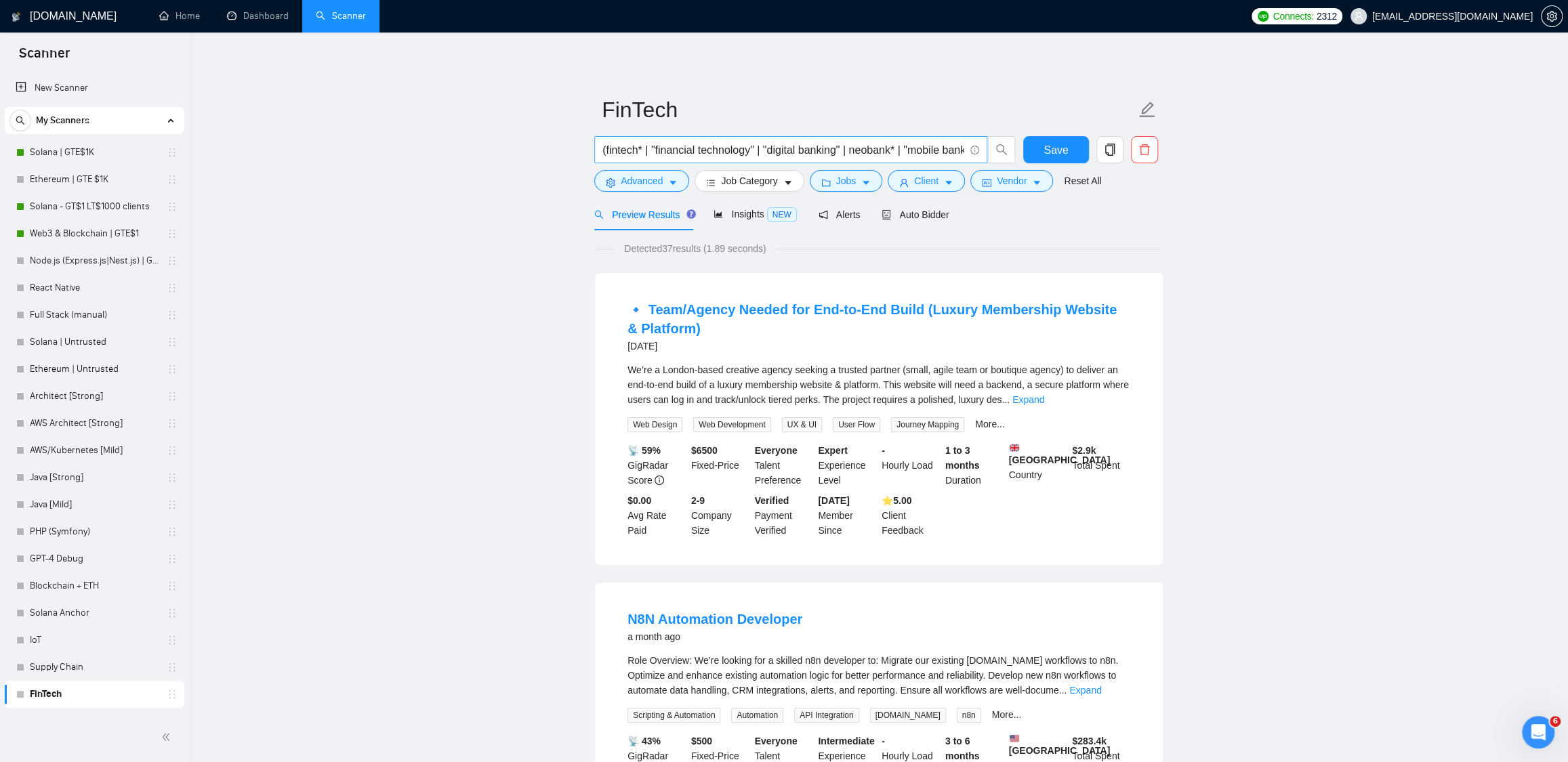
click at [664, 154] on input "(fintech* | "financial technology" | "digital banking" | neobank* | "mobile ban…" at bounding box center [784, 150] width 362 height 17
click at [749, 219] on span "Insights NEW" at bounding box center [755, 214] width 82 height 11
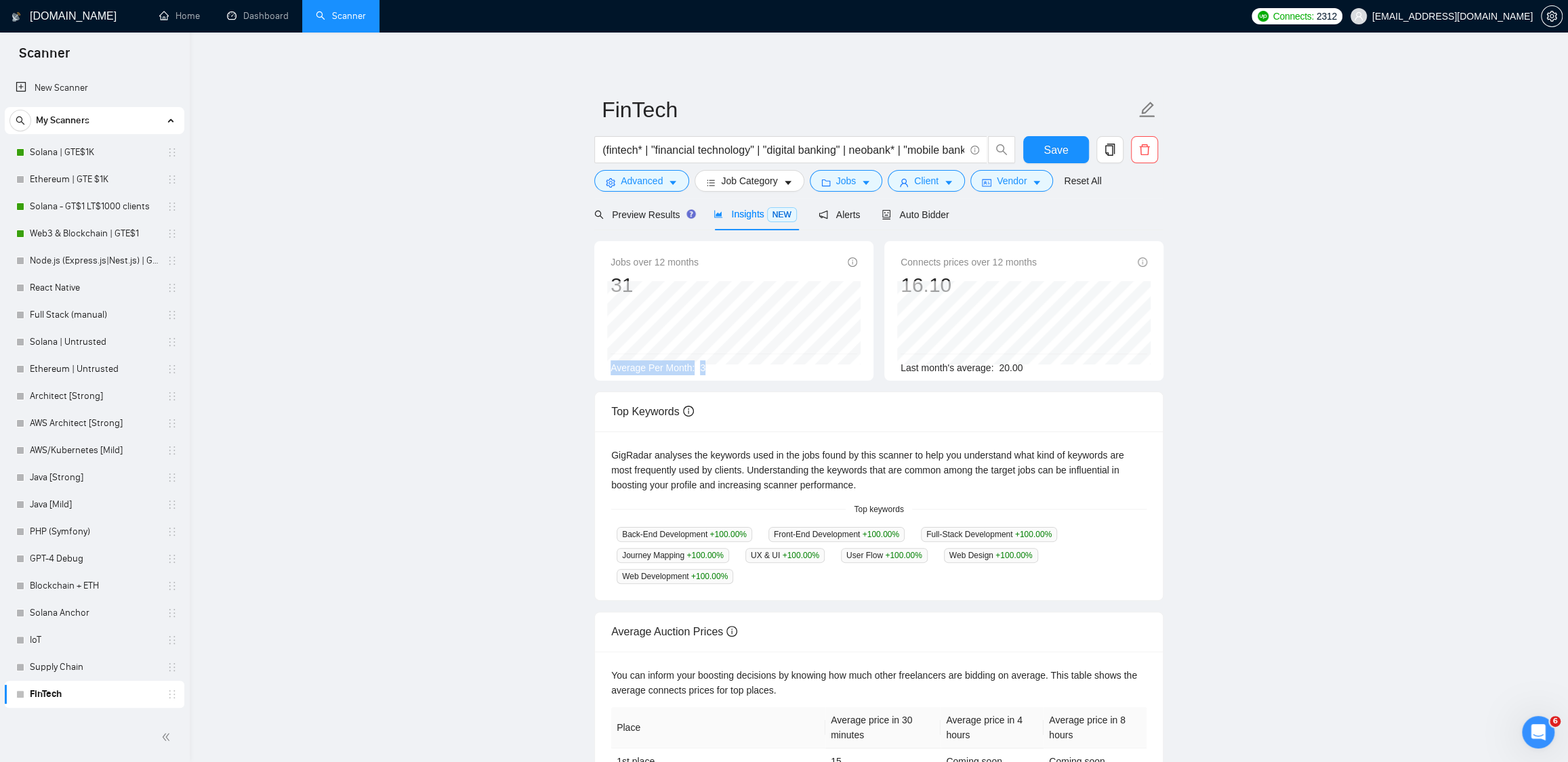
drag, startPoint x: 715, startPoint y: 374, endPoint x: 606, endPoint y: 373, distance: 109.0
click at [606, 373] on div "Jobs over 12 months [DATE] 1 Average Per Month: 3" at bounding box center [734, 311] width 280 height 140
click at [736, 371] on div "Average Per Month: 3" at bounding box center [733, 368] width 247 height 15
click at [640, 209] on span "Preview Results" at bounding box center [643, 215] width 98 height 11
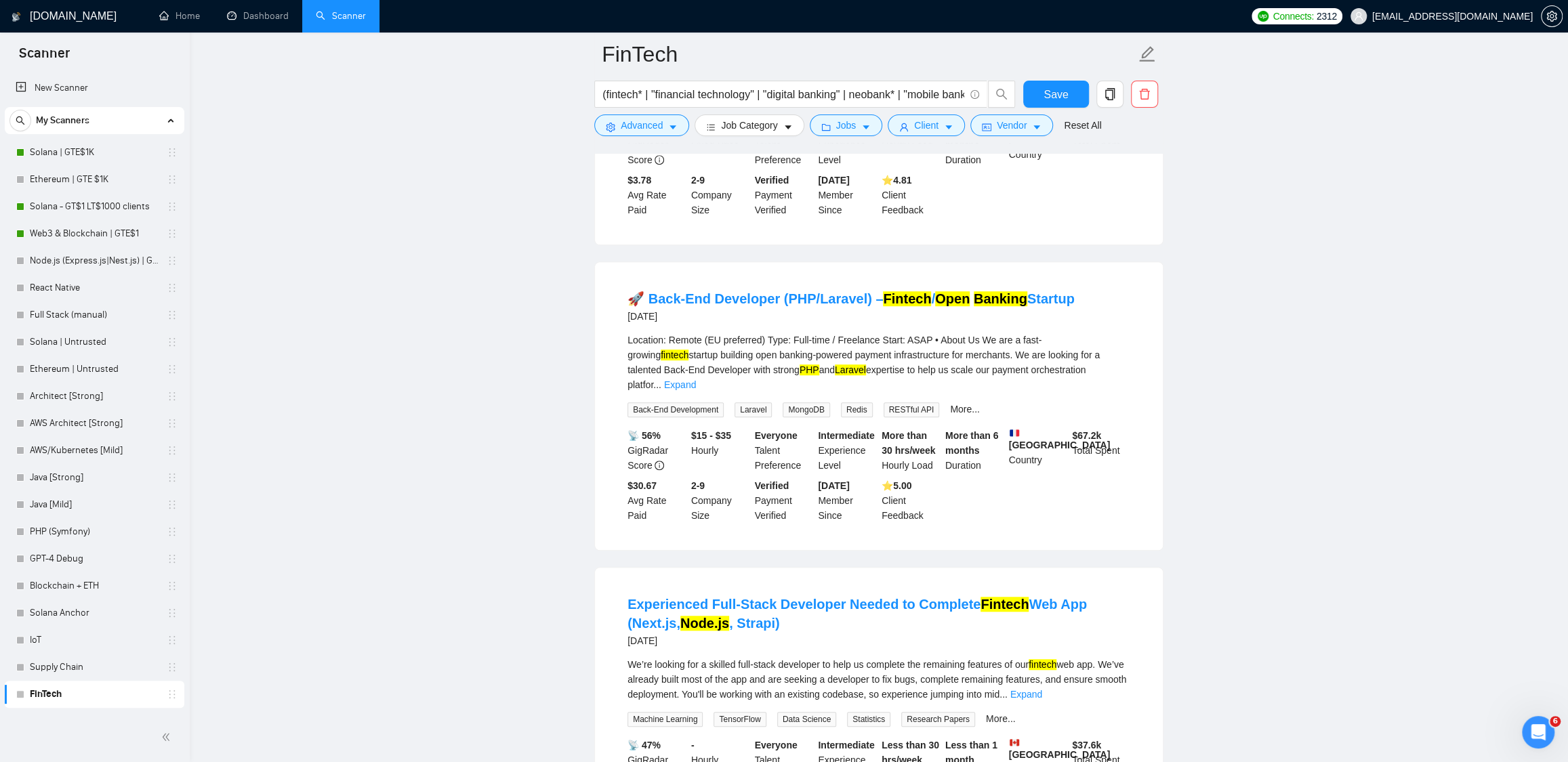
scroll to position [635, 0]
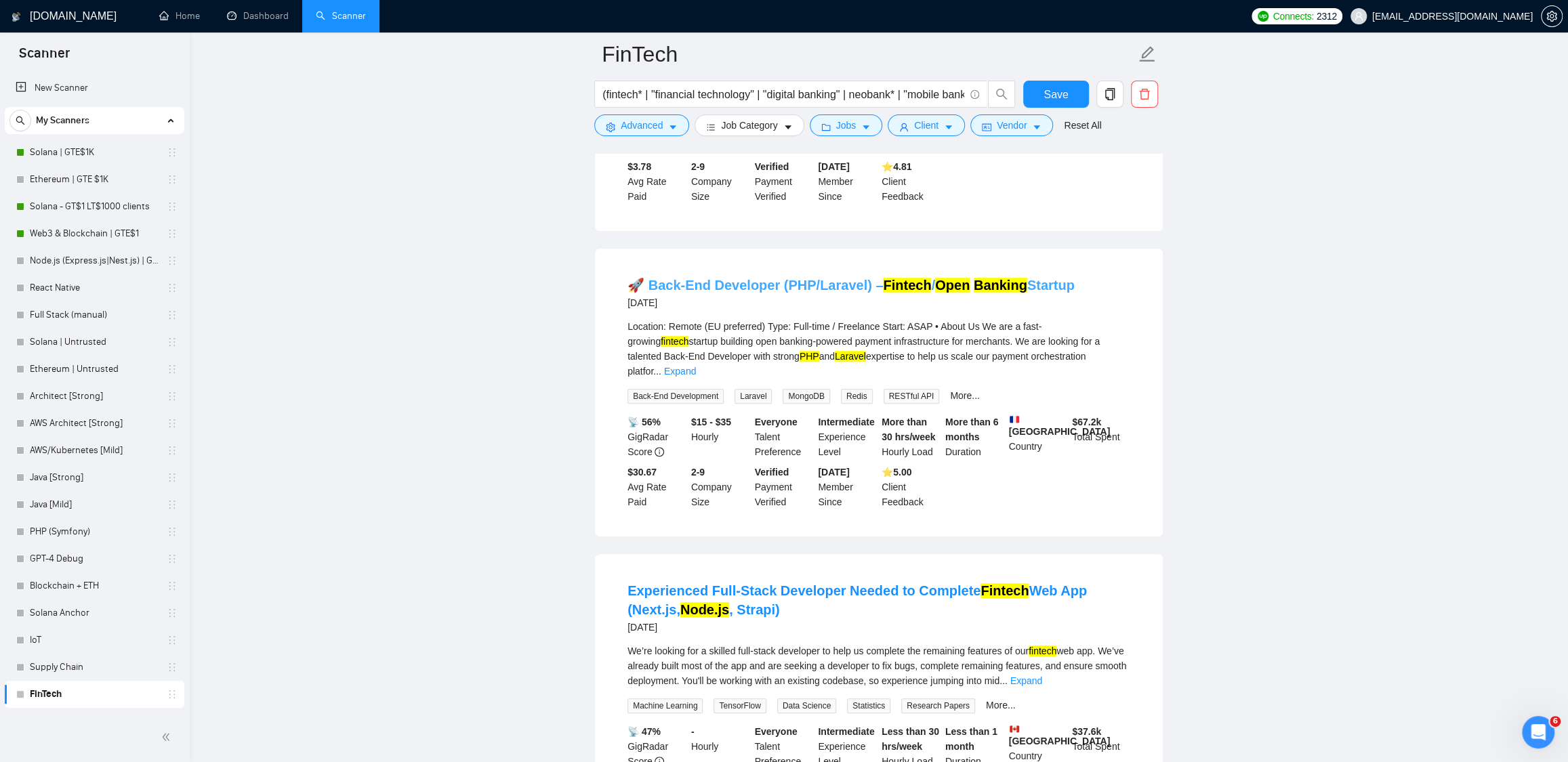
click at [987, 292] on mark "Banking" at bounding box center [1001, 286] width 53 height 15
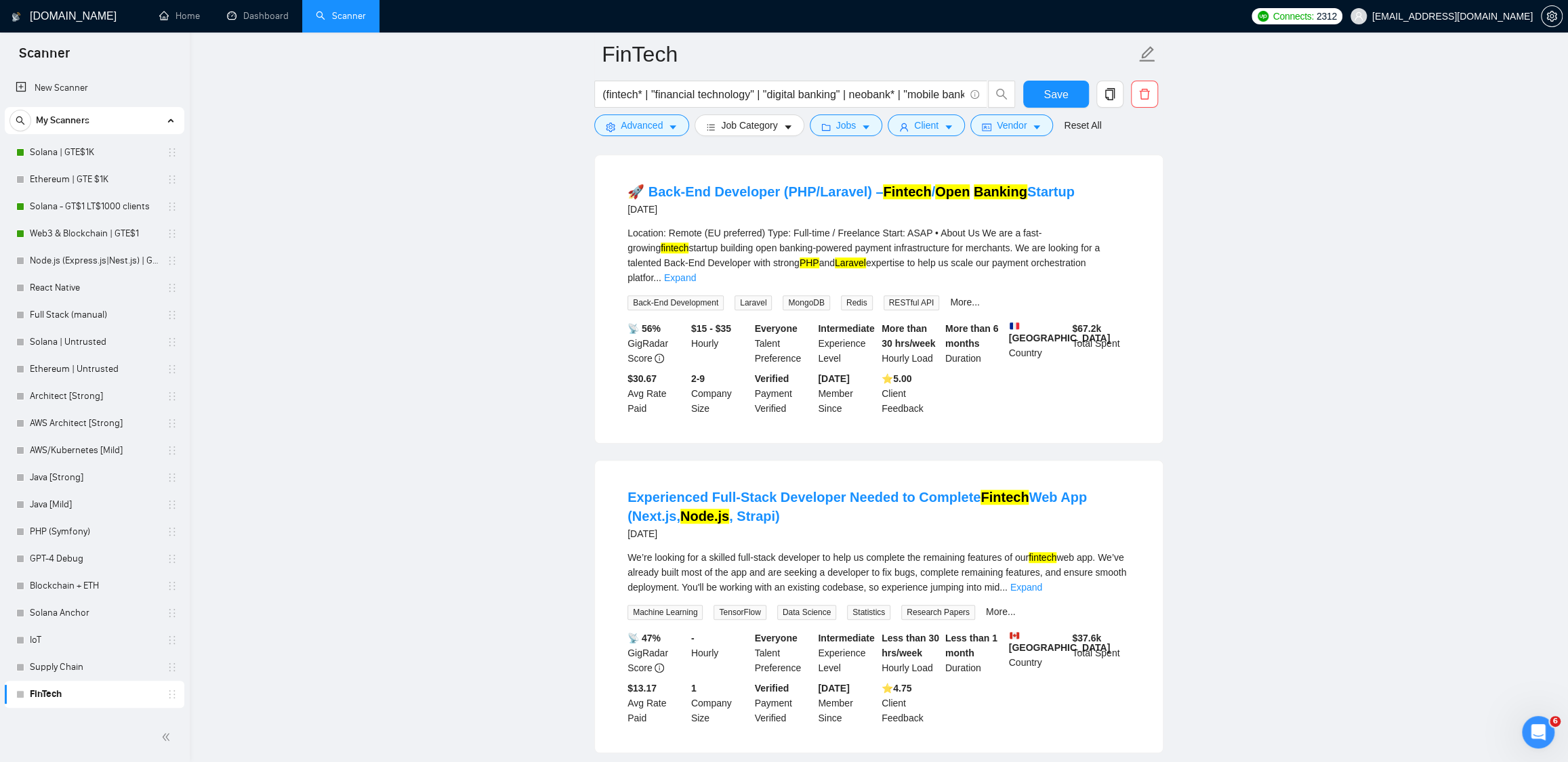
scroll to position [767, 0]
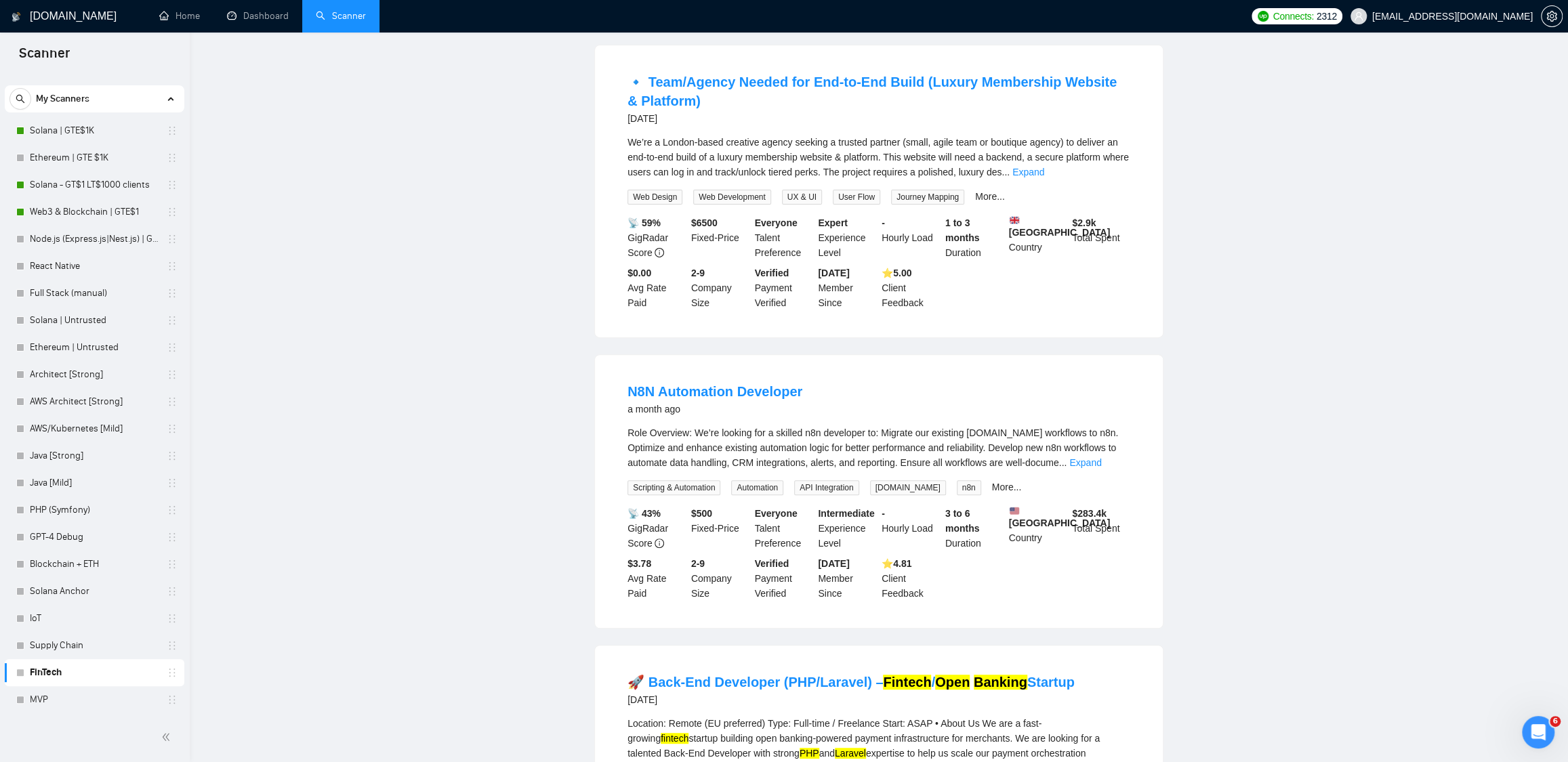
scroll to position [0, 0]
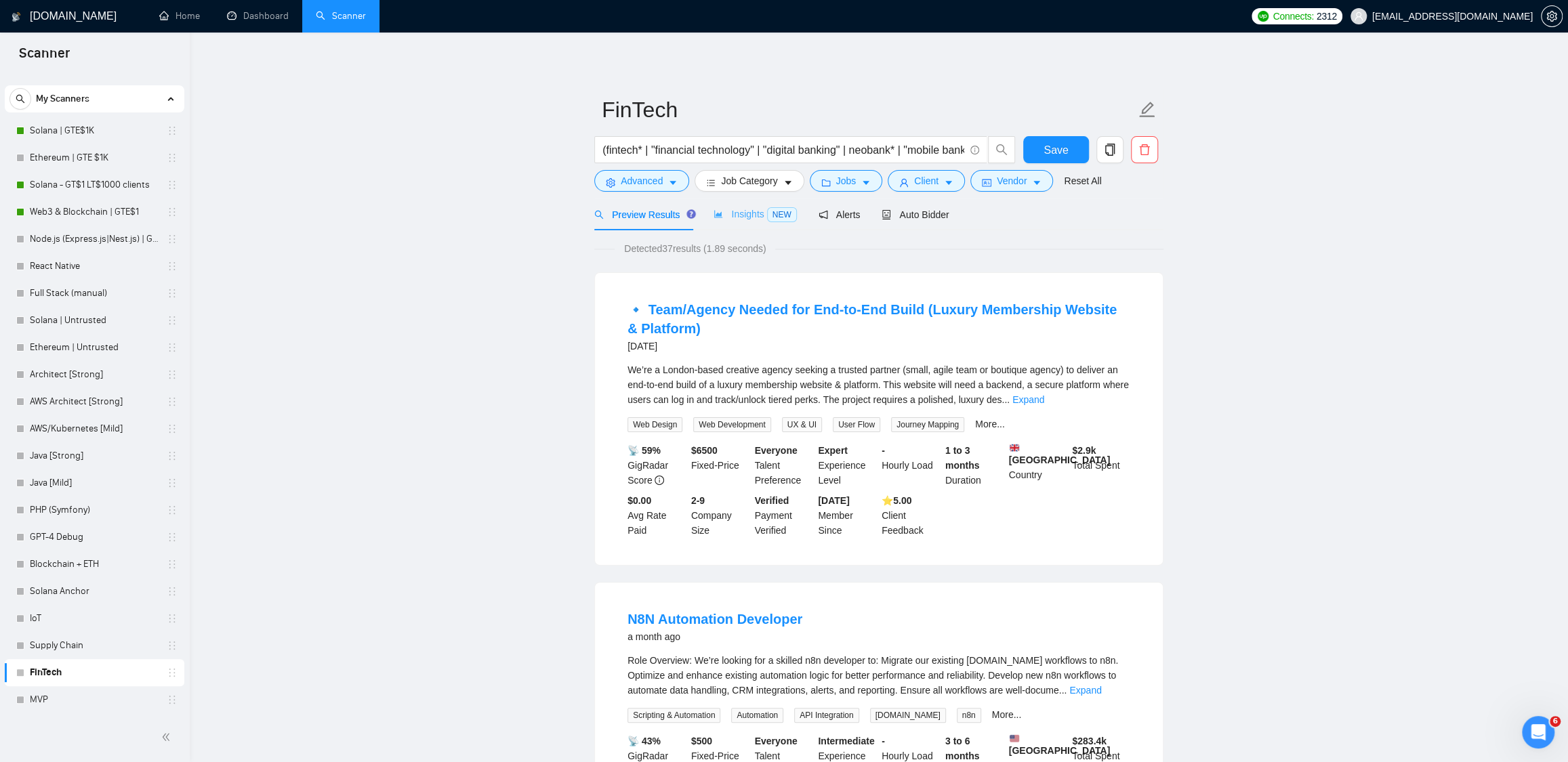
click at [741, 228] on div "Insights NEW" at bounding box center [755, 215] width 82 height 32
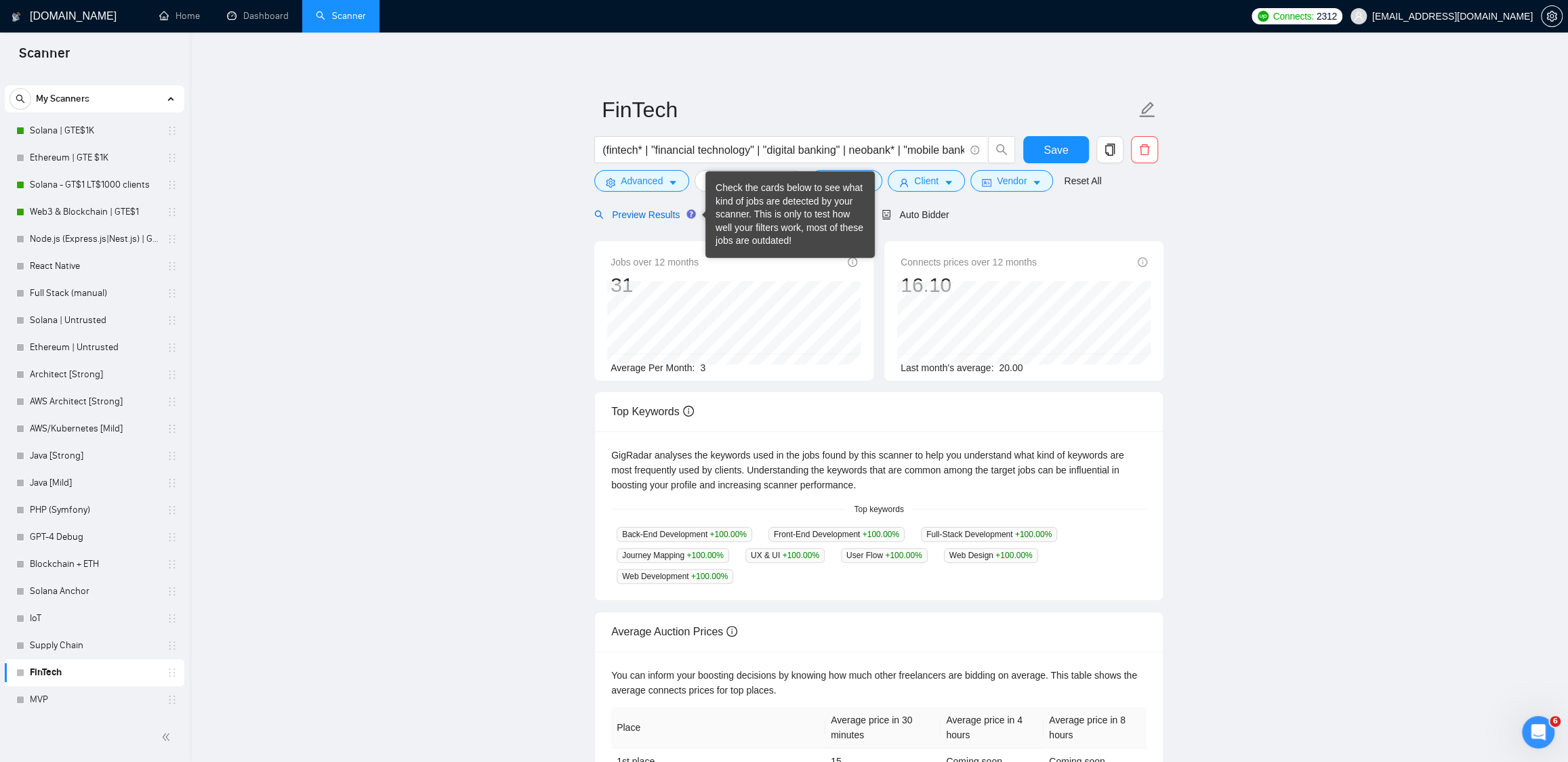
click at [646, 213] on span "Preview Results" at bounding box center [643, 215] width 98 height 11
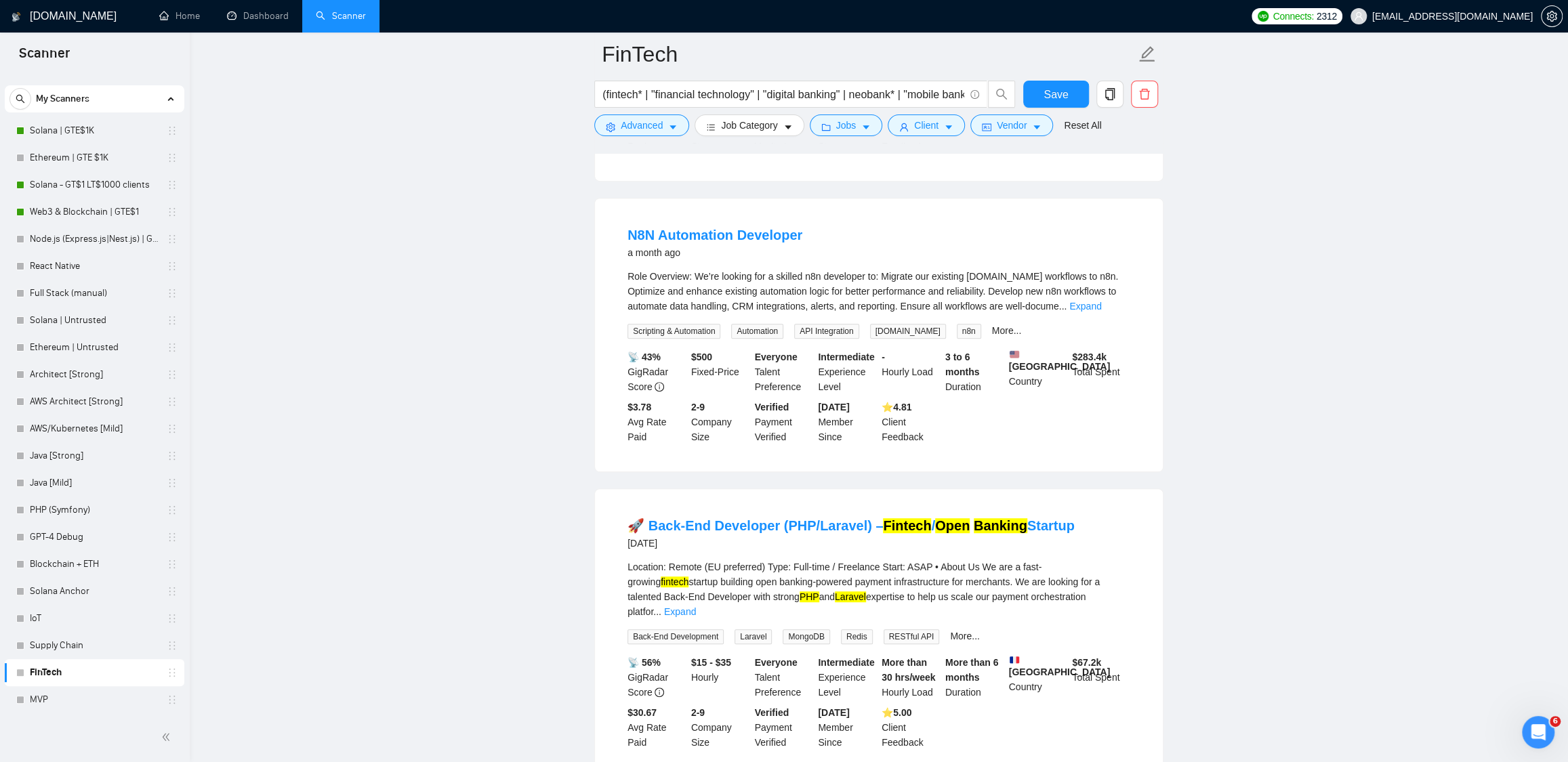
scroll to position [399, 0]
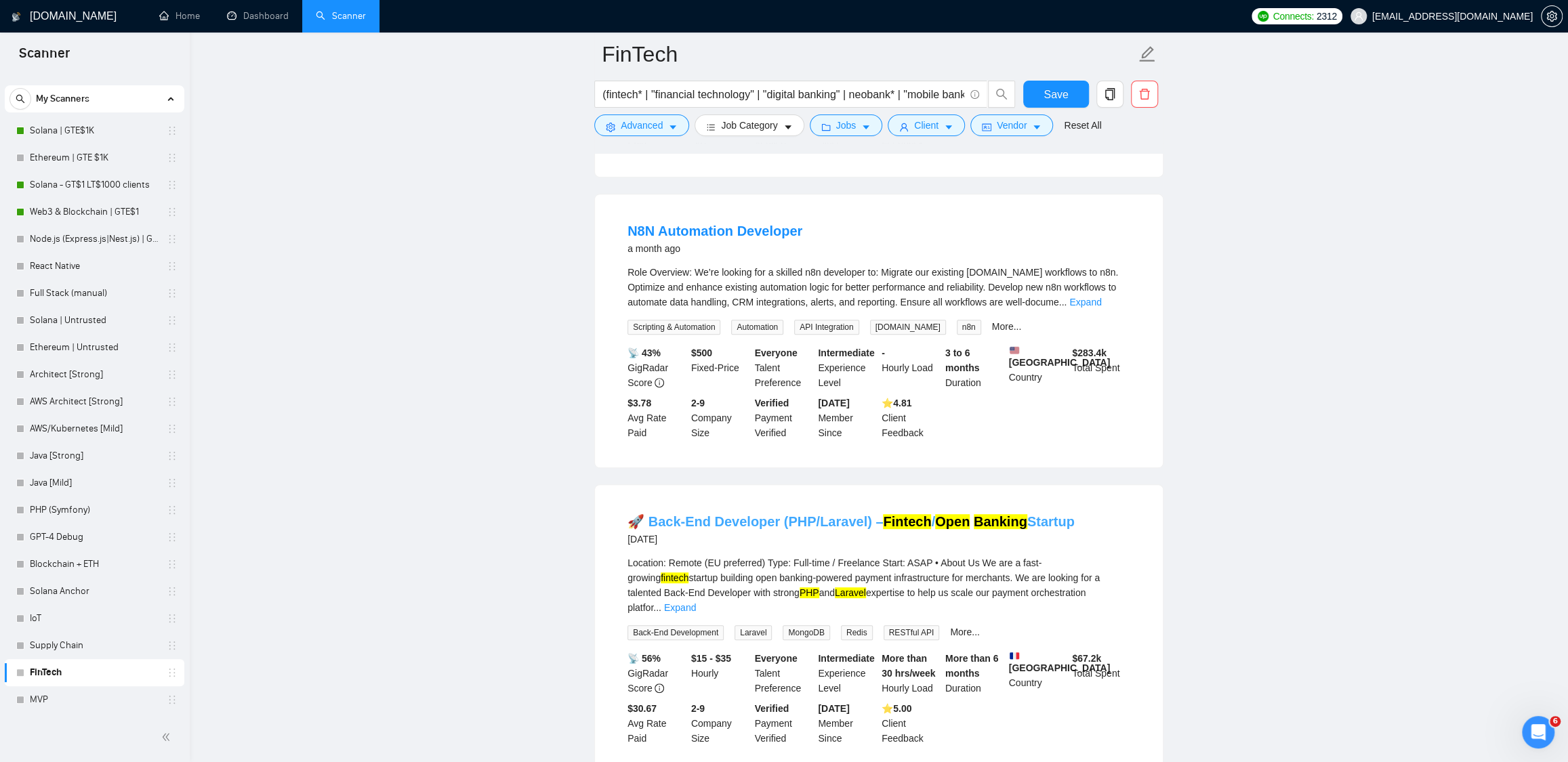
click at [771, 529] on link "🚀 Back-End Developer (PHP/Laravel) – Fintech / Open Banking Startup" at bounding box center [852, 521] width 448 height 15
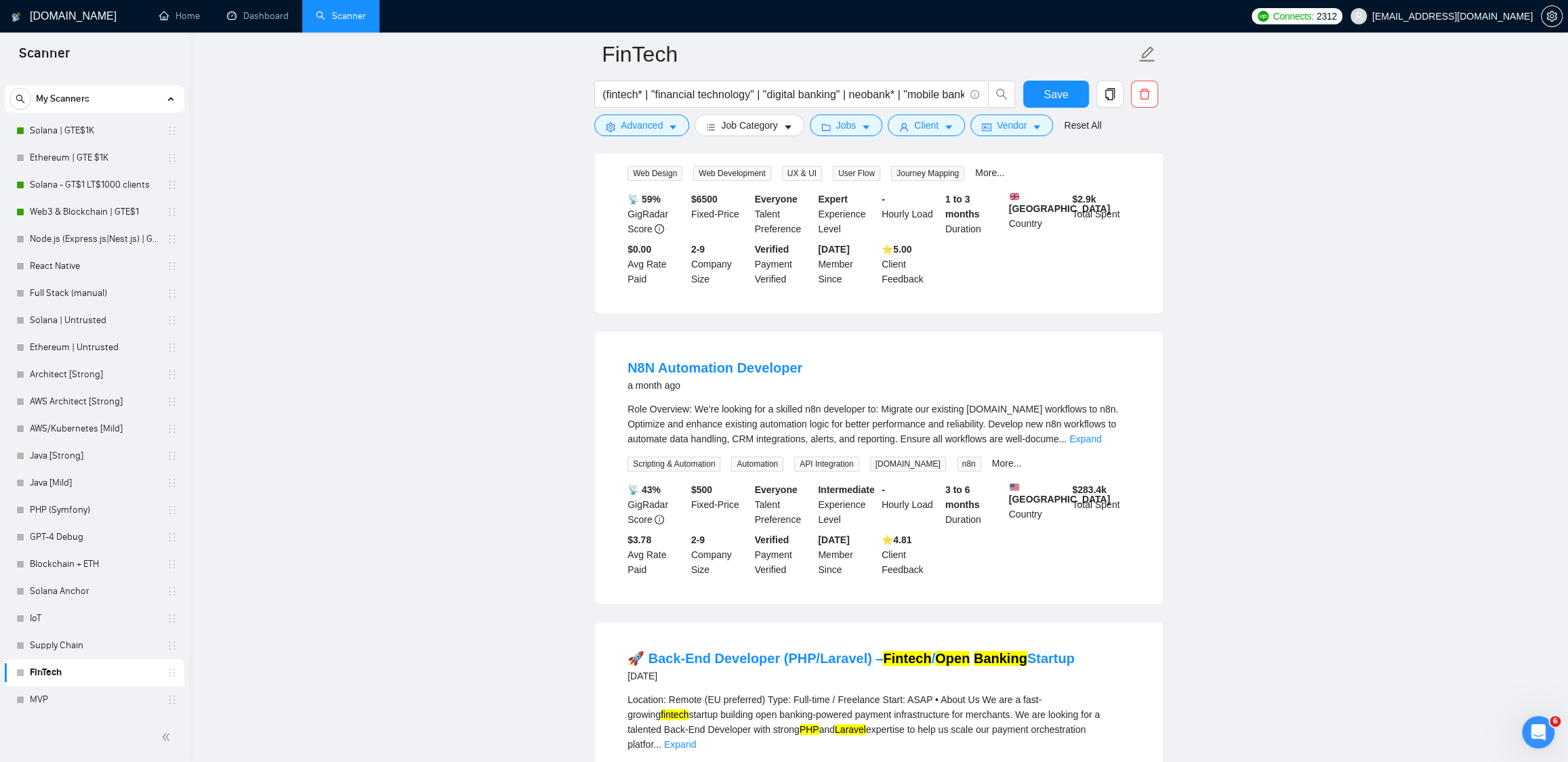
scroll to position [0, 0]
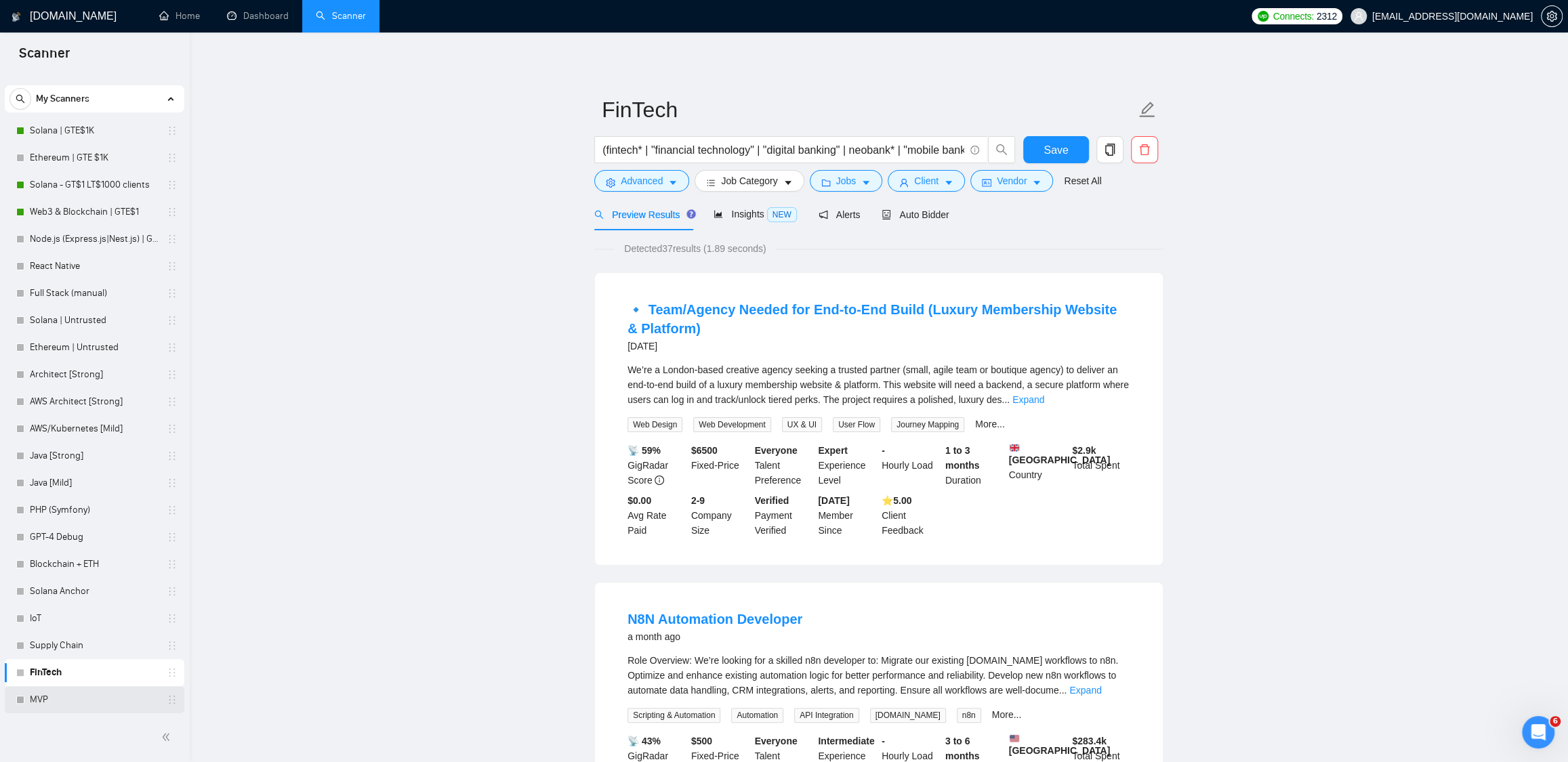
click at [67, 691] on link "MVP" at bounding box center [94, 699] width 129 height 27
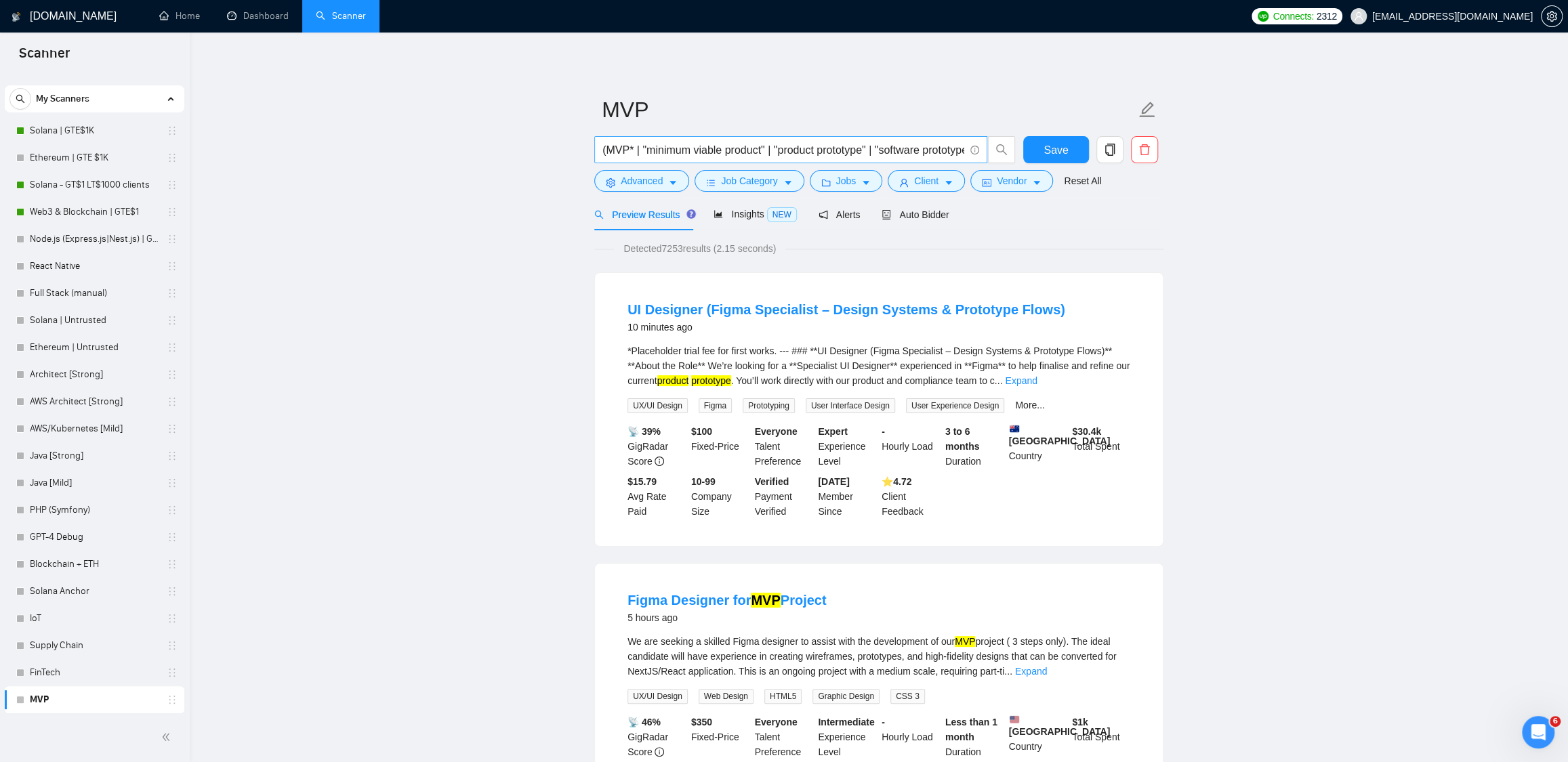
click at [736, 151] on input "(MVP* | "minimum viable product" | "product prototype" | "software prototype" |…" at bounding box center [784, 150] width 362 height 17
click at [751, 213] on span "Insights NEW" at bounding box center [755, 214] width 82 height 11
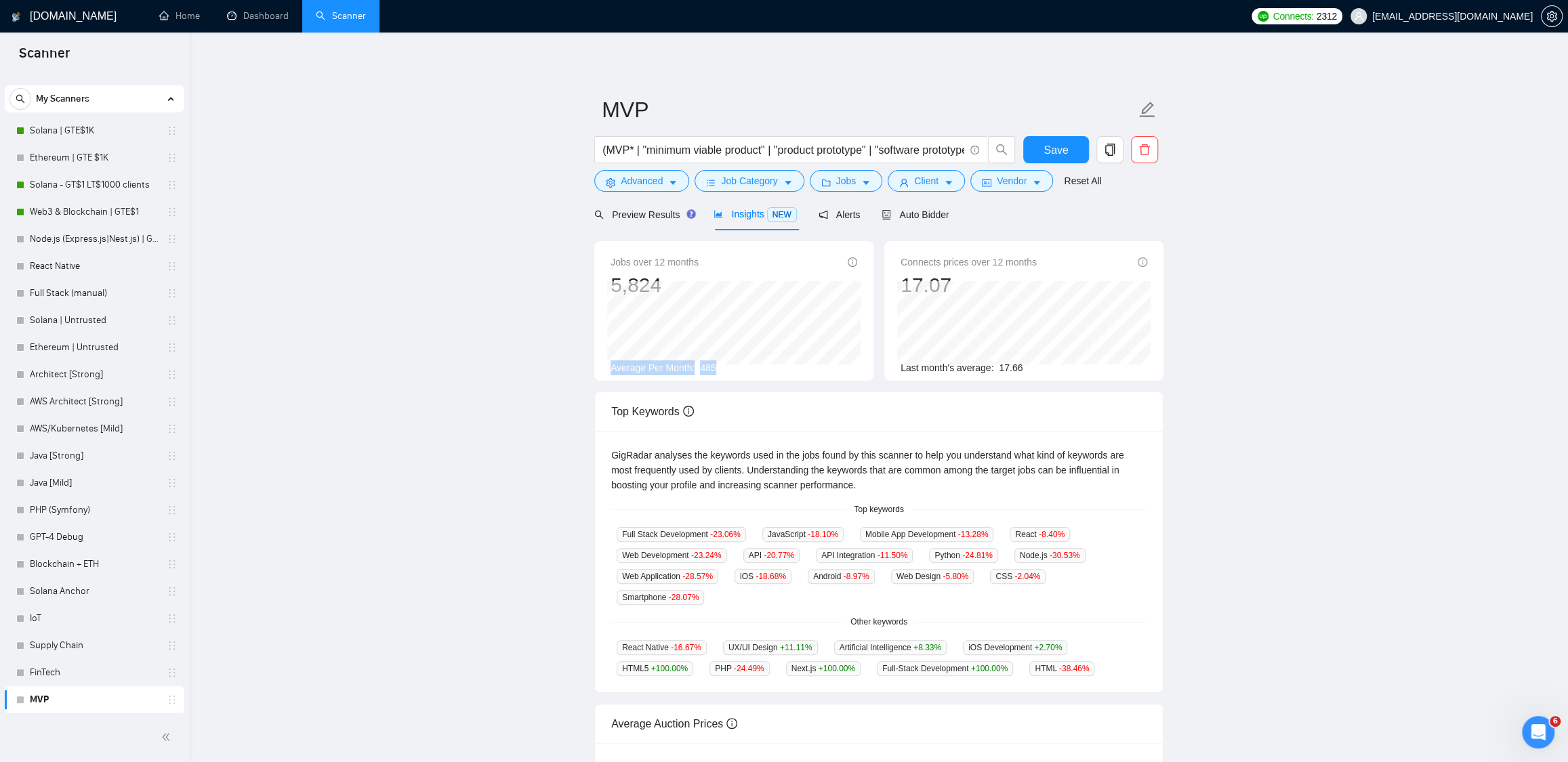
drag, startPoint x: 726, startPoint y: 370, endPoint x: 596, endPoint y: 370, distance: 130.0
click at [596, 370] on div "Jobs over 12 months 5,824 Average Per Month: 485" at bounding box center [734, 311] width 280 height 140
click at [754, 370] on div "Average Per Month: 485" at bounding box center [733, 368] width 247 height 15
click at [651, 218] on span "Preview Results" at bounding box center [643, 215] width 98 height 11
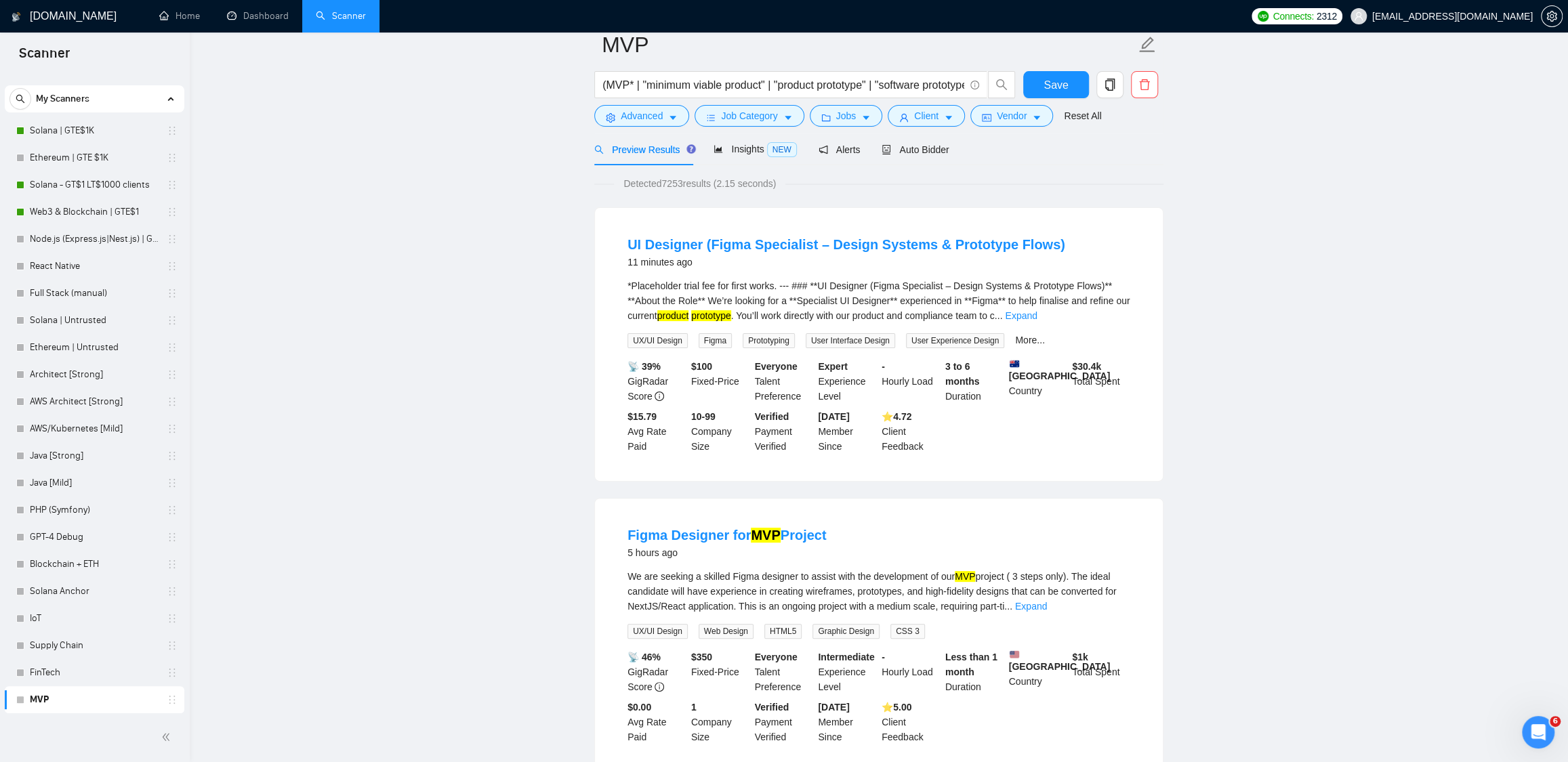
scroll to position [99, 0]
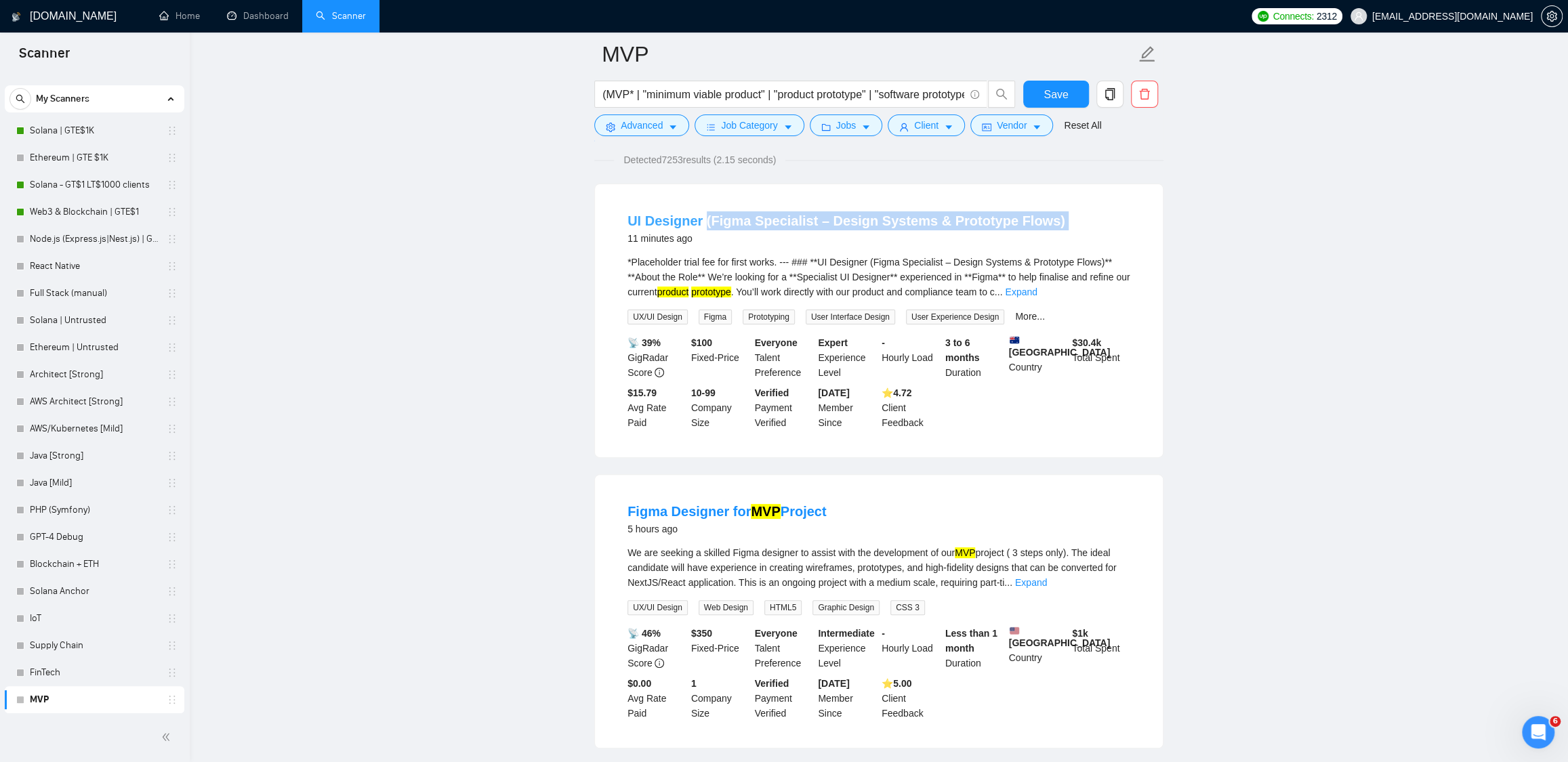
drag, startPoint x: 610, startPoint y: 235, endPoint x: 705, endPoint y: 226, distance: 95.4
click at [705, 226] on div "UI Designer (Figma Specialist – Design Systems & Prototype Flows) 11 minutes ag…" at bounding box center [878, 321] width 567 height 273
drag, startPoint x: 601, startPoint y: 502, endPoint x: 767, endPoint y: 499, distance: 166.0
click at [767, 499] on div "Figma Designer for MVP Project 5 hours ago We are seeking a skilled Figma desig…" at bounding box center [878, 612] width 567 height 273
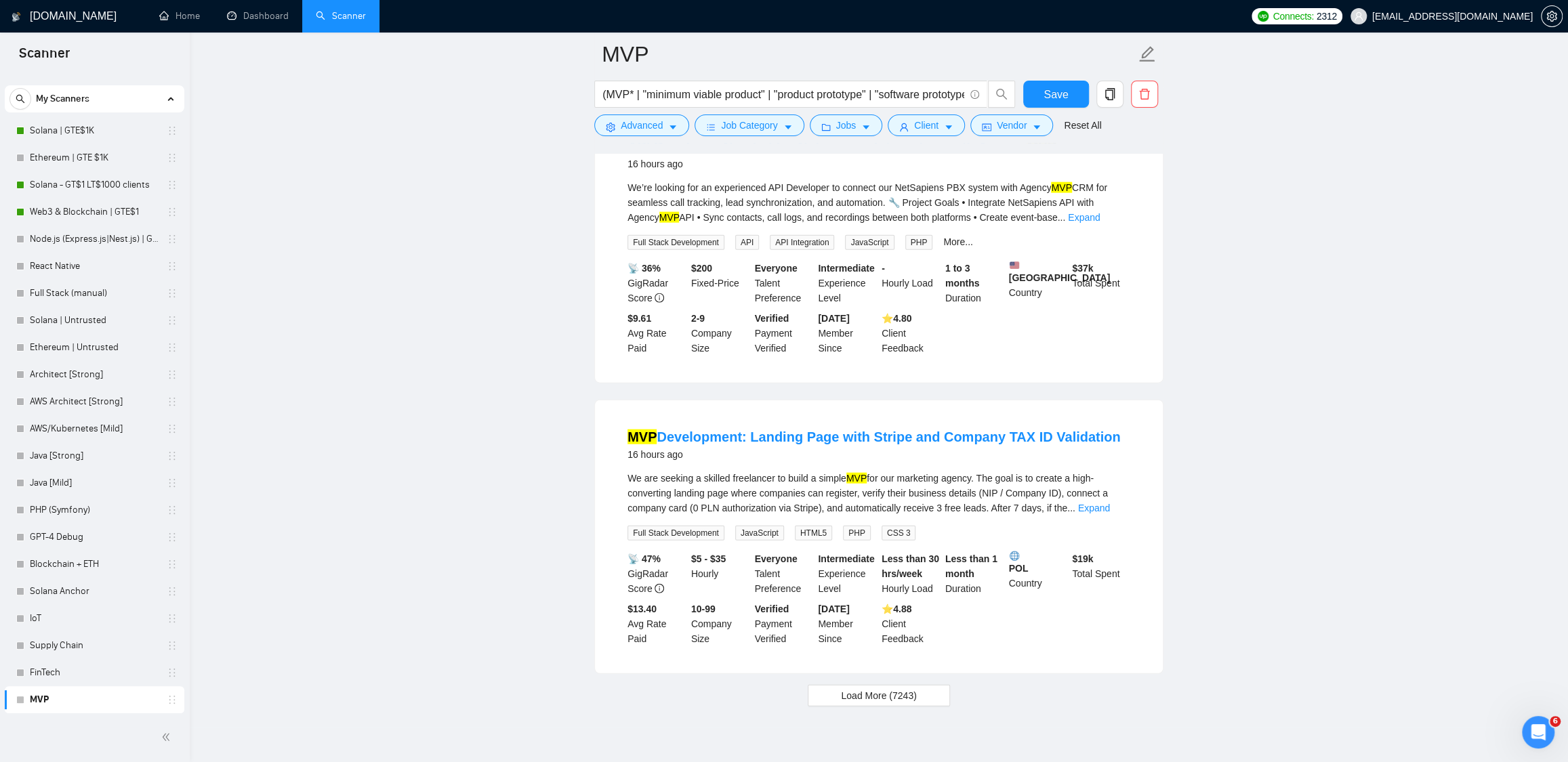
scroll to position [2581, 0]
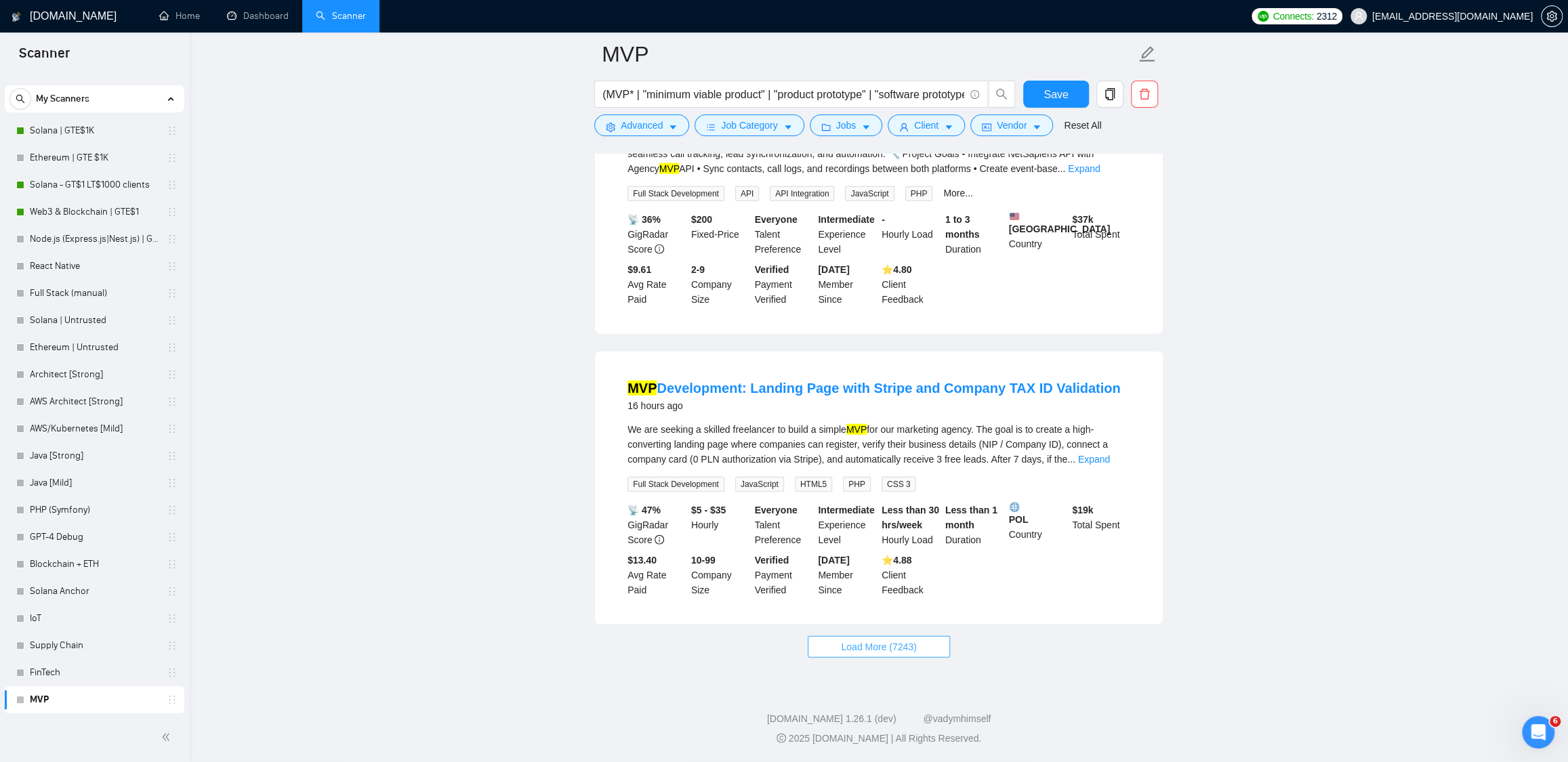
click at [869, 641] on span "Load More (7243)" at bounding box center [878, 647] width 75 height 15
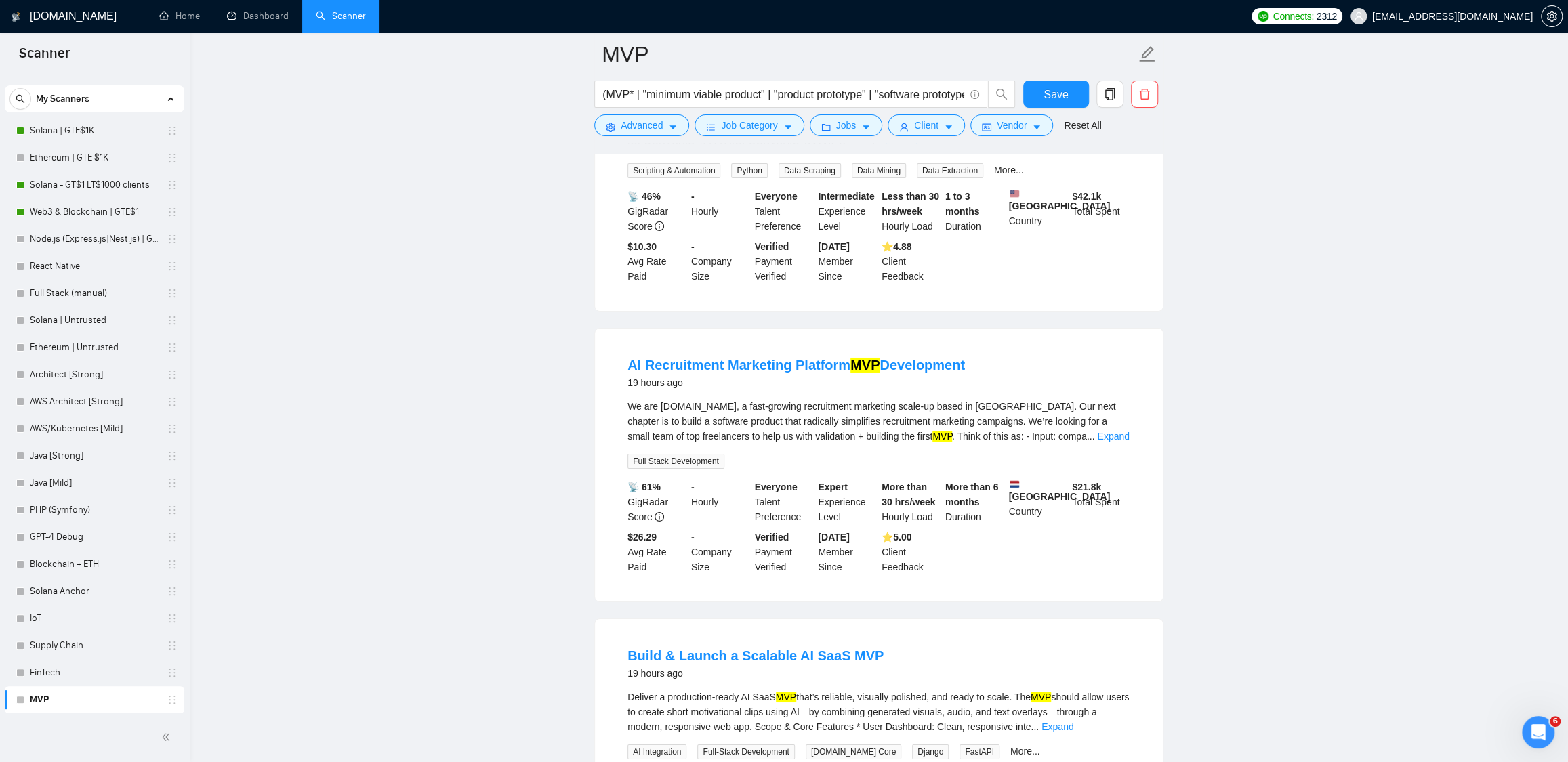
scroll to position [3842, 0]
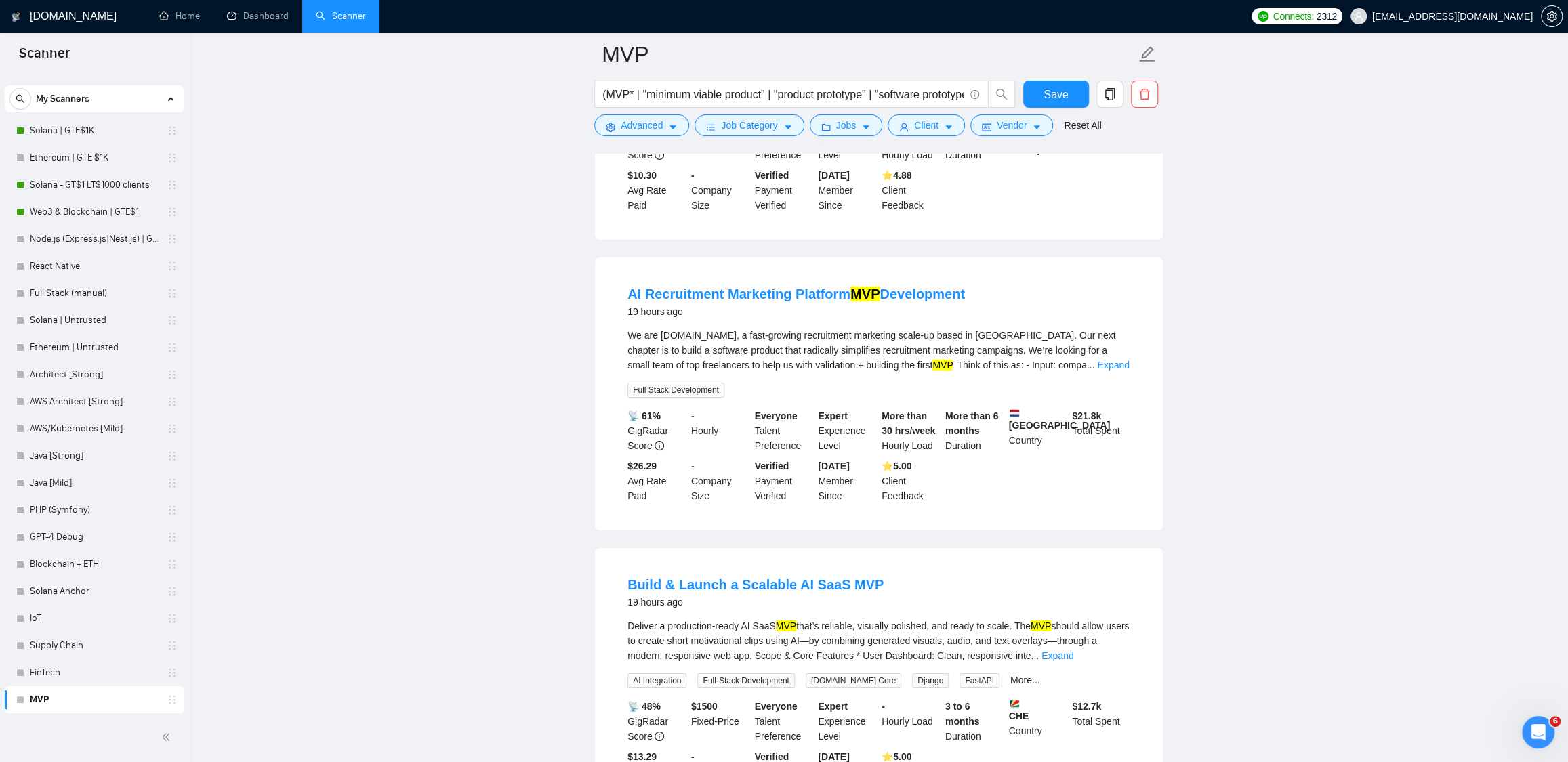
click at [809, 586] on li "Build & Launch a Scalable AI SaaS MVP 19 hours ago Deliver a production-ready A…" at bounding box center [878, 684] width 535 height 241
click at [810, 592] on link "Build & Launch a Scalable AI SaaS MVP" at bounding box center [755, 585] width 256 height 15
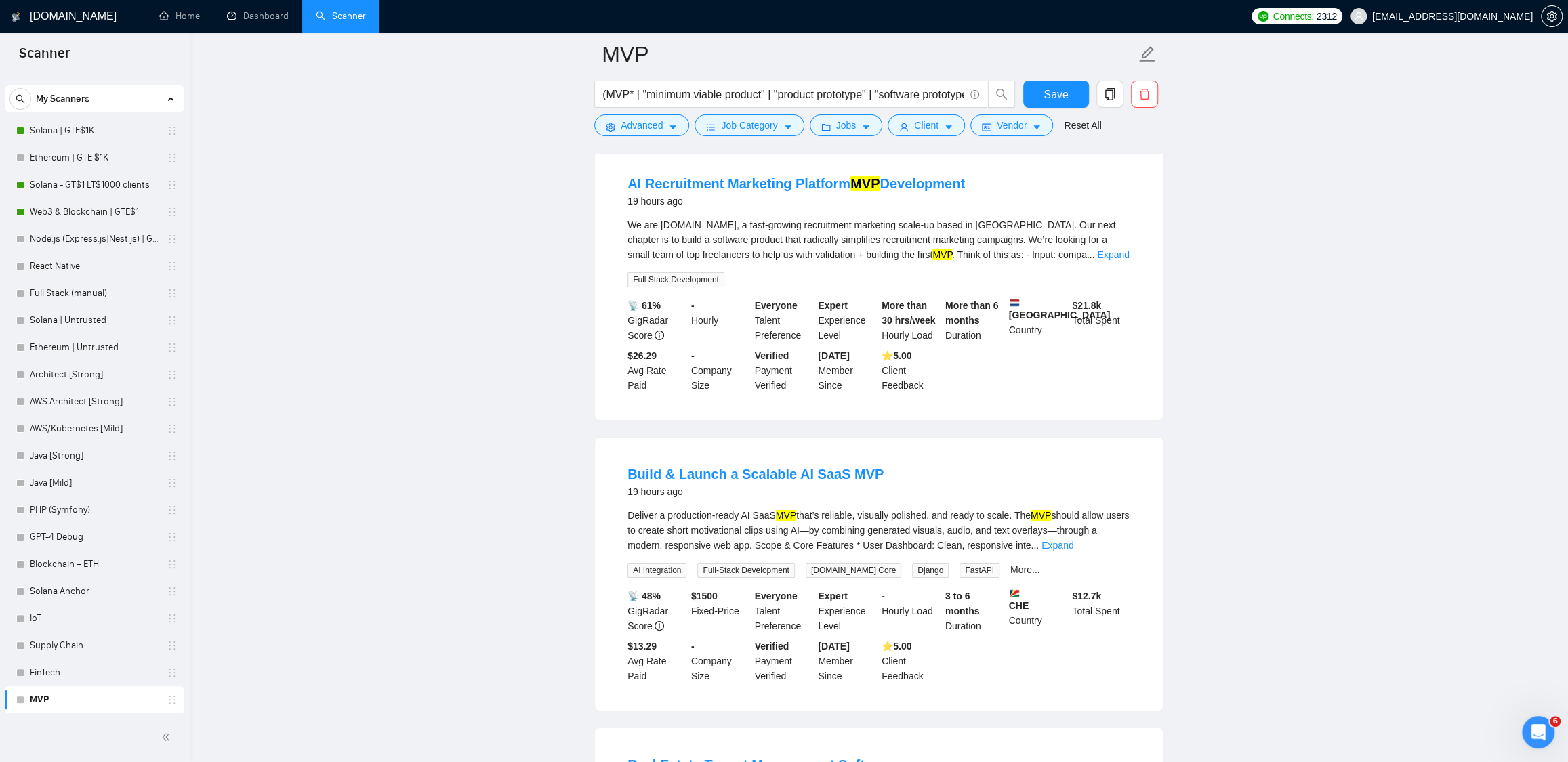
scroll to position [3976, 0]
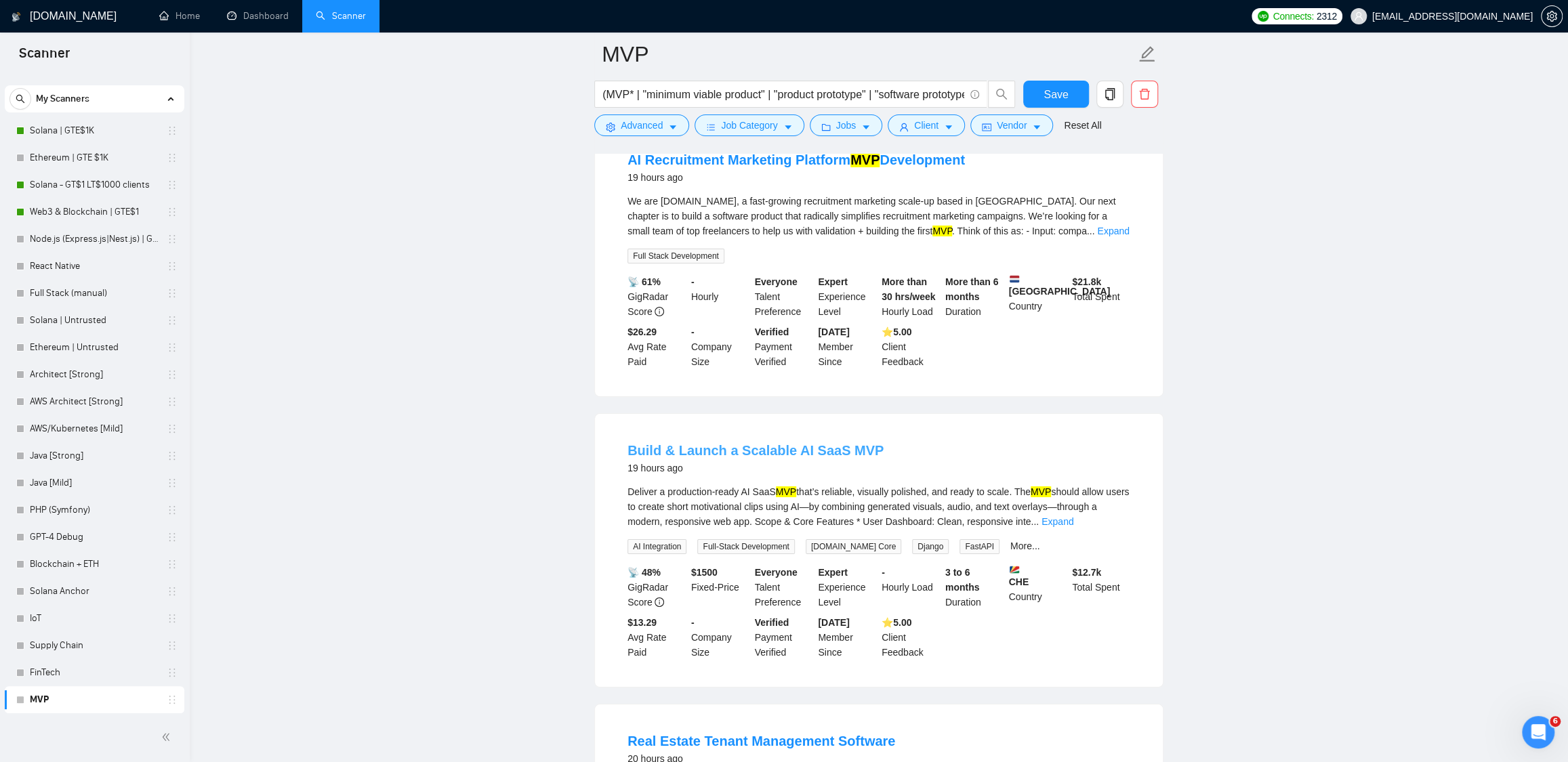
click at [846, 458] on link "Build & Launch a Scalable AI SaaS MVP" at bounding box center [755, 450] width 256 height 15
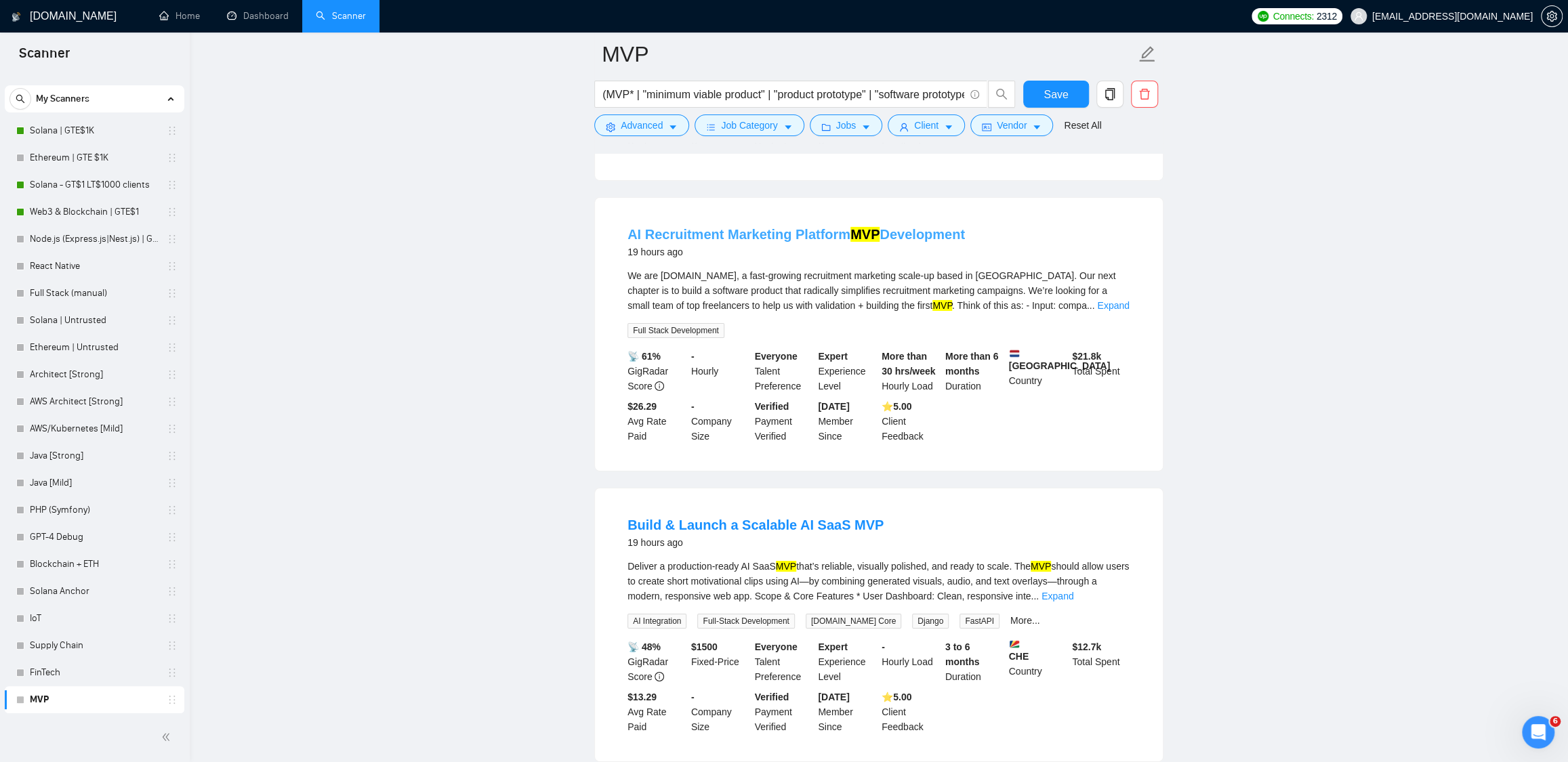
scroll to position [3875, 0]
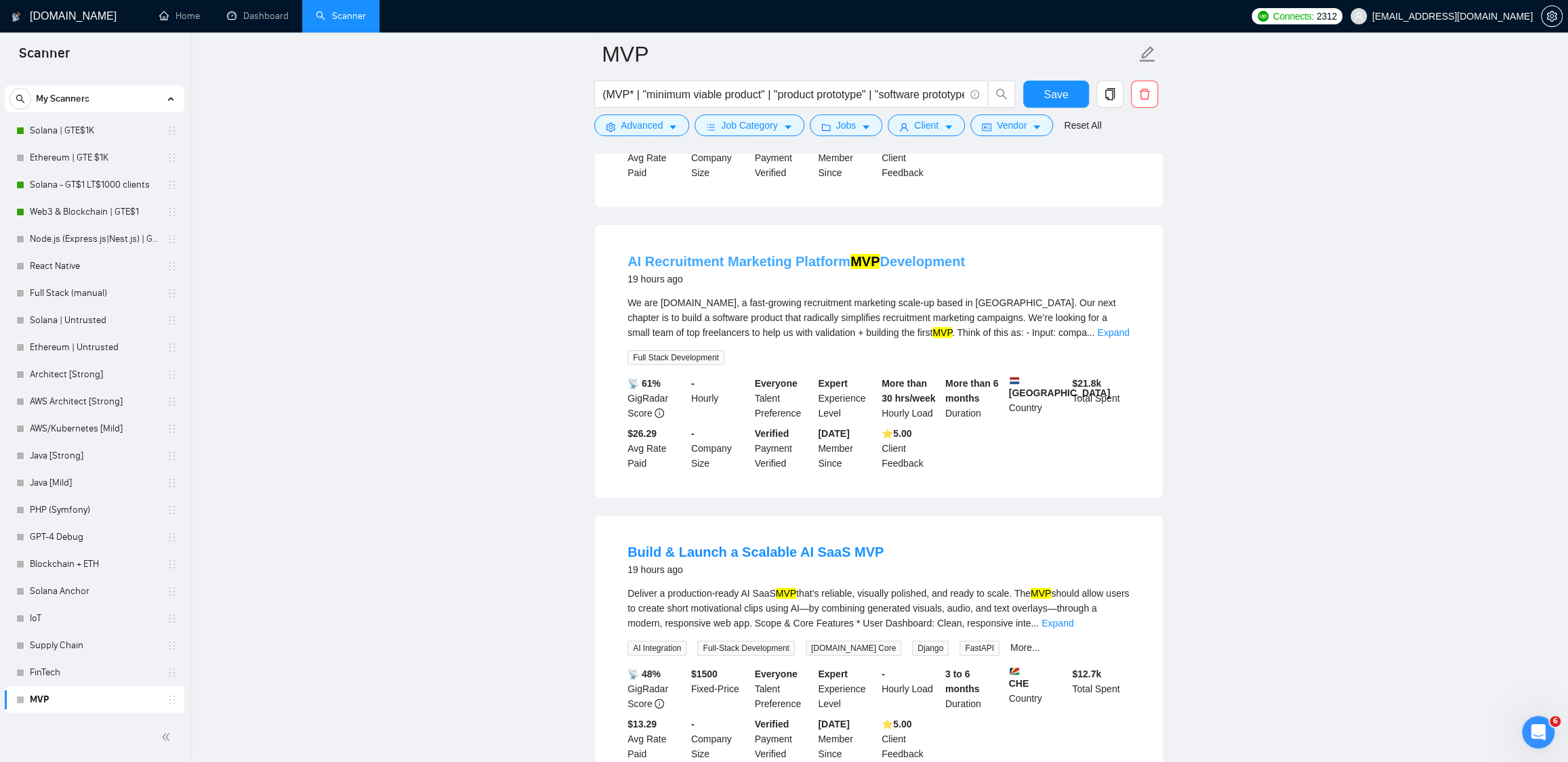
click at [834, 269] on link "AI Recruitment Marketing Platform MVP Development" at bounding box center [797, 262] width 338 height 15
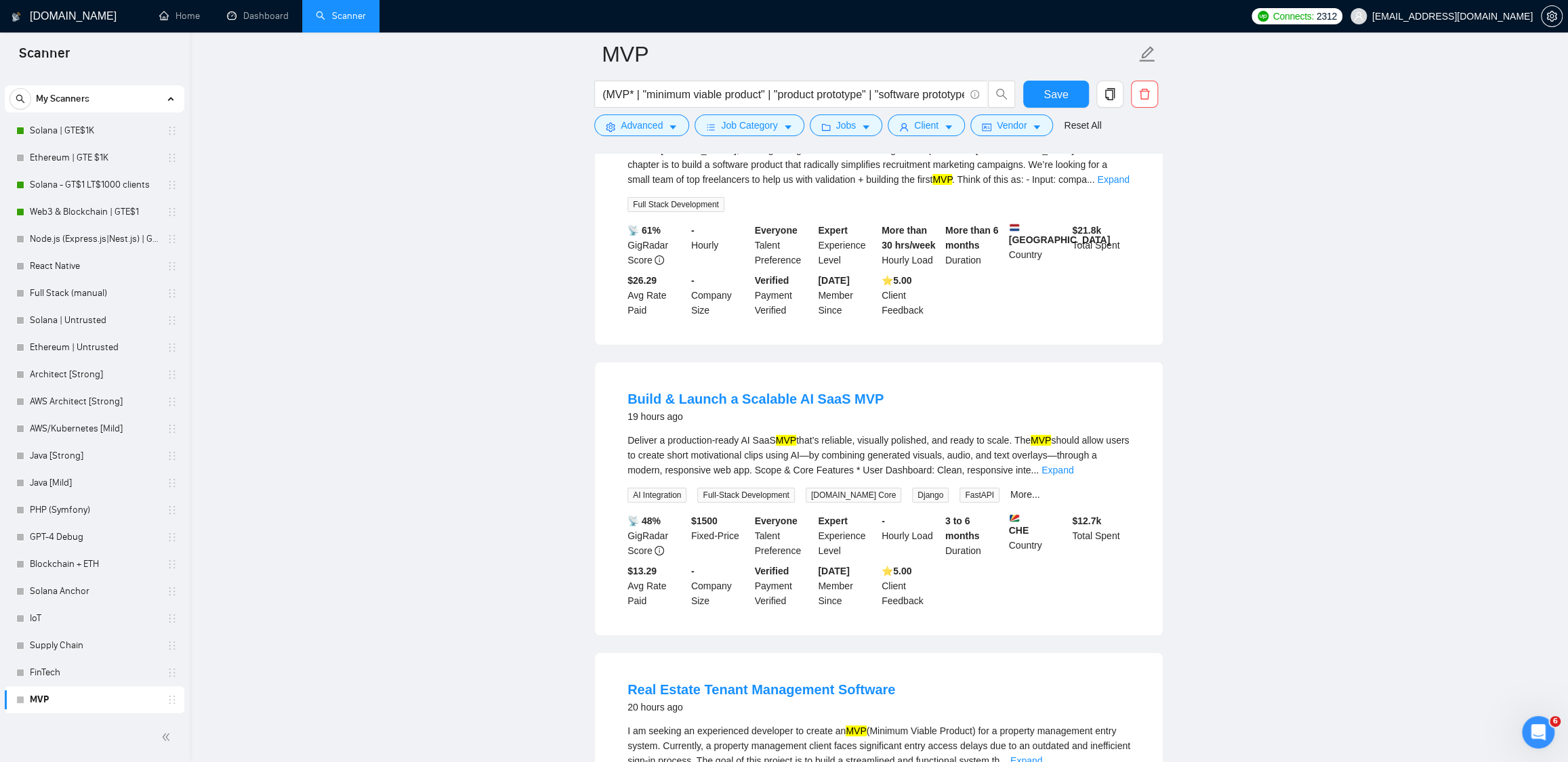
scroll to position [4109, 0]
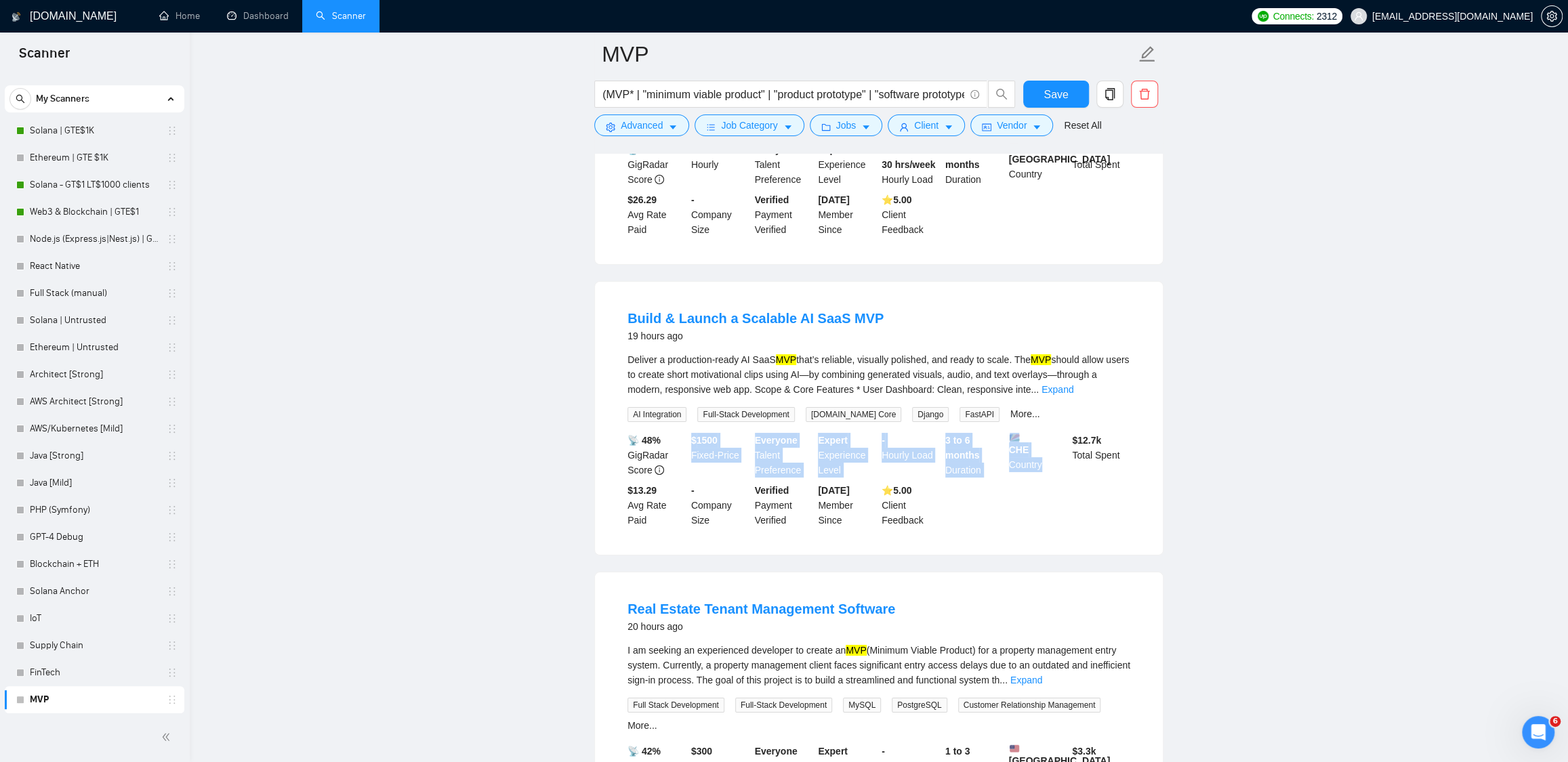
drag, startPoint x: 693, startPoint y: 451, endPoint x: 1031, endPoint y: 489, distance: 340.1
click at [1031, 489] on div "📡 48% GigRadar Score $ 1500 Fixed-Price Everyone Talent Preference Expert Exper…" at bounding box center [878, 480] width 508 height 95
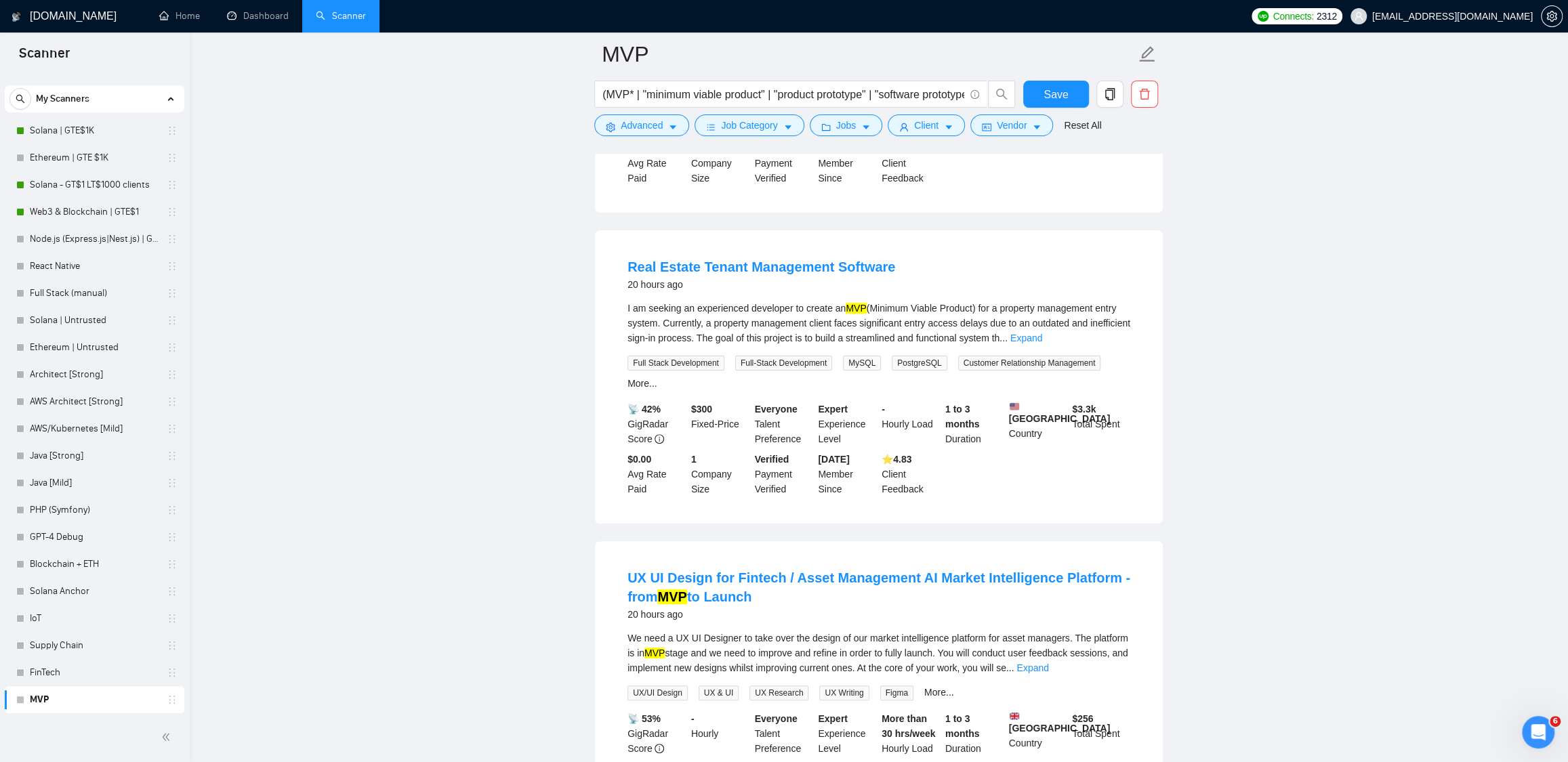
scroll to position [4454, 0]
click at [1042, 339] on link "Expand" at bounding box center [1026, 334] width 32 height 11
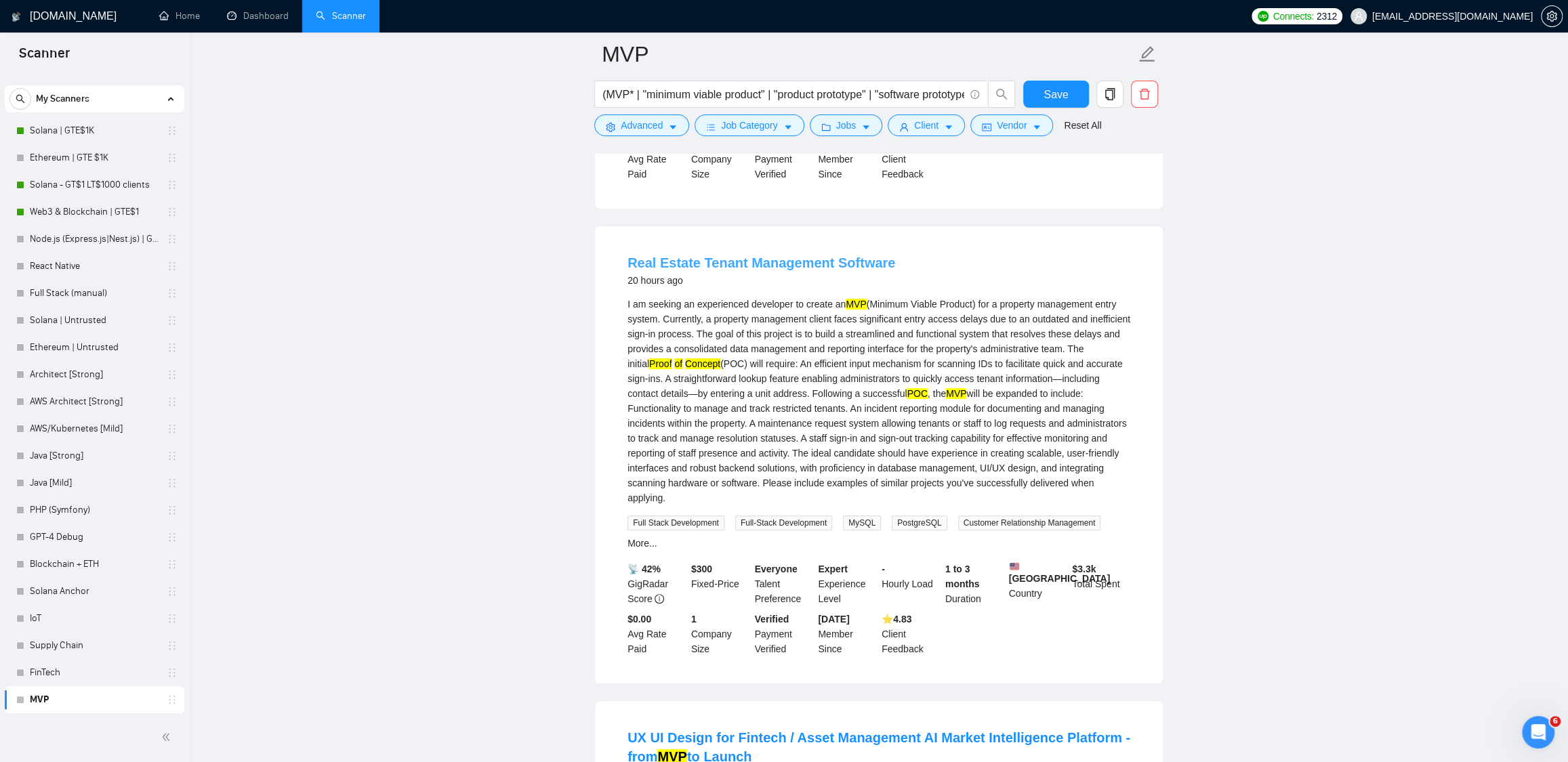
click at [762, 270] on link "Real Estate Tenant Management Software" at bounding box center [761, 263] width 267 height 15
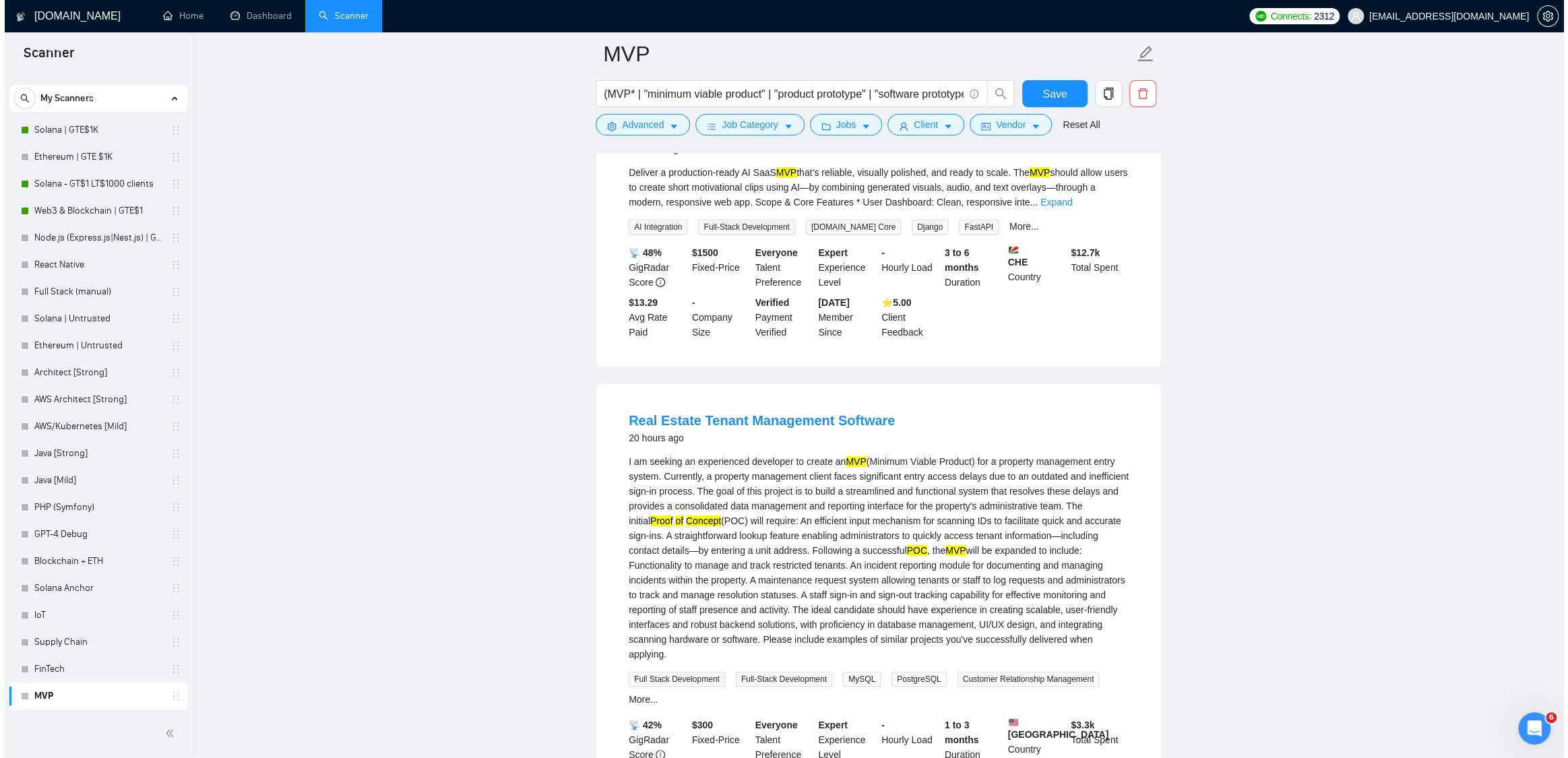
scroll to position [3915, 0]
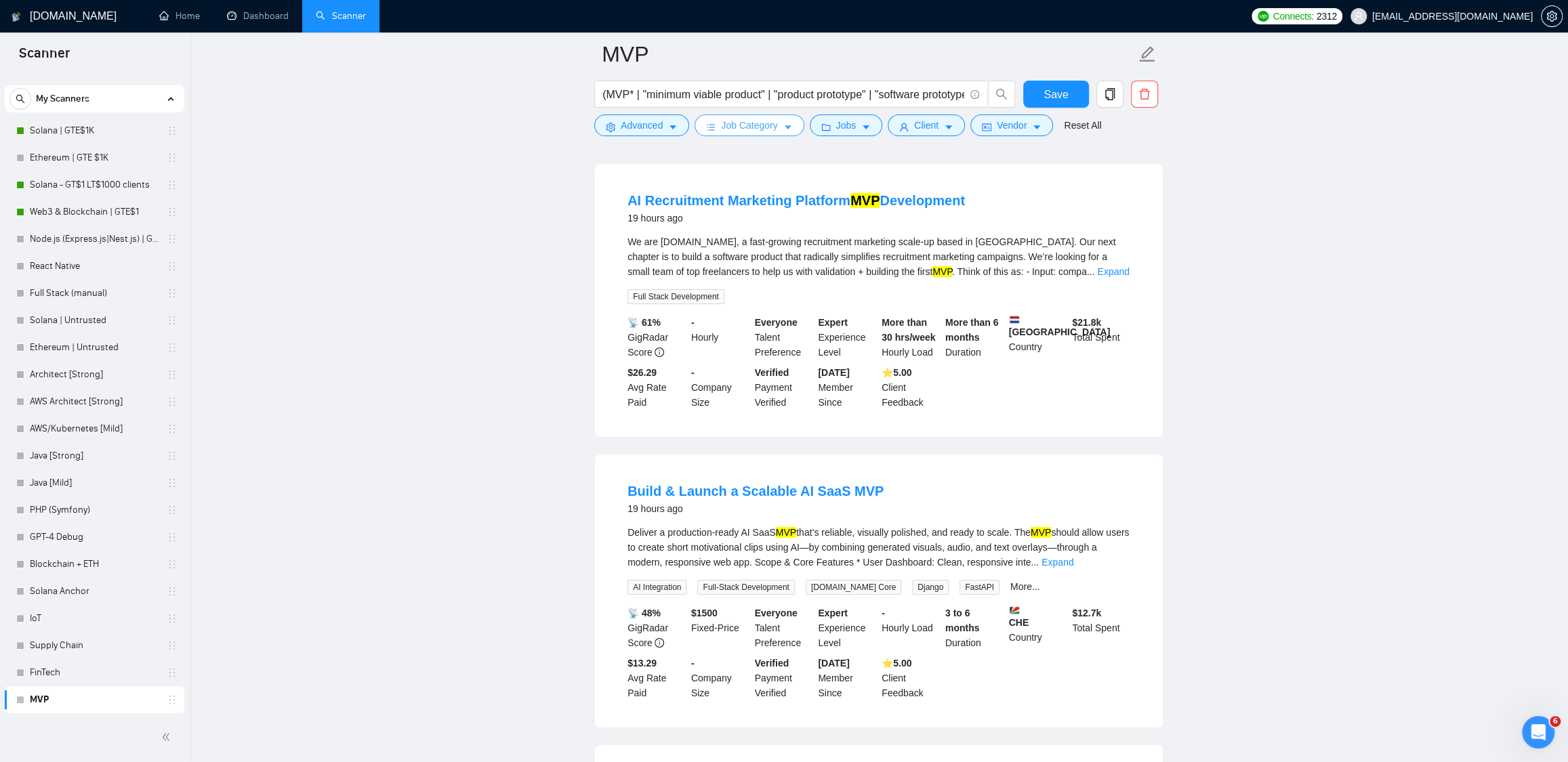
drag, startPoint x: 768, startPoint y: 131, endPoint x: 903, endPoint y: 151, distance: 136.5
click at [904, 153] on div "MVP (MVP* | "minimum viable product" | "product prototype" | "software prototyp…" at bounding box center [878, 93] width 569 height 121
click at [869, 127] on icon "caret-down" at bounding box center [865, 128] width 7 height 4
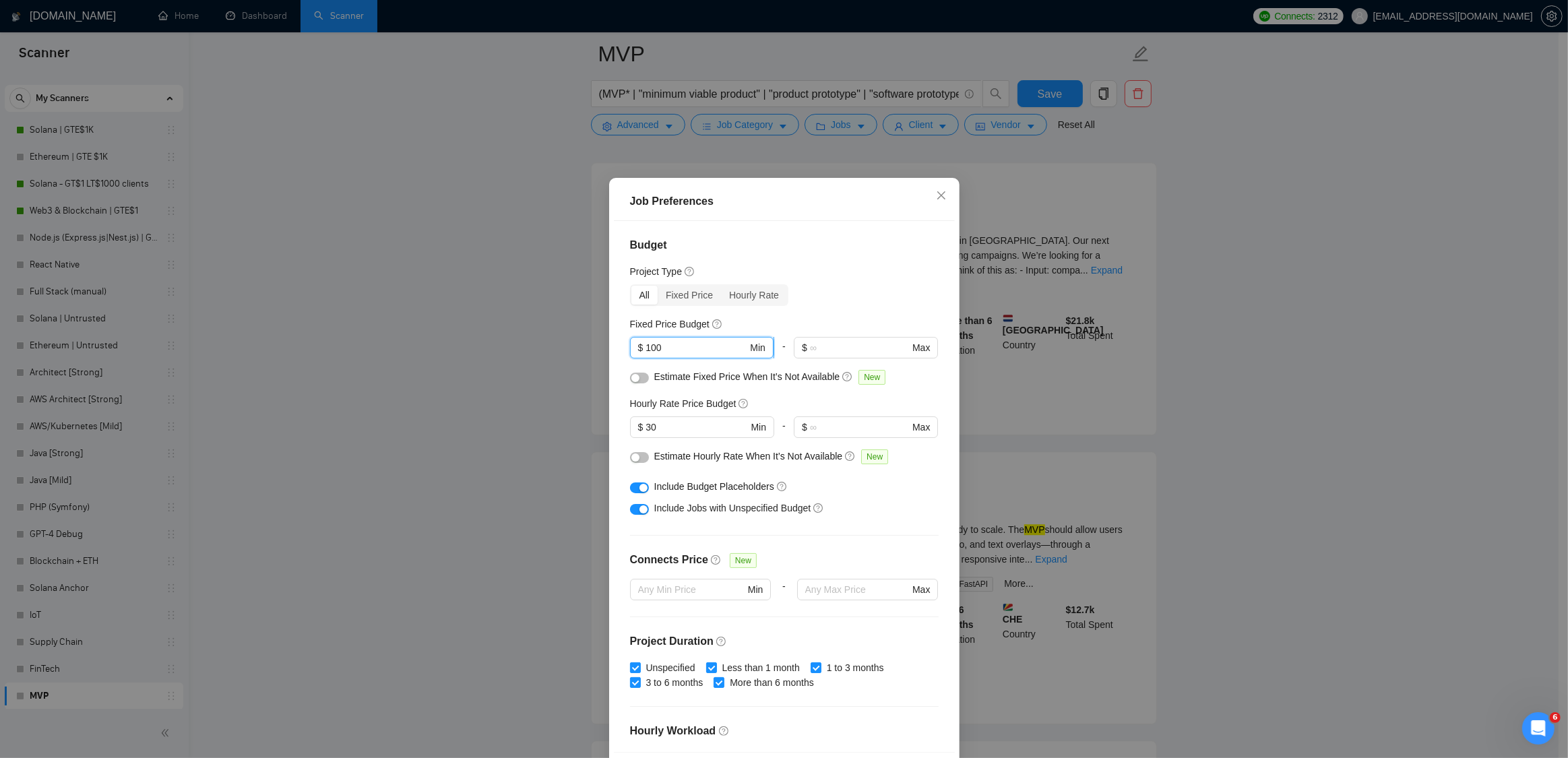
click at [684, 350] on input "100" at bounding box center [697, 348] width 102 height 15
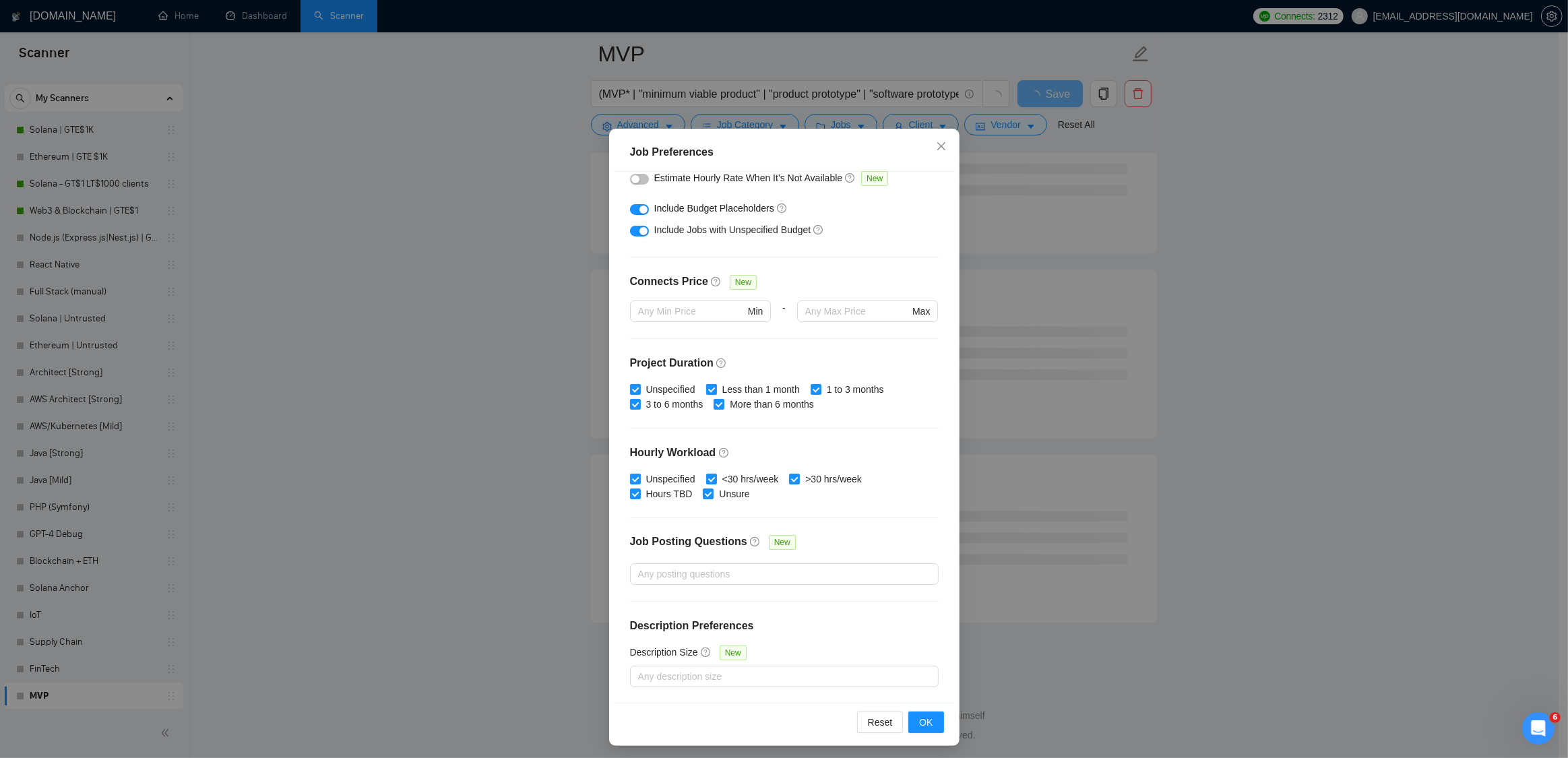
scroll to position [52, 0]
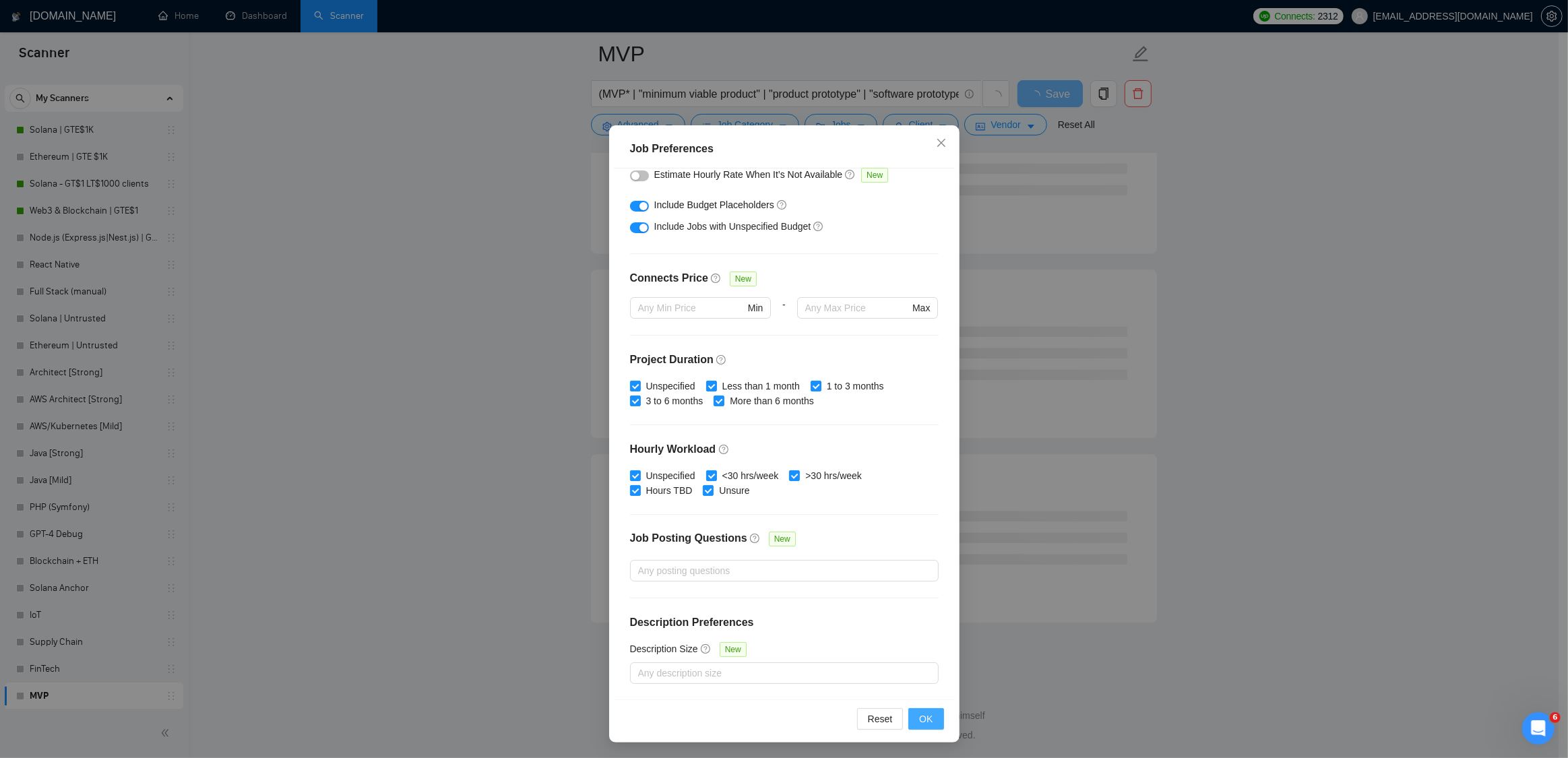
type input "1000"
click at [925, 719] on span "OK" at bounding box center [926, 719] width 14 height 15
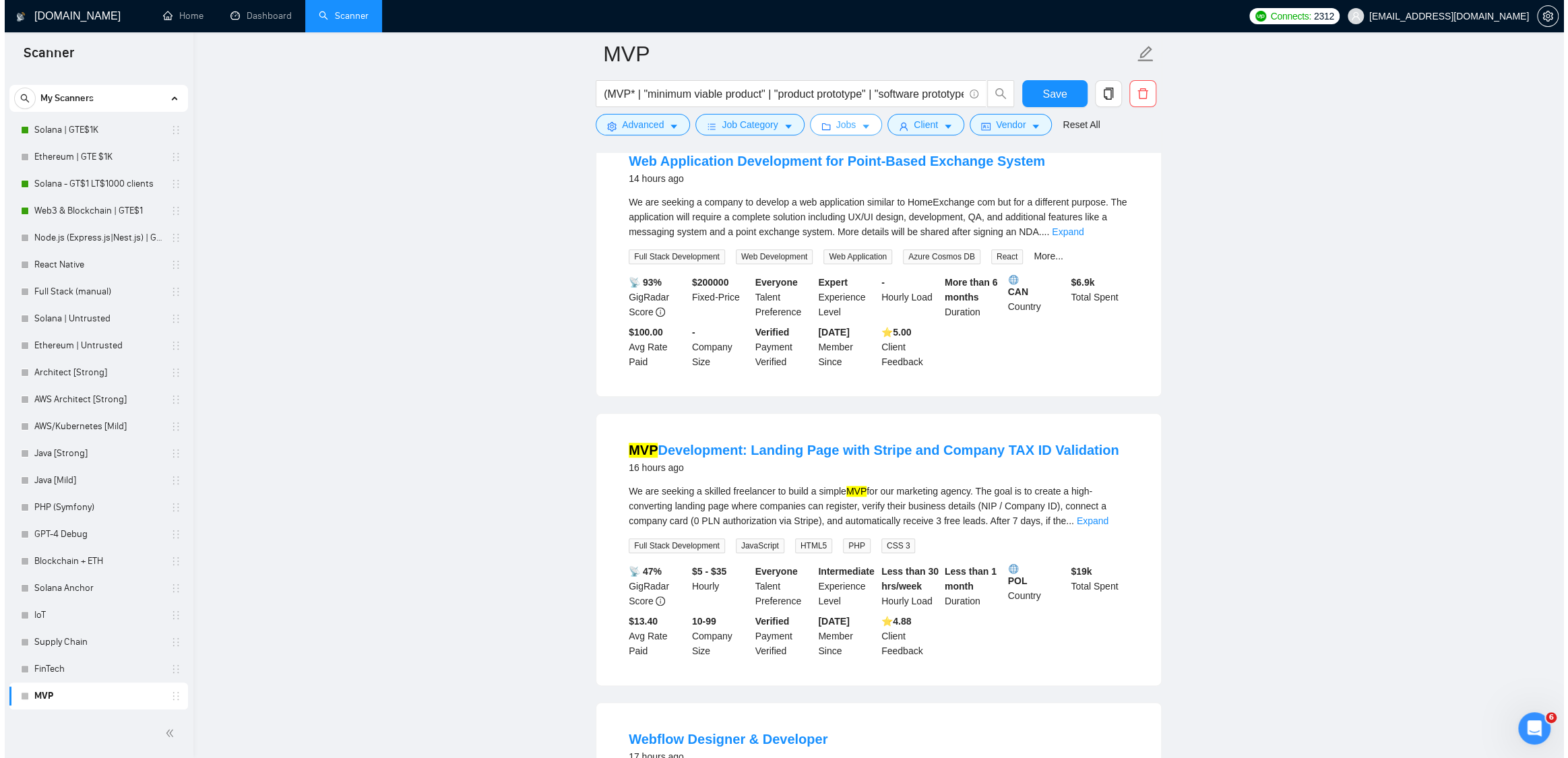
scroll to position [0, 0]
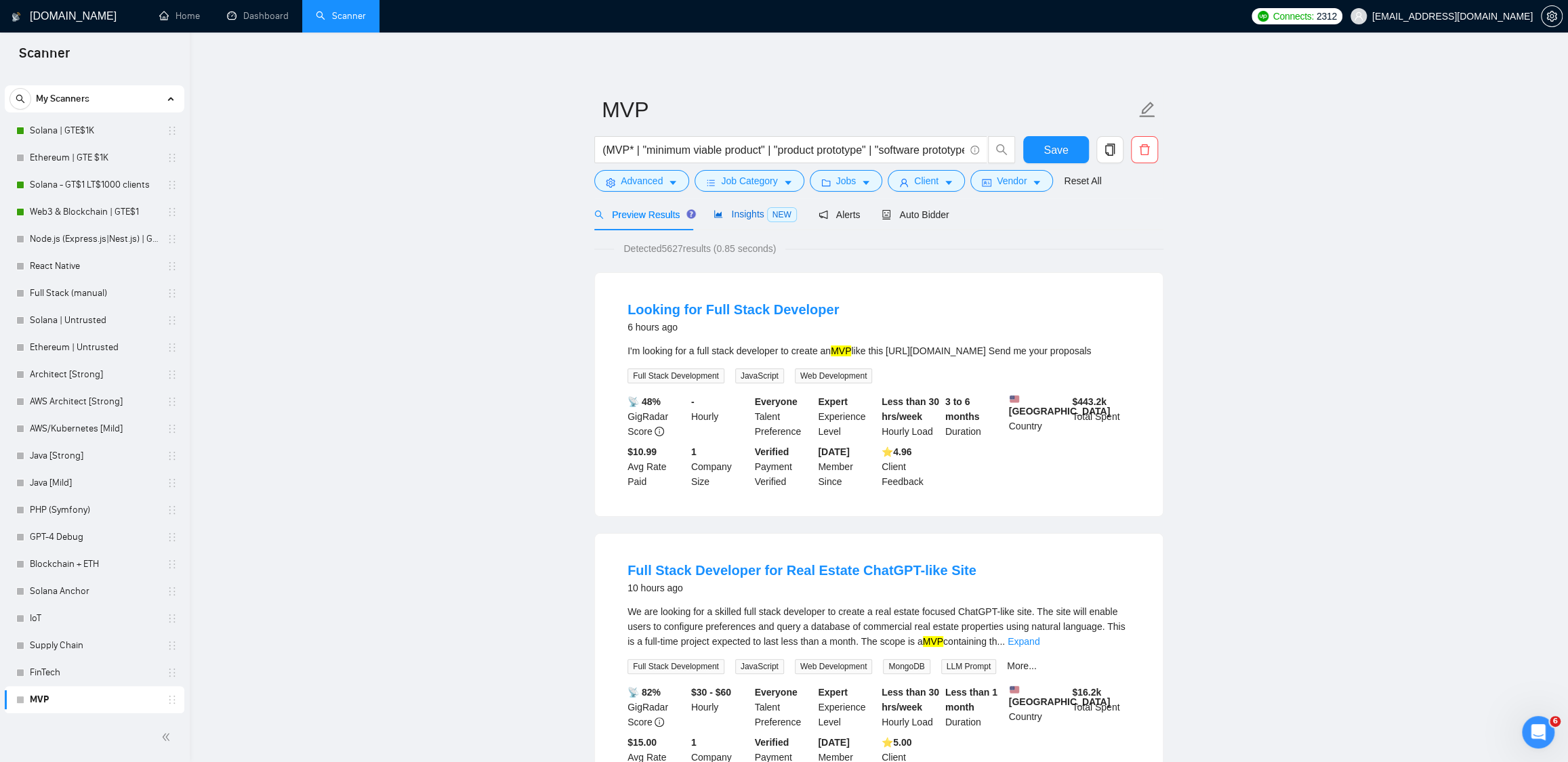
click at [759, 219] on div "Insights NEW" at bounding box center [755, 215] width 82 height 15
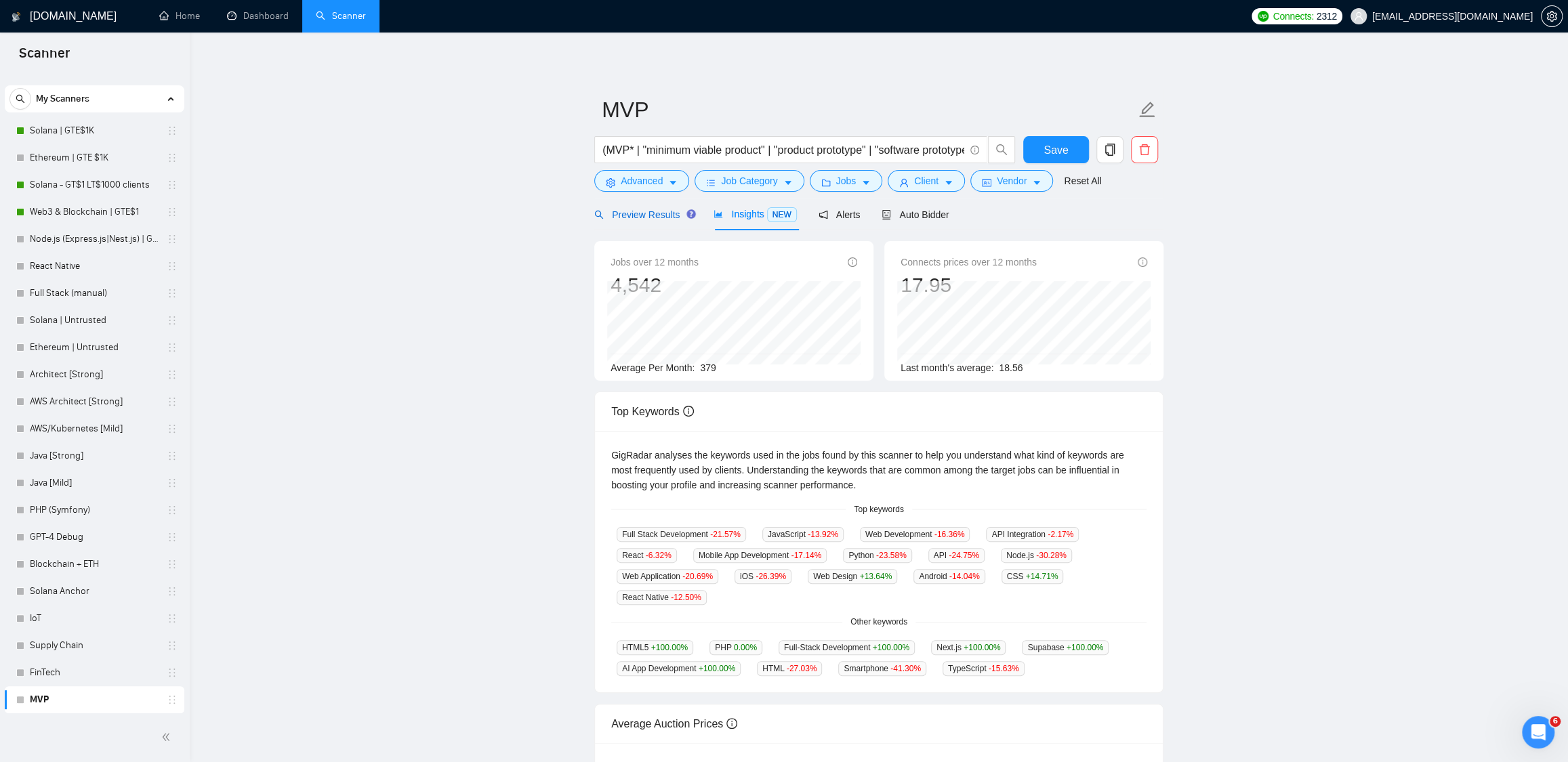
click at [651, 221] on div "Preview Results" at bounding box center [643, 215] width 98 height 15
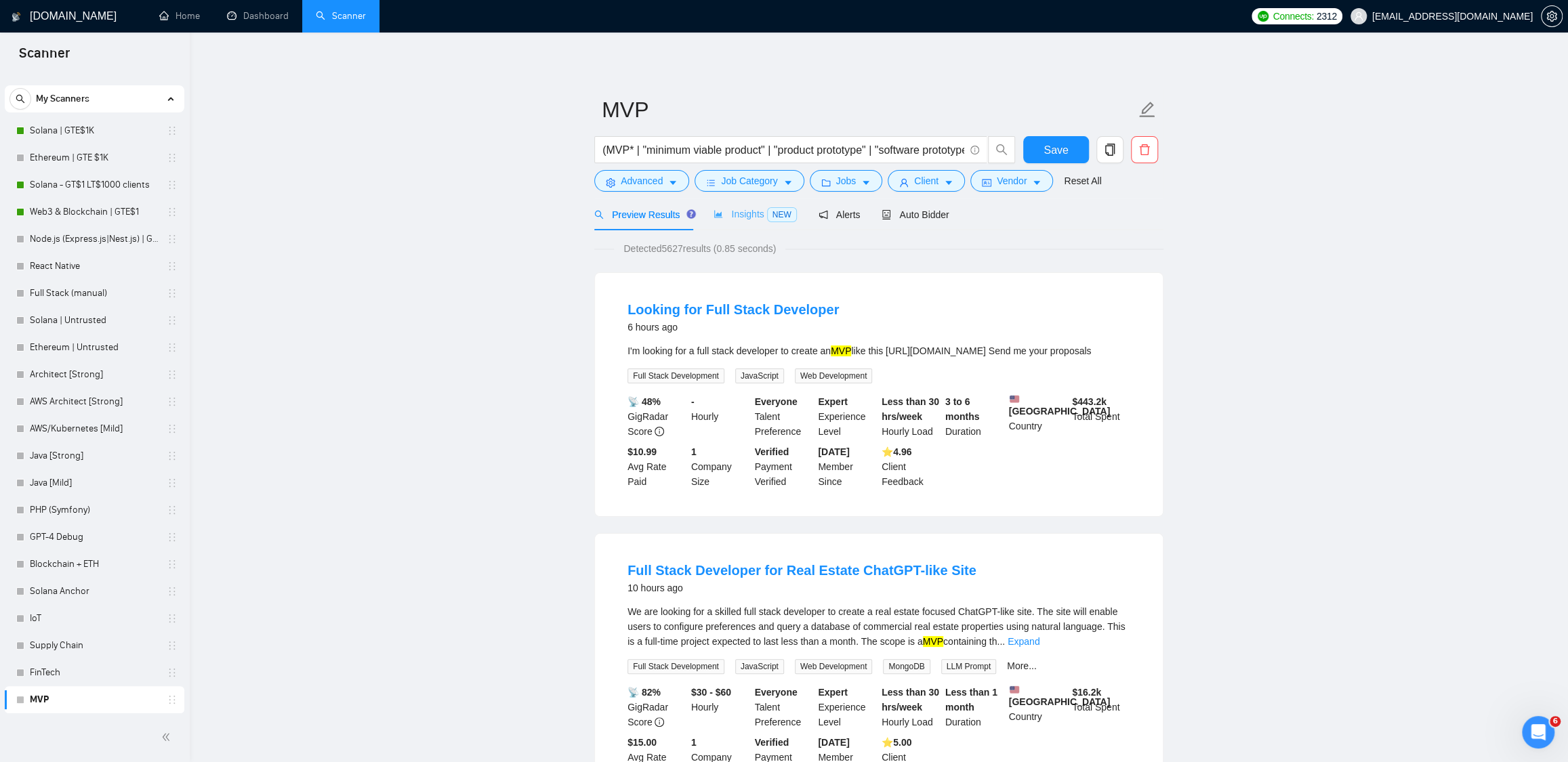
click at [716, 199] on div "Insights NEW" at bounding box center [755, 215] width 82 height 32
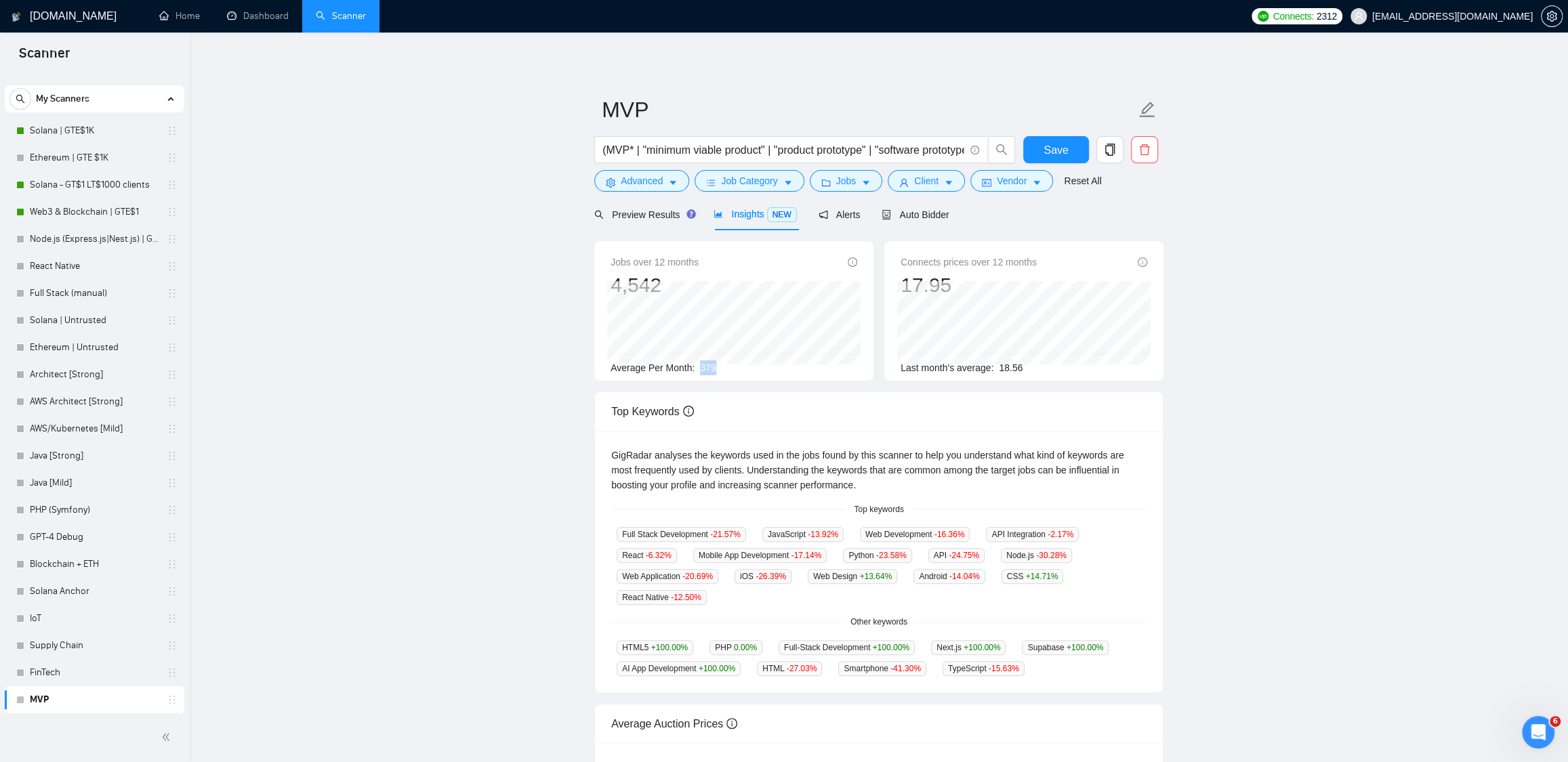
drag, startPoint x: 700, startPoint y: 370, endPoint x: 729, endPoint y: 368, distance: 29.1
click at [729, 368] on div "Average Per Month: 379" at bounding box center [733, 368] width 247 height 15
click at [654, 214] on span "Preview Results" at bounding box center [643, 215] width 98 height 11
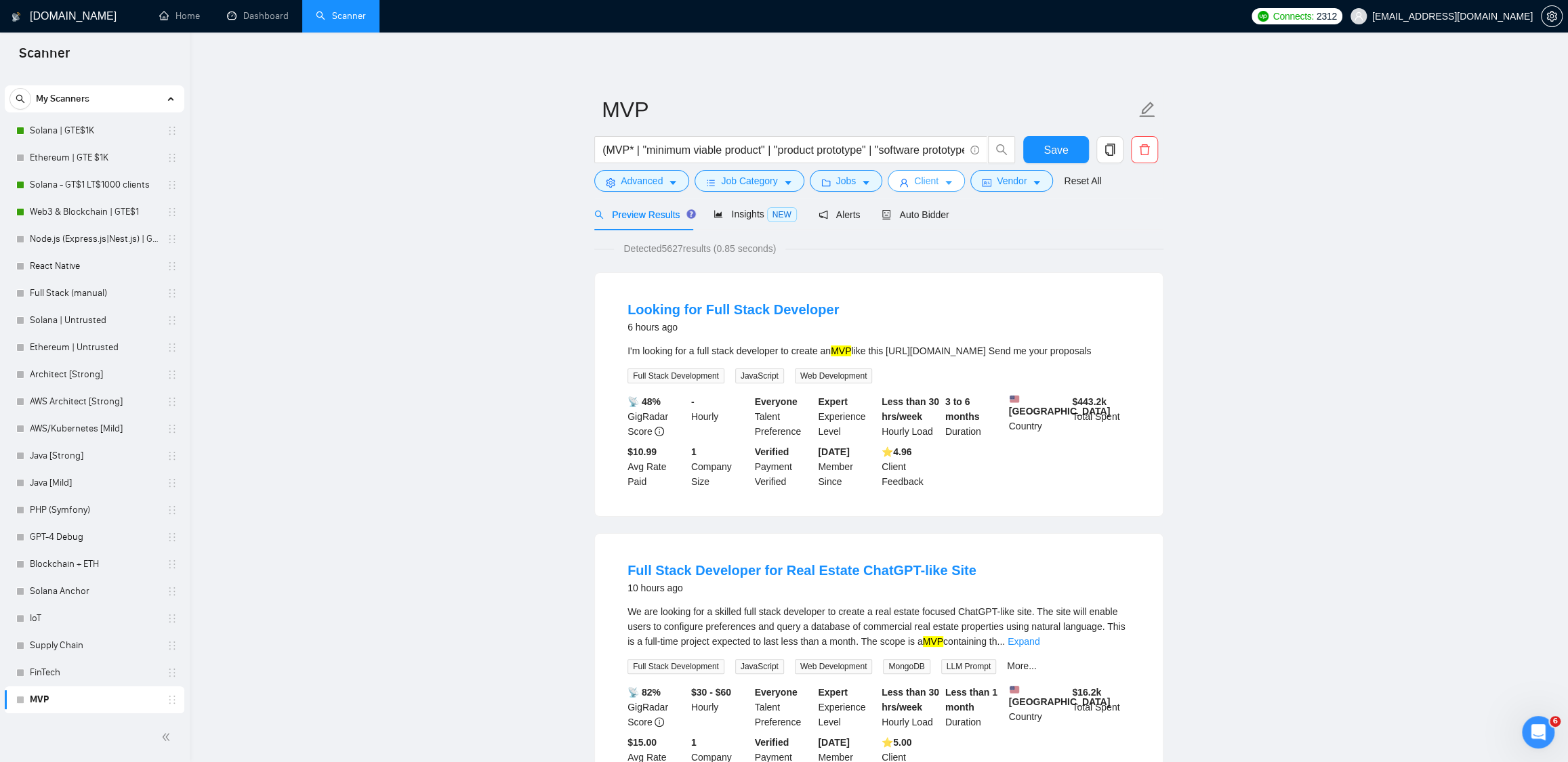
click at [944, 178] on button "Client" at bounding box center [926, 181] width 77 height 21
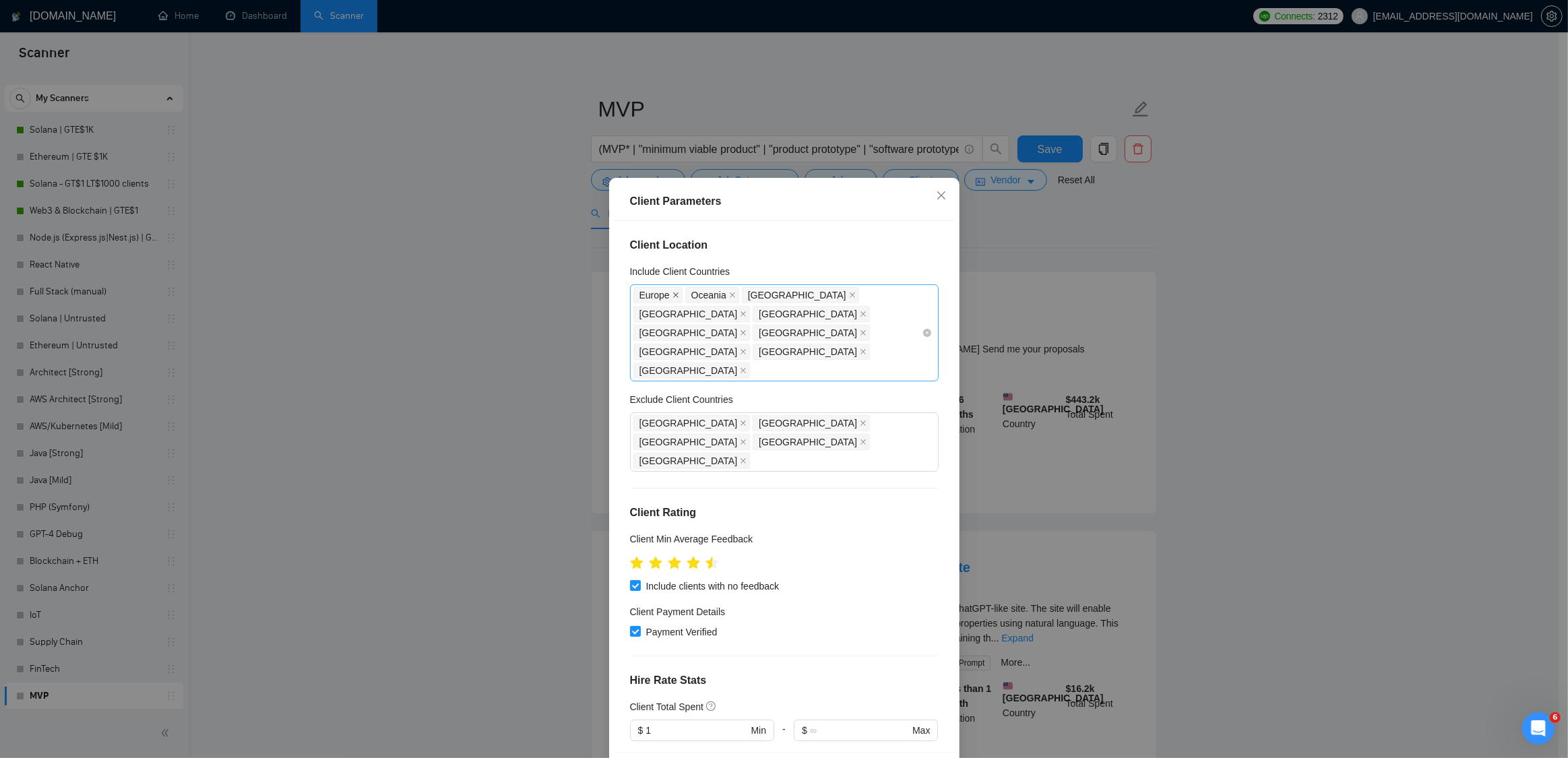
click at [672, 293] on icon "close" at bounding box center [675, 295] width 7 height 7
click at [678, 293] on icon "close" at bounding box center [681, 295] width 7 height 7
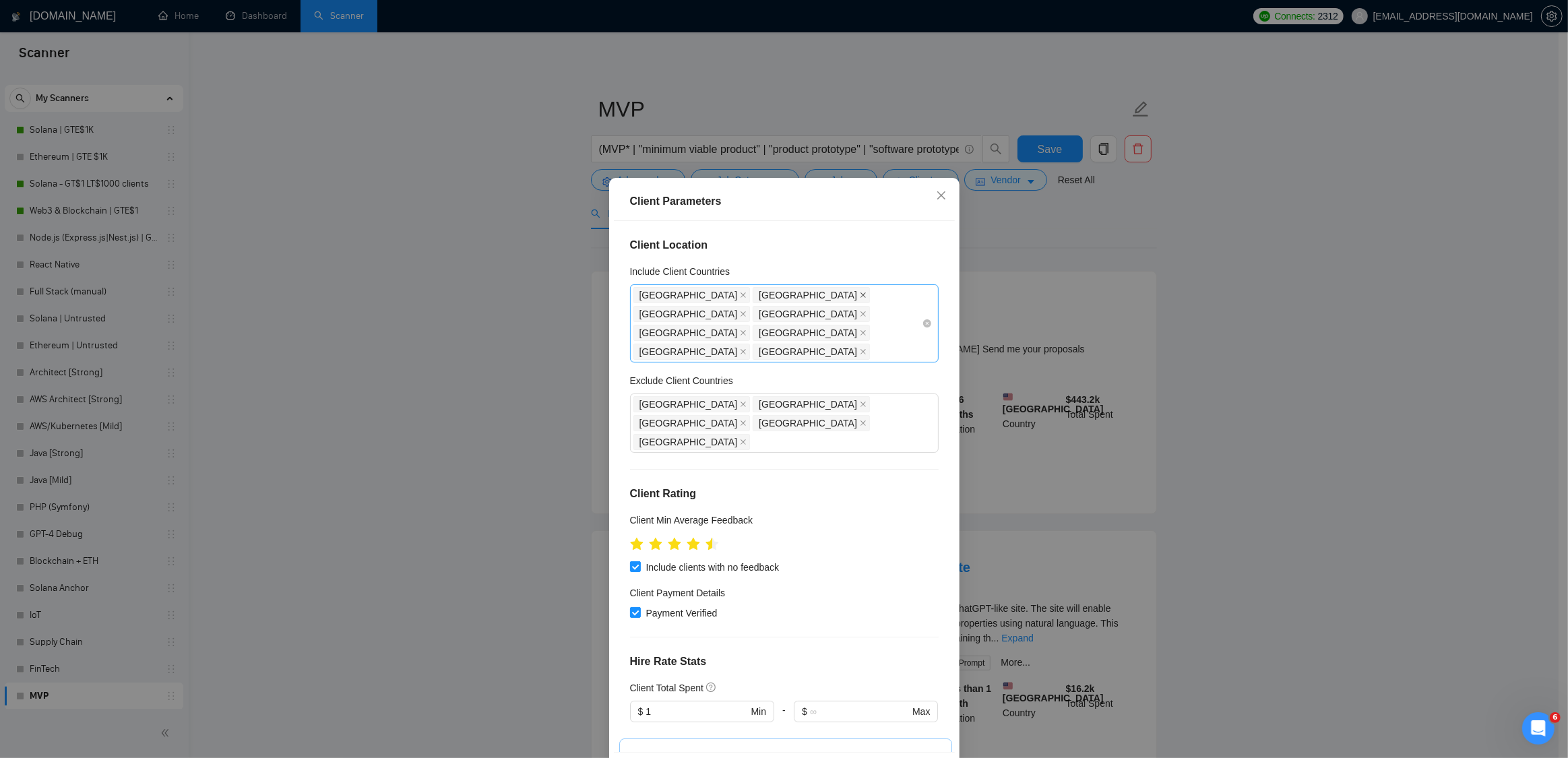
click at [860, 292] on icon "close" at bounding box center [863, 295] width 7 height 7
click at [741, 313] on icon "close" at bounding box center [743, 314] width 5 height 5
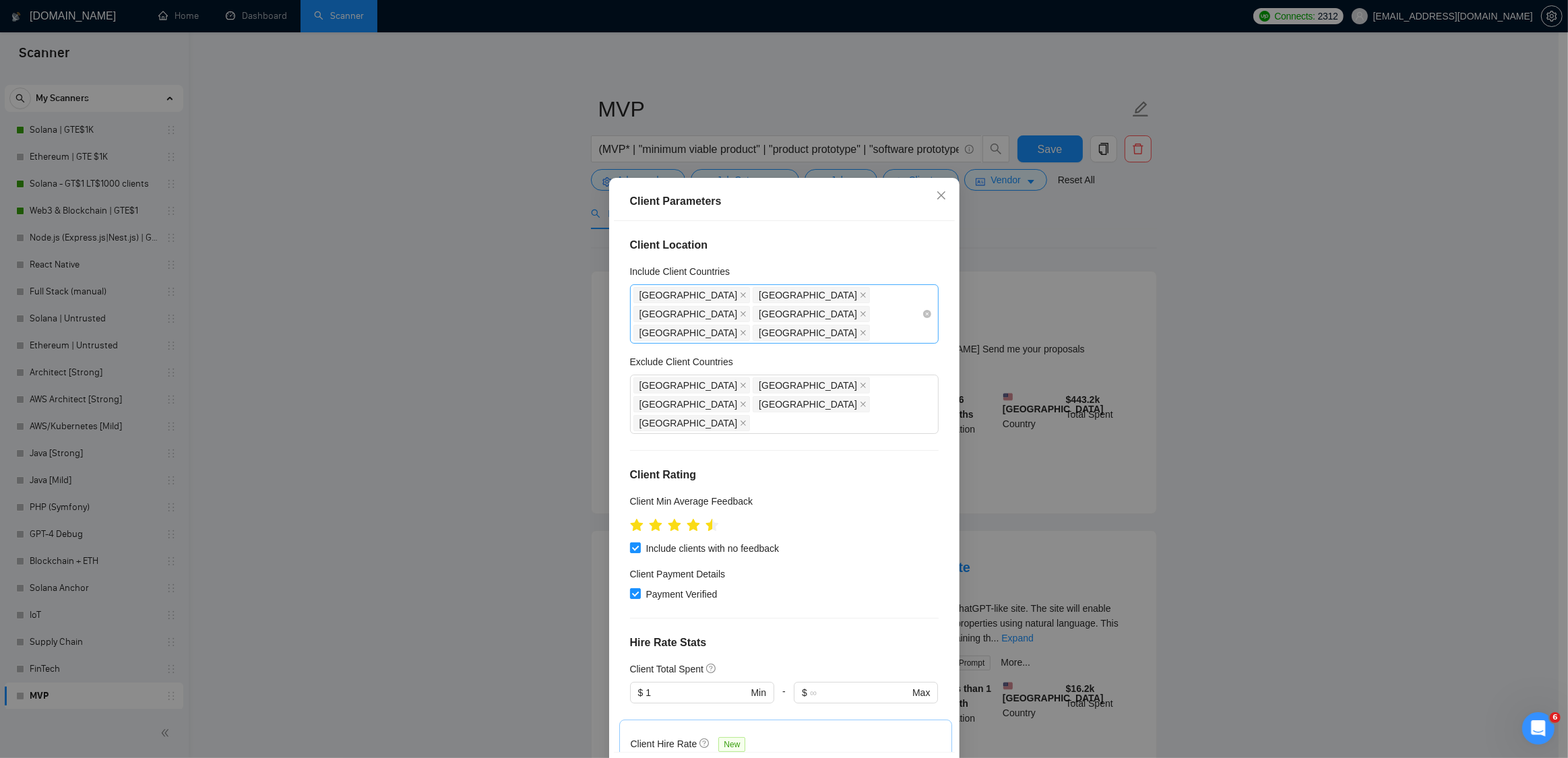
click at [753, 314] on span "[GEOGRAPHIC_DATA]" at bounding box center [811, 314] width 117 height 16
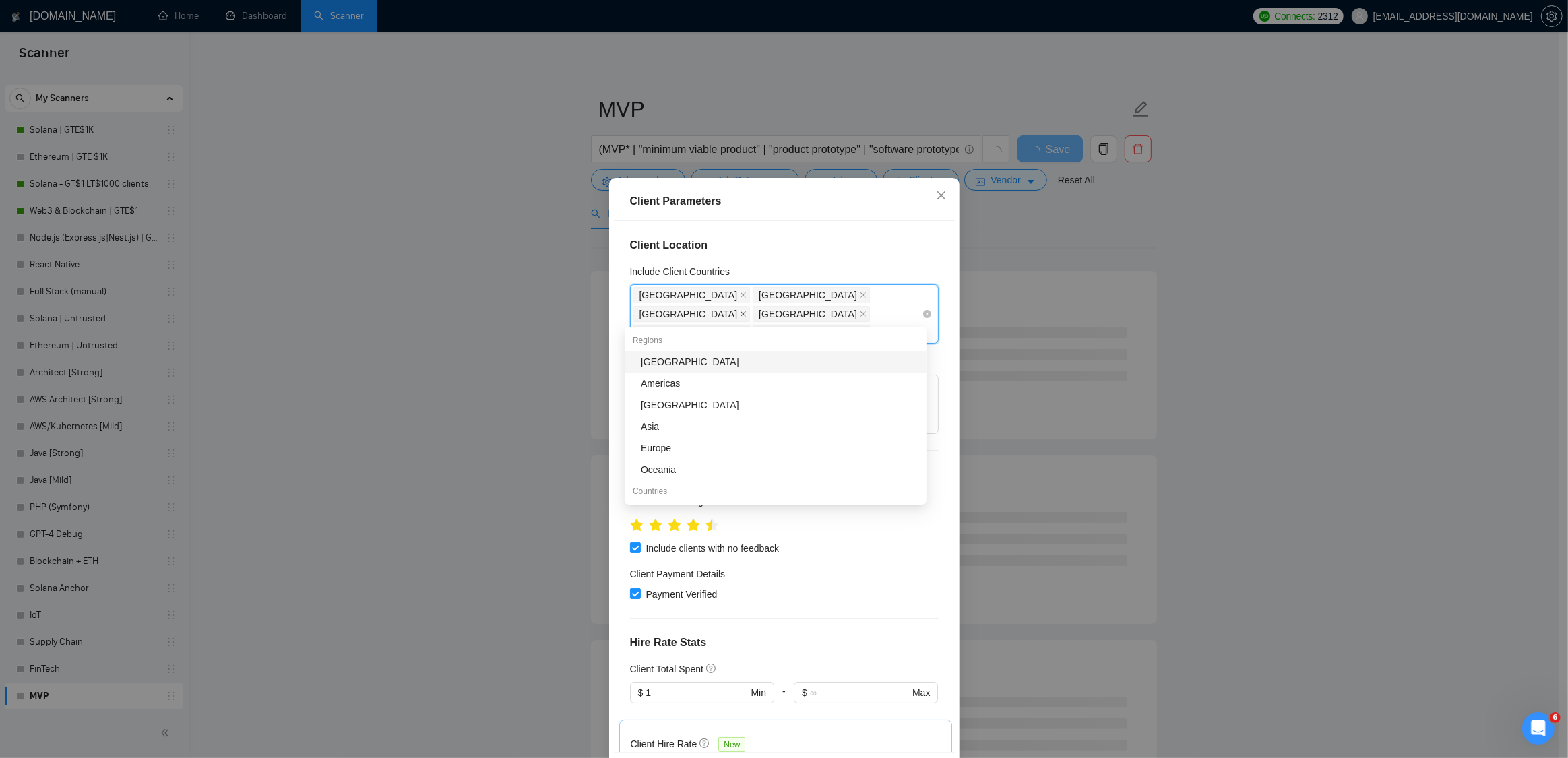
click at [747, 311] on icon "close" at bounding box center [743, 314] width 7 height 7
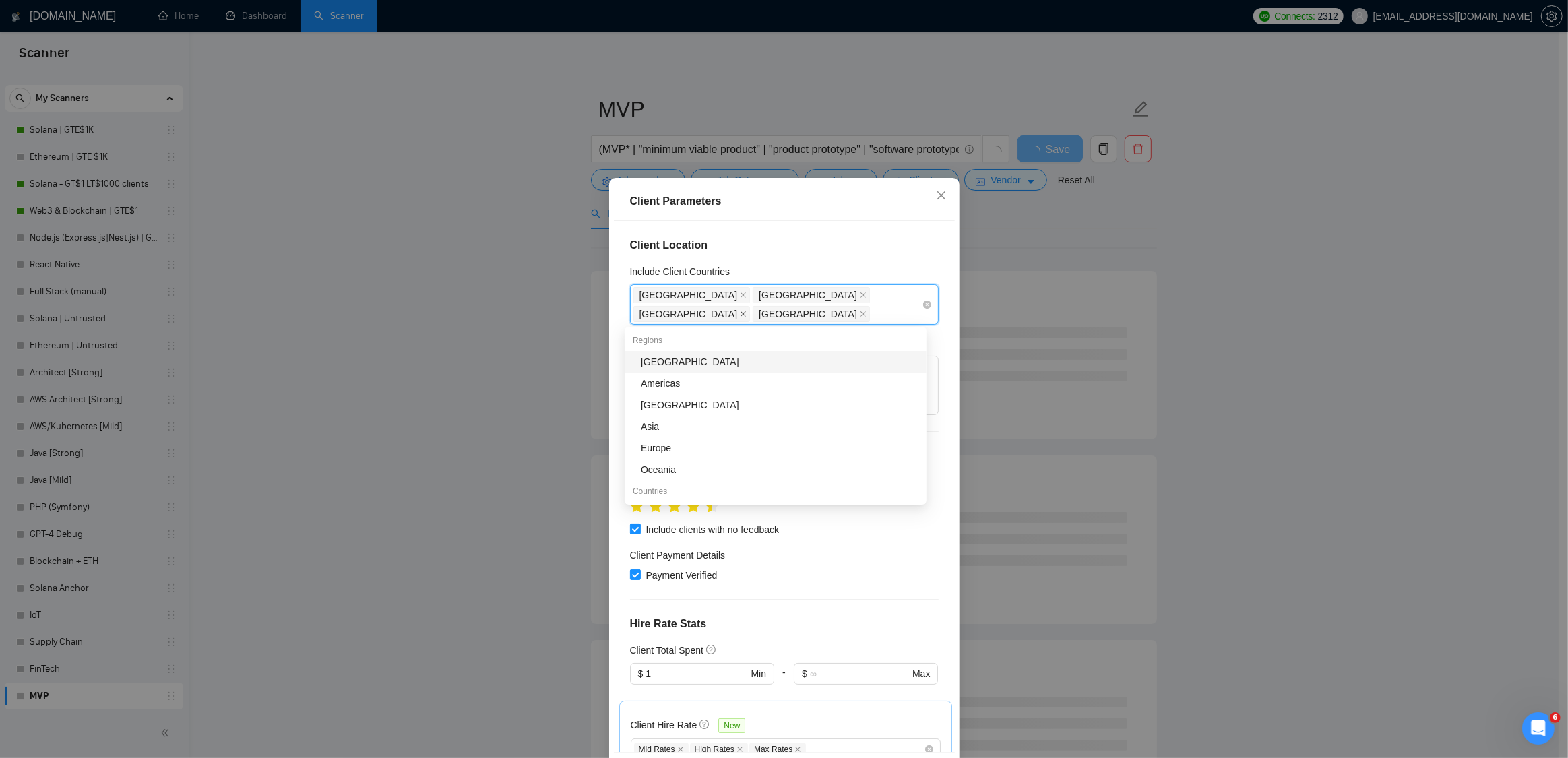
click at [747, 311] on icon "close" at bounding box center [743, 314] width 7 height 7
click at [747, 307] on span at bounding box center [743, 314] width 7 height 15
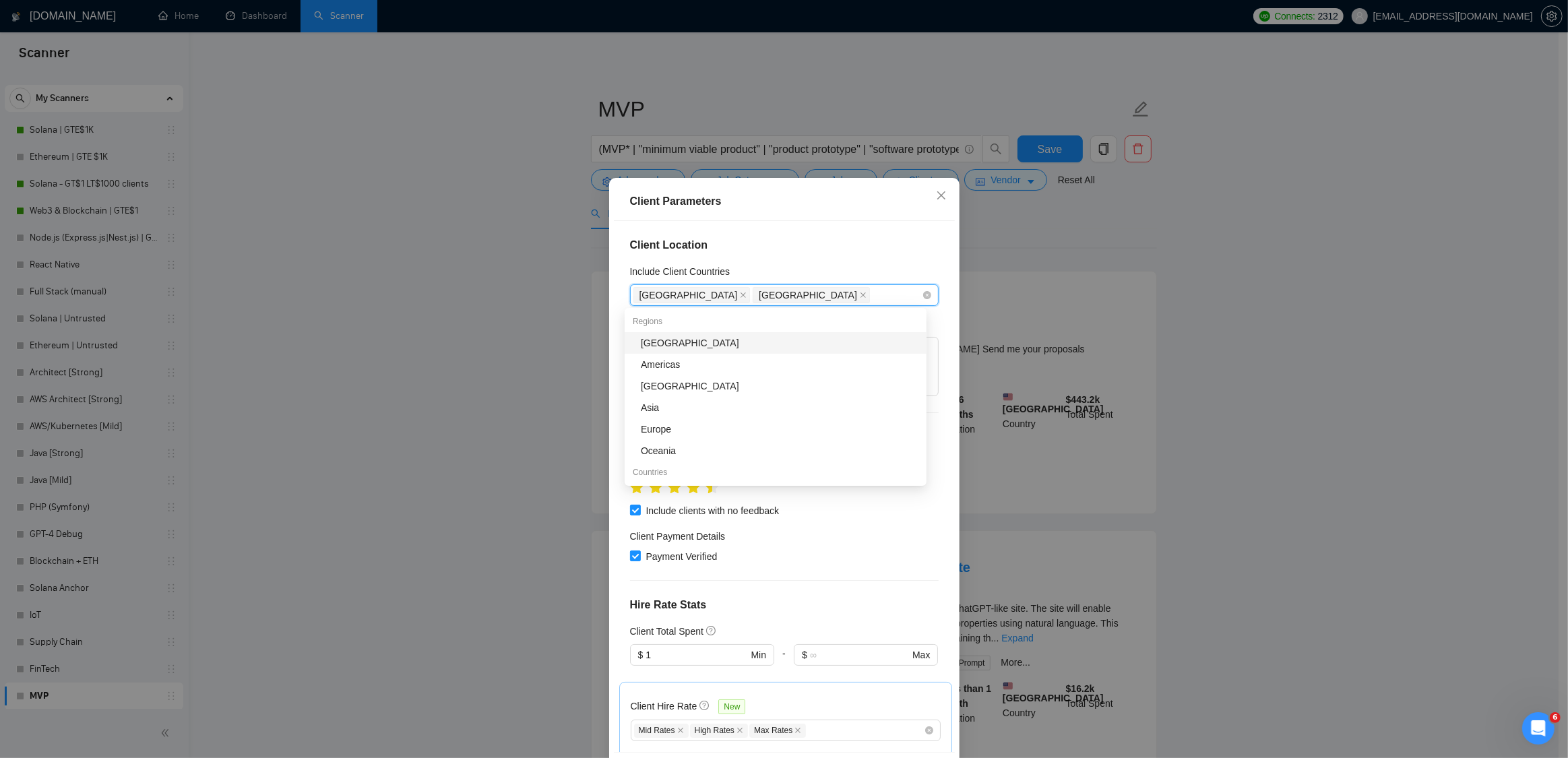
click at [928, 263] on div "Client Location Include Client Countries [GEOGRAPHIC_DATA] [GEOGRAPHIC_DATA] Ex…" at bounding box center [784, 486] width 341 height 531
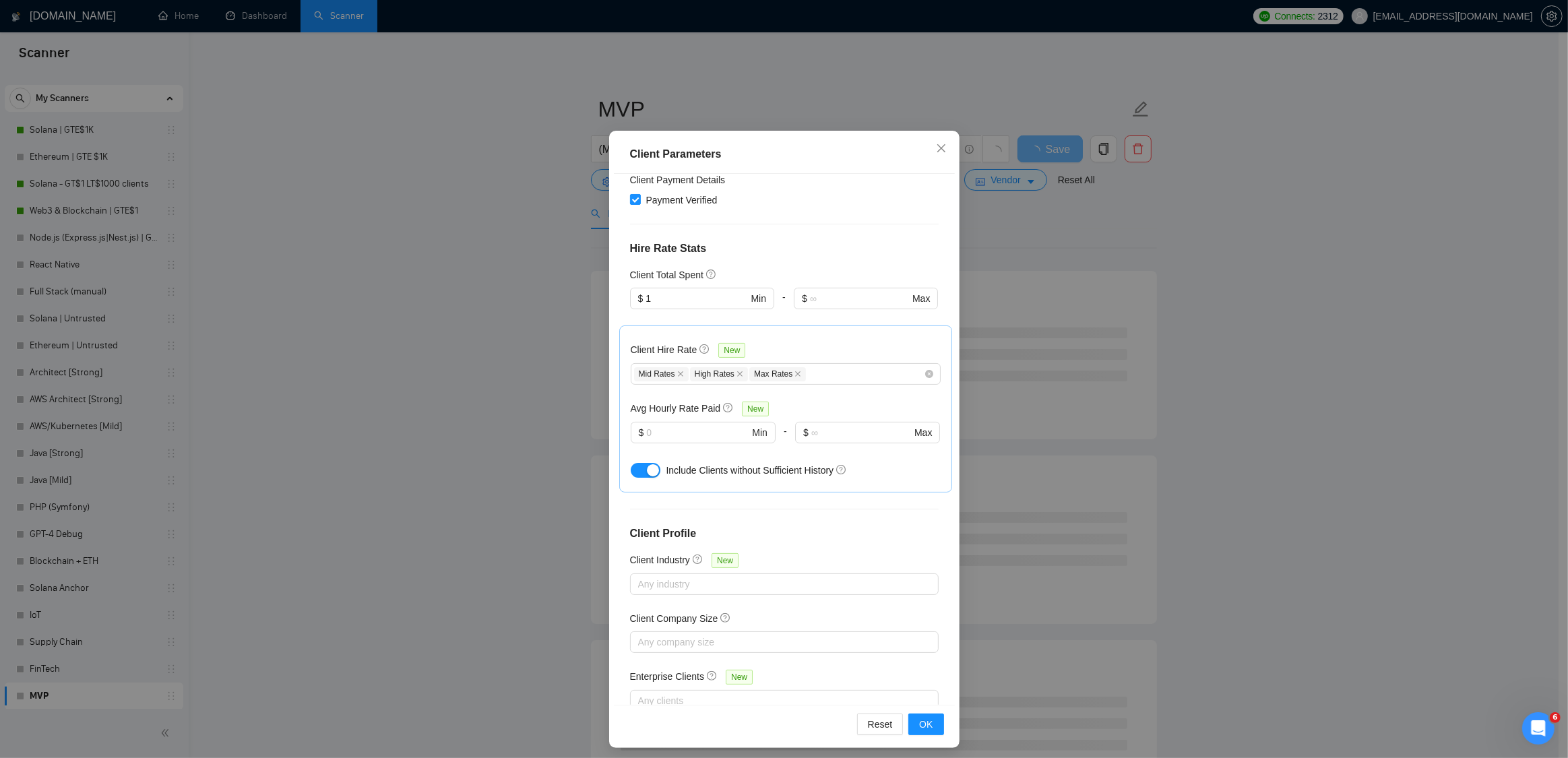
scroll to position [52, 0]
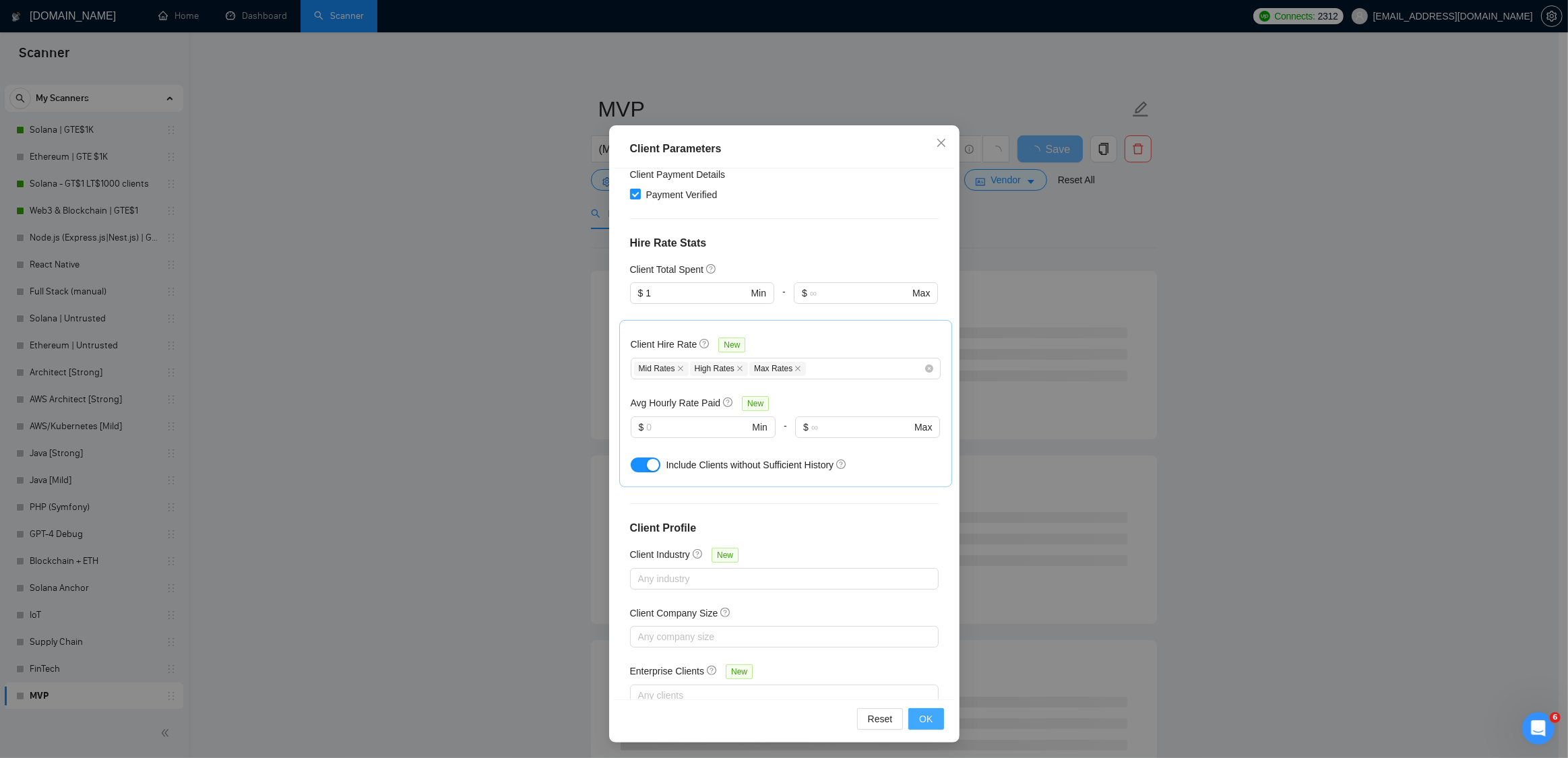
click at [921, 714] on span "OK" at bounding box center [926, 719] width 14 height 15
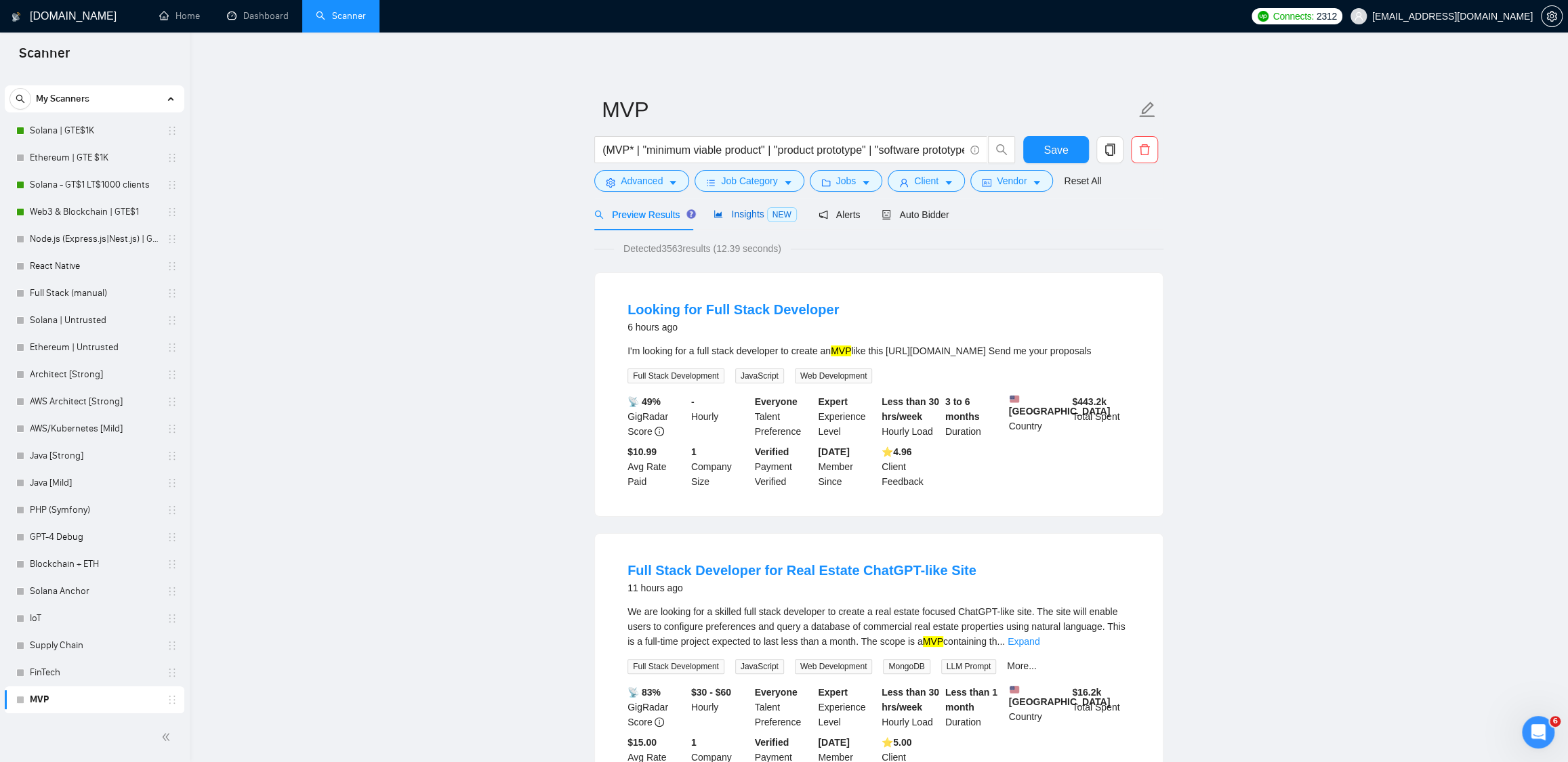
click at [739, 213] on span "Insights NEW" at bounding box center [755, 214] width 82 height 11
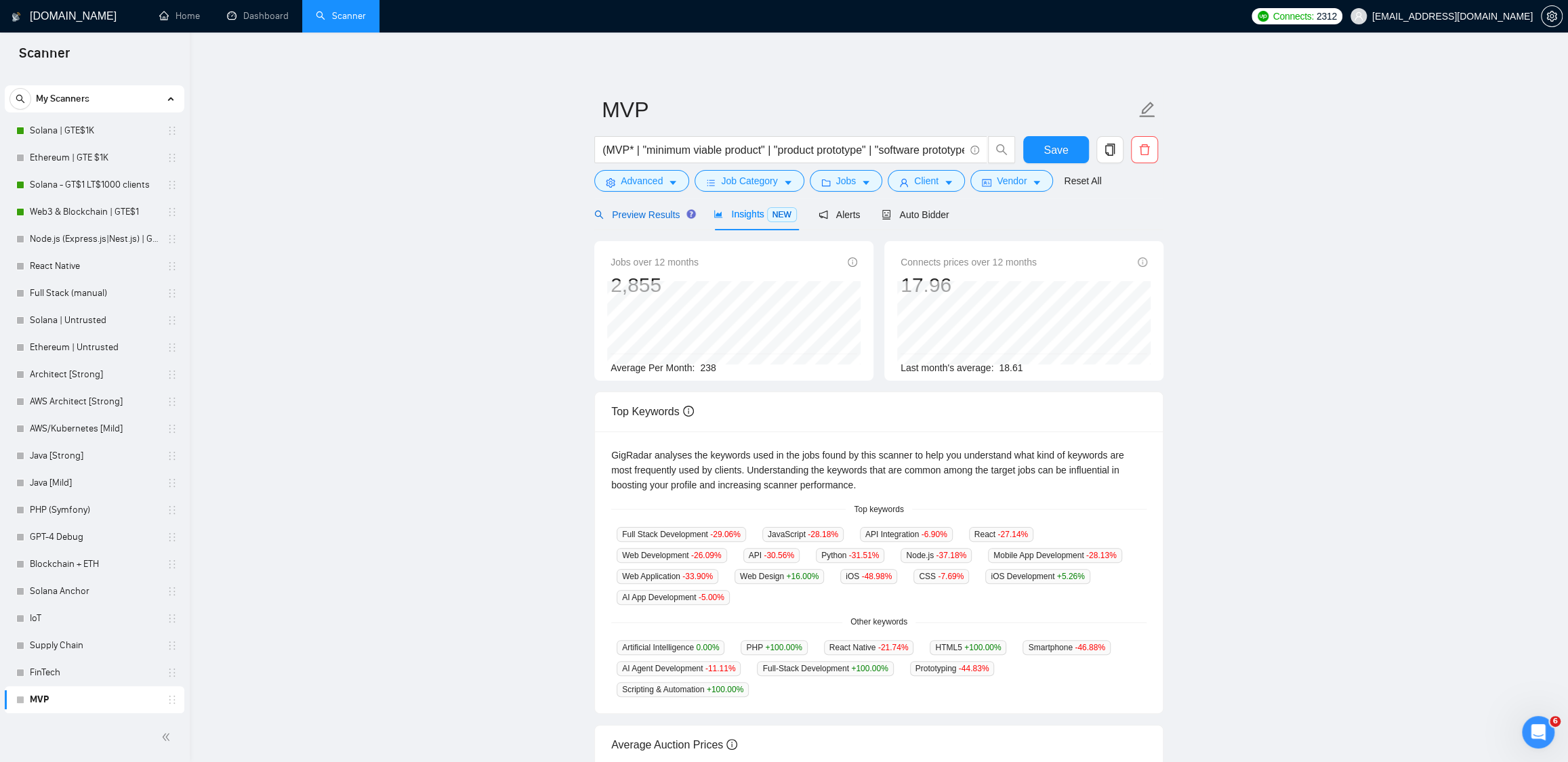
click at [661, 213] on span "Preview Results" at bounding box center [643, 215] width 98 height 11
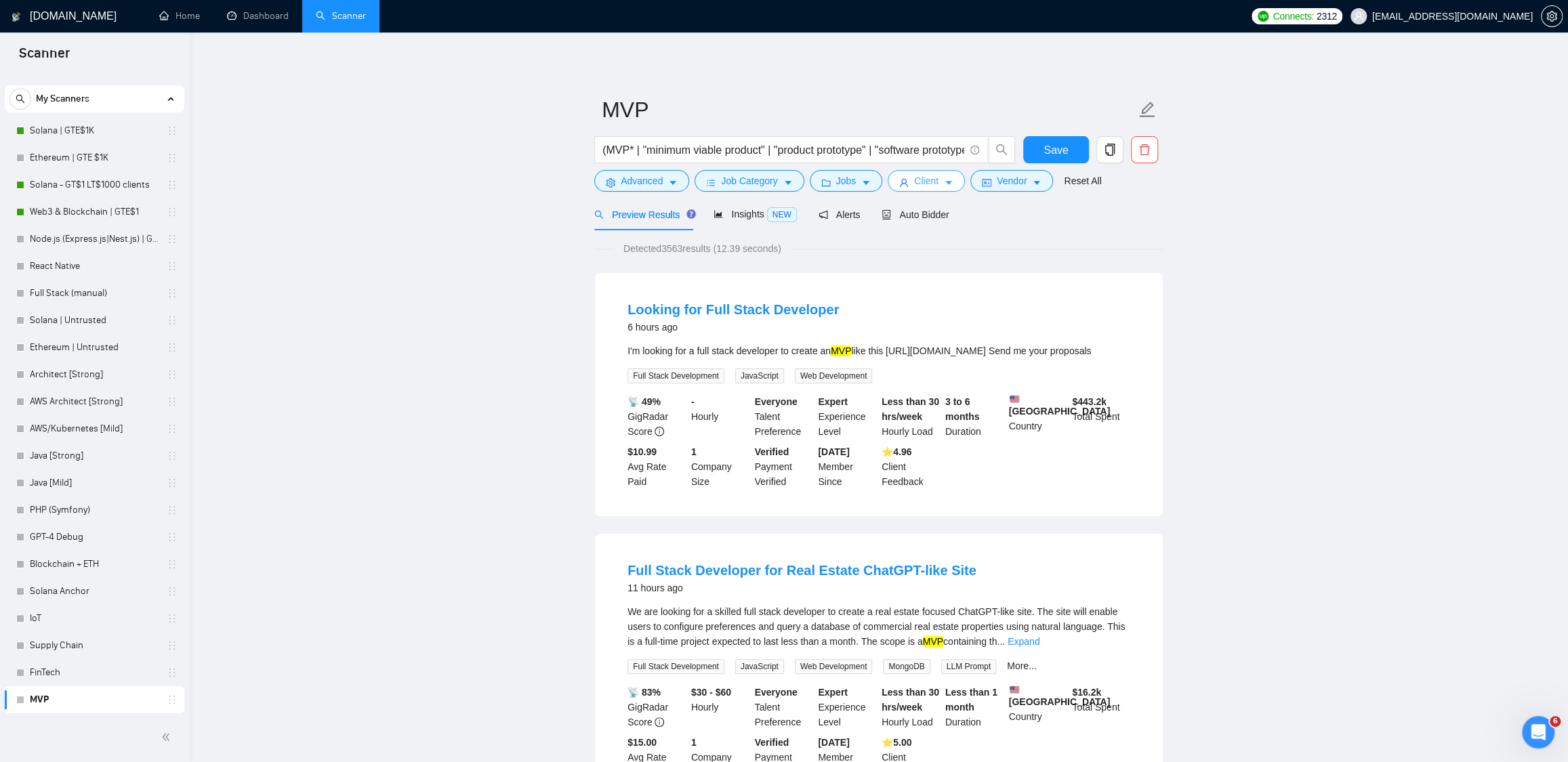
click at [952, 189] on button "Client" at bounding box center [926, 181] width 77 height 21
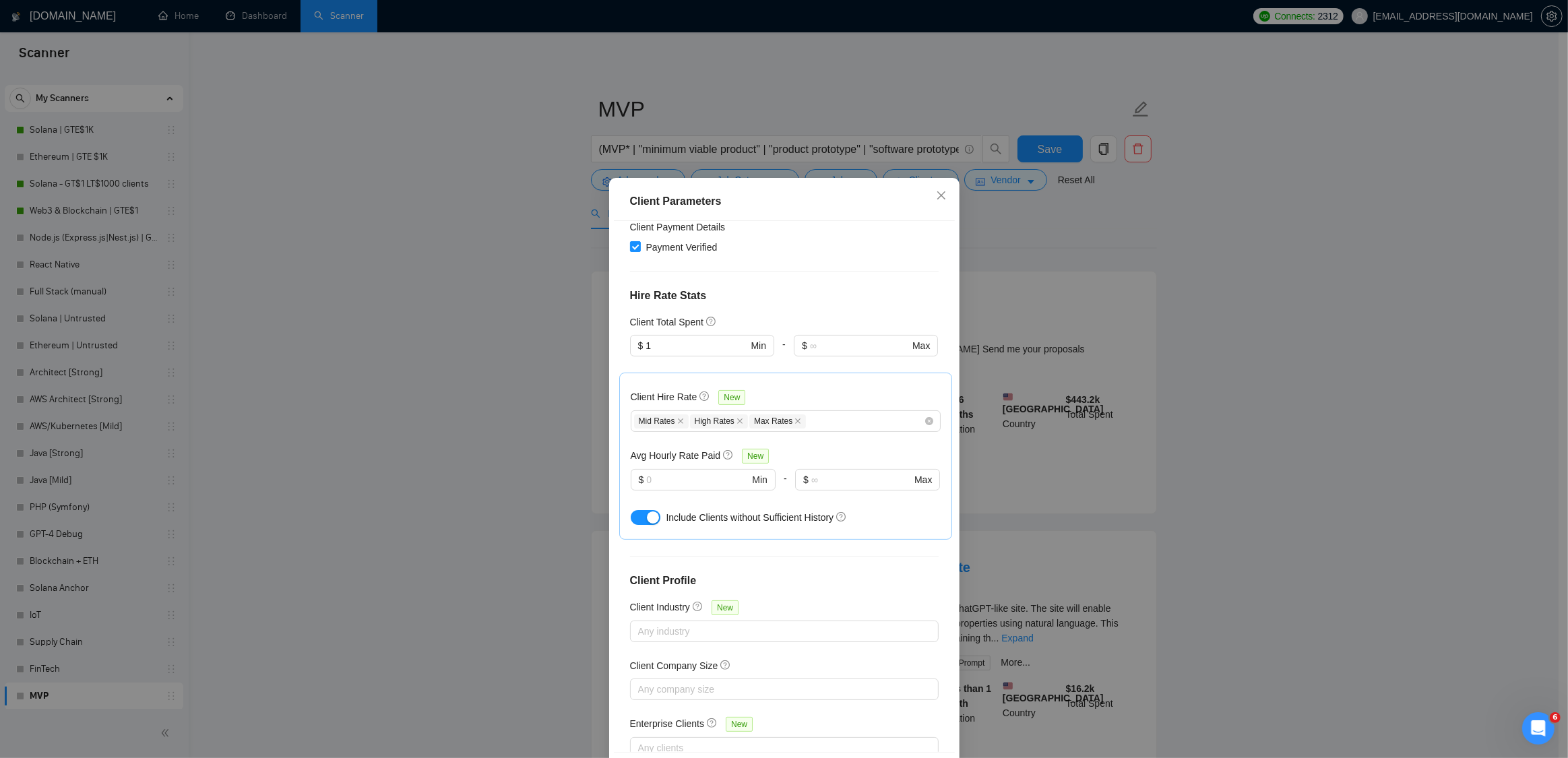
click at [1086, 213] on div "Client Parameters Client Location Include Client Countries [GEOGRAPHIC_DATA] [G…" at bounding box center [784, 379] width 1568 height 758
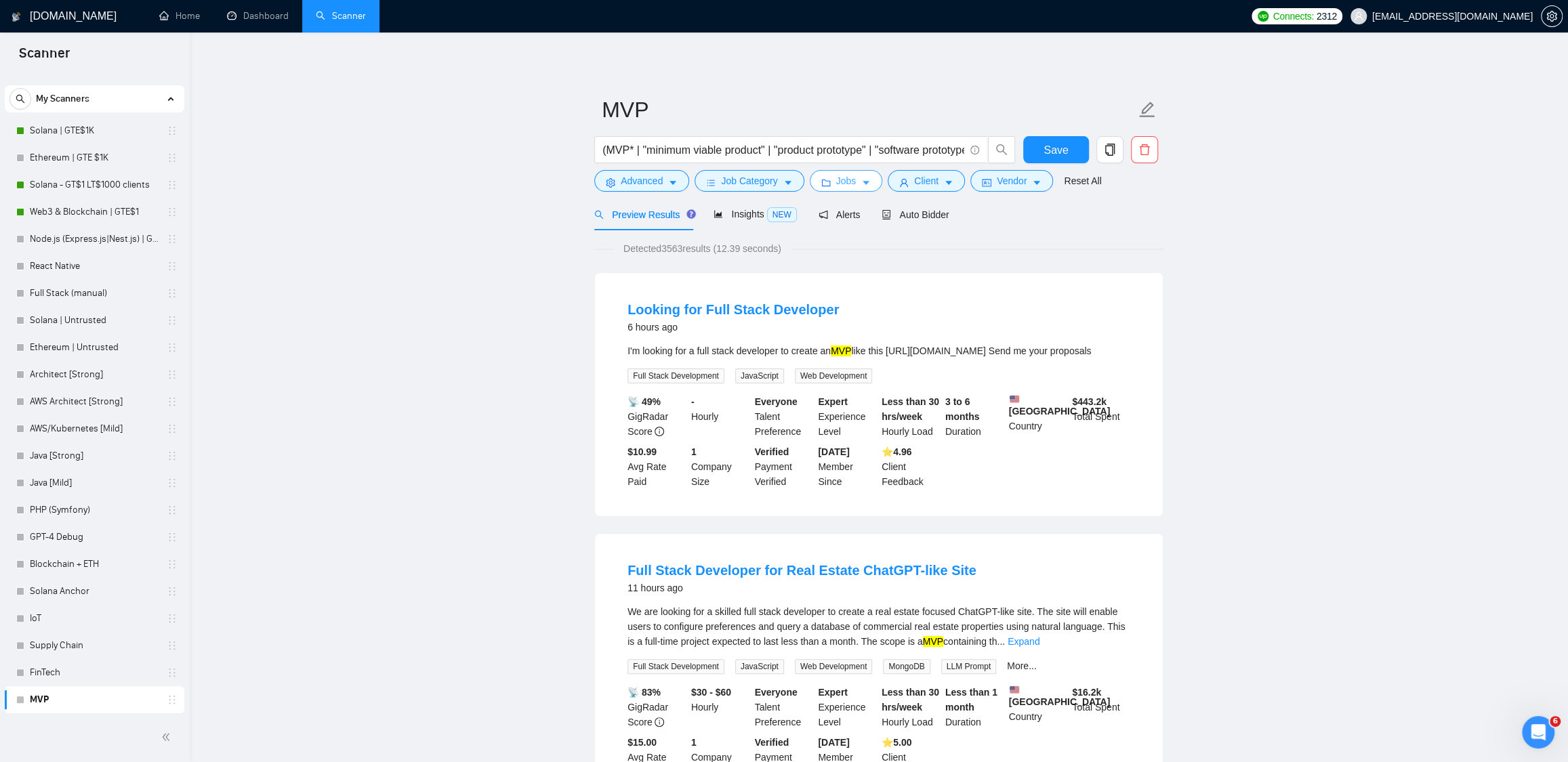
click at [852, 186] on span "Jobs" at bounding box center [846, 181] width 21 height 15
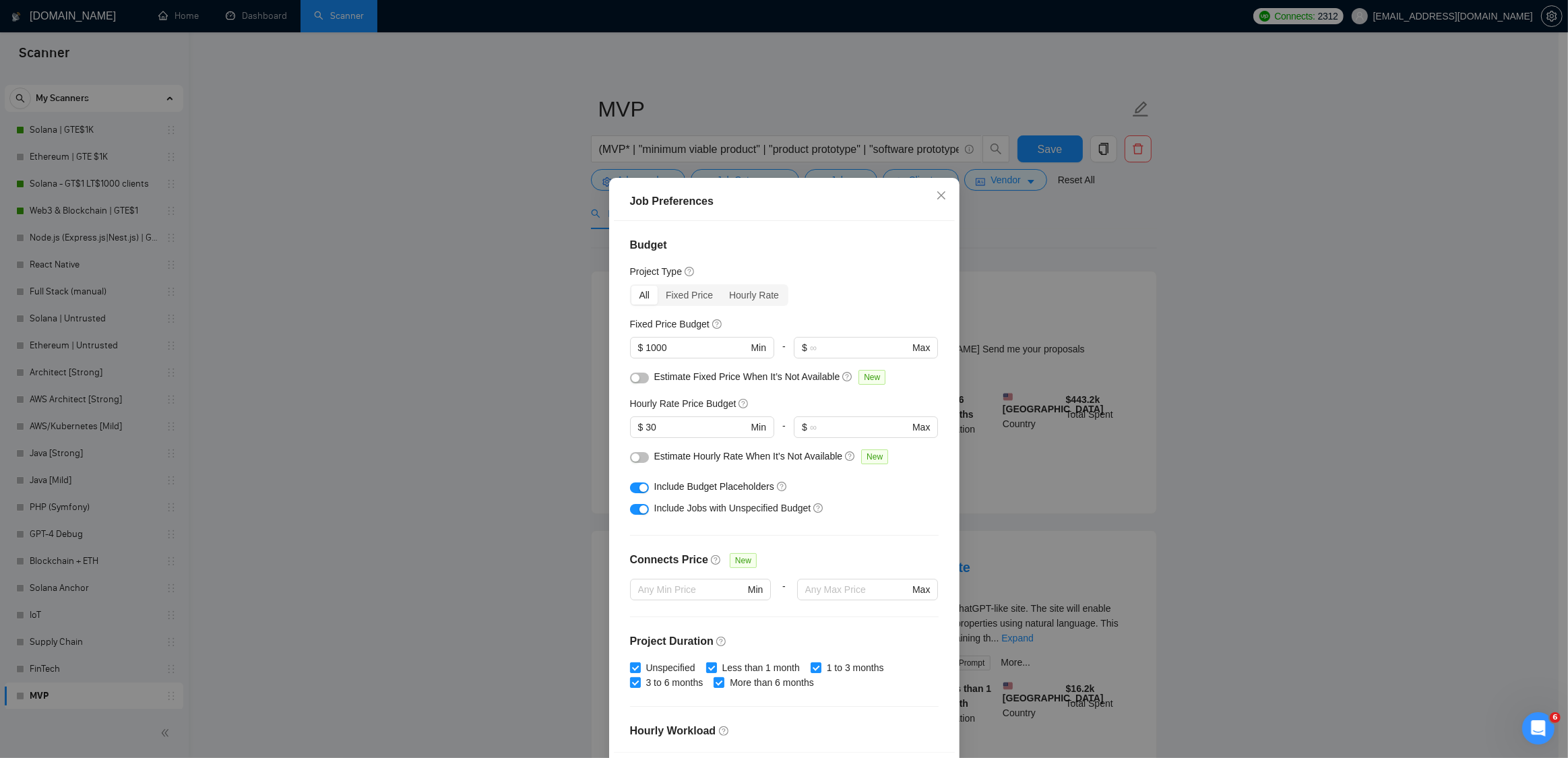
click at [1067, 261] on div "Job Preferences Budget Project Type All Fixed Price Hourly Rate Fixed Price Bud…" at bounding box center [784, 379] width 1568 height 758
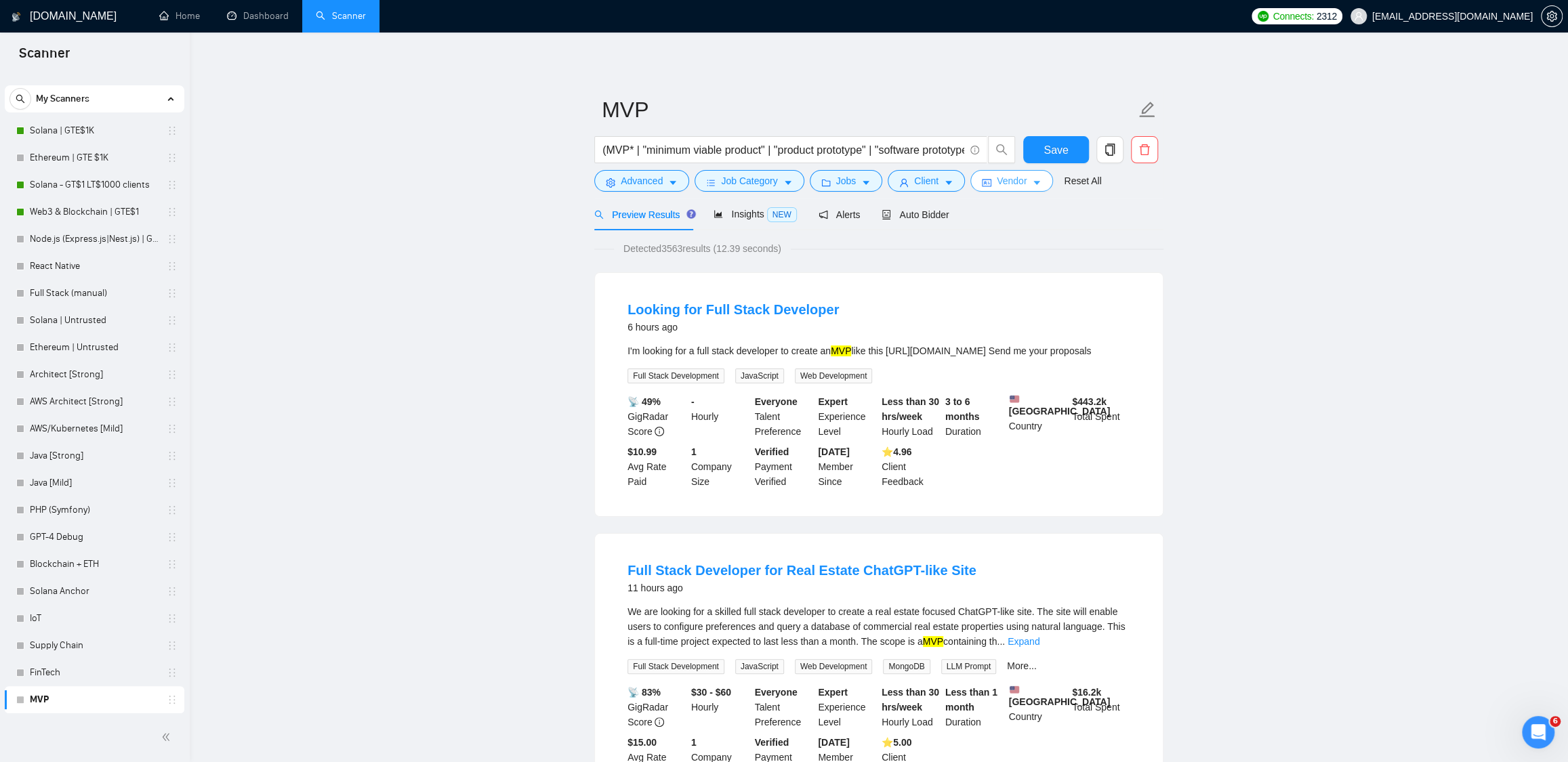
click at [1002, 186] on span "Vendor" at bounding box center [1011, 181] width 30 height 15
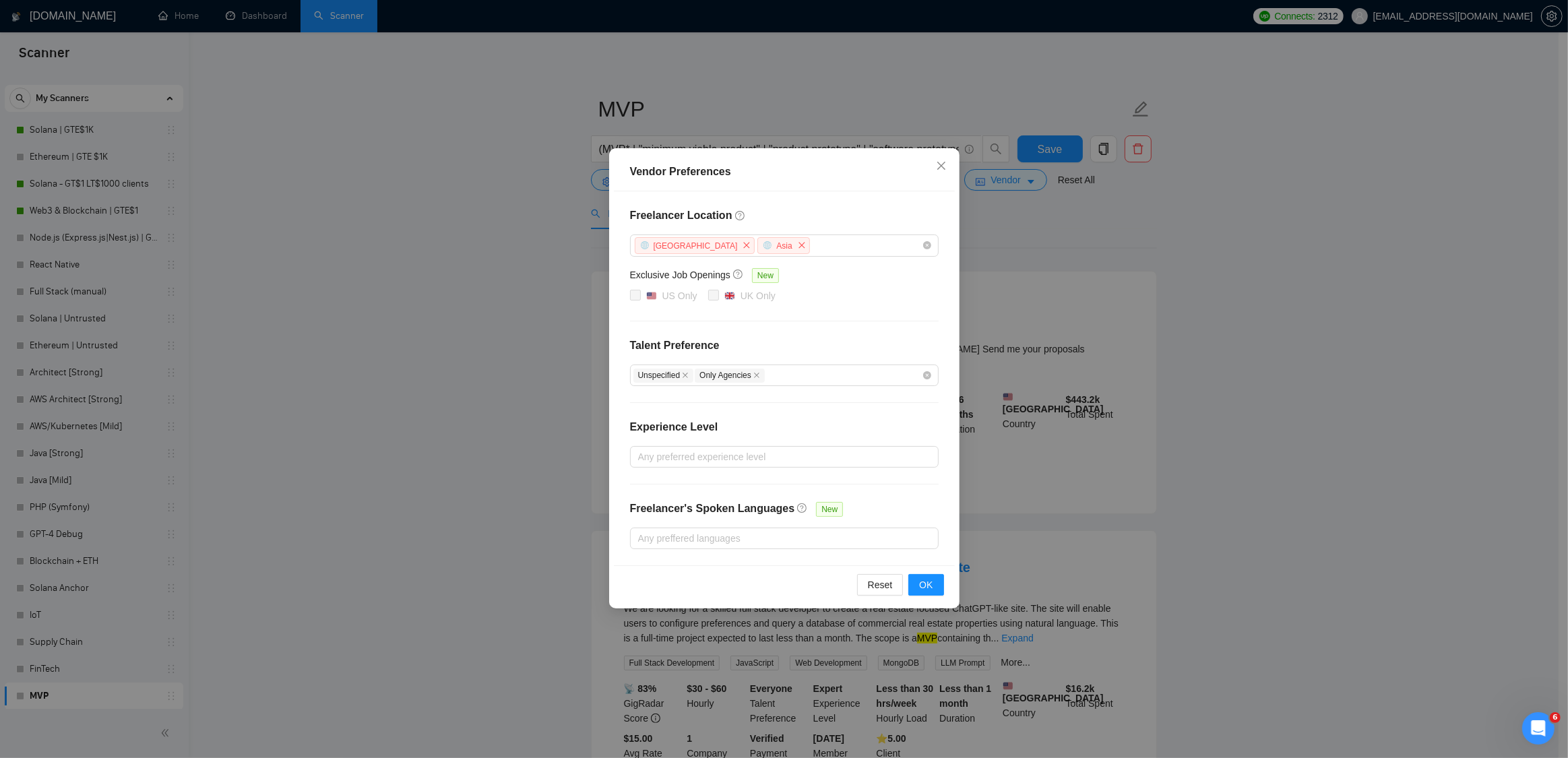
click at [1015, 238] on div "Vendor Preferences Freelancer Location [GEOGRAPHIC_DATA] [GEOGRAPHIC_DATA] Excl…" at bounding box center [784, 379] width 1568 height 758
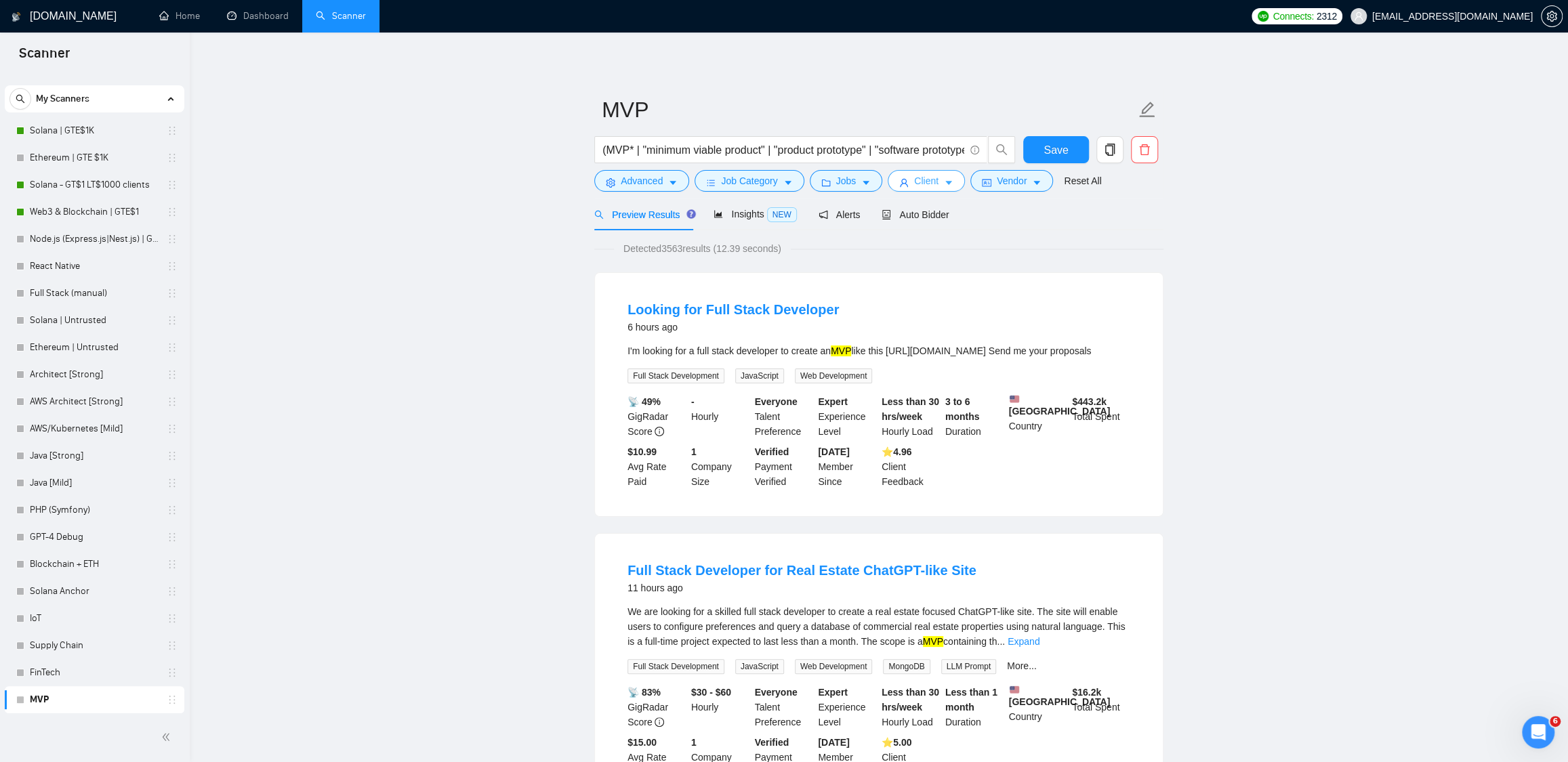
click at [934, 183] on span "Client" at bounding box center [926, 181] width 24 height 15
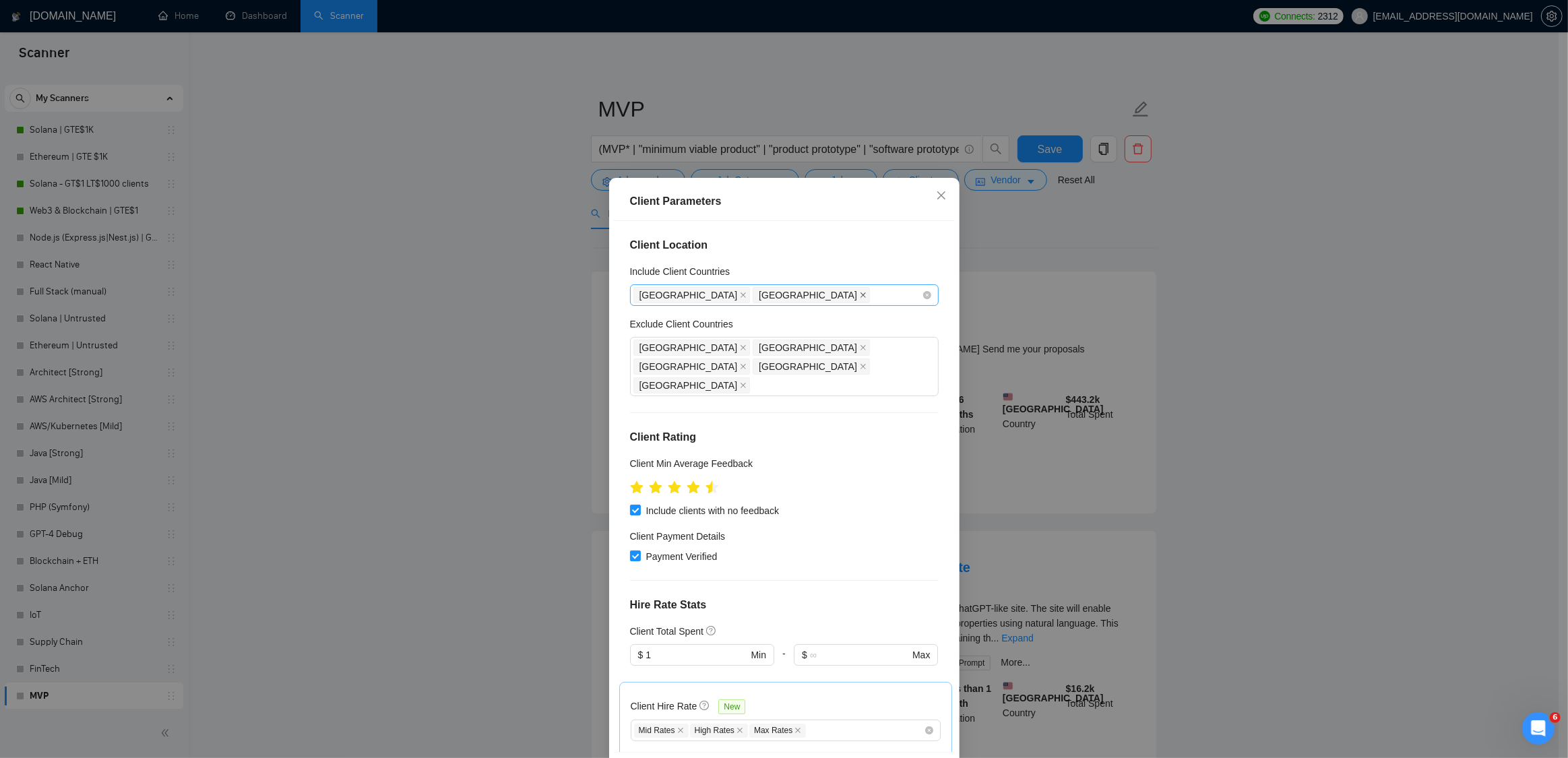
click at [861, 293] on icon "close" at bounding box center [863, 295] width 5 height 5
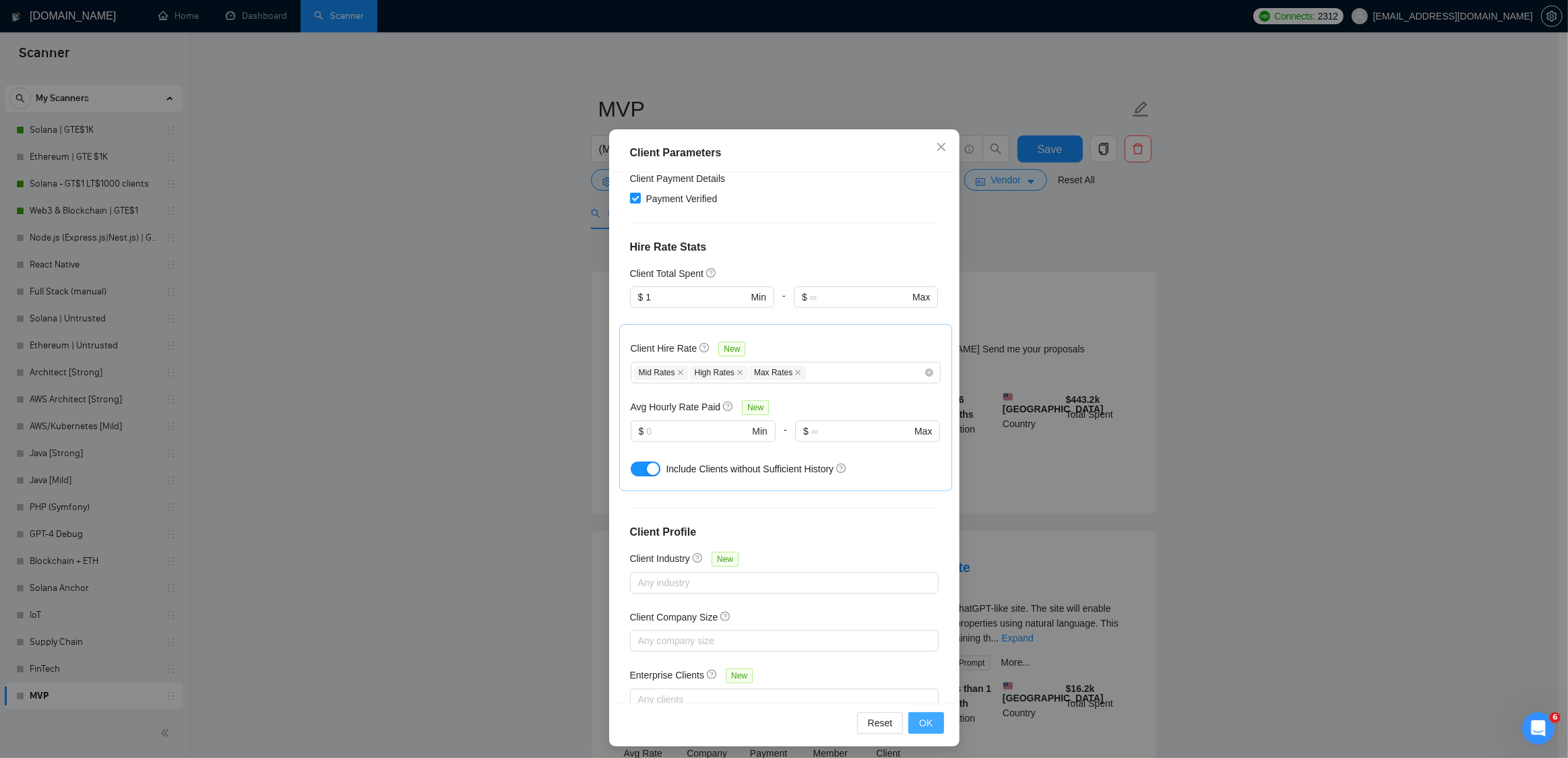
scroll to position [52, 0]
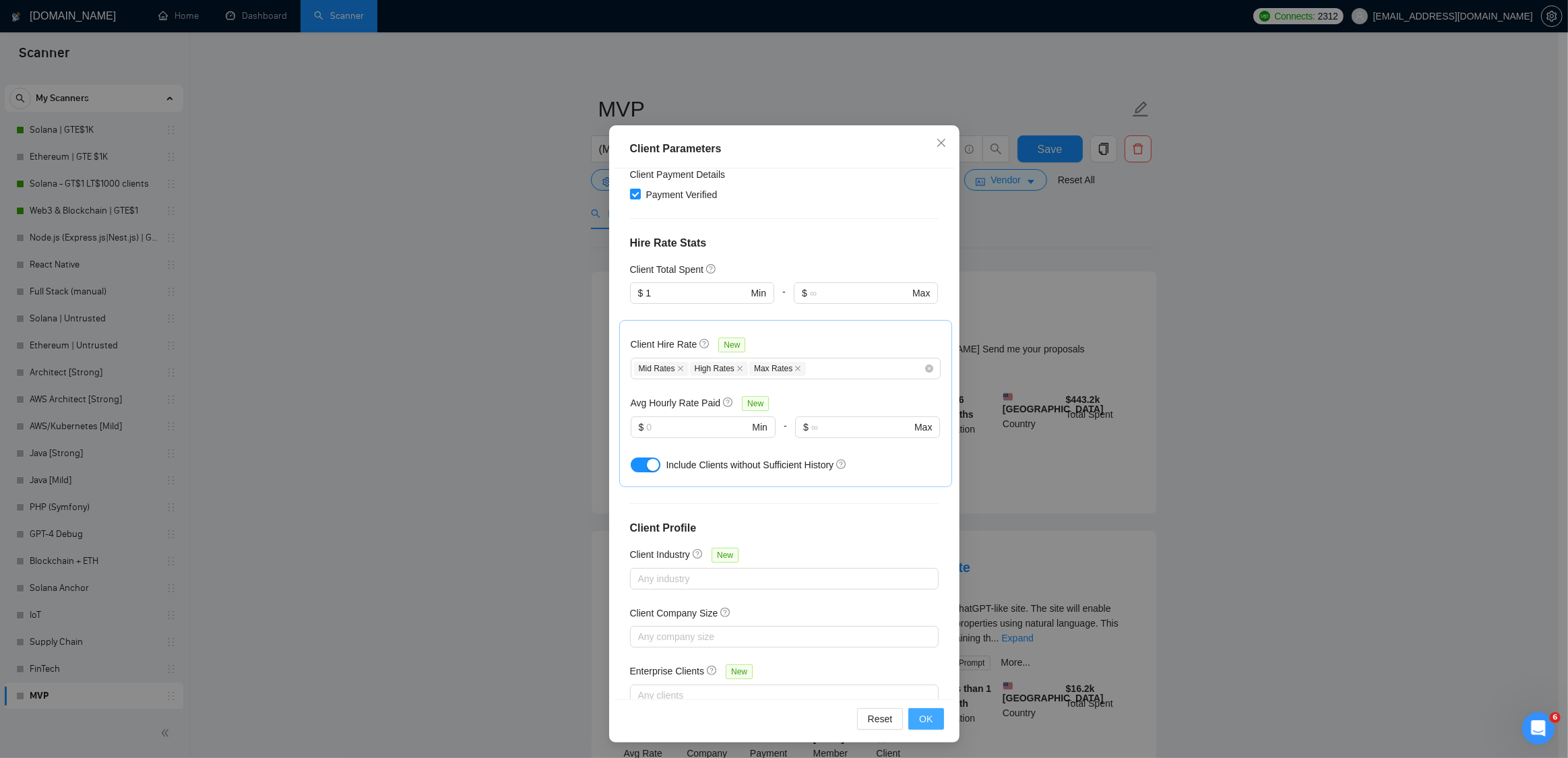
click at [925, 712] on span "OK" at bounding box center [926, 719] width 14 height 15
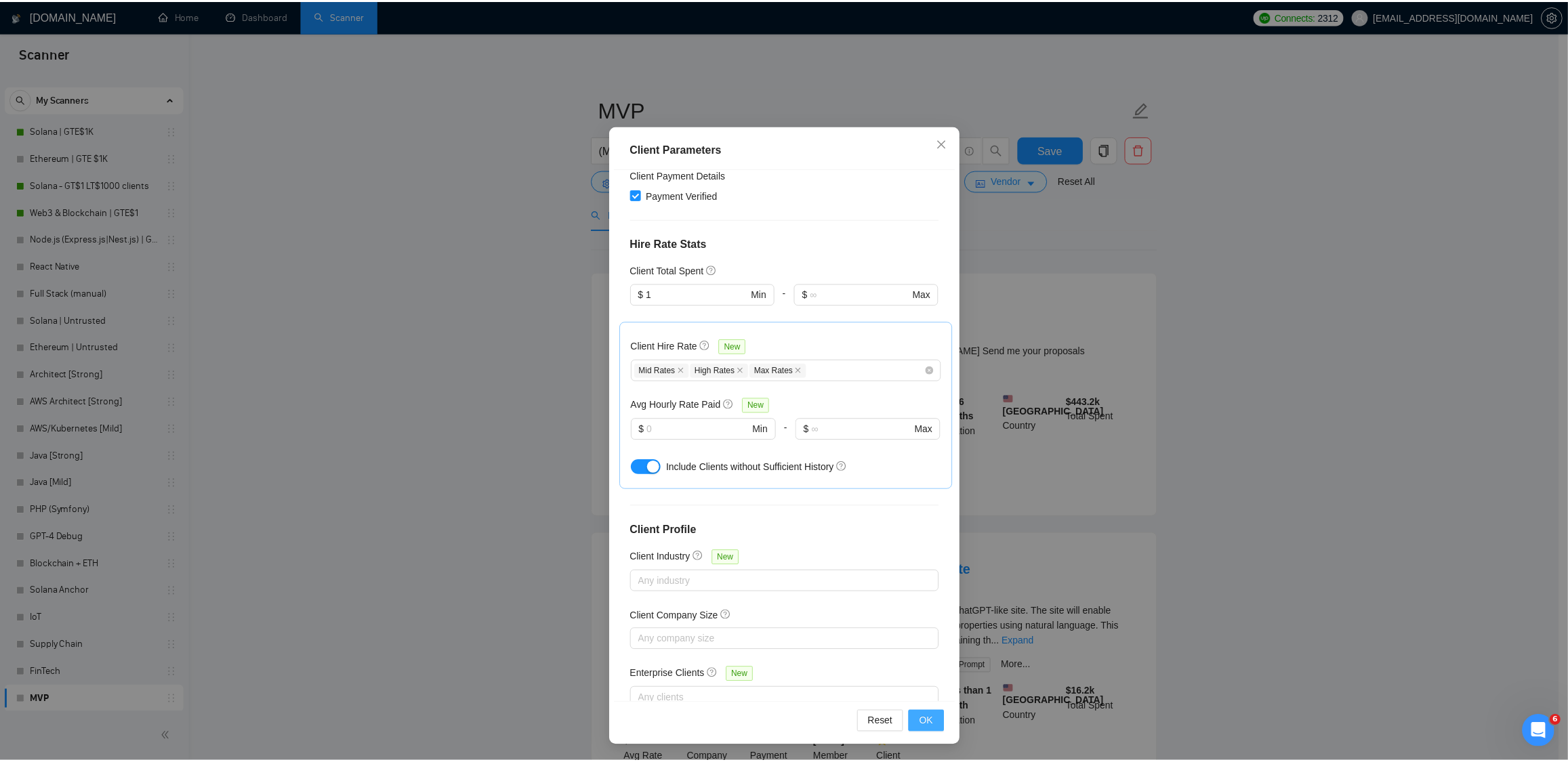
scroll to position [0, 0]
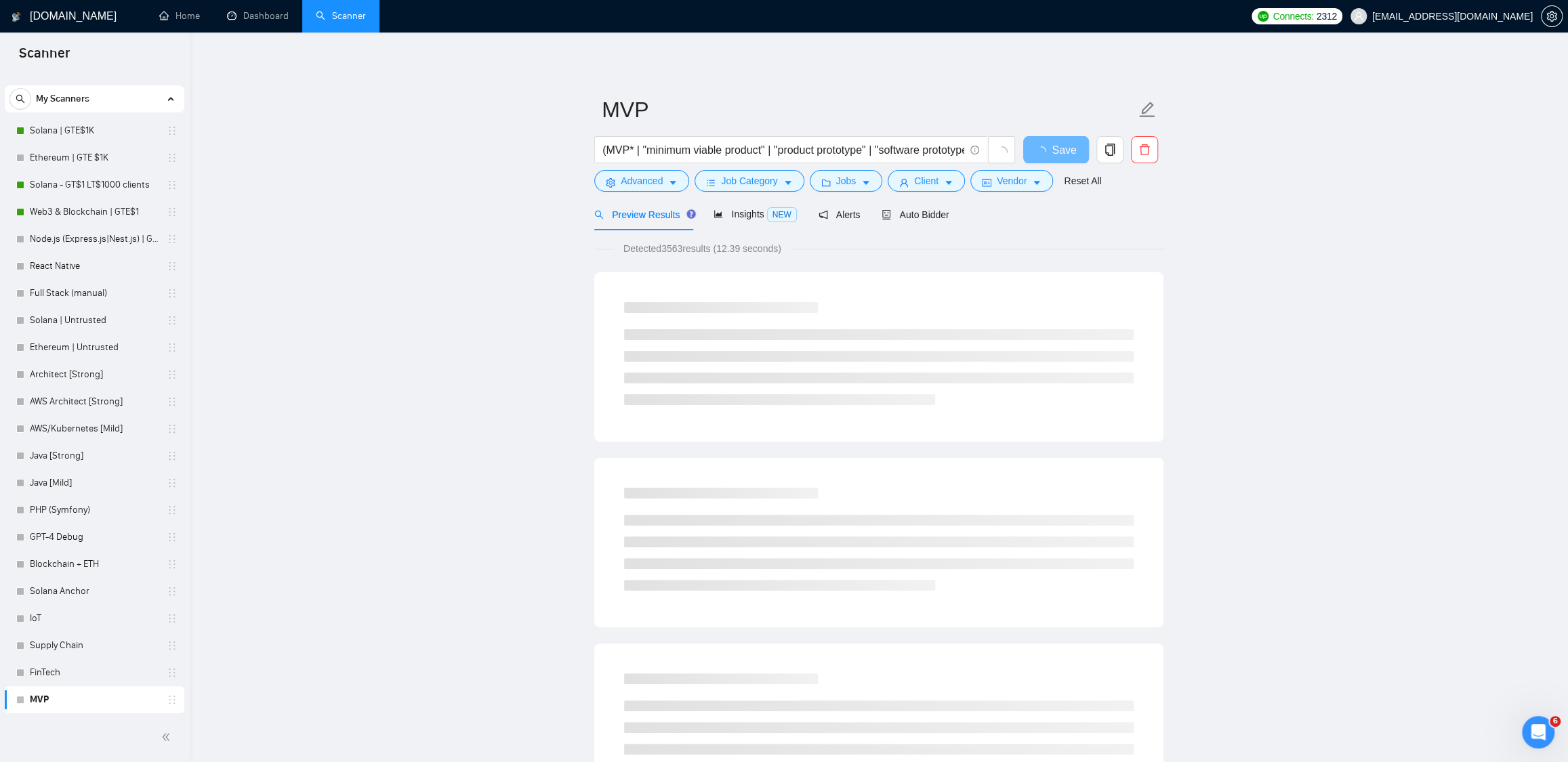
drag, startPoint x: 664, startPoint y: 247, endPoint x: 687, endPoint y: 247, distance: 23.0
click at [687, 247] on span "Detected 3563 results (12.39 seconds)" at bounding box center [703, 249] width 177 height 15
click at [706, 253] on span "Detected 3563 results (12.39 seconds)" at bounding box center [703, 249] width 177 height 15
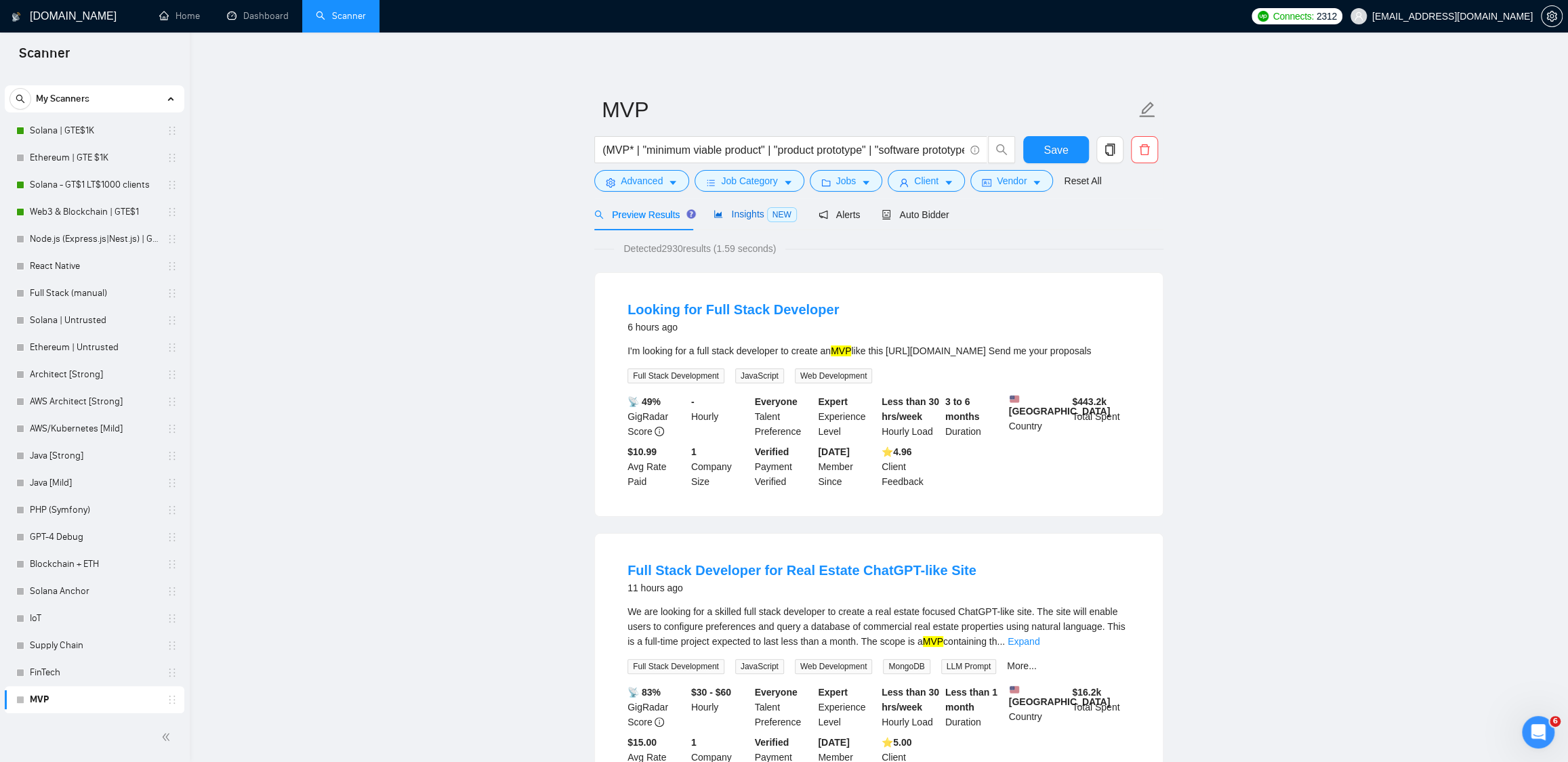
click at [735, 218] on span "Insights NEW" at bounding box center [755, 214] width 82 height 11
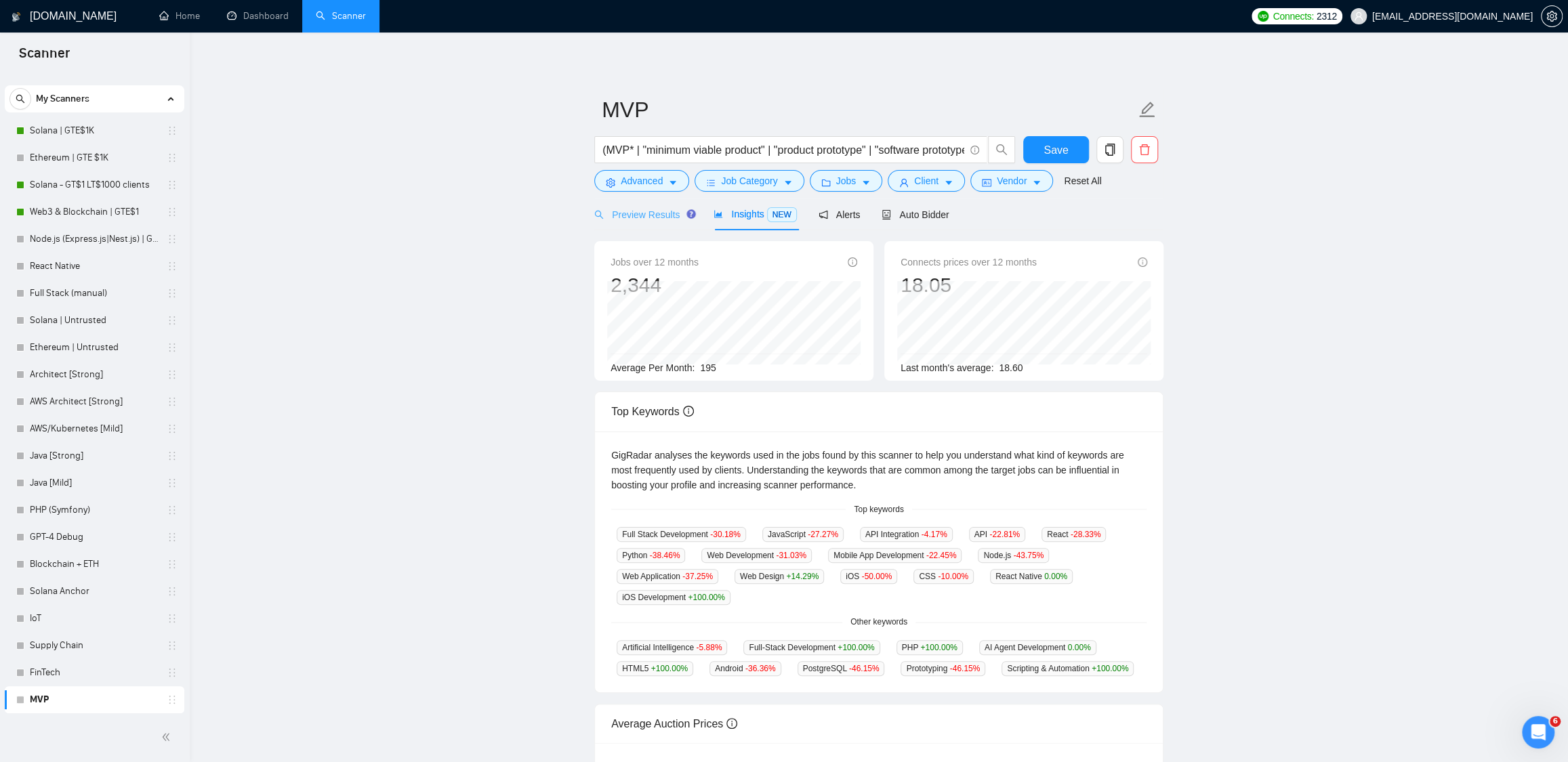
click at [639, 222] on div "Preview Results" at bounding box center [643, 215] width 98 height 32
